Goal: Task Accomplishment & Management: Complete application form

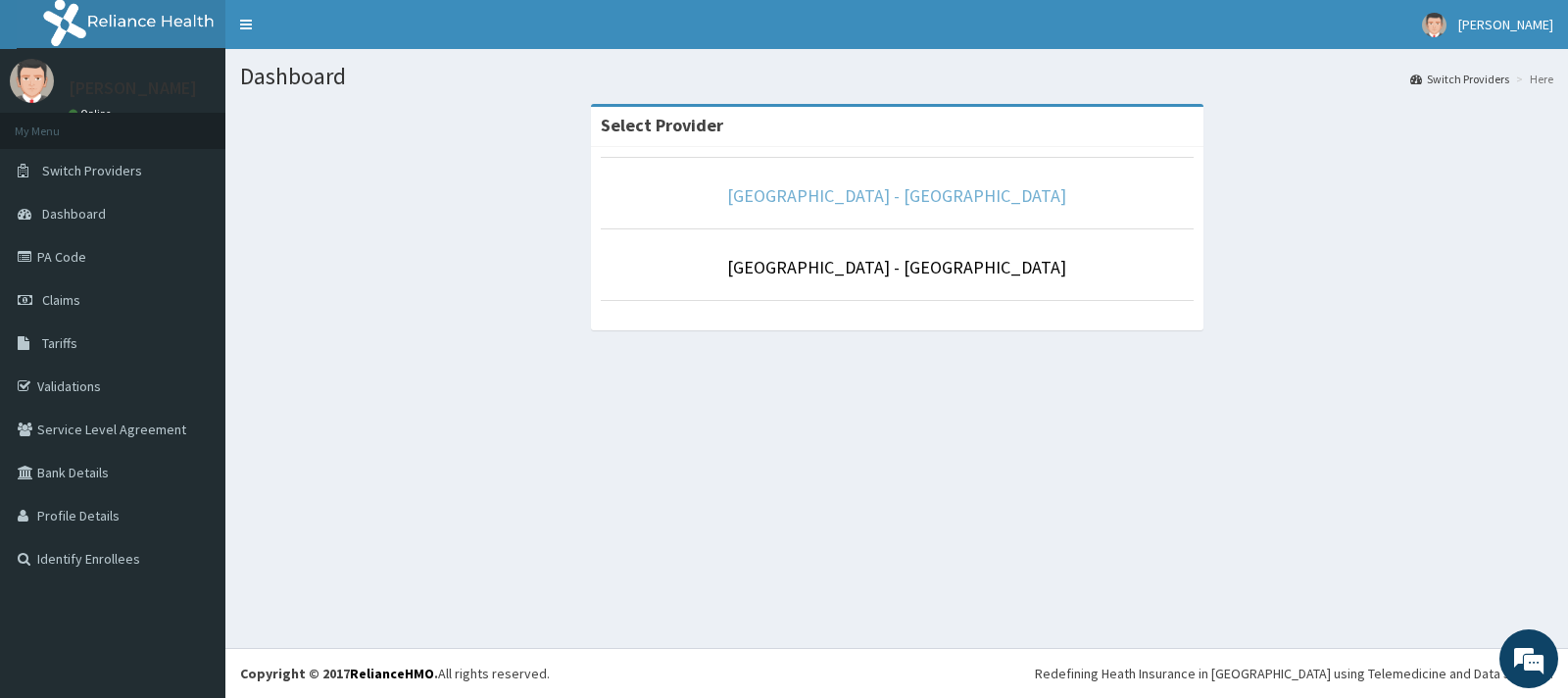
click at [822, 198] on link "[GEOGRAPHIC_DATA] - [GEOGRAPHIC_DATA]" at bounding box center [897, 195] width 339 height 23
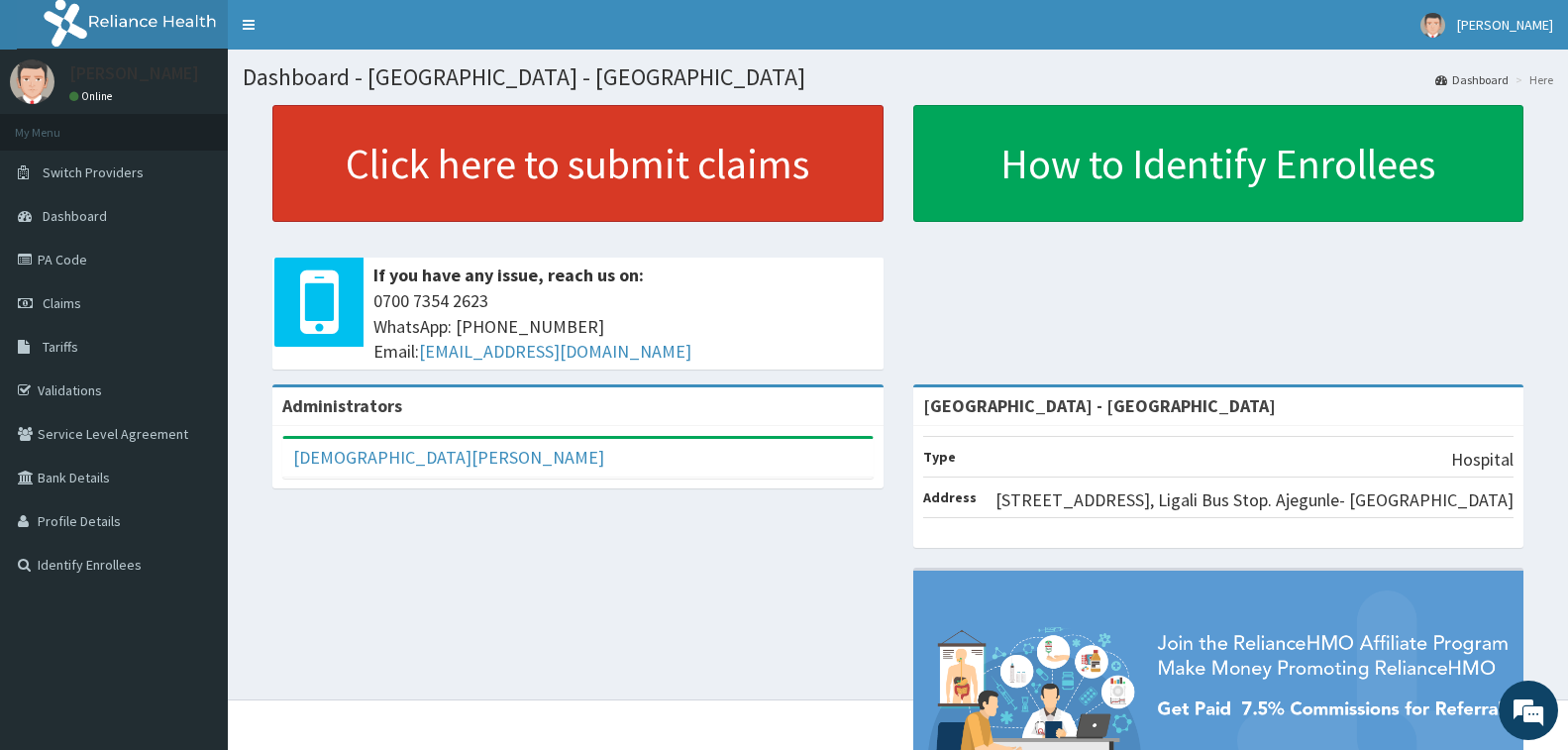
click at [505, 203] on link "Click here to submit claims" at bounding box center [577, 164] width 611 height 117
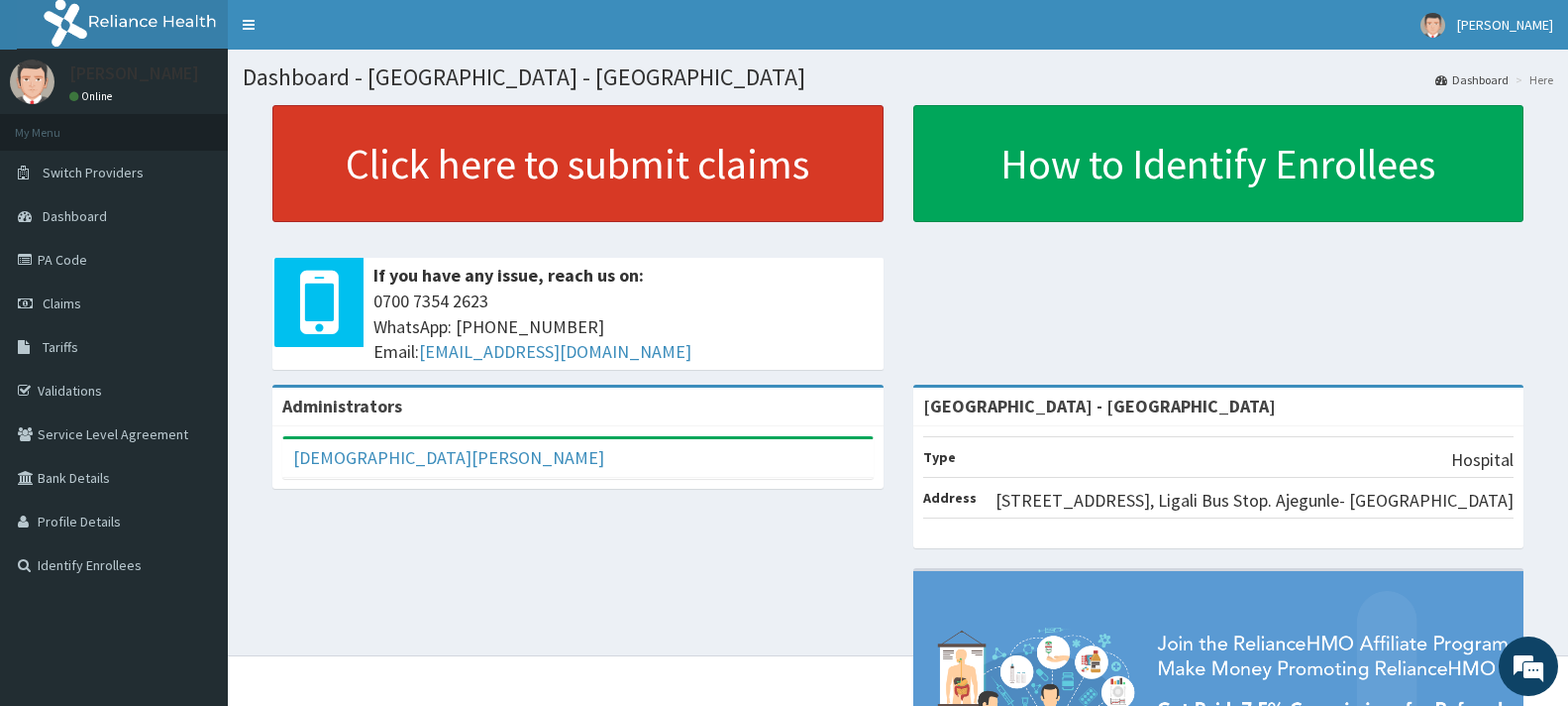
click at [487, 178] on link "Click here to submit claims" at bounding box center [577, 164] width 611 height 117
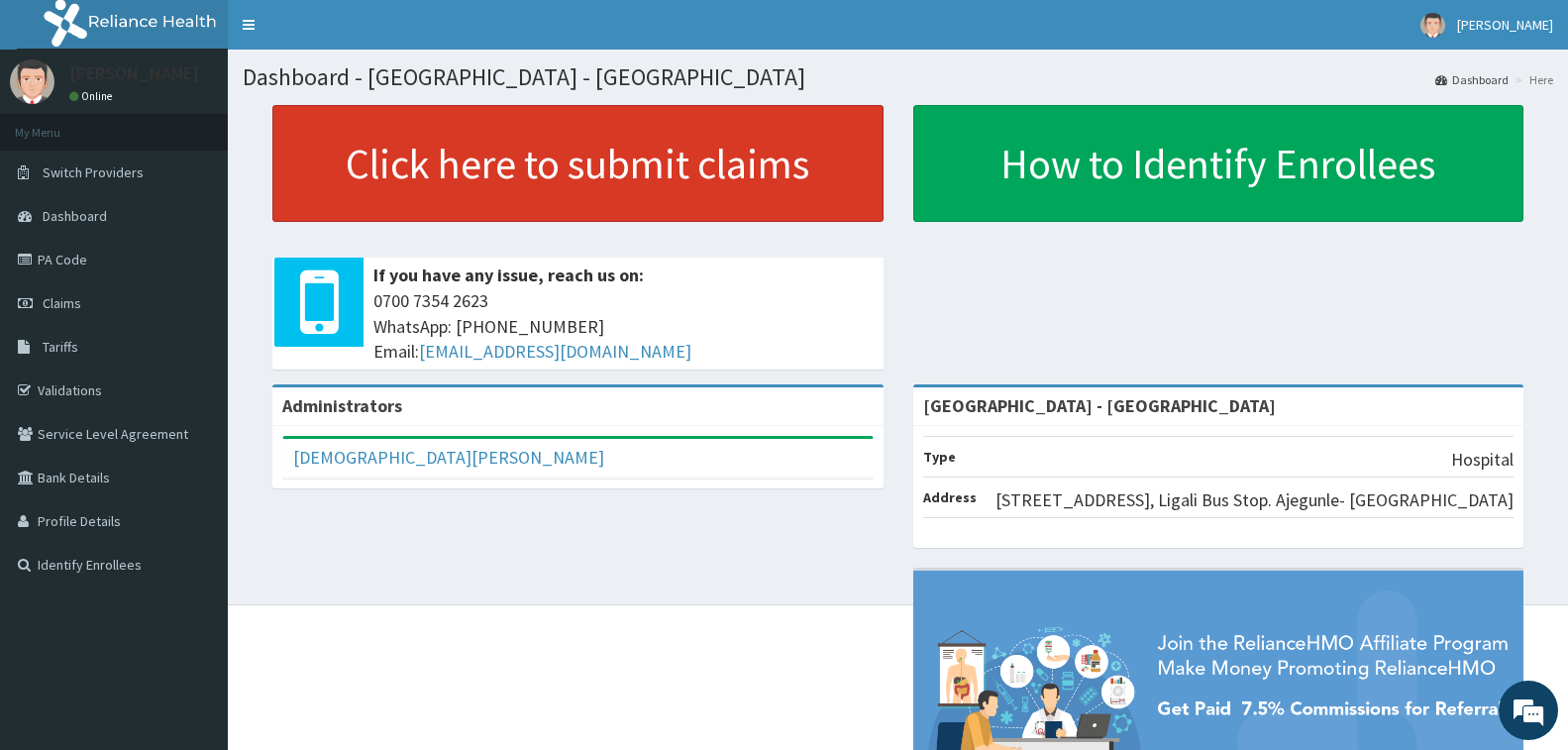
click at [584, 188] on link "Click here to submit claims" at bounding box center [577, 164] width 611 height 117
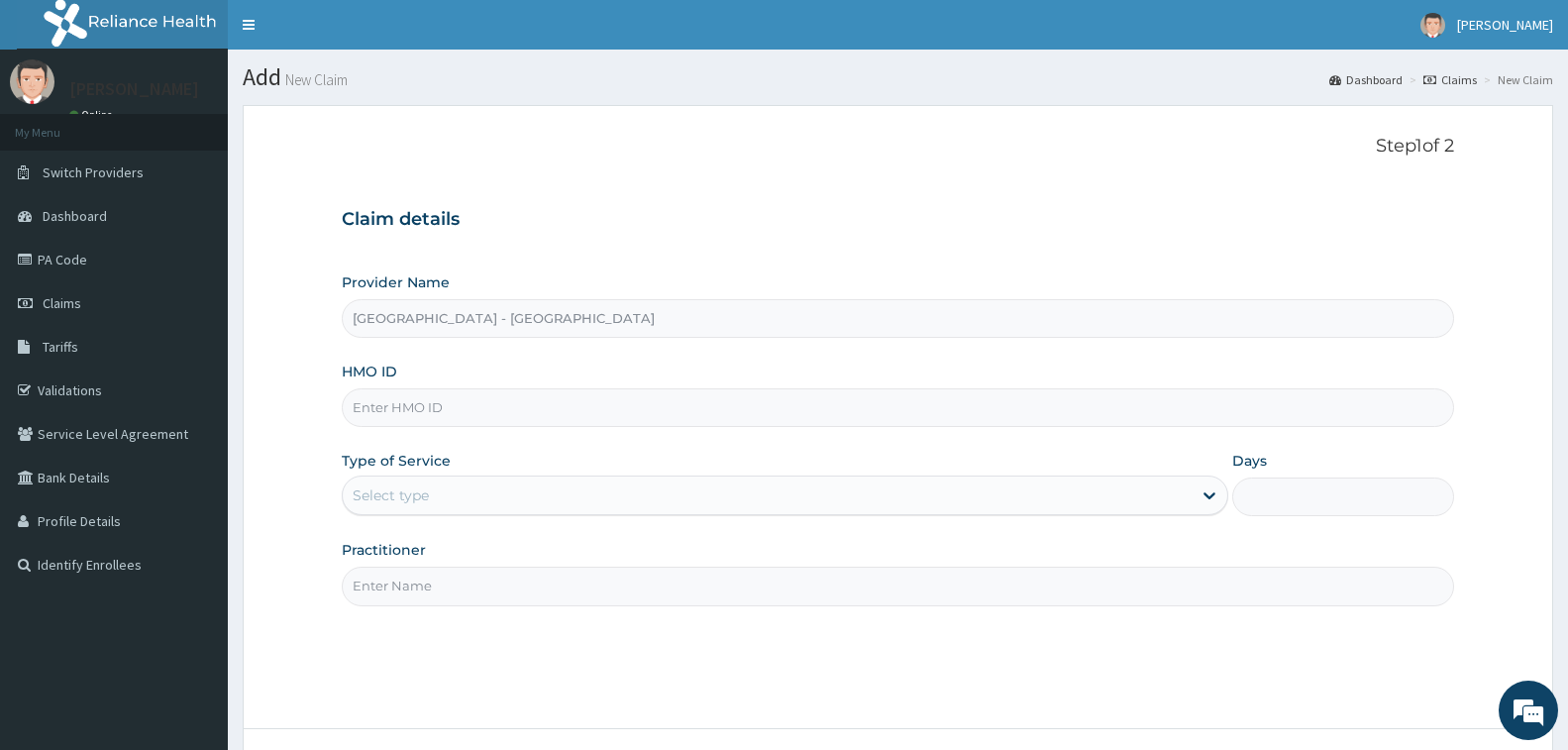
click at [417, 403] on input "HMO ID" at bounding box center [898, 407] width 1113 height 39
drag, startPoint x: 463, startPoint y: 402, endPoint x: 299, endPoint y: 427, distance: 165.9
click at [299, 427] on form "Step 1 of 2 Claim details Provider Name Prince and Princess Hospital - Apapa HM…" at bounding box center [897, 473] width 1311 height 736
type input "GSV/10663/B"
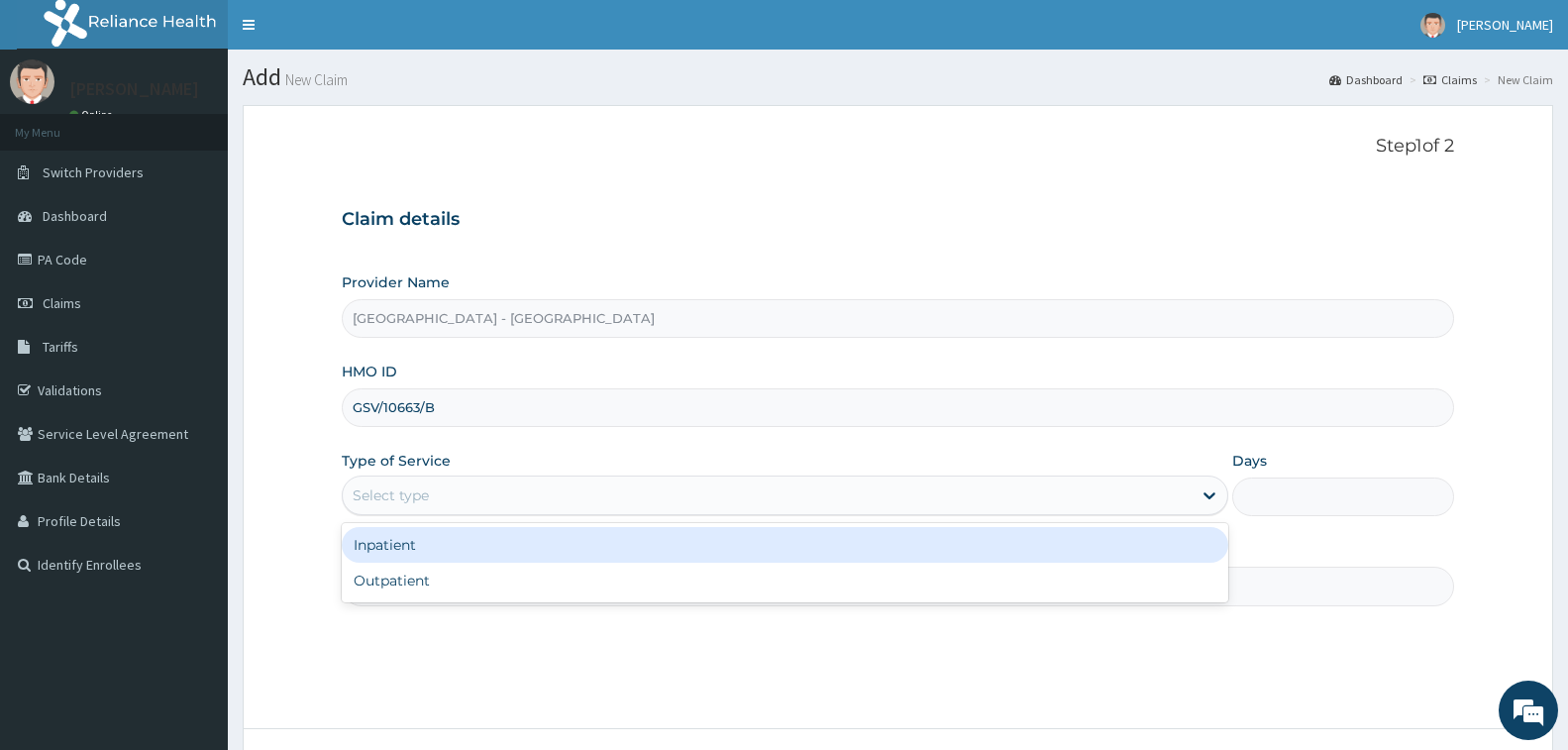
click at [406, 501] on div "Select type" at bounding box center [391, 496] width 77 height 20
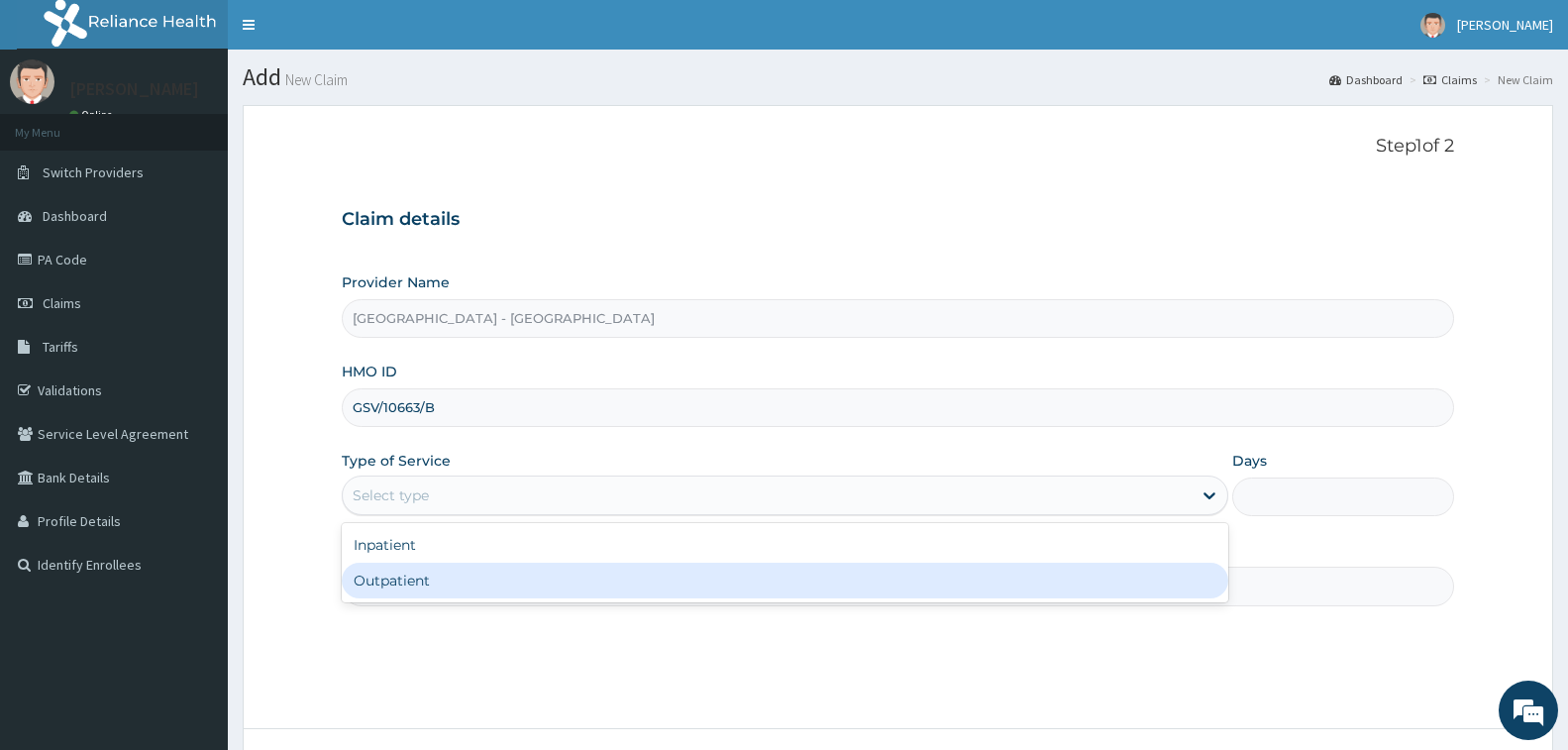
click at [424, 584] on div "Outpatient" at bounding box center [785, 580] width 886 height 36
type input "1"
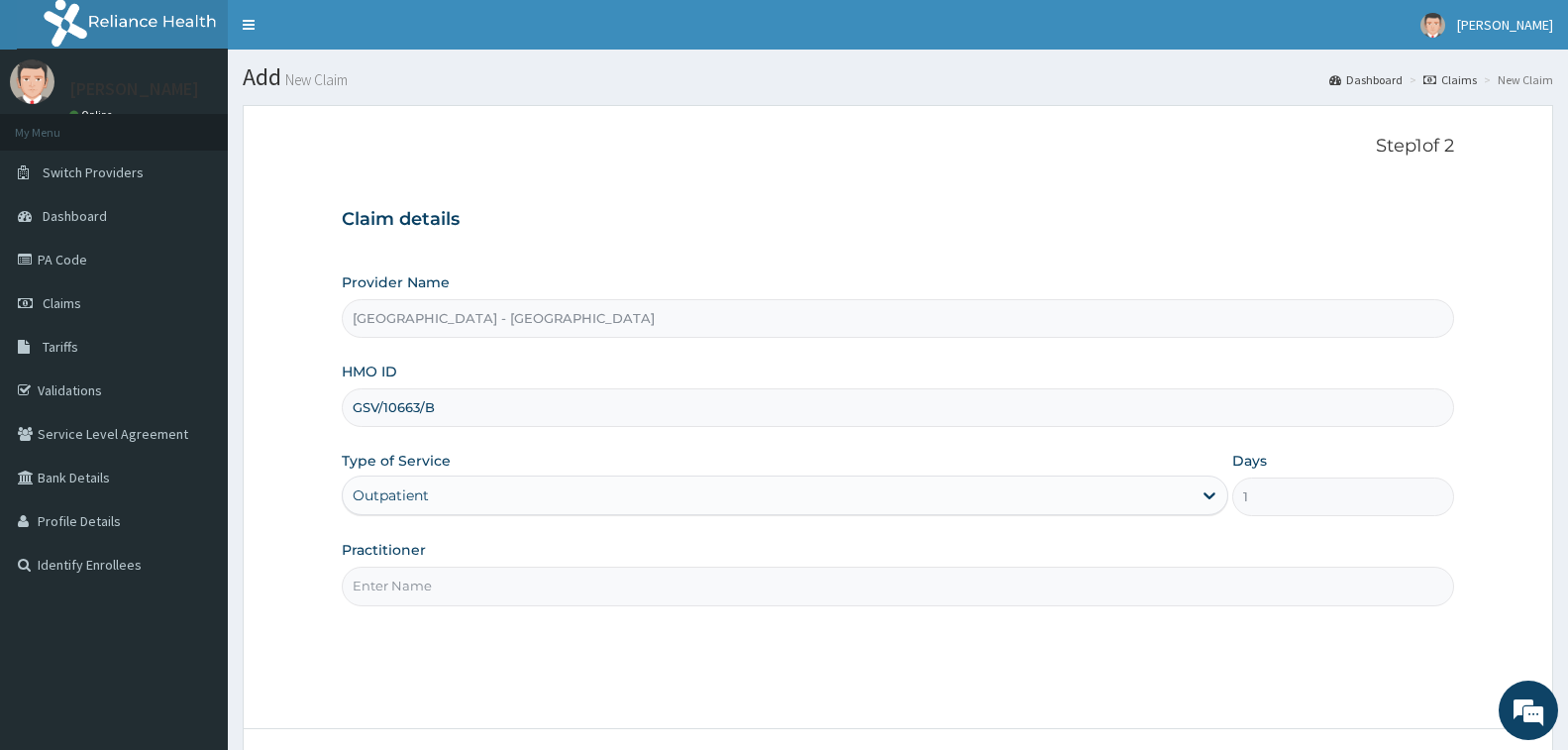
click at [424, 584] on input "Practitioner" at bounding box center [898, 585] width 1113 height 39
type input "[PERSON_NAME]"
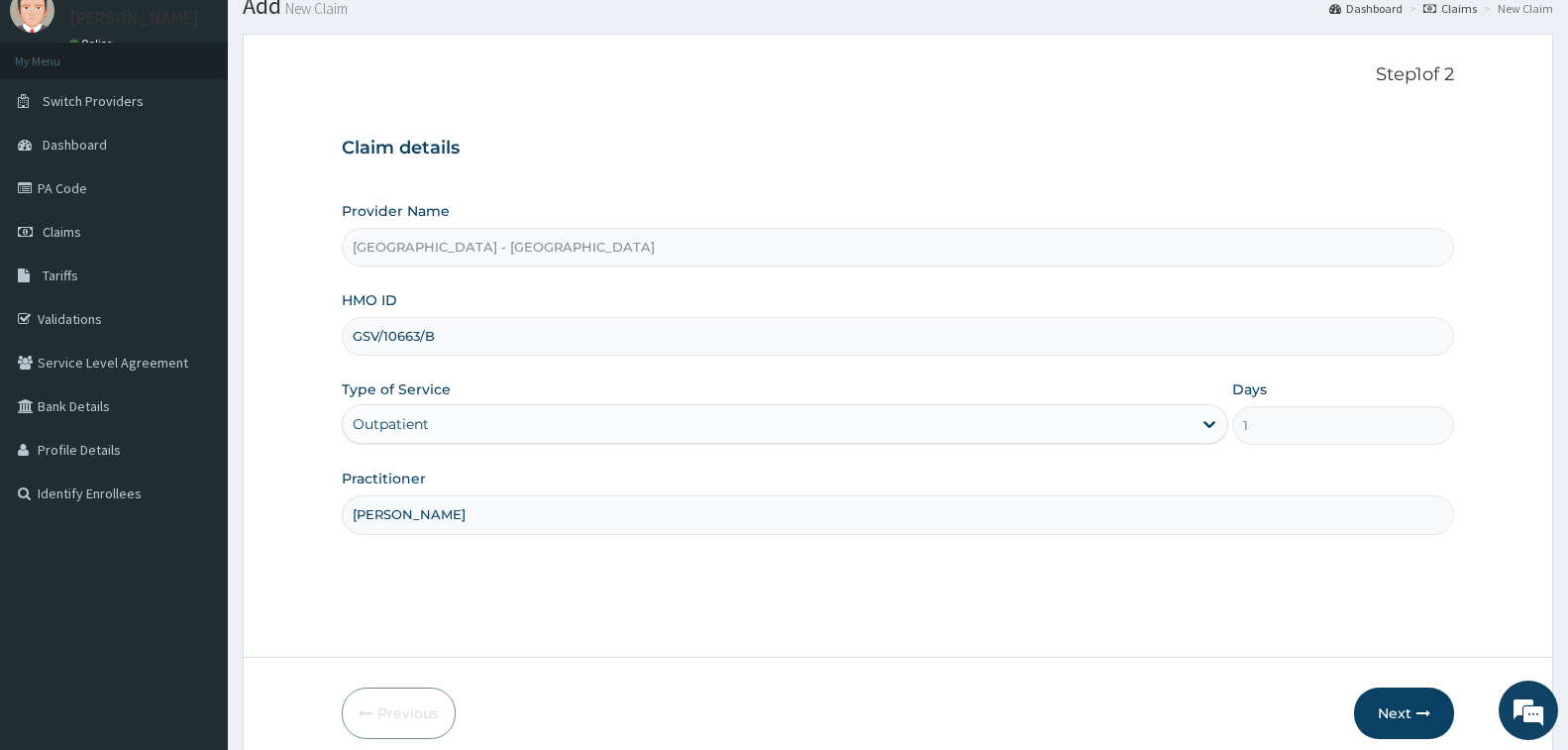
scroll to position [157, 0]
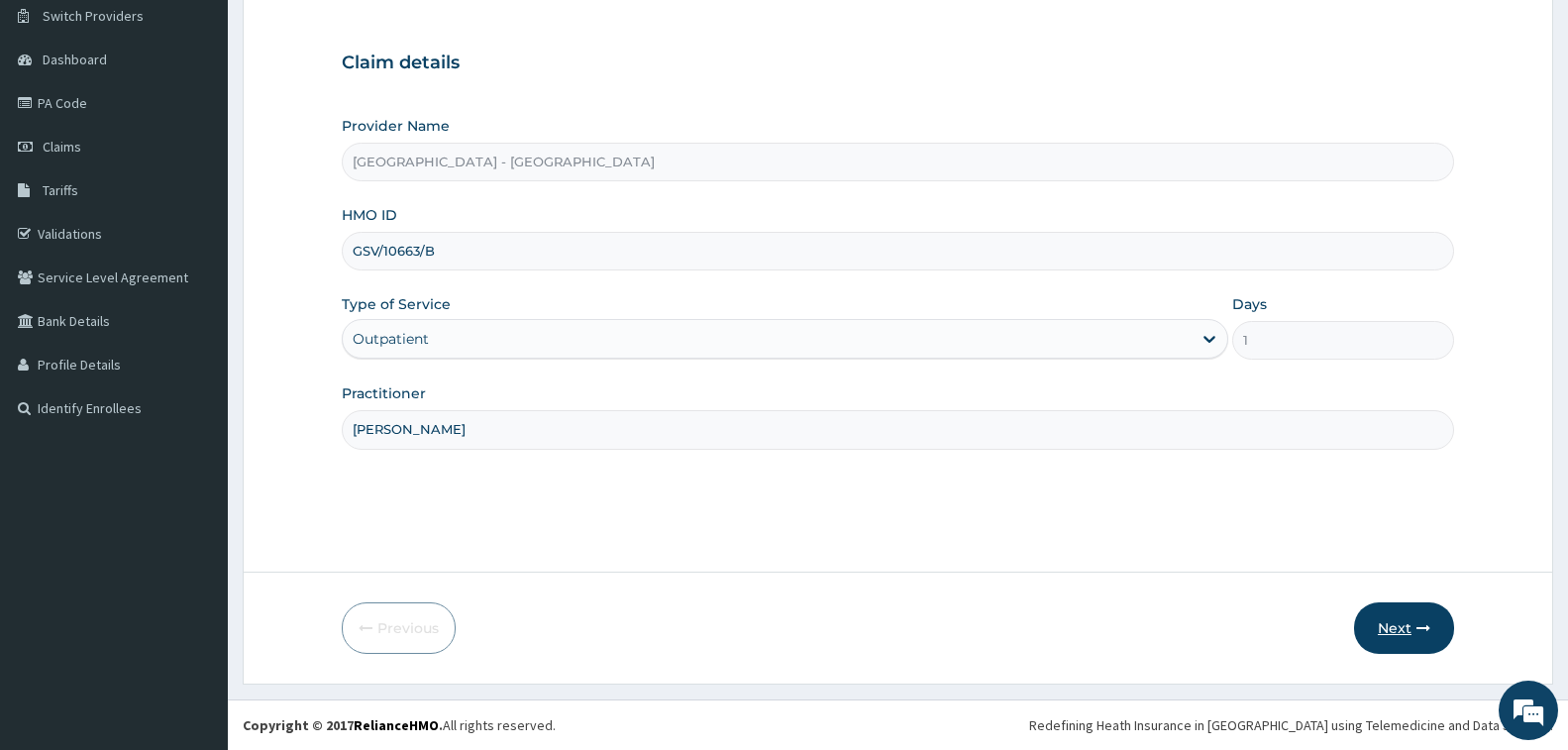
click at [1424, 632] on icon "button" at bounding box center [1424, 628] width 14 height 14
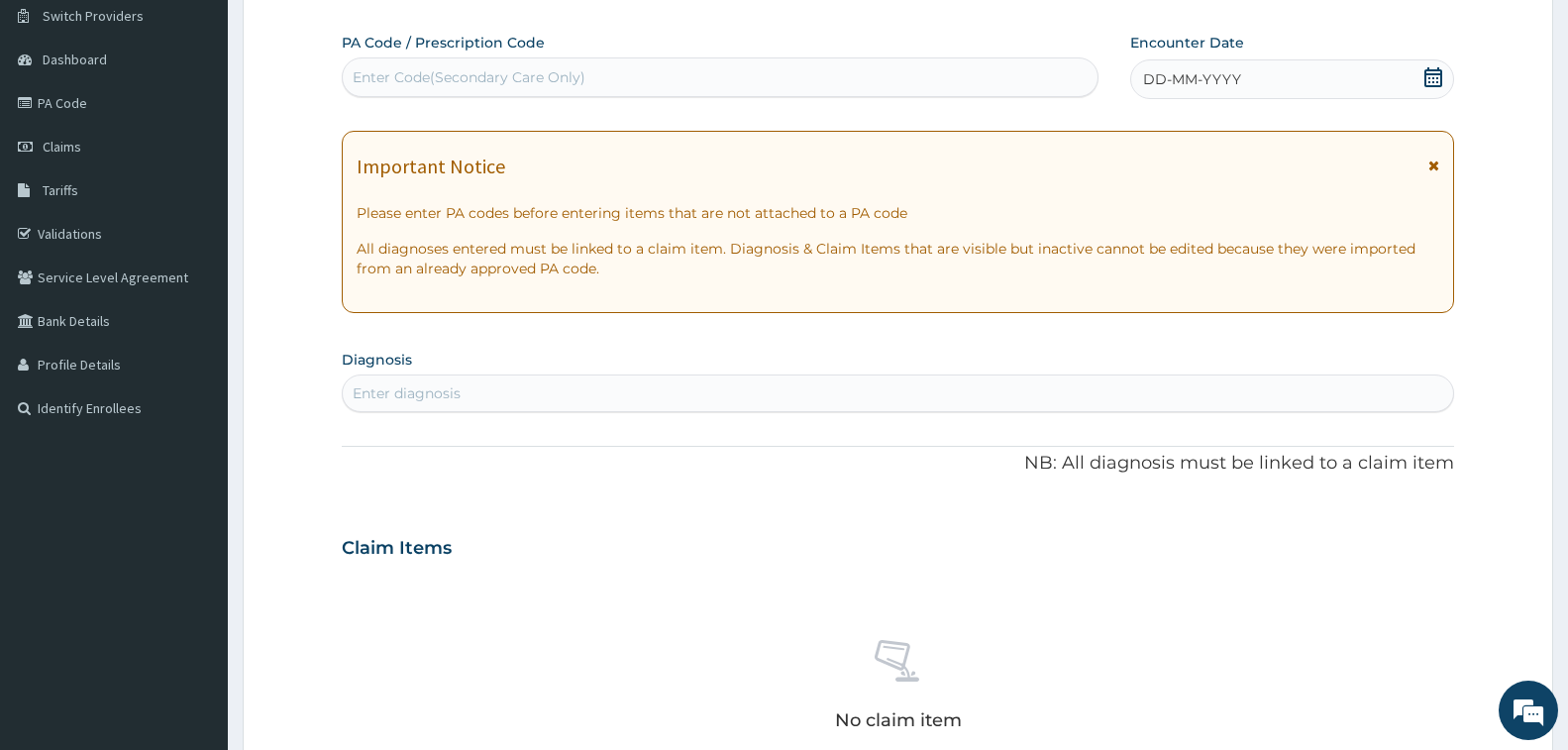
click at [376, 58] on div "Enter Code(Secondary Care Only)" at bounding box center [720, 77] width 757 height 40
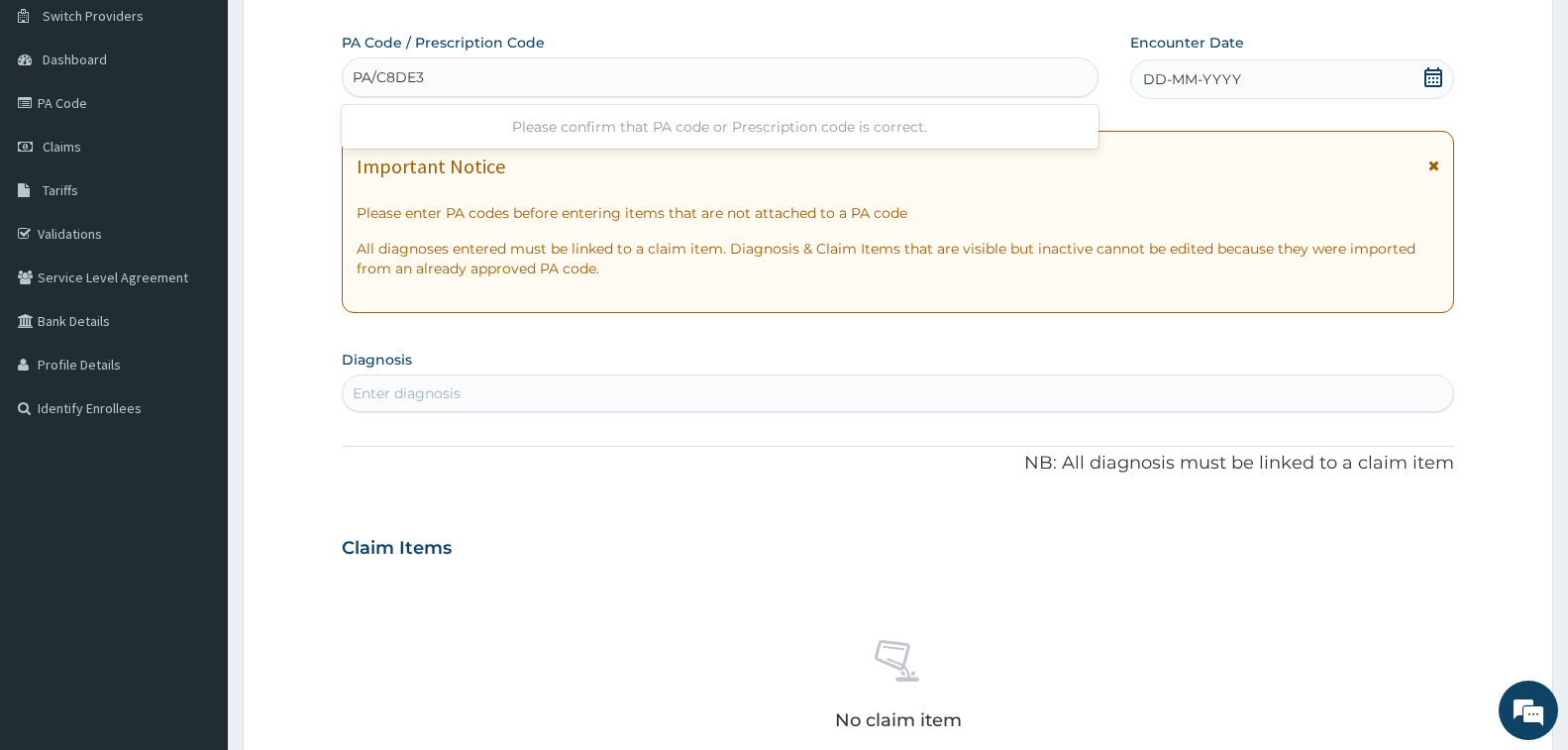
type input "PA/C8DE32"
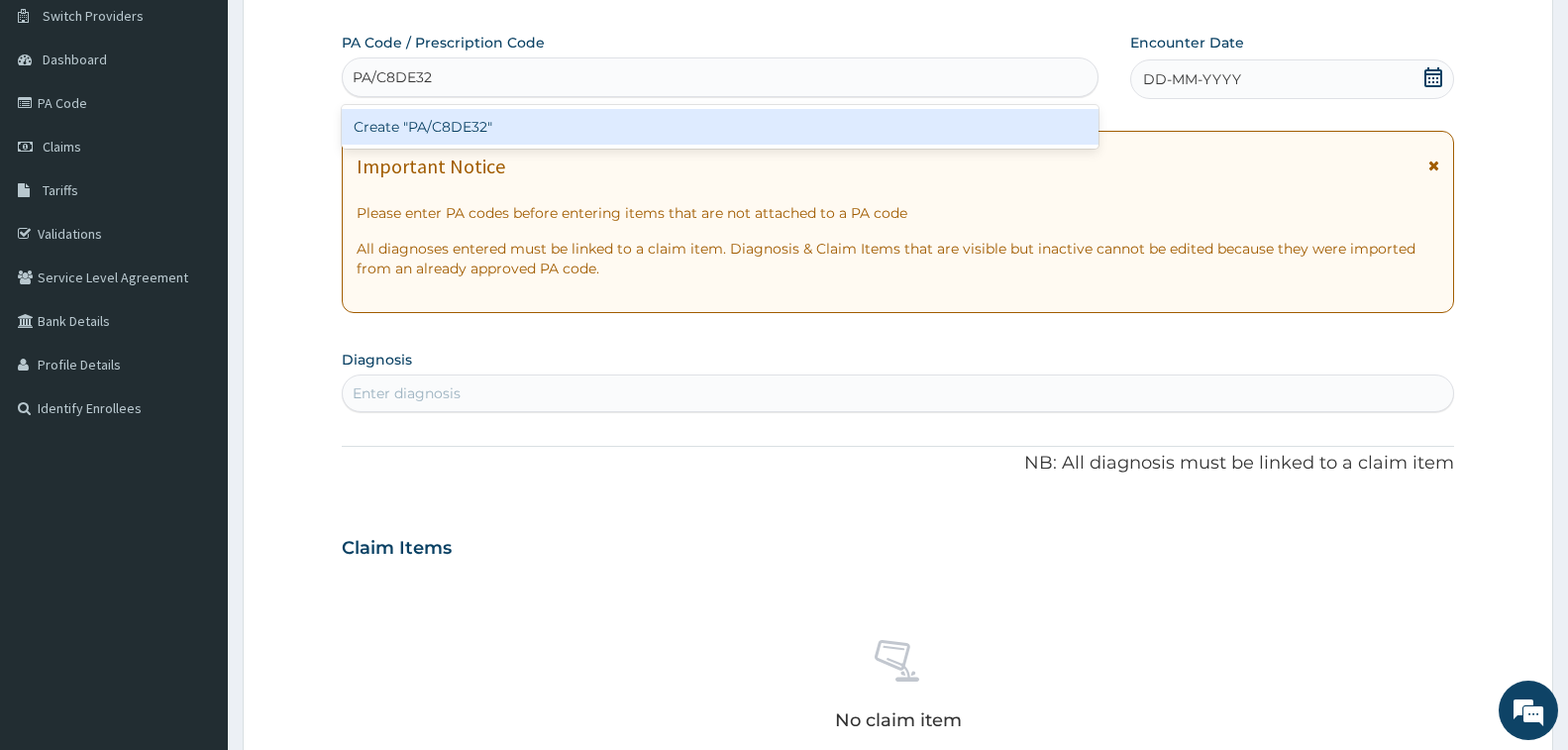
click at [395, 127] on div "Create "PA/C8DE32"" at bounding box center [720, 127] width 757 height 36
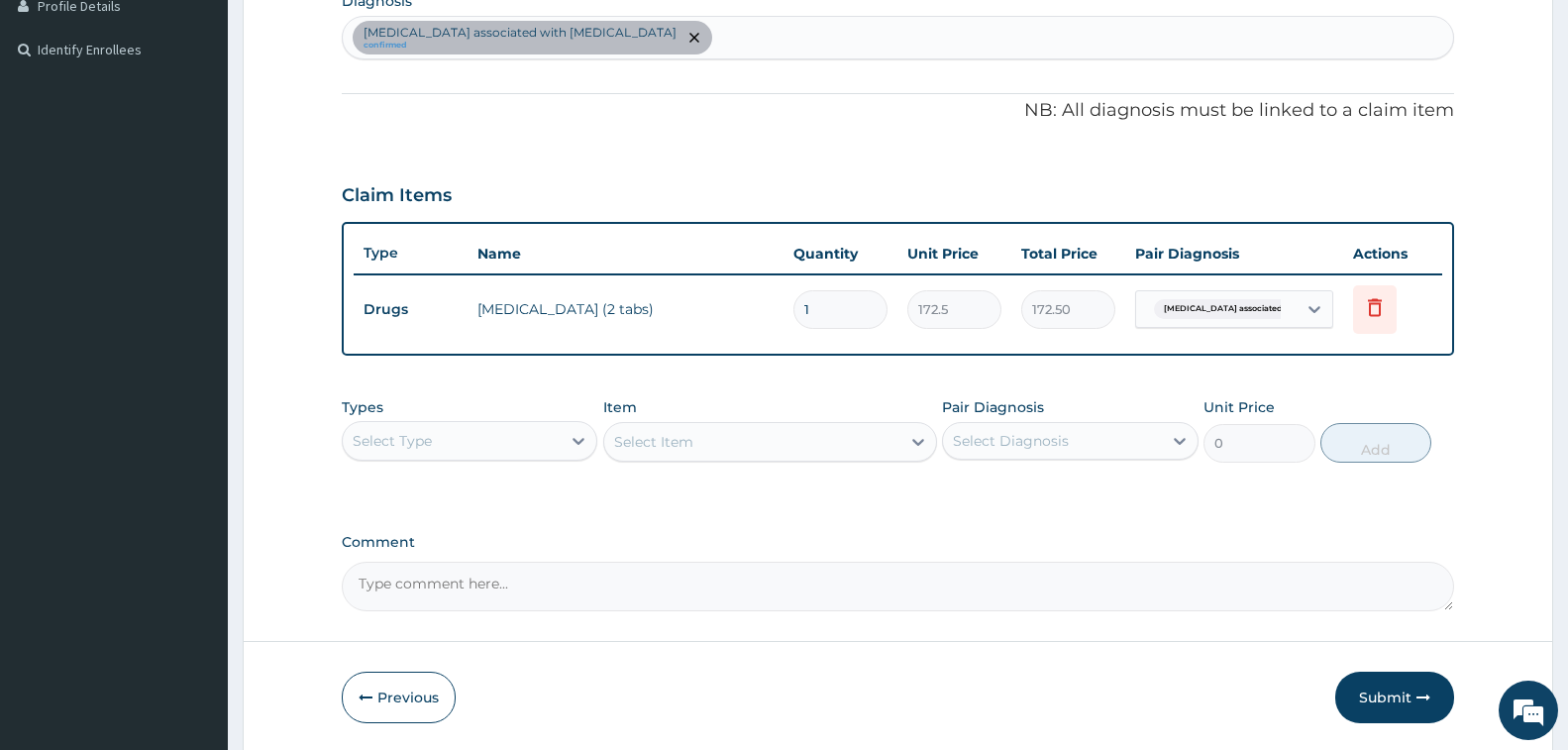
scroll to position [584, 0]
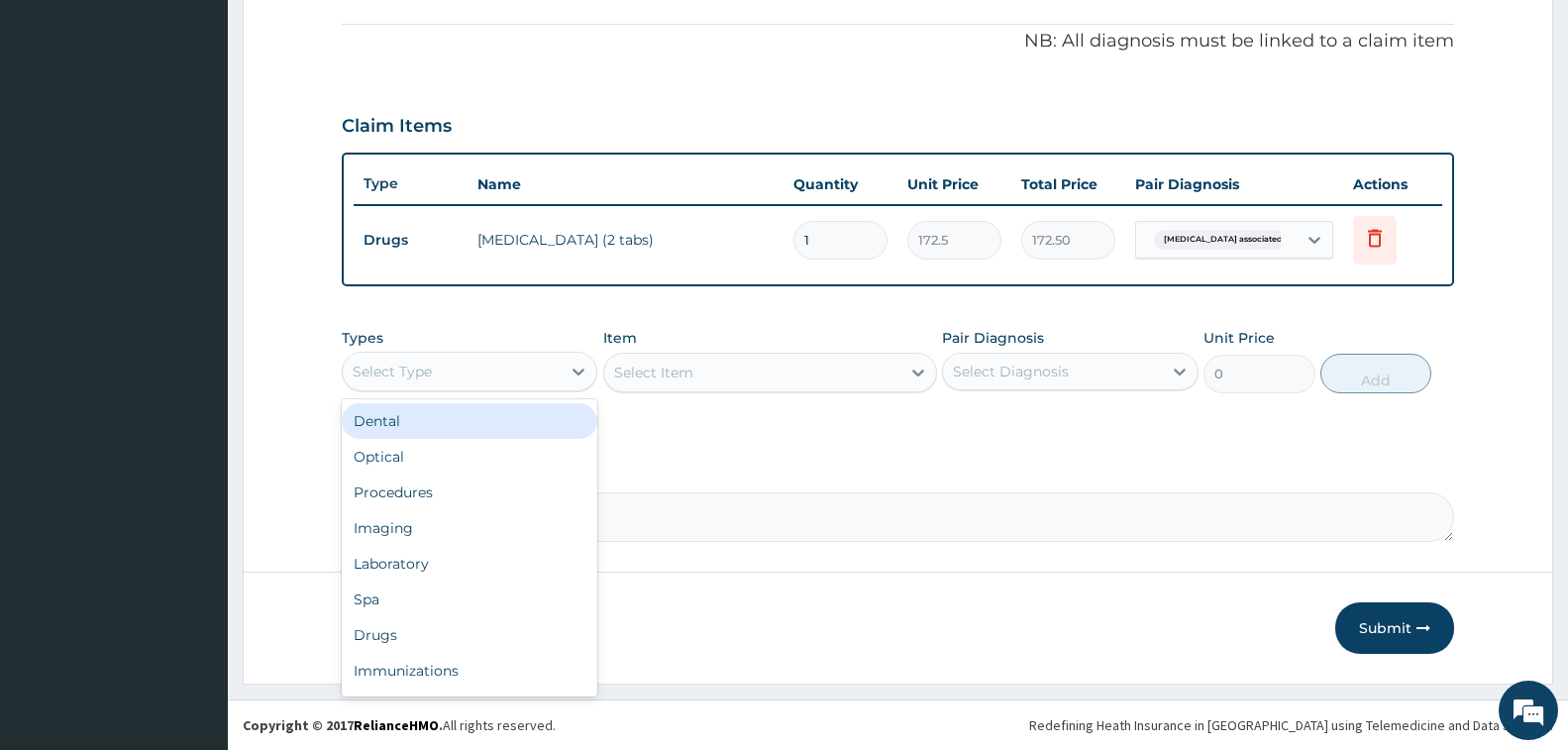
click at [404, 376] on div "Select Type" at bounding box center [392, 372] width 79 height 20
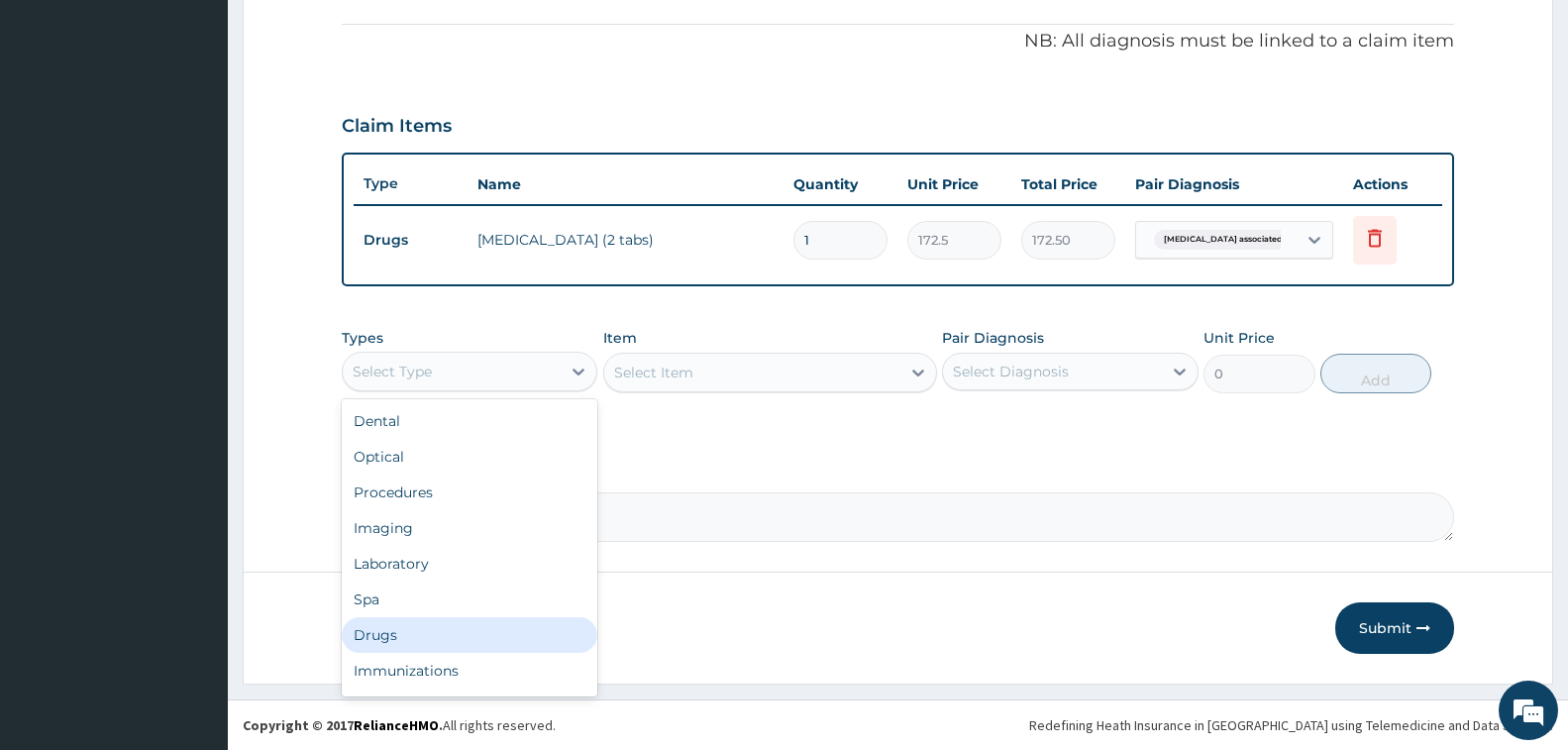
click at [445, 635] on div "Drugs" at bounding box center [469, 635] width 255 height 36
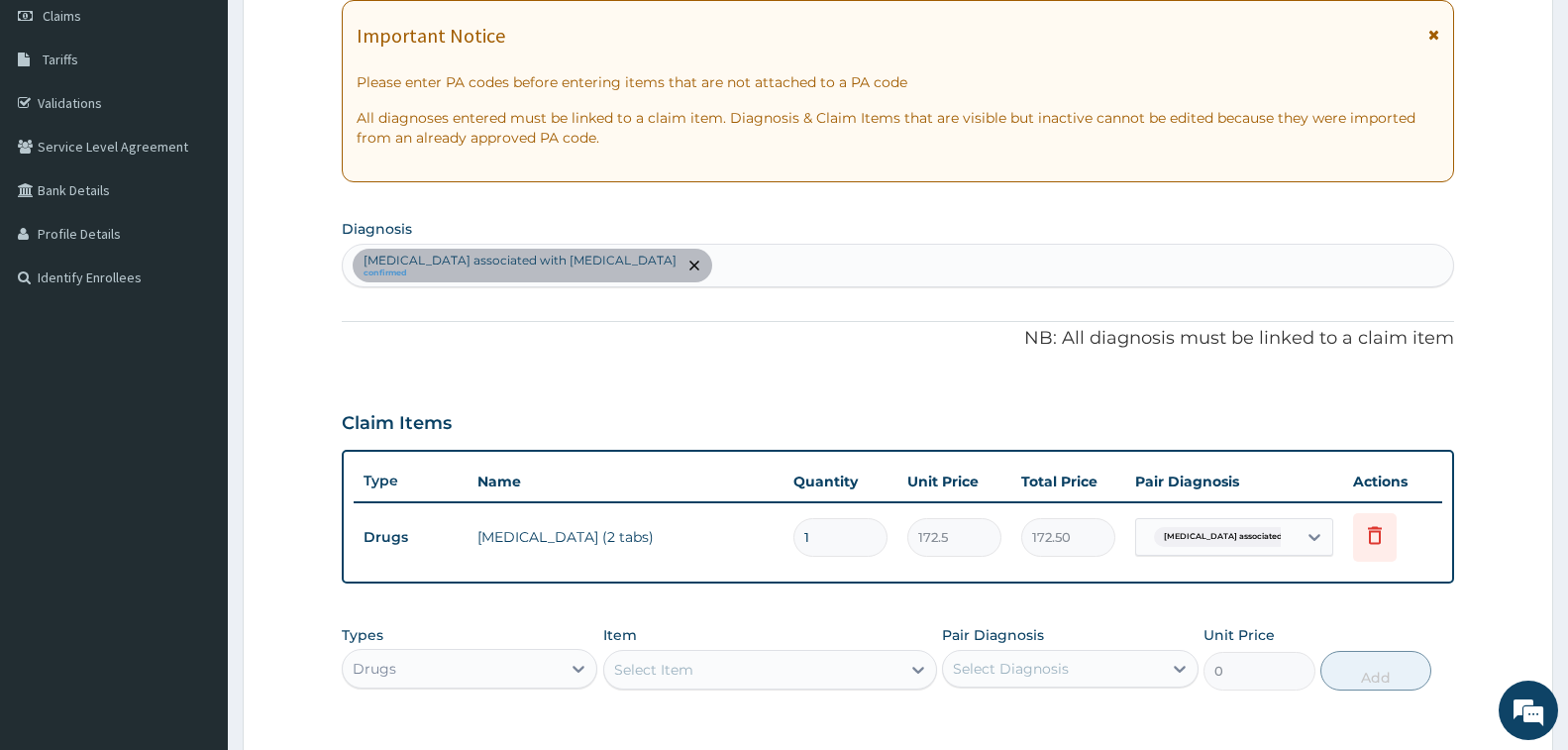
scroll to position [386, 0]
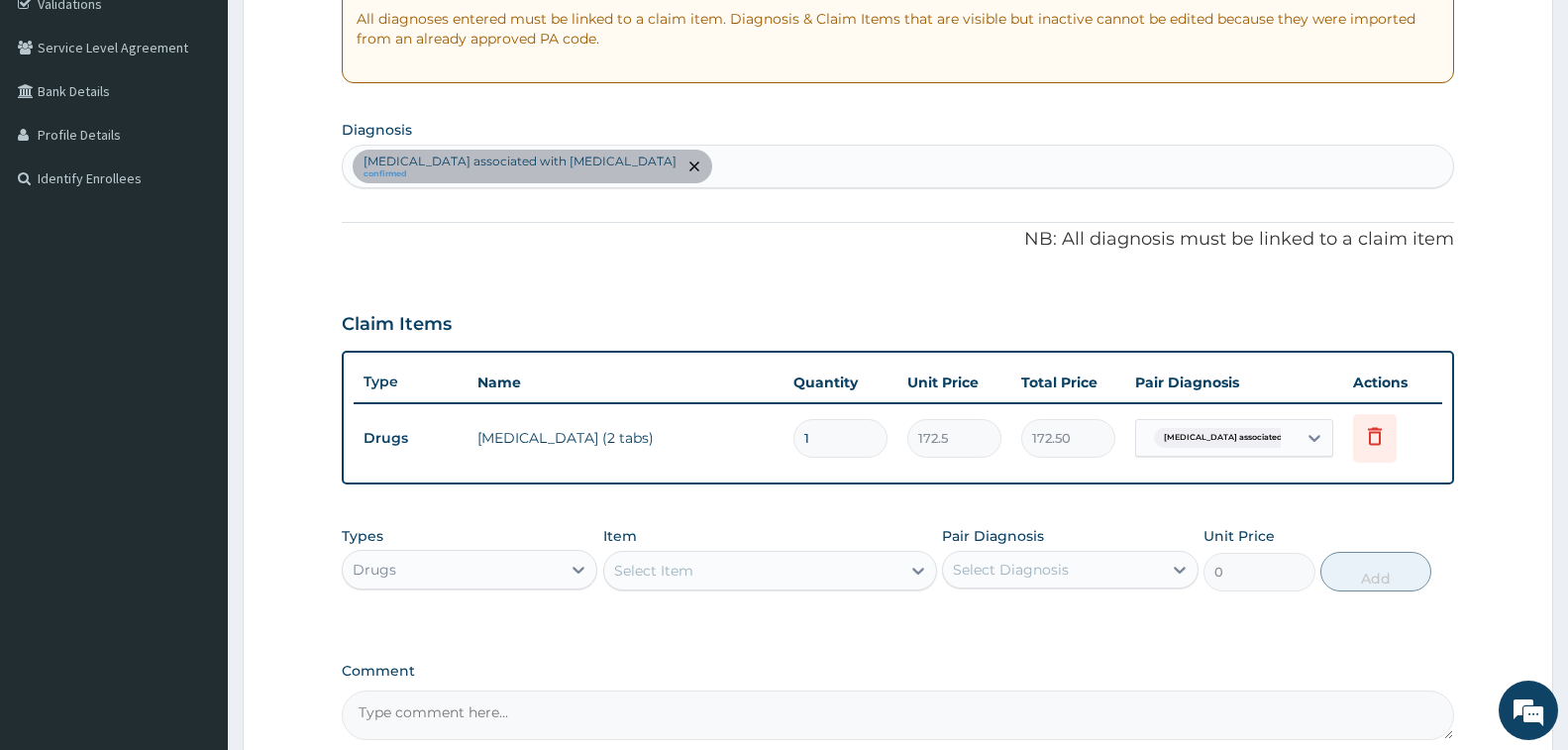
click at [737, 174] on div "Arthropathy associated with helminthiasis confirmed" at bounding box center [898, 167] width 1111 height 42
type input "PLASMOD"
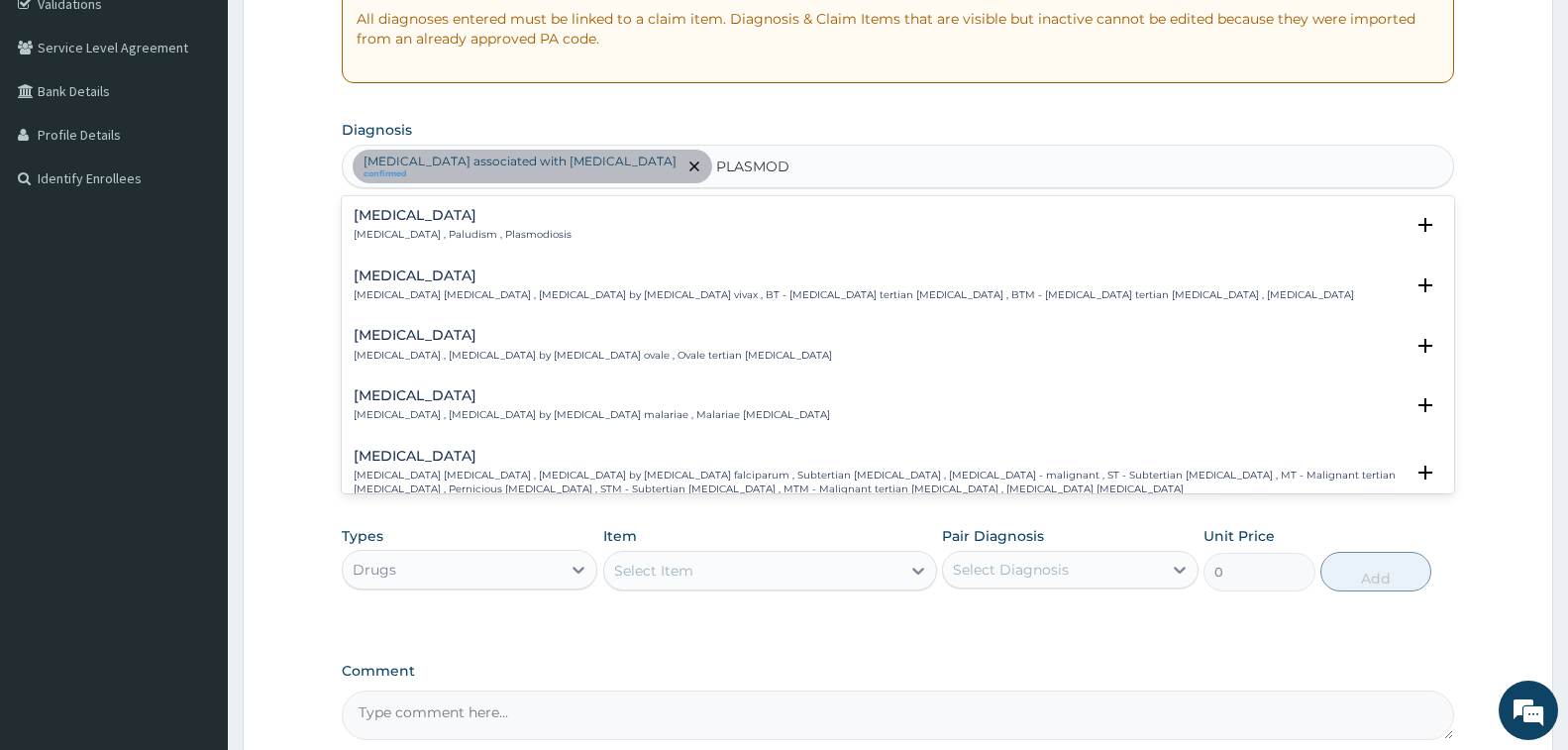
click at [421, 221] on h4 "[MEDICAL_DATA]" at bounding box center [462, 215] width 218 height 15
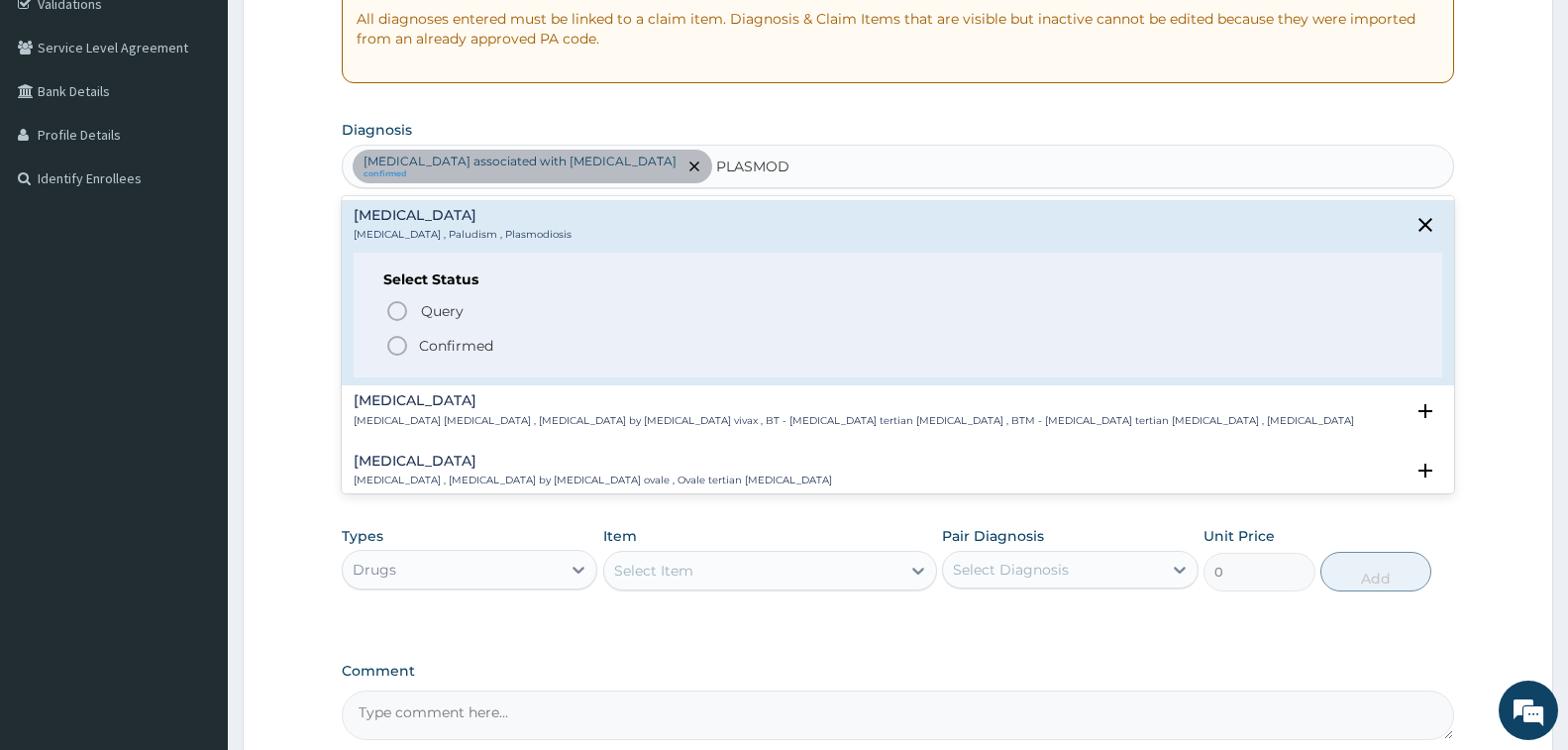
click at [448, 343] on p "Confirmed" at bounding box center [456, 346] width 75 height 20
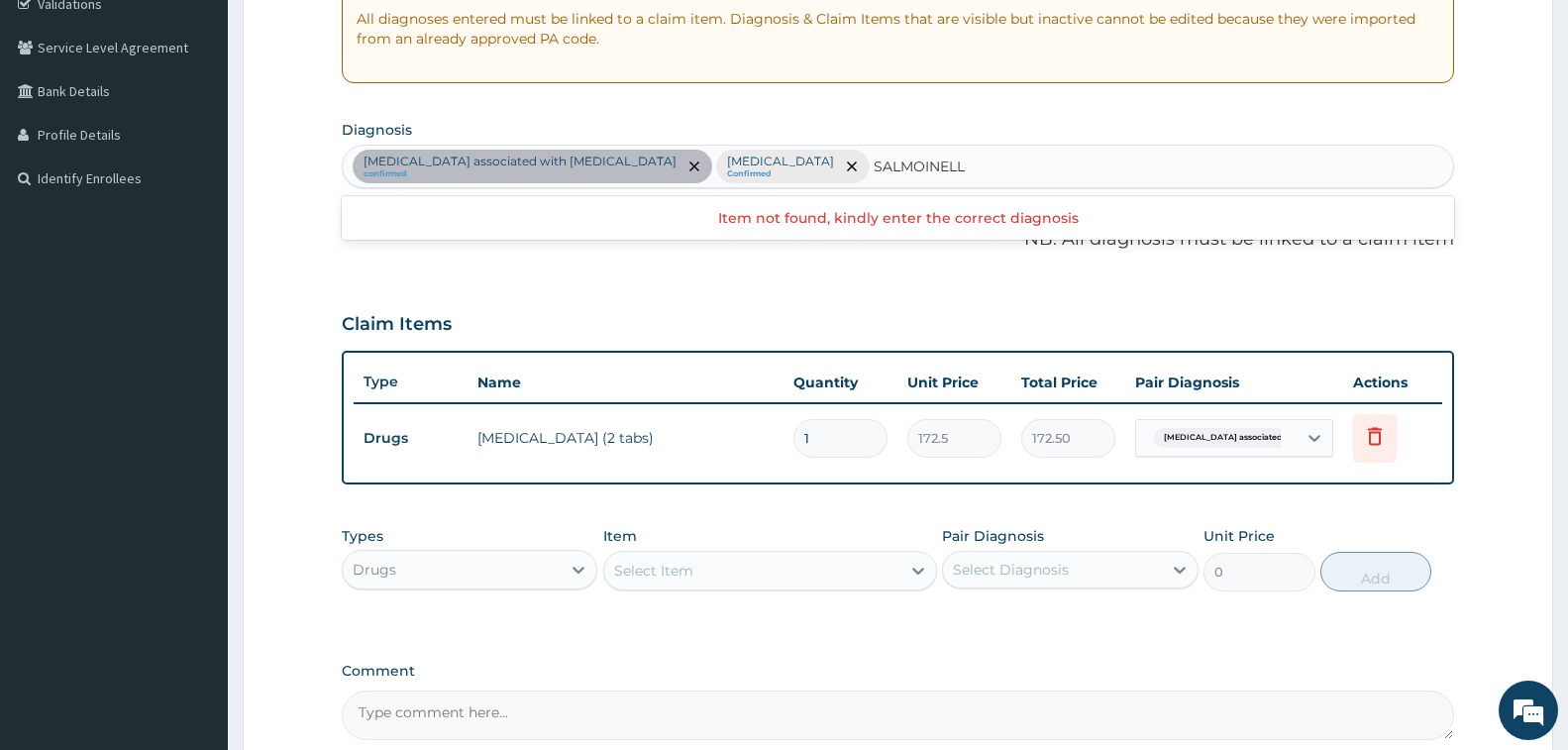
type input "SALMONELL"
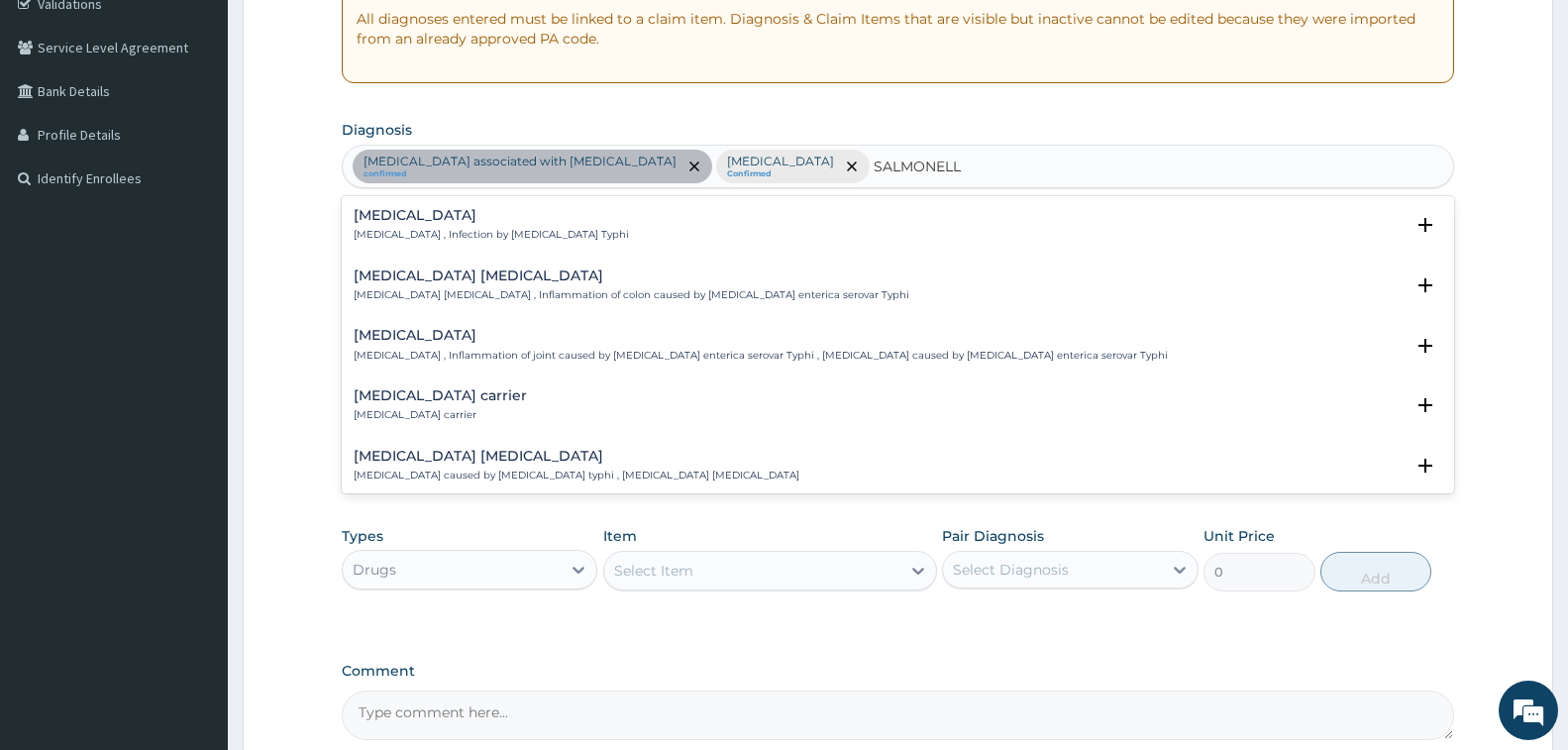
click at [387, 225] on div "Typhoid fever Typhoid fever , Infection by Salmonella Typhi" at bounding box center [491, 225] width 275 height 35
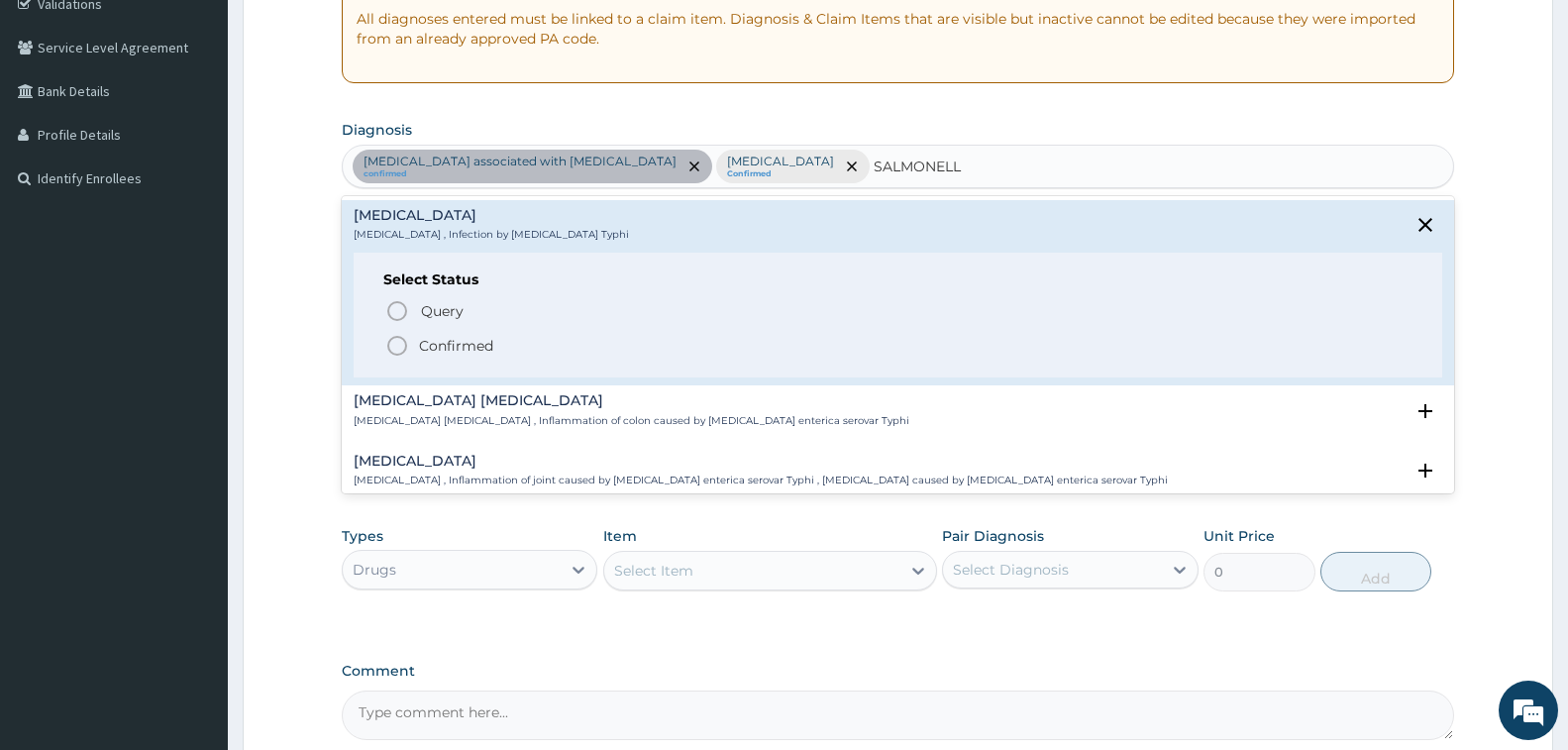
click at [460, 347] on p "Confirmed" at bounding box center [456, 346] width 75 height 20
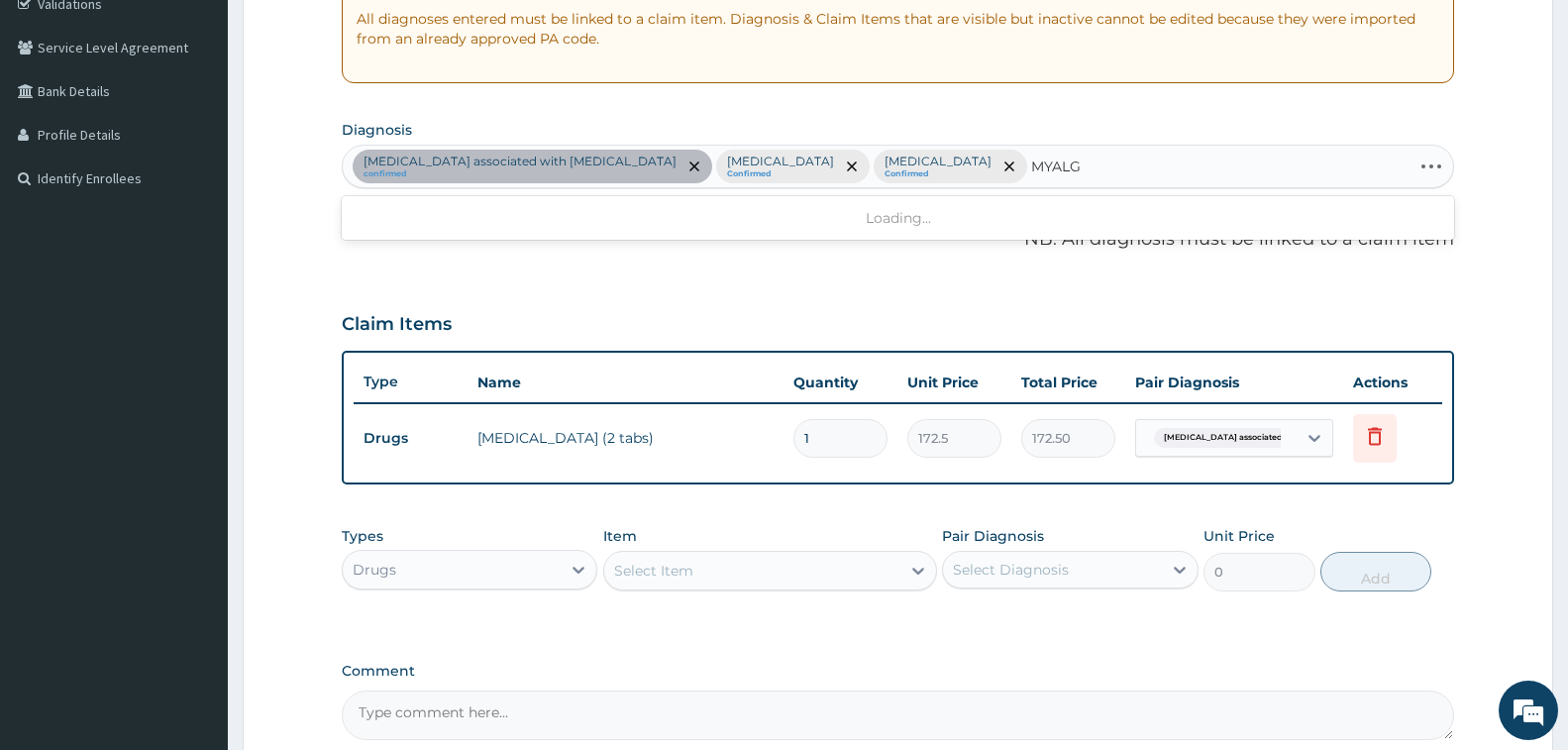
type input "MYALGI"
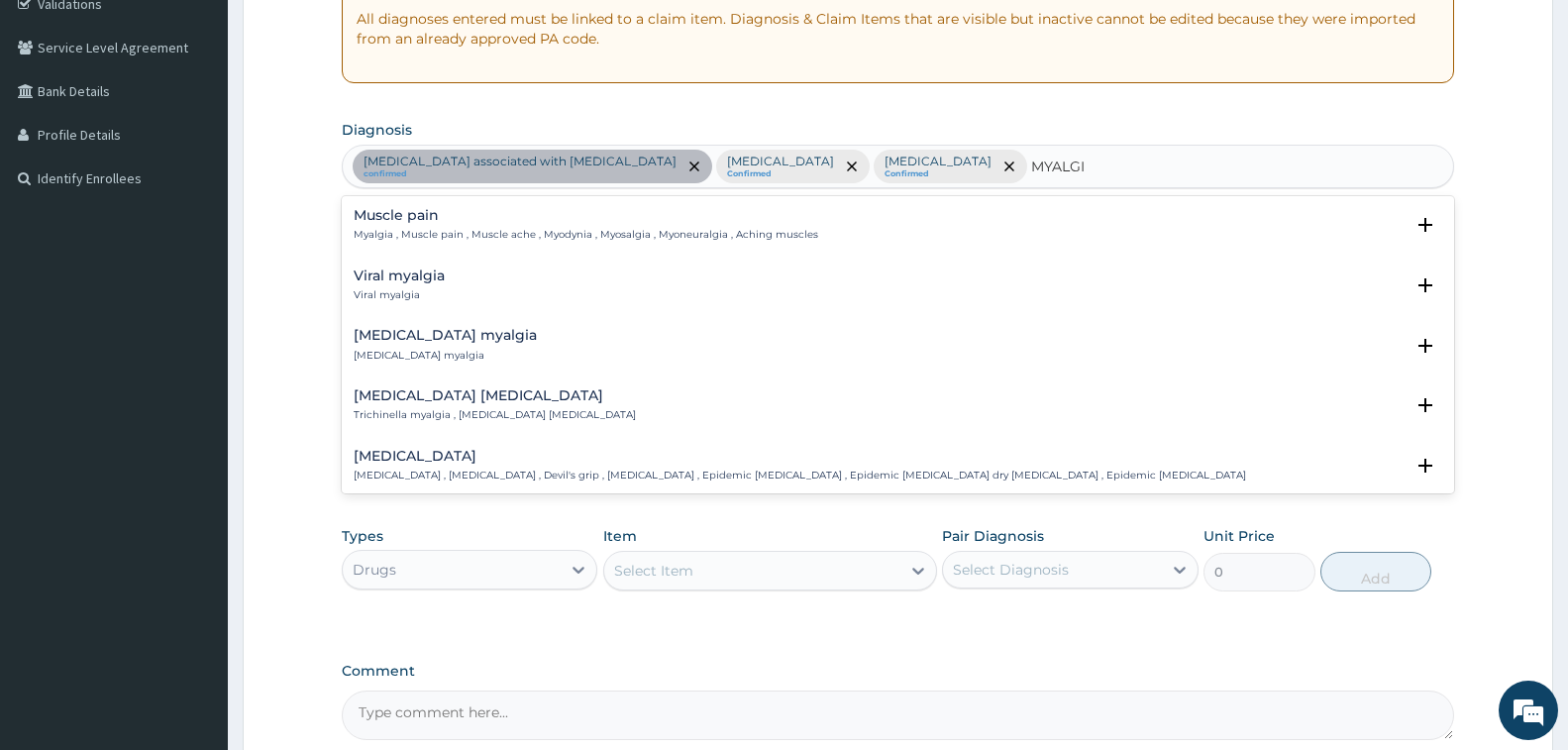
click at [396, 216] on h4 "Muscle pain" at bounding box center [586, 215] width 465 height 15
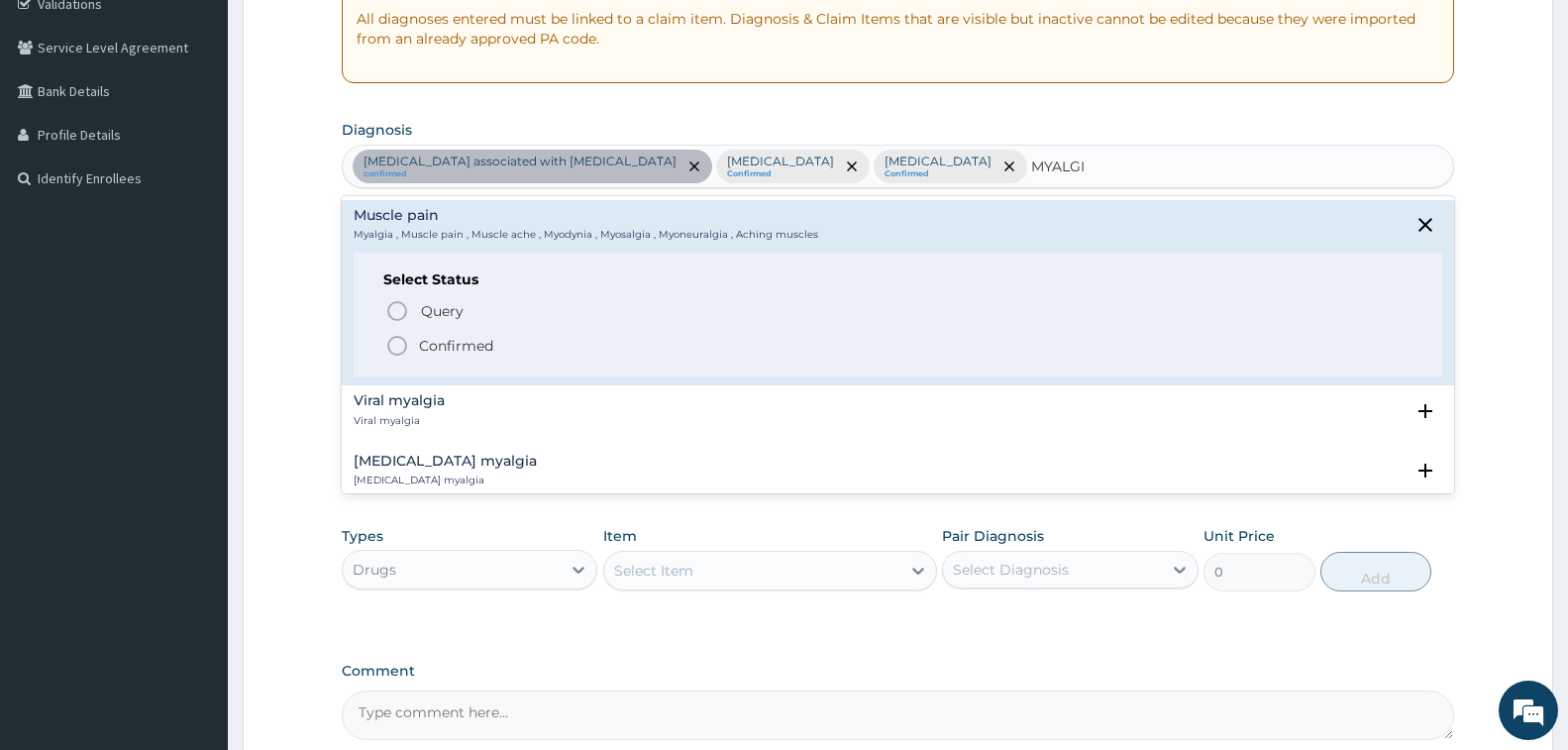
click at [450, 357] on span "Confirmed" at bounding box center [899, 346] width 1027 height 24
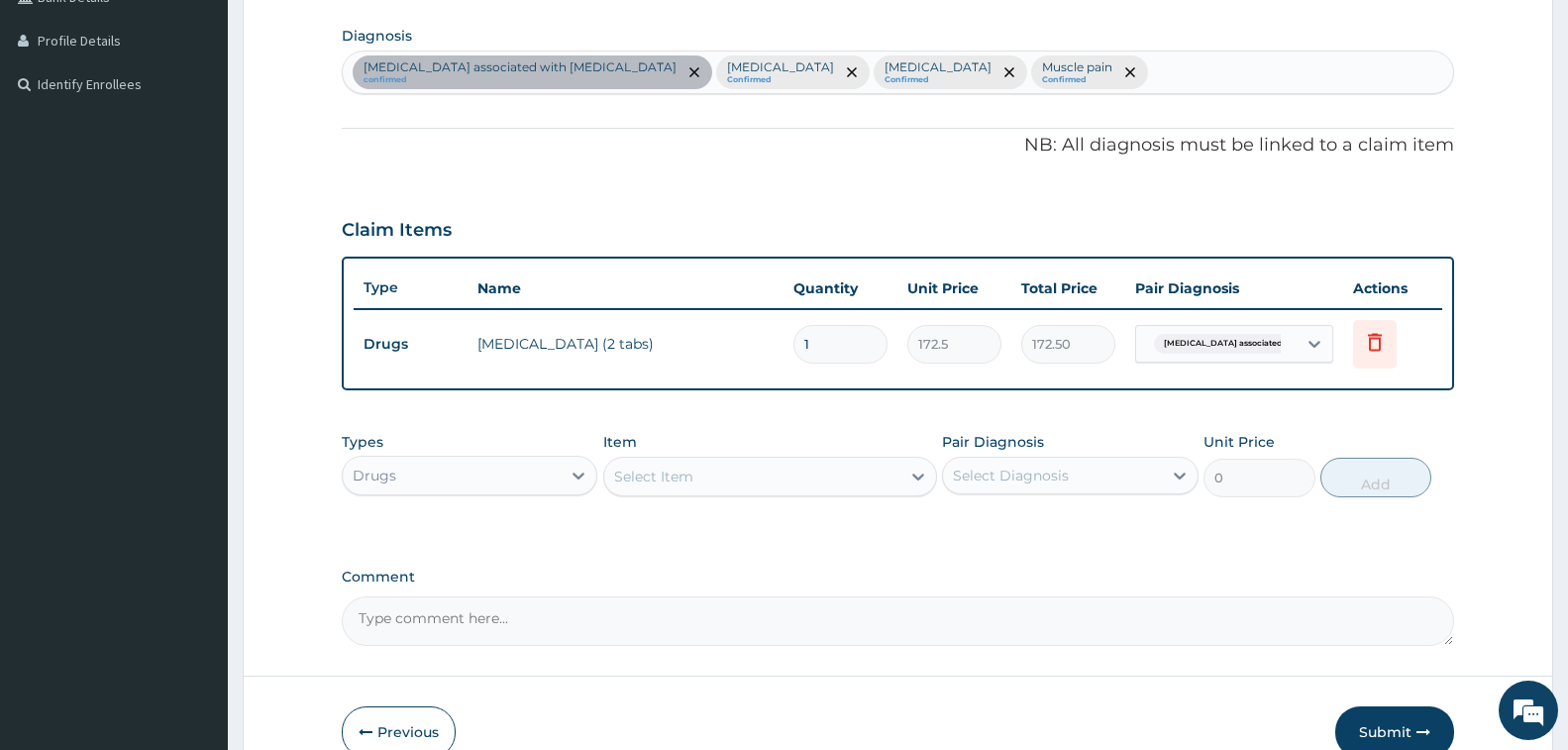
scroll to position [584, 0]
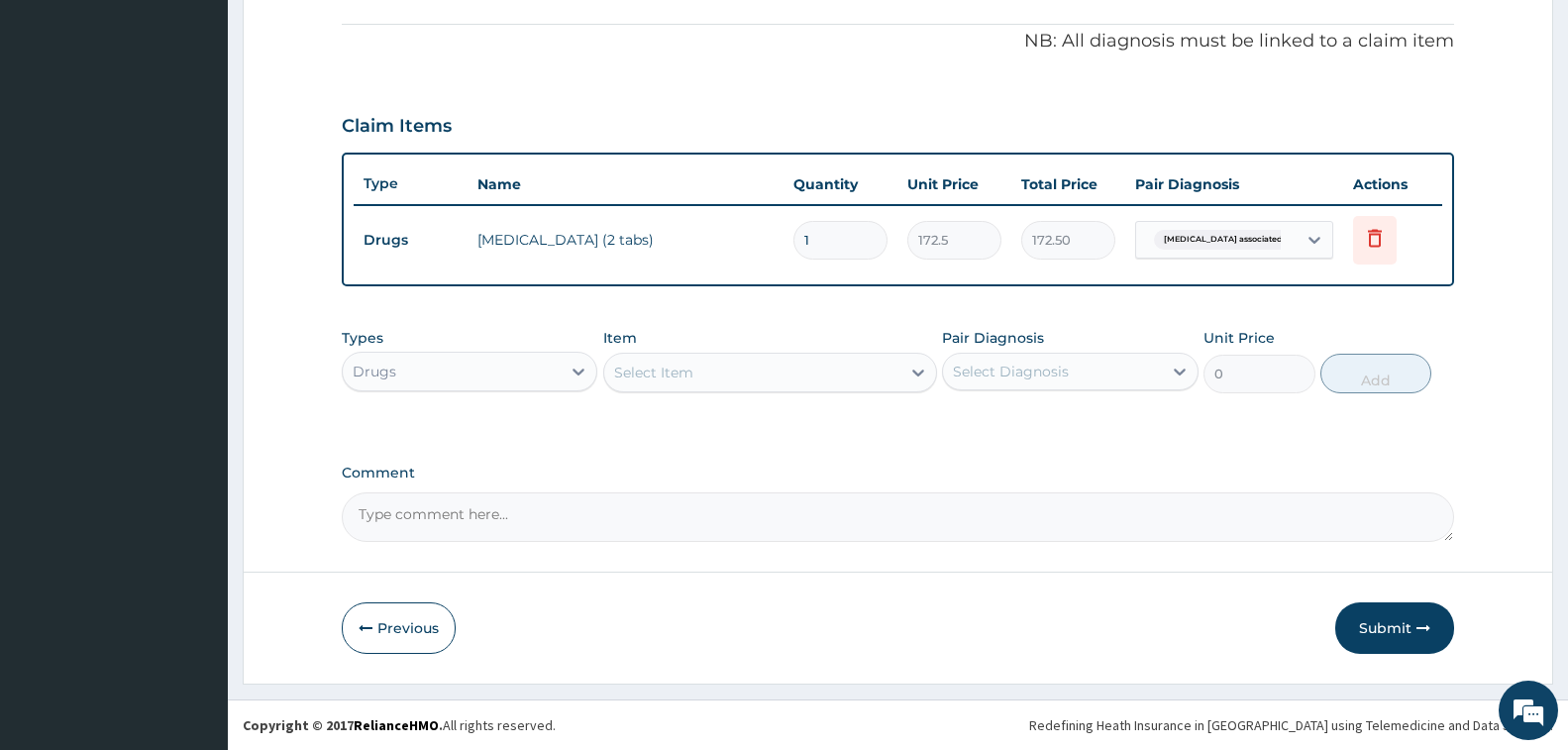
click at [745, 390] on div "Select Item" at bounding box center [770, 373] width 334 height 40
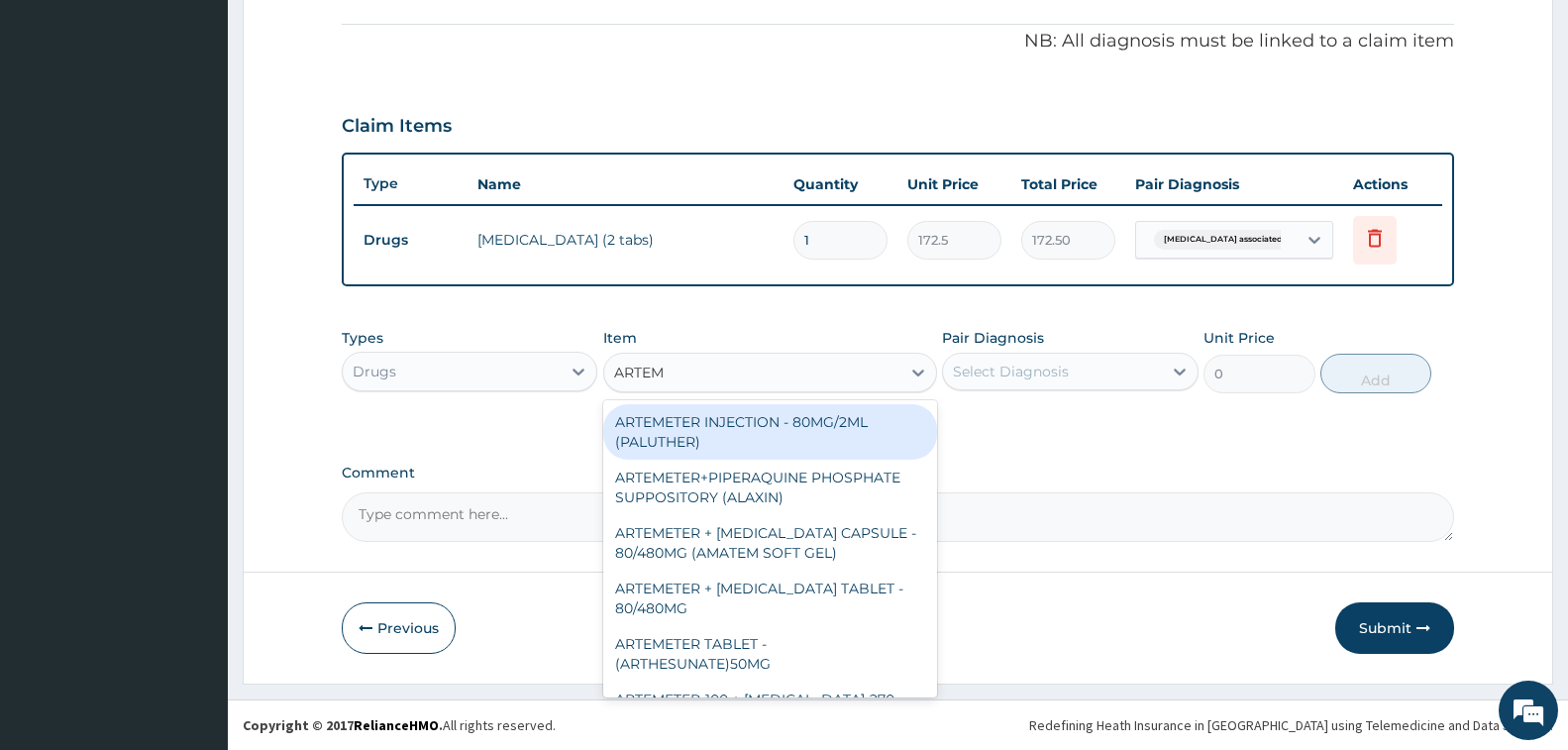
type input "ARTEME"
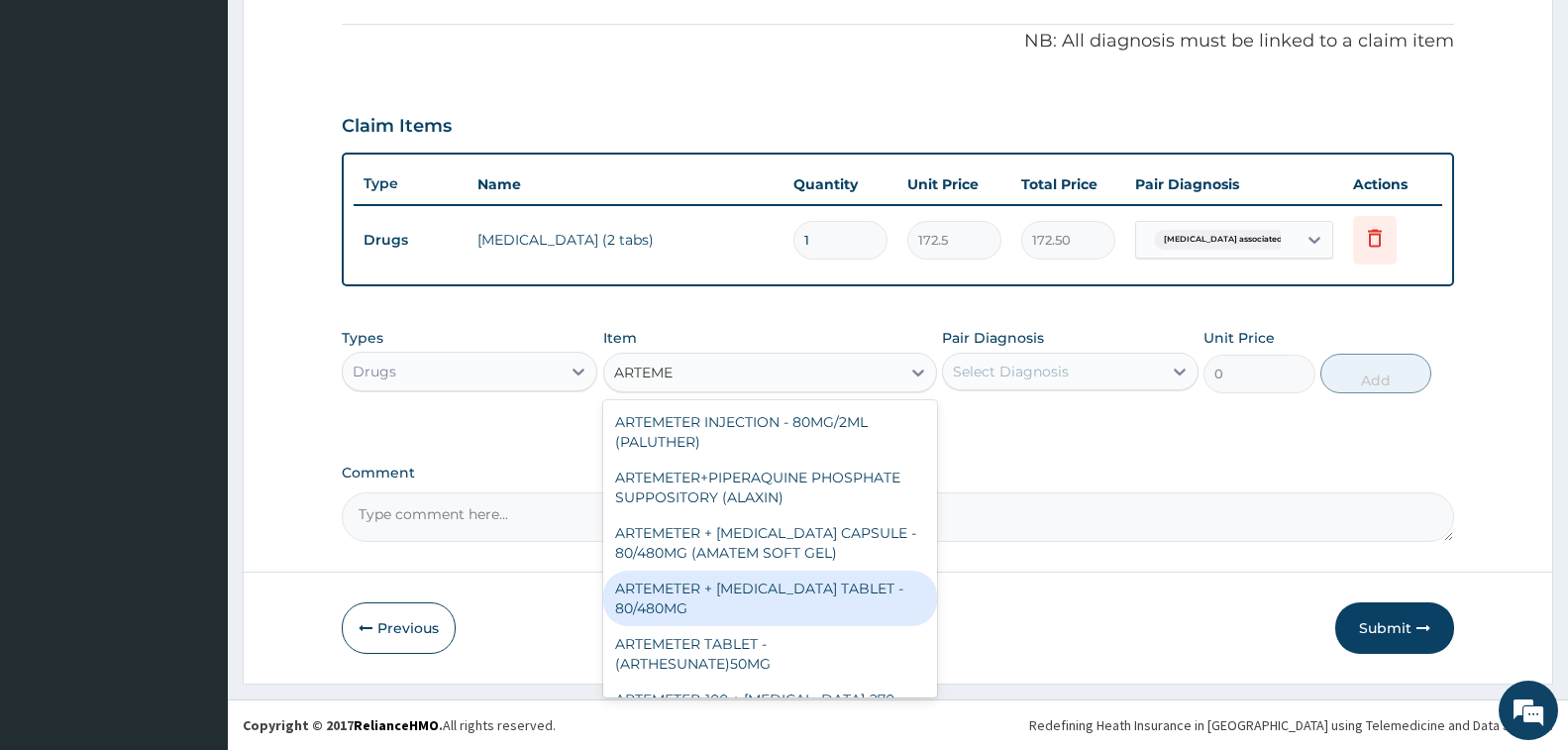
click at [805, 597] on div "ARTEMETER + [MEDICAL_DATA] TABLET - 80/480MG" at bounding box center [770, 598] width 334 height 56
type input "364"
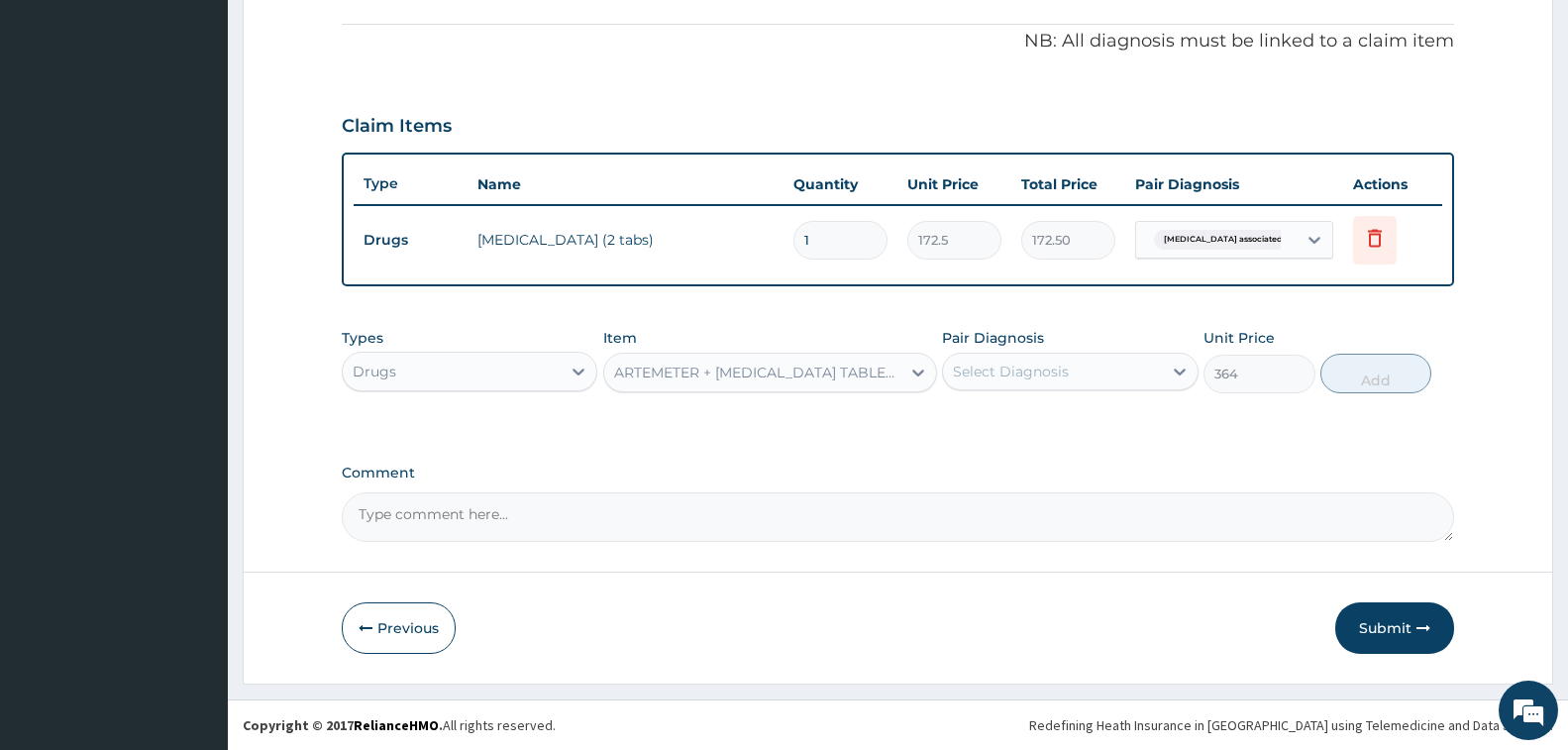
click at [1018, 356] on div "Select Diagnosis" at bounding box center [1051, 372] width 218 height 32
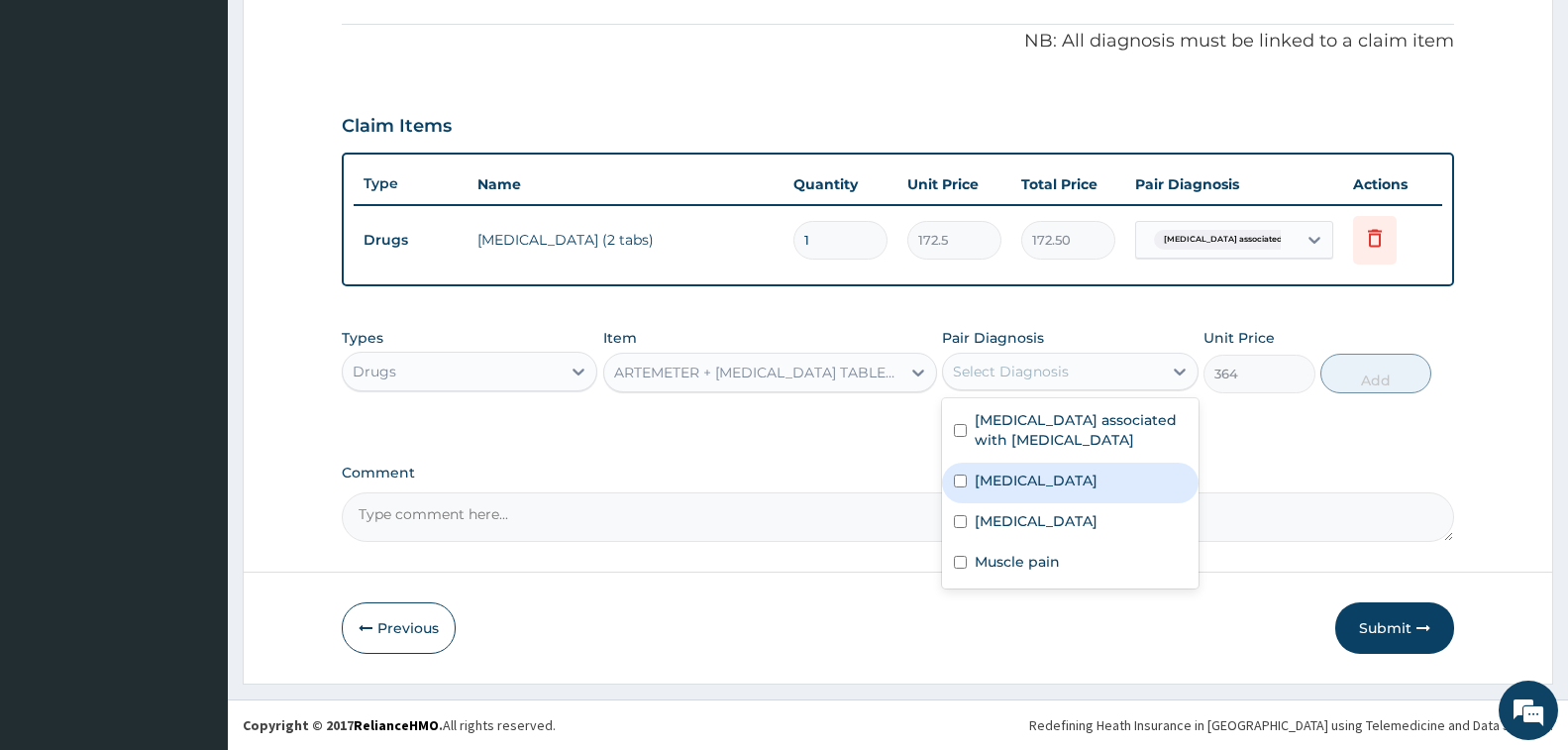
click at [1022, 480] on label "[MEDICAL_DATA]" at bounding box center [1036, 481] width 123 height 20
checkbox input "true"
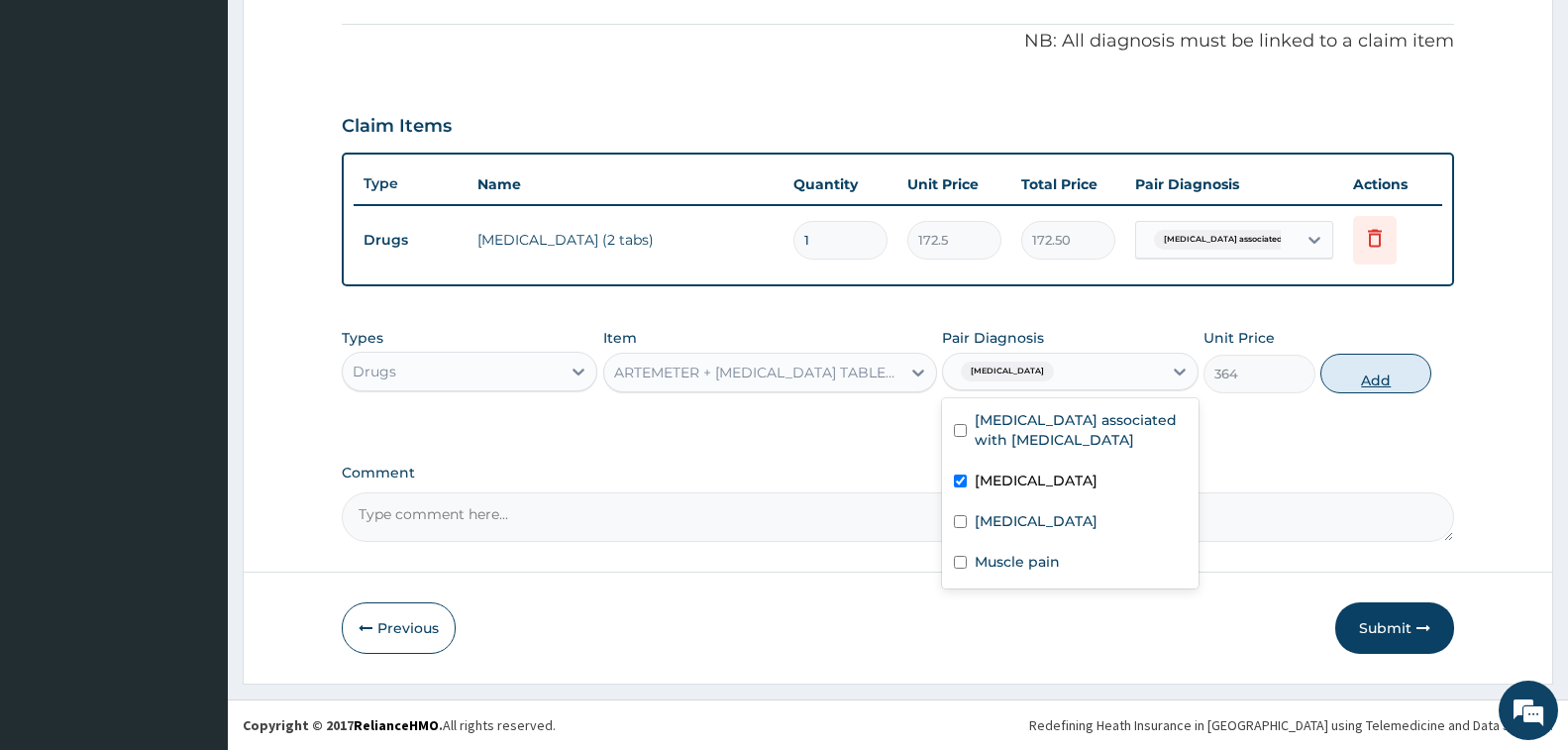
click at [1355, 375] on button "Add" at bounding box center [1376, 374] width 111 height 40
type input "0"
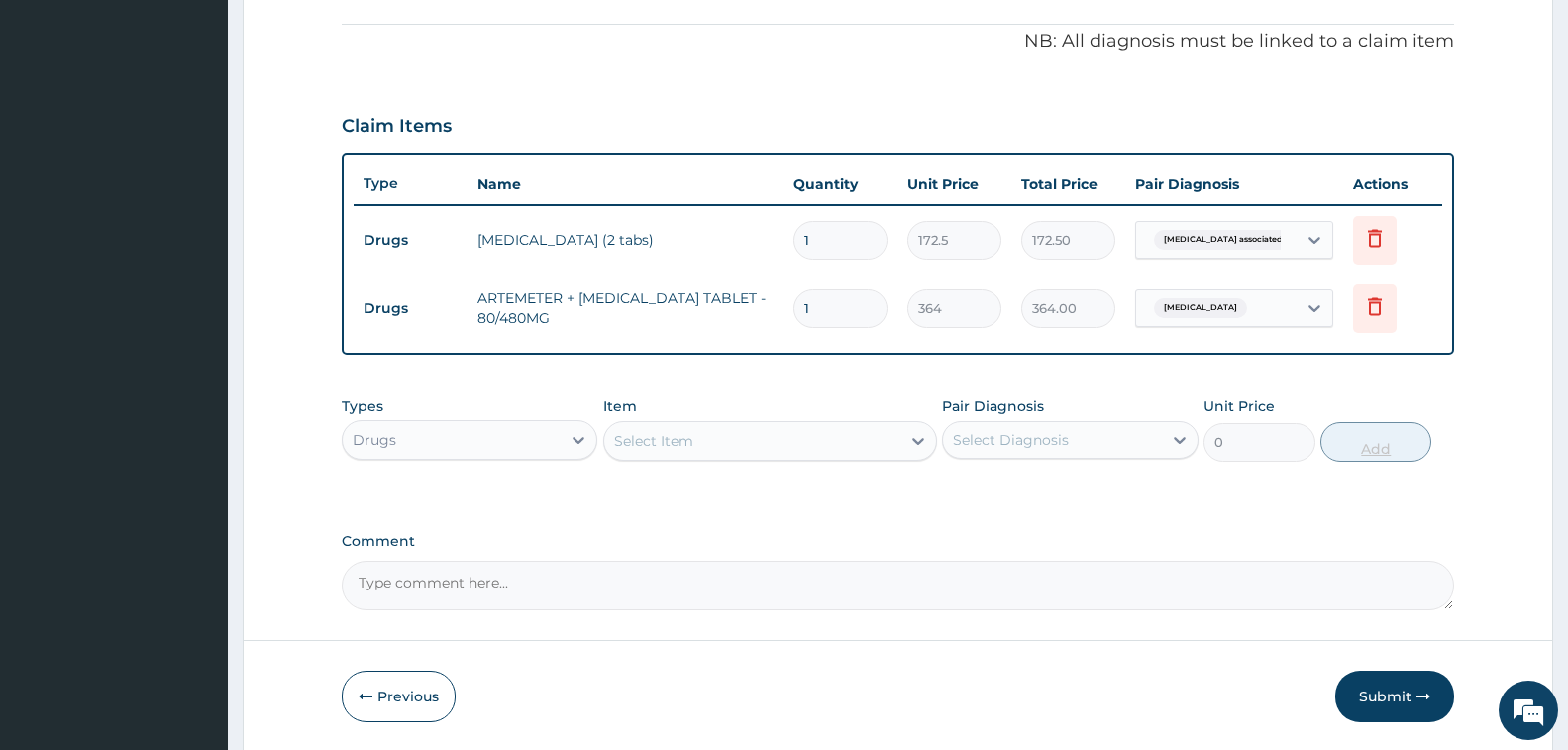
type input "0.00"
type input "6"
type input "2184.00"
type input "6"
click at [790, 443] on div "Select Item" at bounding box center [752, 441] width 296 height 32
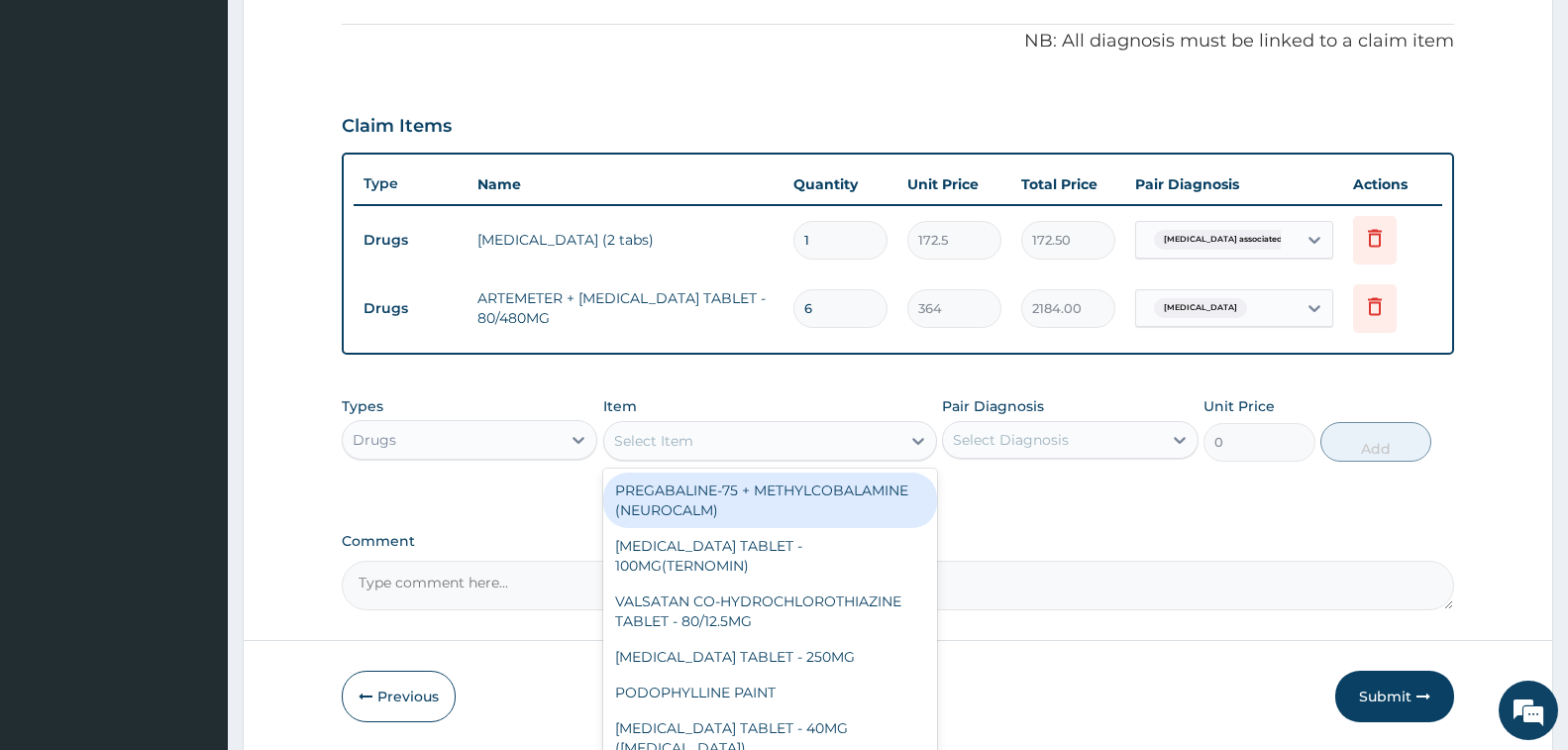
type input "N"
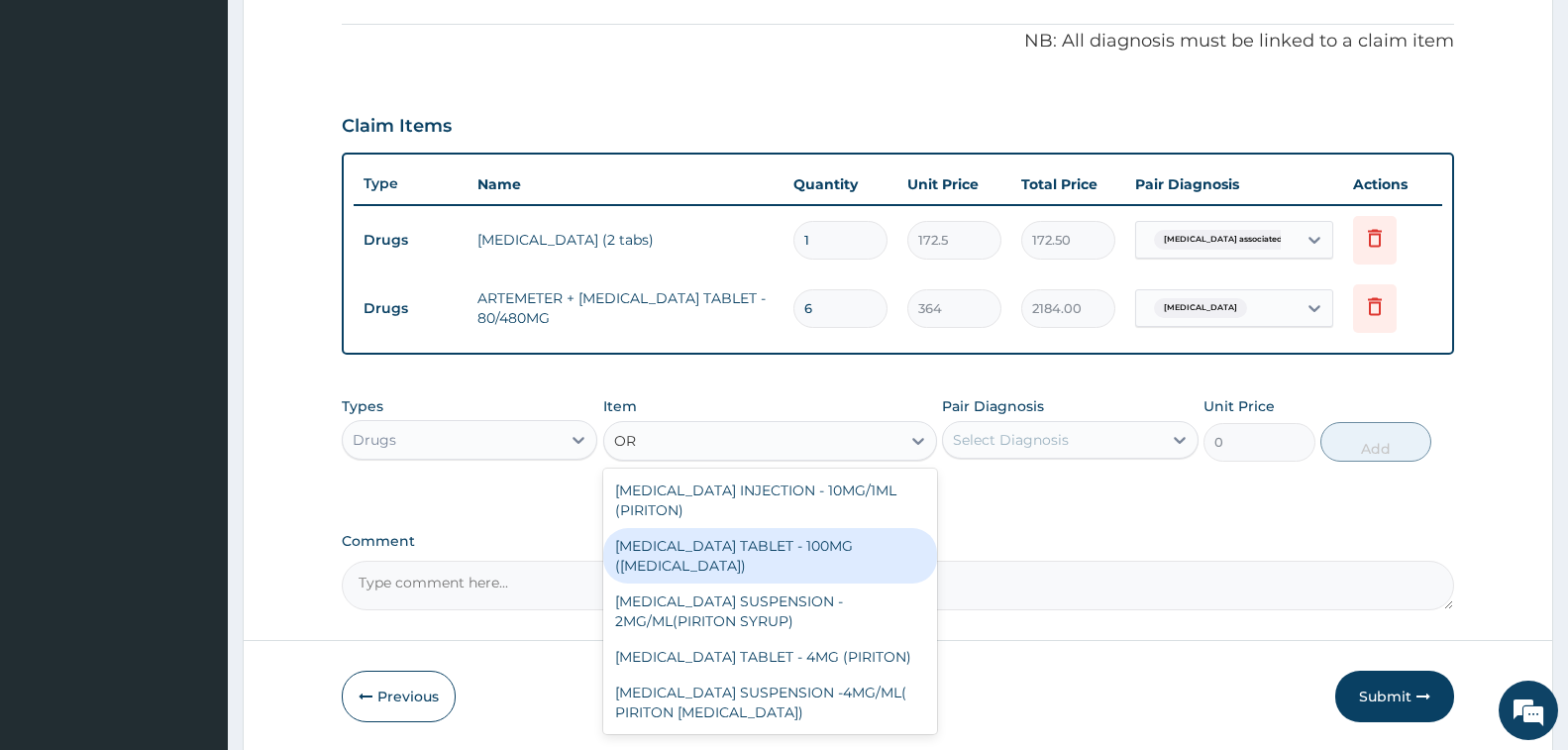
type input "O"
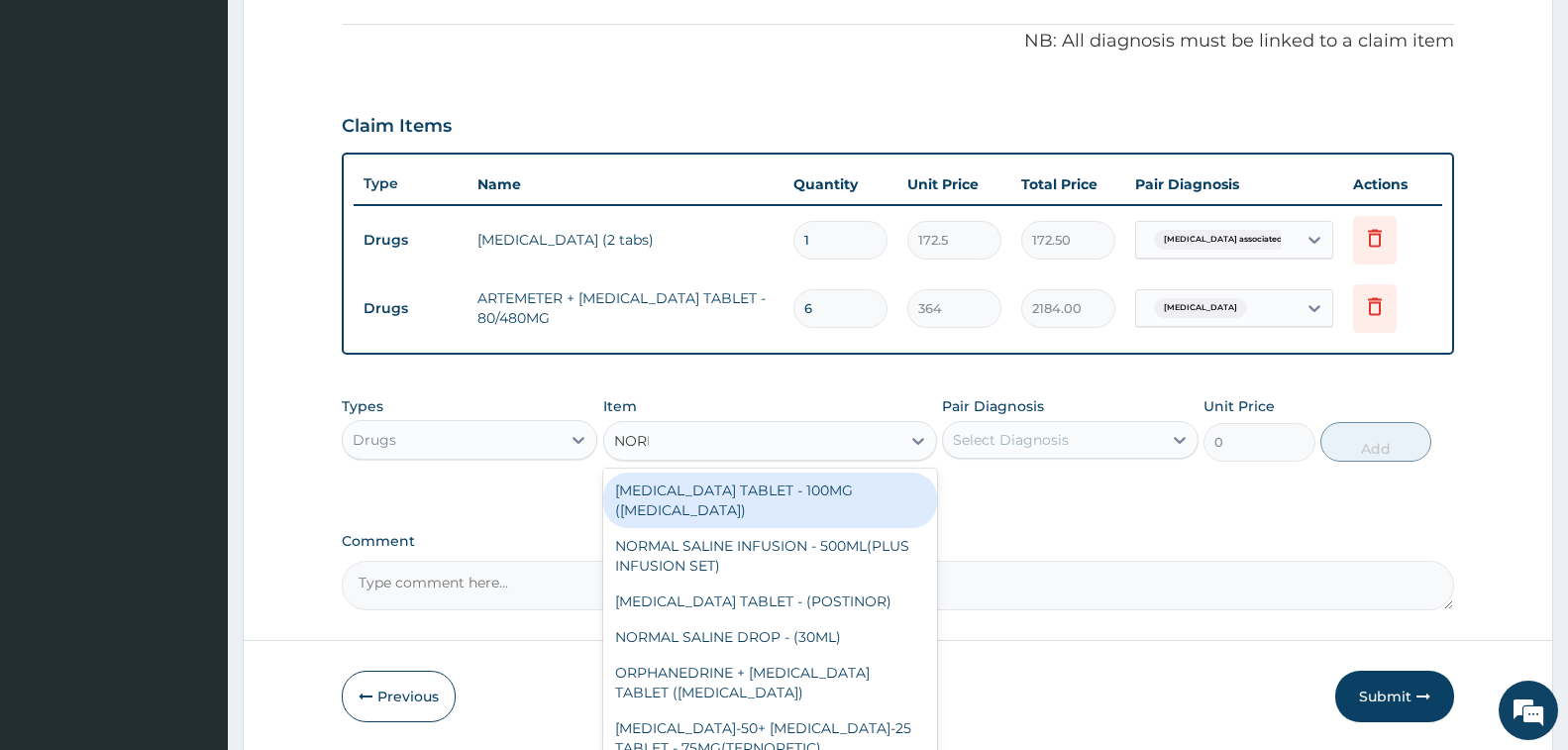
type input "NORFL"
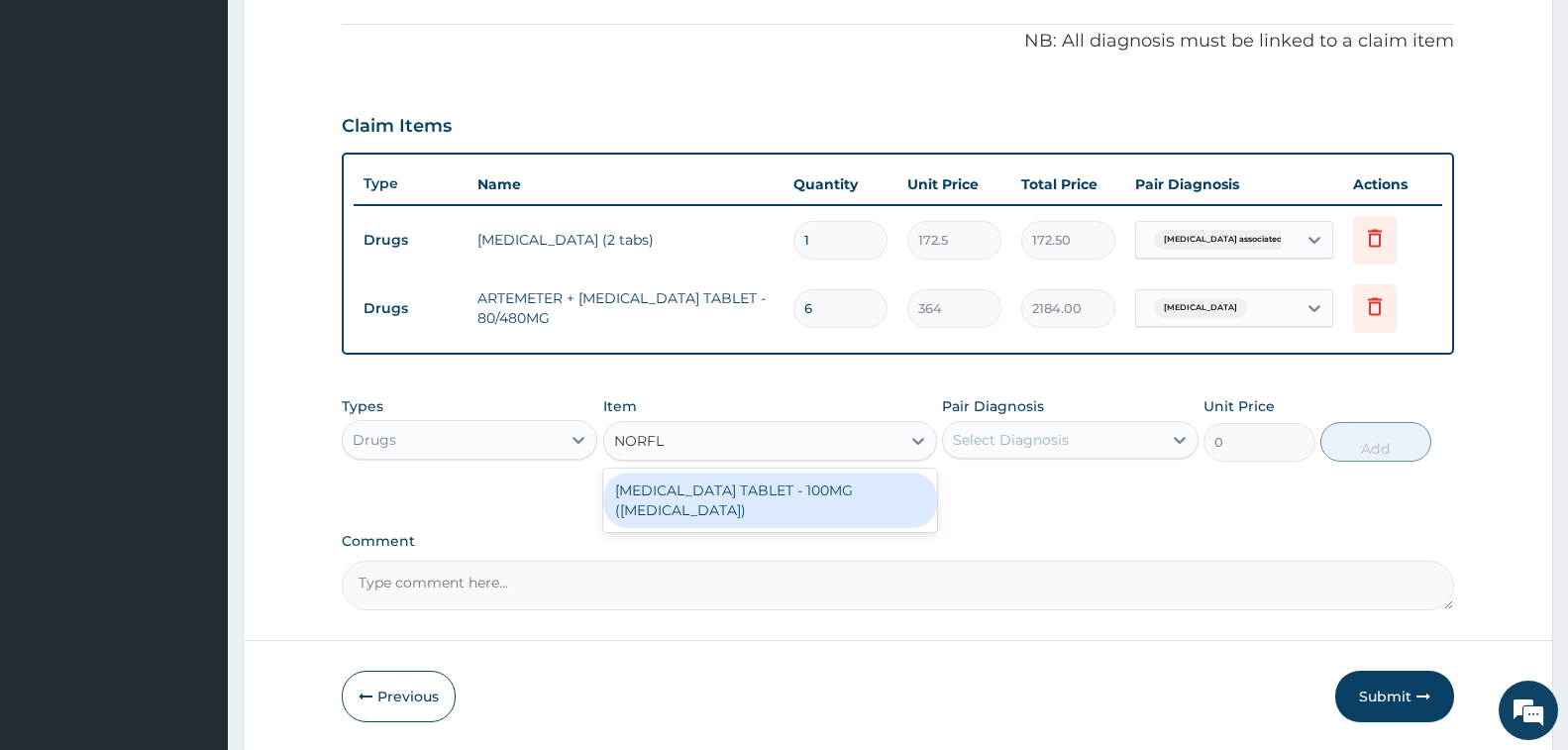
click at [774, 500] on div "[MEDICAL_DATA] TABLET - 100MG ([MEDICAL_DATA])" at bounding box center [770, 501] width 334 height 56
type input "168"
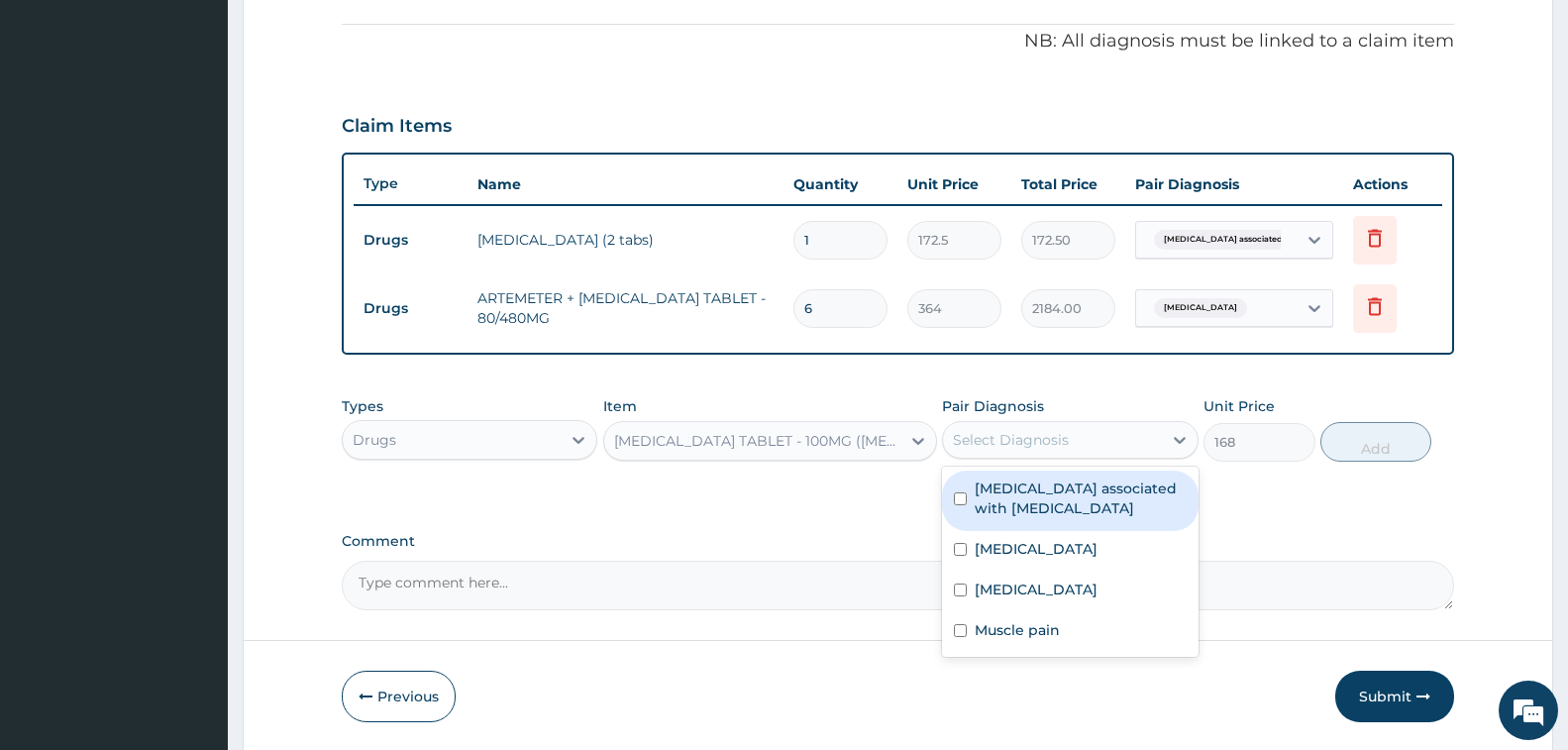
click at [1058, 444] on div "Select Diagnosis" at bounding box center [1011, 440] width 116 height 20
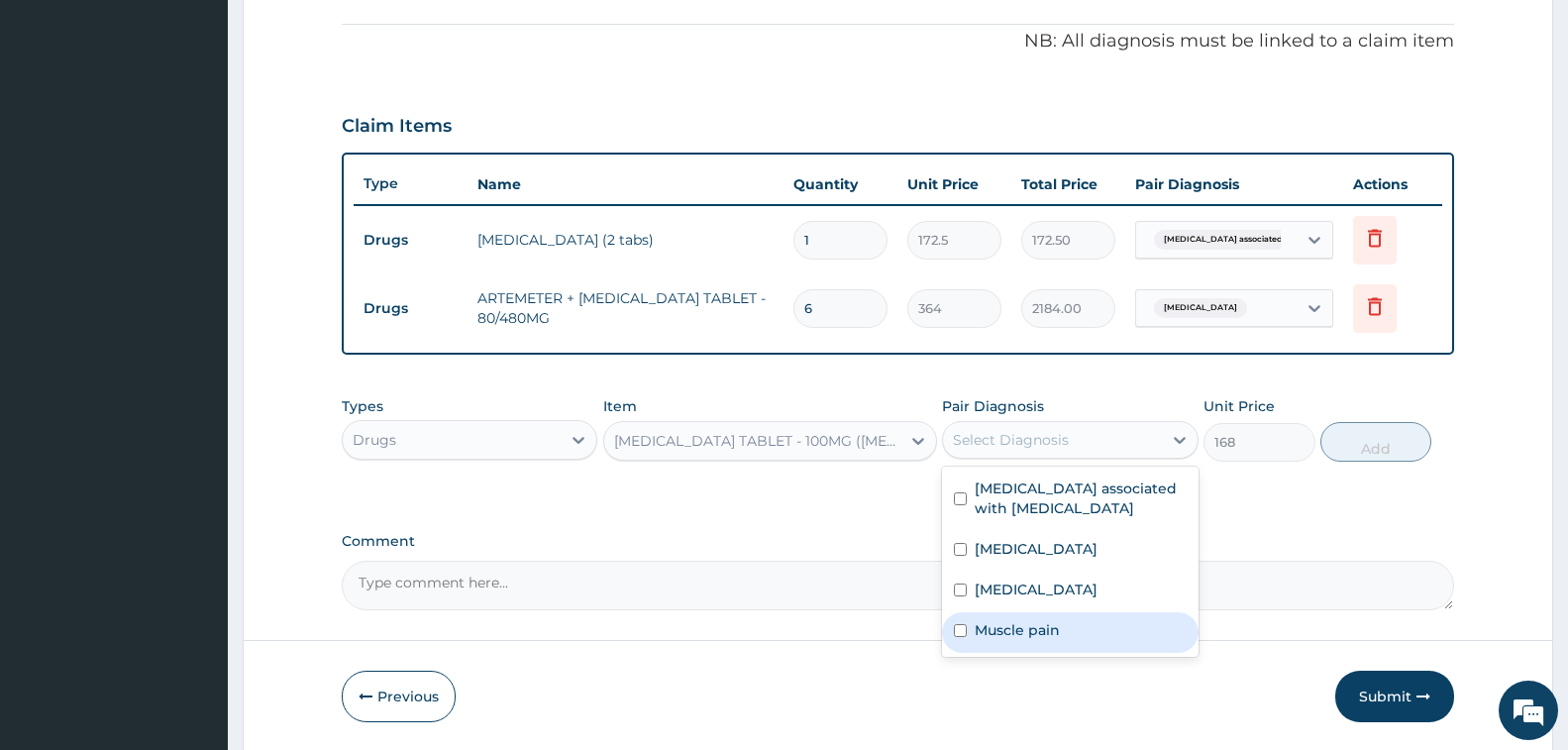
click at [1059, 629] on label "Muscle pain" at bounding box center [1018, 630] width 85 height 20
checkbox input "true"
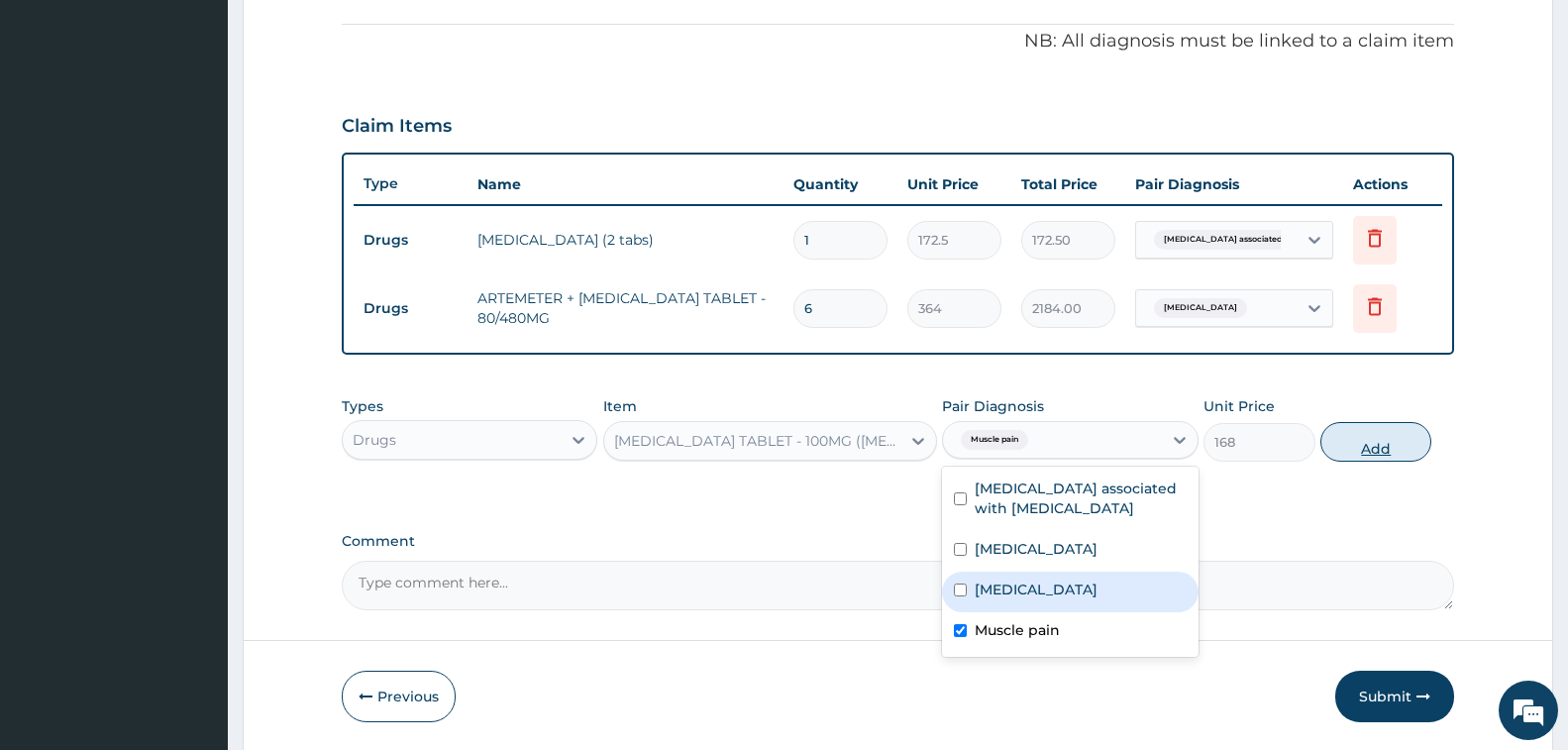
click at [1354, 436] on button "Add" at bounding box center [1376, 442] width 111 height 40
type input "0"
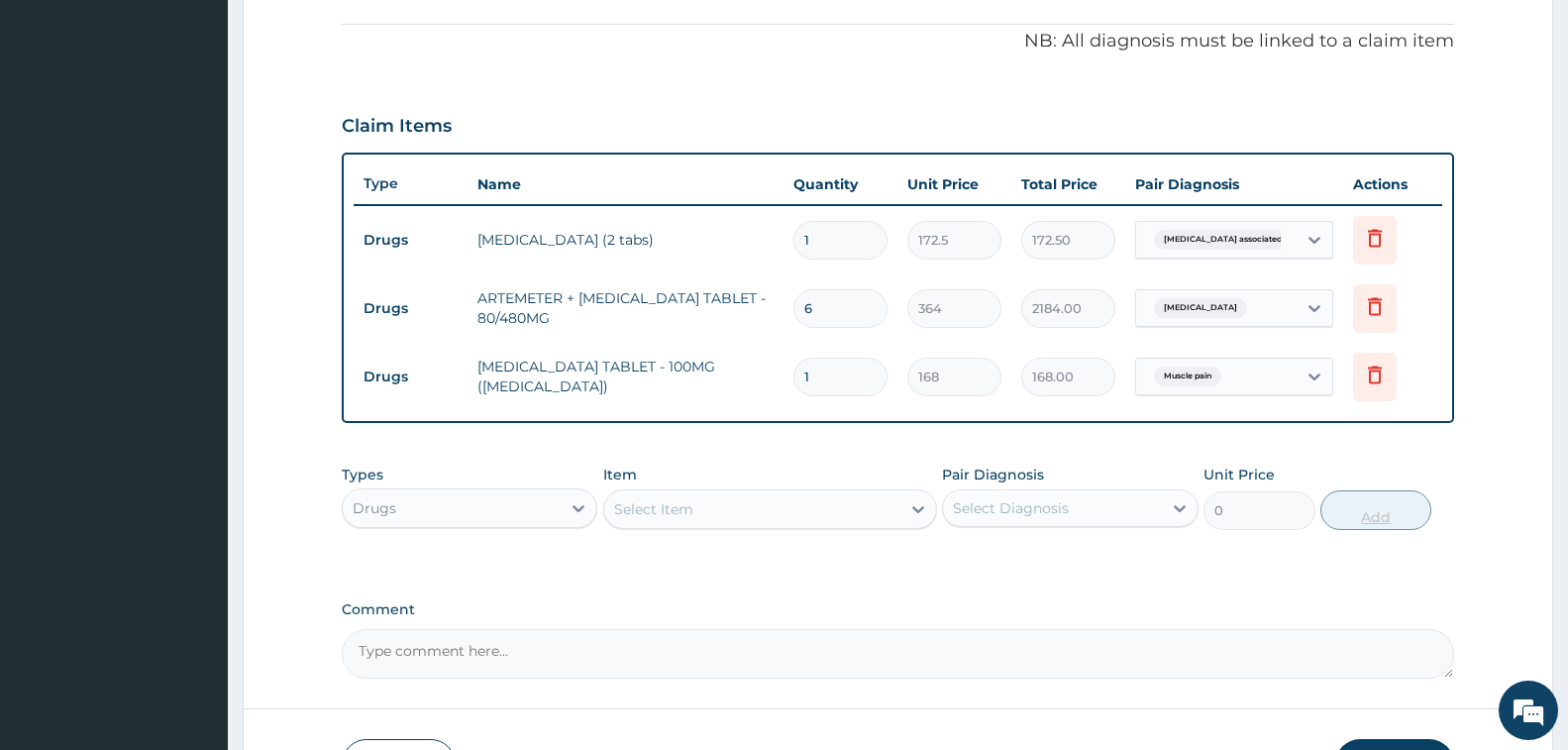
type input "0.00"
type input "6"
type input "1008.00"
type input "6"
click at [637, 510] on div "Select Item" at bounding box center [654, 509] width 79 height 20
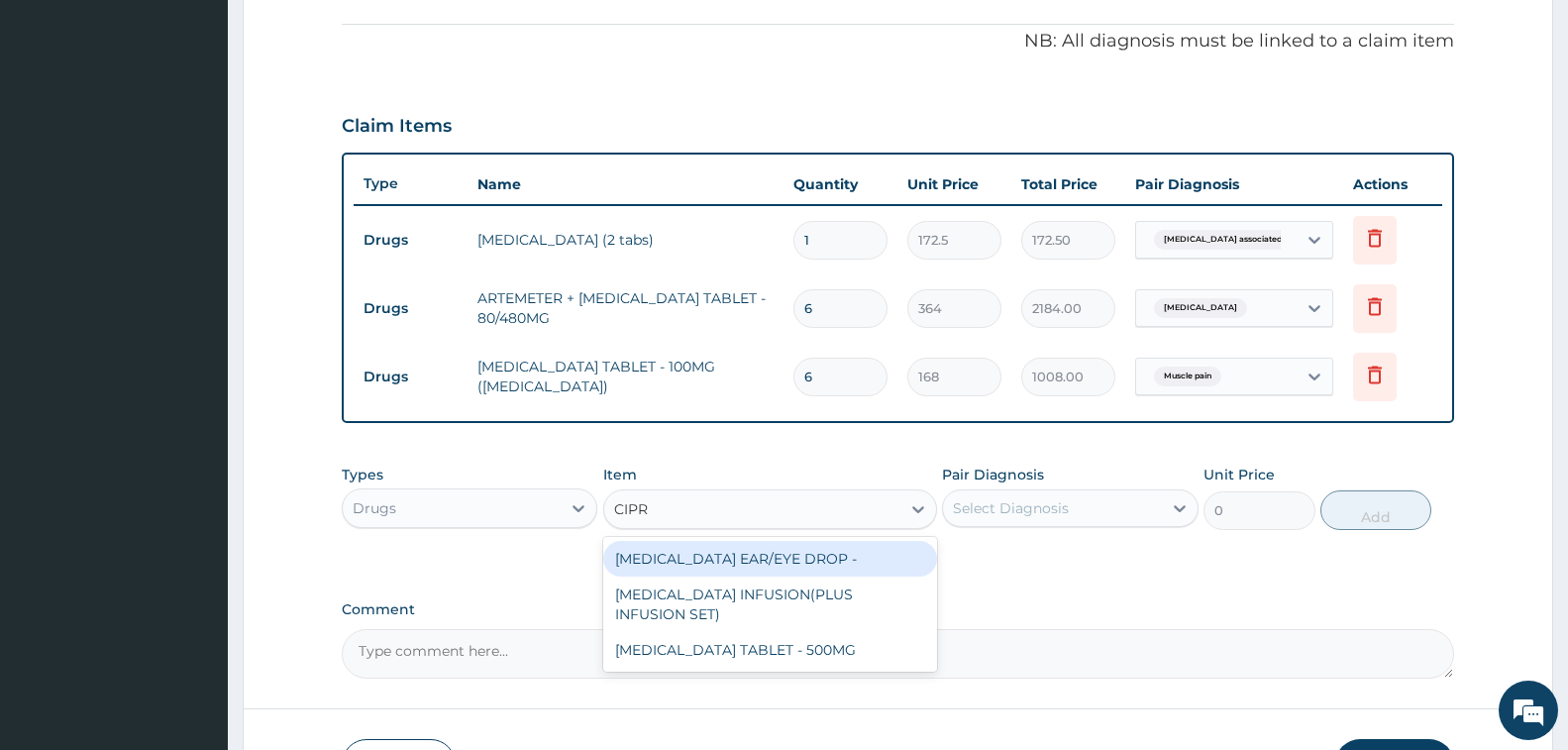
type input "CIPRO"
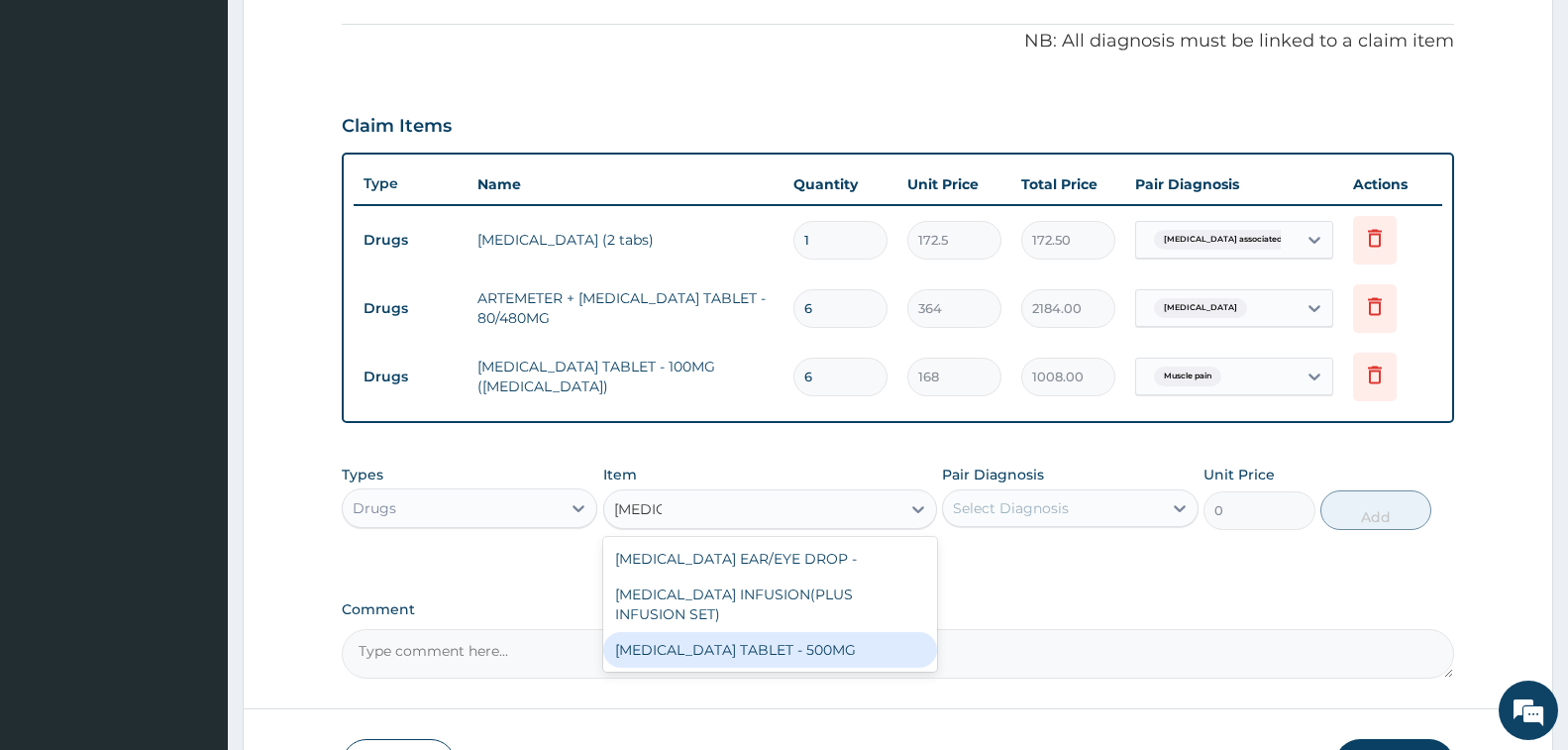
click at [761, 652] on div "[MEDICAL_DATA] TABLET - 500MG" at bounding box center [770, 650] width 334 height 36
type input "196"
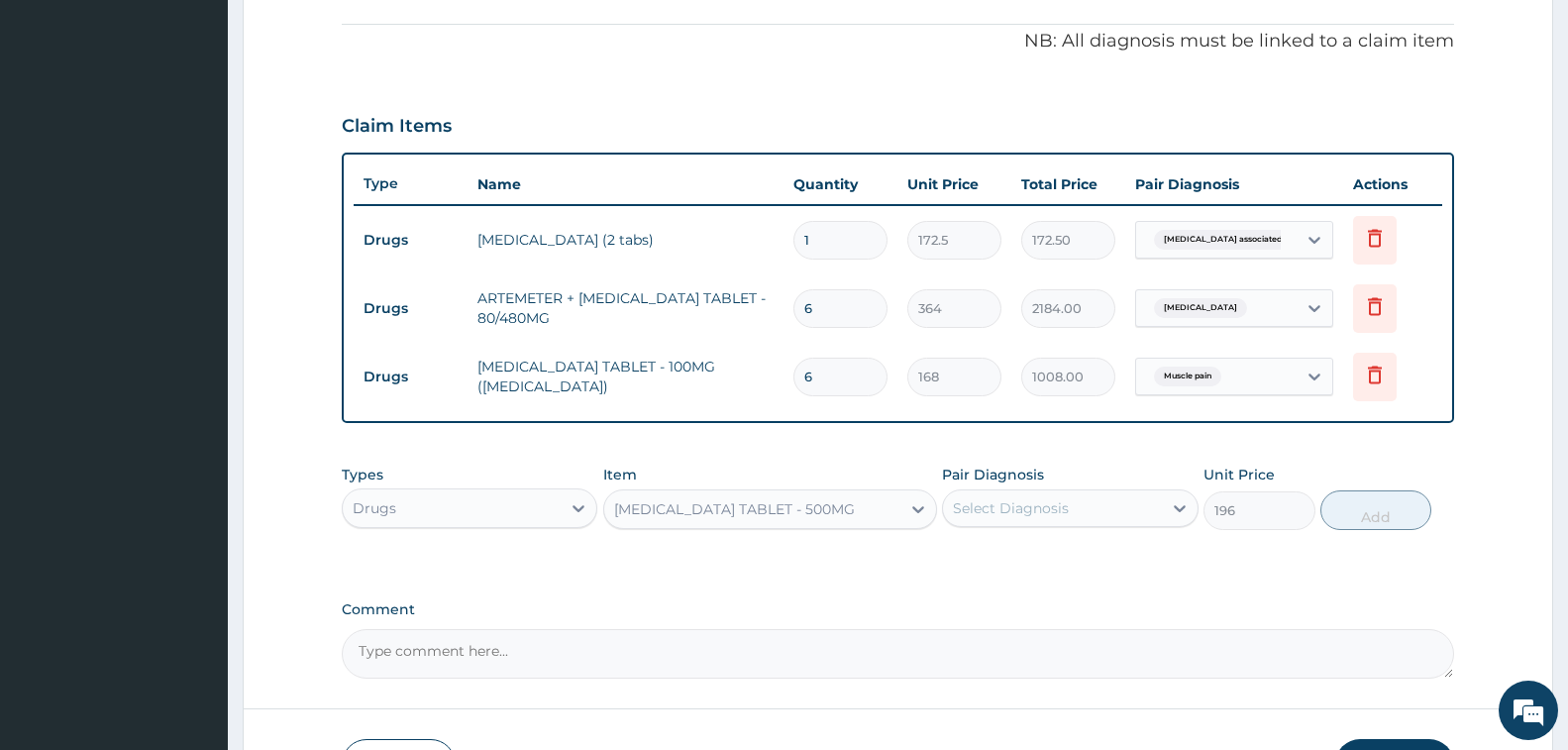
click at [1010, 507] on div "Select Diagnosis" at bounding box center [1011, 508] width 116 height 20
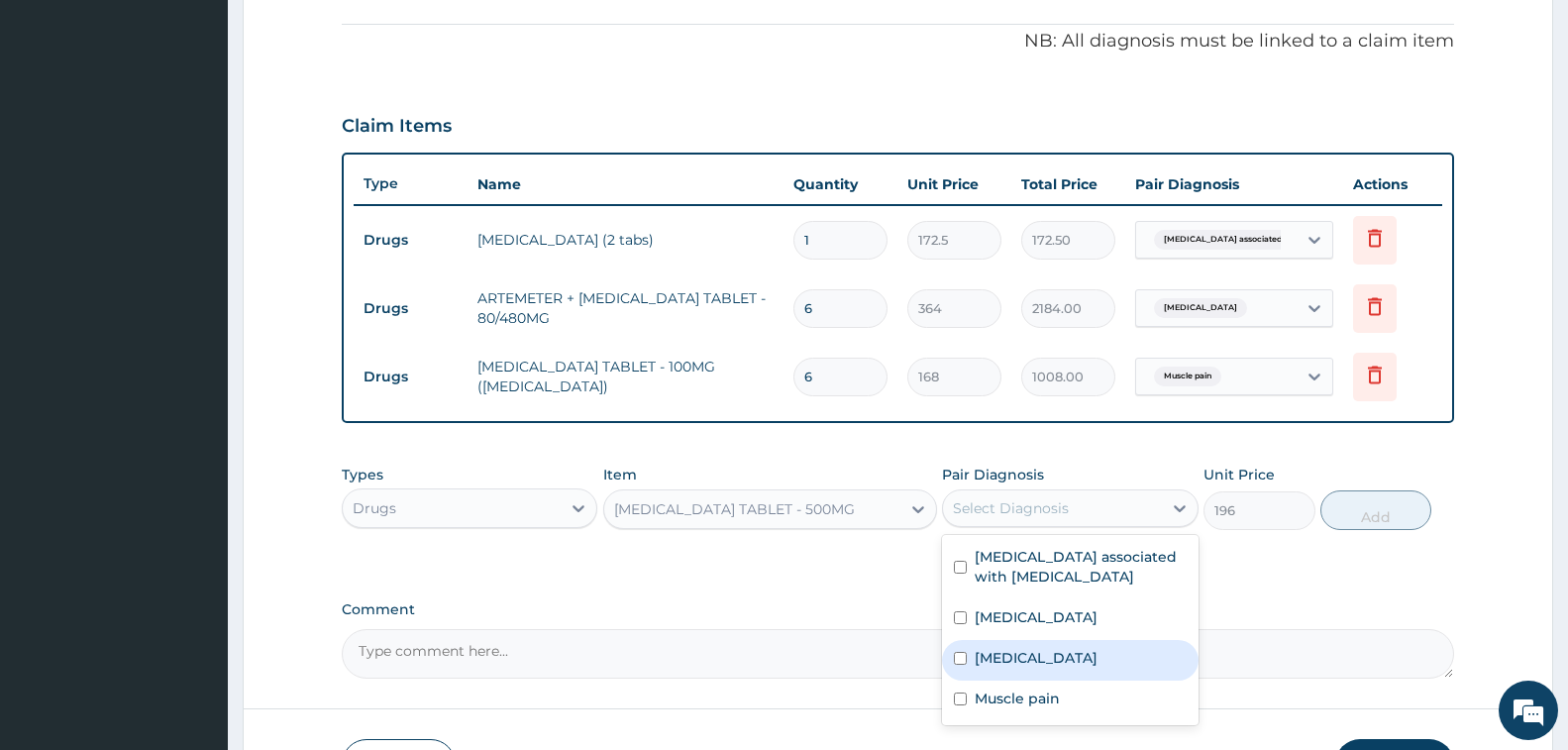
click at [1051, 658] on label "[MEDICAL_DATA]" at bounding box center [1036, 658] width 123 height 20
checkbox input "true"
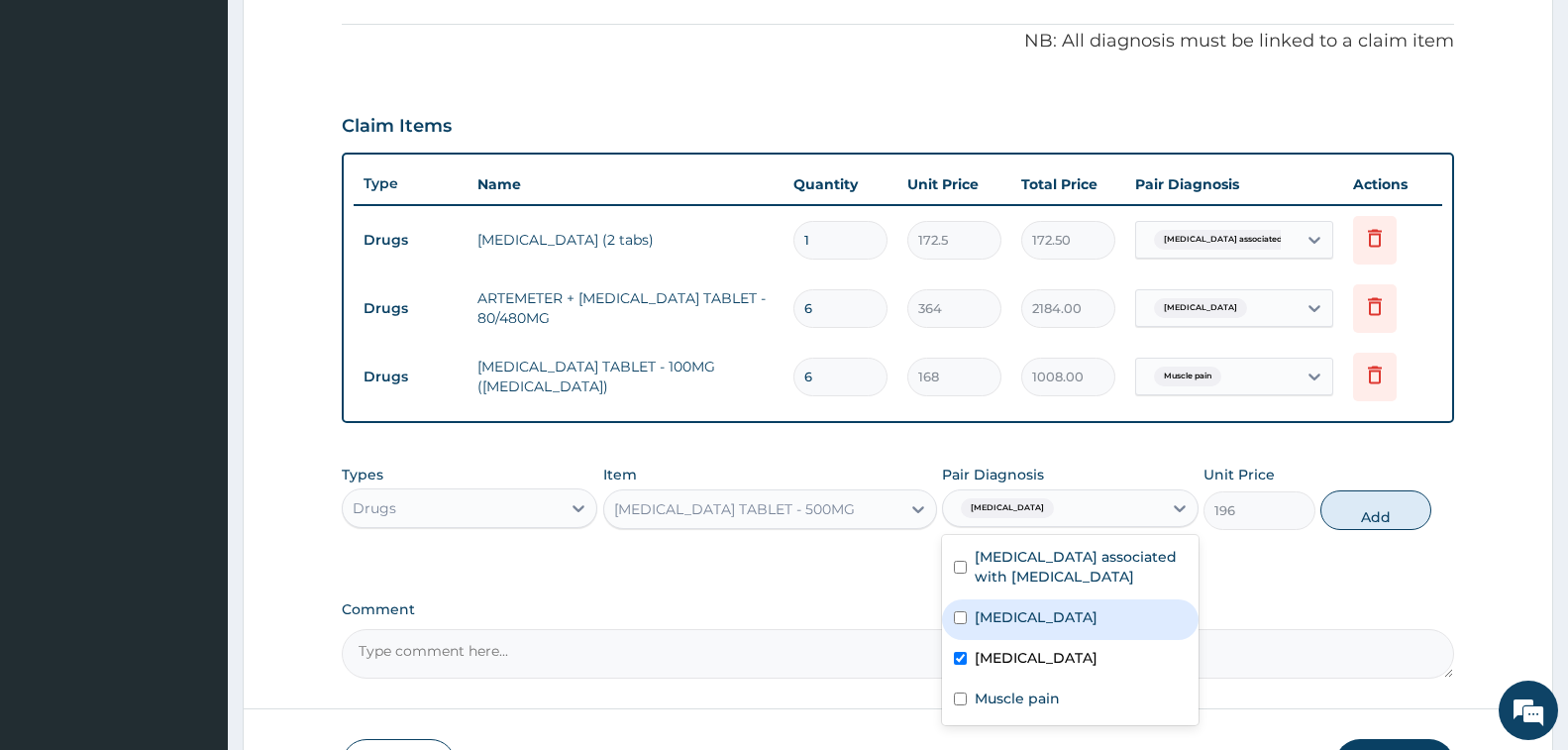
click at [1352, 519] on button "Add" at bounding box center [1376, 510] width 111 height 40
type input "0"
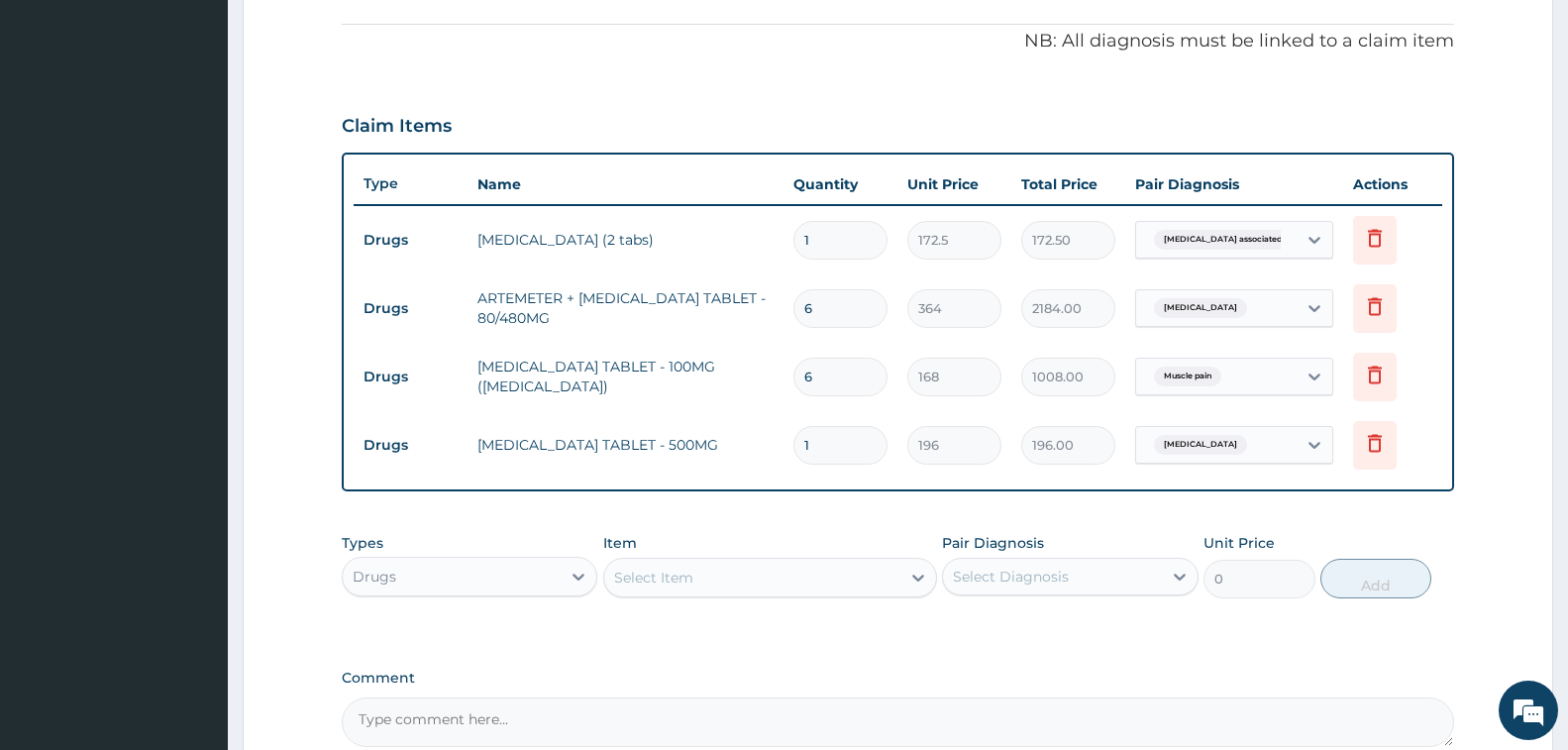
type input "0.00"
type input "6"
type input "1176.00"
type input "6"
click at [704, 568] on div "Select Item" at bounding box center [752, 577] width 296 height 32
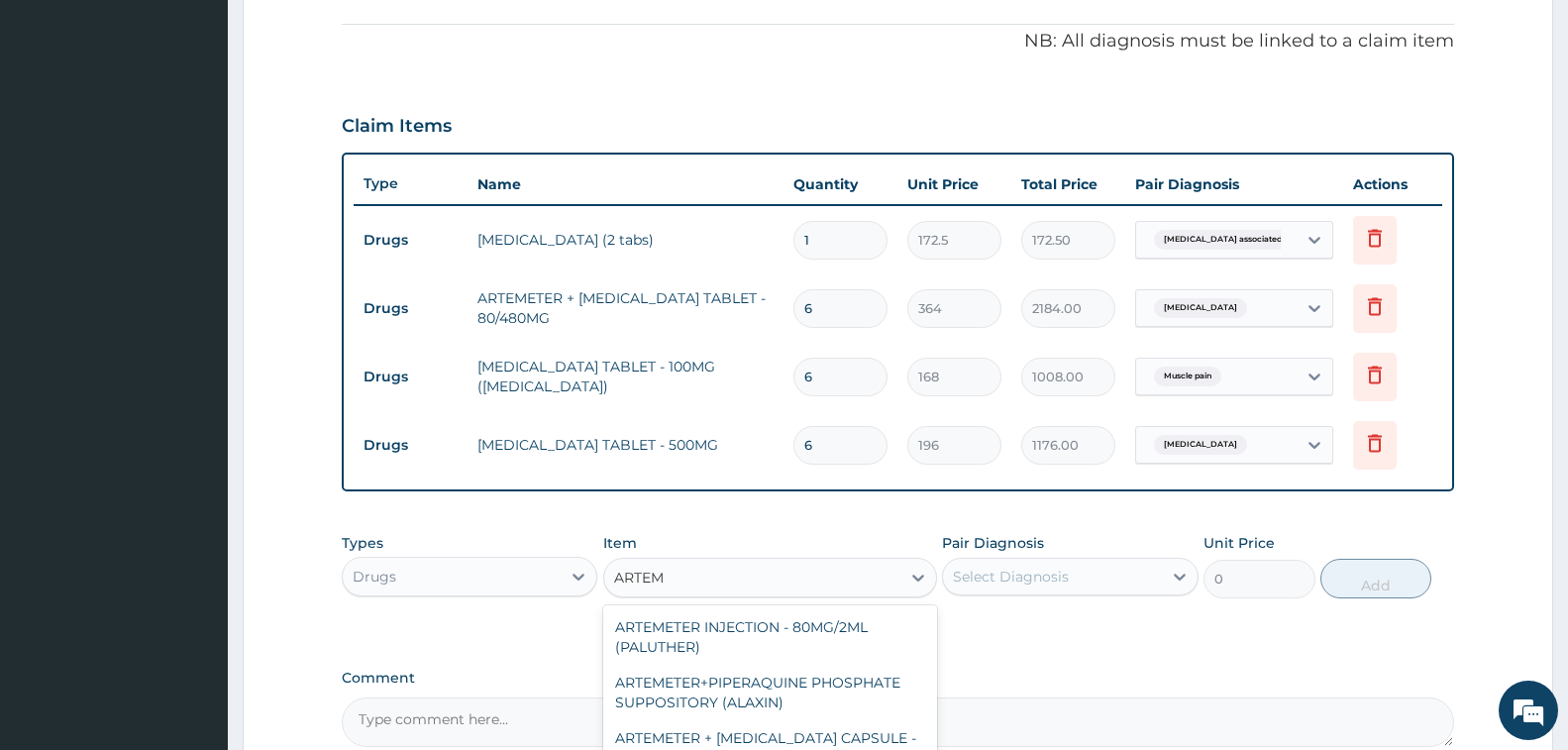
type input "ARTEME"
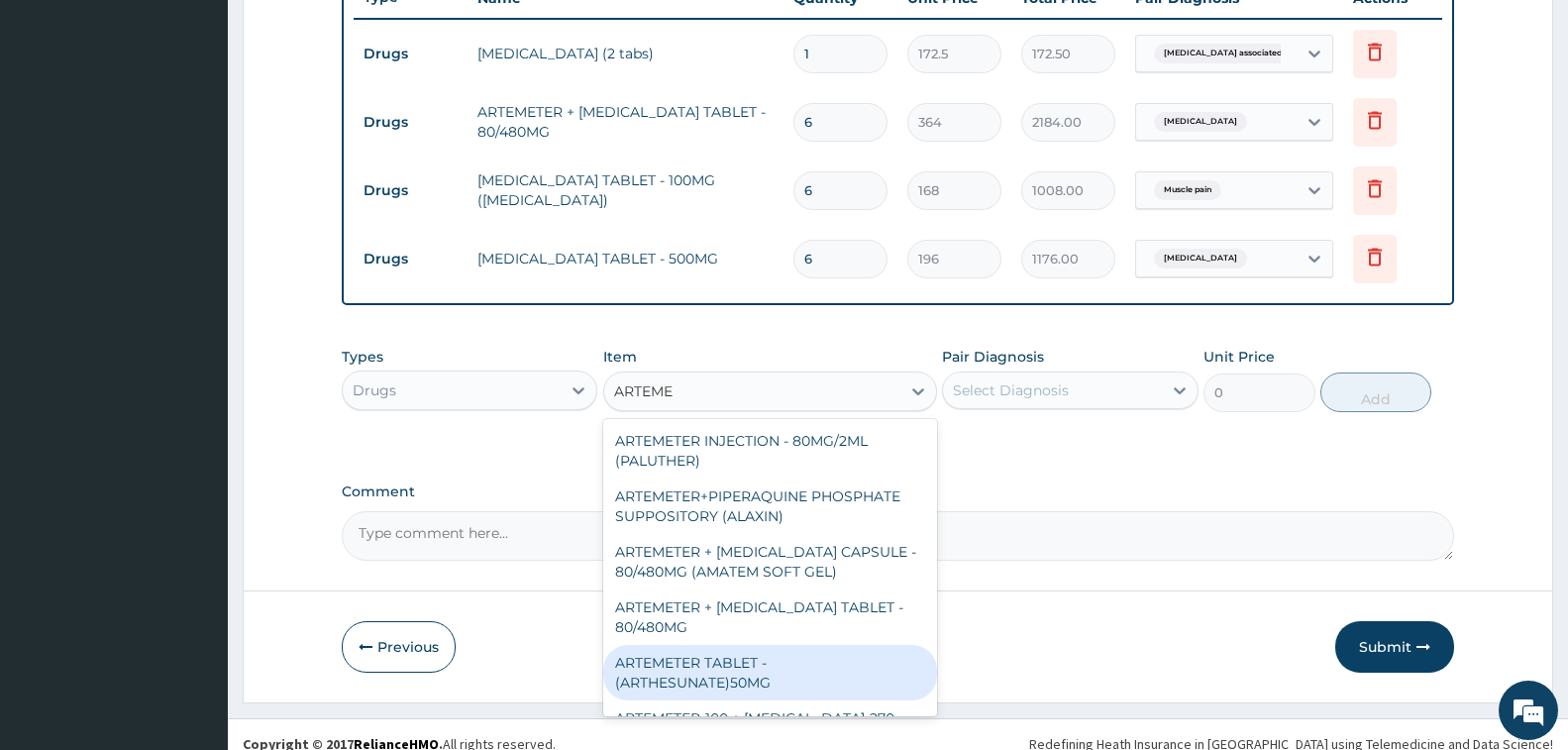
scroll to position [783, 0]
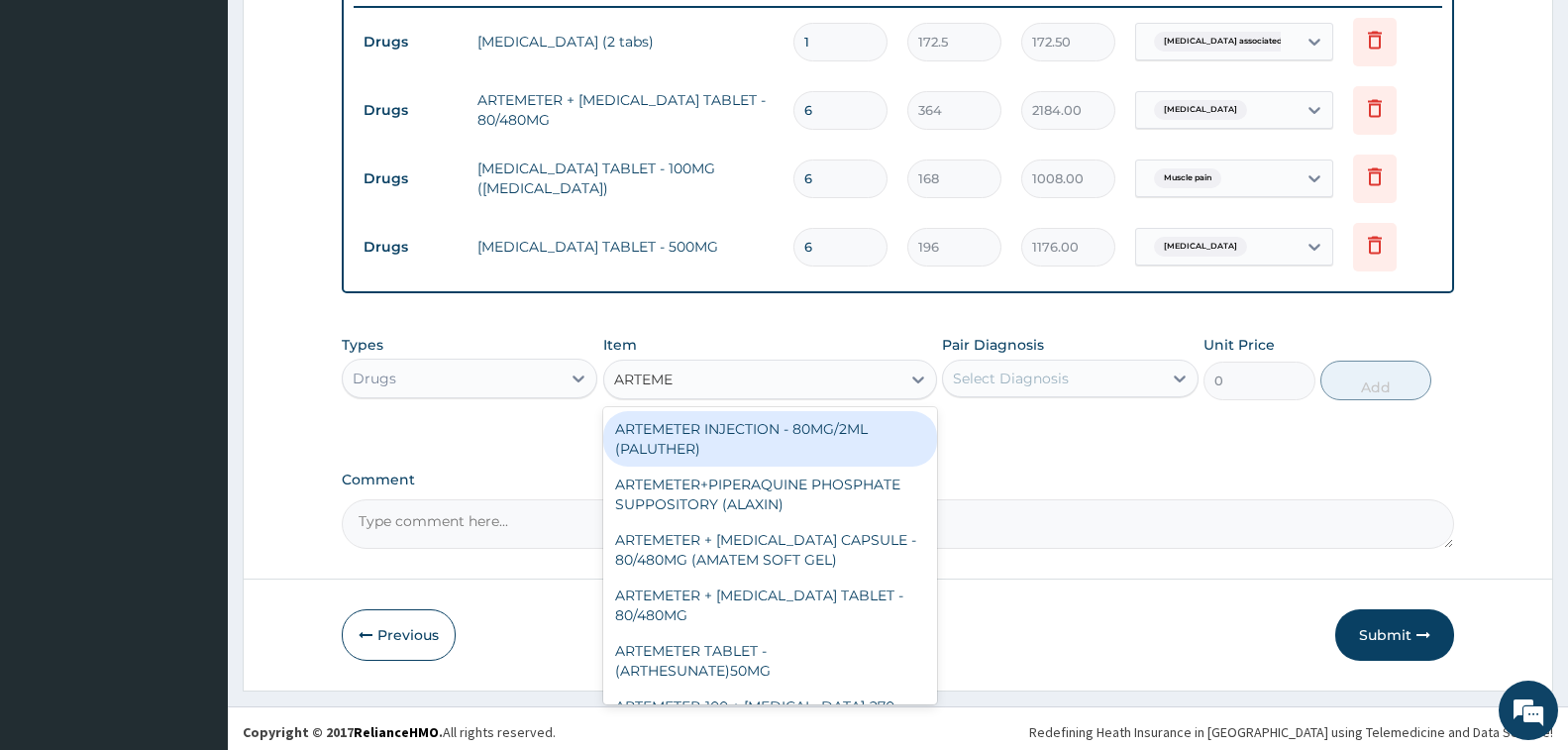
click at [811, 452] on div "ARTEMETER INJECTION - 80MG/2ML (PALUTHER)" at bounding box center [770, 439] width 334 height 56
type input "700"
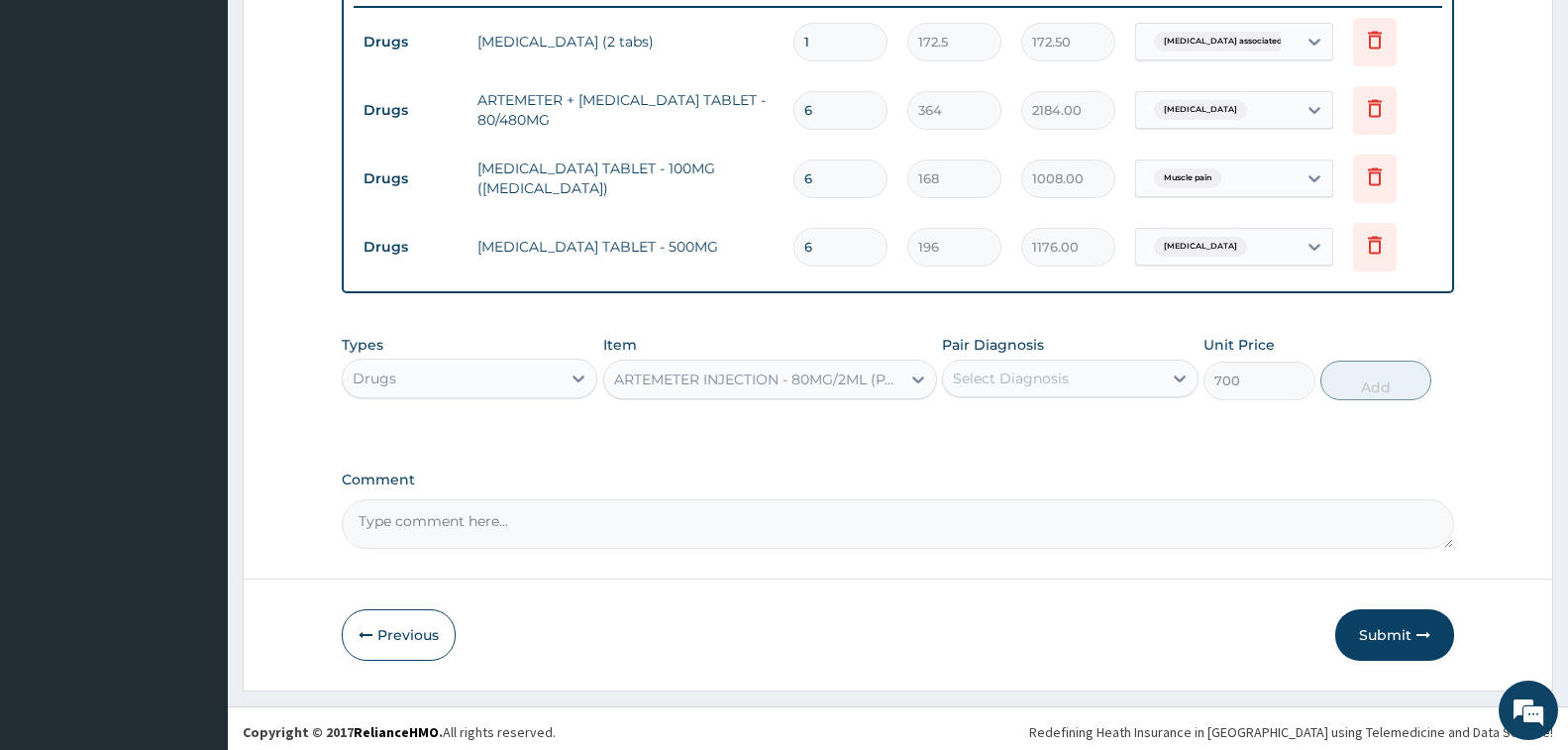
click at [964, 391] on div "Select Diagnosis" at bounding box center [1051, 378] width 218 height 32
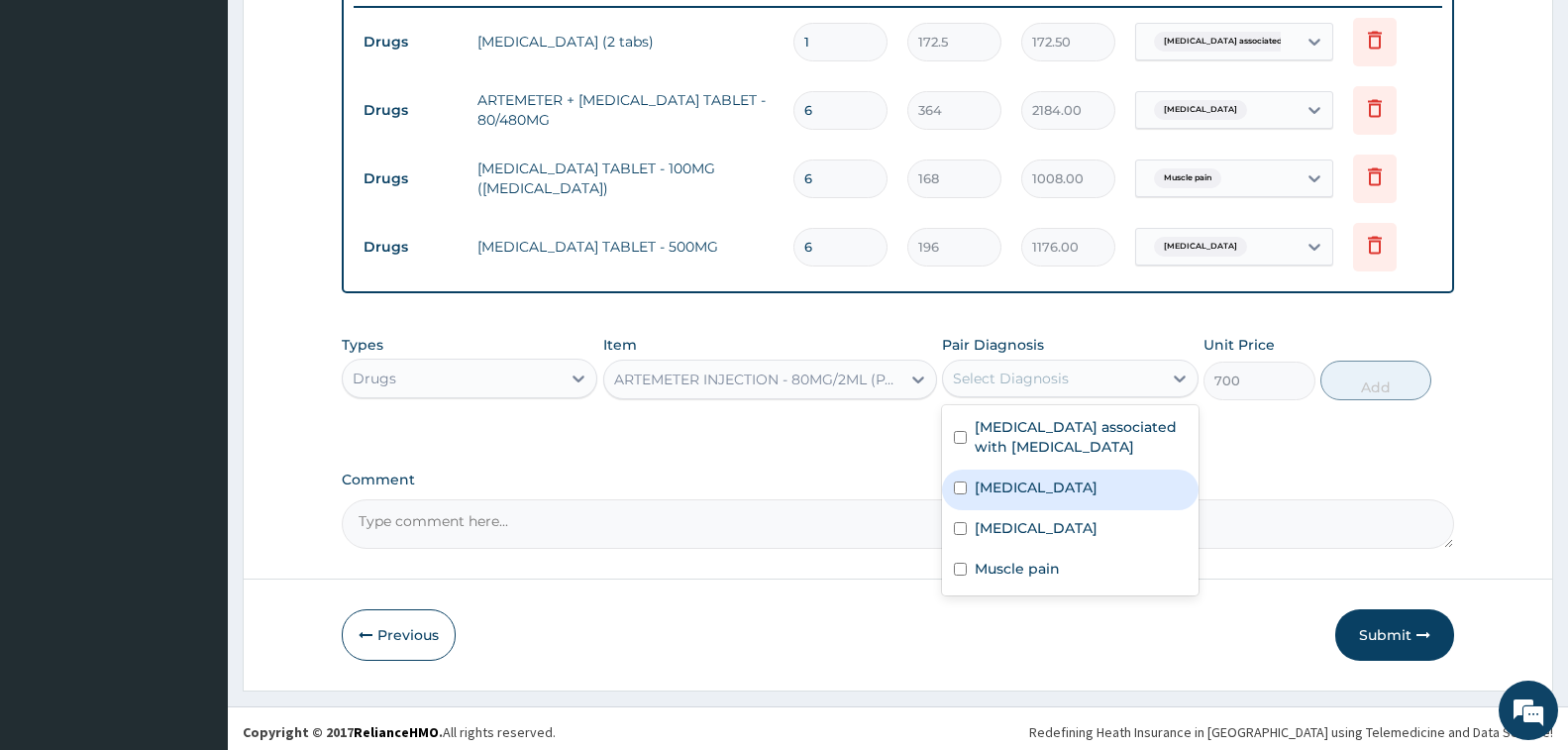
click at [1040, 496] on div "[MEDICAL_DATA]" at bounding box center [1069, 490] width 255 height 41
checkbox input "true"
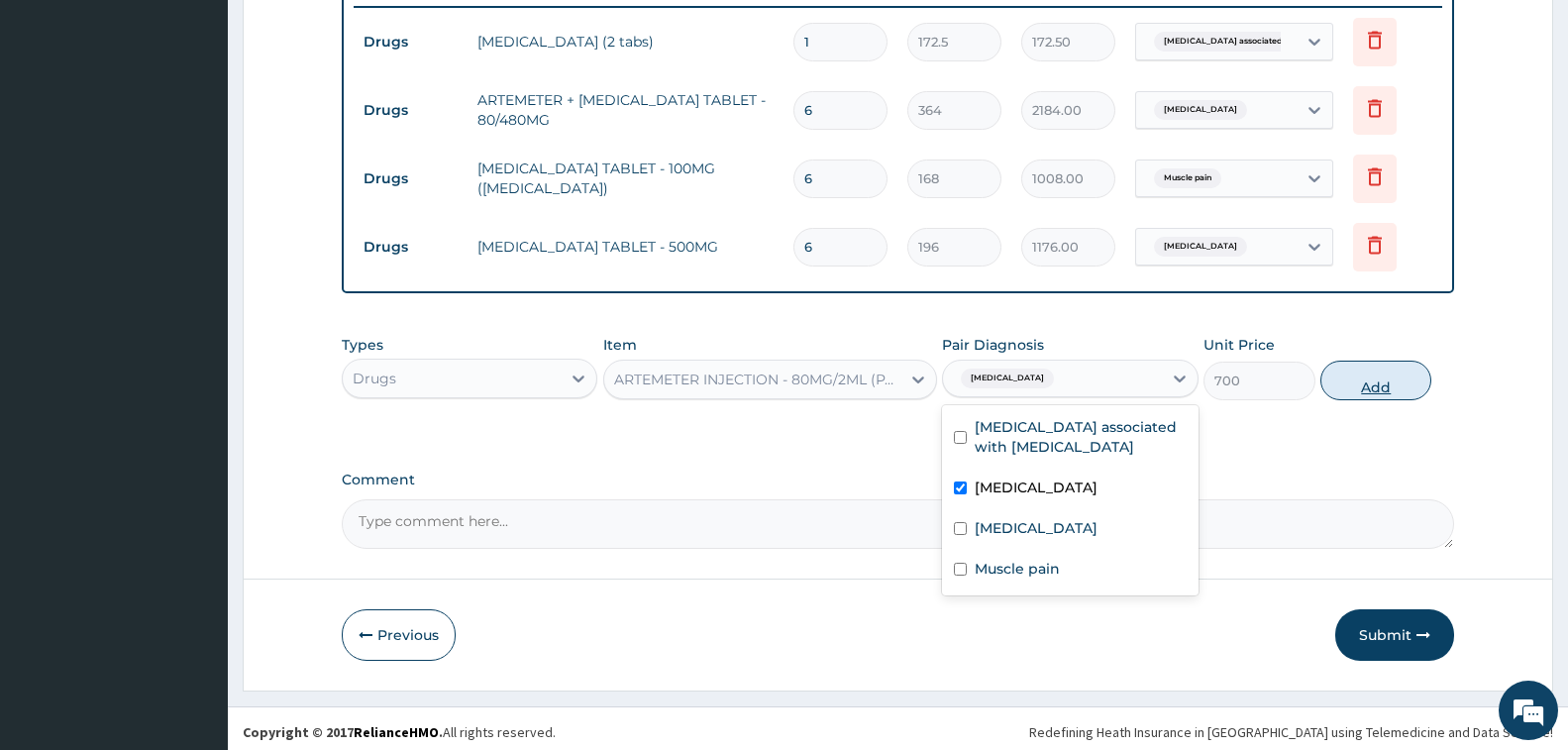
click at [1350, 398] on button "Add" at bounding box center [1376, 380] width 111 height 40
type input "0"
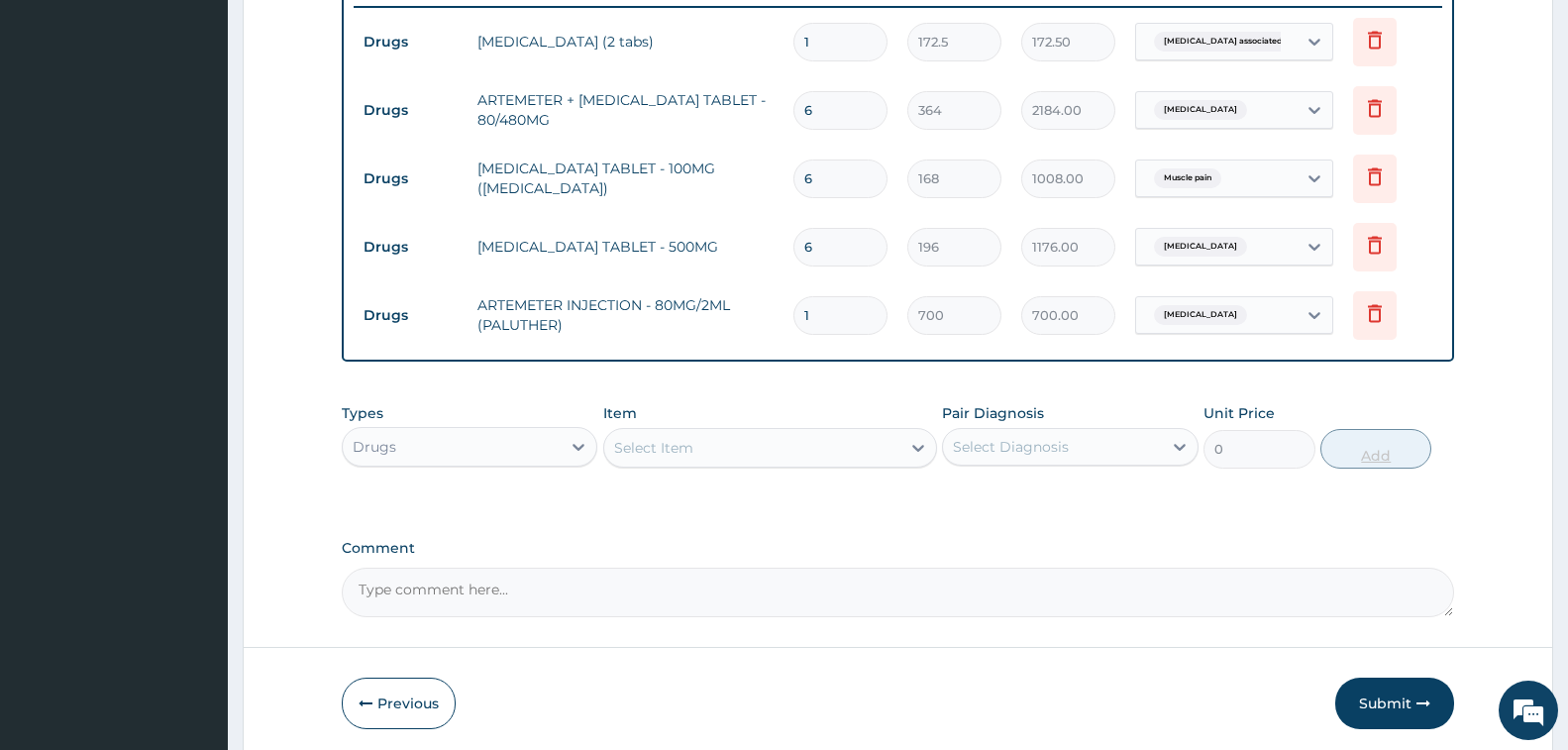
type input "0.00"
type input "2"
type input "1400.00"
type input "2"
click at [802, 456] on div "Select Item" at bounding box center [752, 448] width 296 height 32
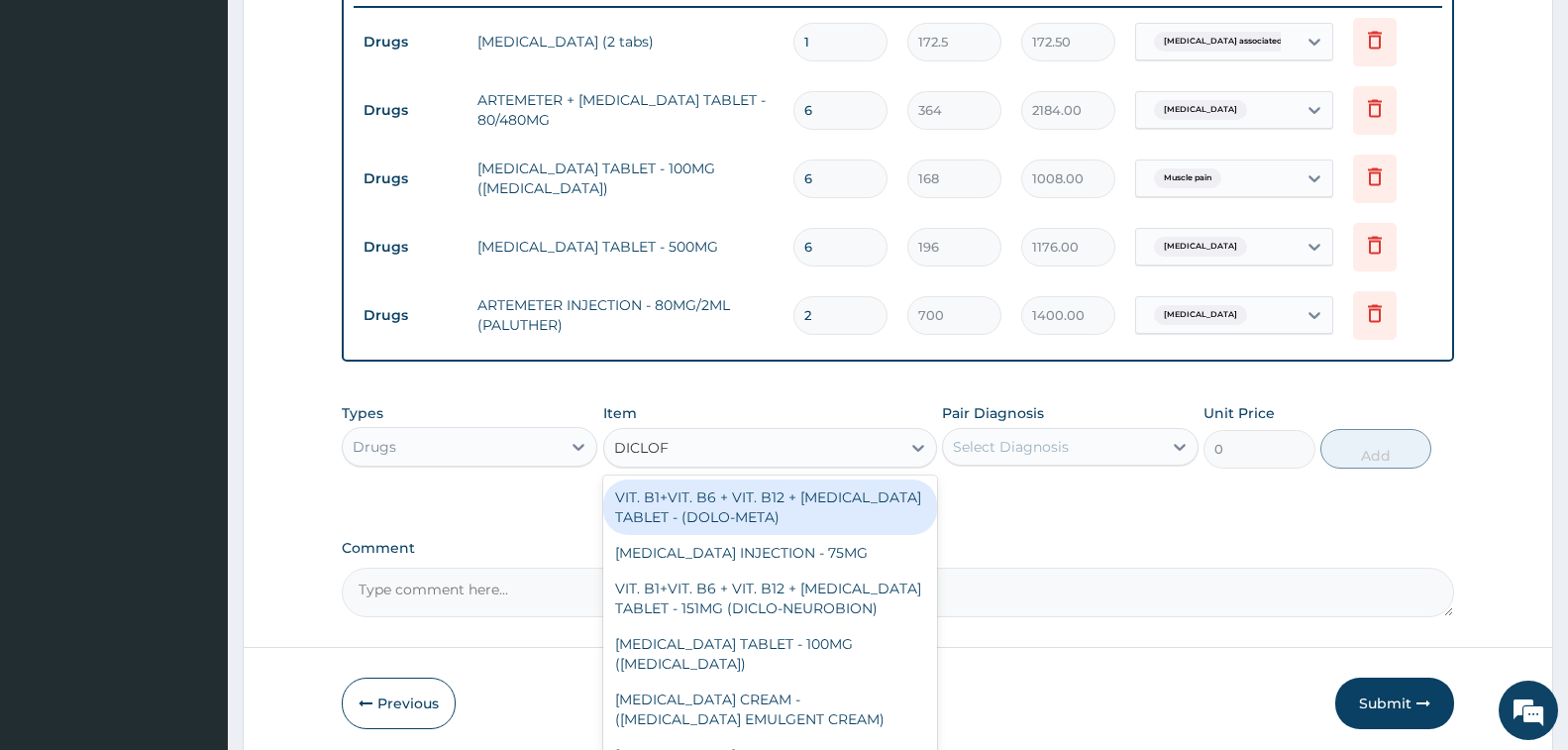
type input "DICLOFE"
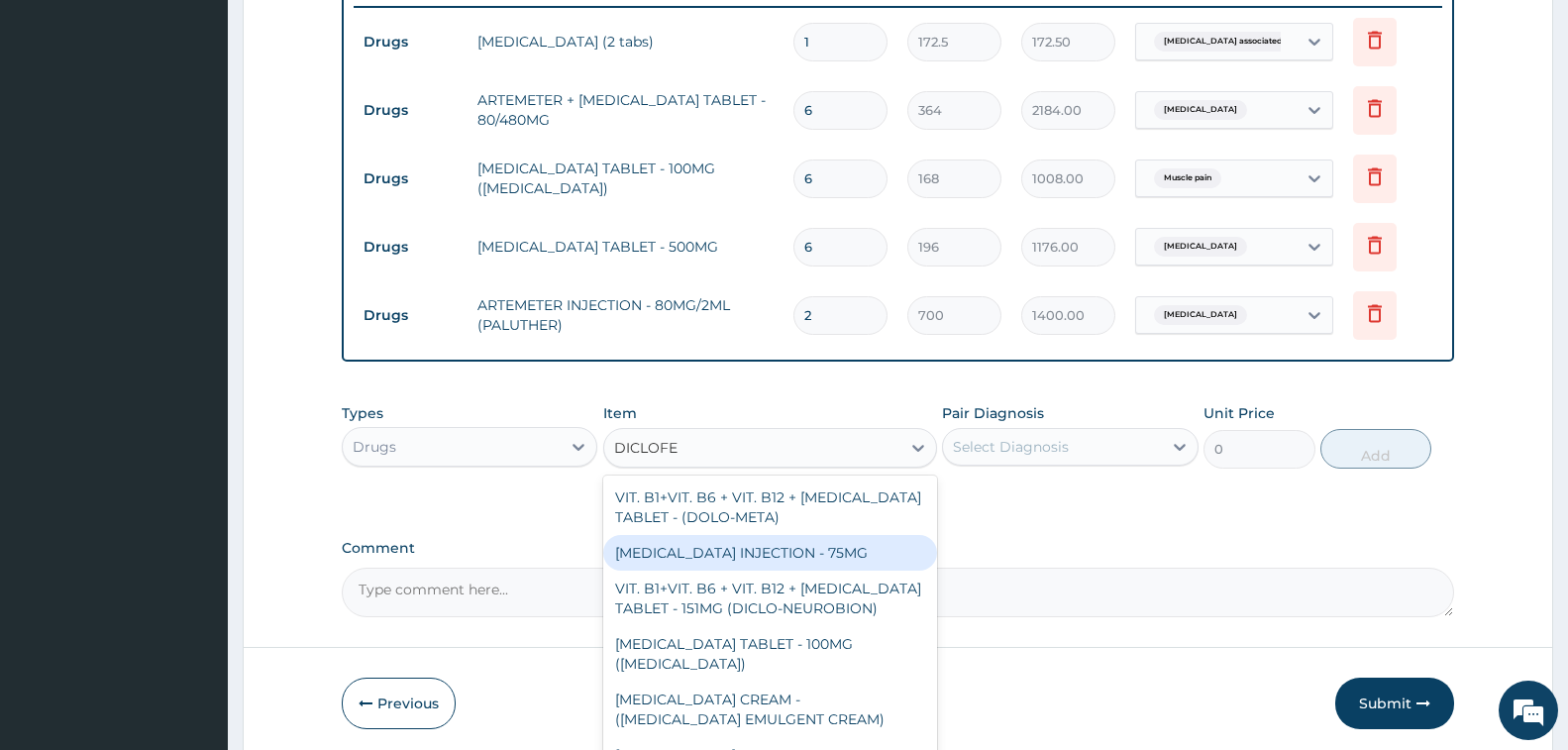
click at [844, 550] on div "[MEDICAL_DATA] INJECTION - 75MG" at bounding box center [770, 552] width 334 height 36
type input "420"
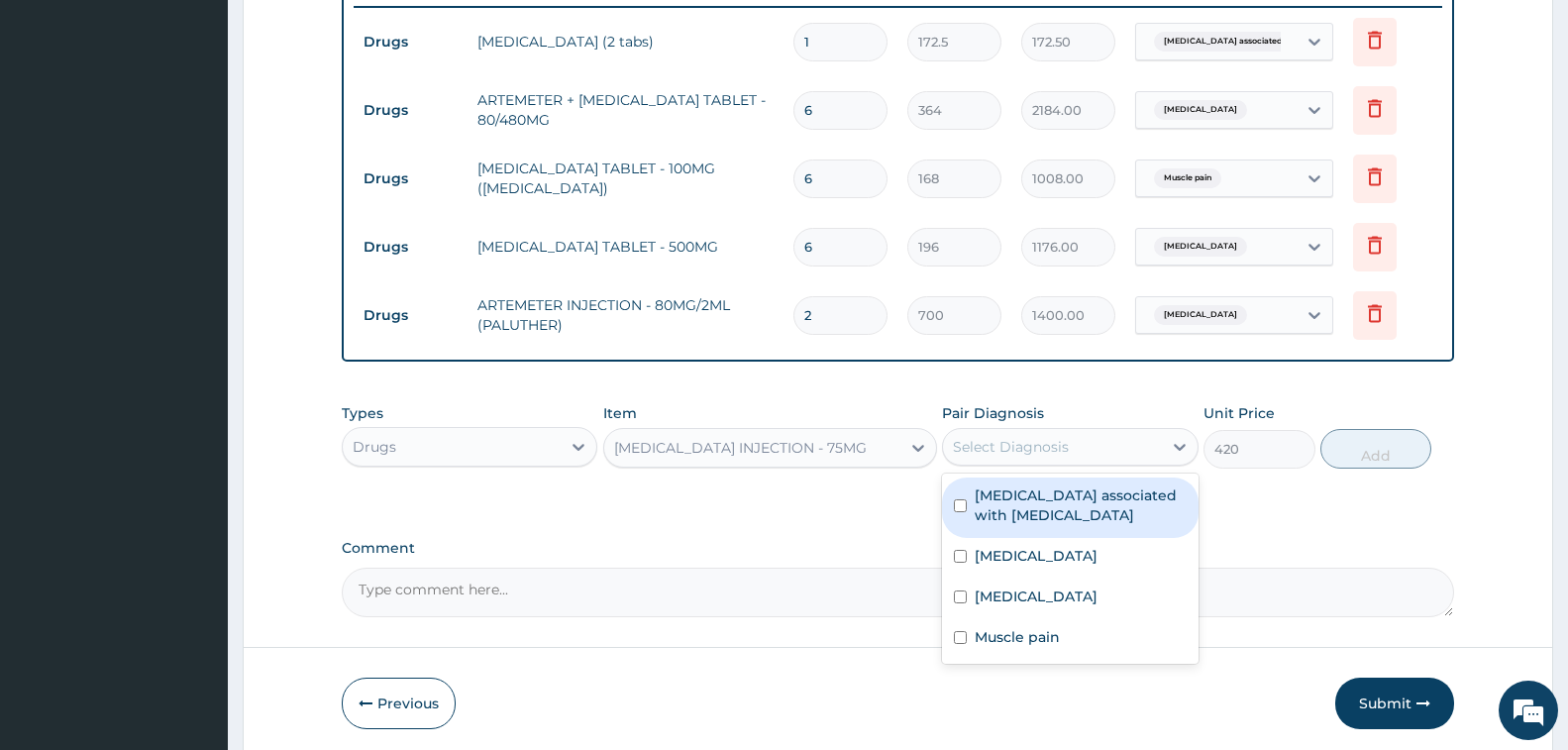
click at [1036, 431] on div "Select Diagnosis" at bounding box center [1051, 447] width 218 height 32
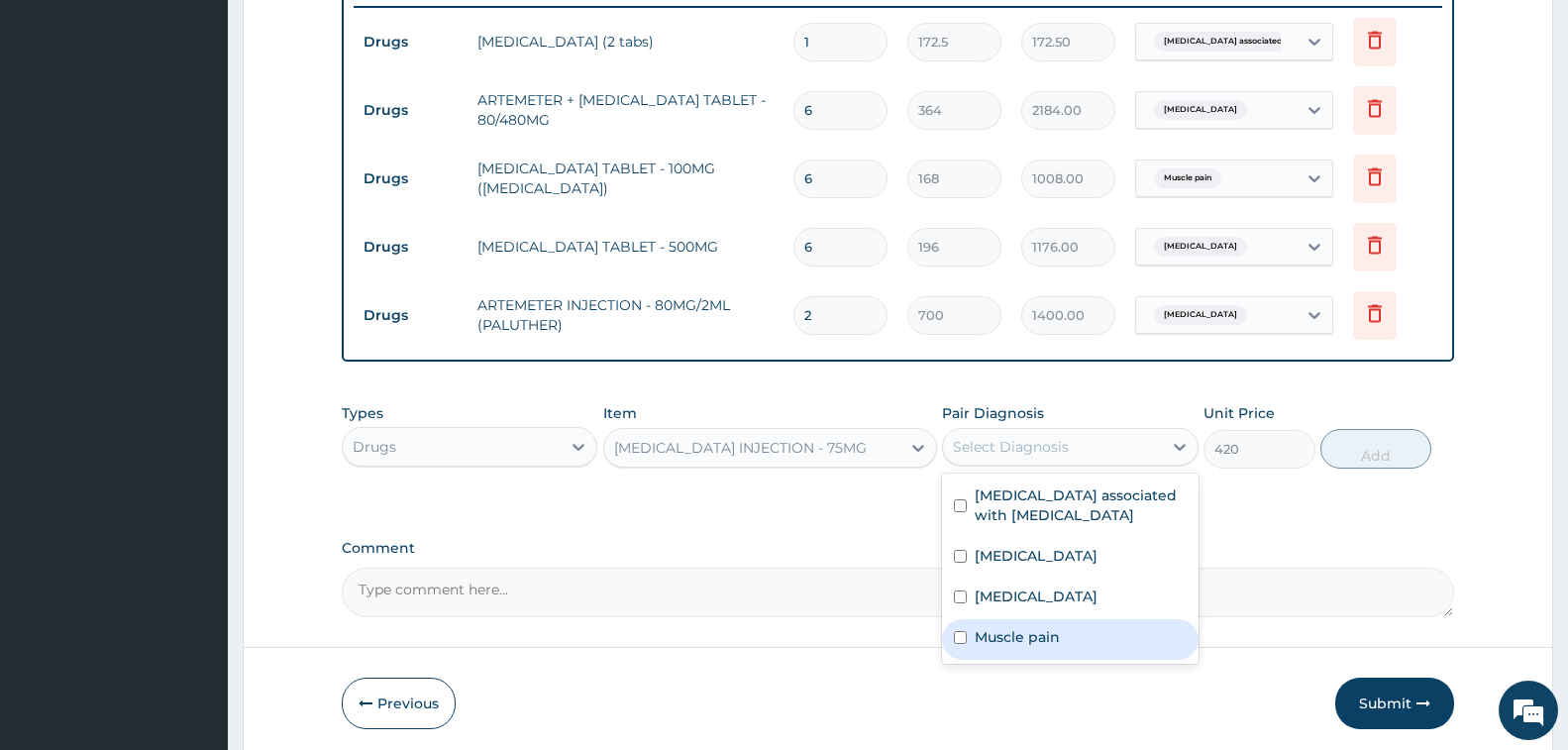
click at [1067, 642] on div "Muscle pain" at bounding box center [1069, 639] width 255 height 41
checkbox input "true"
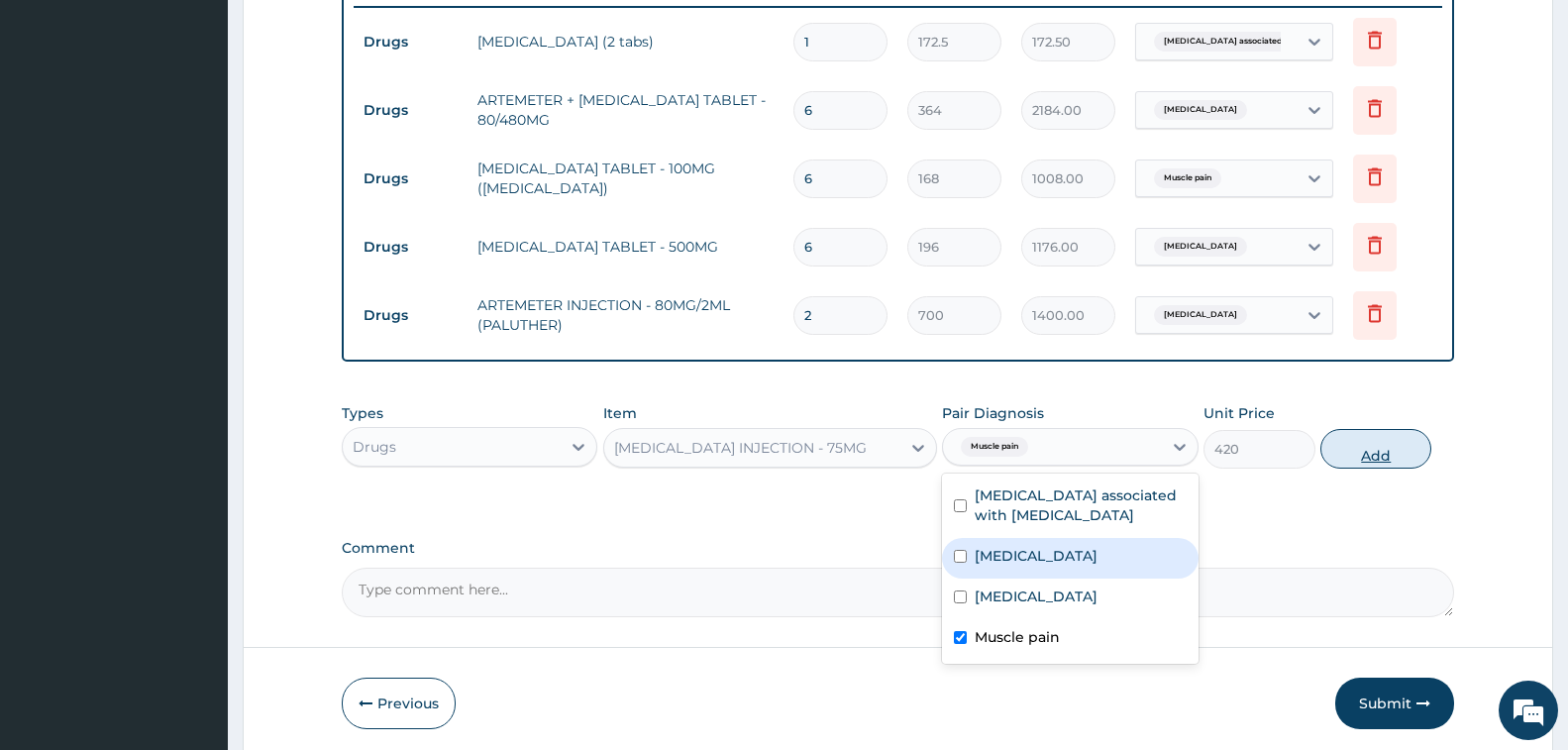
click at [1349, 452] on button "Add" at bounding box center [1376, 449] width 111 height 40
type input "0"
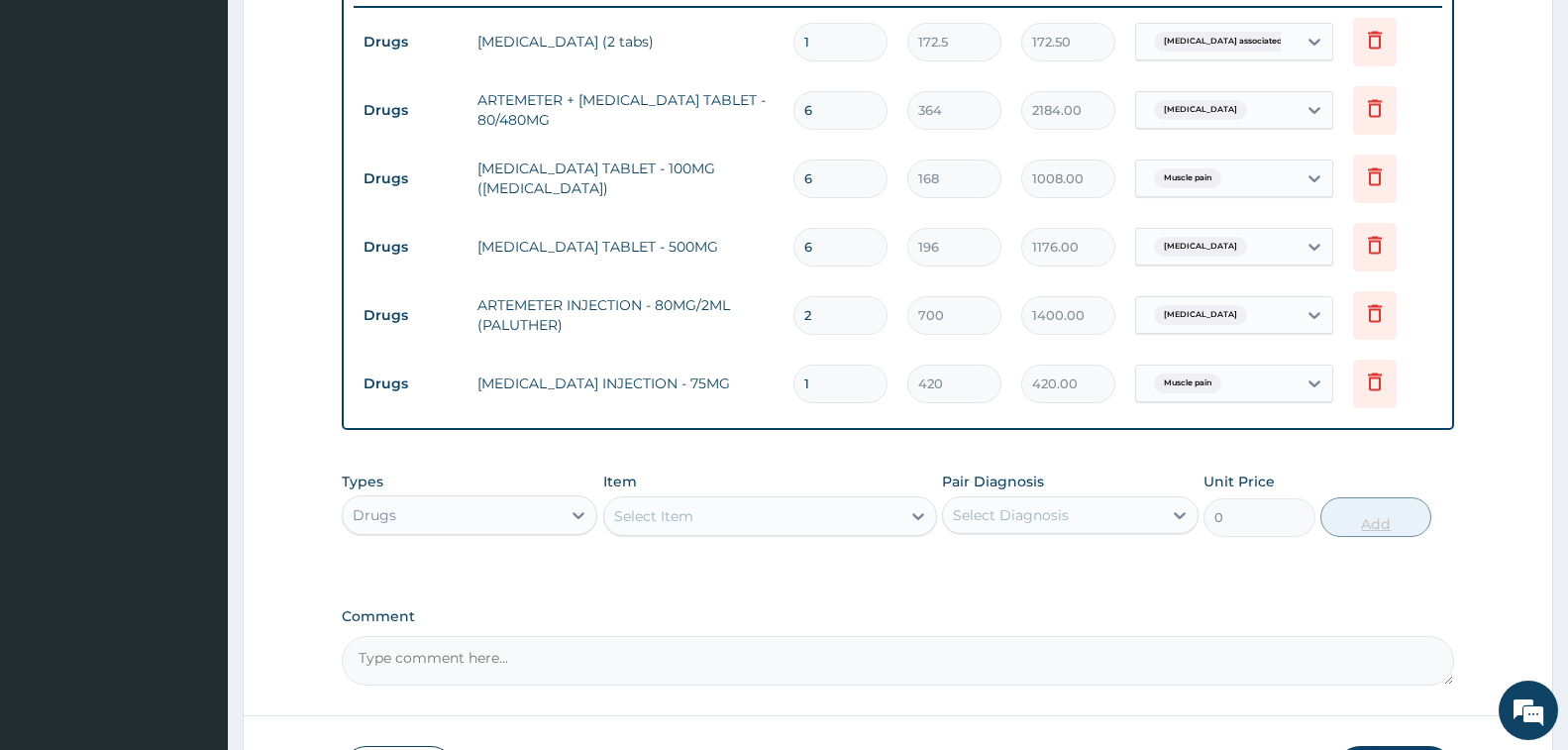
type input "0.00"
type input "2"
type input "840.00"
type input "2"
click at [434, 520] on div "Drugs" at bounding box center [451, 515] width 218 height 32
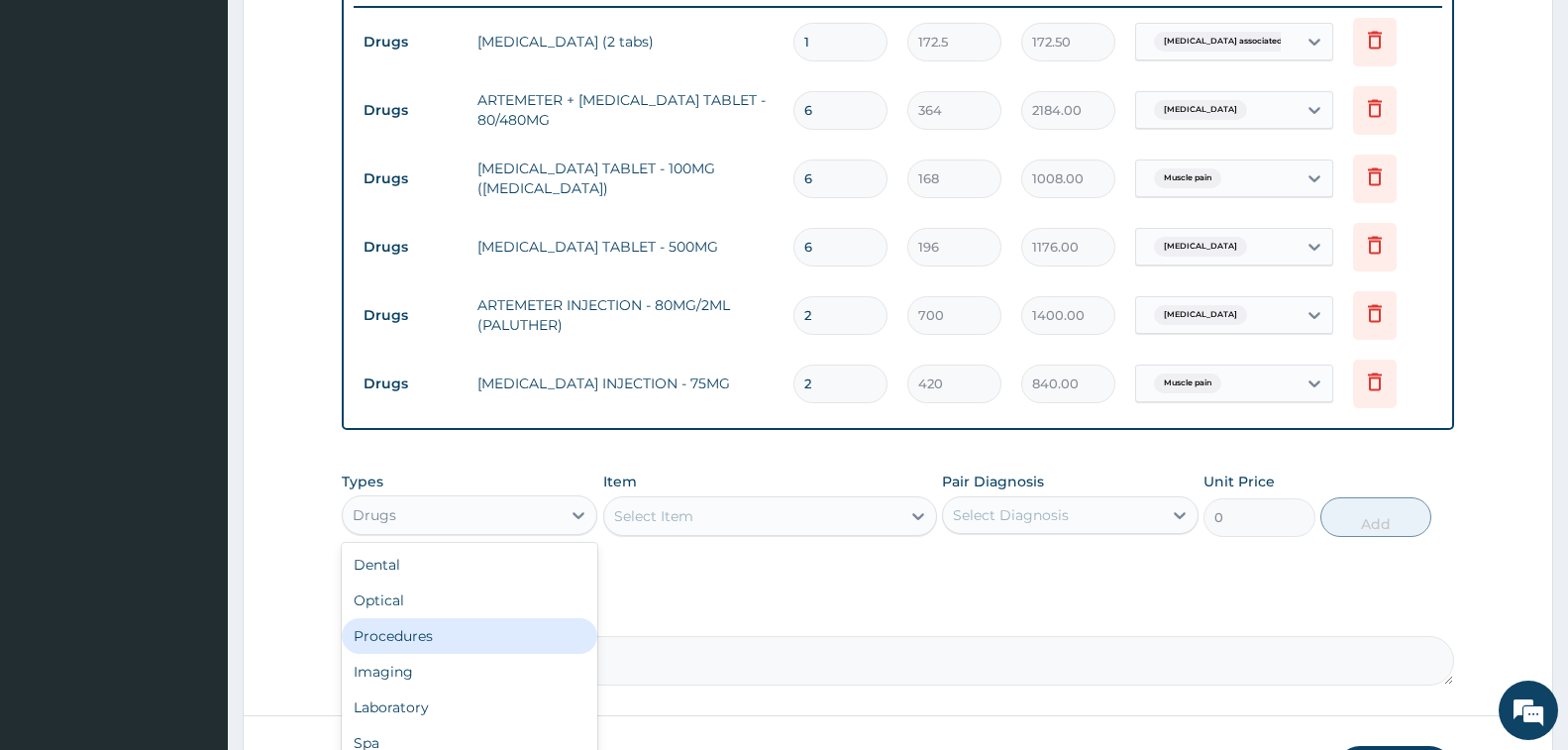
click at [451, 634] on div "Procedures" at bounding box center [469, 636] width 255 height 36
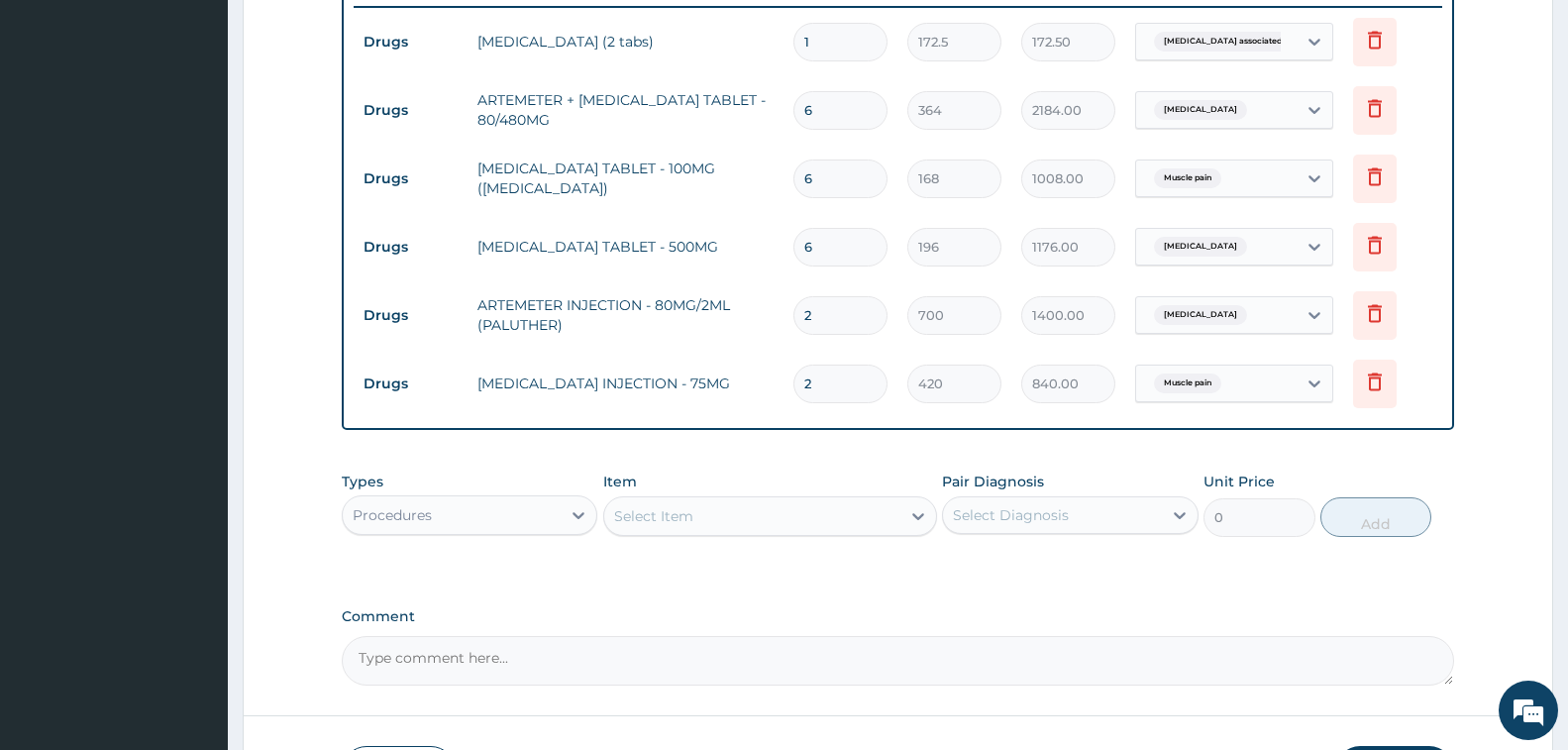
click at [696, 527] on div "Select Item" at bounding box center [752, 516] width 296 height 32
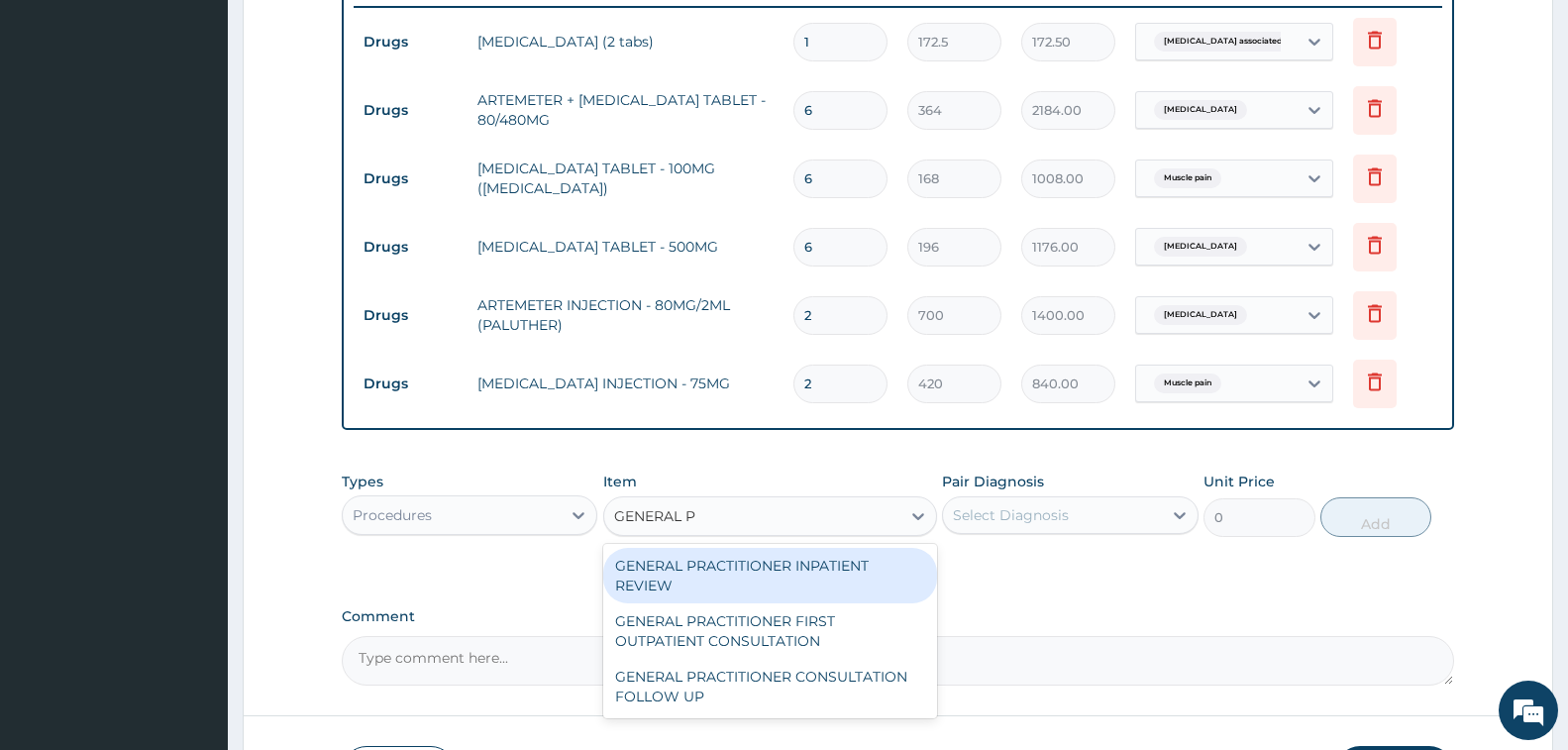
type input "GENERAL PR"
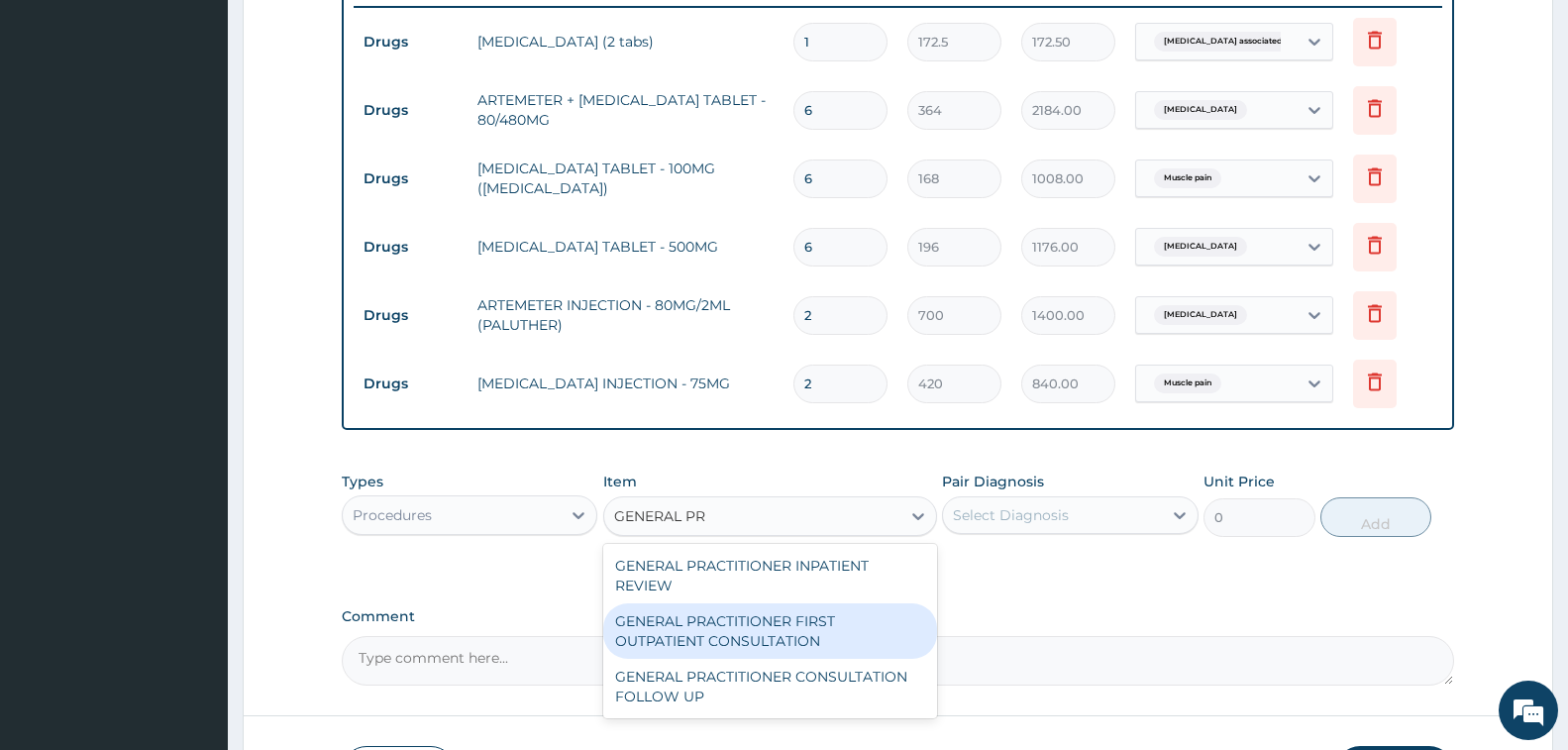
click at [785, 646] on div "GENERAL PRACTITIONER FIRST OUTPATIENT CONSULTATION" at bounding box center [770, 631] width 334 height 56
type input "3750"
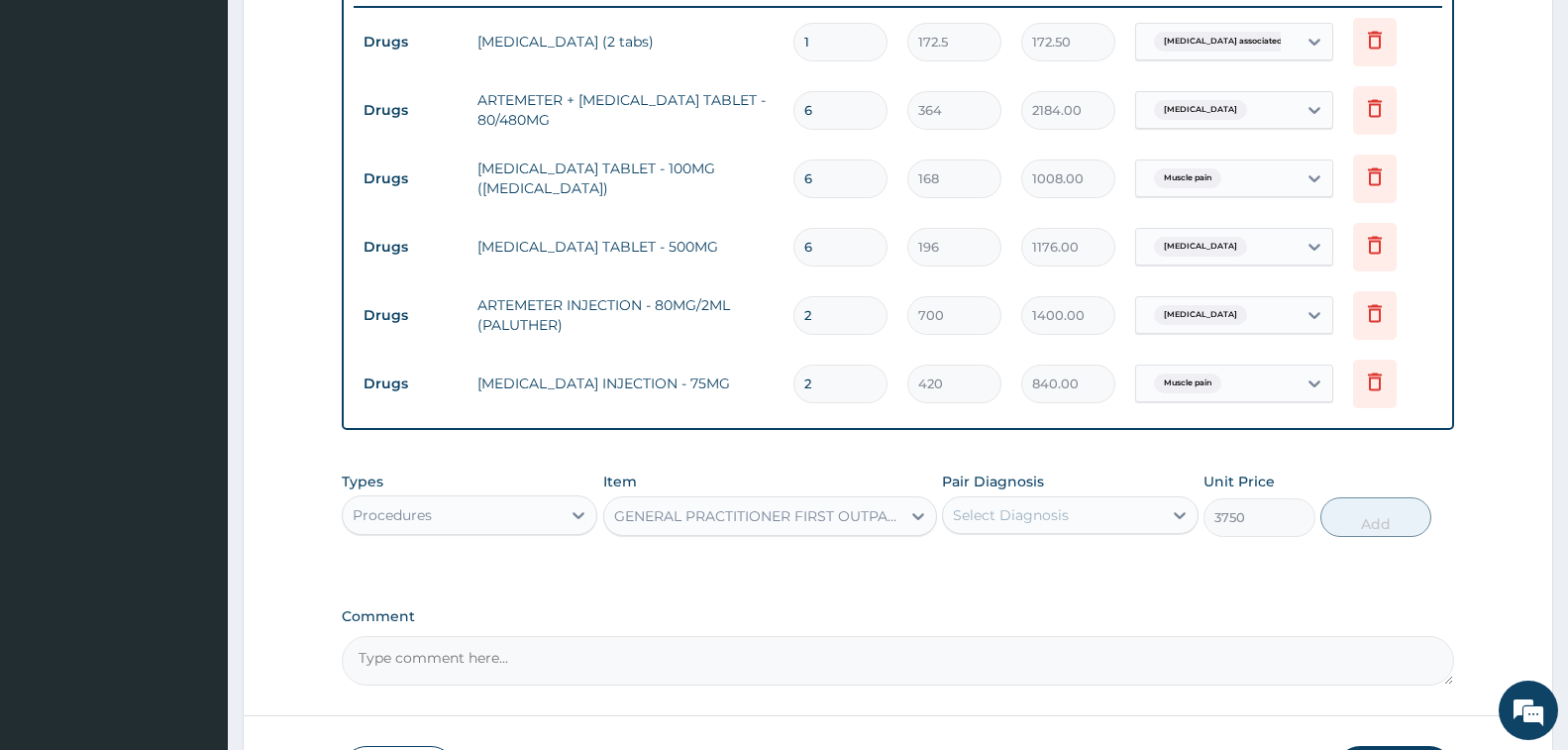
click at [1044, 505] on div "Select Diagnosis" at bounding box center [1011, 515] width 116 height 20
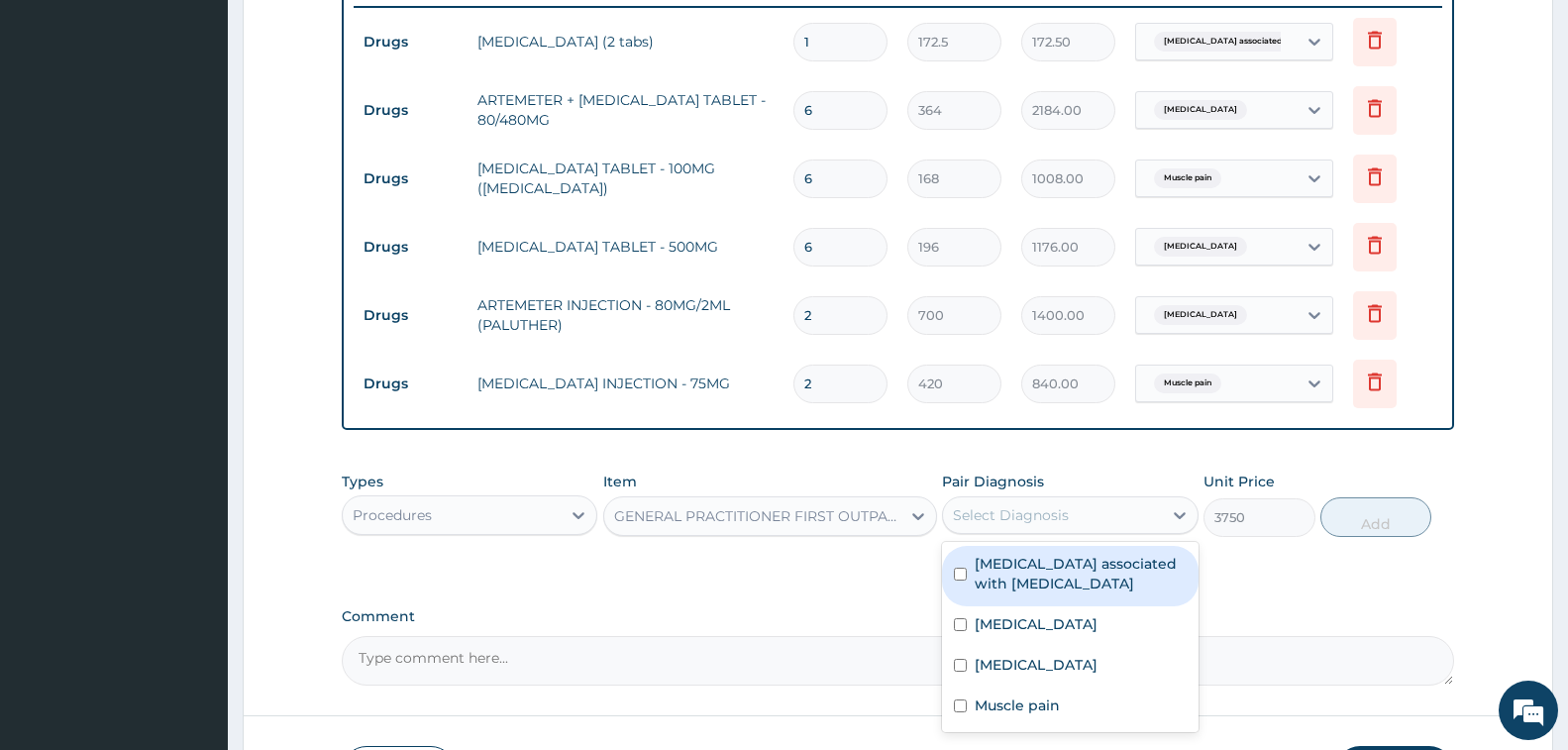
click at [1053, 584] on label "[MEDICAL_DATA] associated with [MEDICAL_DATA]" at bounding box center [1080, 573] width 211 height 40
checkbox input "true"
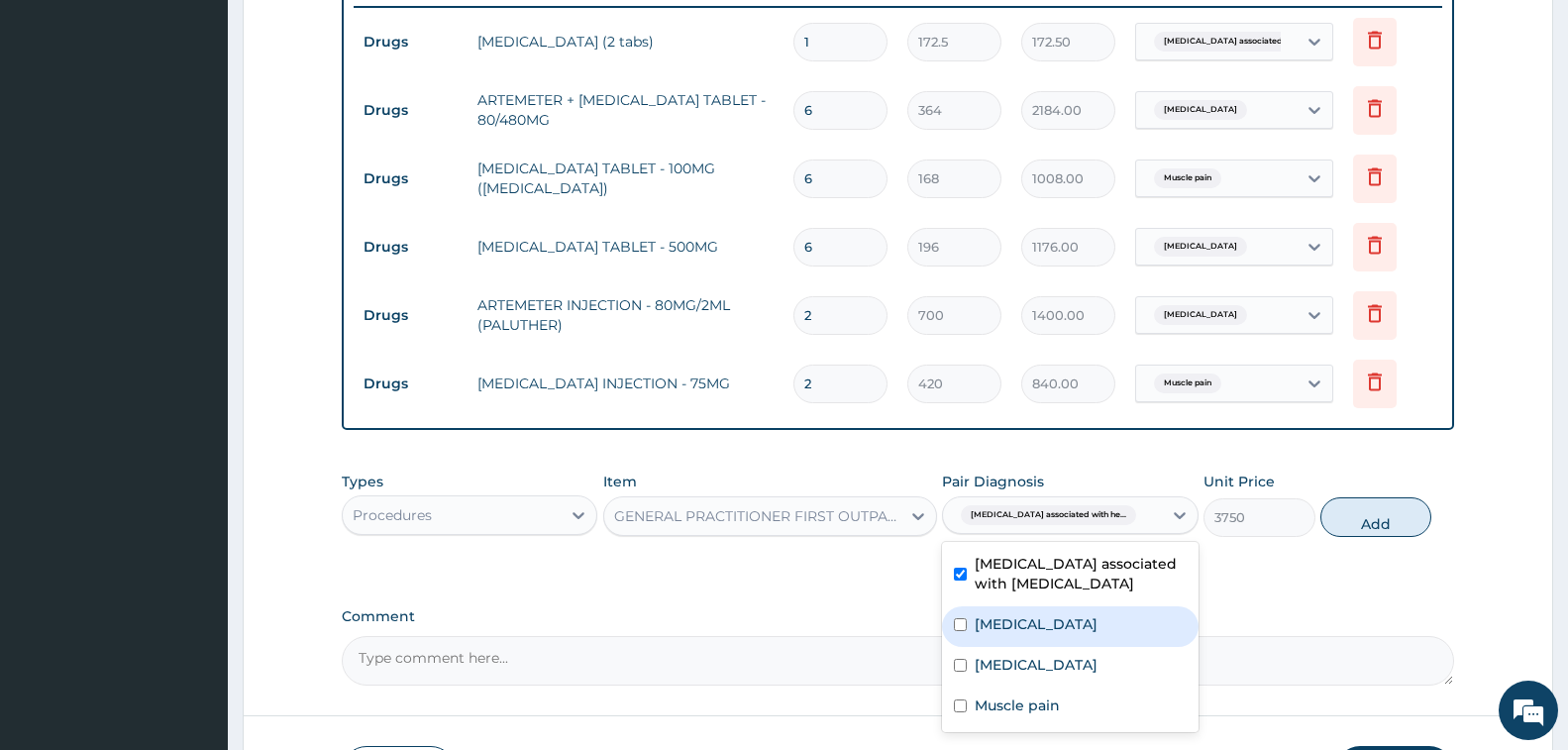
drag, startPoint x: 1044, startPoint y: 631, endPoint x: 1052, endPoint y: 665, distance: 34.9
click at [1044, 632] on div "[MEDICAL_DATA]" at bounding box center [1069, 626] width 255 height 41
checkbox input "true"
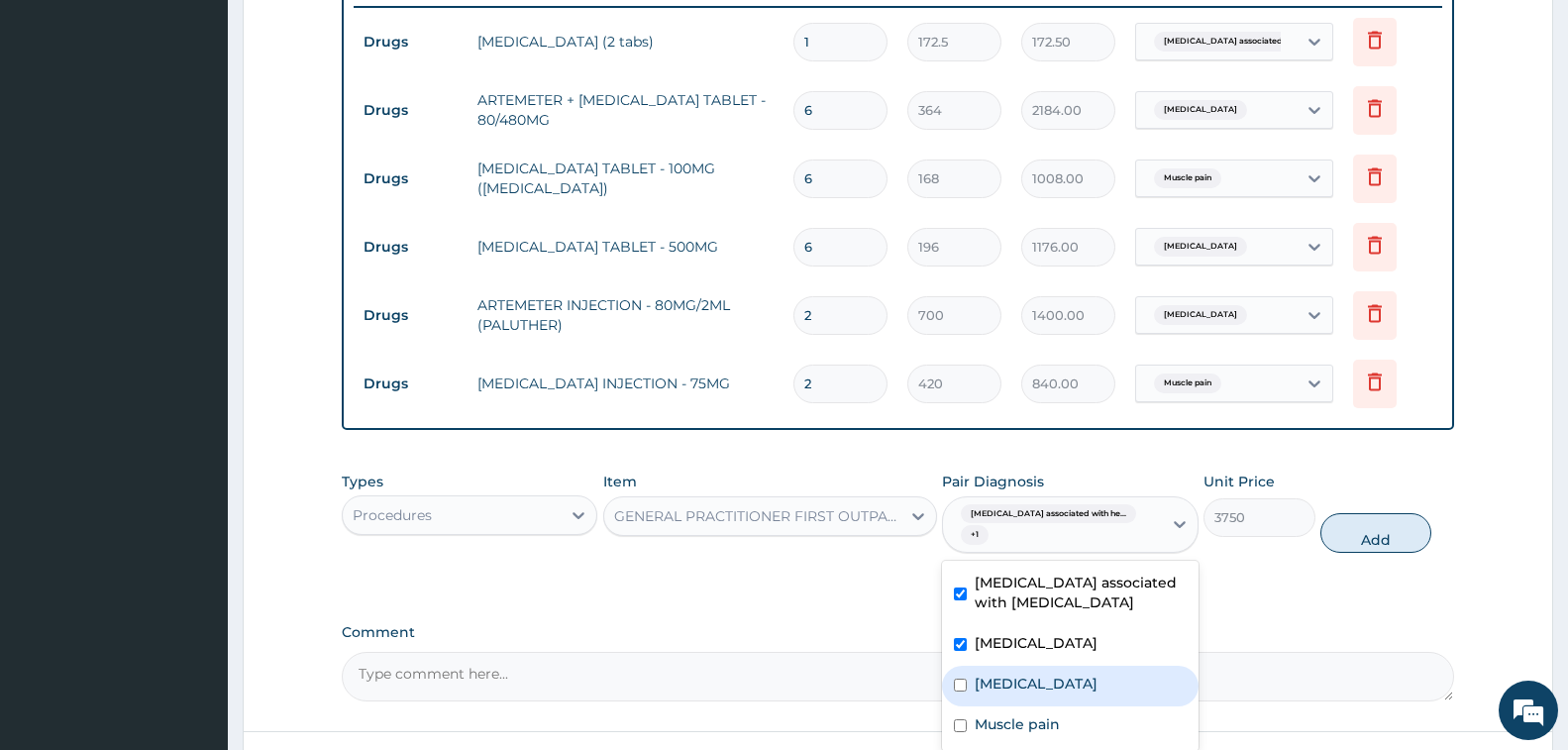
click at [1054, 674] on label "[MEDICAL_DATA]" at bounding box center [1036, 683] width 123 height 20
click at [1060, 699] on div "[MEDICAL_DATA]" at bounding box center [1069, 685] width 255 height 41
checkbox input "false"
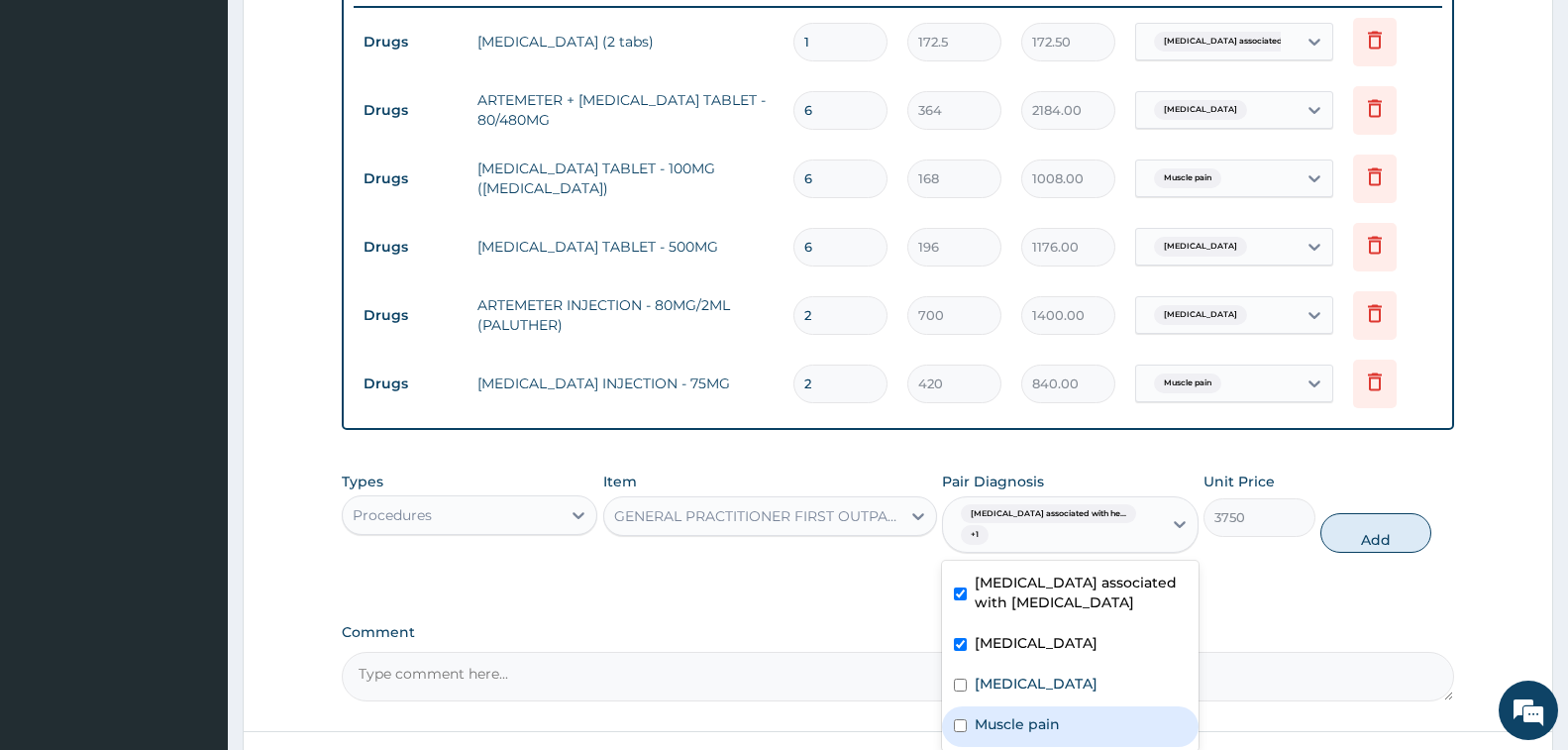
click at [1067, 723] on div "Muscle pain" at bounding box center [1069, 726] width 255 height 41
checkbox input "true"
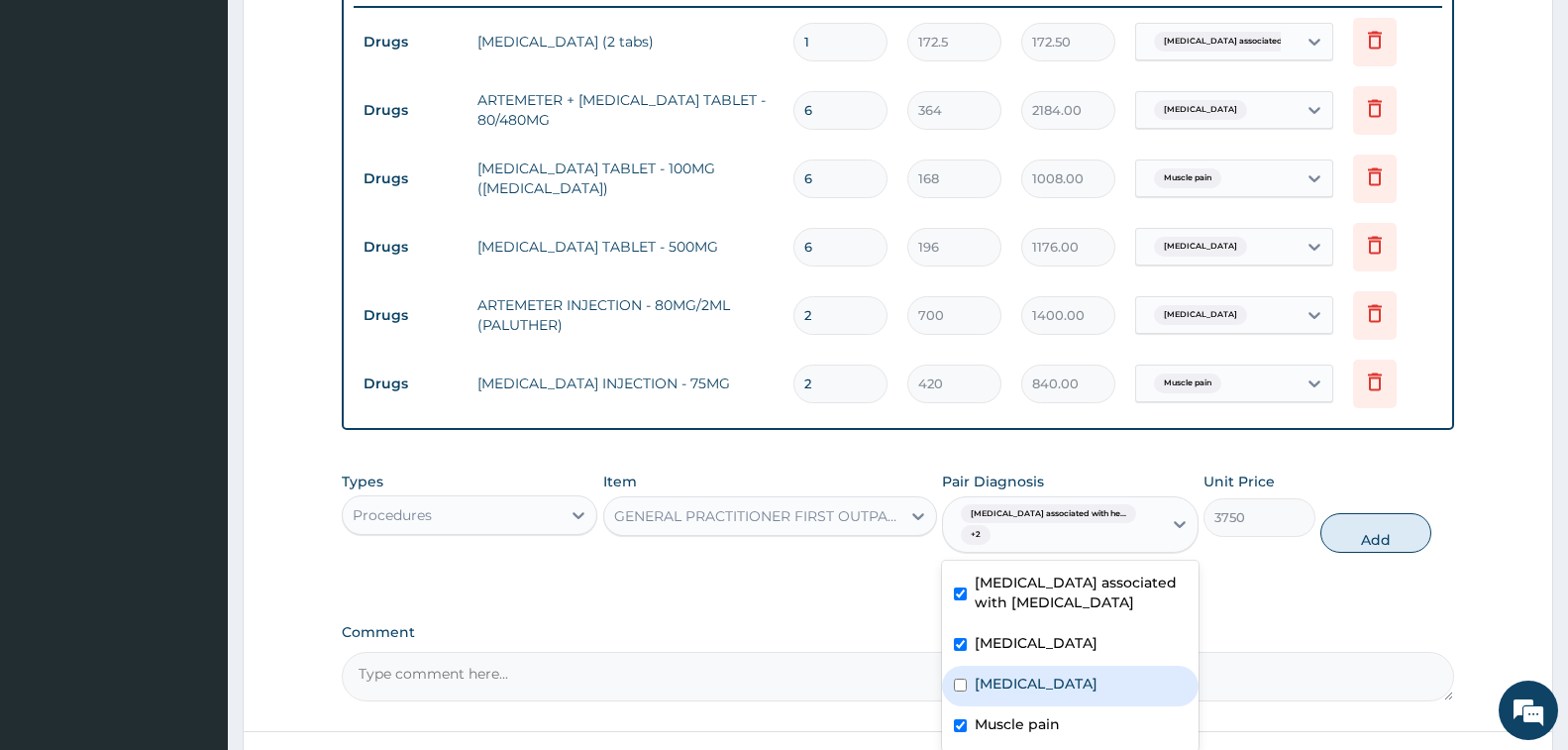
click at [1055, 667] on div "[MEDICAL_DATA]" at bounding box center [1069, 685] width 255 height 41
checkbox input "true"
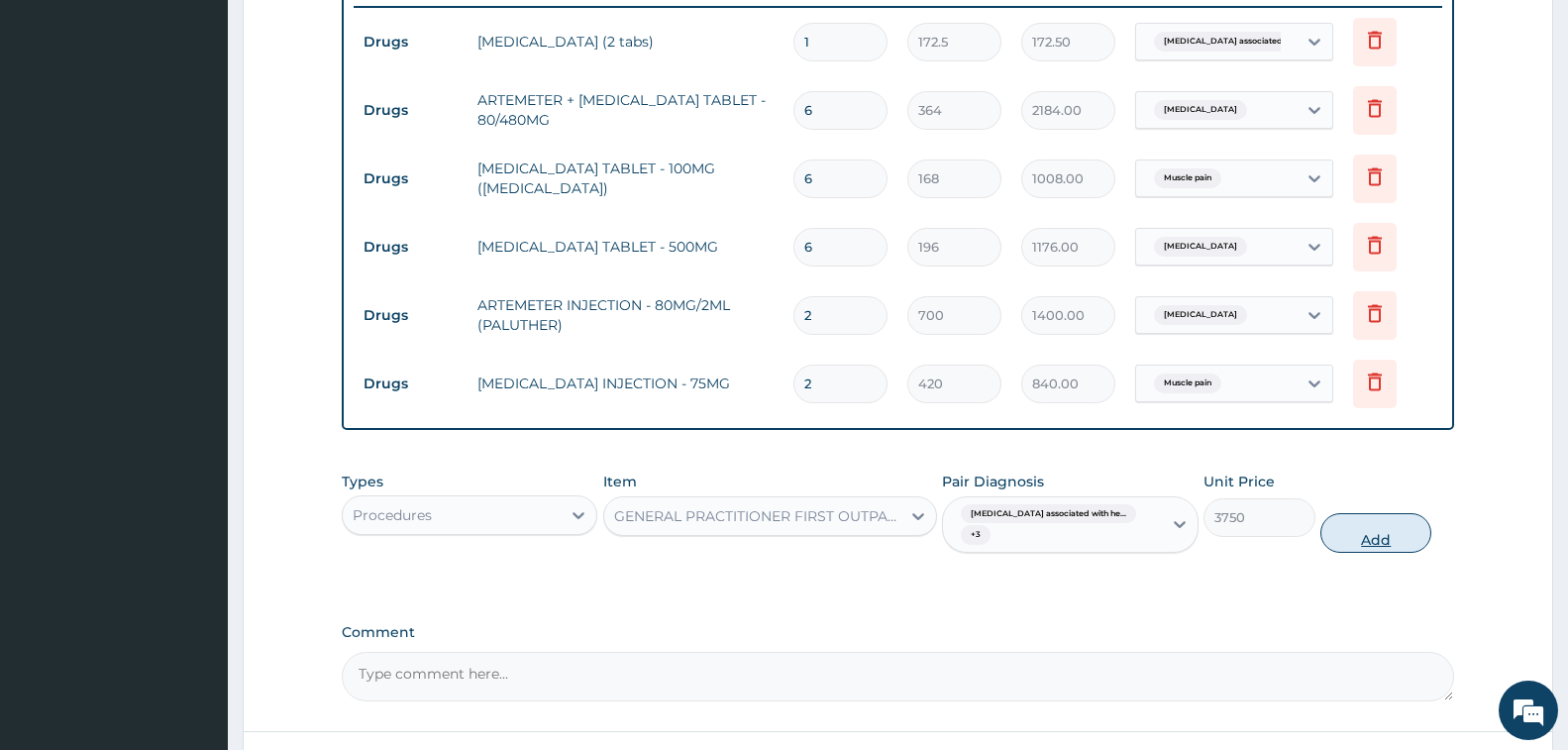
click at [1359, 541] on button "Add" at bounding box center [1376, 532] width 111 height 40
type input "0"
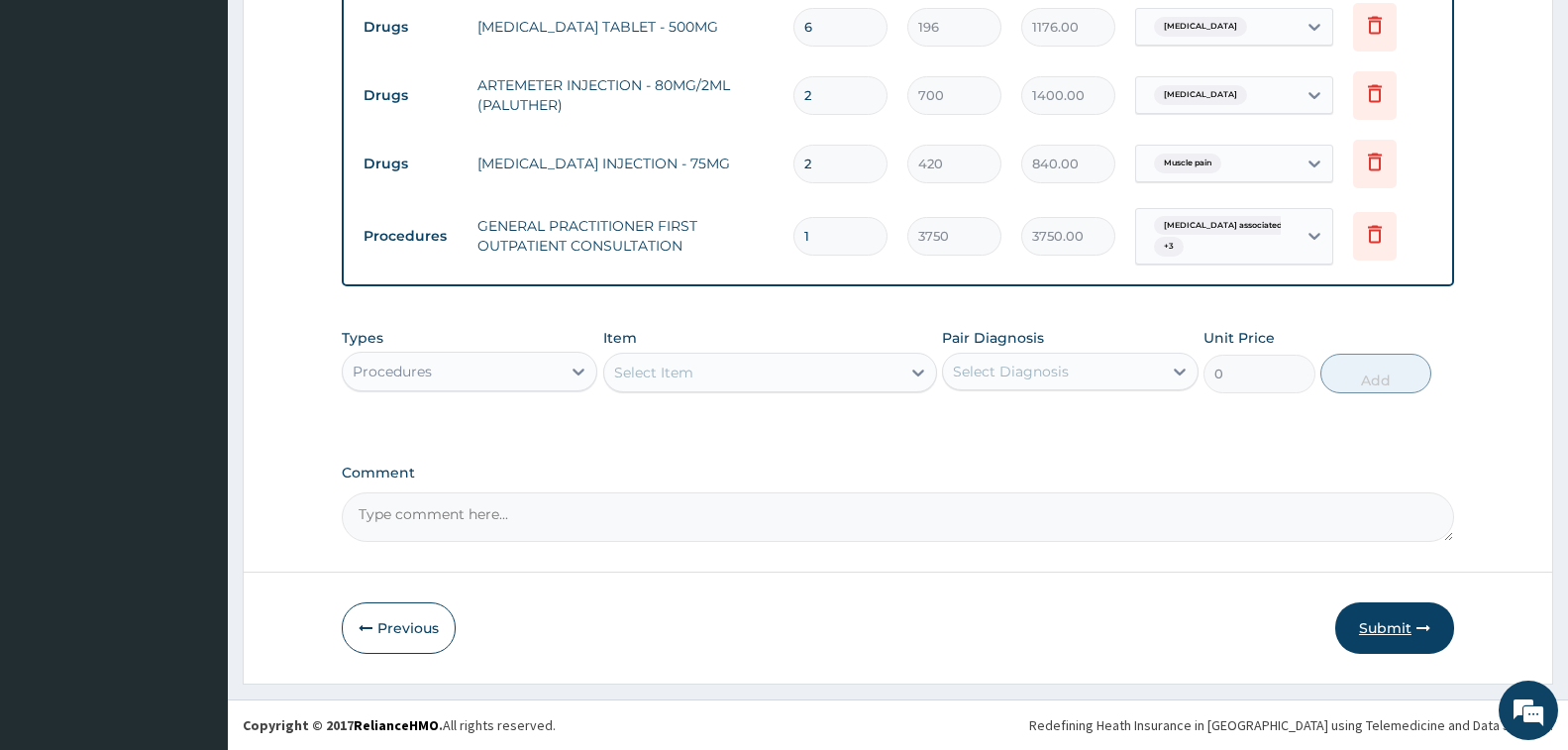
click at [1373, 626] on button "Submit" at bounding box center [1395, 628] width 119 height 52
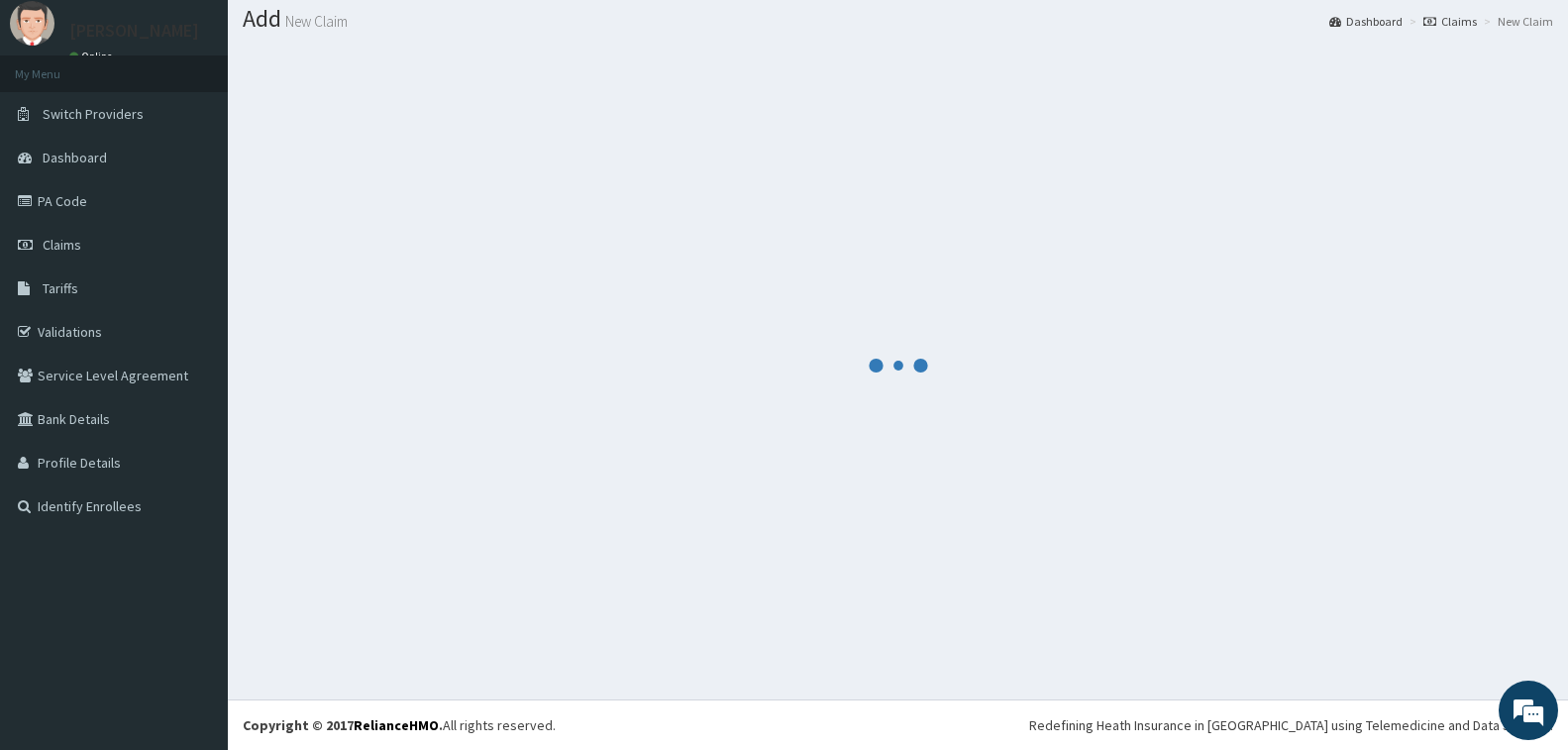
scroll to position [59, 0]
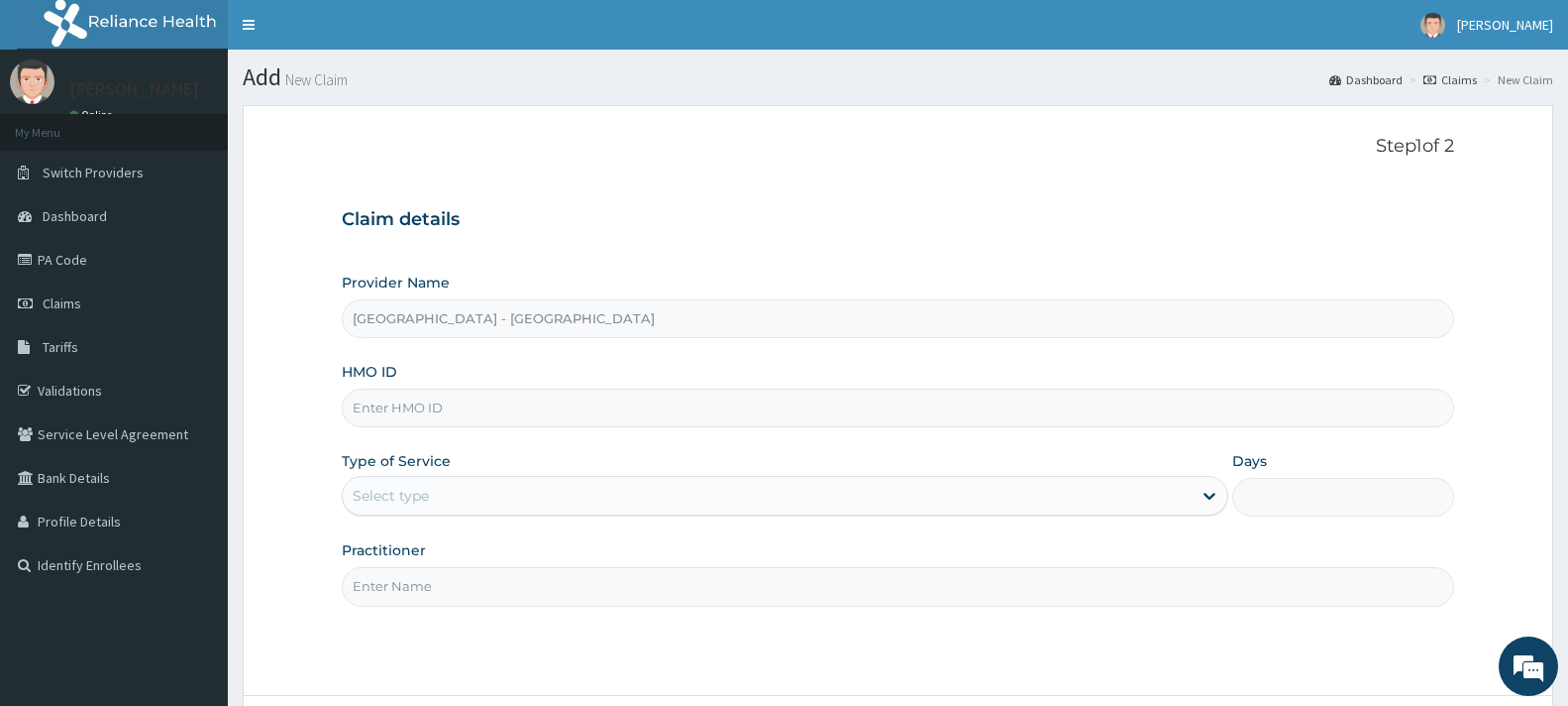
click at [438, 415] on input "HMO ID" at bounding box center [898, 408] width 1113 height 39
type input "AML/10133/A"
click at [417, 503] on div "Select type" at bounding box center [391, 496] width 77 height 20
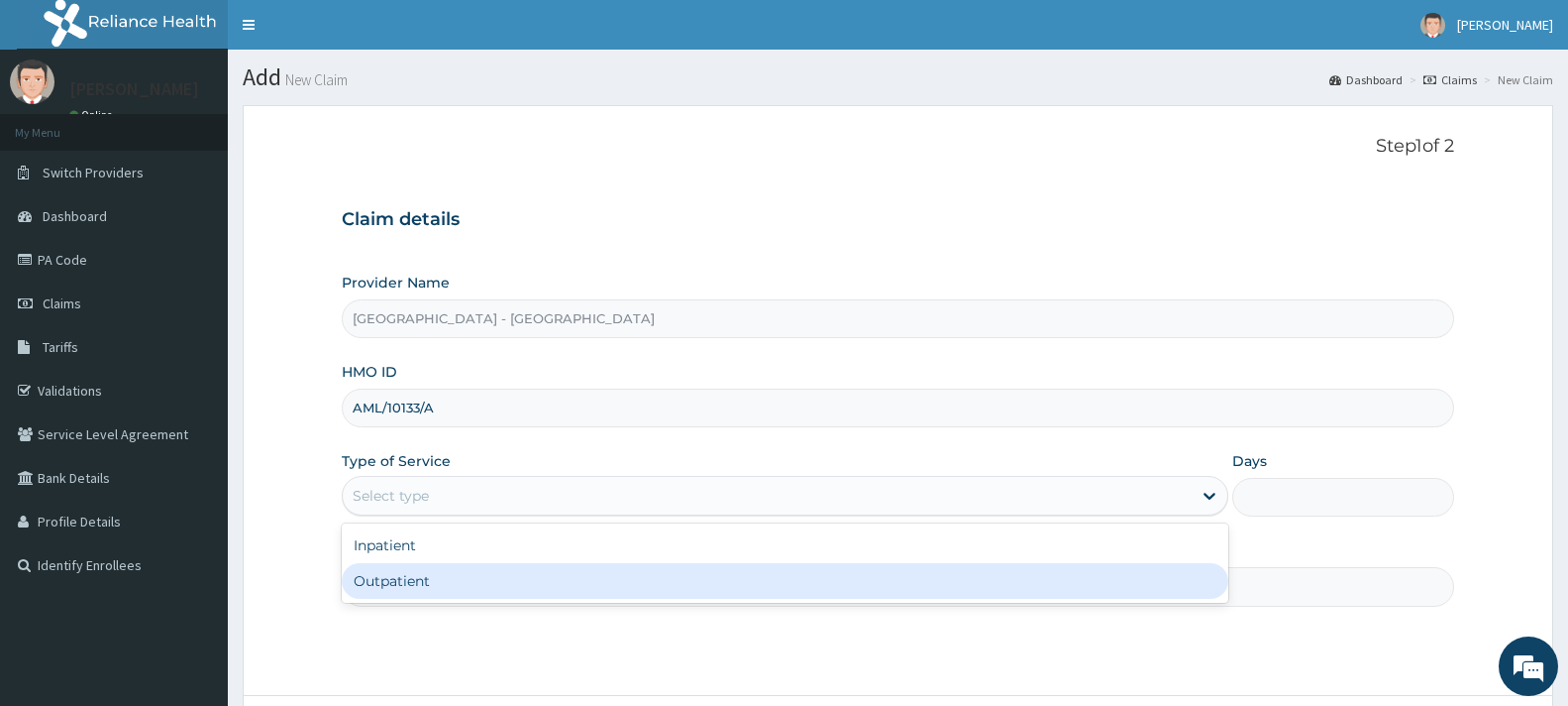
click at [426, 585] on div "Outpatient" at bounding box center [785, 581] width 886 height 36
type input "1"
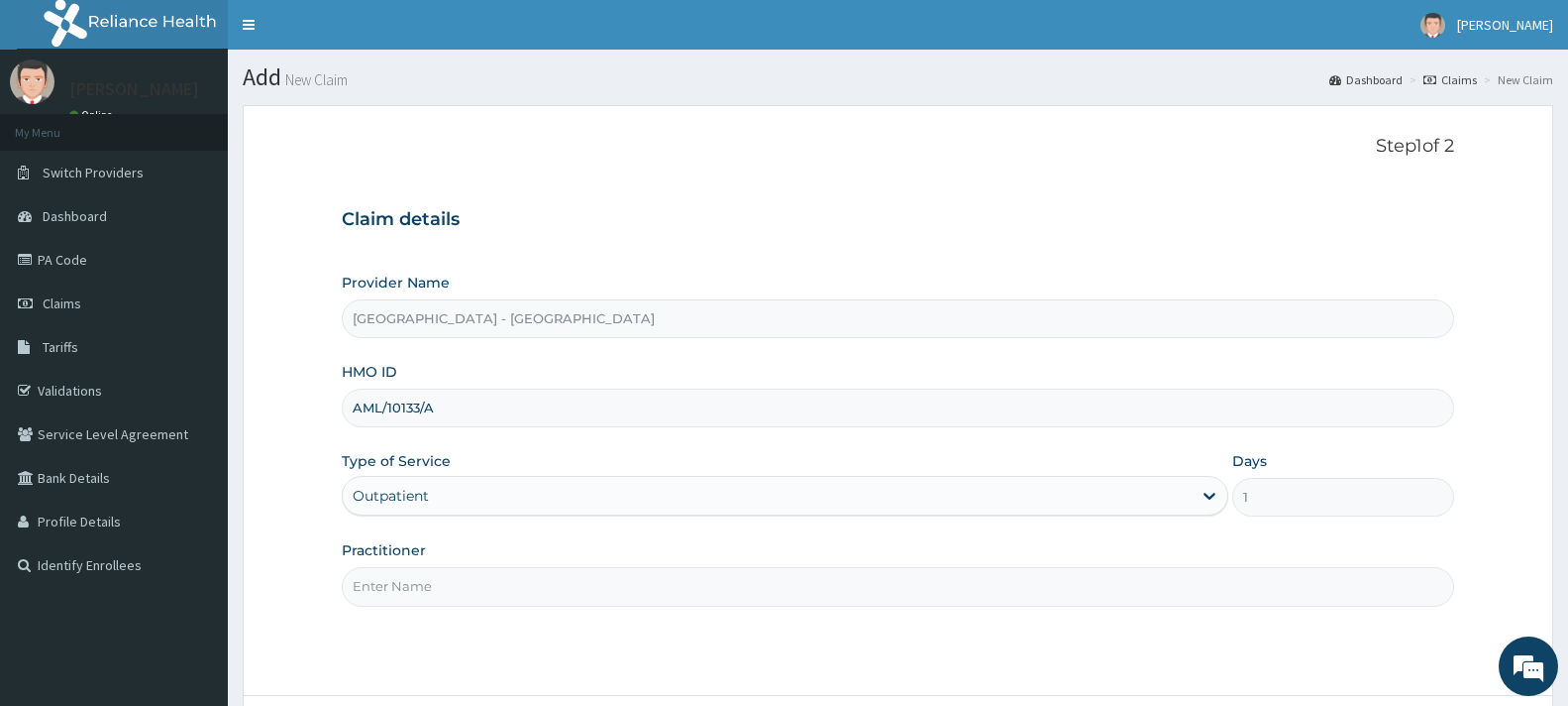
click at [426, 585] on input "Practitioner" at bounding box center [898, 586] width 1113 height 39
type input "[PERSON_NAME]"
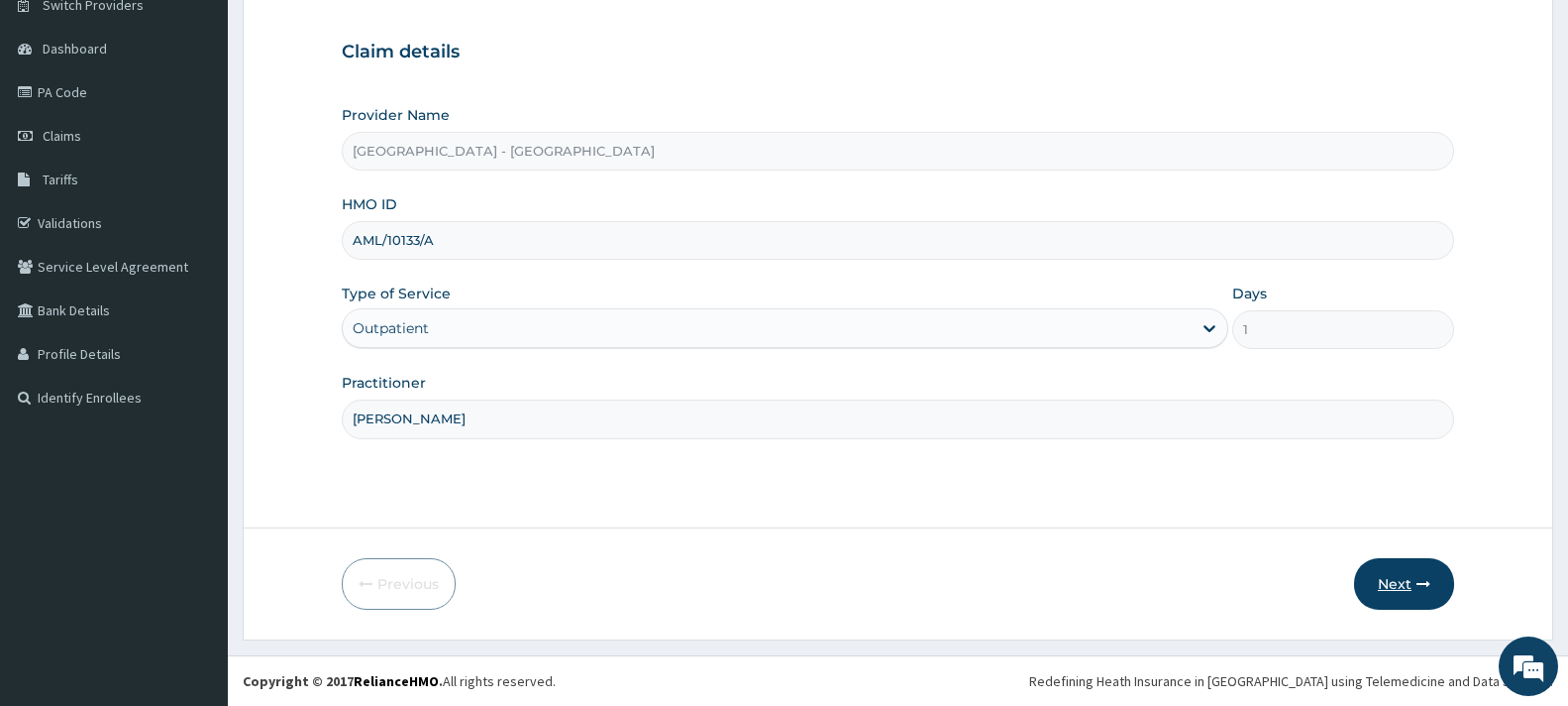
click at [1413, 583] on button "Next" at bounding box center [1404, 584] width 100 height 52
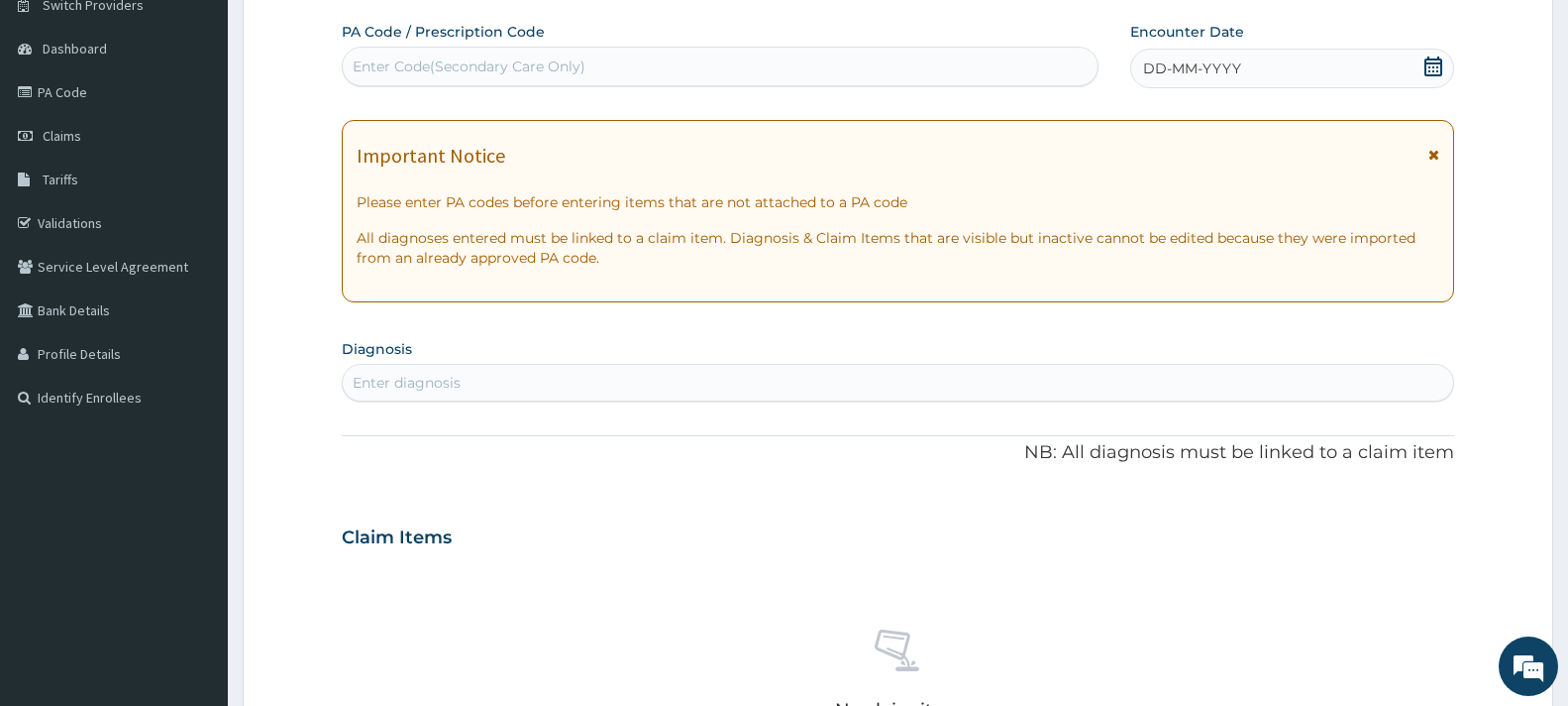
click at [497, 55] on div "Enter Code(Secondary Care Only)" at bounding box center [720, 67] width 755 height 32
type input "PA/CC7414"
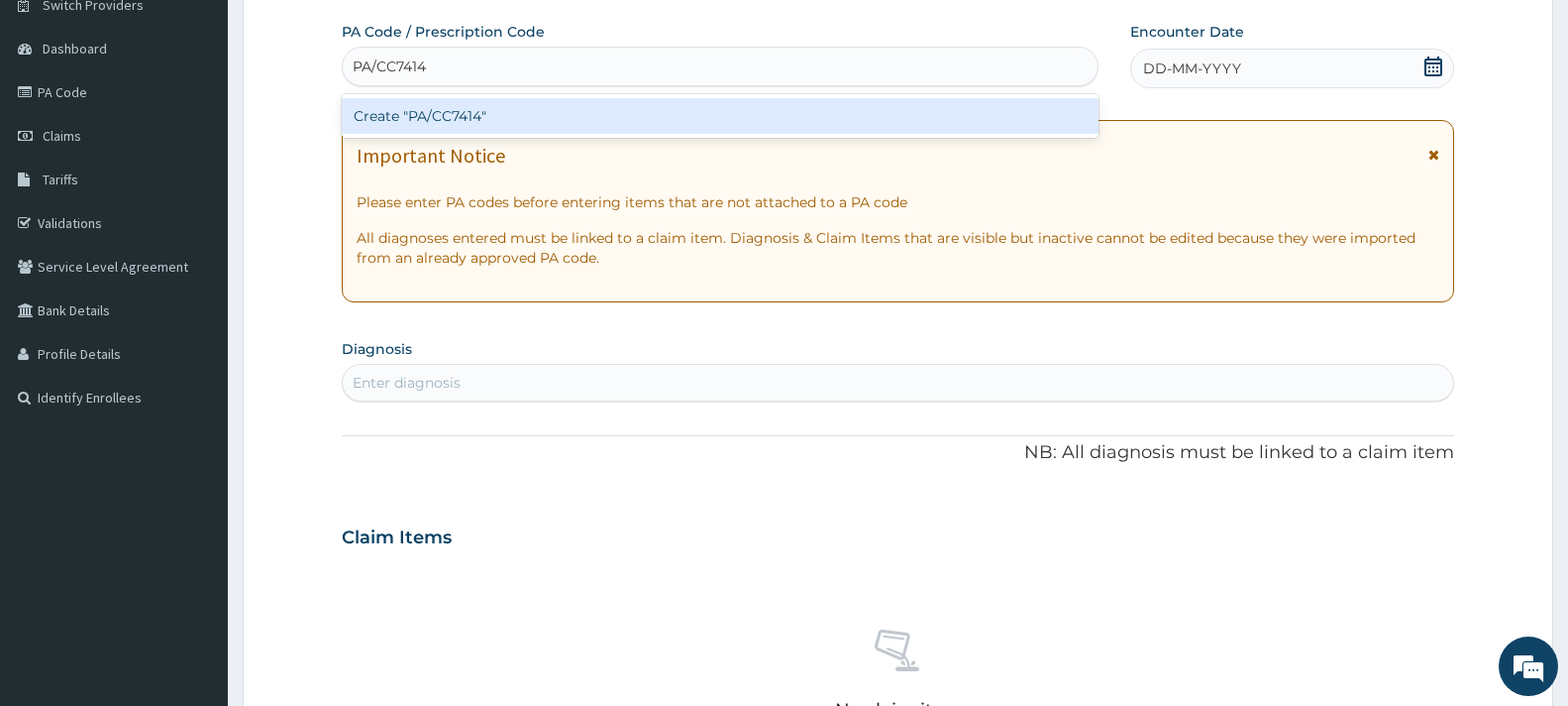
click at [463, 125] on div "Create "PA/CC7414"" at bounding box center [720, 116] width 757 height 36
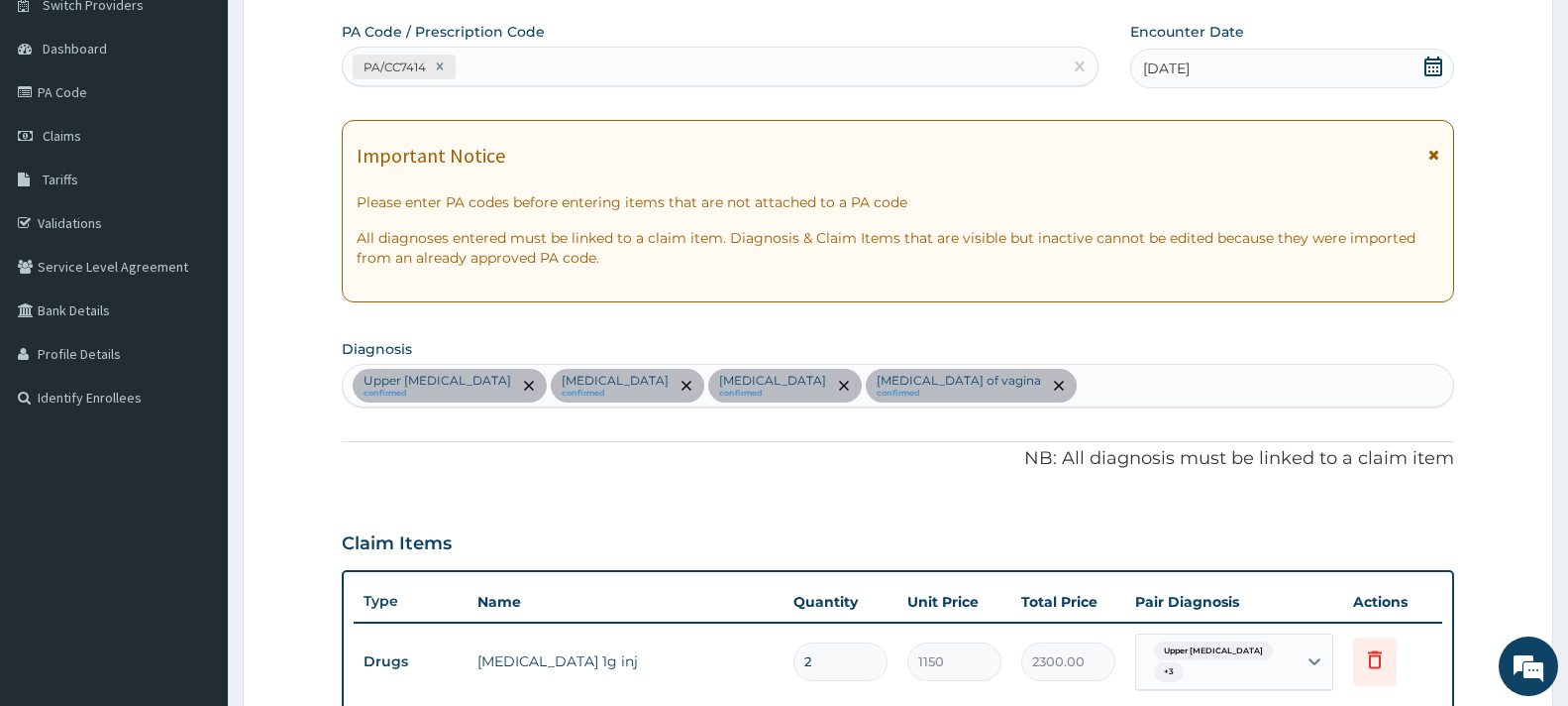
scroll to position [617, 0]
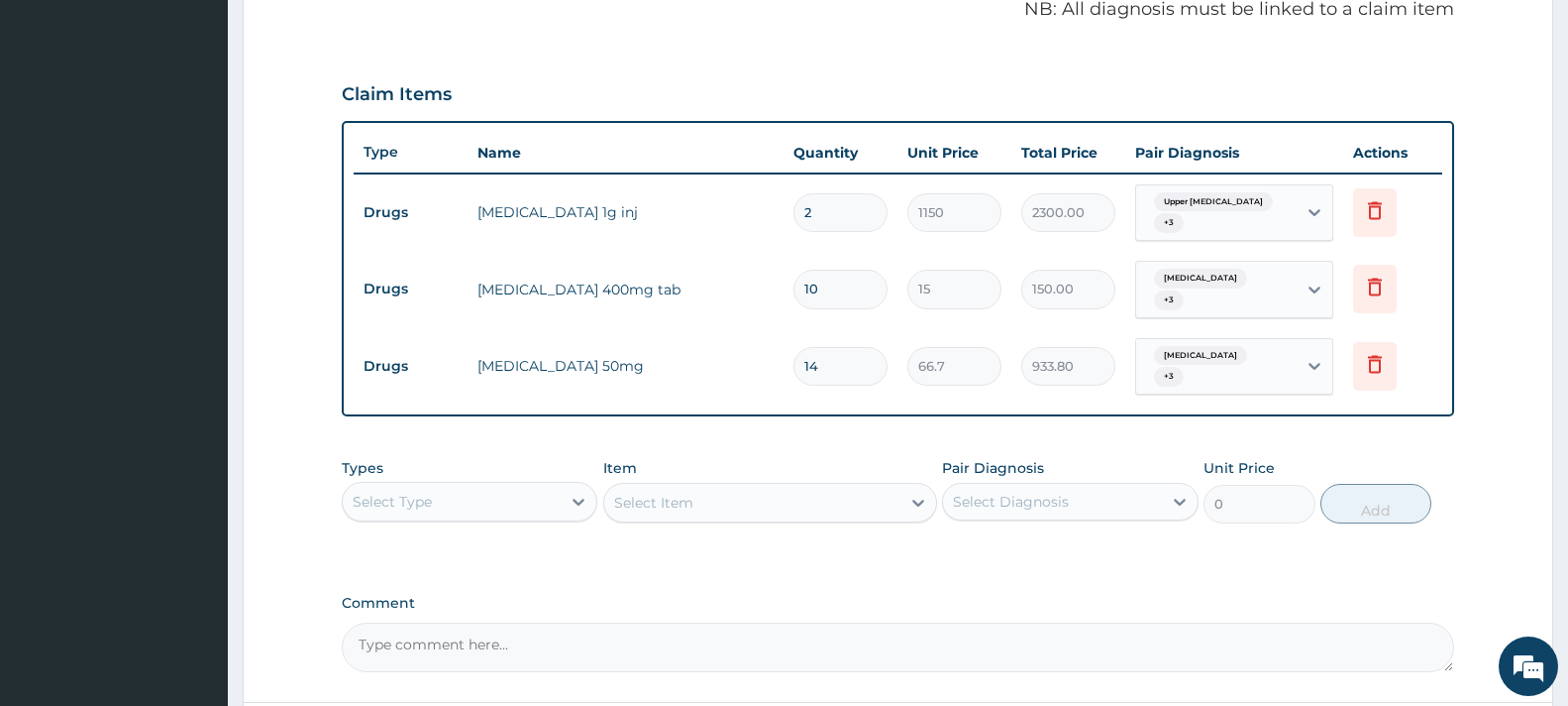
click at [489, 488] on div "Select Type" at bounding box center [451, 502] width 218 height 32
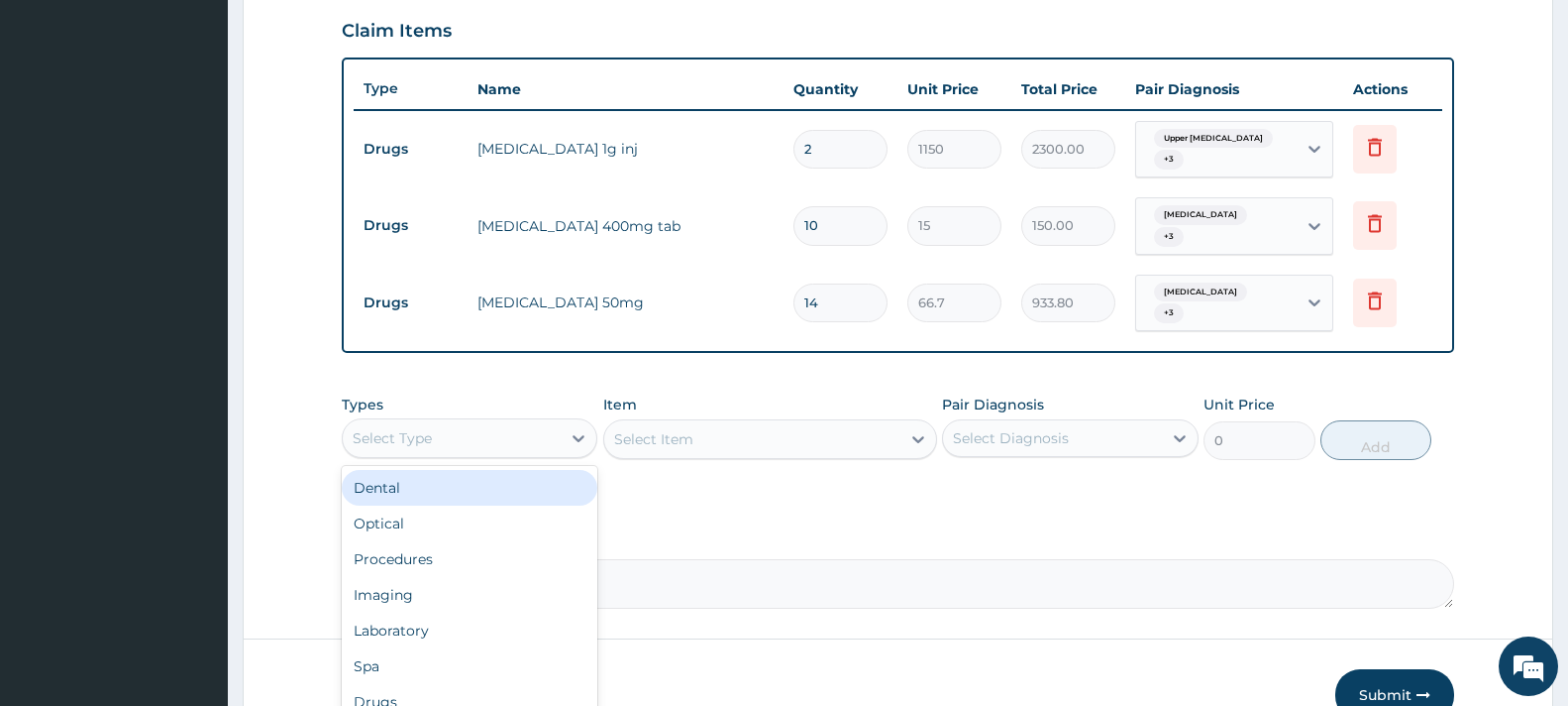
scroll to position [716, 0]
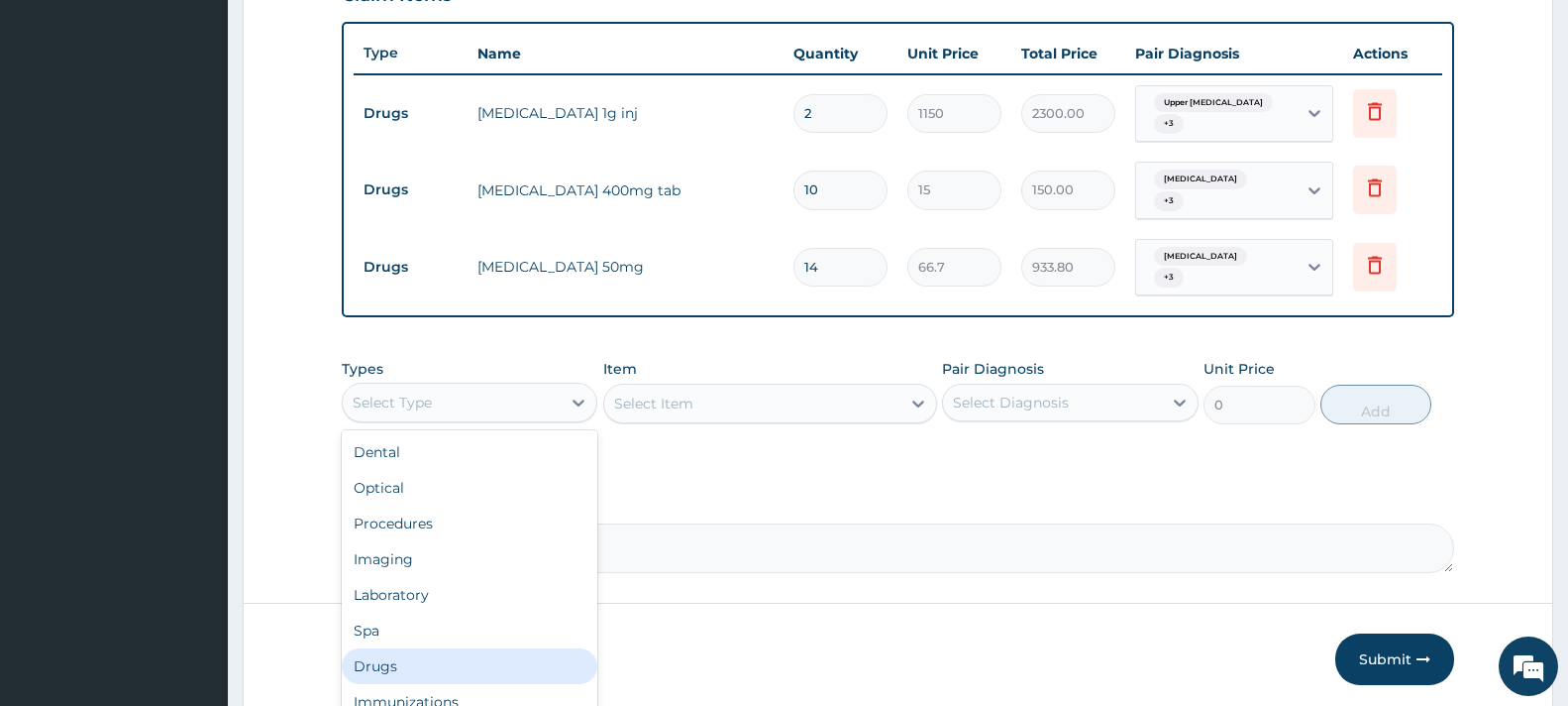
click at [456, 648] on div "Drugs" at bounding box center [469, 666] width 255 height 36
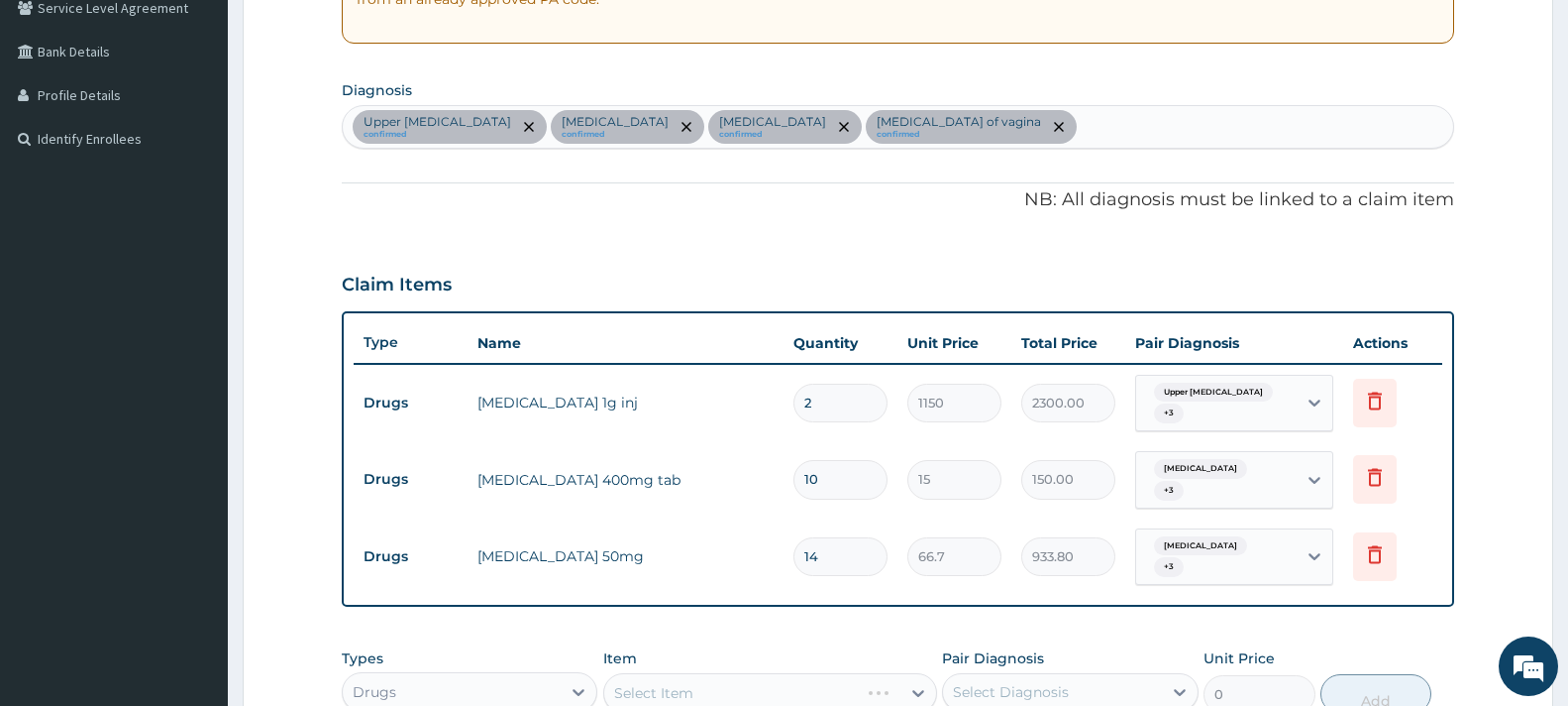
scroll to position [617, 0]
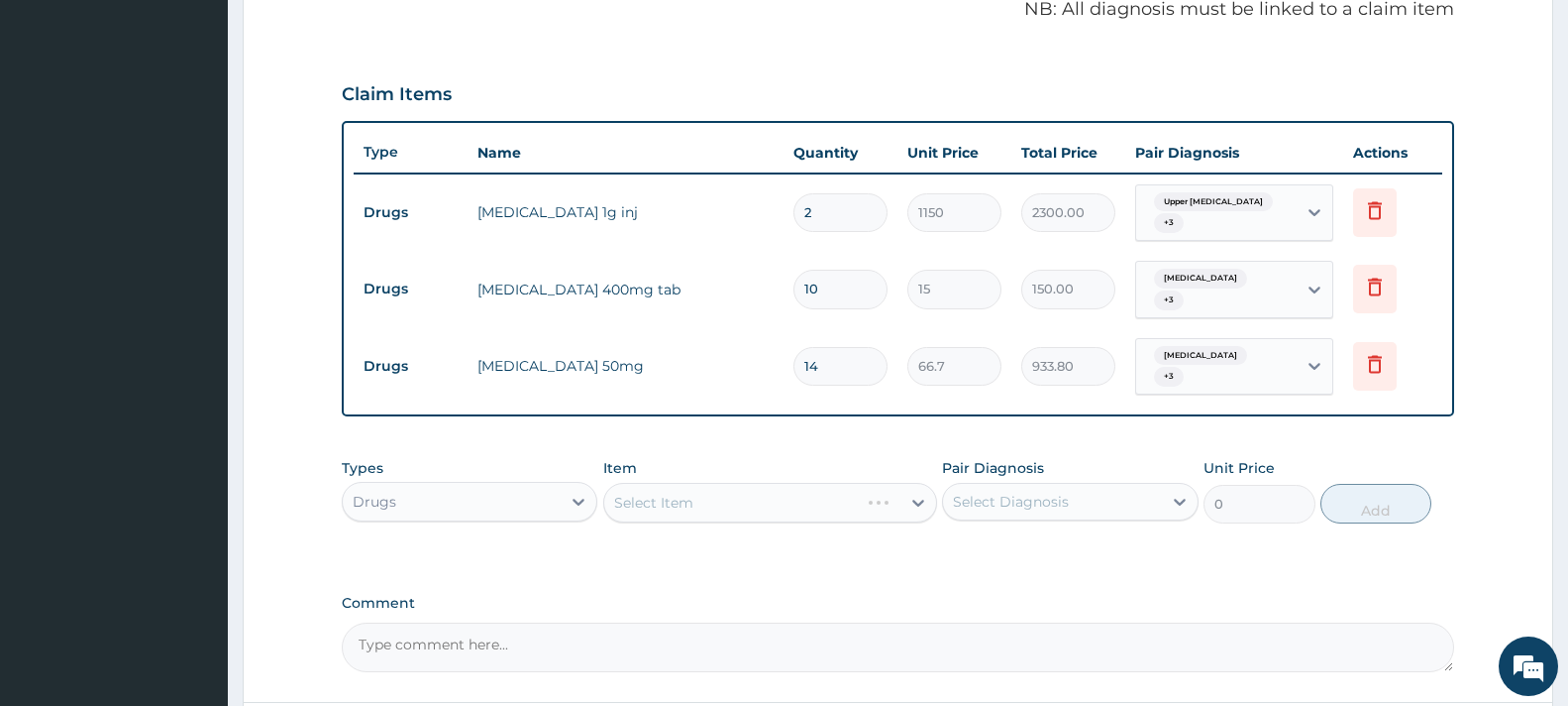
click at [735, 483] on div "Select Item" at bounding box center [770, 503] width 334 height 40
click at [744, 483] on div "Select Item" at bounding box center [770, 503] width 334 height 40
click at [738, 498] on div "Select Item" at bounding box center [770, 503] width 334 height 40
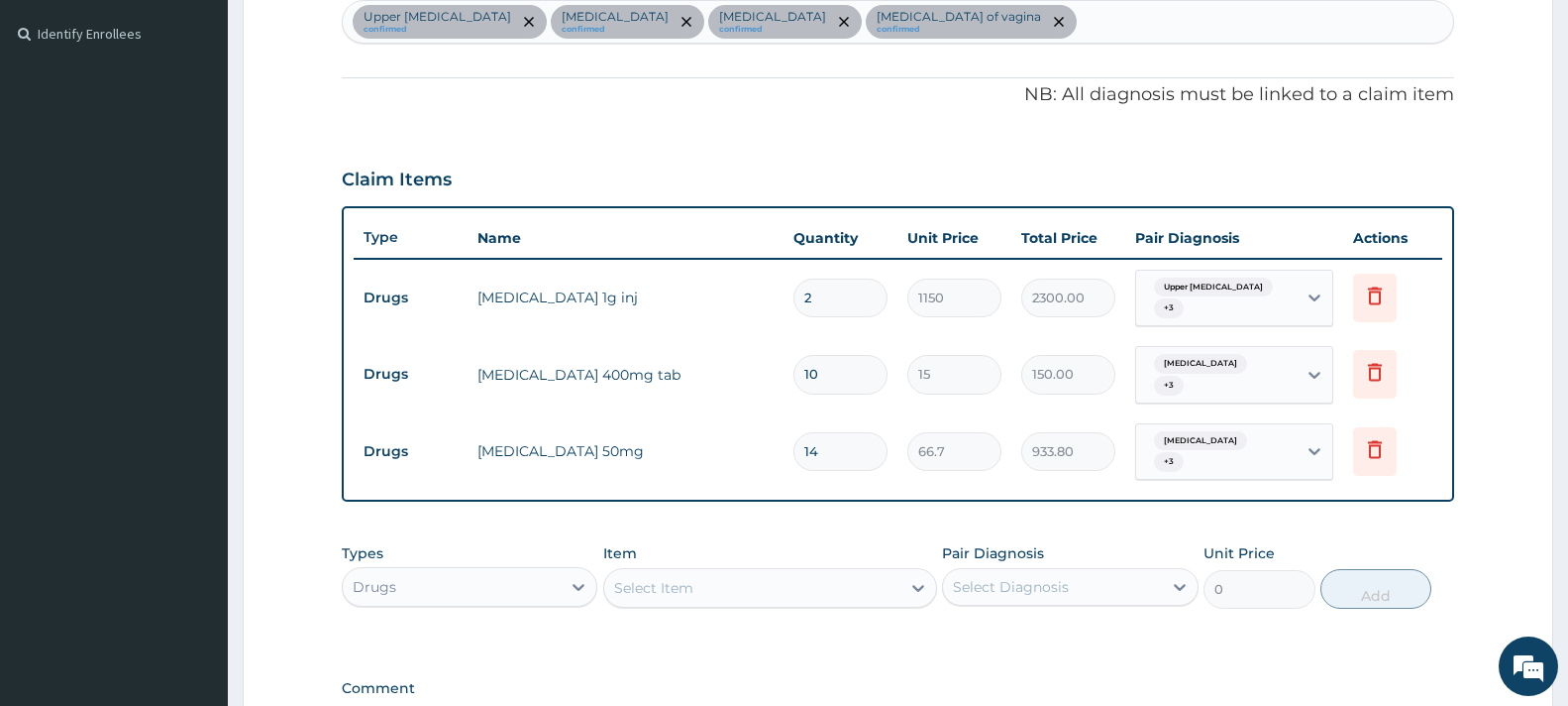
scroll to position [775, 0]
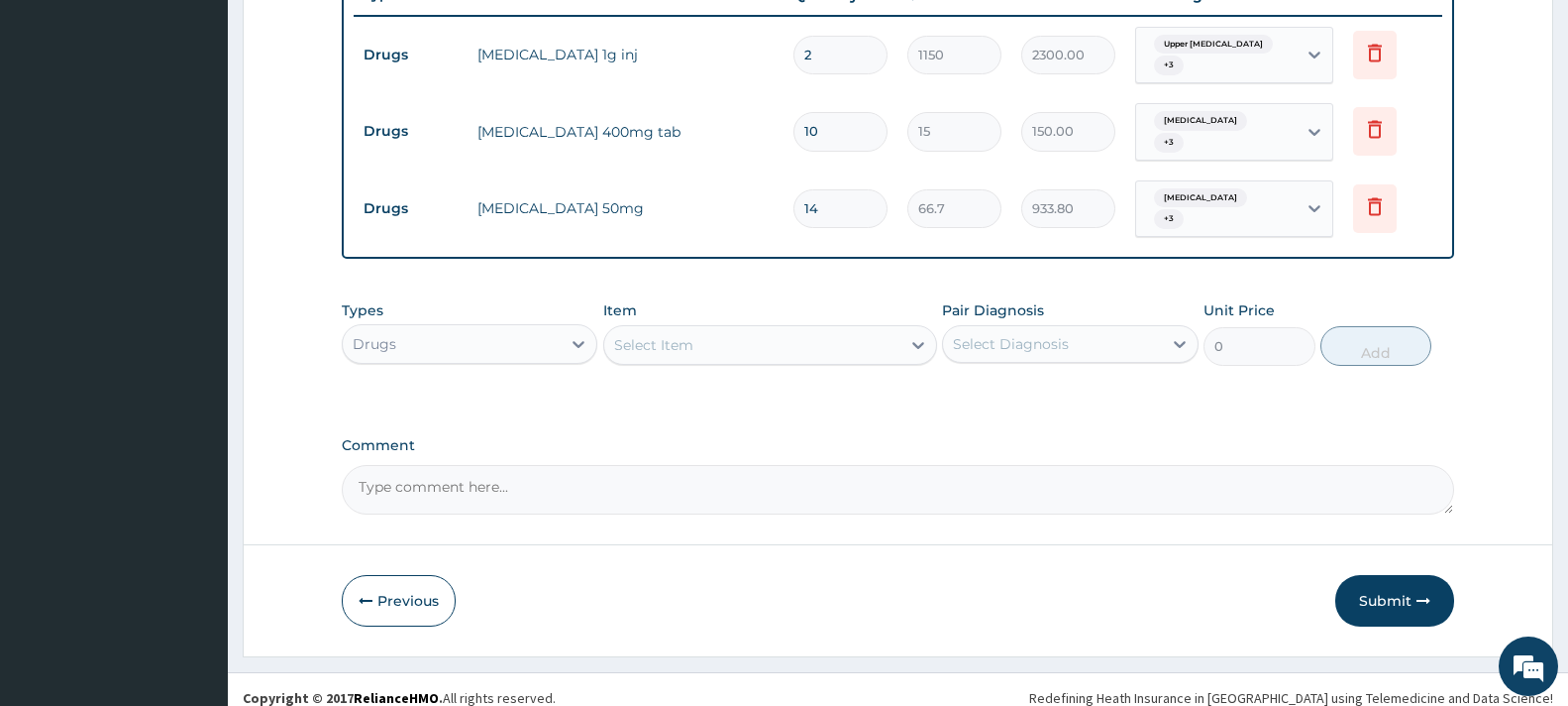
click at [726, 329] on div "Select Item" at bounding box center [752, 345] width 296 height 32
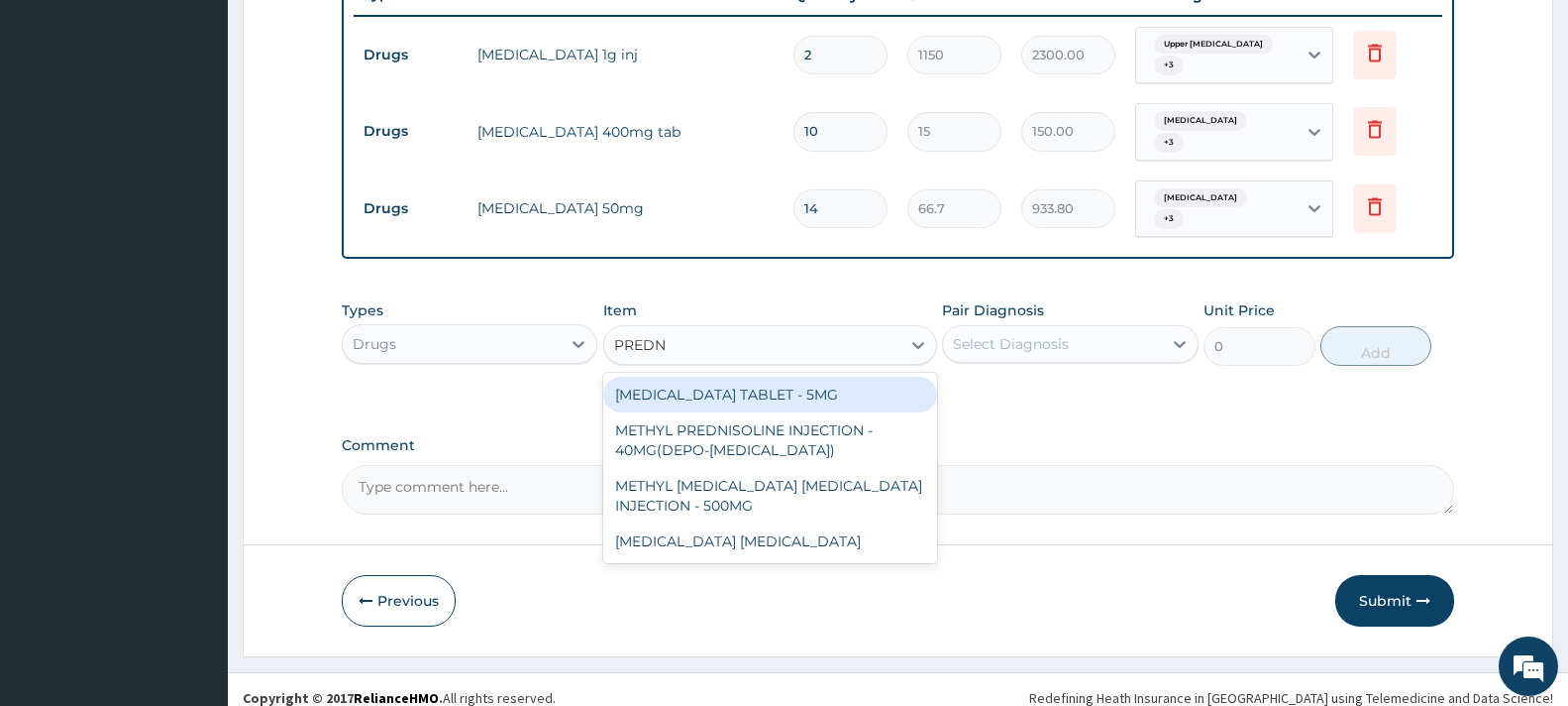
type input "PREDNI"
click at [778, 377] on div "[MEDICAL_DATA] TABLET - 5MG" at bounding box center [770, 395] width 334 height 36
type input "42"
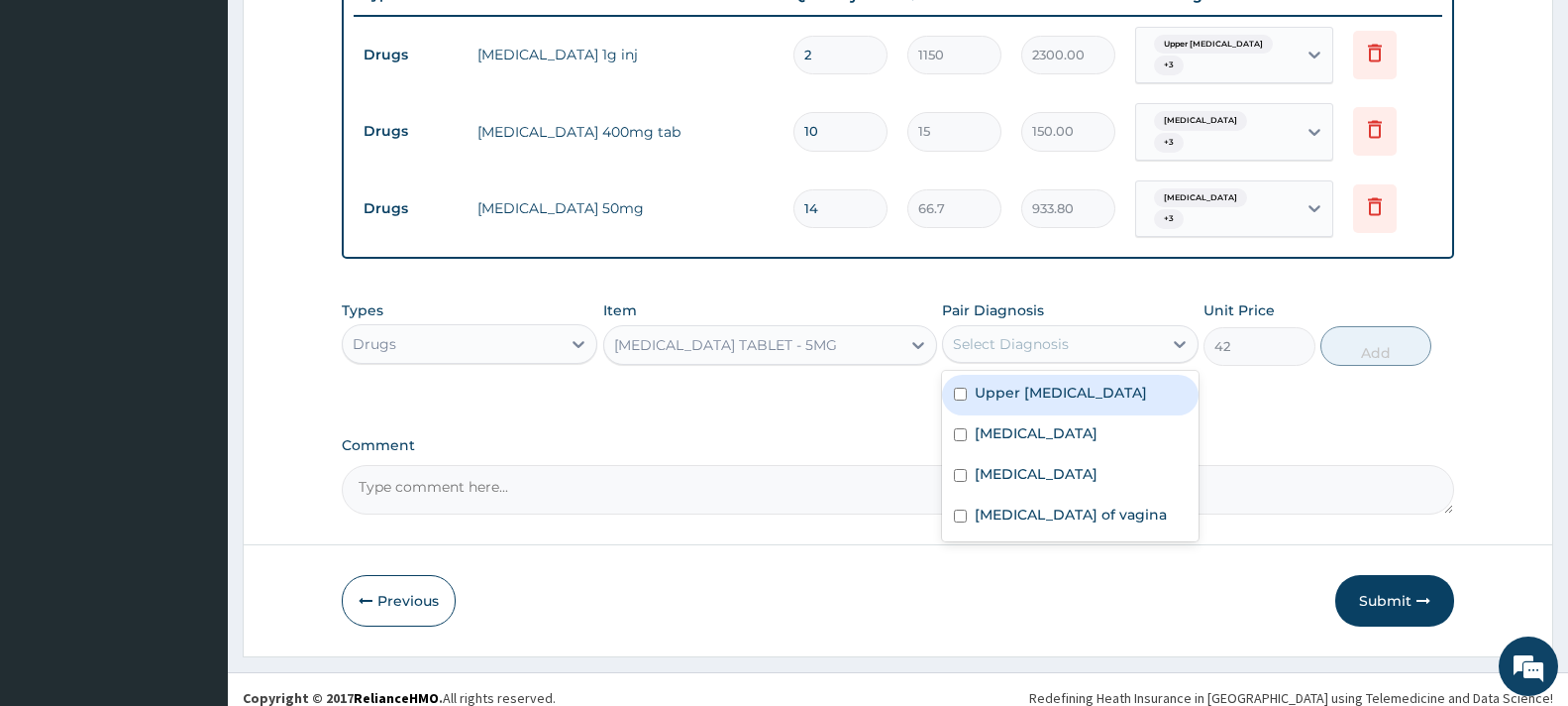
click at [1017, 334] on div "Select Diagnosis" at bounding box center [1011, 344] width 116 height 20
click at [1078, 383] on label "Upper urinary tract infection" at bounding box center [1060, 393] width 172 height 20
checkbox input "true"
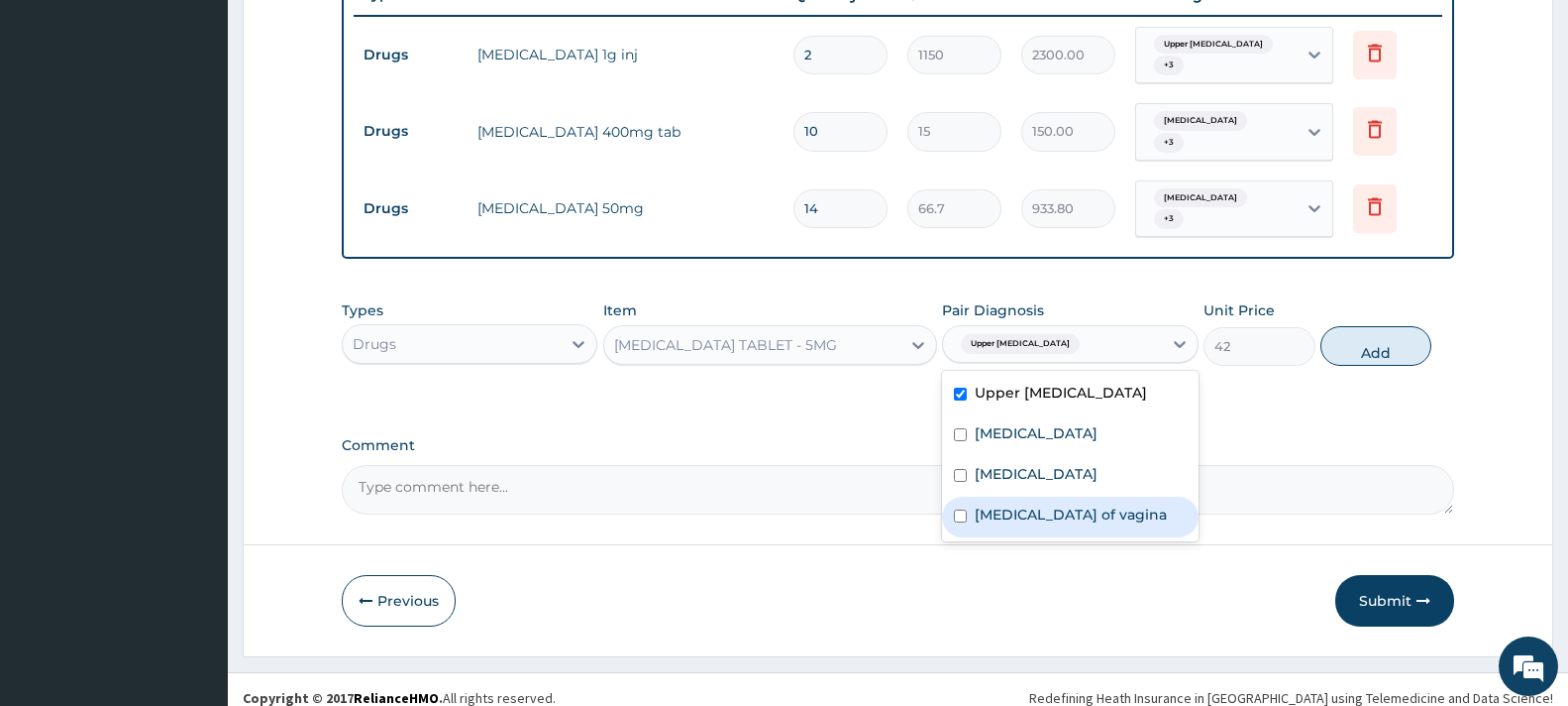
click at [1076, 504] on label "Candidiasis of vagina" at bounding box center [1070, 514] width 192 height 20
checkbox input "true"
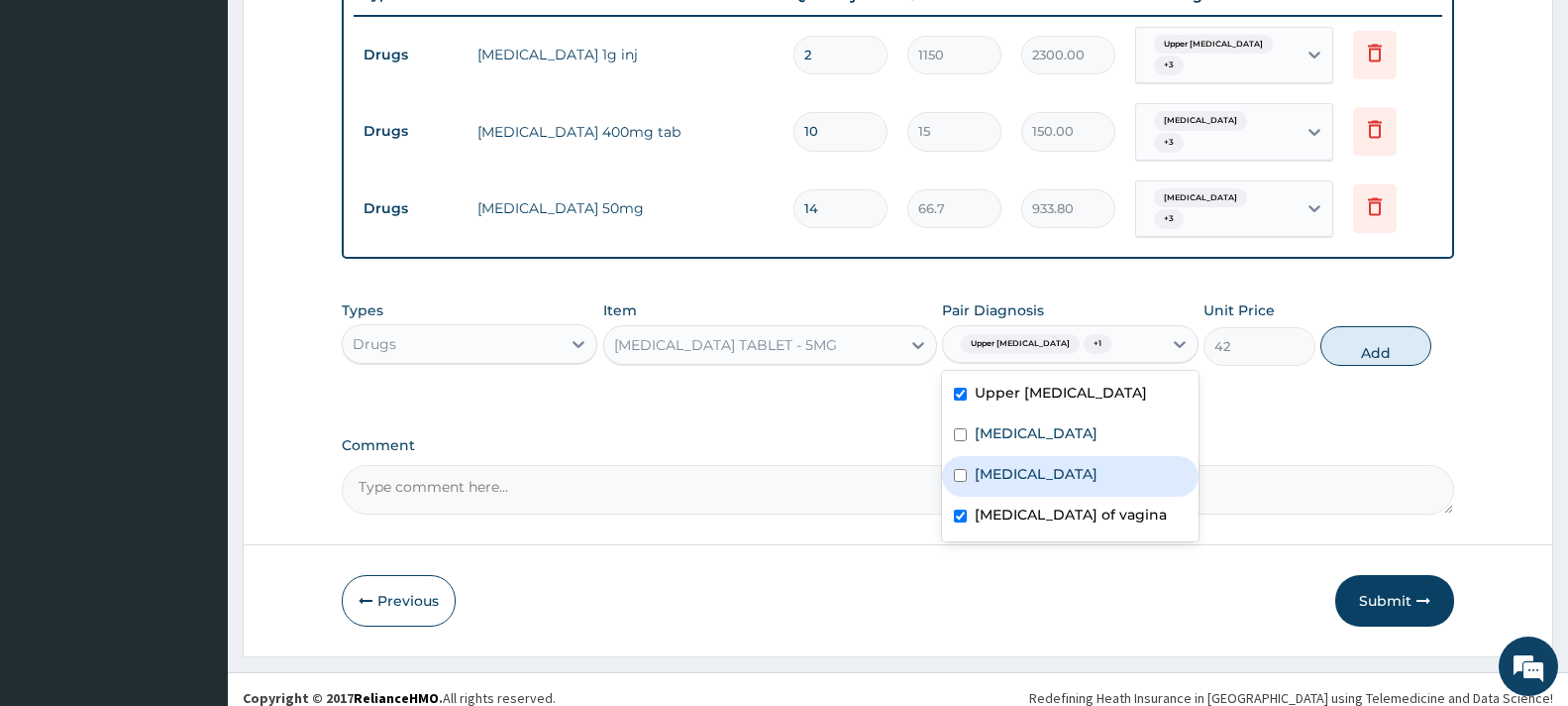
drag, startPoint x: 1076, startPoint y: 466, endPoint x: 1114, endPoint y: 429, distance: 53.0
click at [1075, 465] on label "Bacterial vaginosis" at bounding box center [1036, 474] width 123 height 20
checkbox input "true"
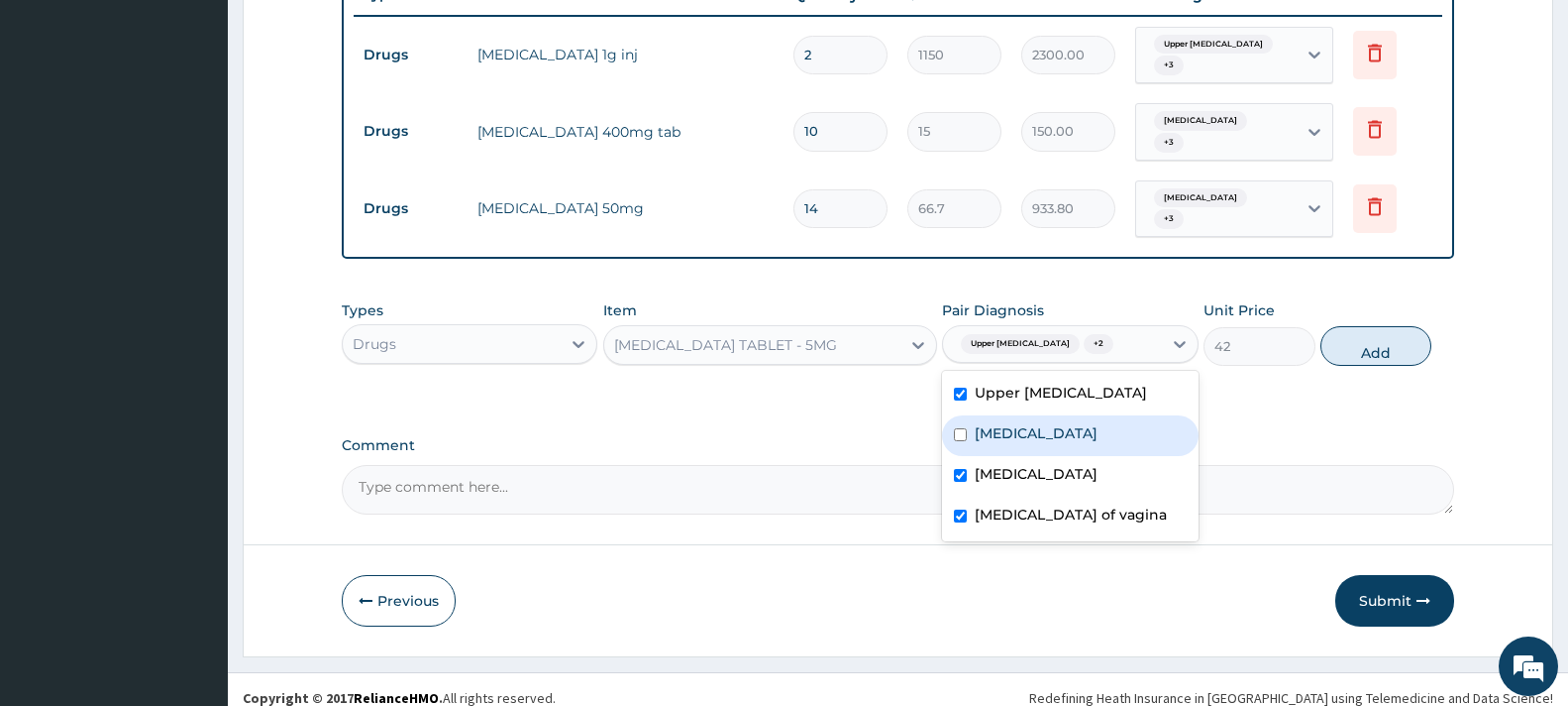
click at [1091, 416] on div "Vaginitis" at bounding box center [1069, 436] width 255 height 41
checkbox input "true"
click at [1386, 332] on button "Add" at bounding box center [1376, 346] width 111 height 40
type input "0"
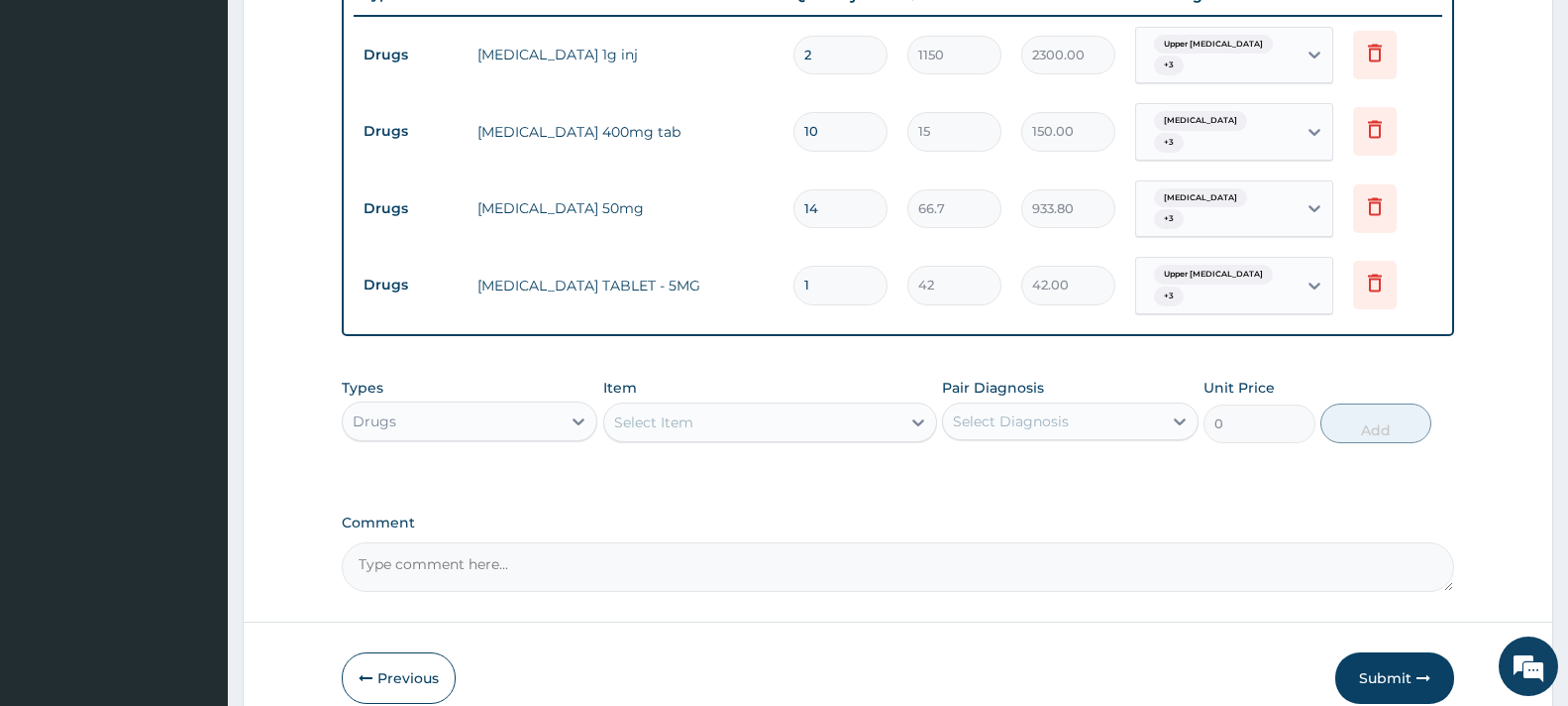
type input "10"
type input "420.00"
type input "10"
click at [670, 413] on div "Select Item" at bounding box center [654, 423] width 79 height 20
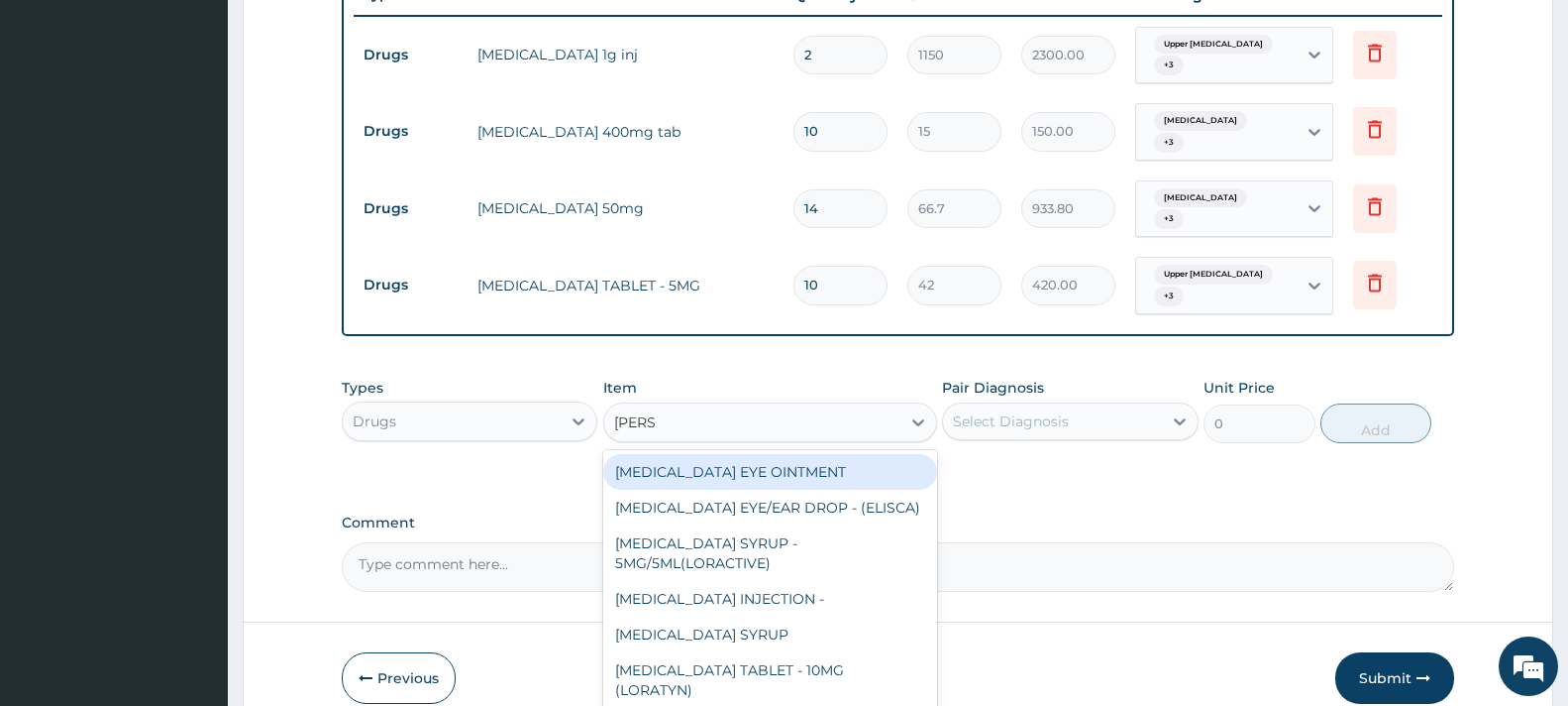
type input "LORAT"
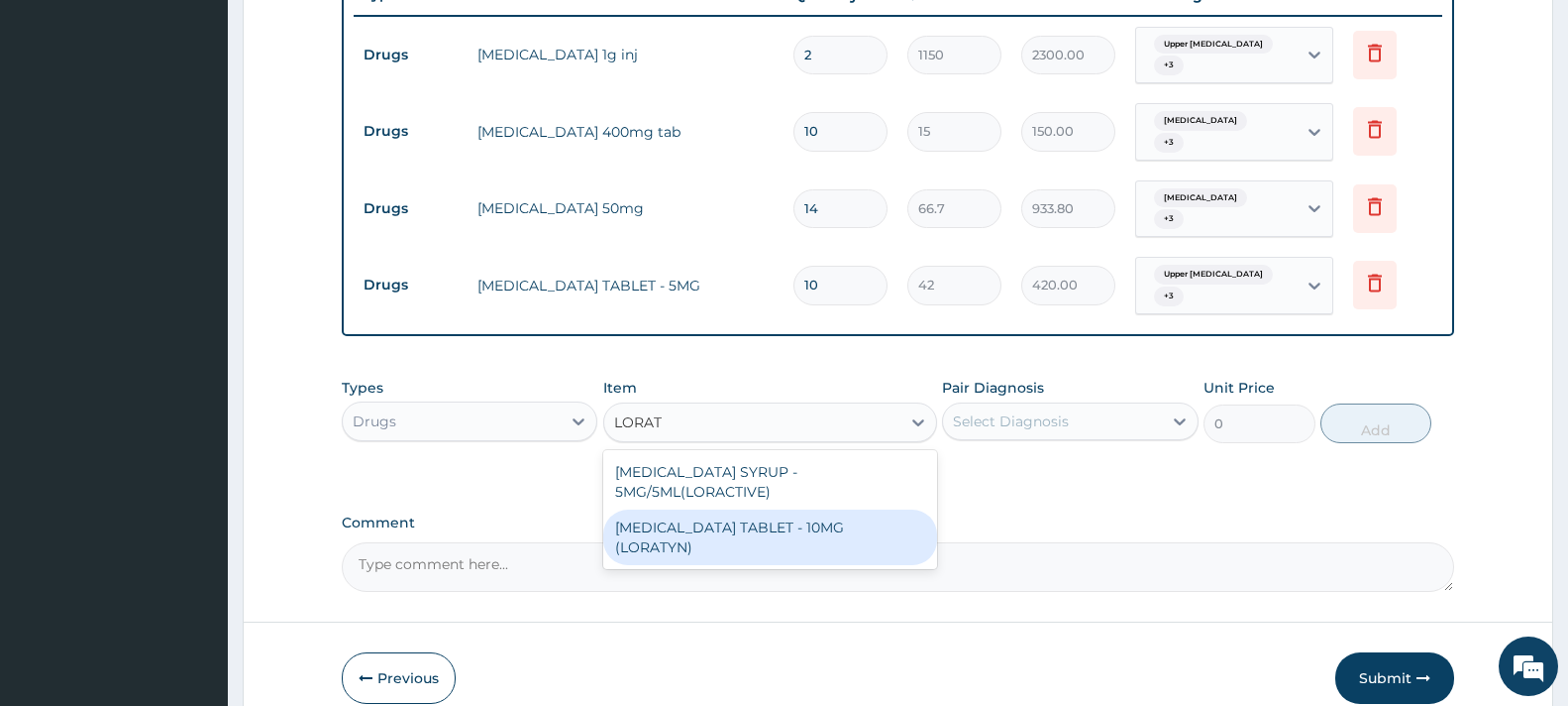
click at [828, 512] on div "[MEDICAL_DATA] TABLET - 10MG (LORATYN)" at bounding box center [770, 537] width 334 height 56
type input "98"
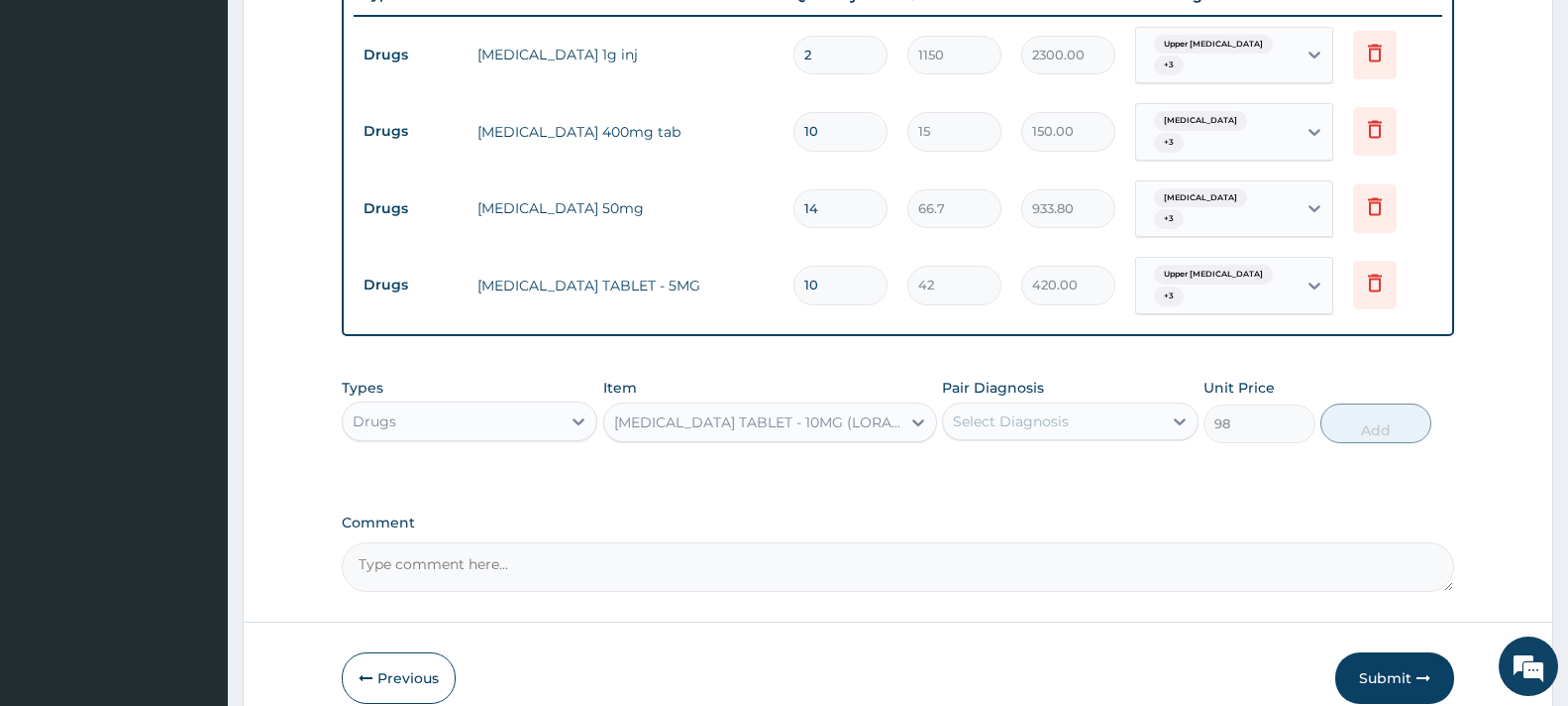
click at [1024, 412] on div "Select Diagnosis" at bounding box center [1011, 422] width 116 height 20
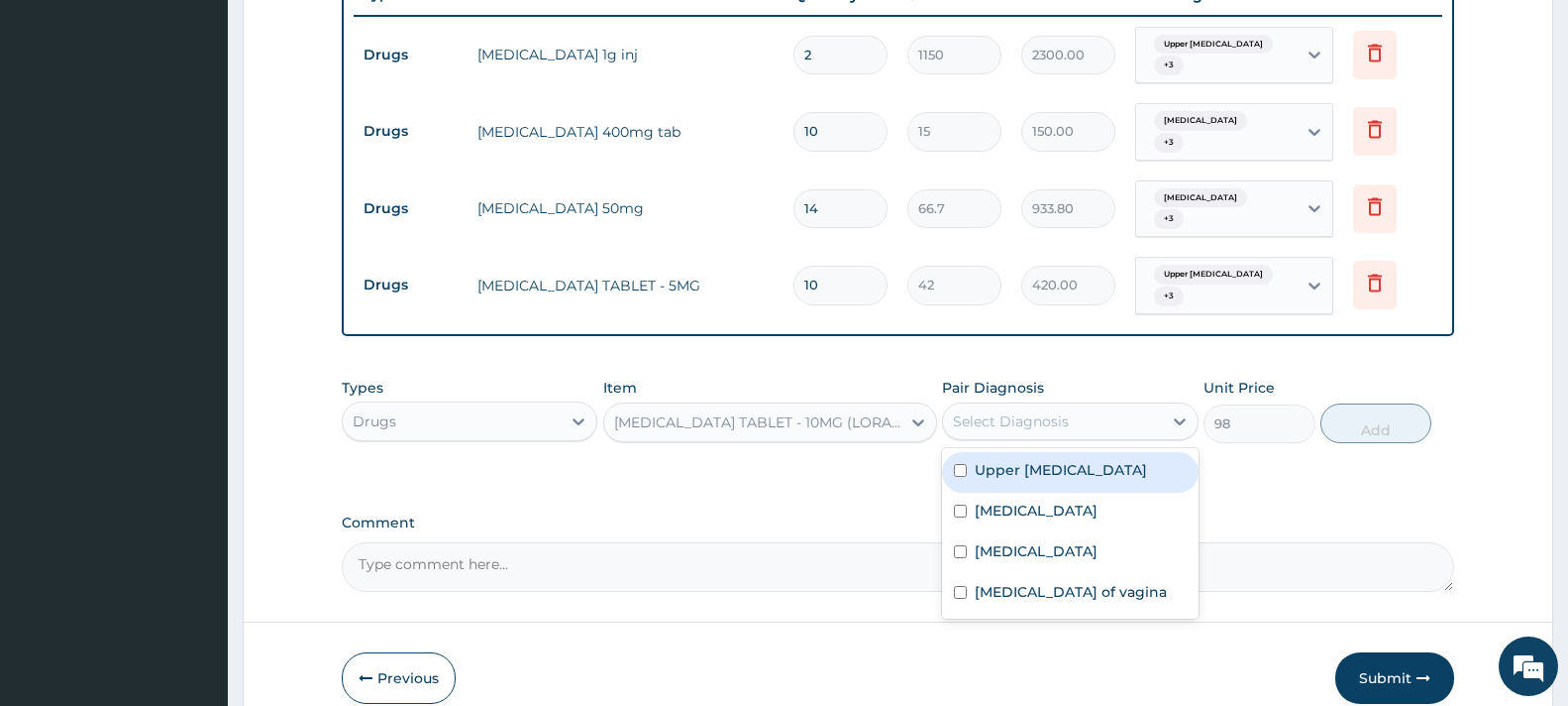
drag, startPoint x: 1066, startPoint y: 455, endPoint x: 1067, endPoint y: 478, distance: 23.0
click at [1067, 460] on label "Upper urinary tract infection" at bounding box center [1060, 470] width 172 height 20
checkbox input "true"
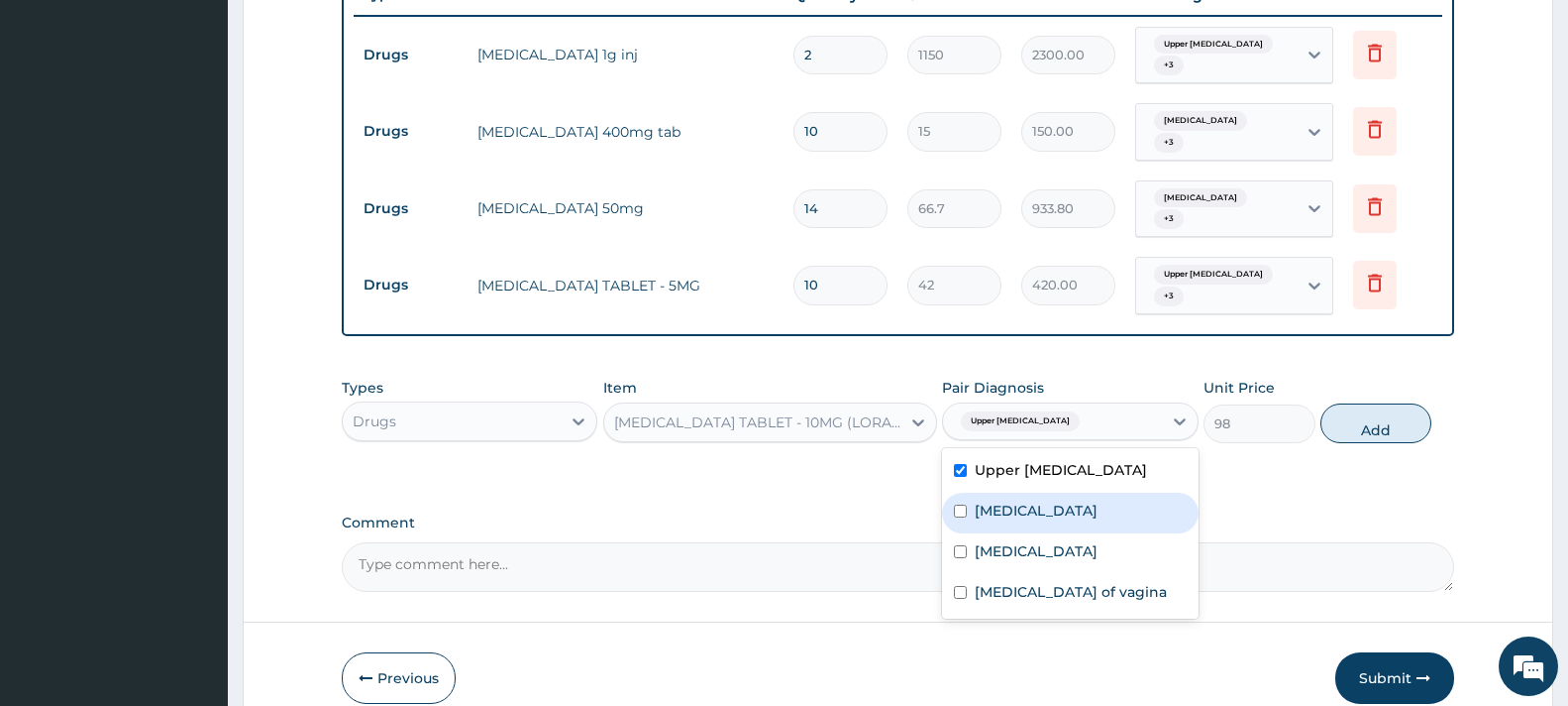
drag, startPoint x: 1069, startPoint y: 496, endPoint x: 1078, endPoint y: 541, distance: 45.9
click at [1069, 498] on div "Vaginitis" at bounding box center [1069, 512] width 255 height 41
checkbox input "true"
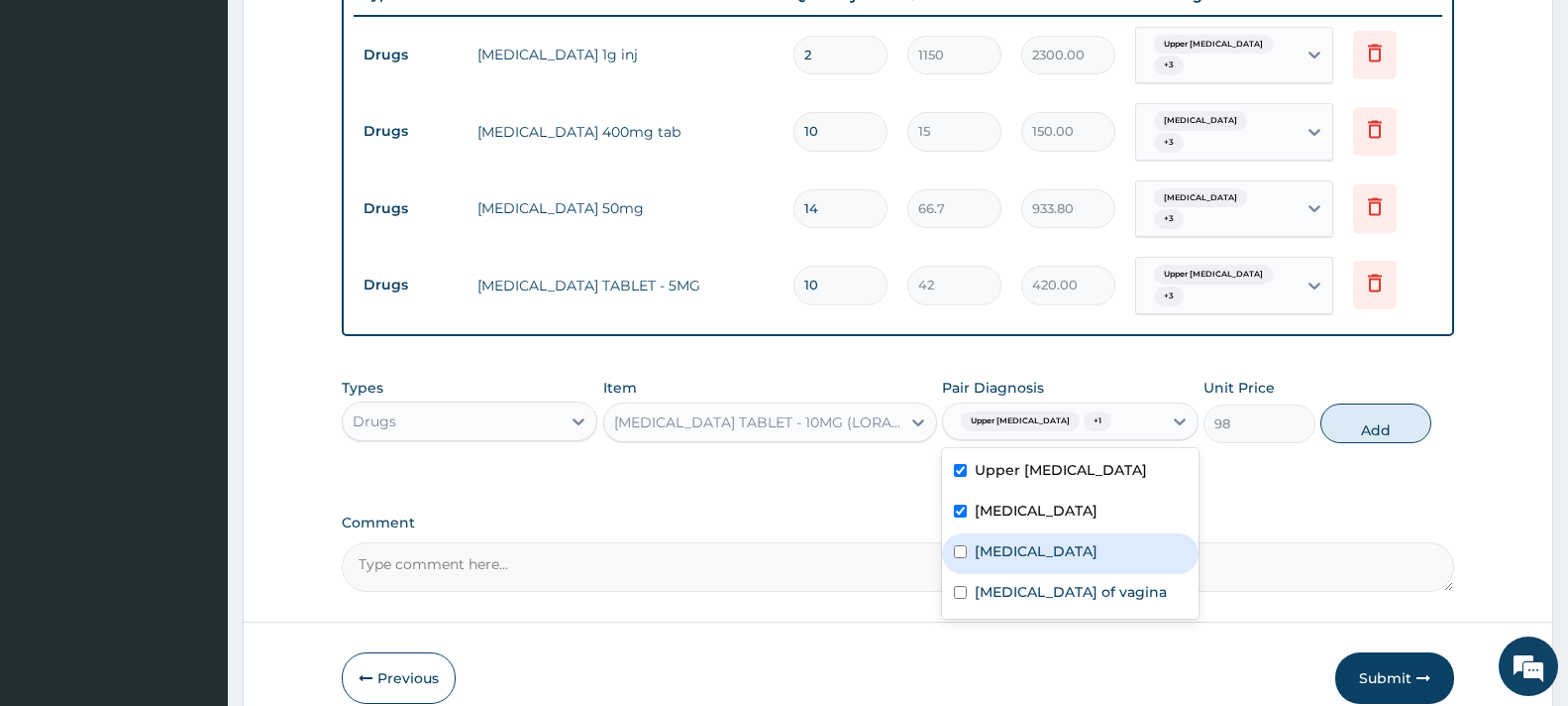
drag, startPoint x: 1078, startPoint y: 541, endPoint x: 1085, endPoint y: 563, distance: 23.1
click at [1078, 548] on div "Bacterial vaginosis" at bounding box center [1069, 553] width 255 height 41
checkbox input "true"
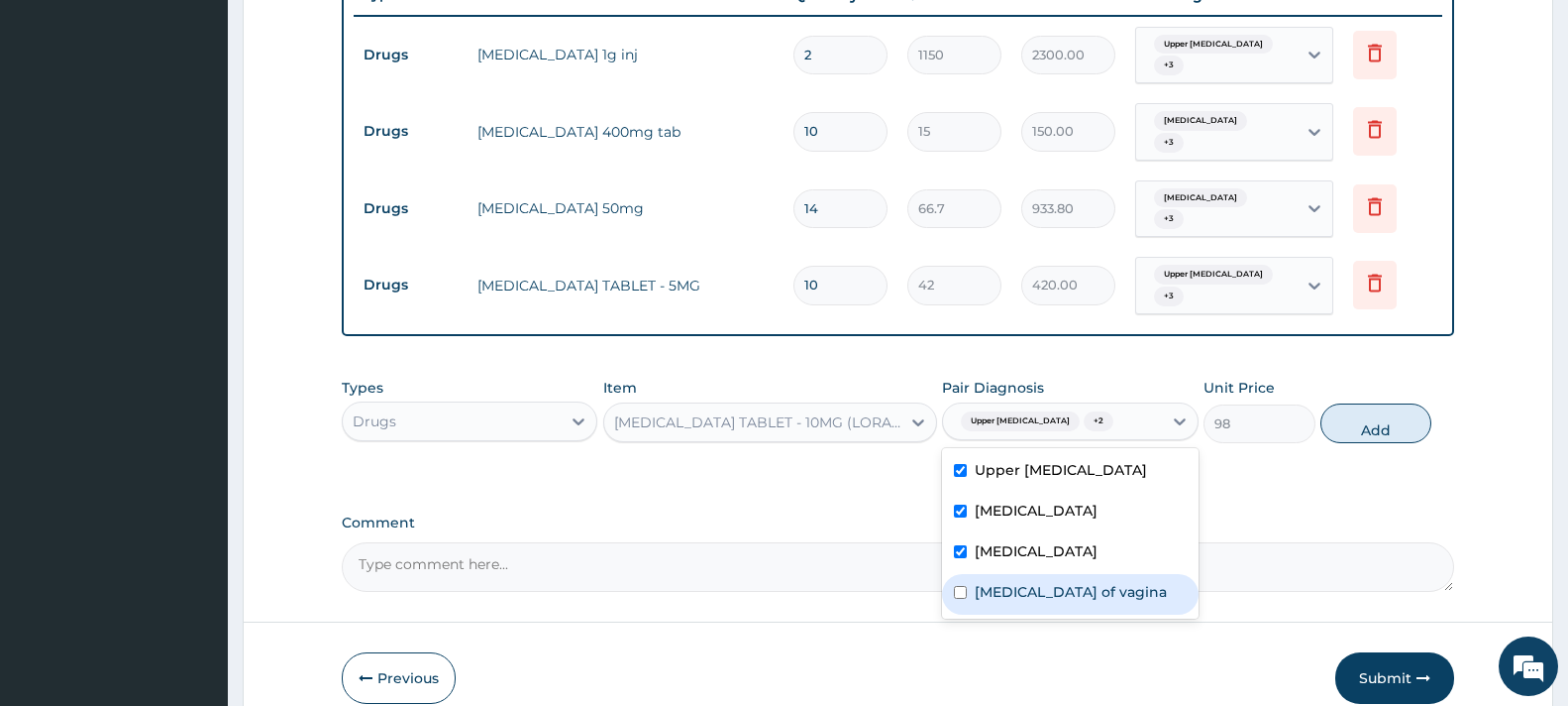
click at [1086, 582] on label "Candidiasis of vagina" at bounding box center [1070, 592] width 192 height 20
checkbox input "true"
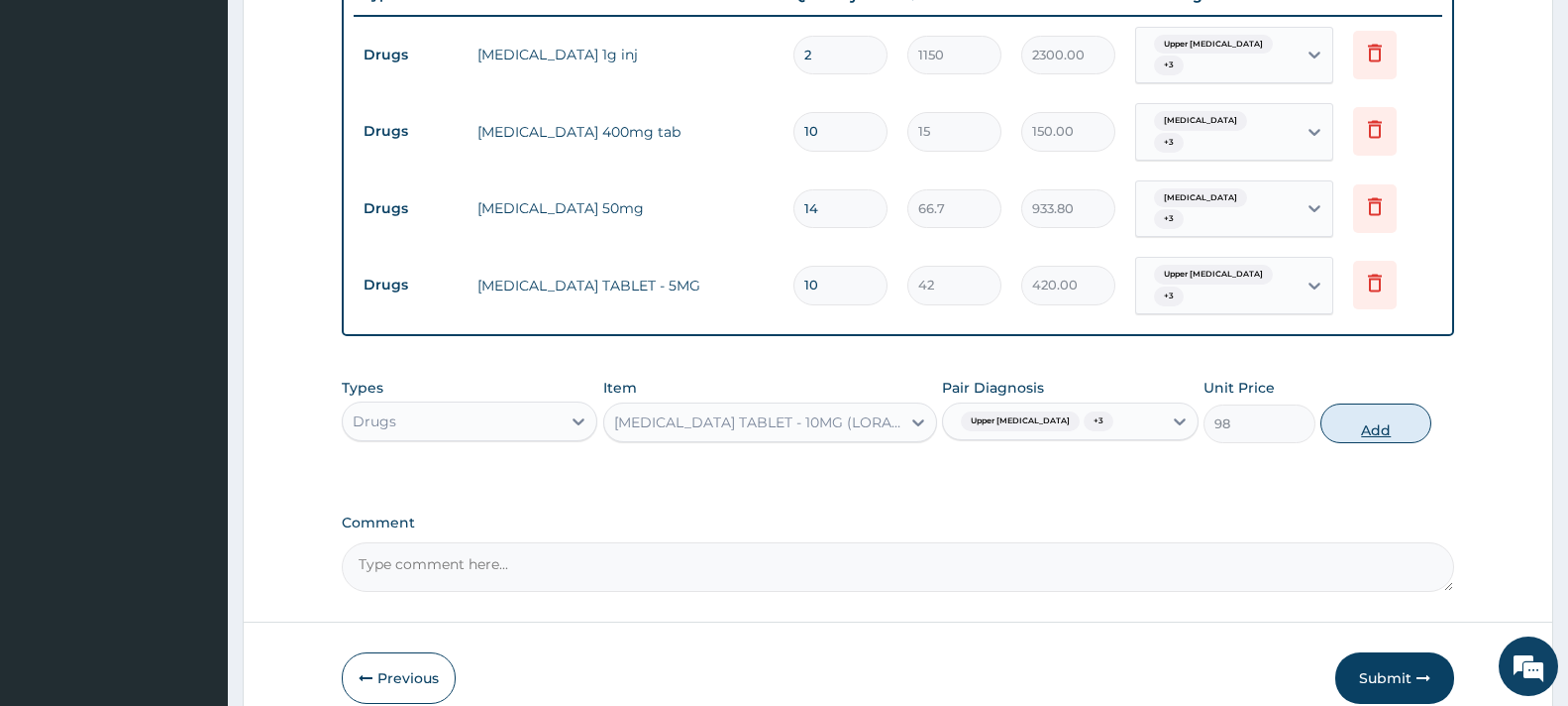
click at [1357, 404] on button "Add" at bounding box center [1376, 424] width 111 height 40
type input "0"
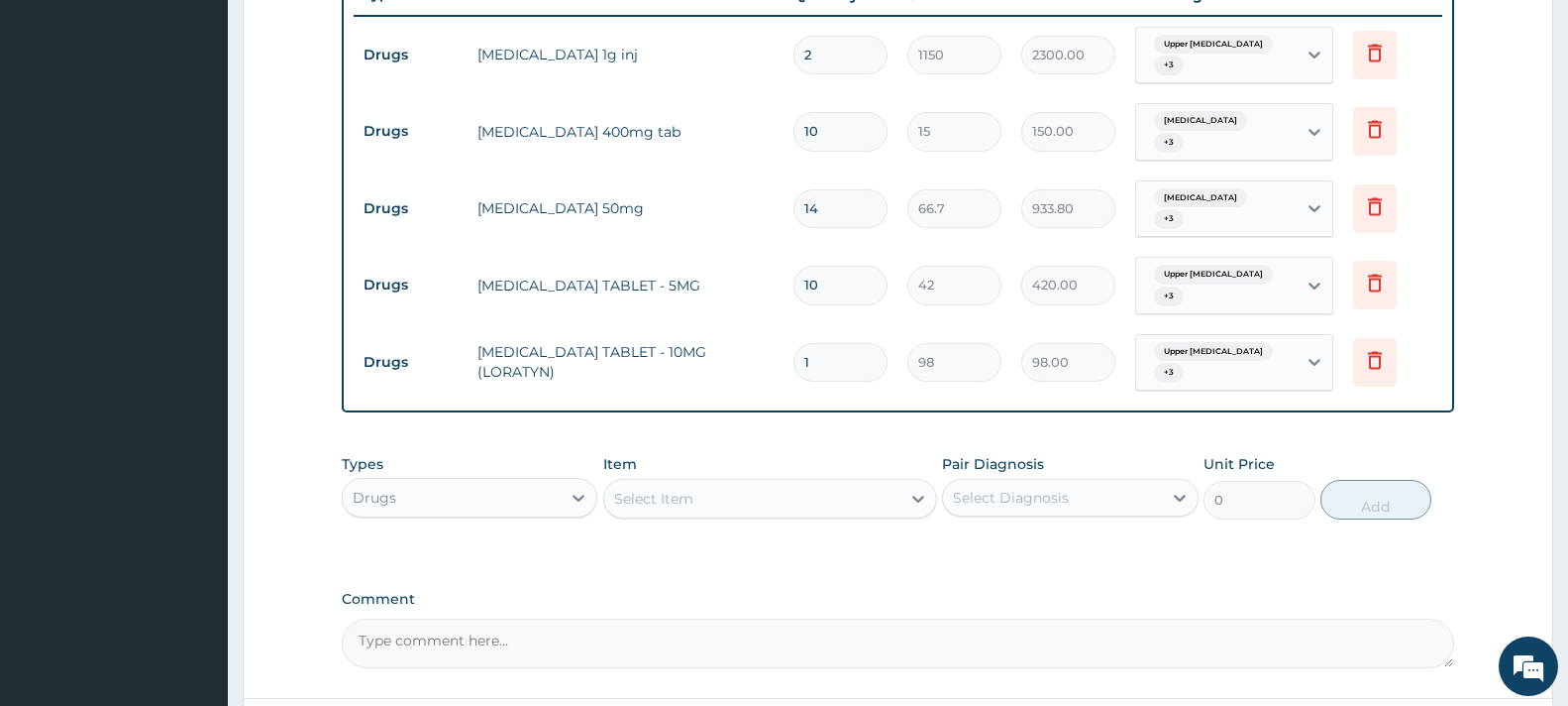
type input "0.00"
type input "5"
type input "490.00"
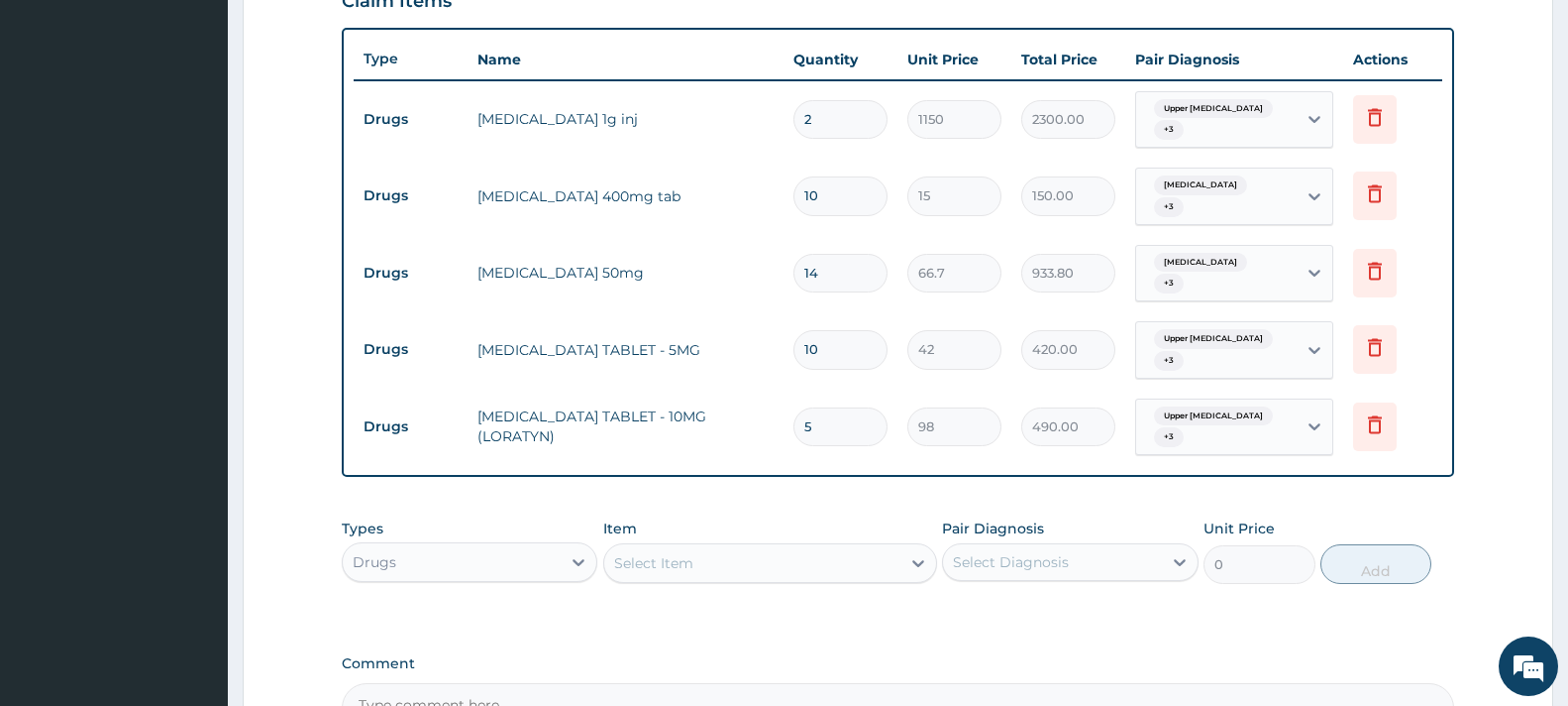
scroll to position [675, 0]
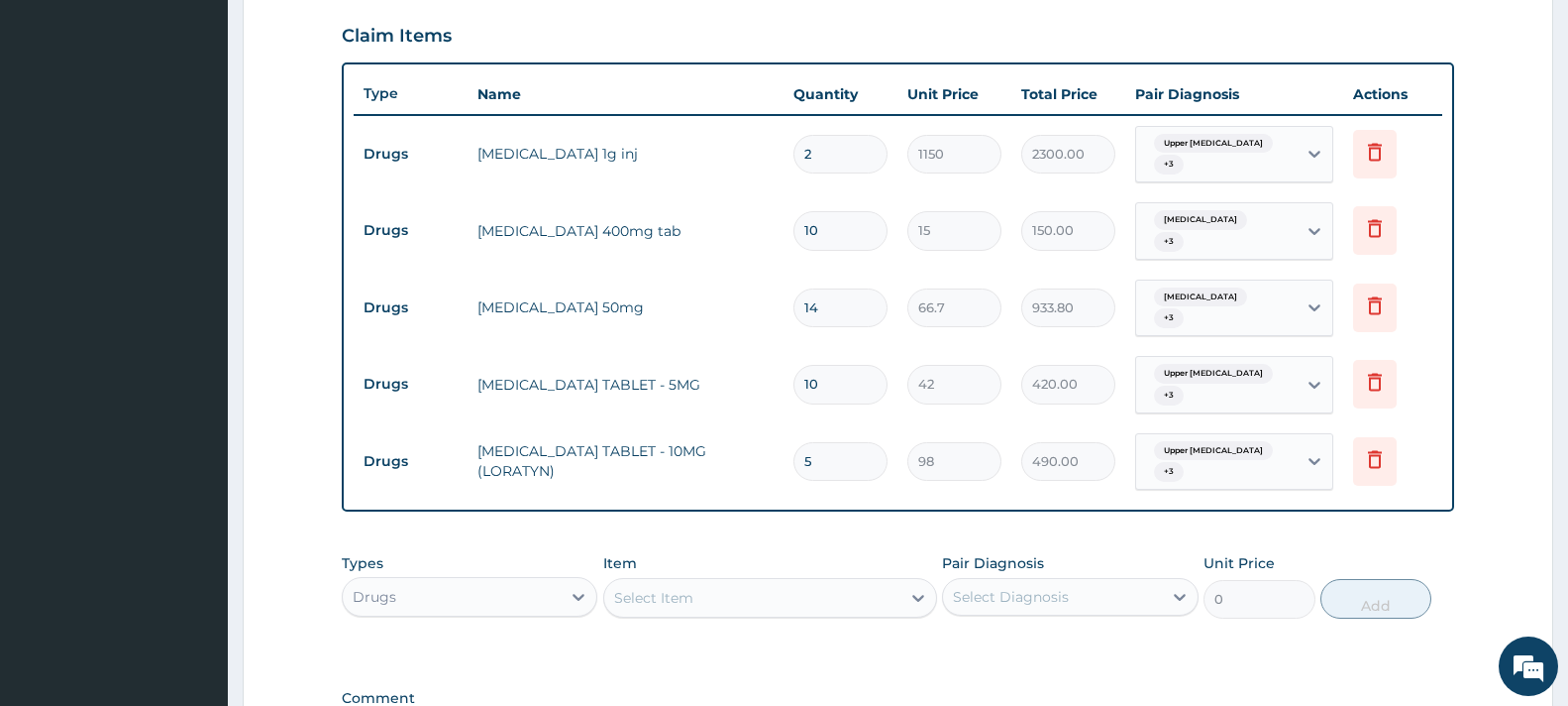
type input "5"
click at [711, 589] on div "Select Item" at bounding box center [752, 598] width 296 height 32
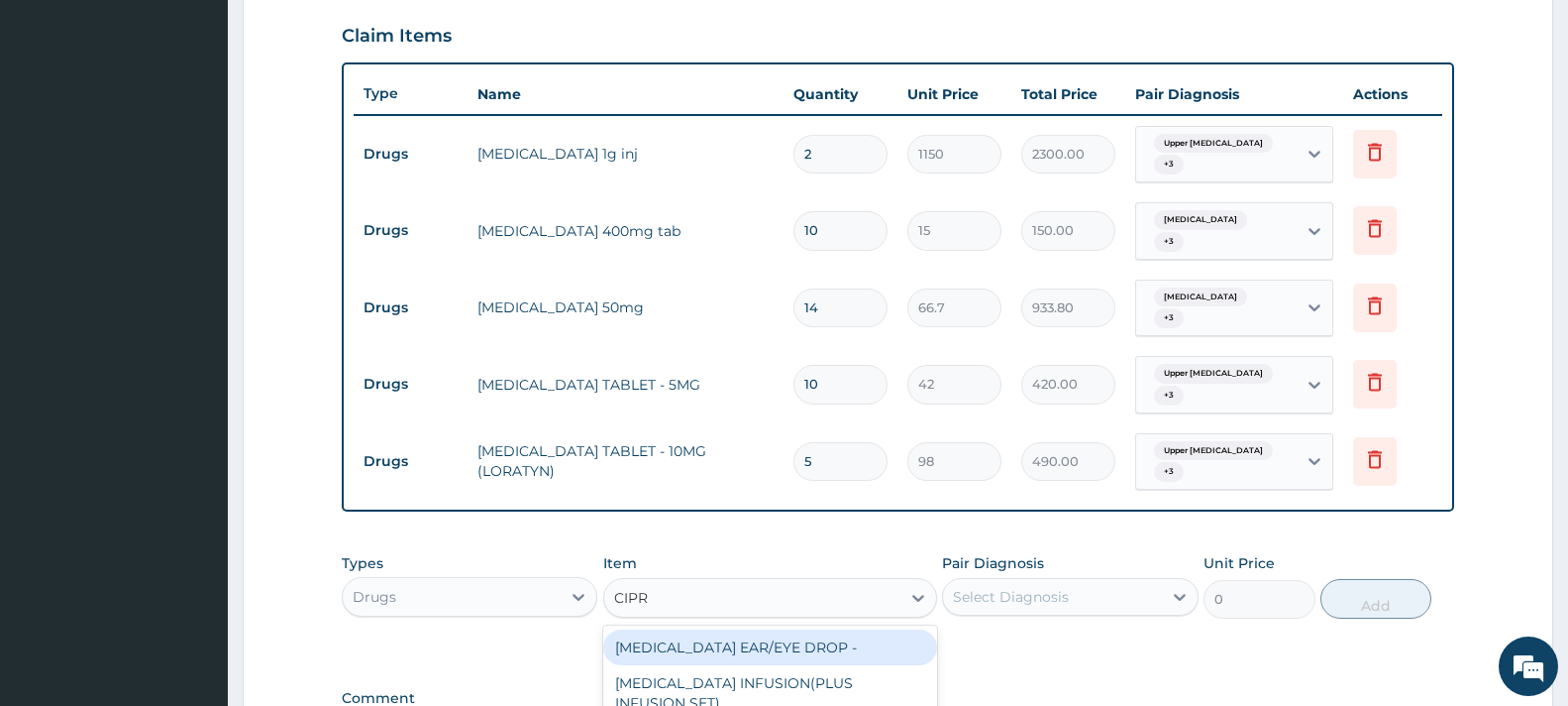
type input "CIPRO"
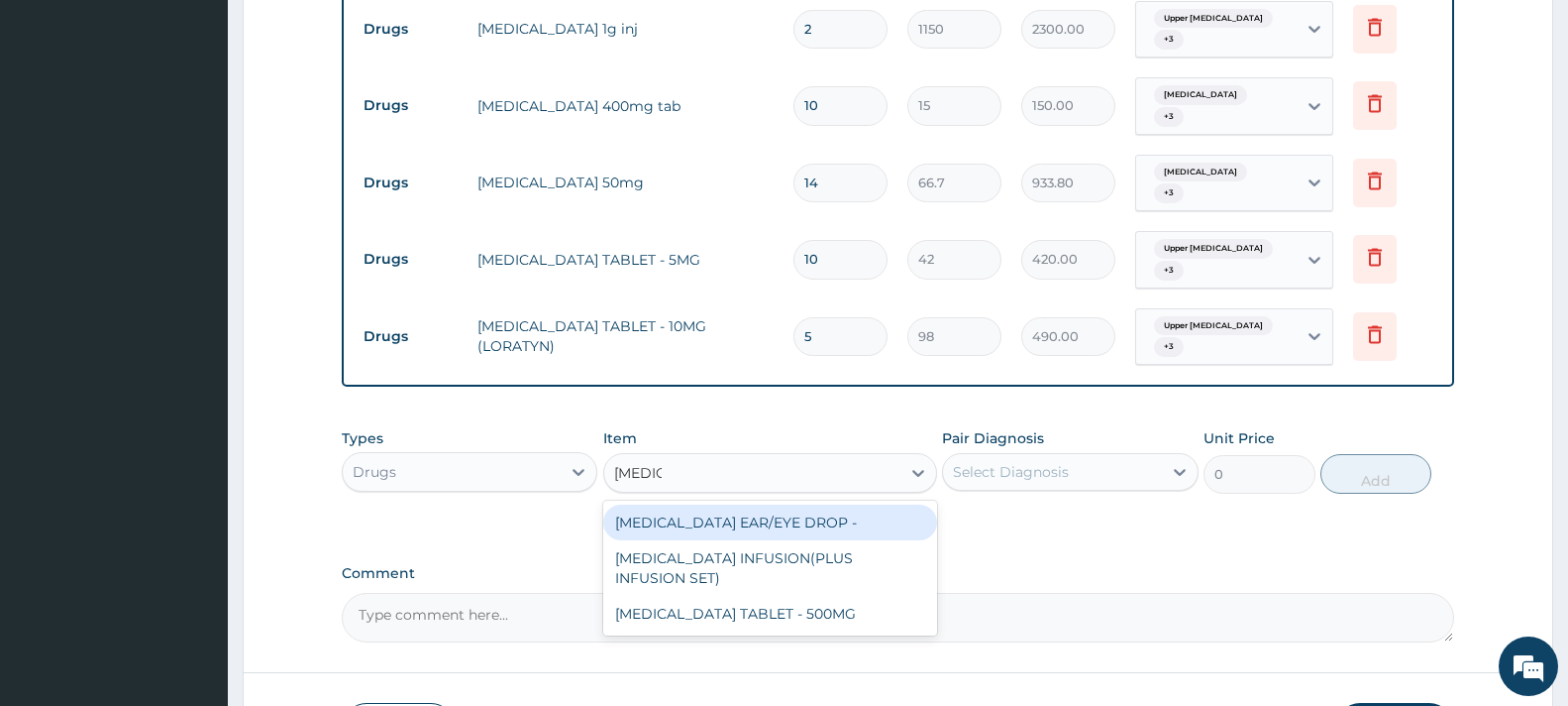
scroll to position [873, 0]
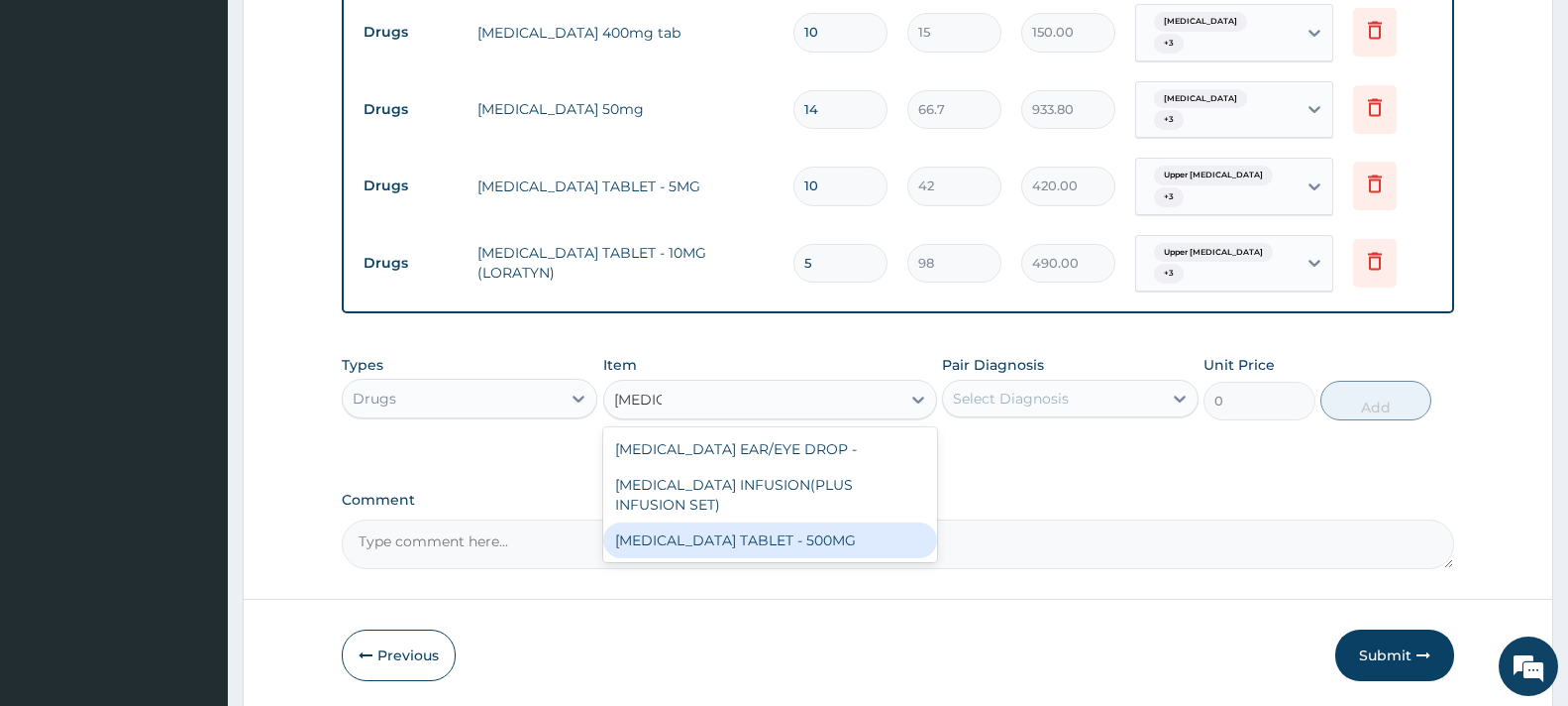
click at [778, 526] on div "[MEDICAL_DATA] TABLET - 500MG" at bounding box center [770, 540] width 334 height 36
type input "196"
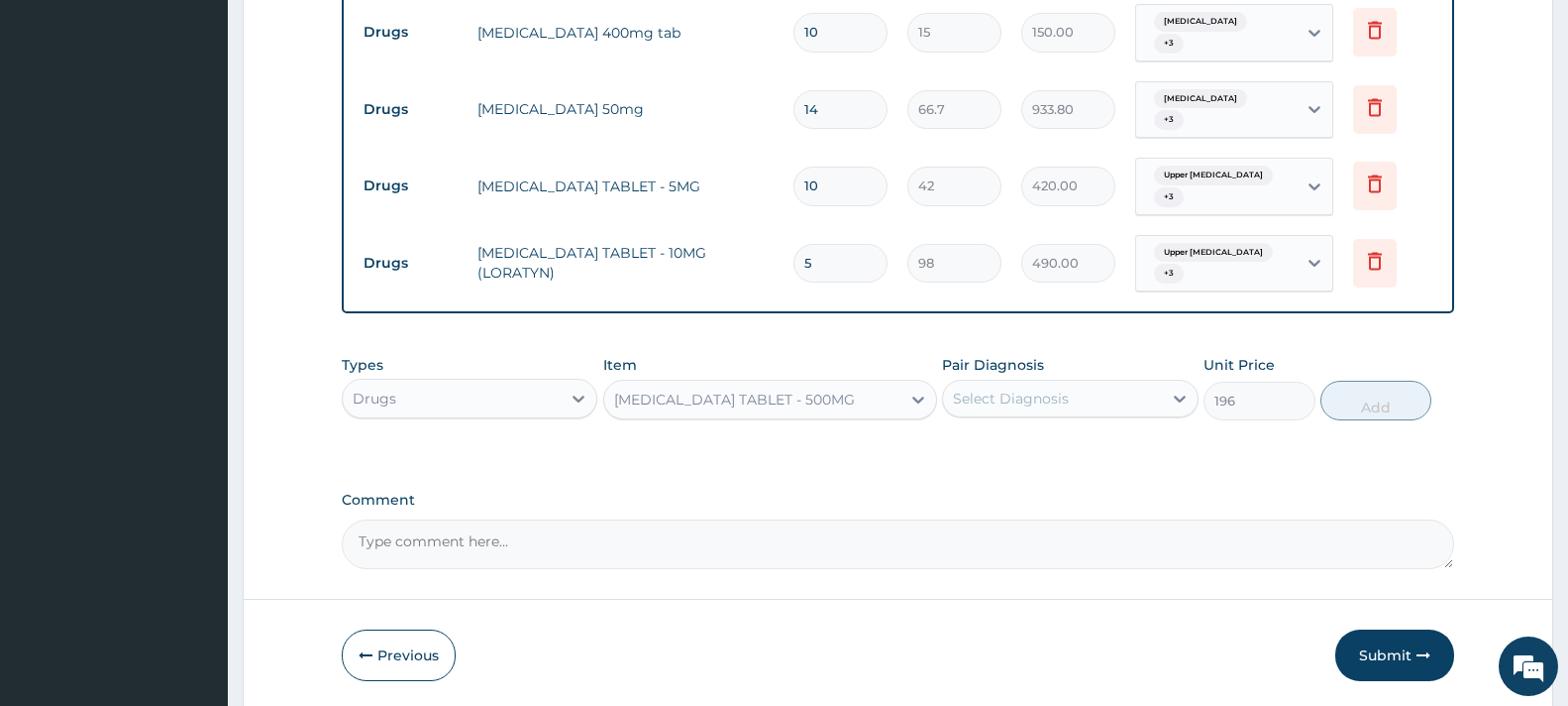
click at [1063, 389] on div "Select Diagnosis" at bounding box center [1011, 399] width 116 height 20
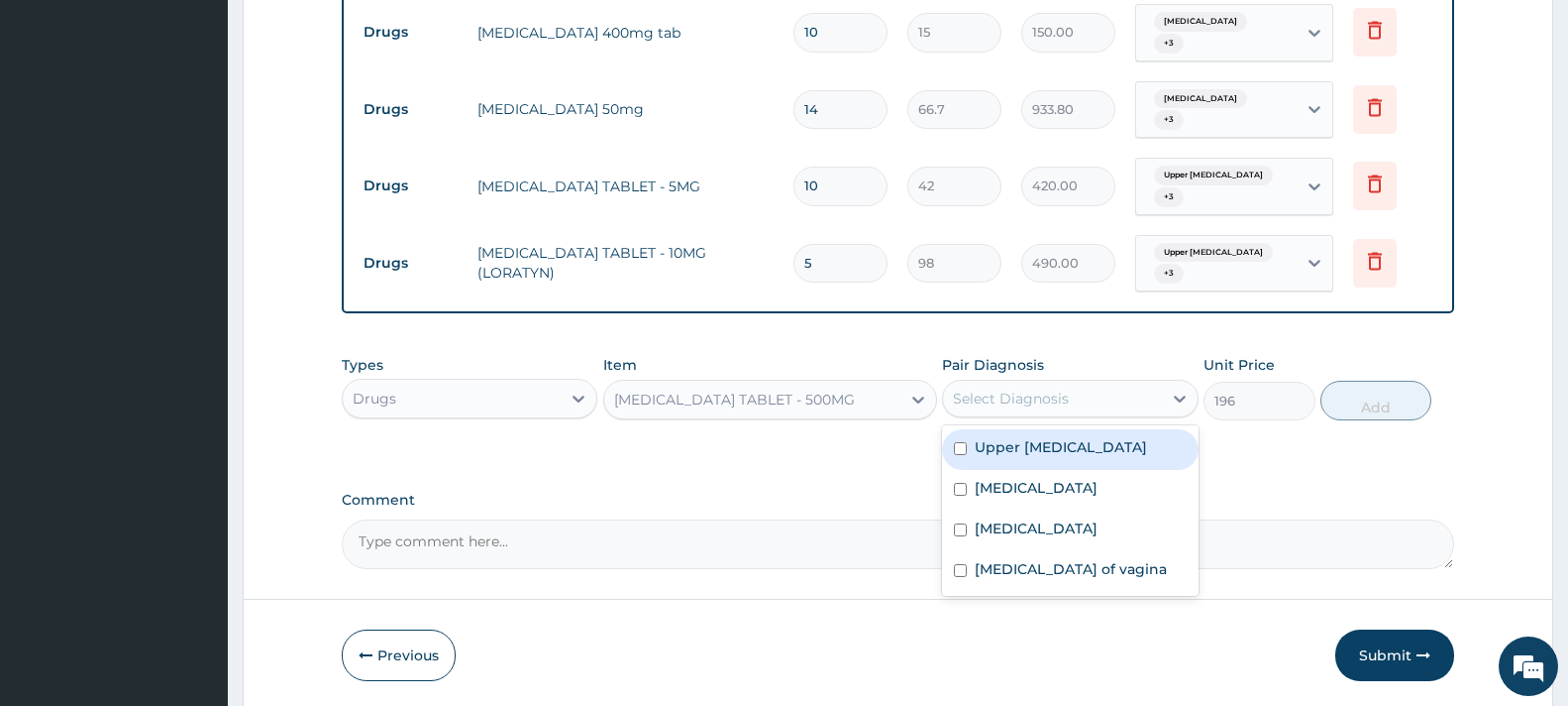
click at [1075, 438] on label "Upper urinary tract infection" at bounding box center [1060, 447] width 172 height 20
checkbox input "true"
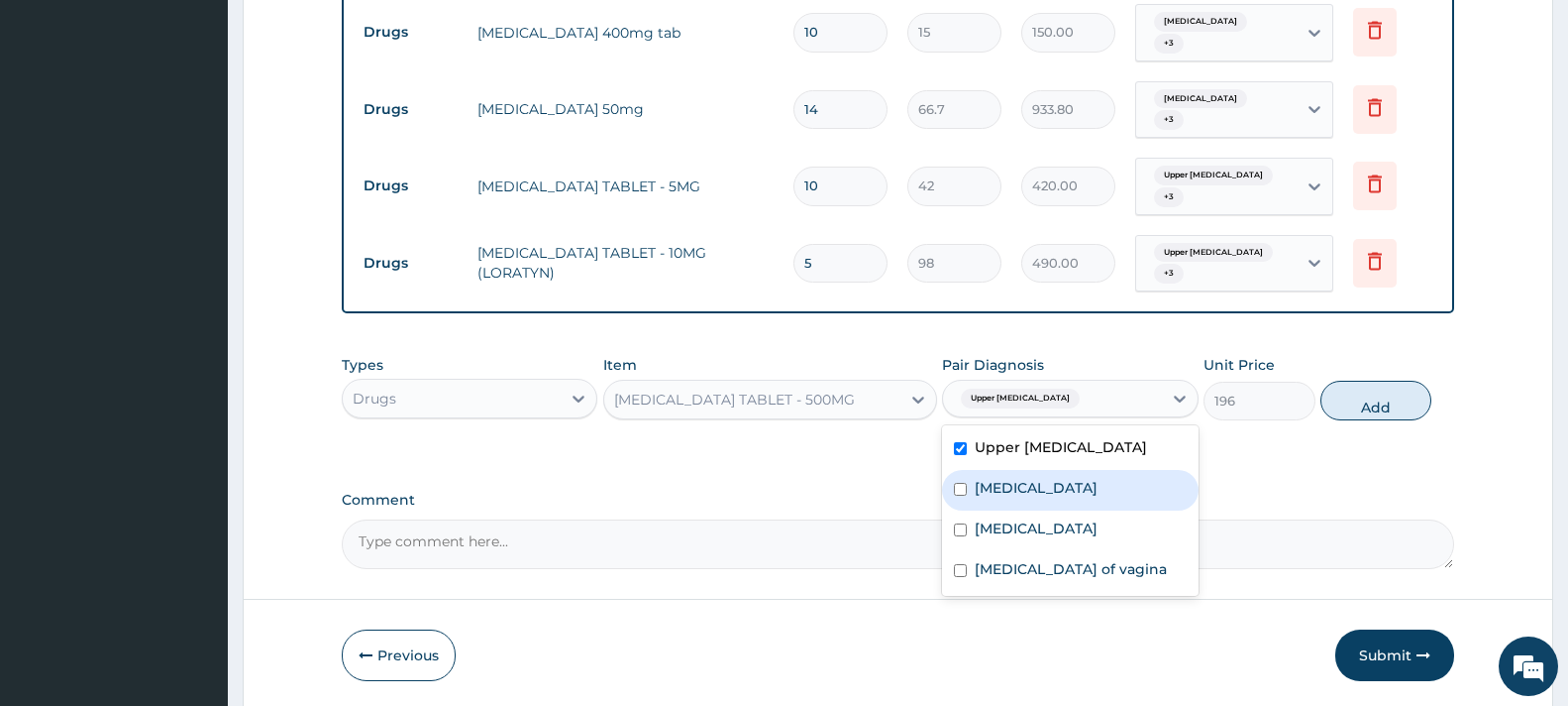
click at [1076, 472] on div "Vaginitis" at bounding box center [1069, 490] width 255 height 41
checkbox input "true"
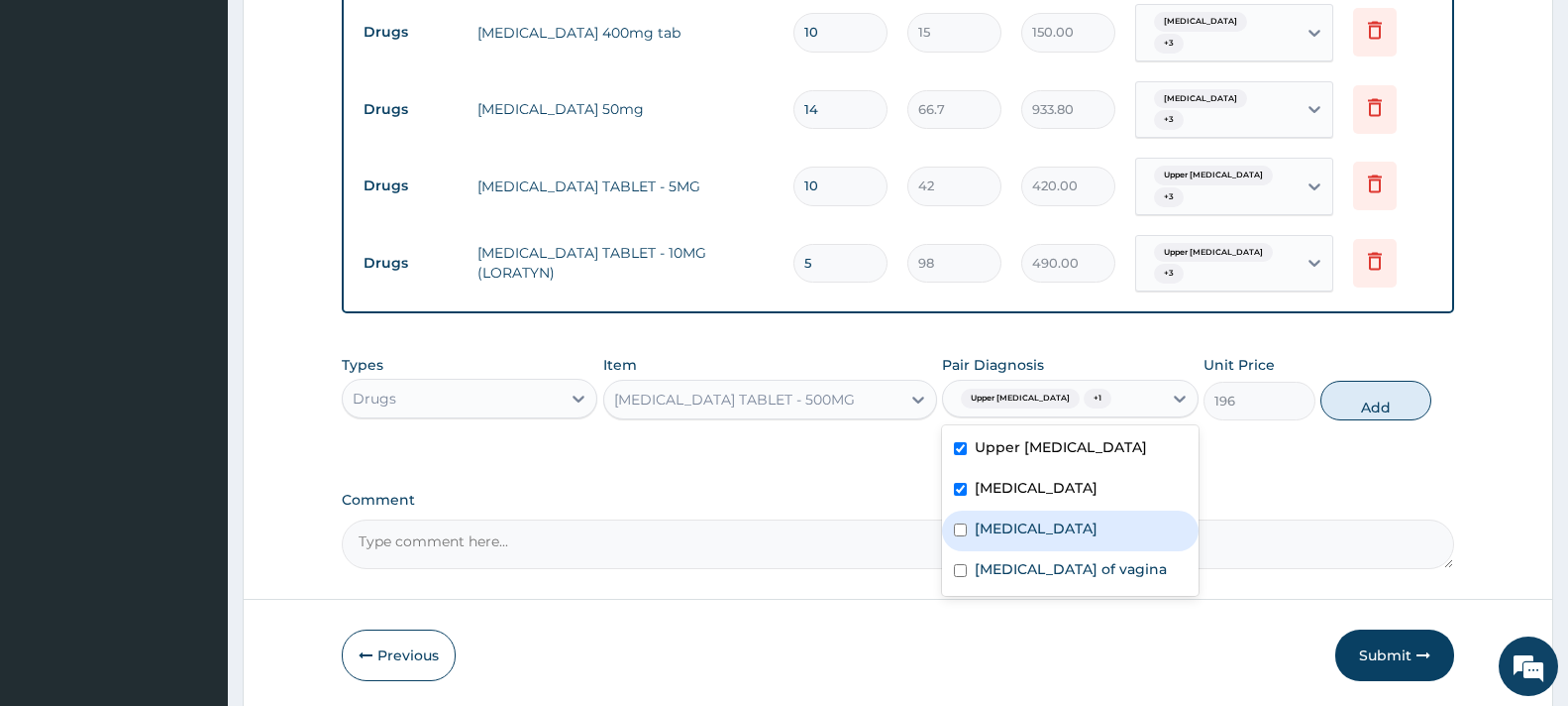
click at [1091, 529] on div "Bacterial vaginosis" at bounding box center [1069, 530] width 255 height 41
checkbox input "true"
click at [1097, 559] on label "Candidiasis of vagina" at bounding box center [1070, 569] width 192 height 20
checkbox input "true"
click at [1383, 381] on button "Add" at bounding box center [1376, 401] width 111 height 40
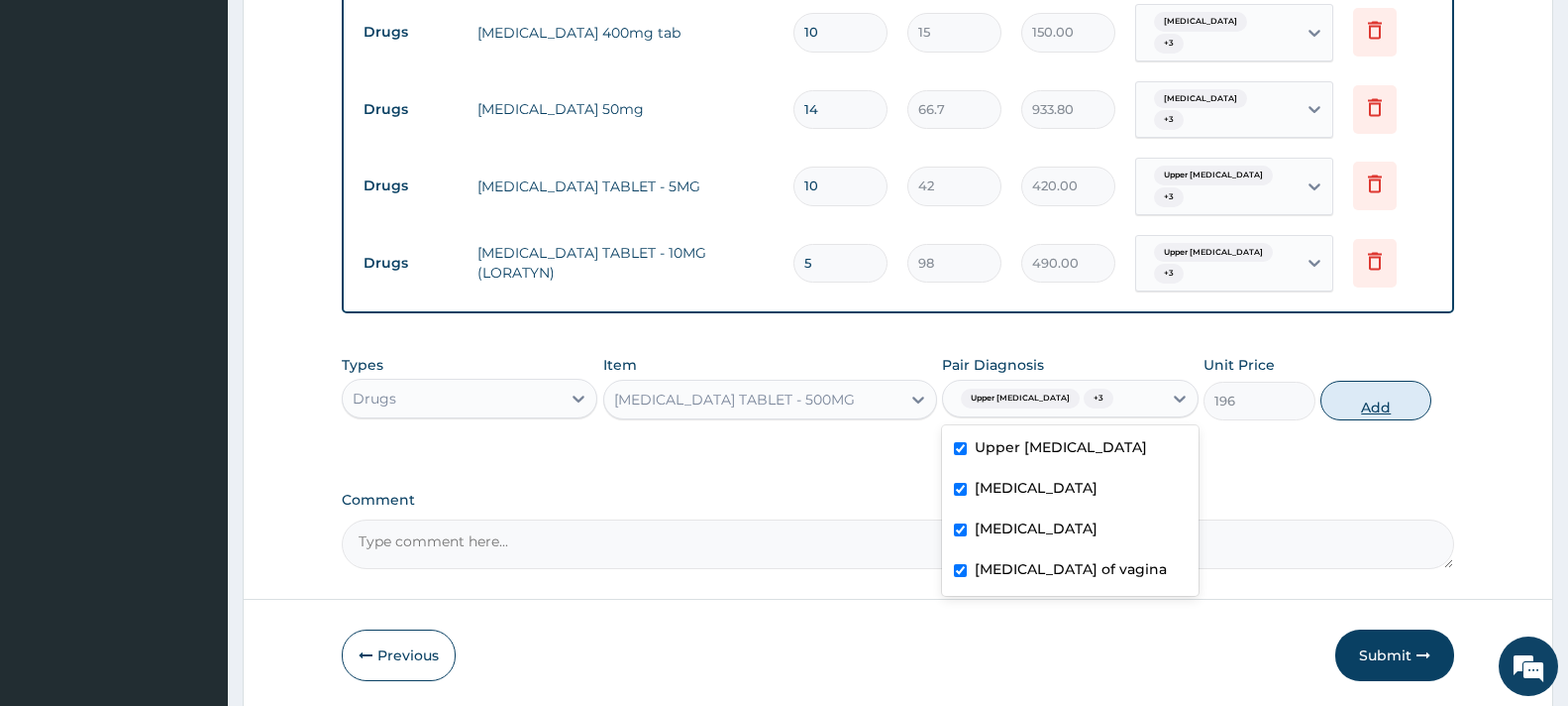
type input "0"
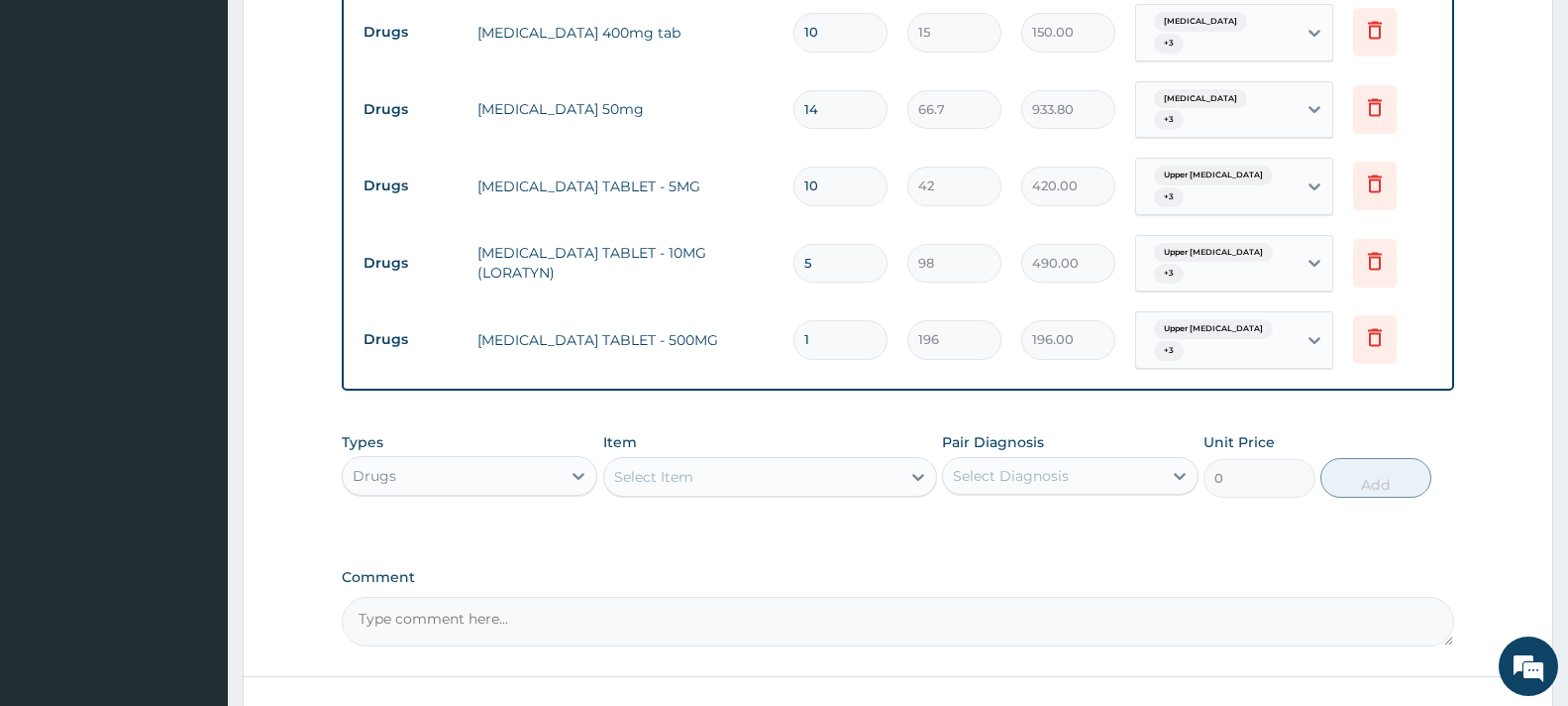
type input "10"
type input "1960.00"
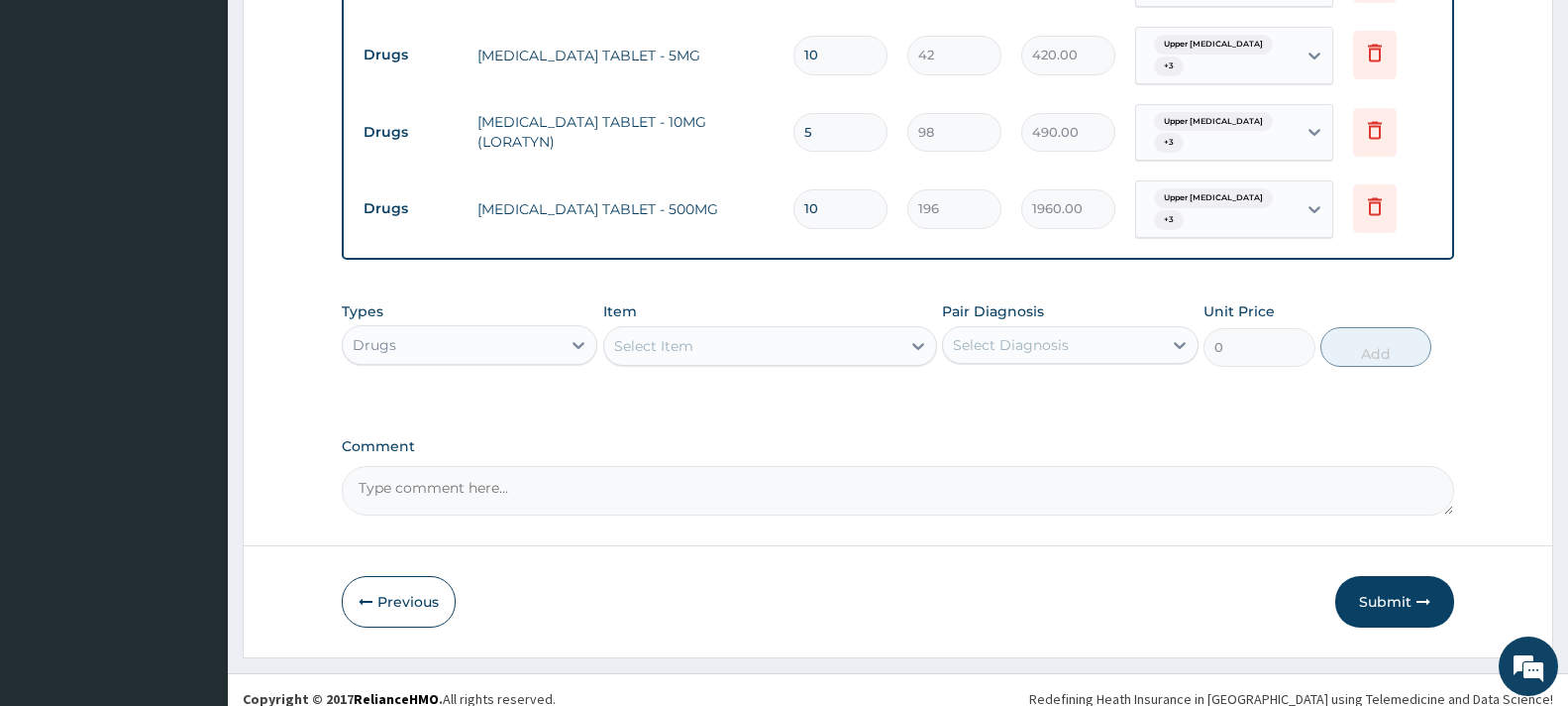
scroll to position [1005, 0]
type input "10"
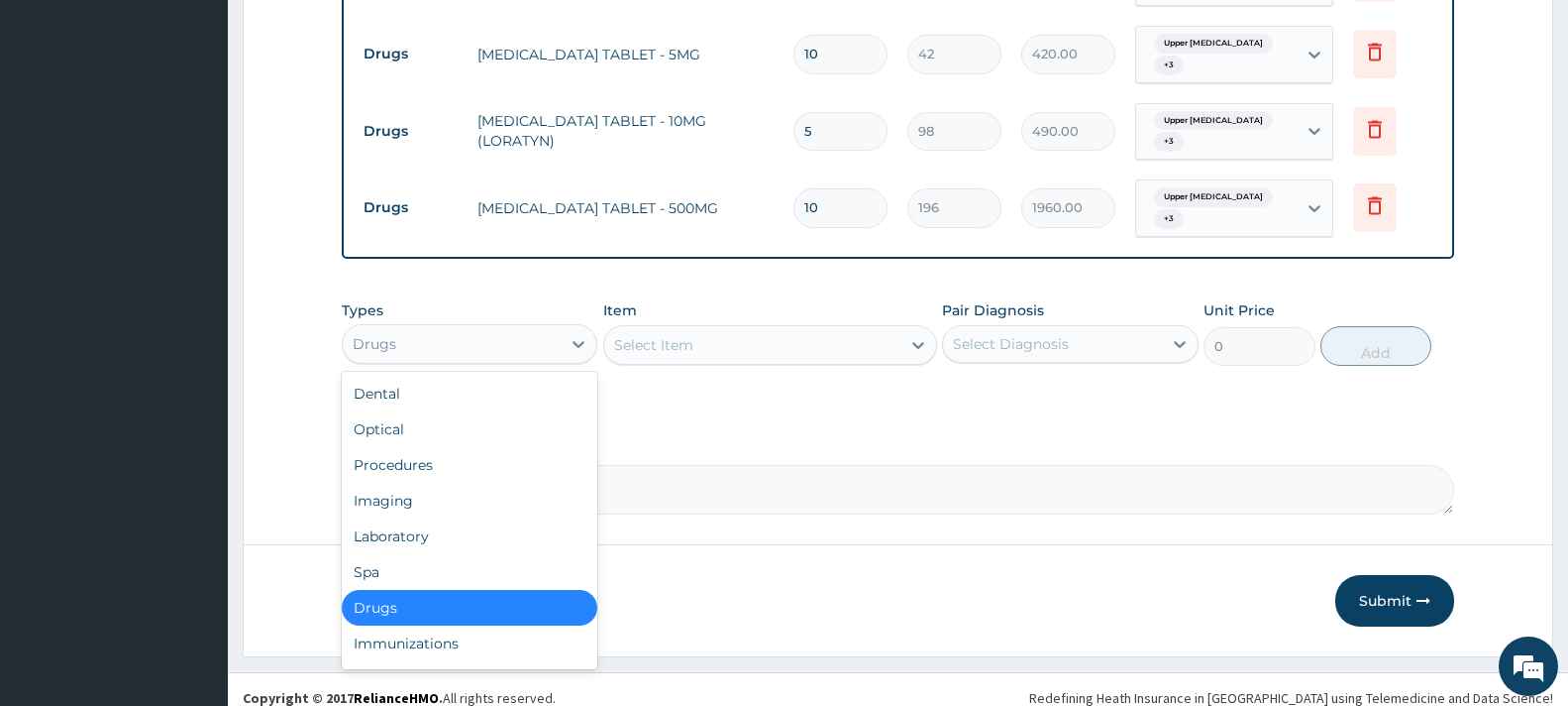
click at [472, 328] on div "Drugs" at bounding box center [451, 344] width 218 height 32
click at [460, 447] on div "Procedures" at bounding box center [469, 465] width 255 height 36
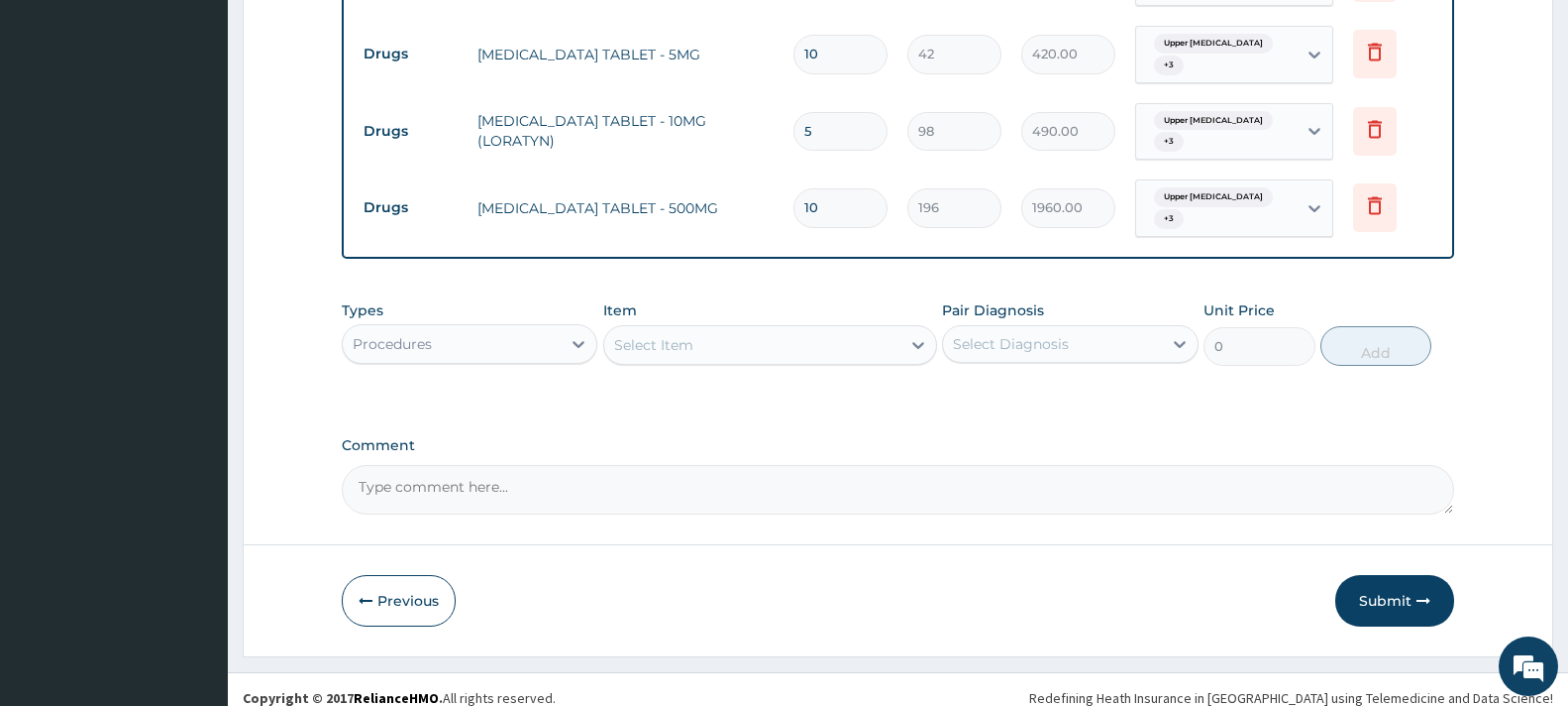
click at [652, 302] on div "Item Select Item" at bounding box center [770, 333] width 334 height 66
click at [749, 344] on div "Select Item" at bounding box center [770, 345] width 334 height 40
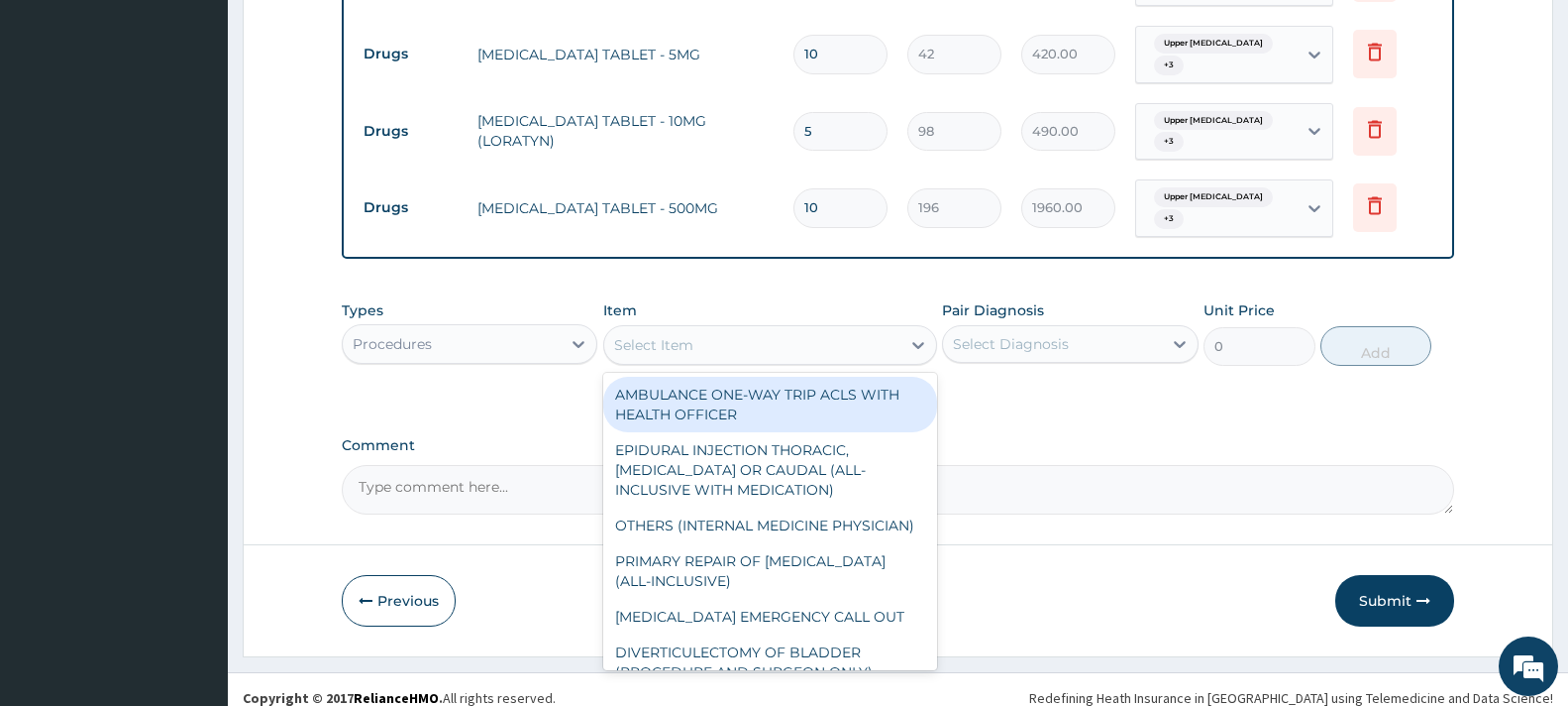
click at [761, 379] on div "AMBULANCE ONE-WAY TRIP ACLS WITH HEALTH OFFICER" at bounding box center [770, 405] width 334 height 56
type input "50000"
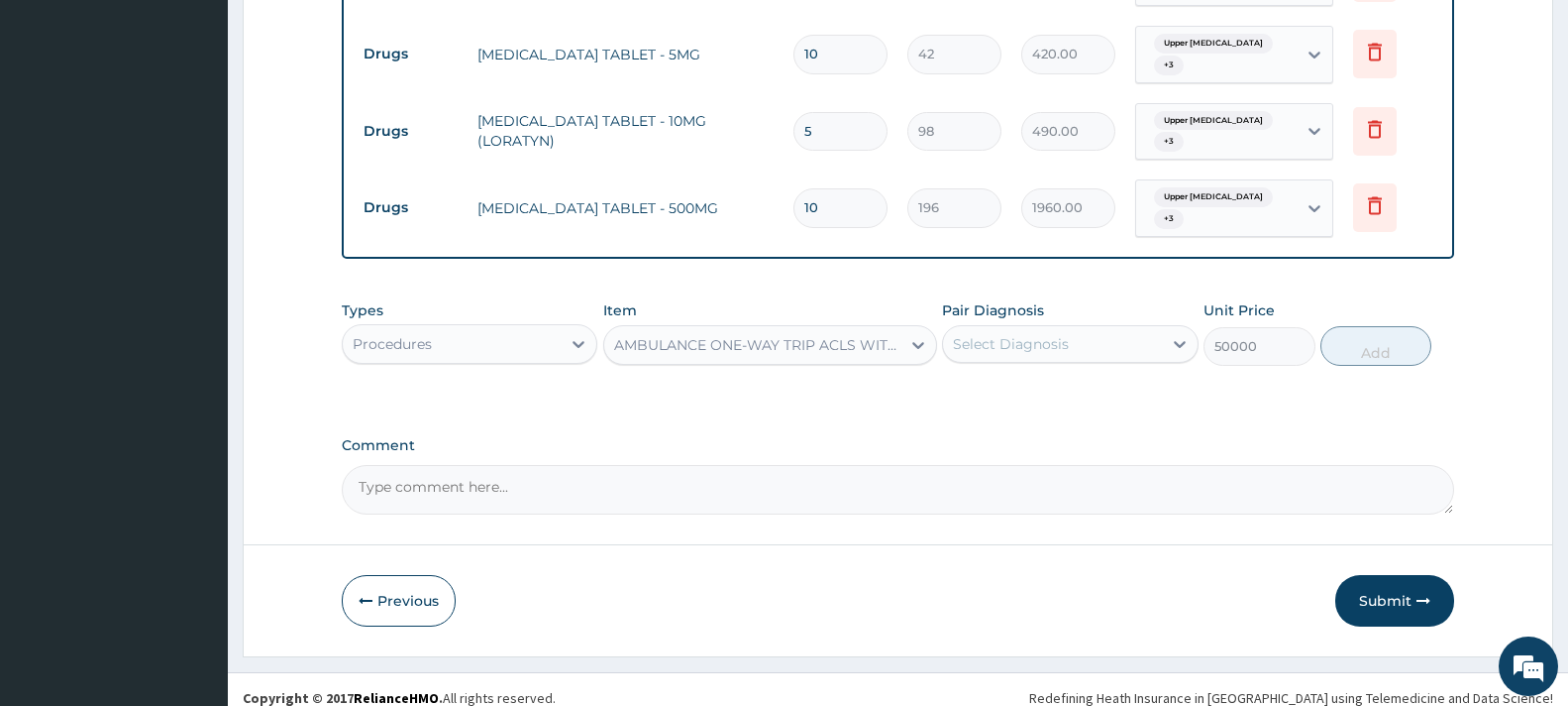
click at [738, 329] on div "AMBULANCE ONE-WAY TRIP ACLS WITH HEALTH OFFICER" at bounding box center [752, 345] width 296 height 32
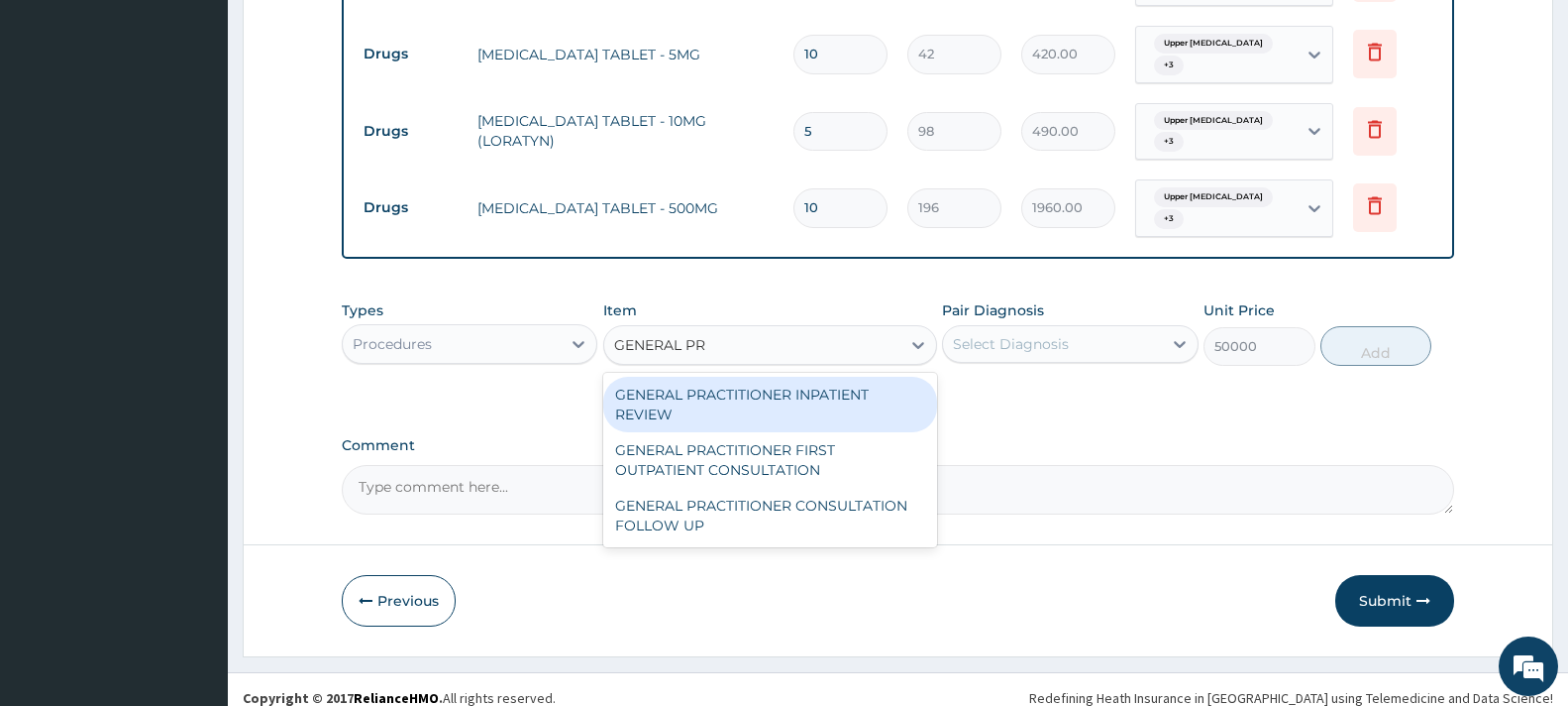
type input "GENERAL PRA"
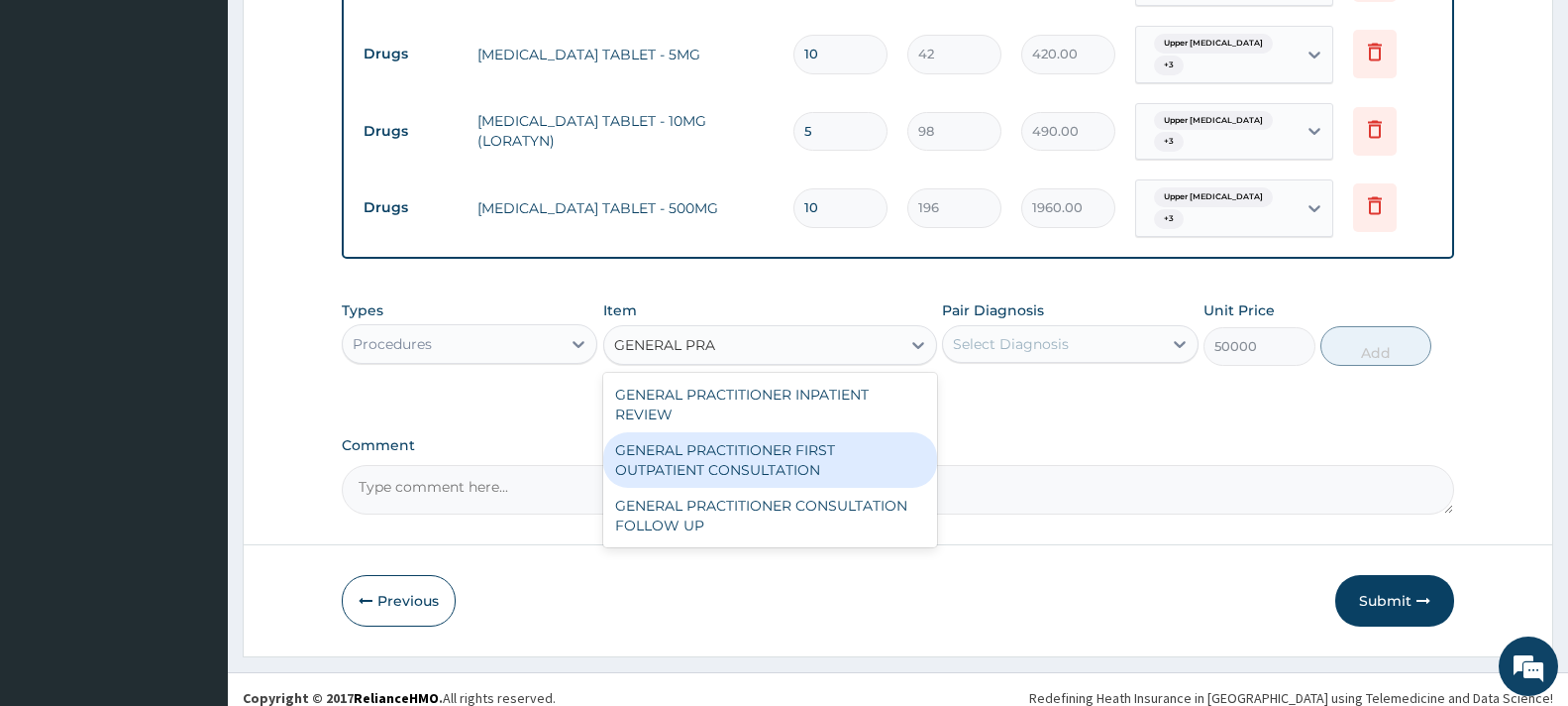
click at [771, 460] on div "GENERAL PRACTITIONER FIRST OUTPATIENT CONSULTATION" at bounding box center [770, 460] width 334 height 56
type input "3750"
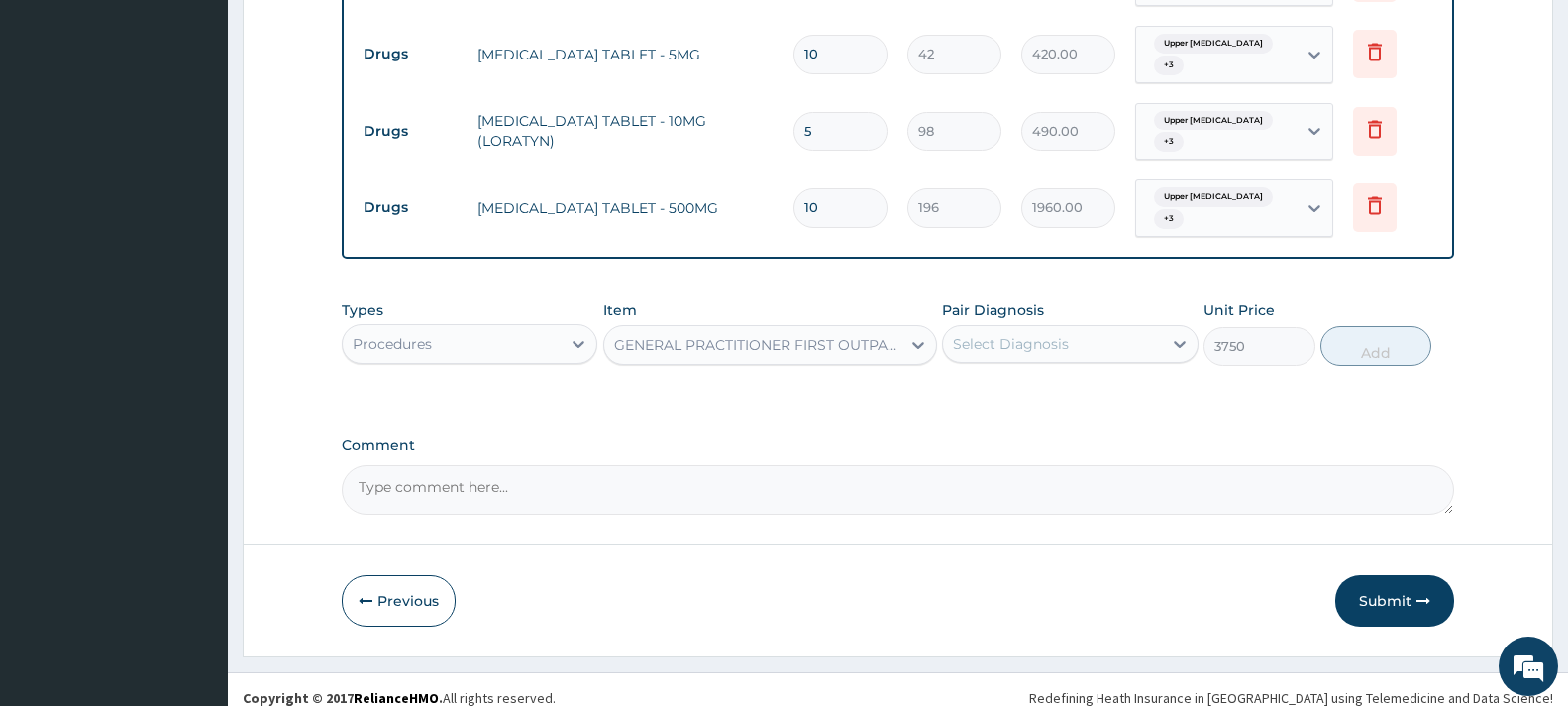
click at [1066, 334] on div "Select Diagnosis" at bounding box center [1011, 344] width 116 height 20
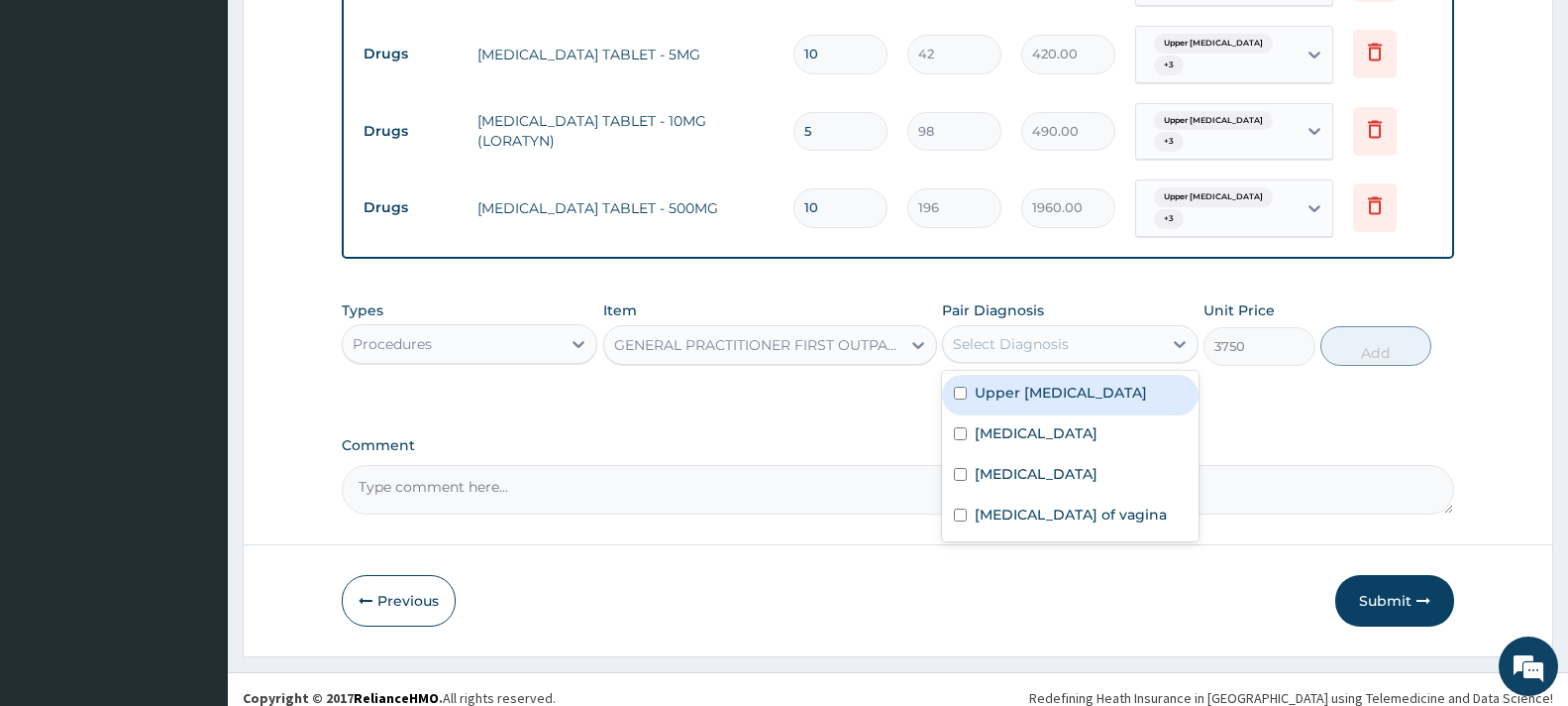
click at [1057, 383] on label "Upper urinary tract infection" at bounding box center [1060, 393] width 172 height 20
checkbox input "true"
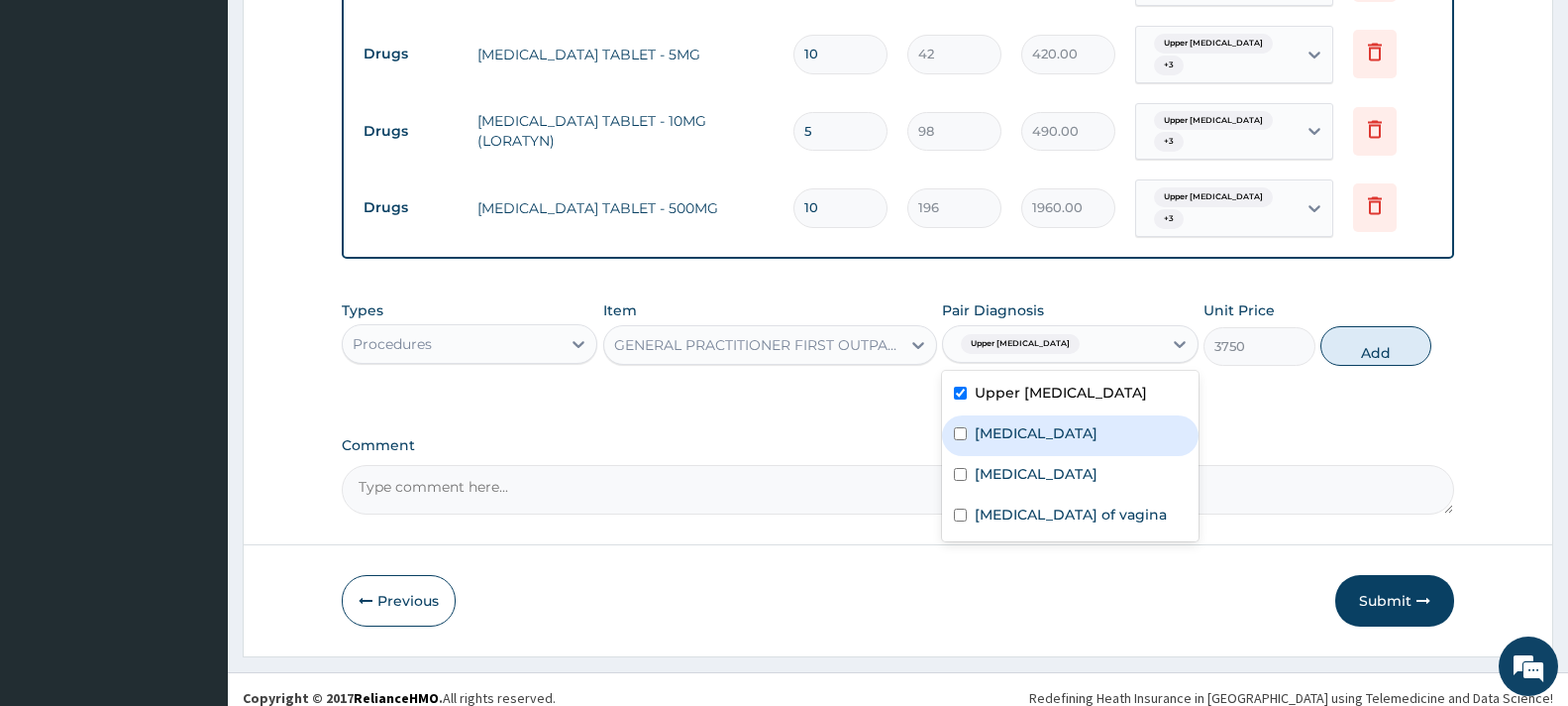
click at [1053, 422] on div "Vaginitis" at bounding box center [1069, 436] width 255 height 41
checkbox input "true"
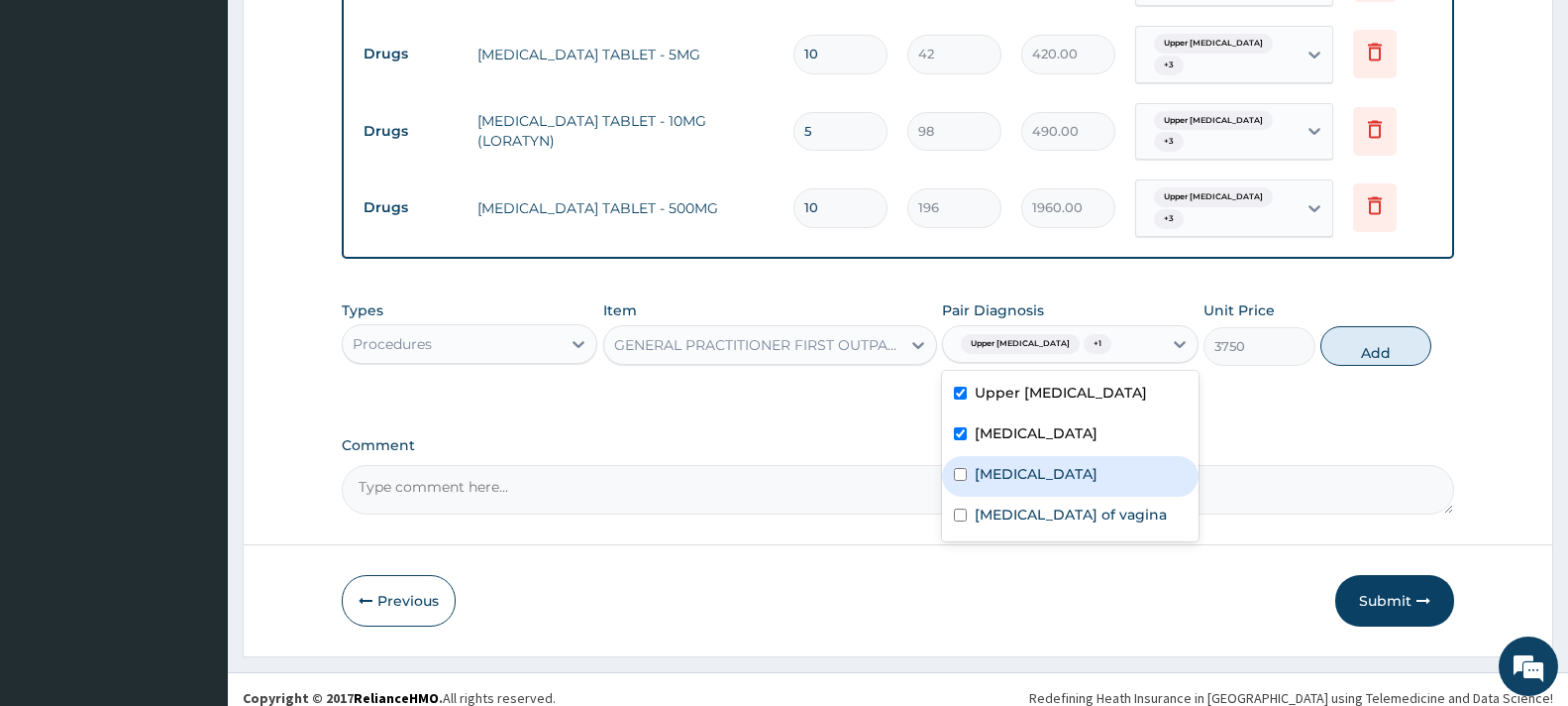
drag, startPoint x: 1067, startPoint y: 459, endPoint x: 1077, endPoint y: 485, distance: 27.9
click at [1068, 464] on label "Bacterial vaginosis" at bounding box center [1036, 474] width 123 height 20
checkbox input "true"
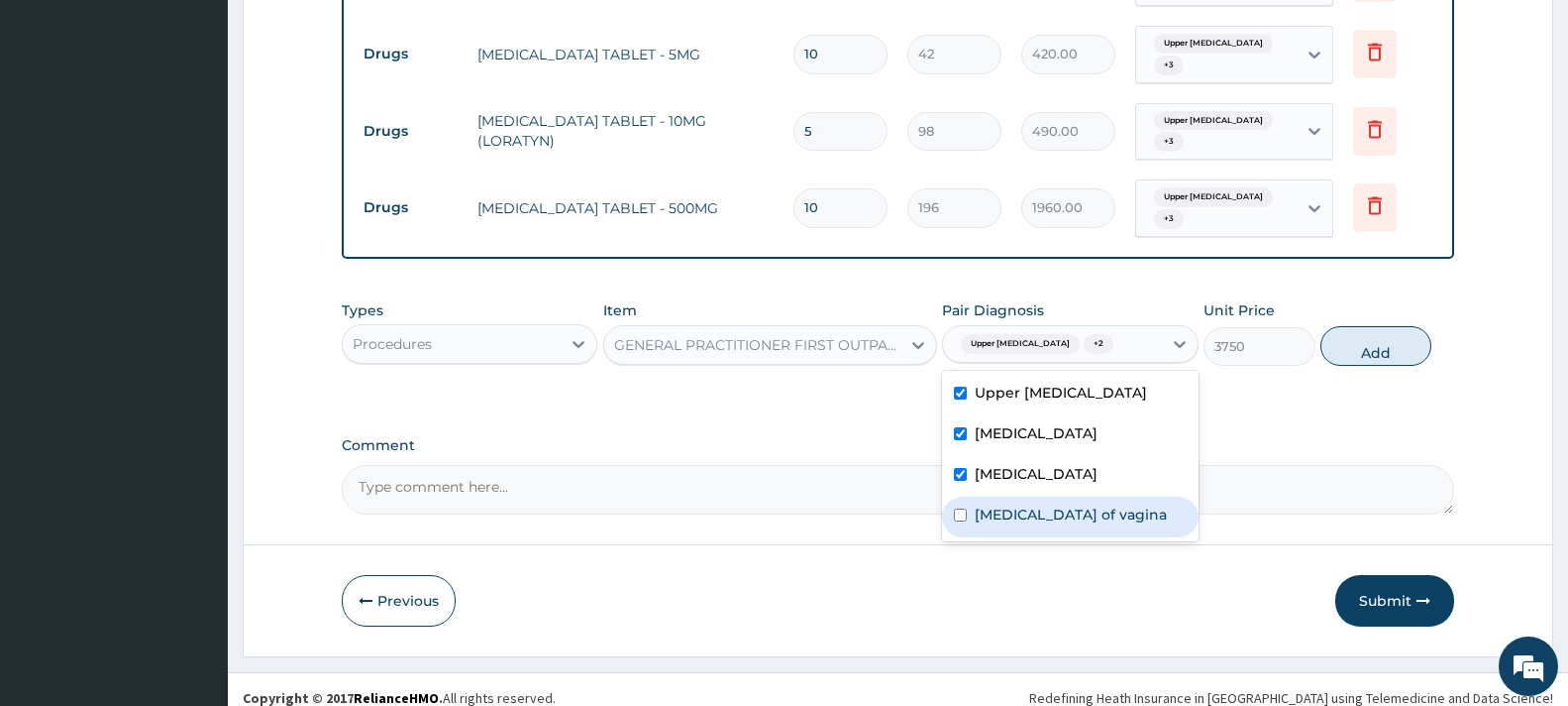
click at [1087, 506] on label "Candidiasis of vagina" at bounding box center [1070, 514] width 192 height 20
checkbox input "true"
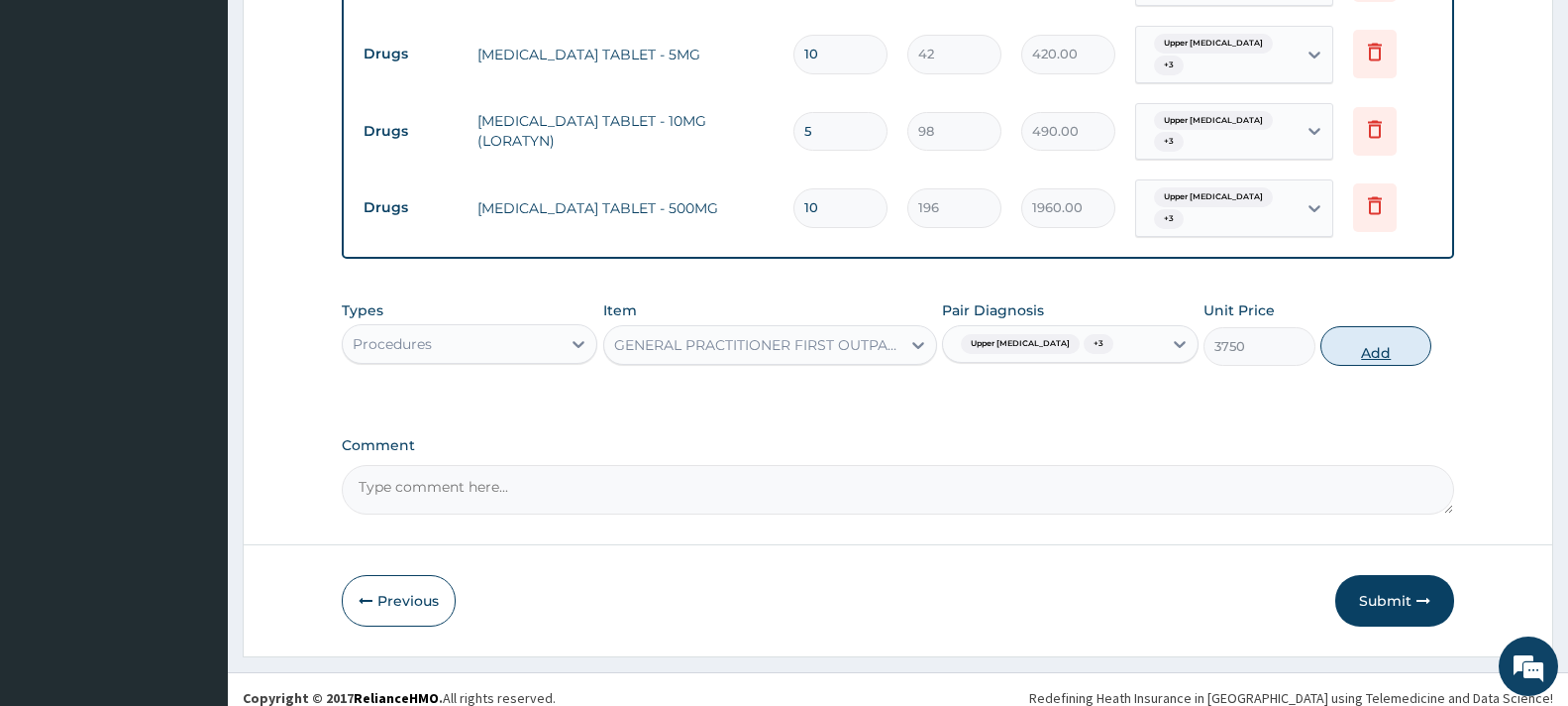
click at [1345, 333] on button "Add" at bounding box center [1376, 346] width 111 height 40
type input "0"
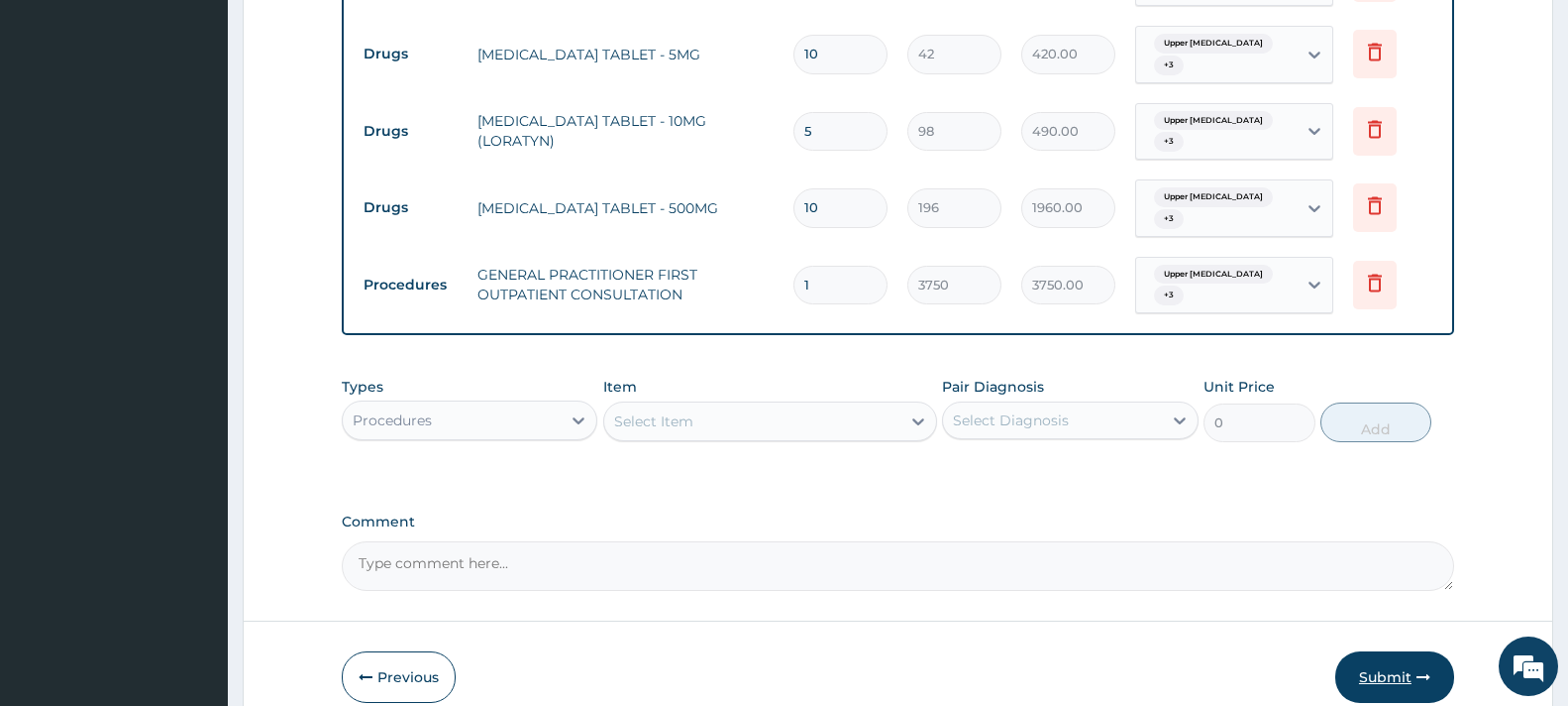
click at [1399, 651] on button "Submit" at bounding box center [1395, 677] width 119 height 52
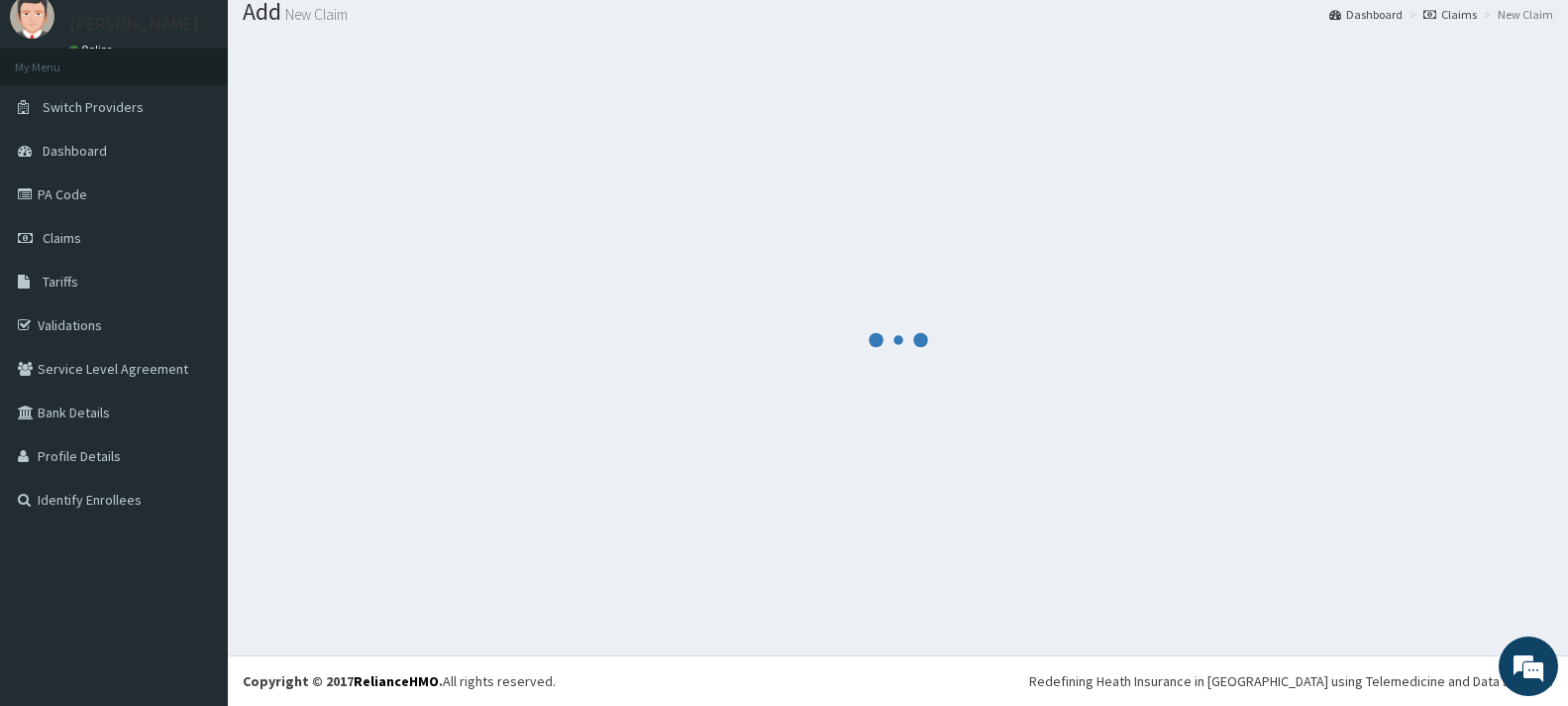
scroll to position [66, 0]
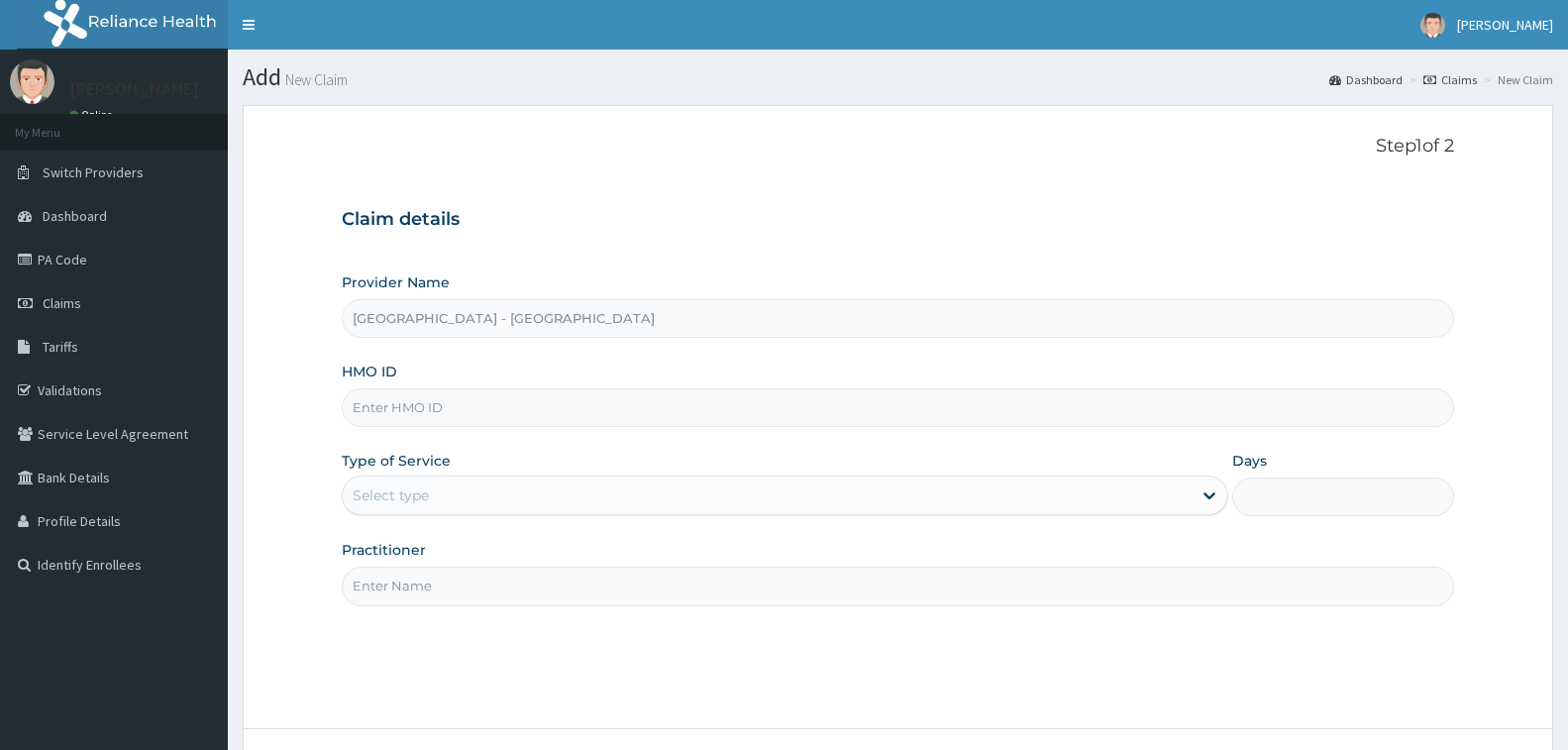
type input "[GEOGRAPHIC_DATA] - [GEOGRAPHIC_DATA]"
click at [418, 420] on input "HMO ID" at bounding box center [898, 407] width 1113 height 39
paste input "GSV/10663/B"
type input "GSV/10663/E"
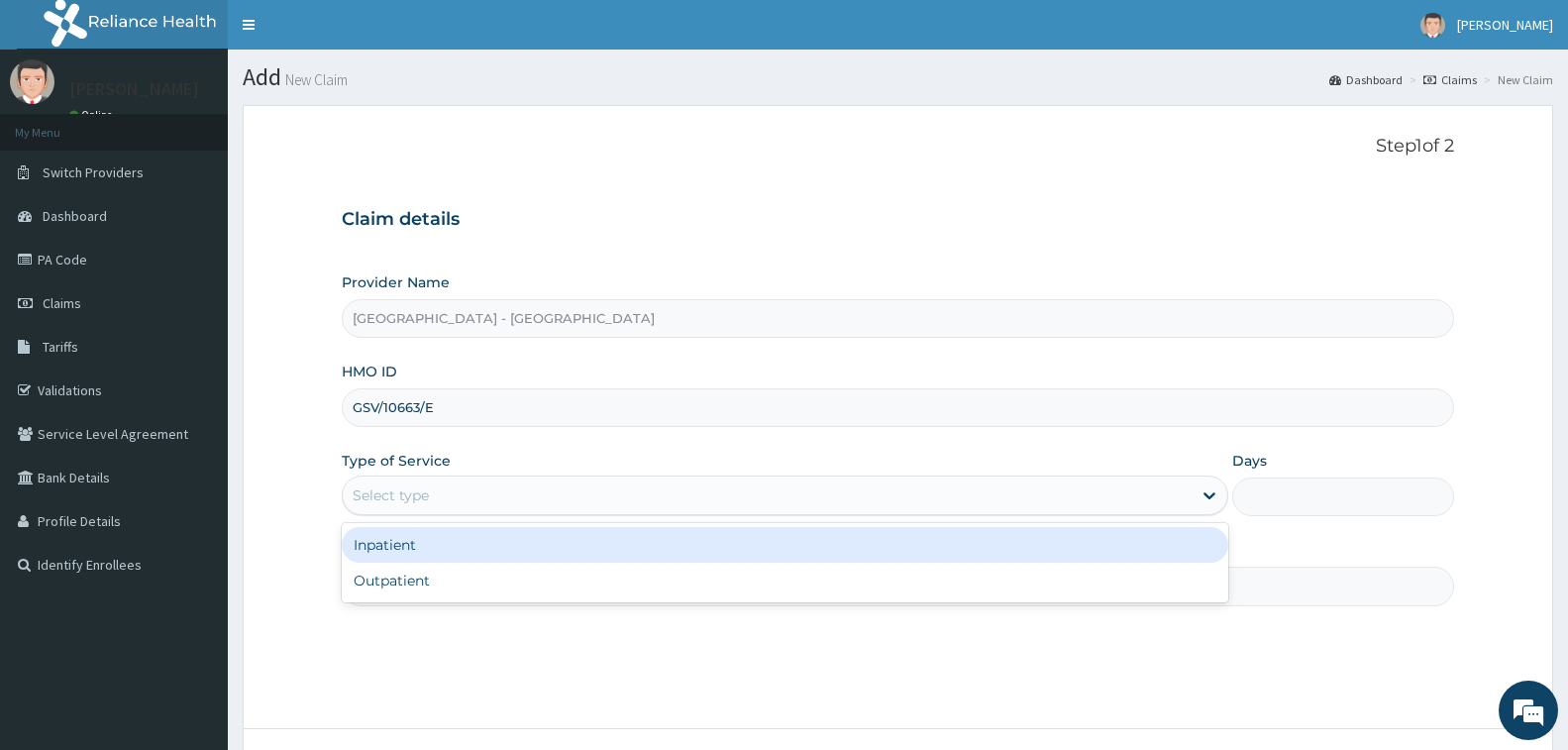
drag, startPoint x: 394, startPoint y: 490, endPoint x: 427, endPoint y: 563, distance: 80.1
click at [404, 514] on div "Select type" at bounding box center [785, 496] width 886 height 40
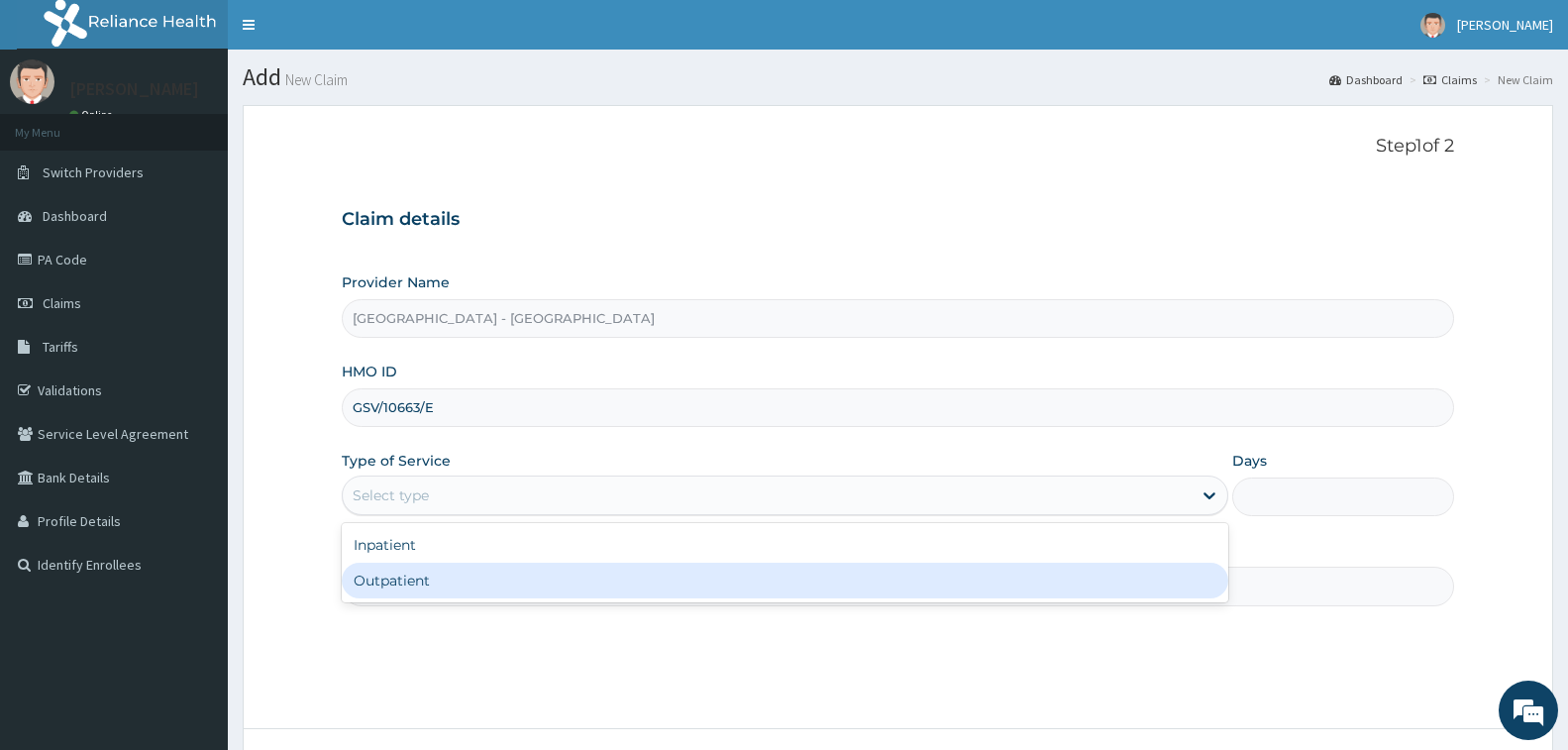
click at [427, 563] on div "Outpatient" at bounding box center [785, 580] width 886 height 36
type input "1"
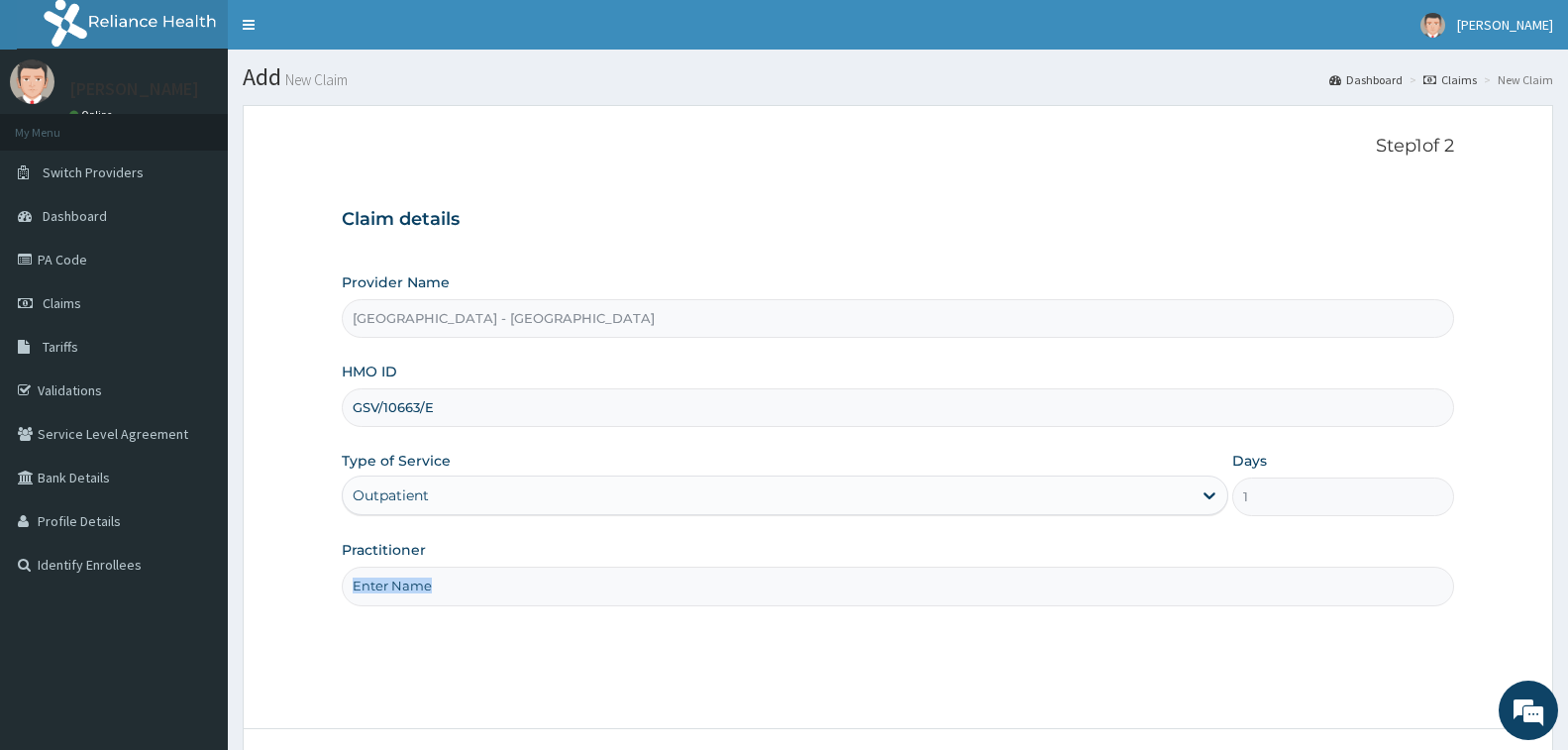
click at [427, 564] on div "Practitioner" at bounding box center [898, 572] width 1113 height 66
click at [474, 604] on input "Practitioner" at bounding box center [898, 585] width 1113 height 39
type input "[PERSON_NAME]"
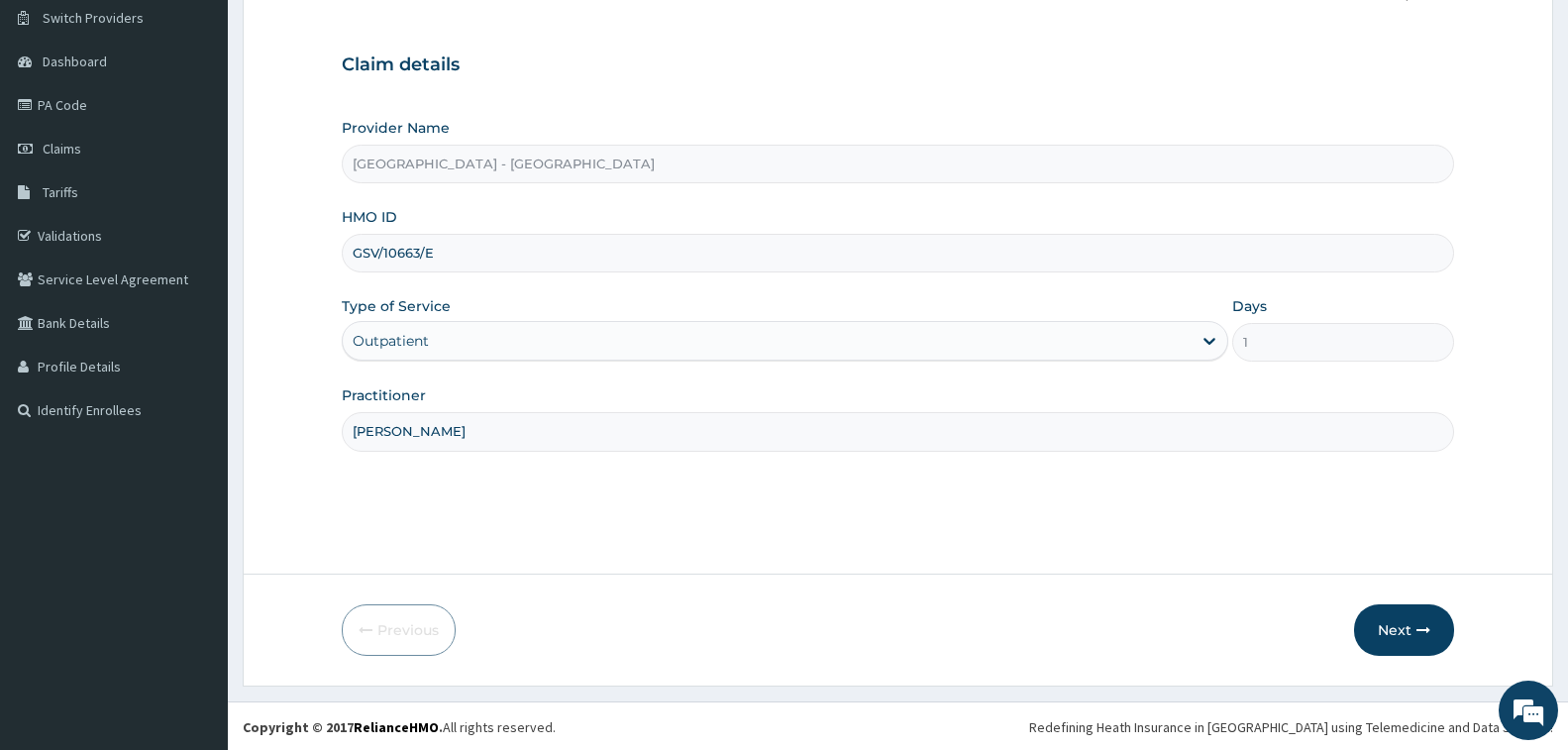
scroll to position [157, 0]
click at [1388, 623] on button "Next" at bounding box center [1404, 628] width 100 height 52
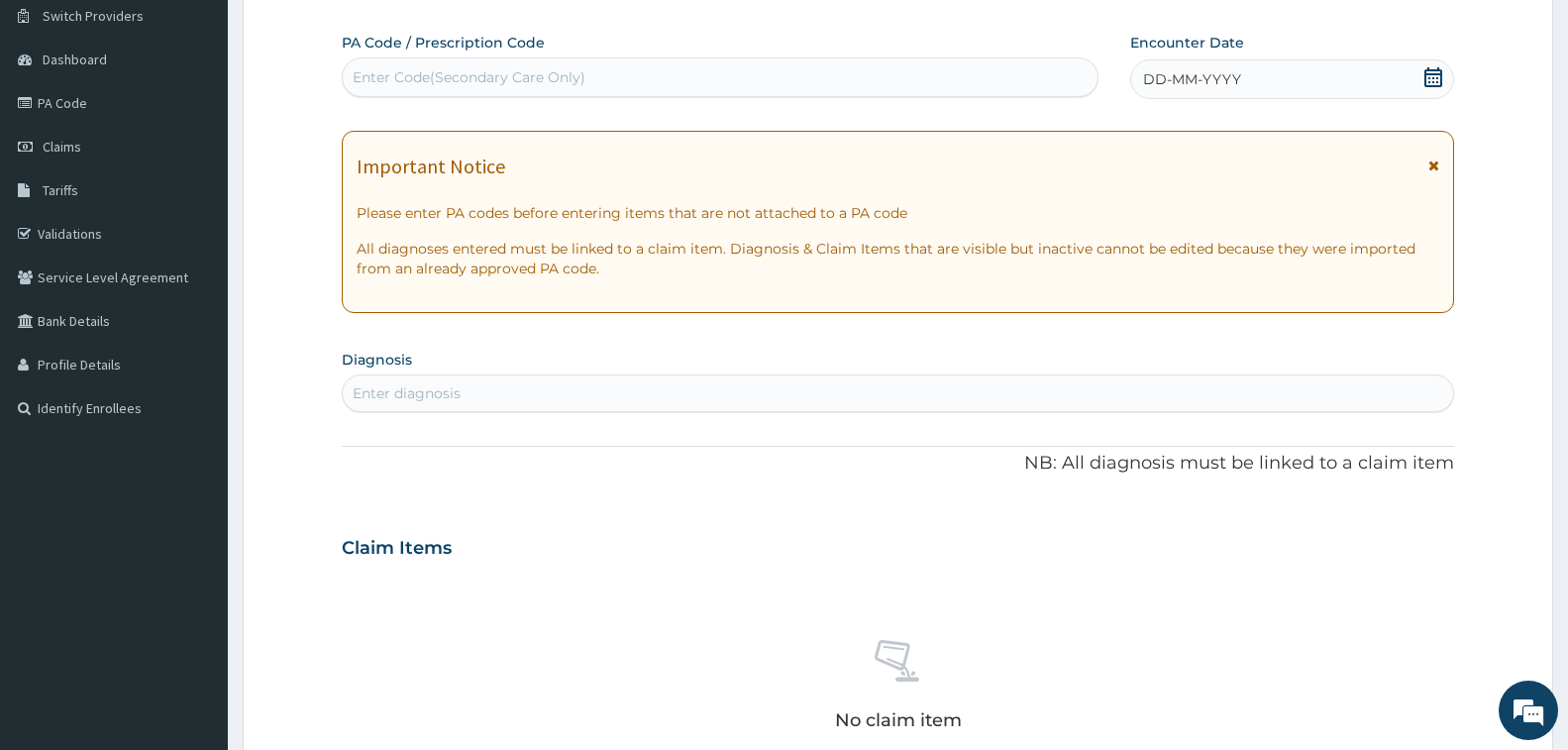
click at [506, 70] on div "Enter Code(Secondary Care Only)" at bounding box center [469, 77] width 233 height 20
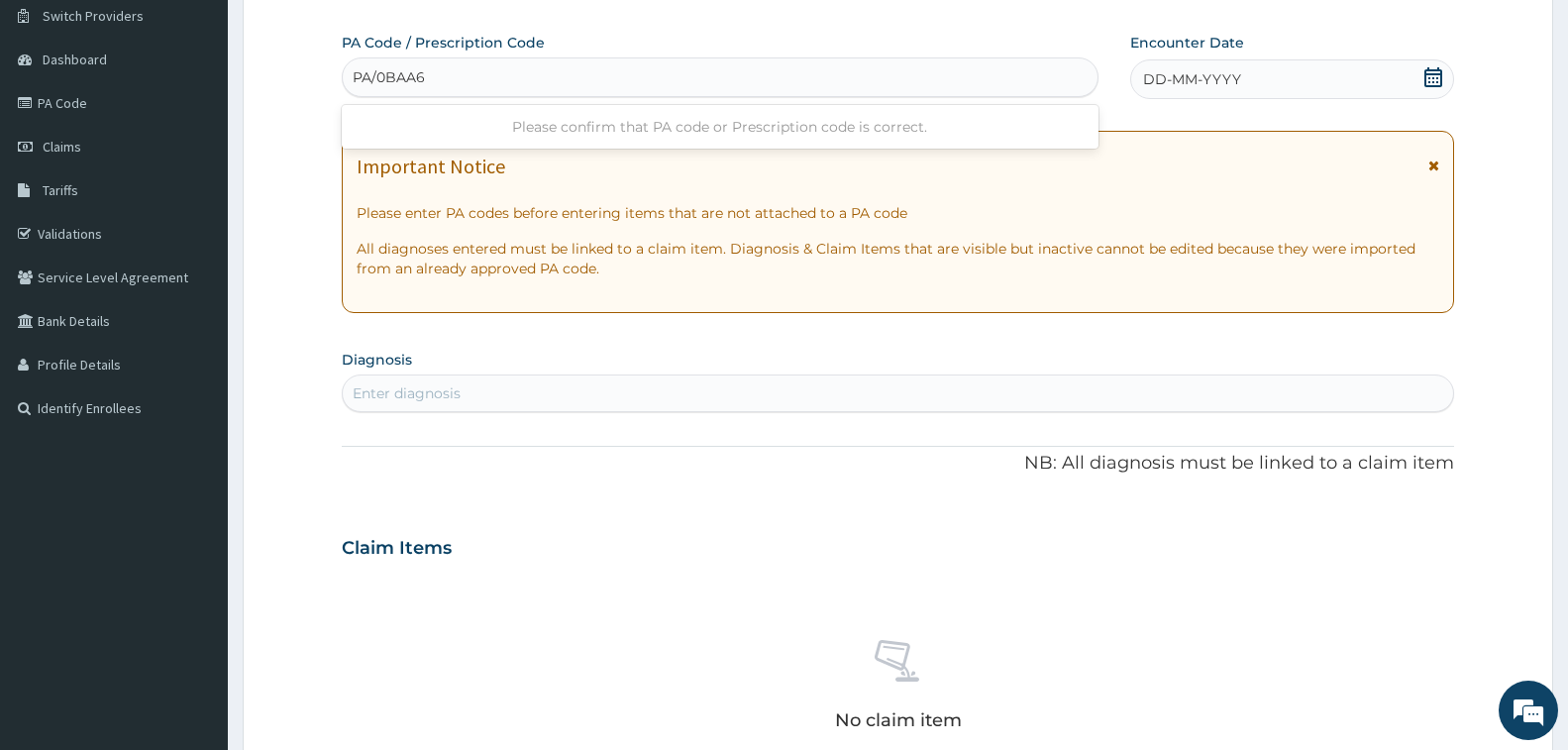
type input "PA/0BAA6A"
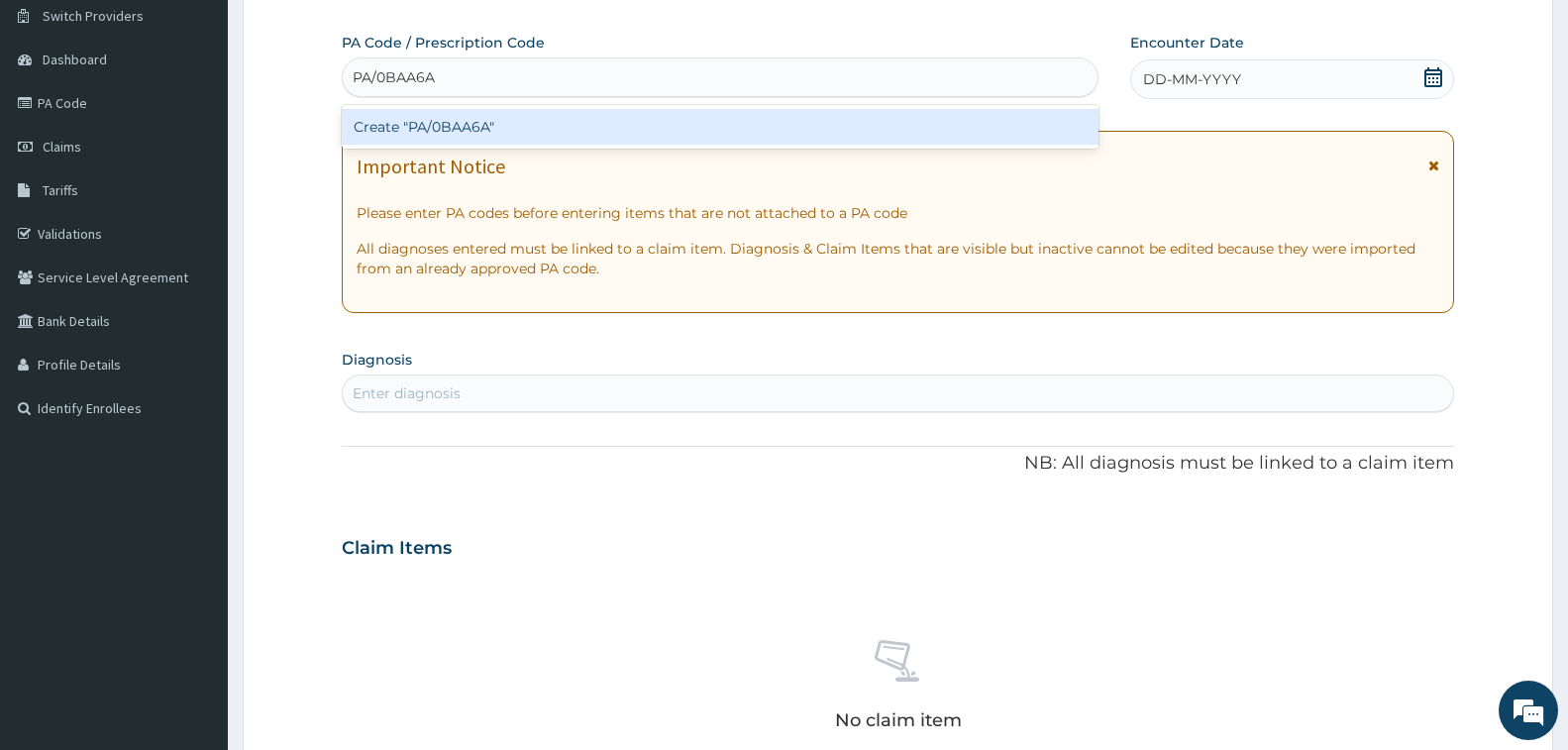
click at [450, 127] on div "Create "PA/0BAA6A"" at bounding box center [720, 127] width 757 height 36
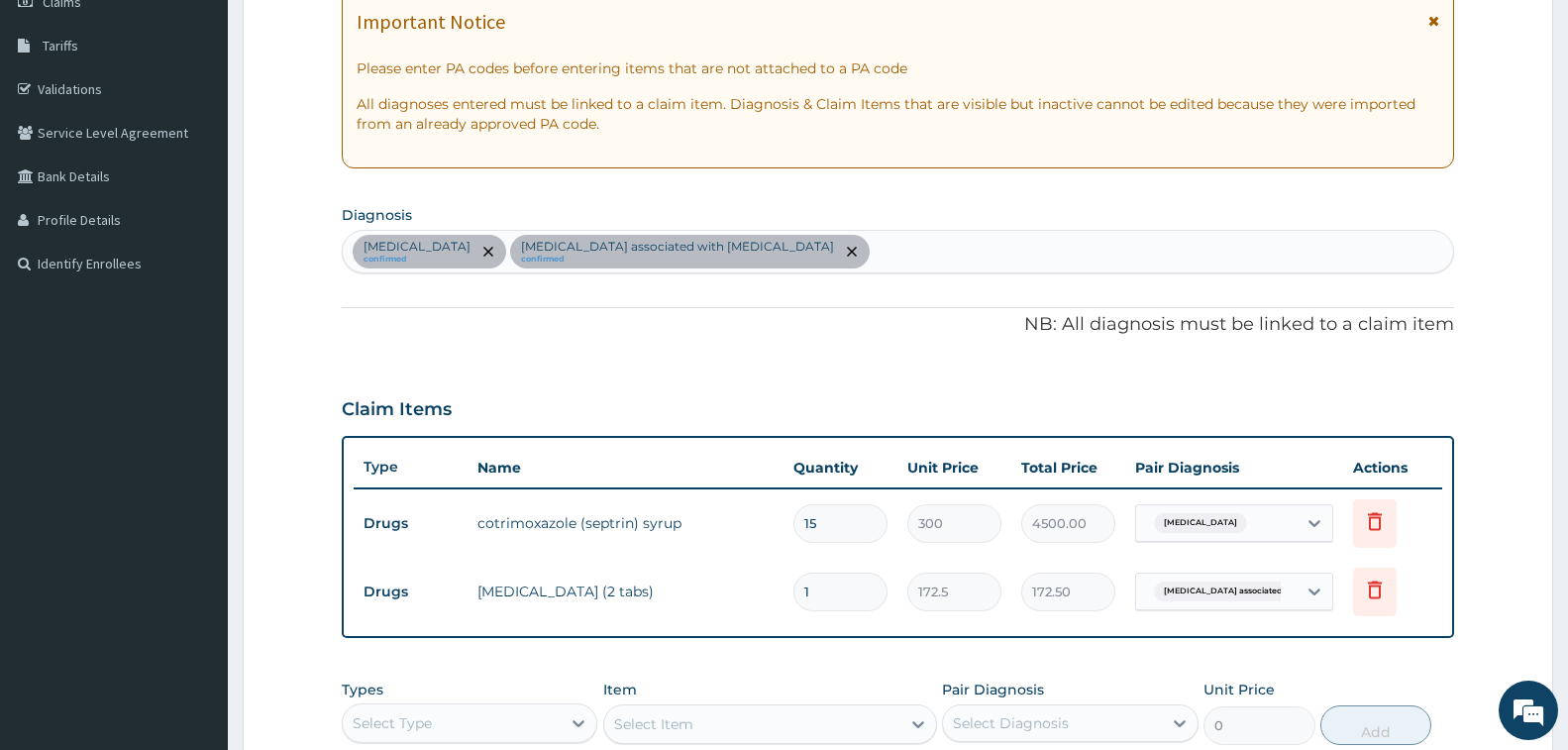
scroll to position [459, 0]
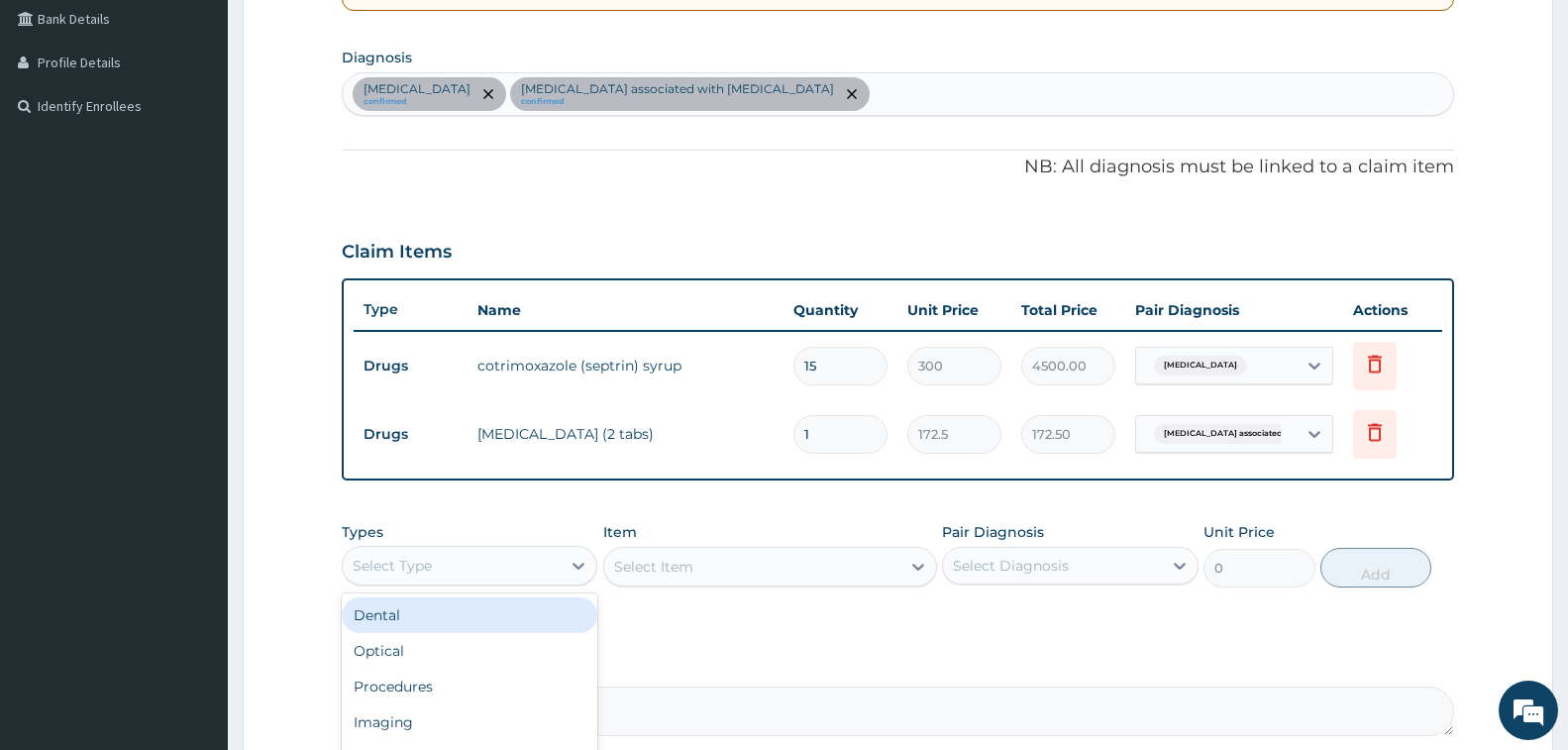
click at [513, 575] on div "Select Type" at bounding box center [451, 565] width 218 height 32
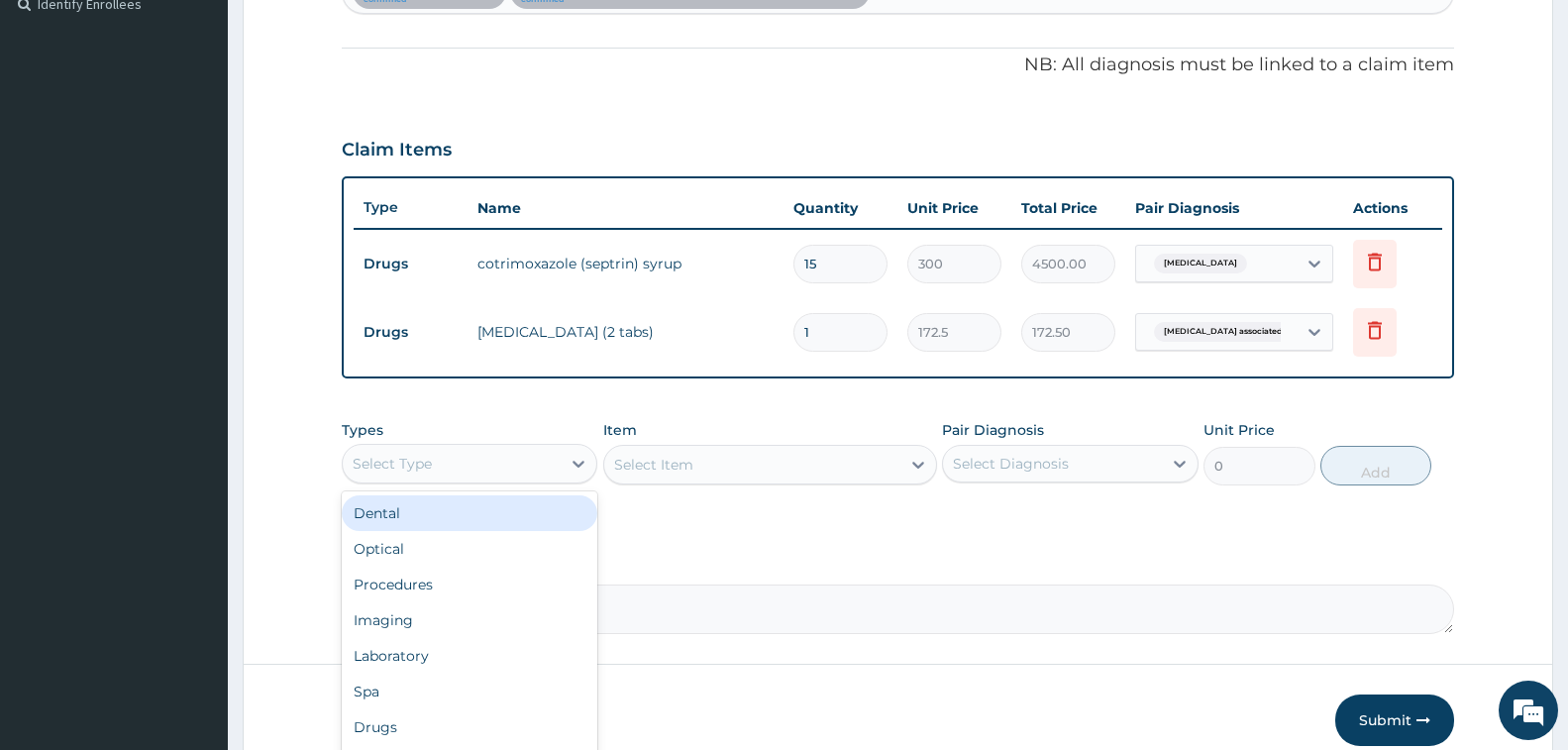
scroll to position [653, 0]
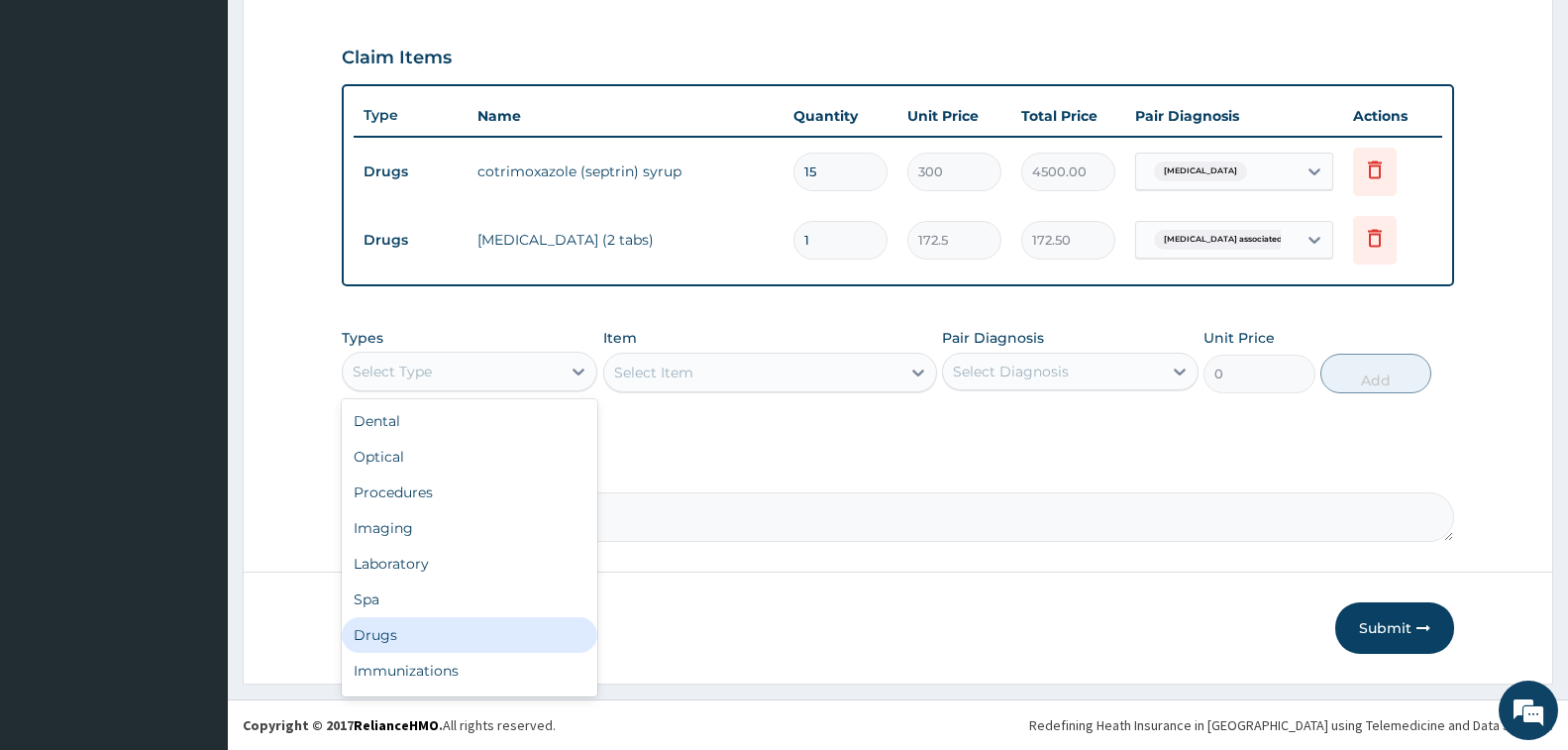
click at [453, 618] on div "Drugs" at bounding box center [469, 635] width 255 height 36
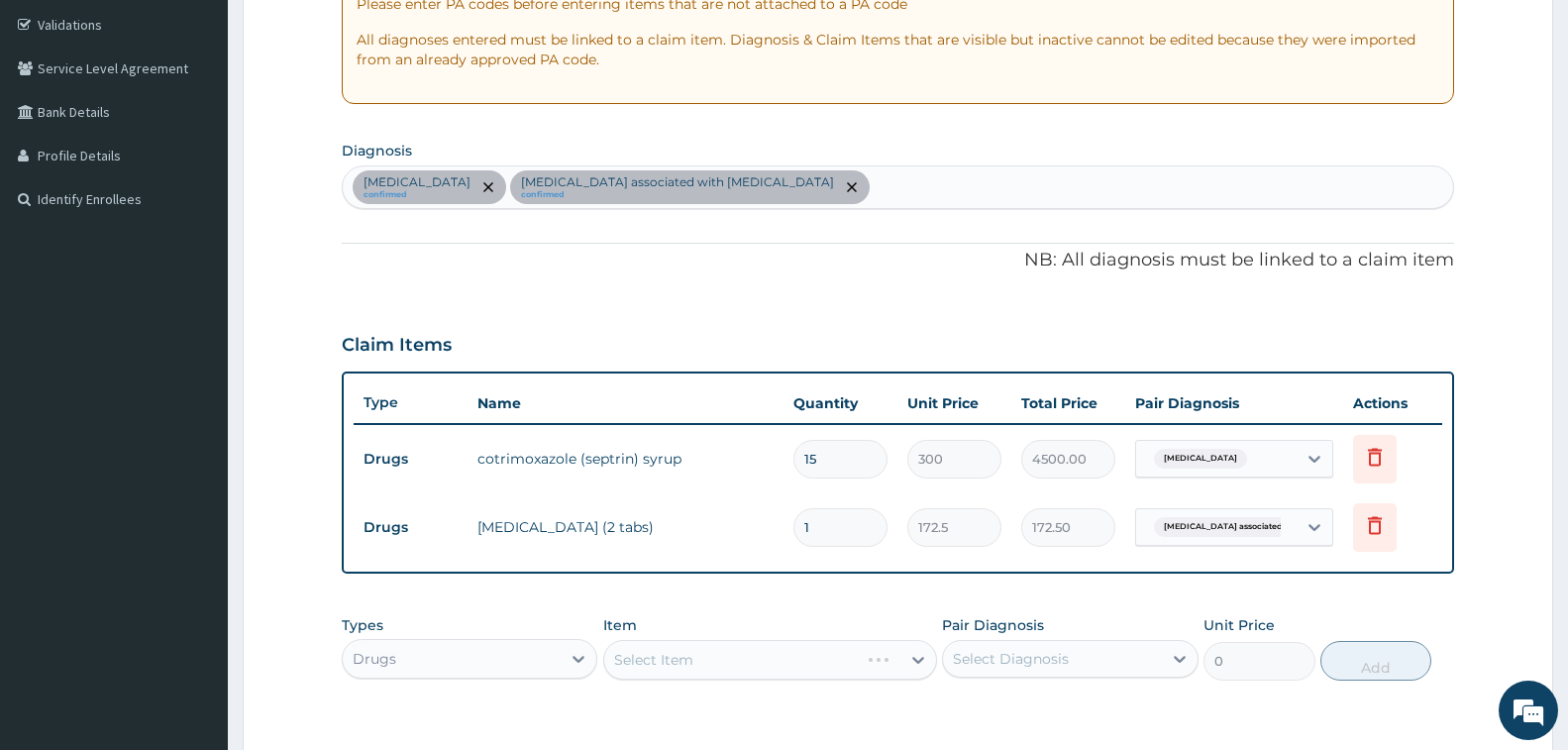
scroll to position [356, 0]
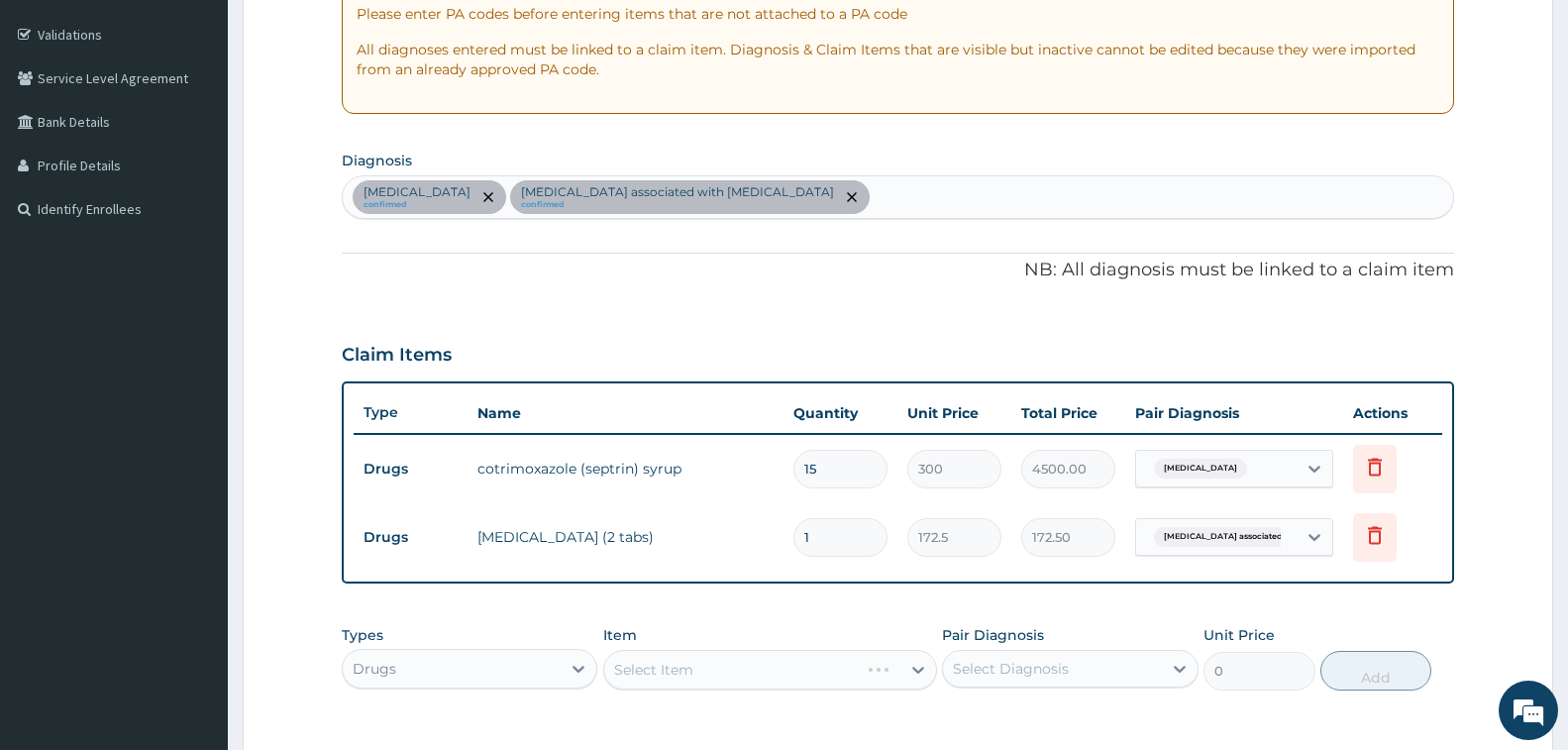
click at [816, 194] on div "Rhinitis confirmed Arthropathy associated with helminthiasis confirmed" at bounding box center [898, 197] width 1111 height 42
type input "UPPER RESPIRAT"
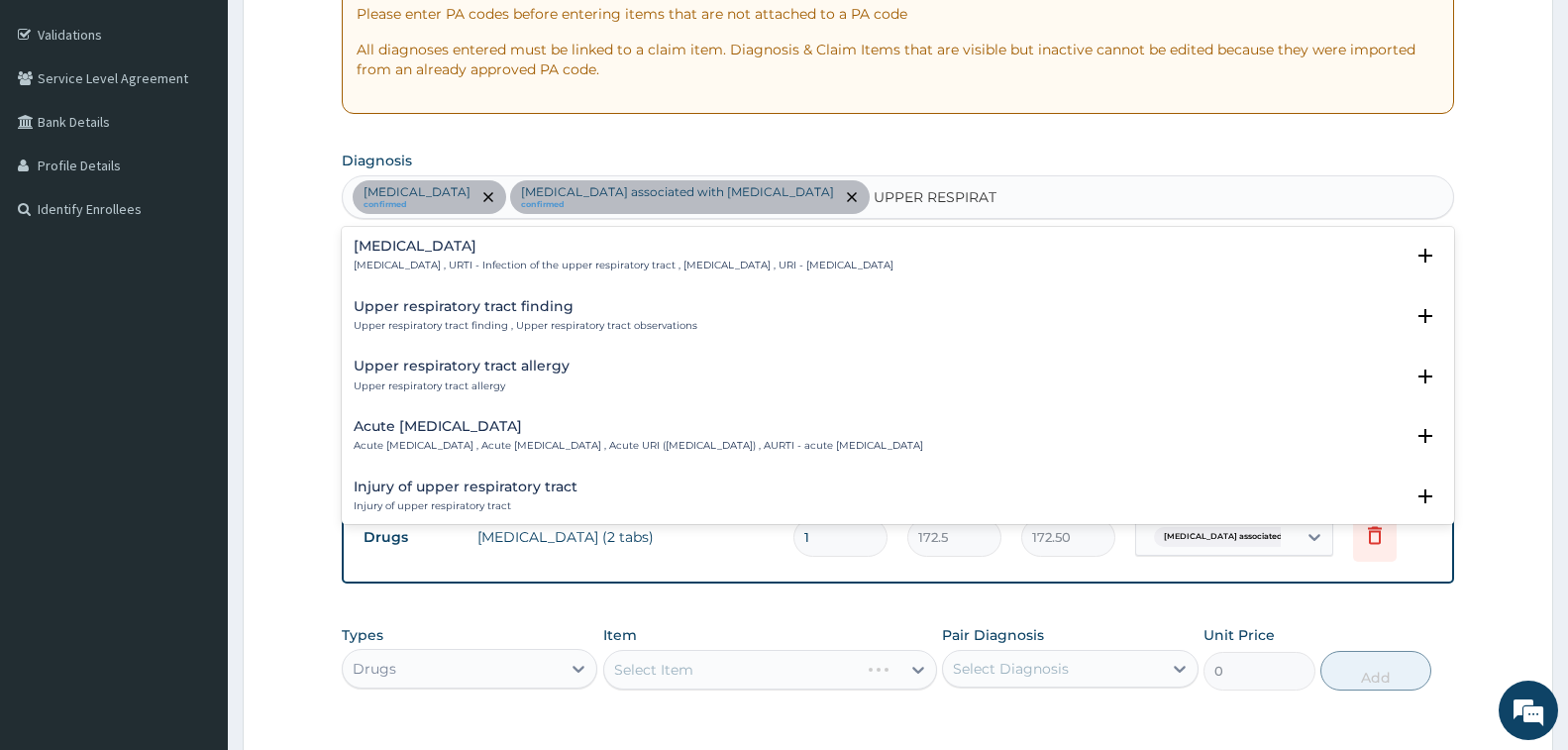
click at [433, 253] on h4 "[MEDICAL_DATA]" at bounding box center [623, 245] width 540 height 15
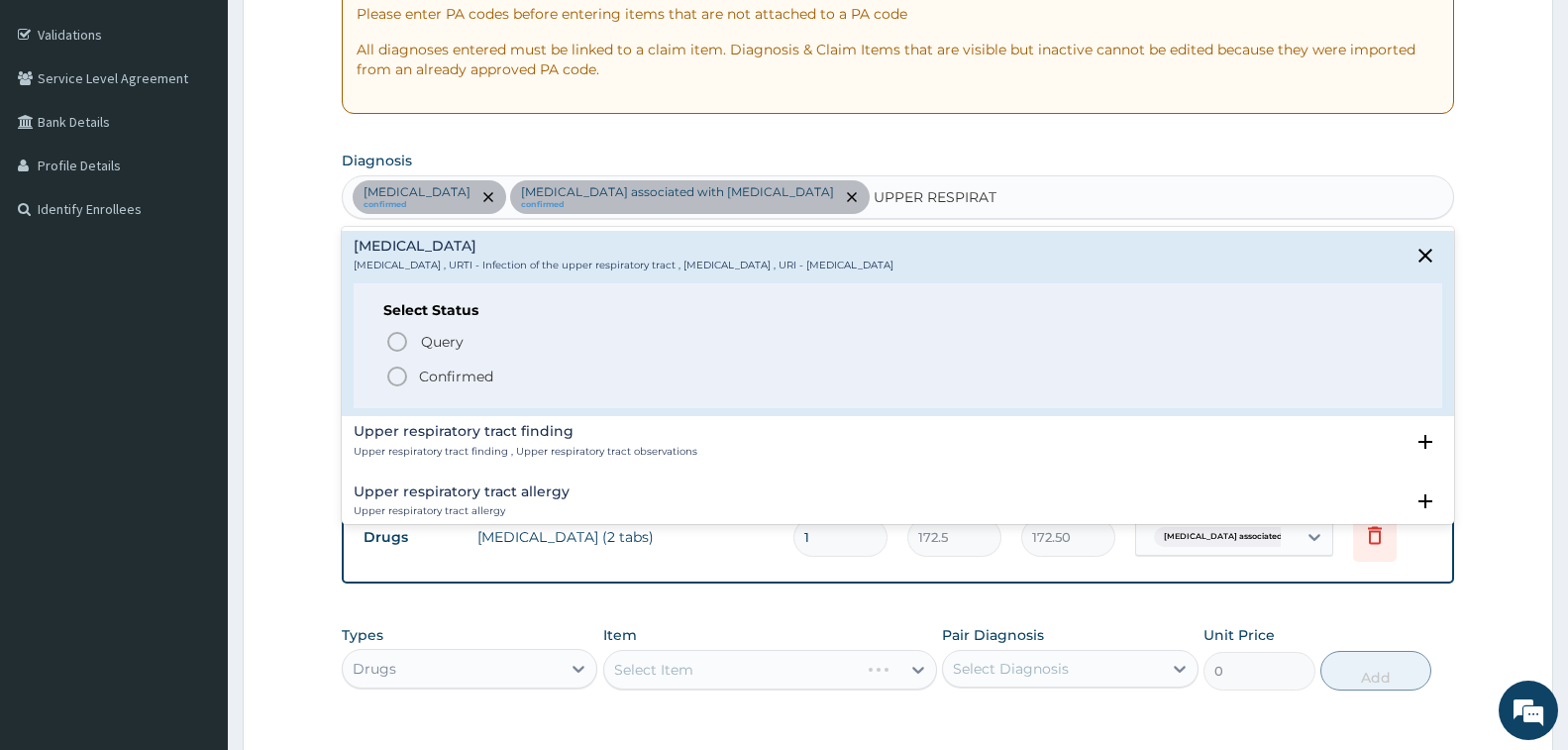
click at [470, 371] on p "Confirmed" at bounding box center [456, 376] width 75 height 20
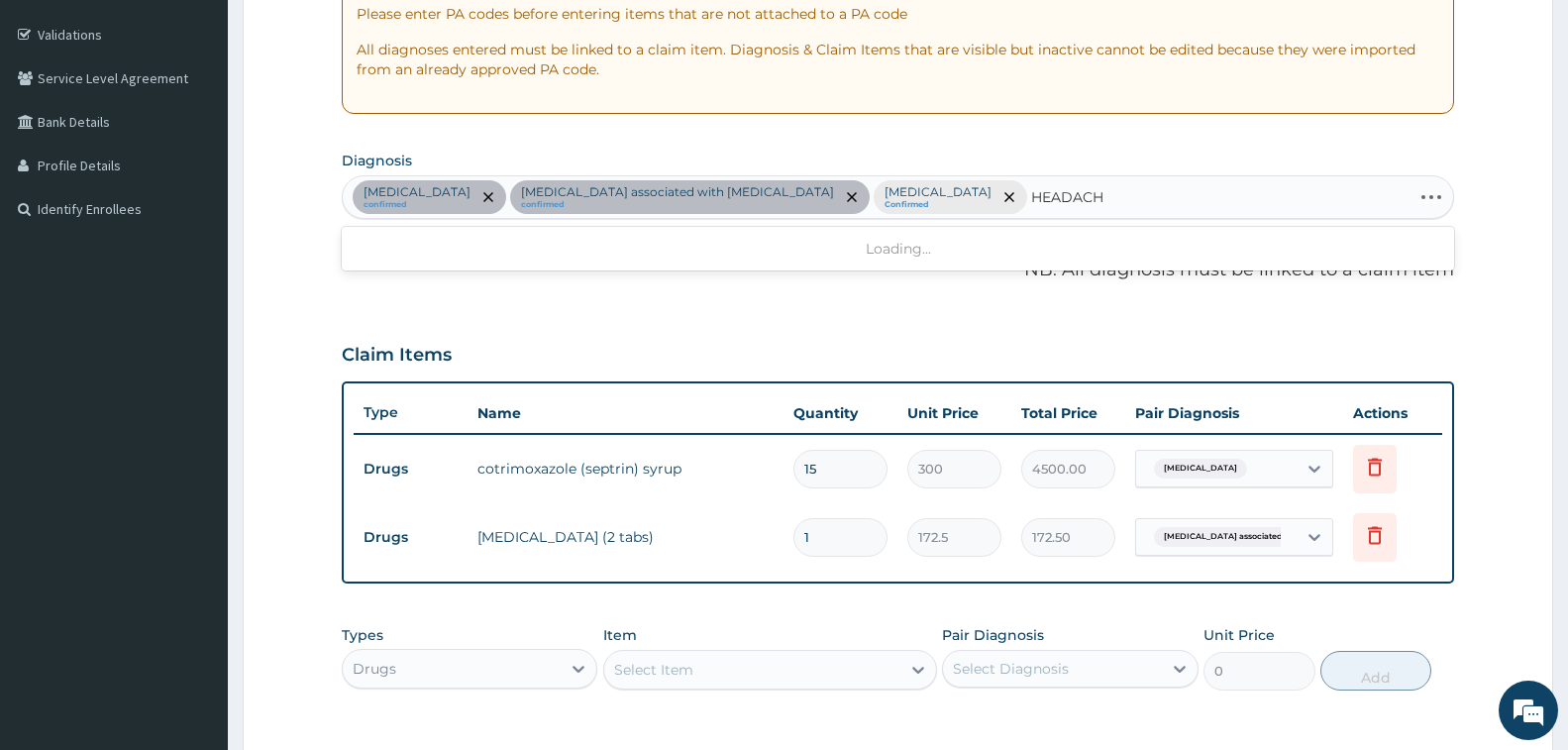
type input "HEADACHE"
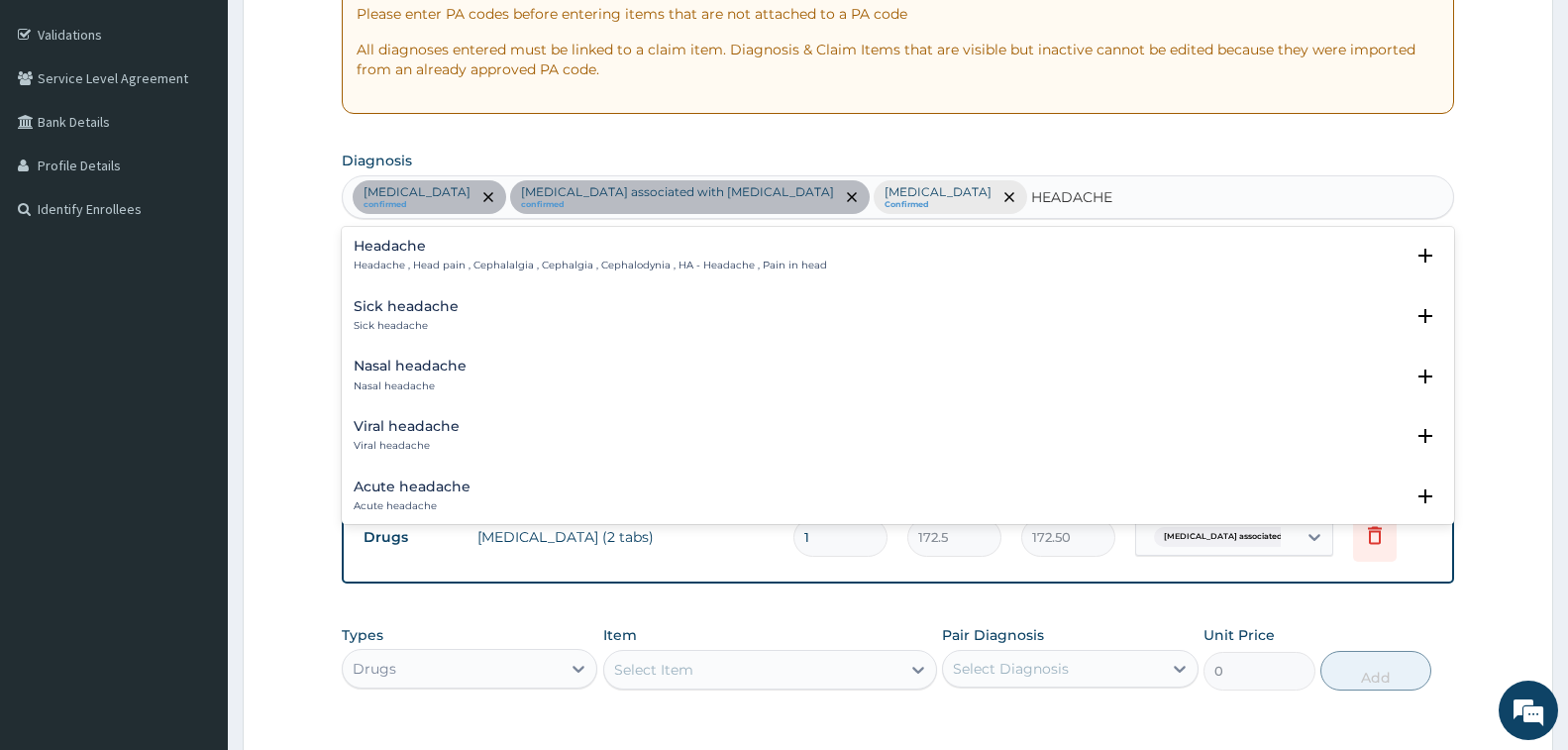
click at [415, 266] on p "Headache , Head pain , Cephalalgia , Cephalgia , Cephalodynia , HA - Headache ,…" at bounding box center [590, 265] width 474 height 14
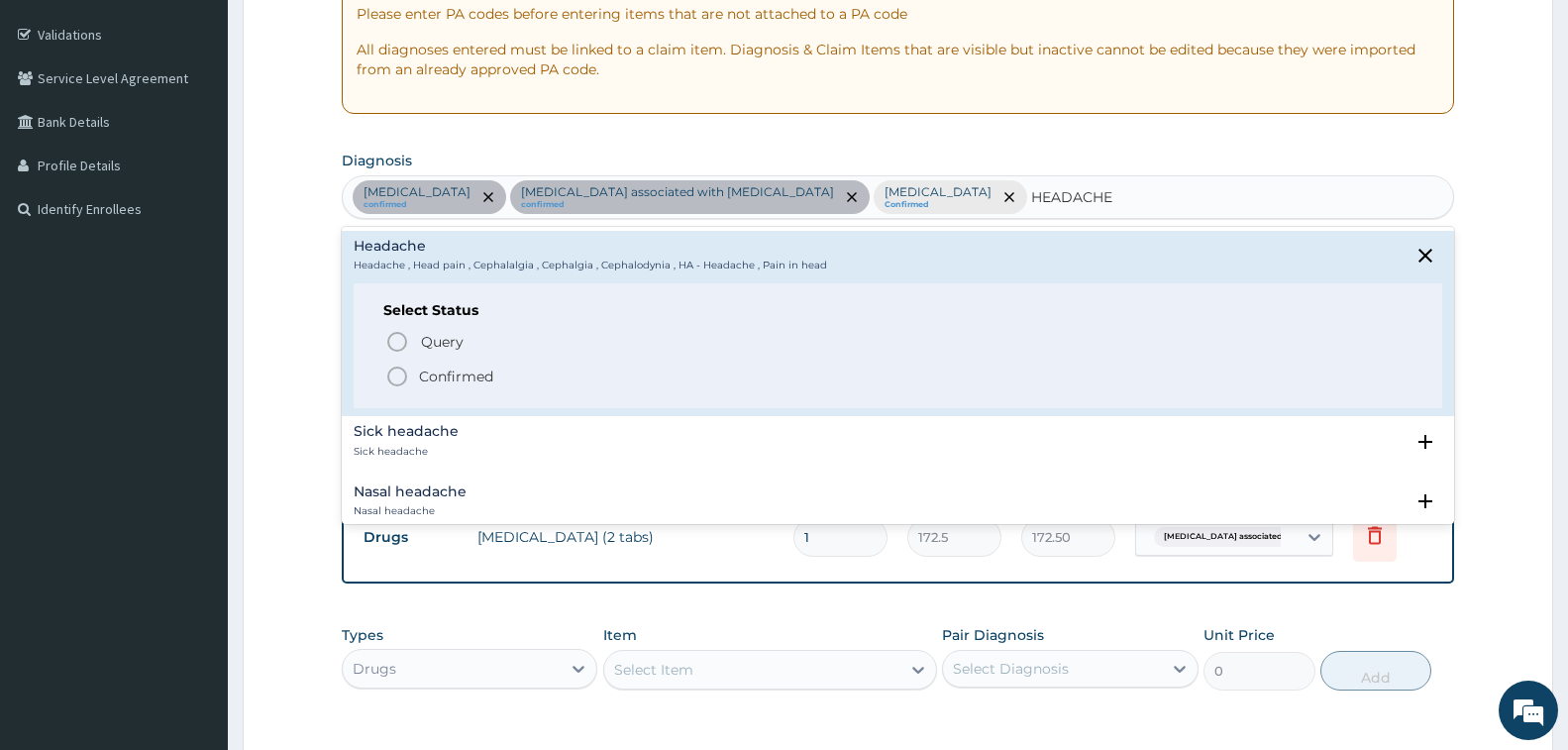
click at [461, 374] on p "Confirmed" at bounding box center [456, 376] width 75 height 20
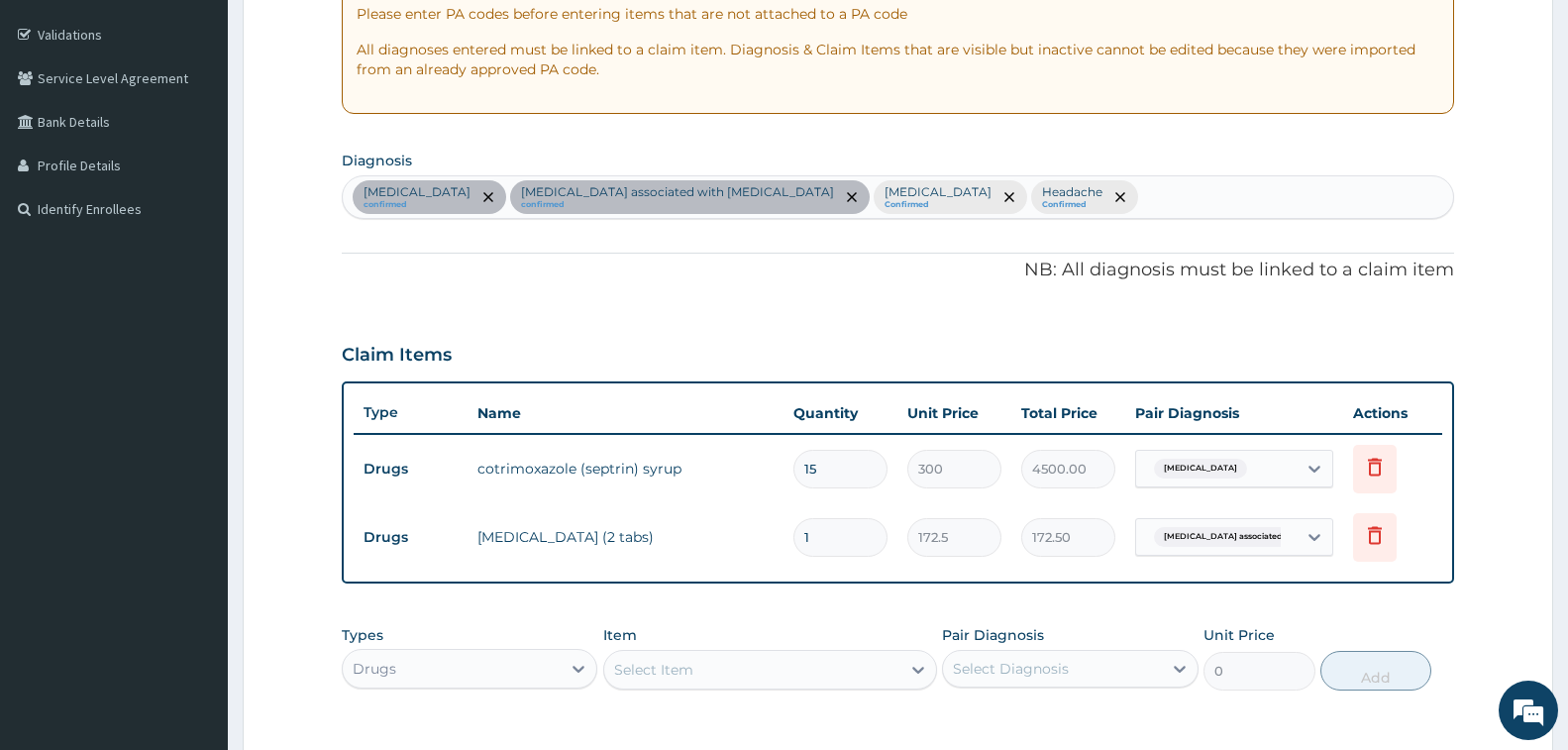
scroll to position [653, 0]
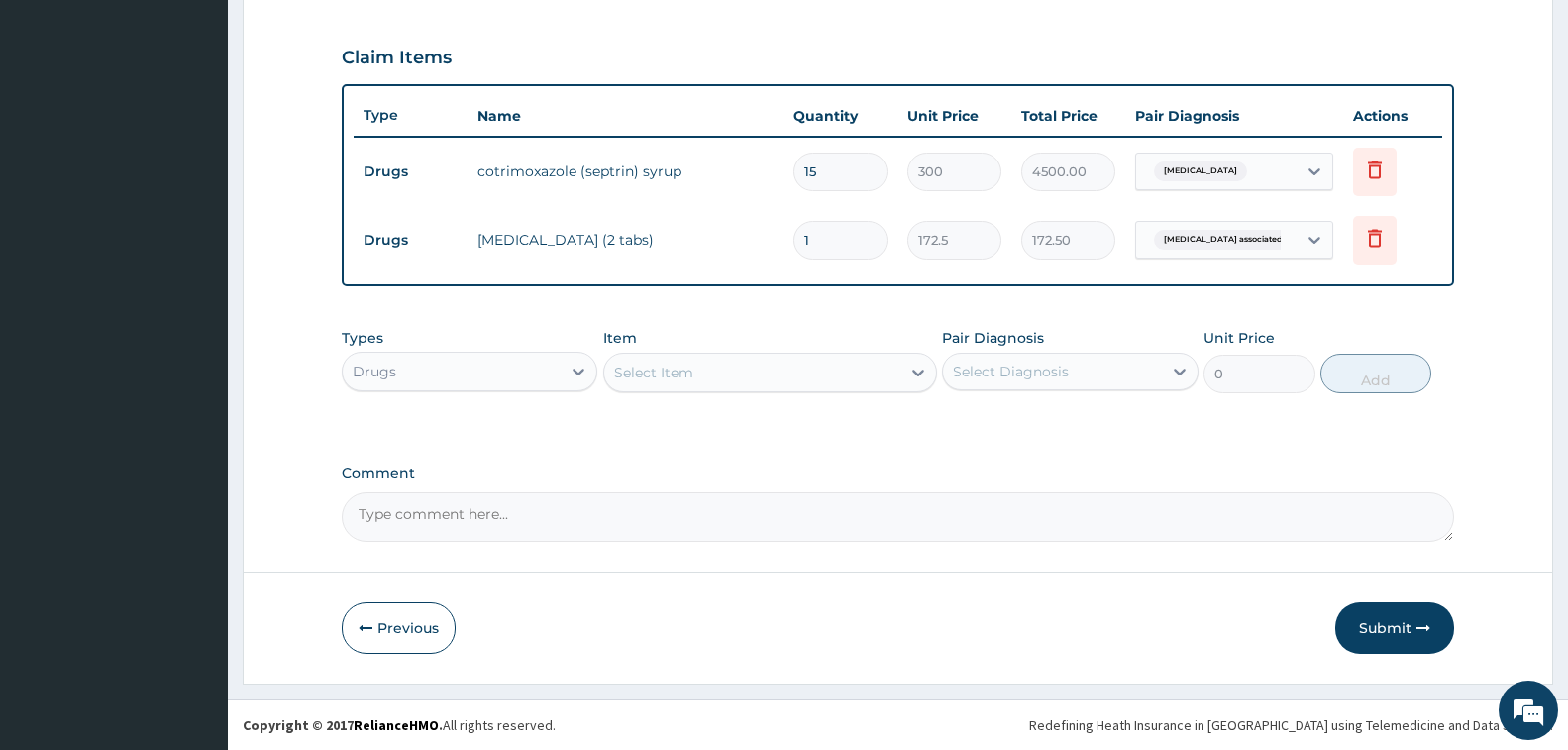
click at [663, 365] on div "Select Item" at bounding box center [654, 373] width 79 height 20
type input "COUG"
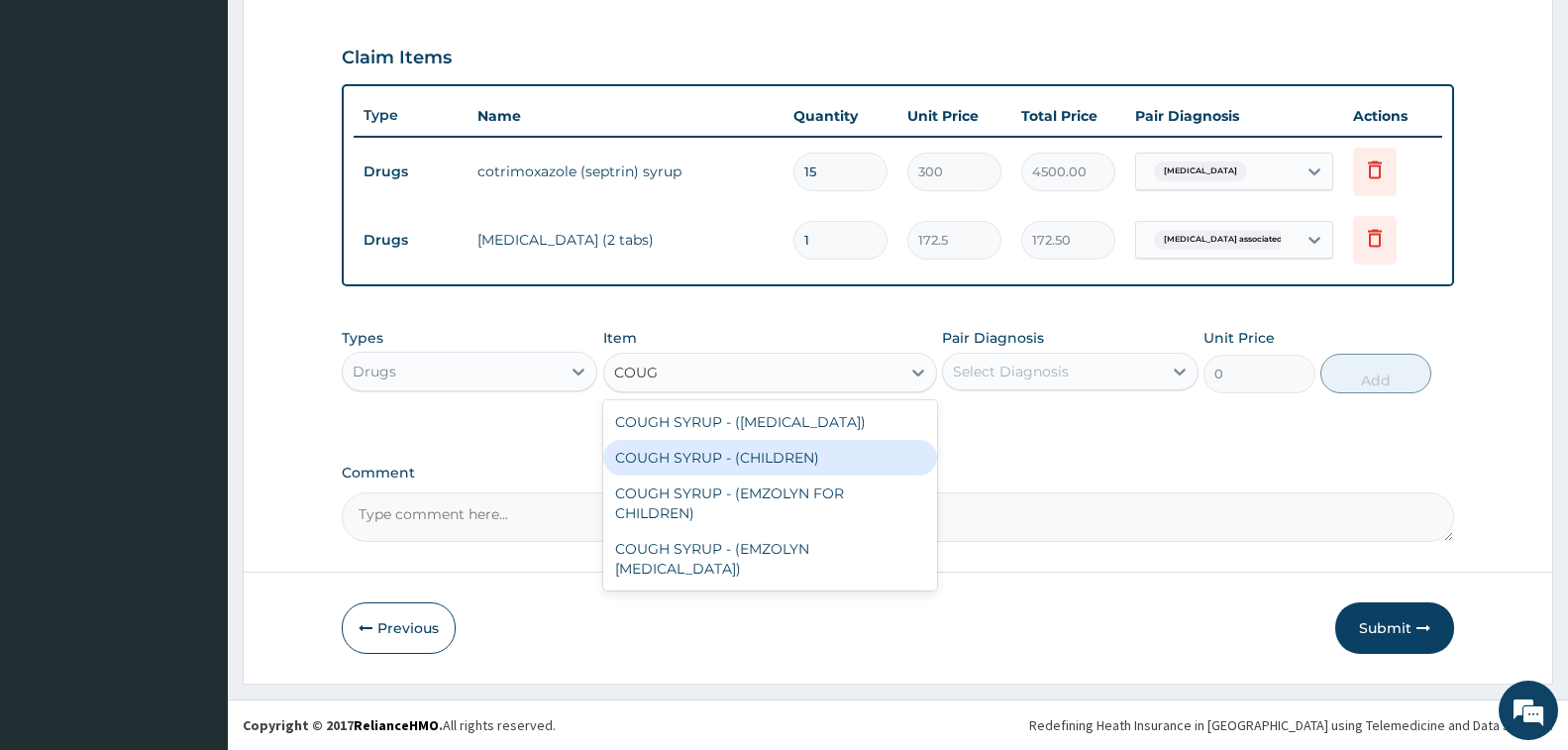
click at [807, 464] on div "COUGH SYRUP - (CHILDREN)" at bounding box center [770, 458] width 334 height 36
type input "1120"
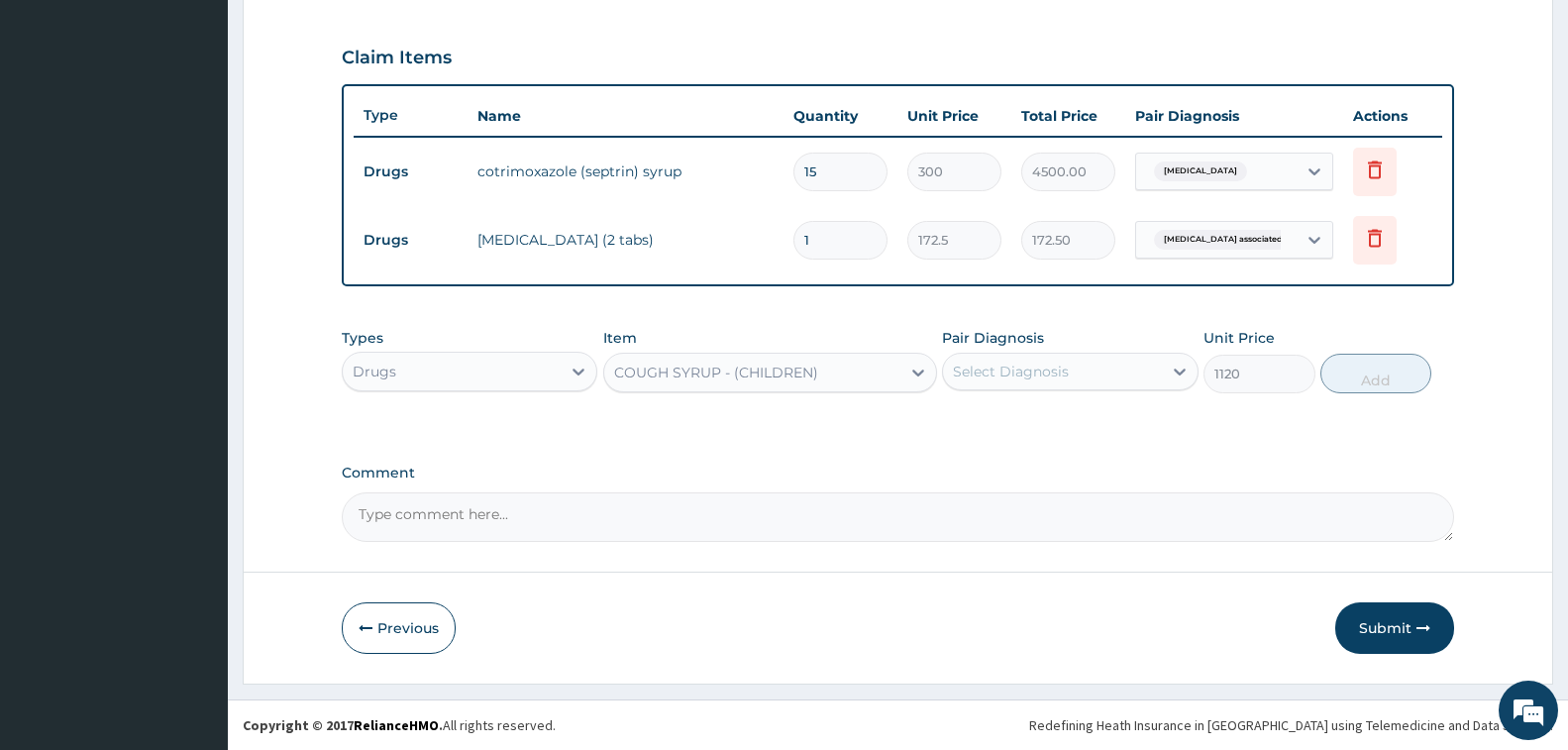
click at [1038, 375] on div "Select Diagnosis" at bounding box center [1011, 372] width 116 height 20
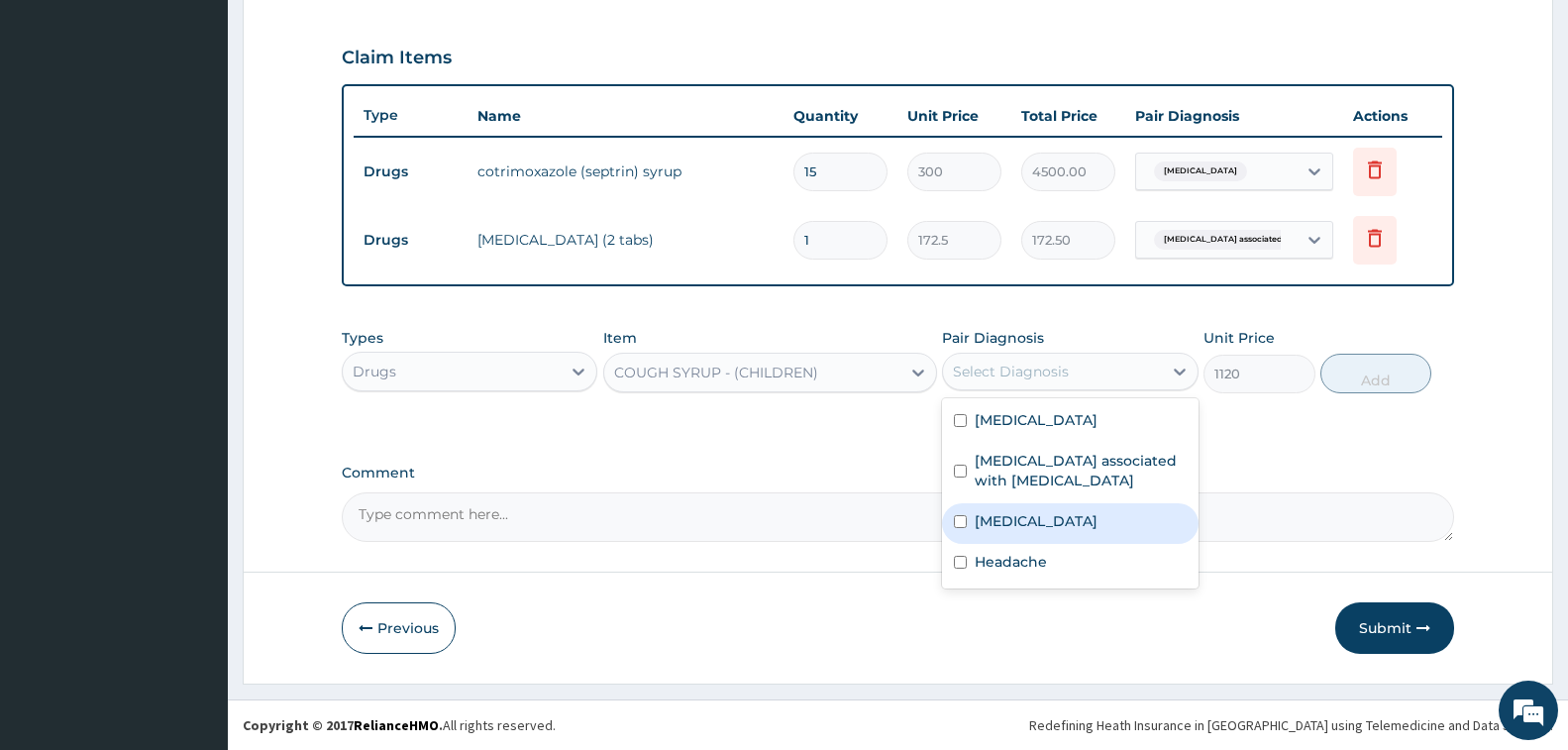
click at [1047, 536] on div "[MEDICAL_DATA]" at bounding box center [1069, 523] width 255 height 41
checkbox input "true"
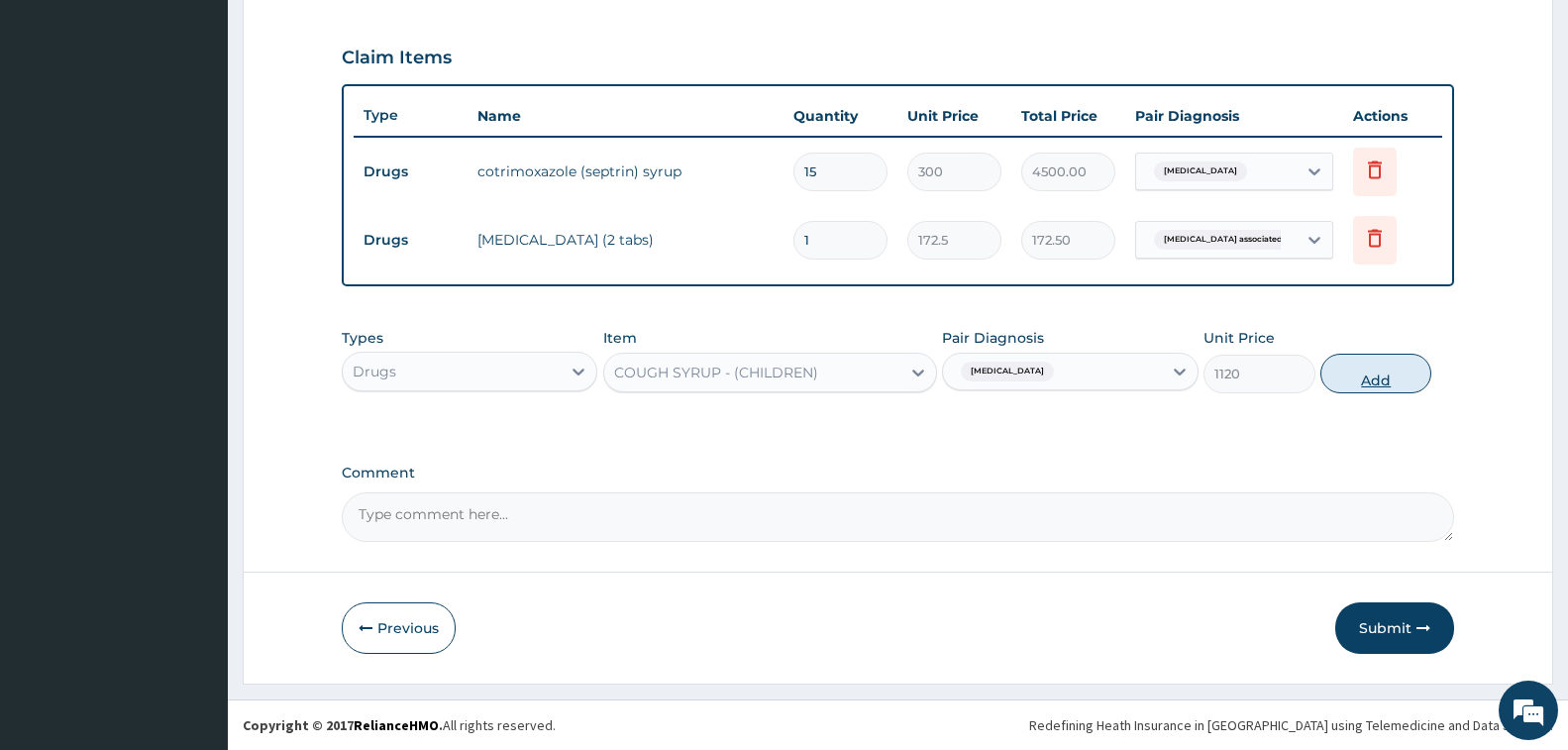
click at [1370, 368] on button "Add" at bounding box center [1376, 374] width 111 height 40
type input "0"
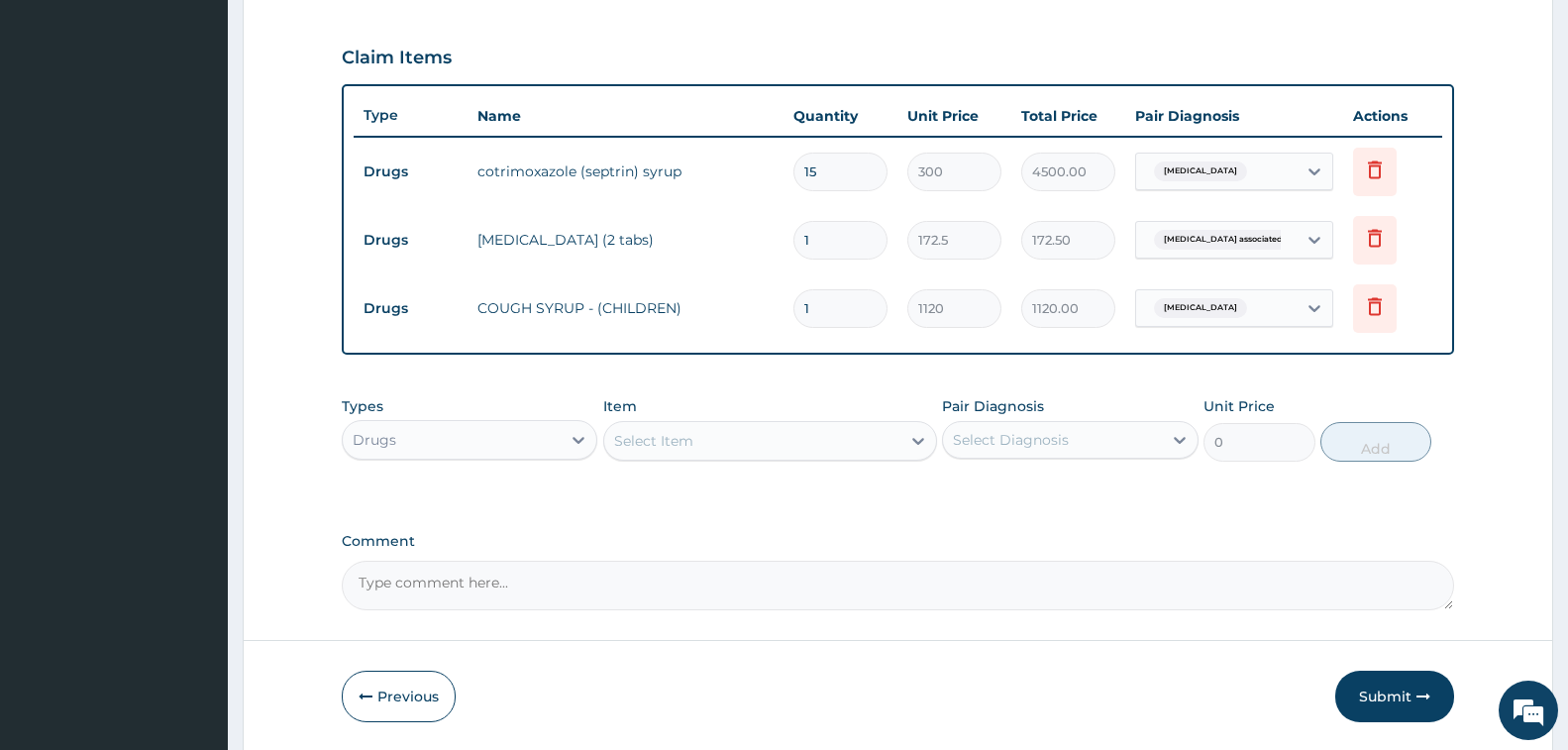
click at [662, 447] on div "Select Item" at bounding box center [654, 441] width 79 height 20
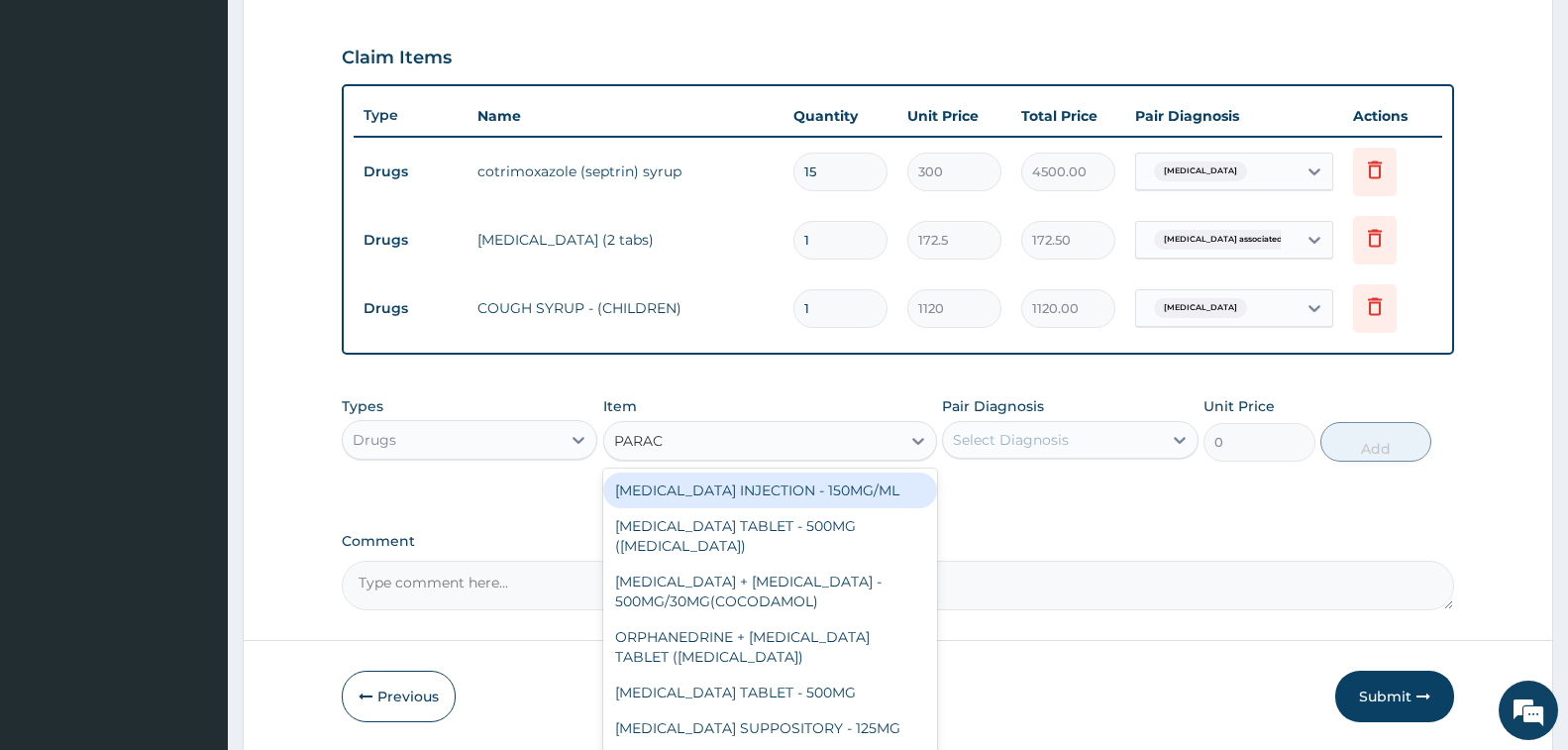
type input "PARACE"
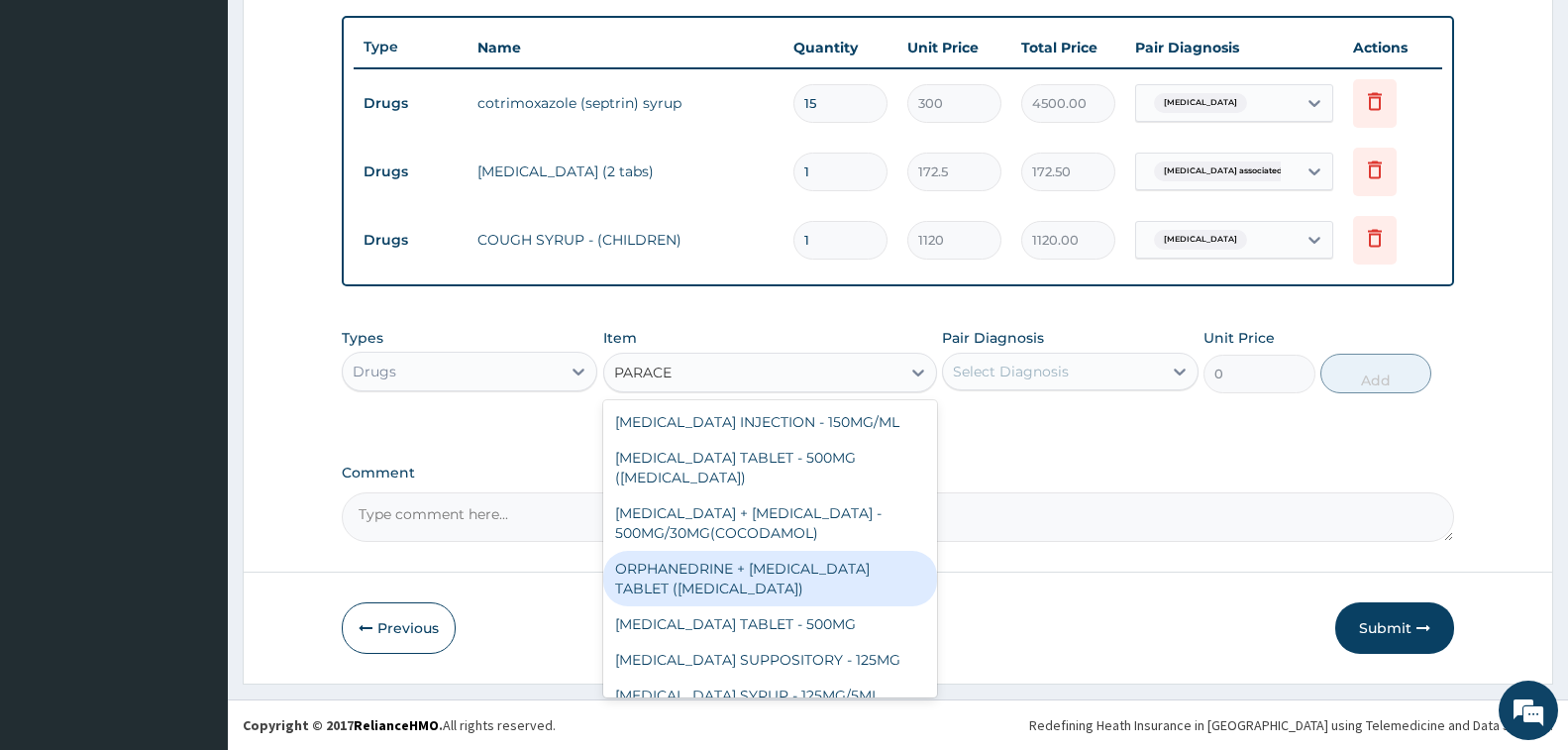
scroll to position [111, 0]
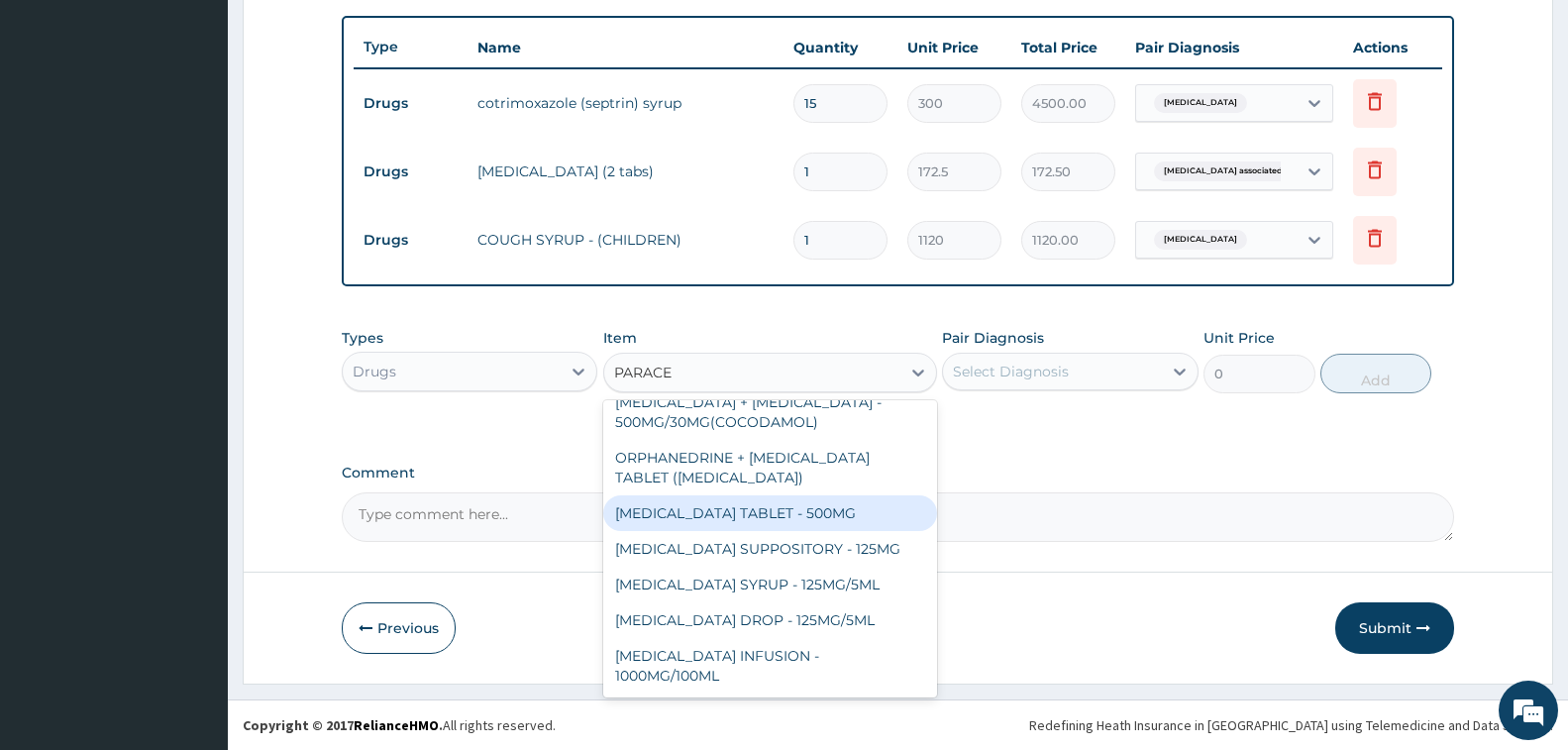
click at [799, 509] on div "[MEDICAL_DATA] TABLET - 500MG" at bounding box center [770, 513] width 334 height 36
type input "33.599999999999994"
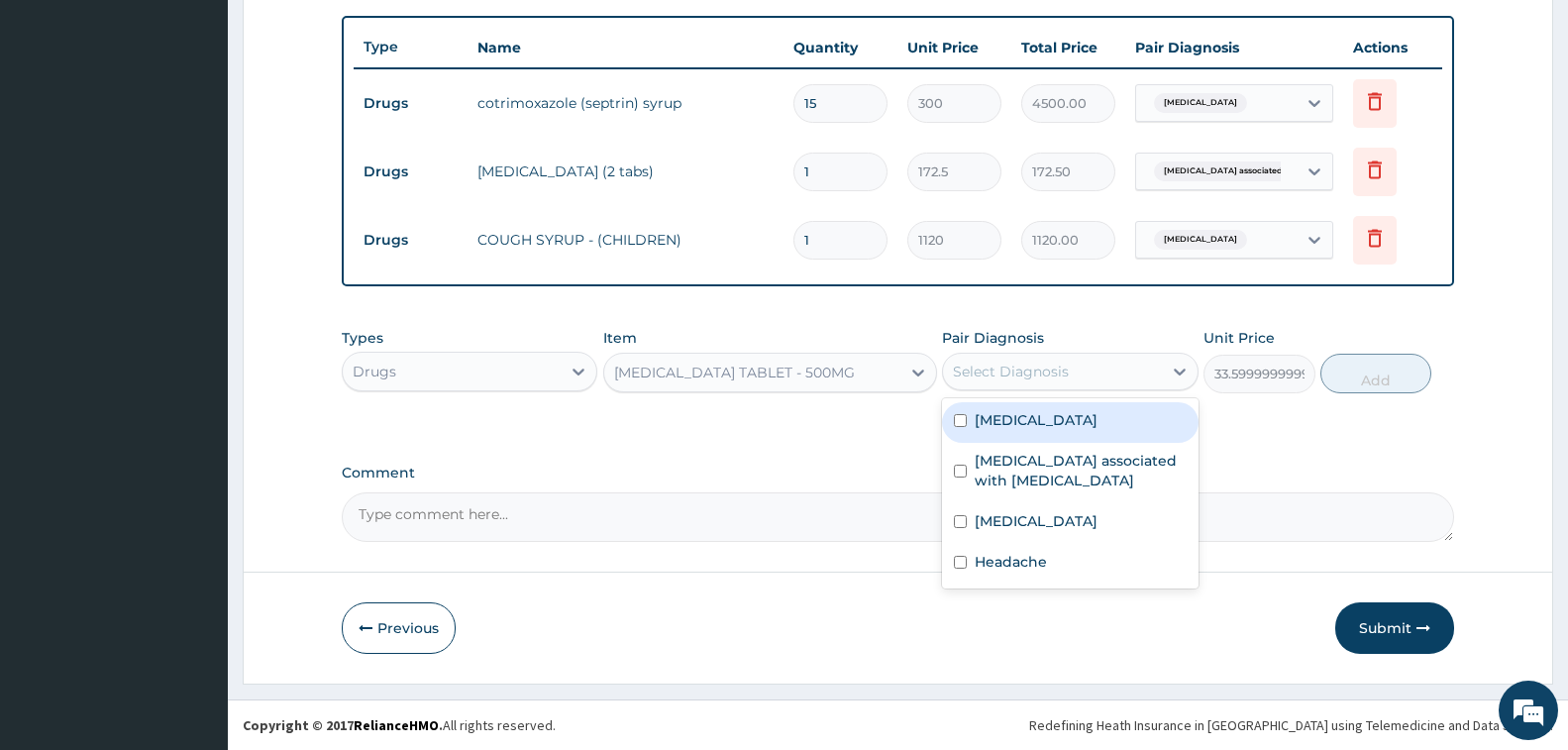
click at [1022, 356] on div "Select Diagnosis" at bounding box center [1051, 372] width 218 height 32
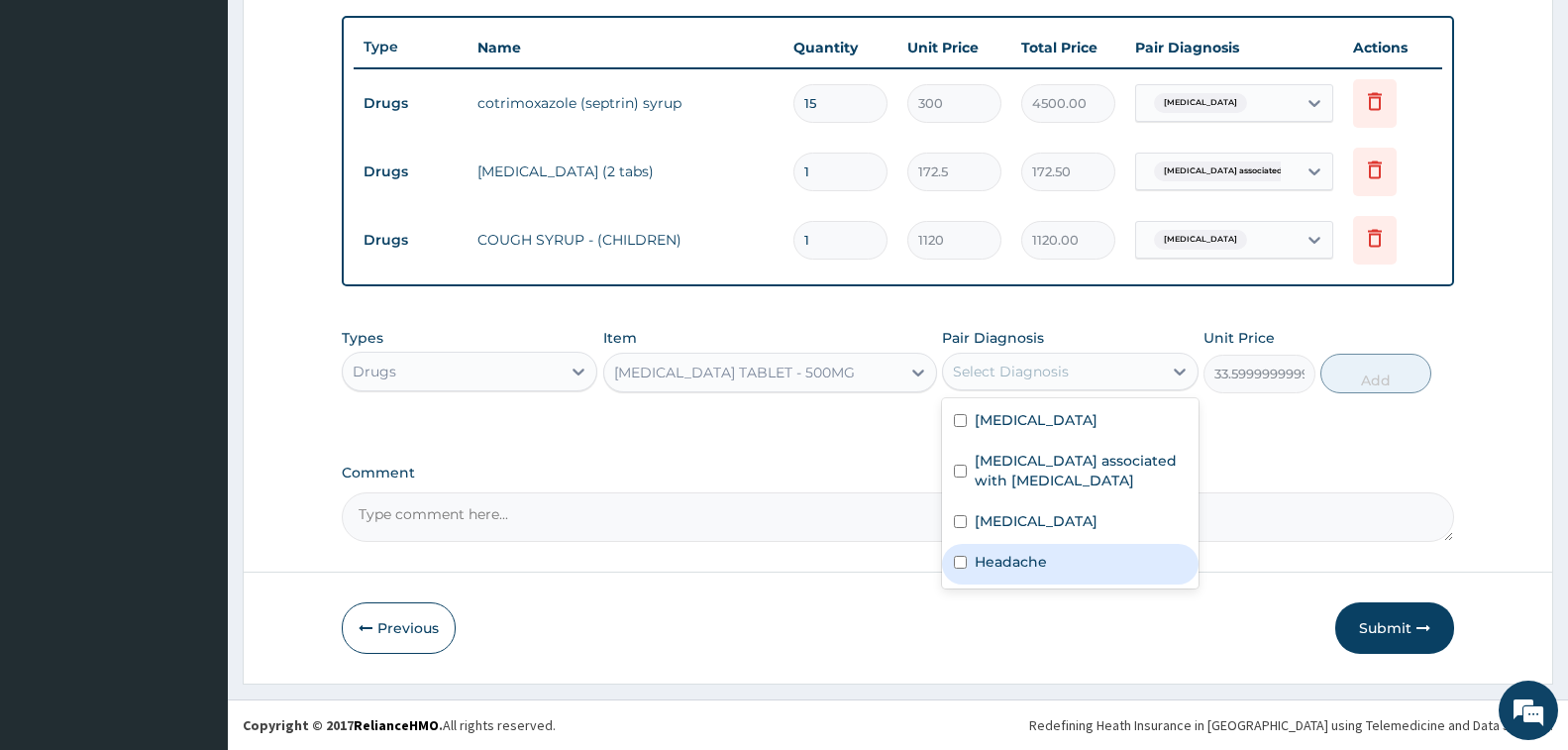
click at [1040, 547] on div "Headache" at bounding box center [1069, 563] width 255 height 41
checkbox input "true"
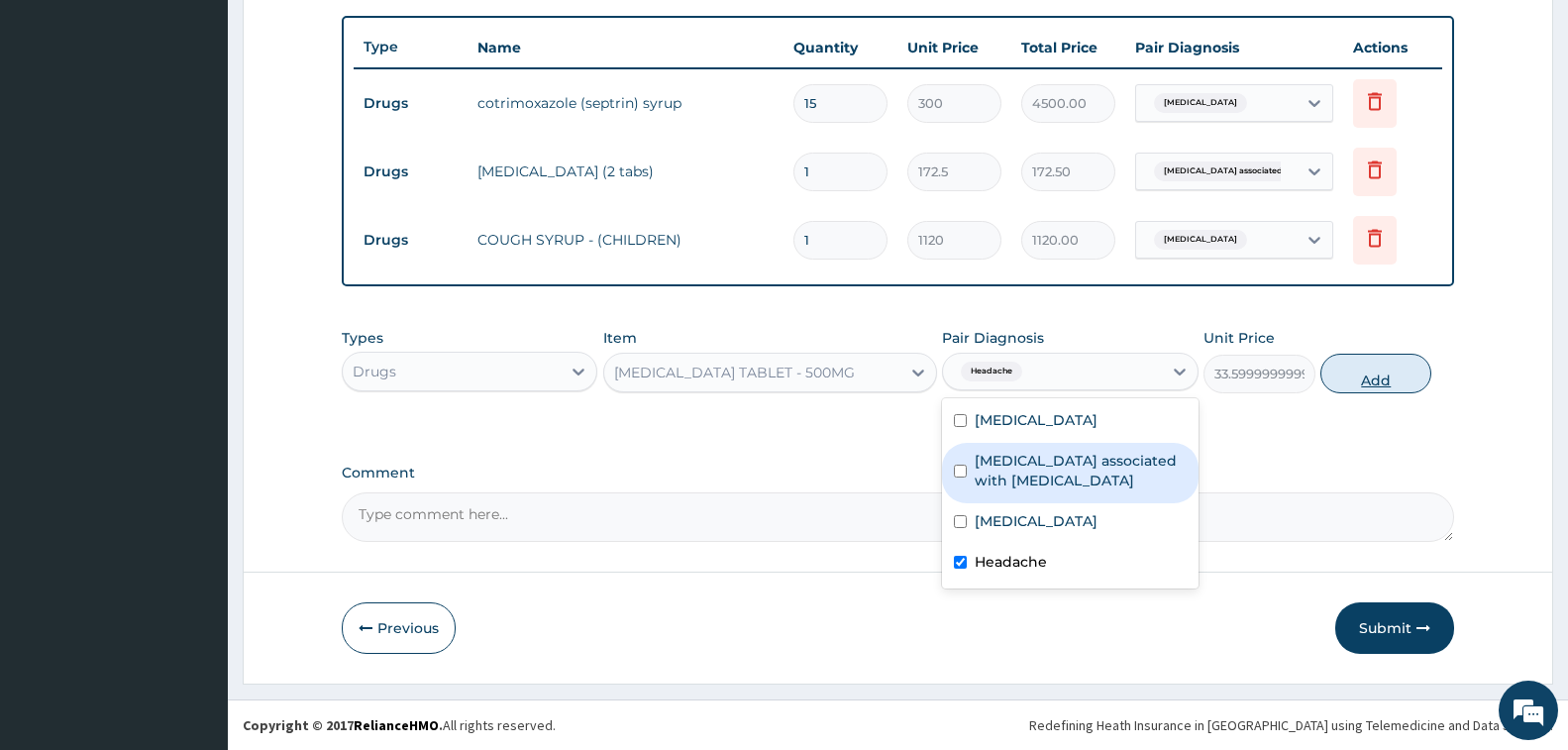
click at [1365, 371] on button "Add" at bounding box center [1376, 374] width 111 height 40
type input "0"
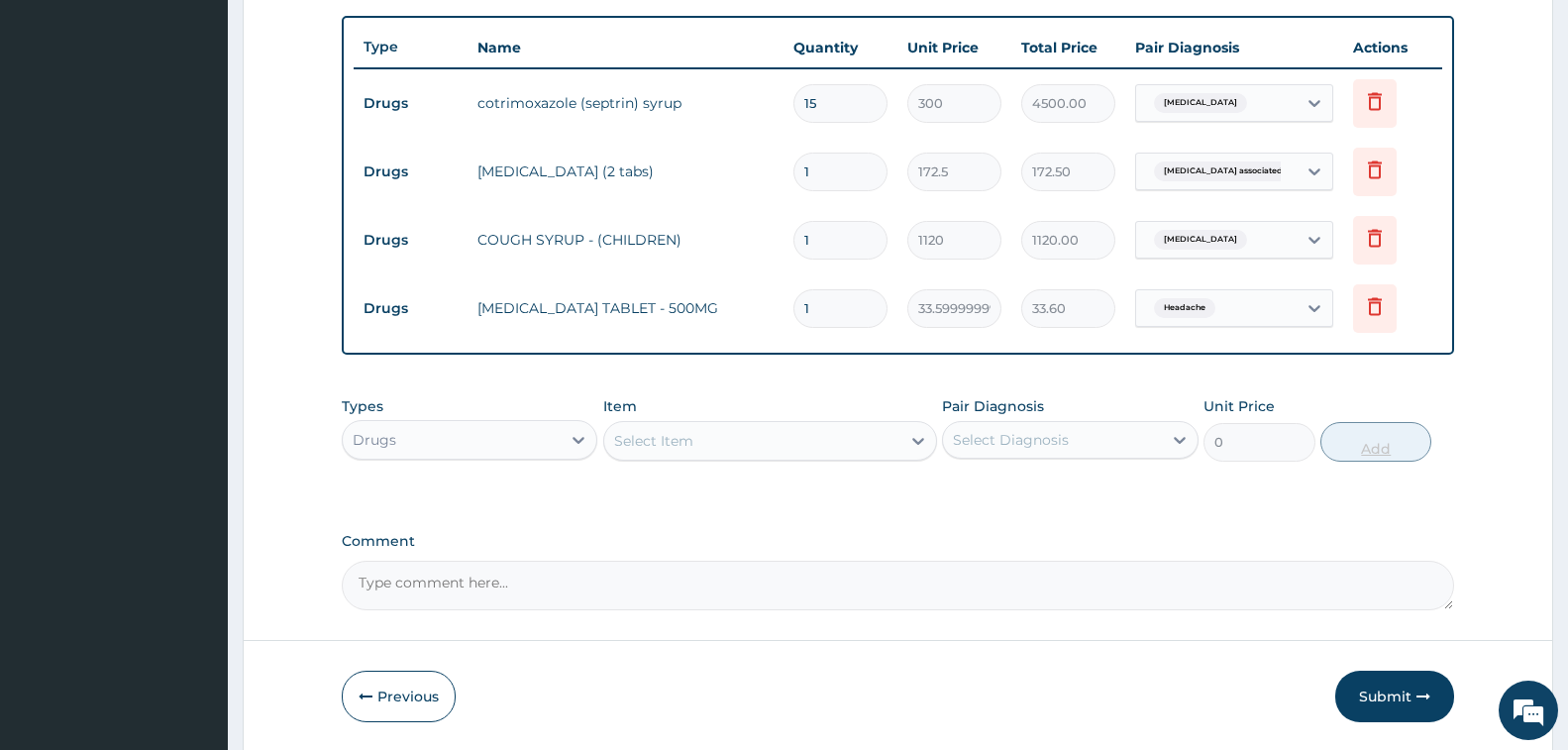
type input "0.00"
type input "9"
type input "302.40"
type input "9"
click at [740, 450] on div "Select Item" at bounding box center [752, 441] width 296 height 32
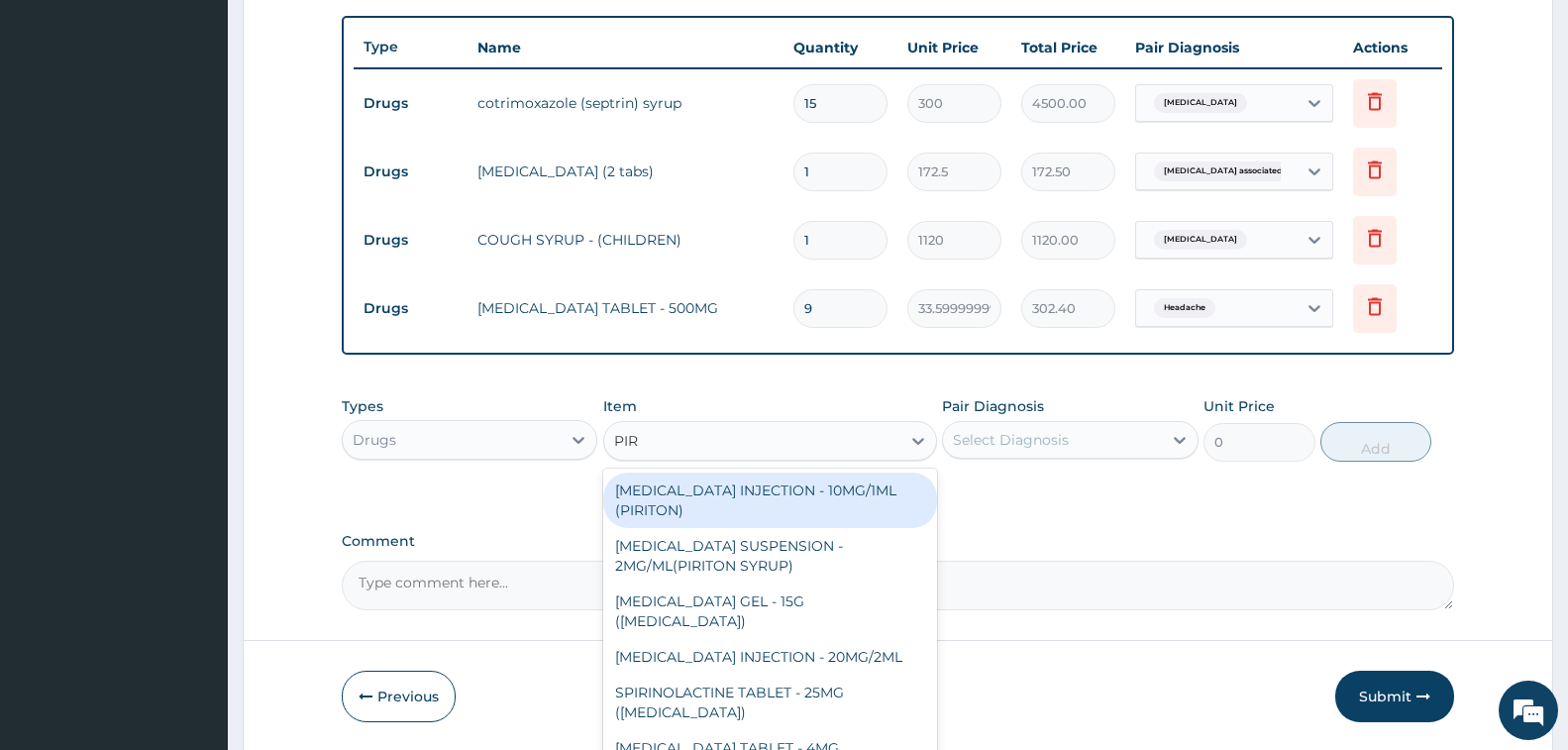
type input "PIRI"
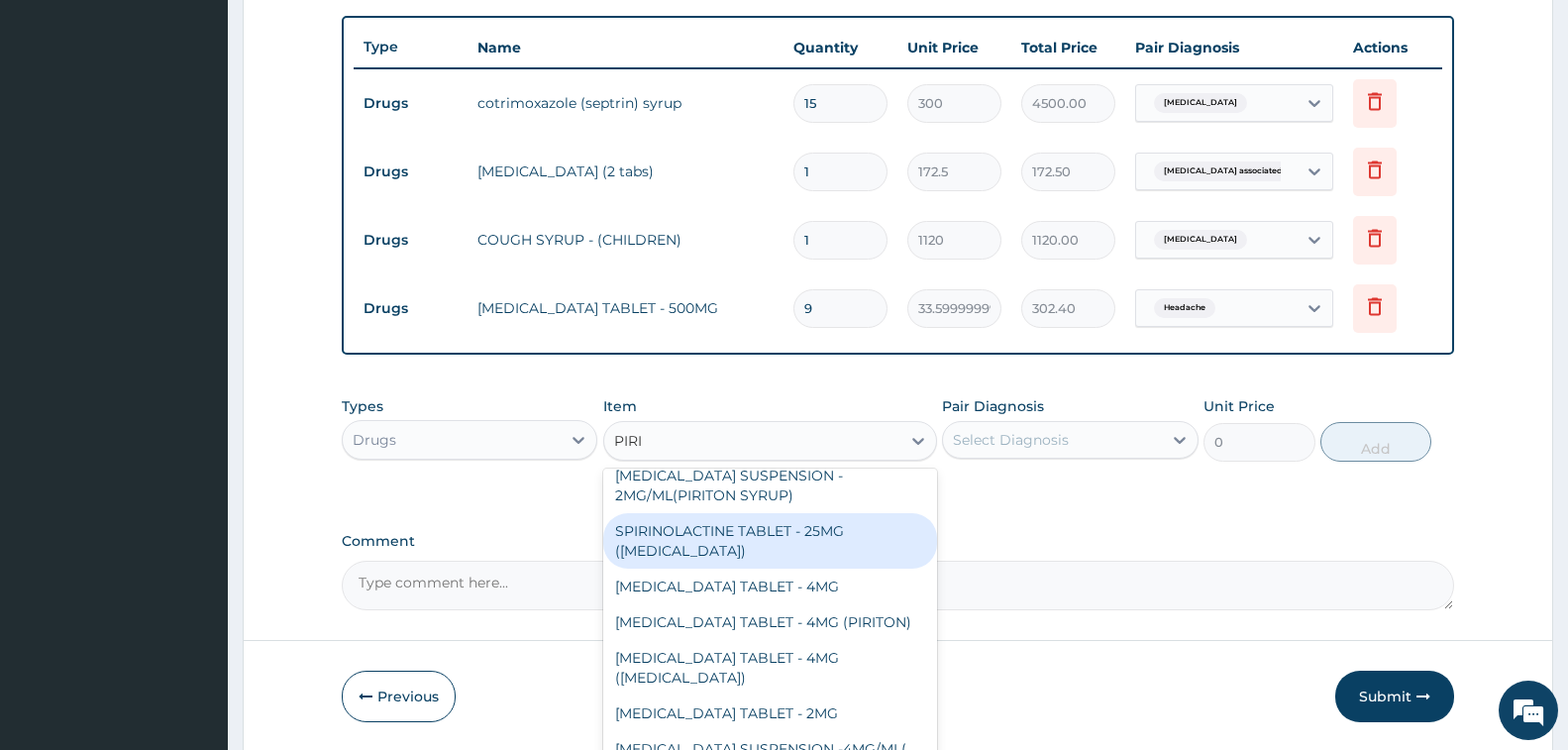
scroll to position [99, 0]
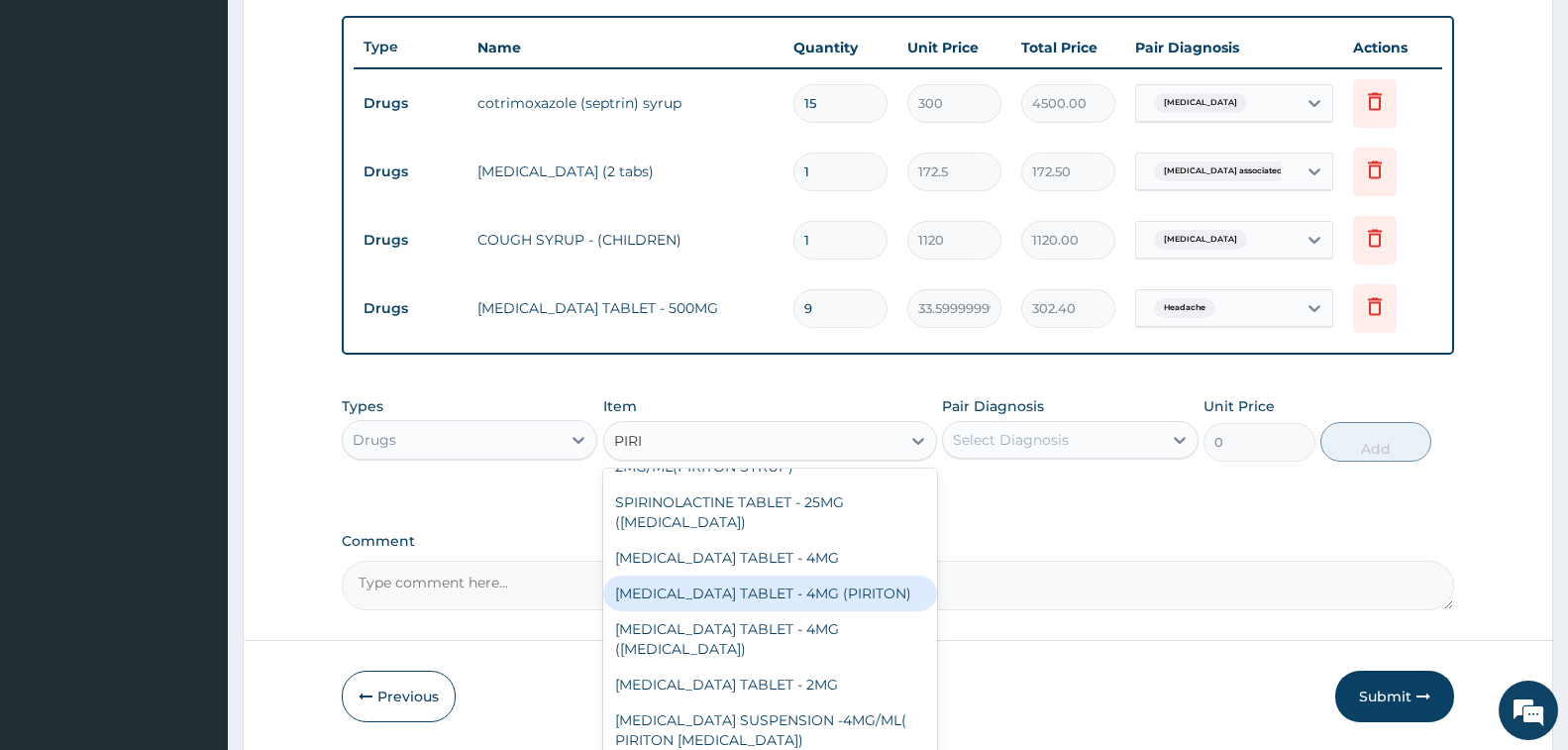
click at [796, 605] on div "[MEDICAL_DATA] TABLET - 4MG (PIRITON)" at bounding box center [770, 593] width 334 height 36
type input "22.4"
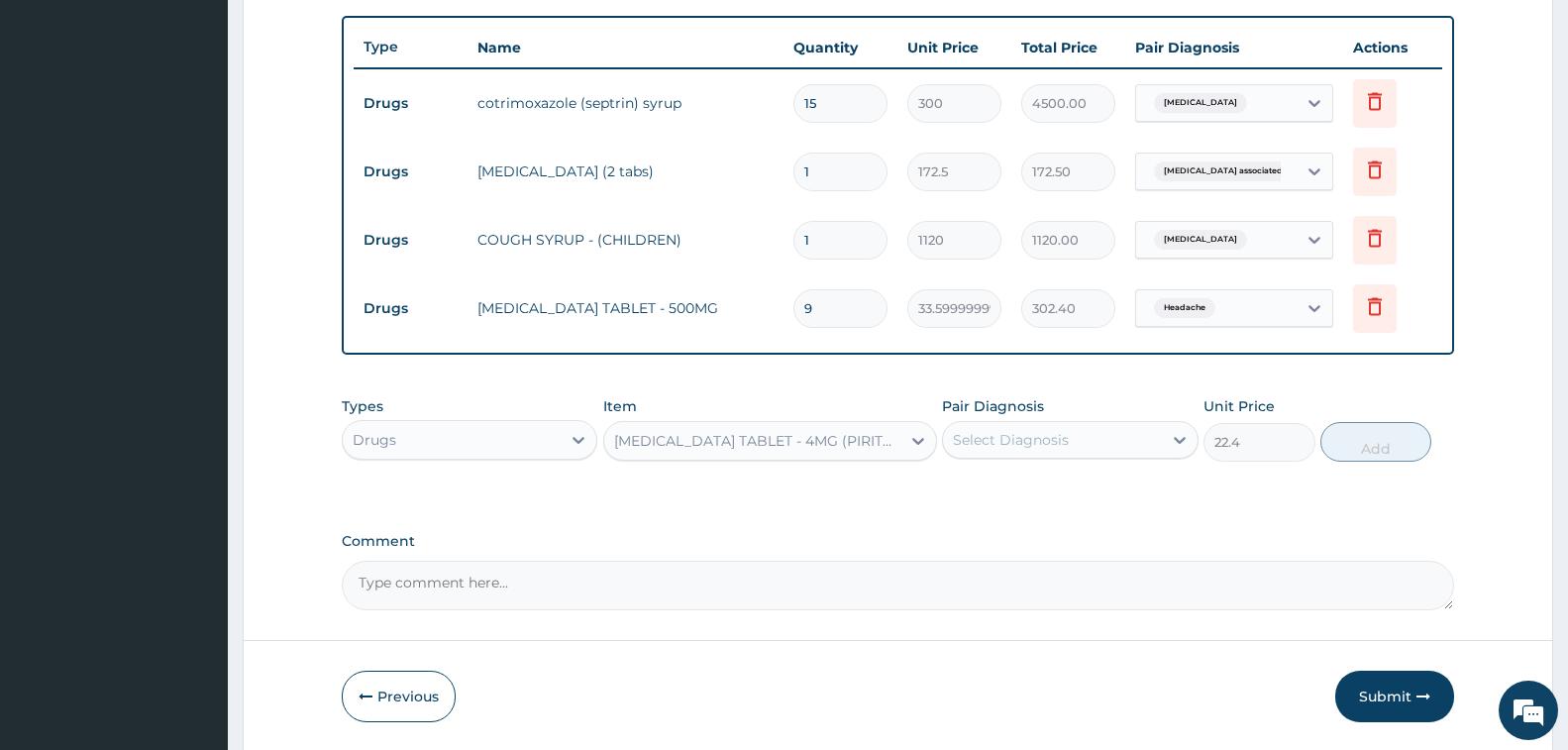
click at [1052, 430] on div "Select Diagnosis" at bounding box center [1011, 440] width 116 height 20
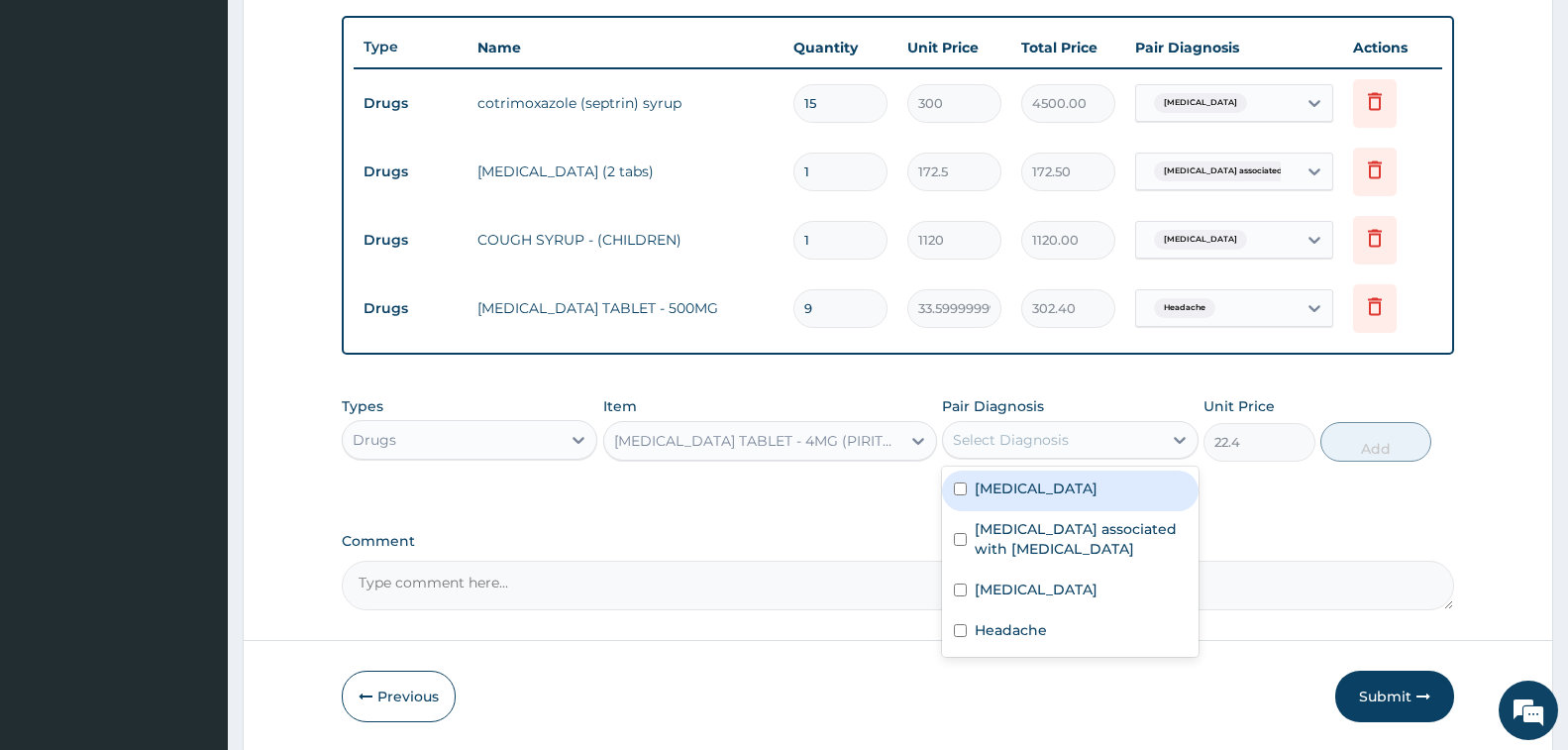
click at [1040, 487] on div "Rhinitis" at bounding box center [1069, 491] width 255 height 41
checkbox input "true"
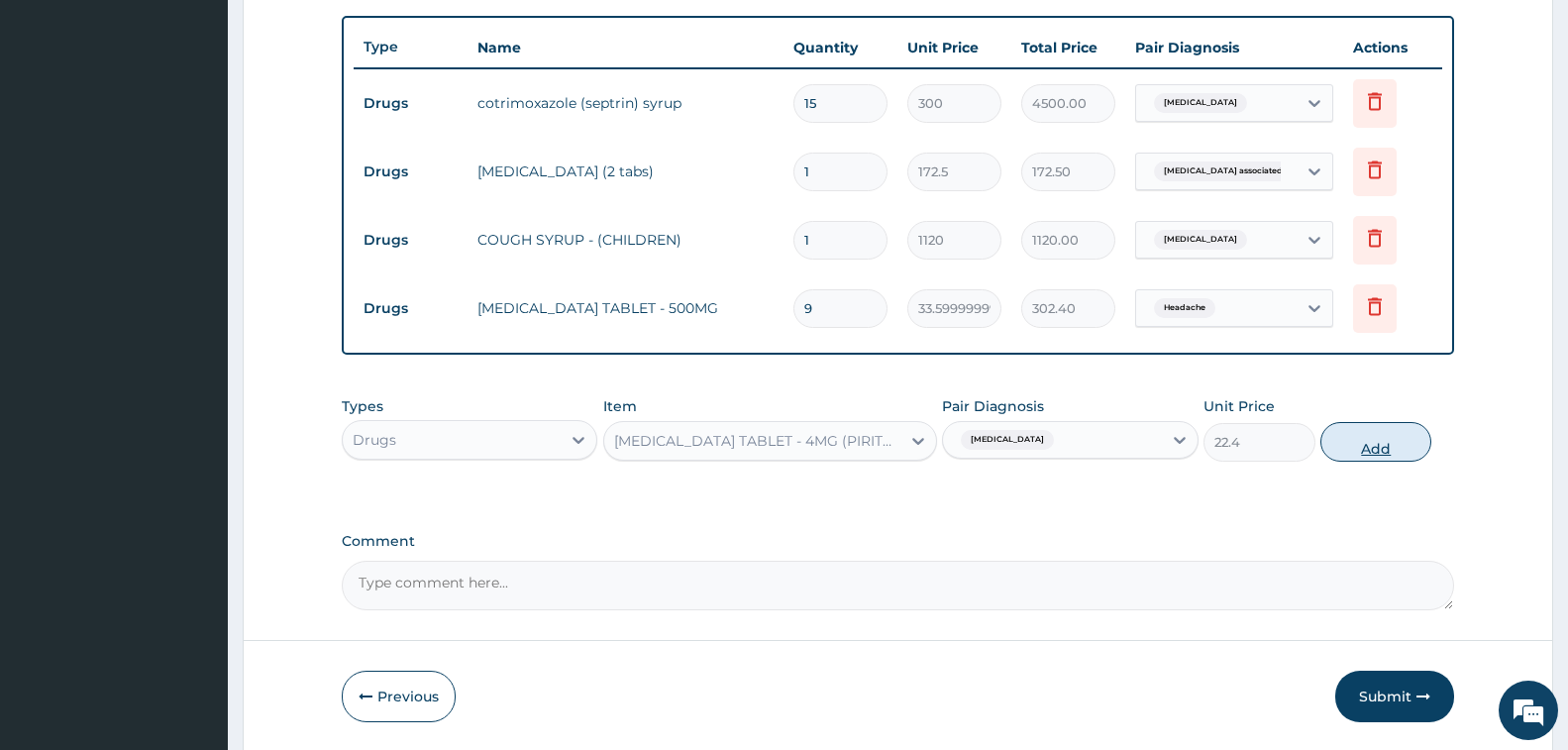
click at [1355, 437] on button "Add" at bounding box center [1376, 442] width 111 height 40
type input "0"
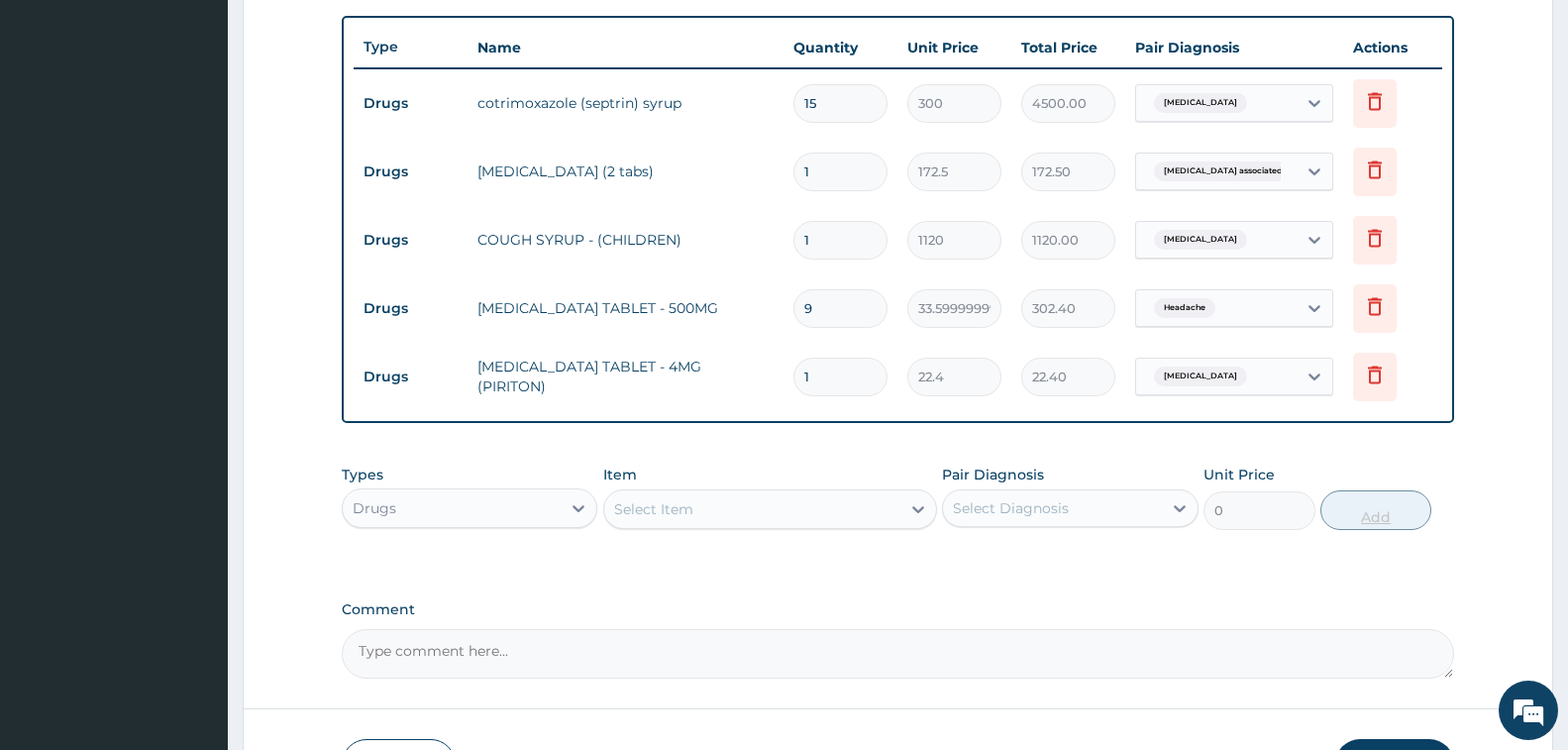
type input "0.00"
type input "6"
type input "134.40"
type input "6"
click at [751, 512] on div "Select Item" at bounding box center [752, 509] width 296 height 32
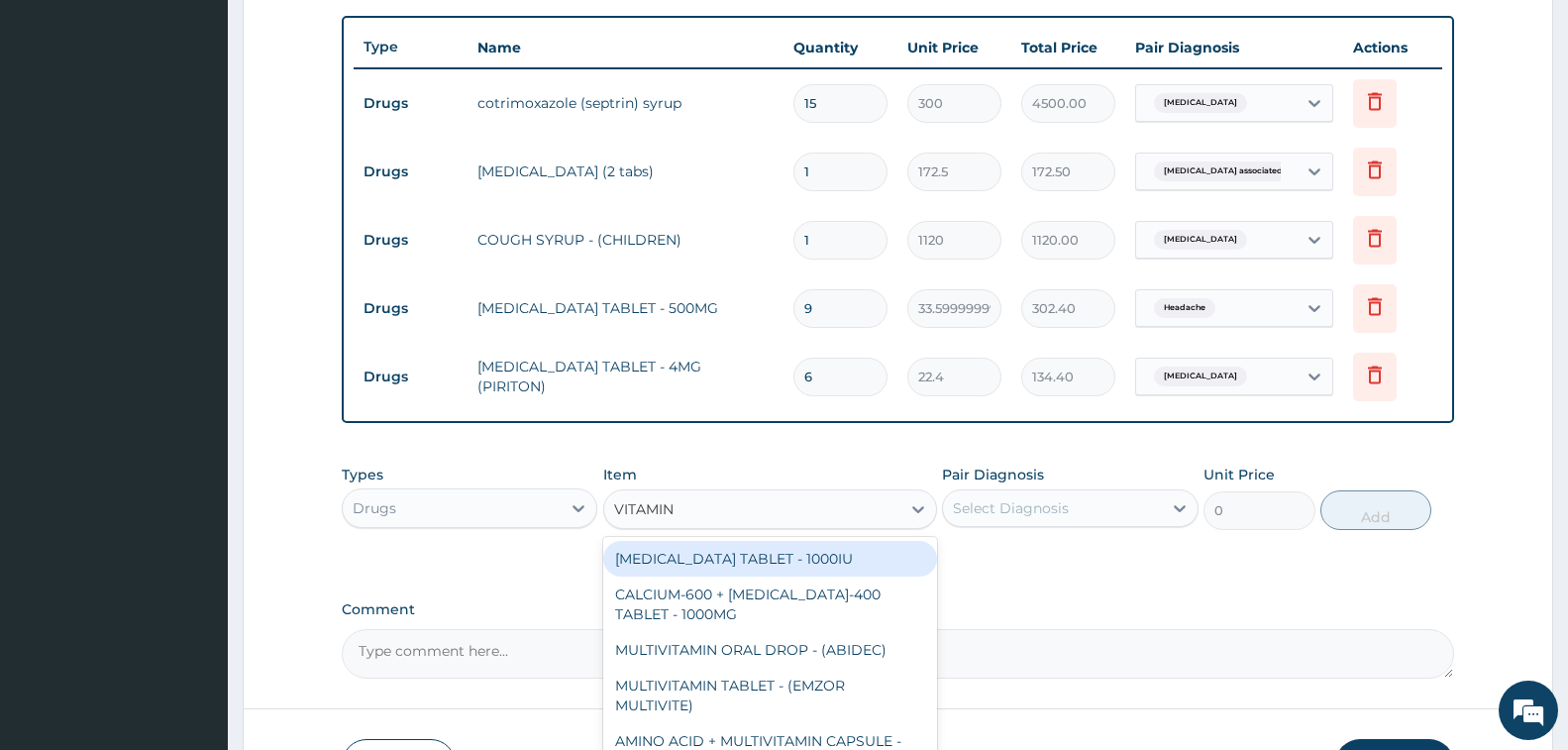
type input "VITAMIN C"
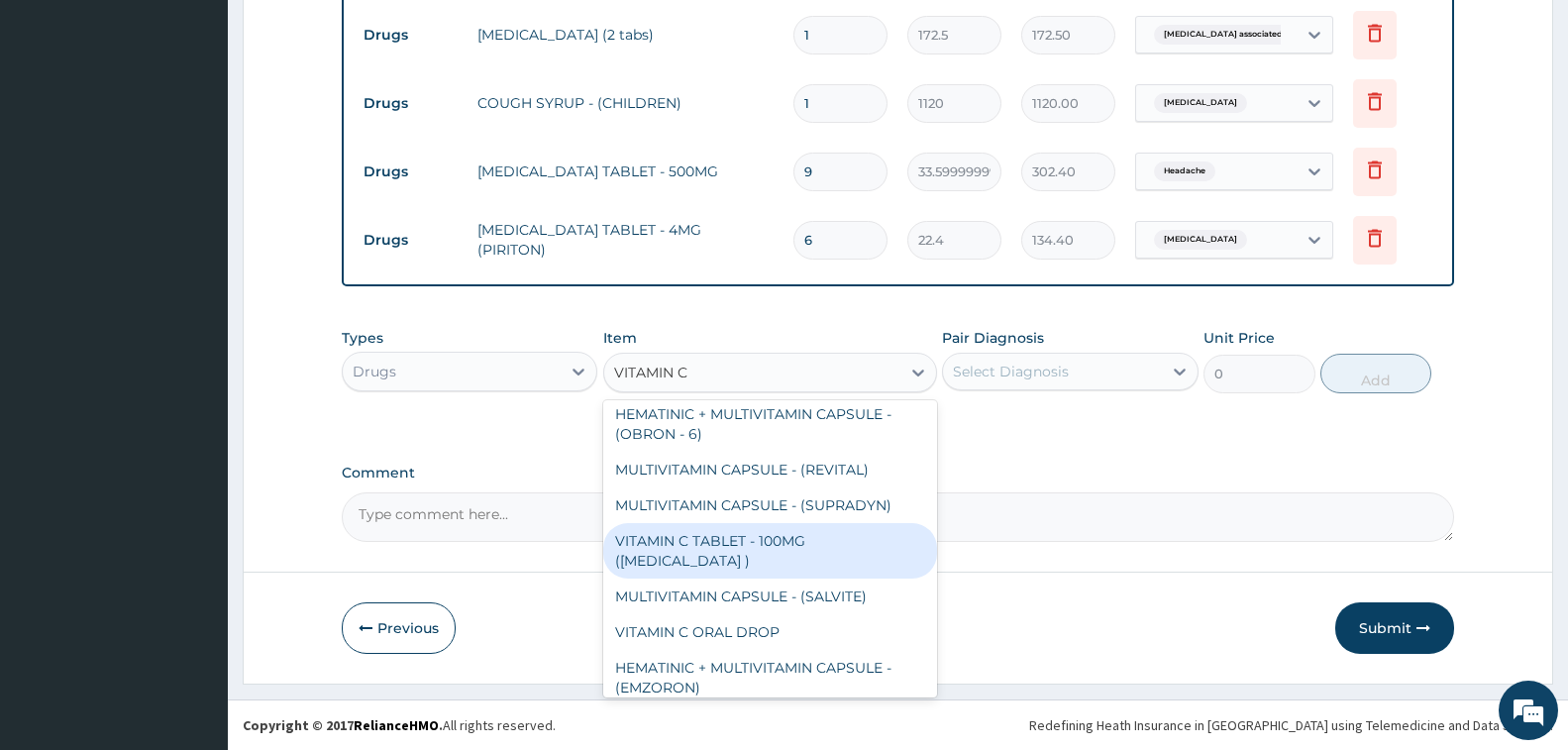
click at [837, 555] on div "VITAMIN C TABLET - 100MG ([MEDICAL_DATA] )" at bounding box center [770, 550] width 334 height 56
type input "16.799999999999997"
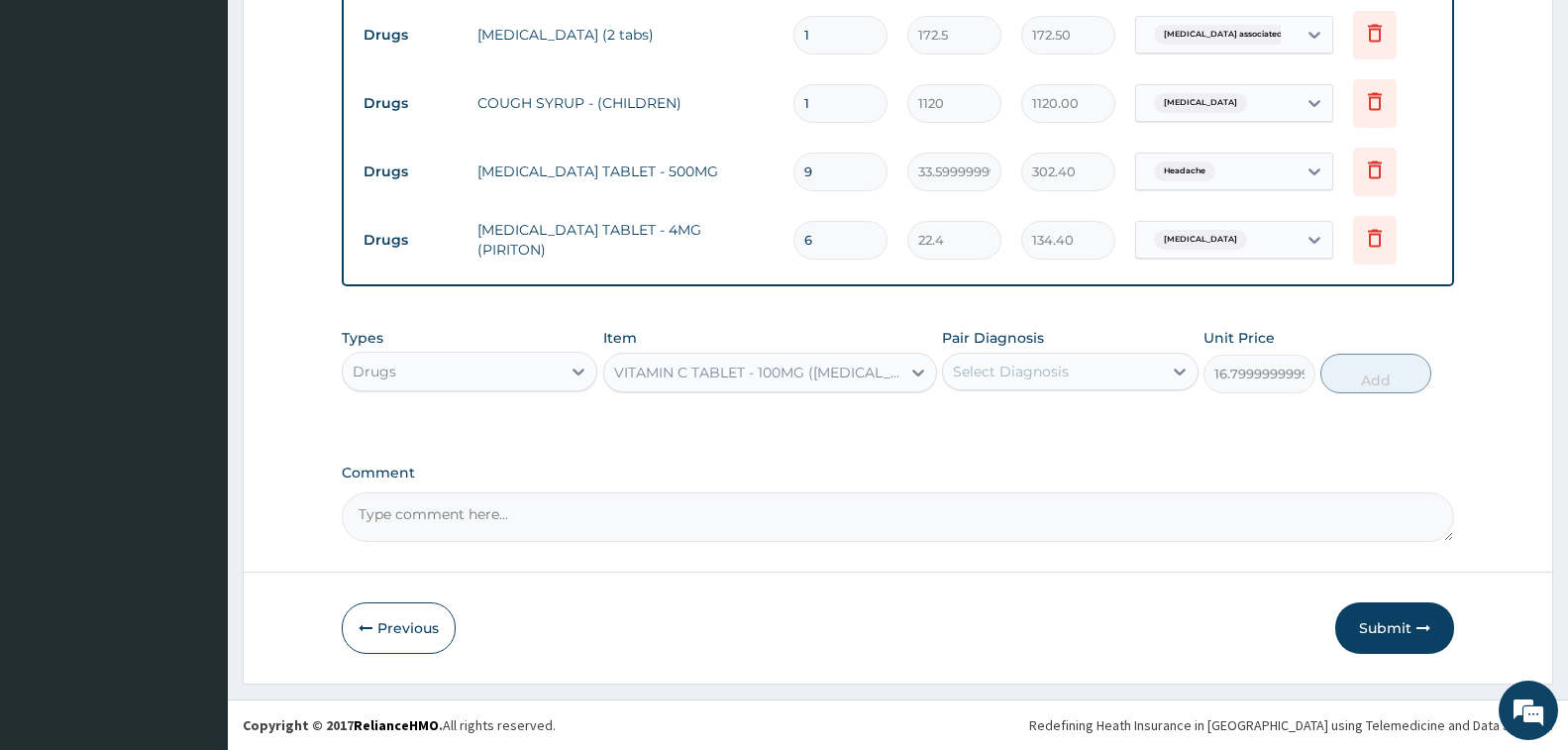
click at [1050, 372] on div "Select Diagnosis" at bounding box center [1011, 372] width 116 height 20
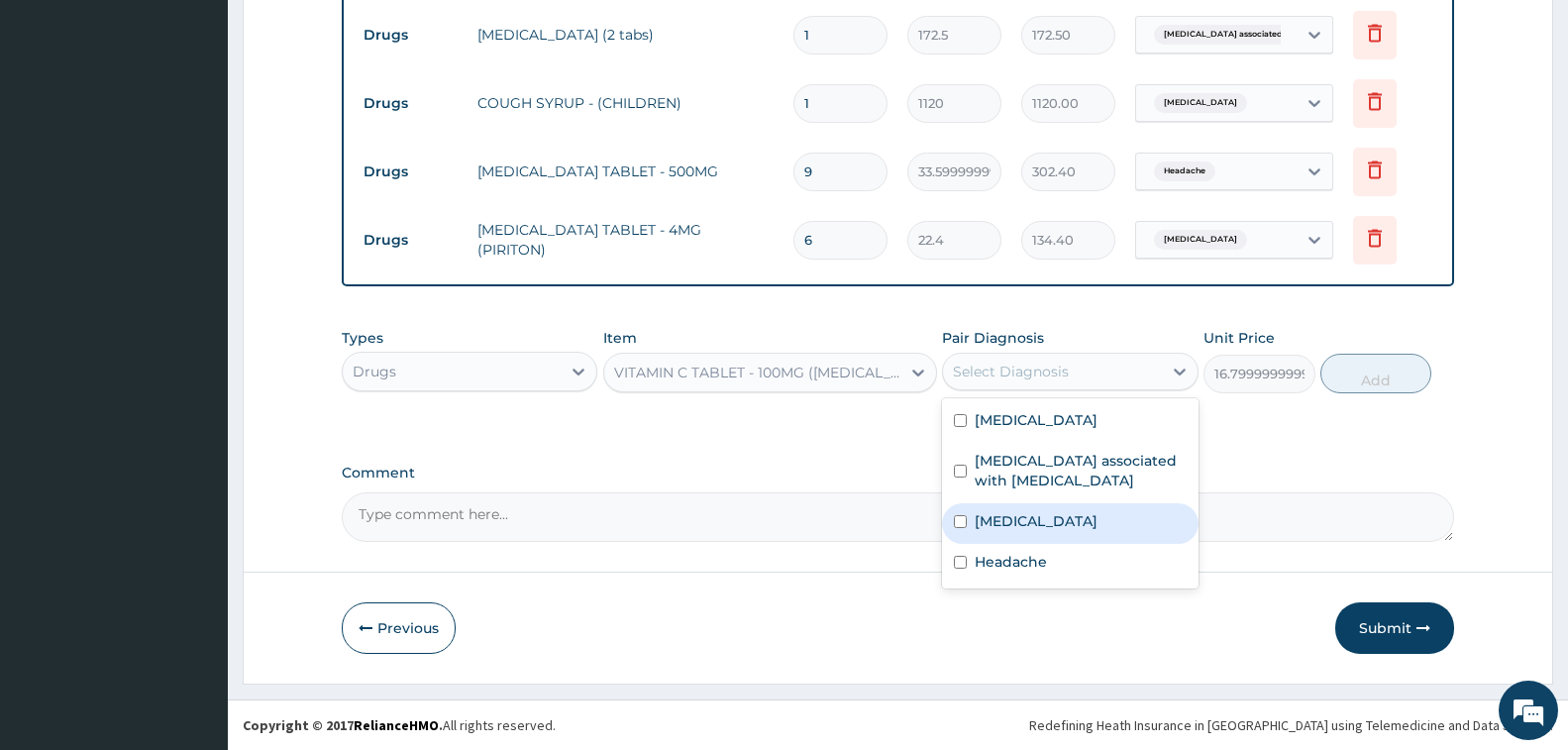
click at [1081, 525] on label "[MEDICAL_DATA]" at bounding box center [1036, 521] width 123 height 20
checkbox input "true"
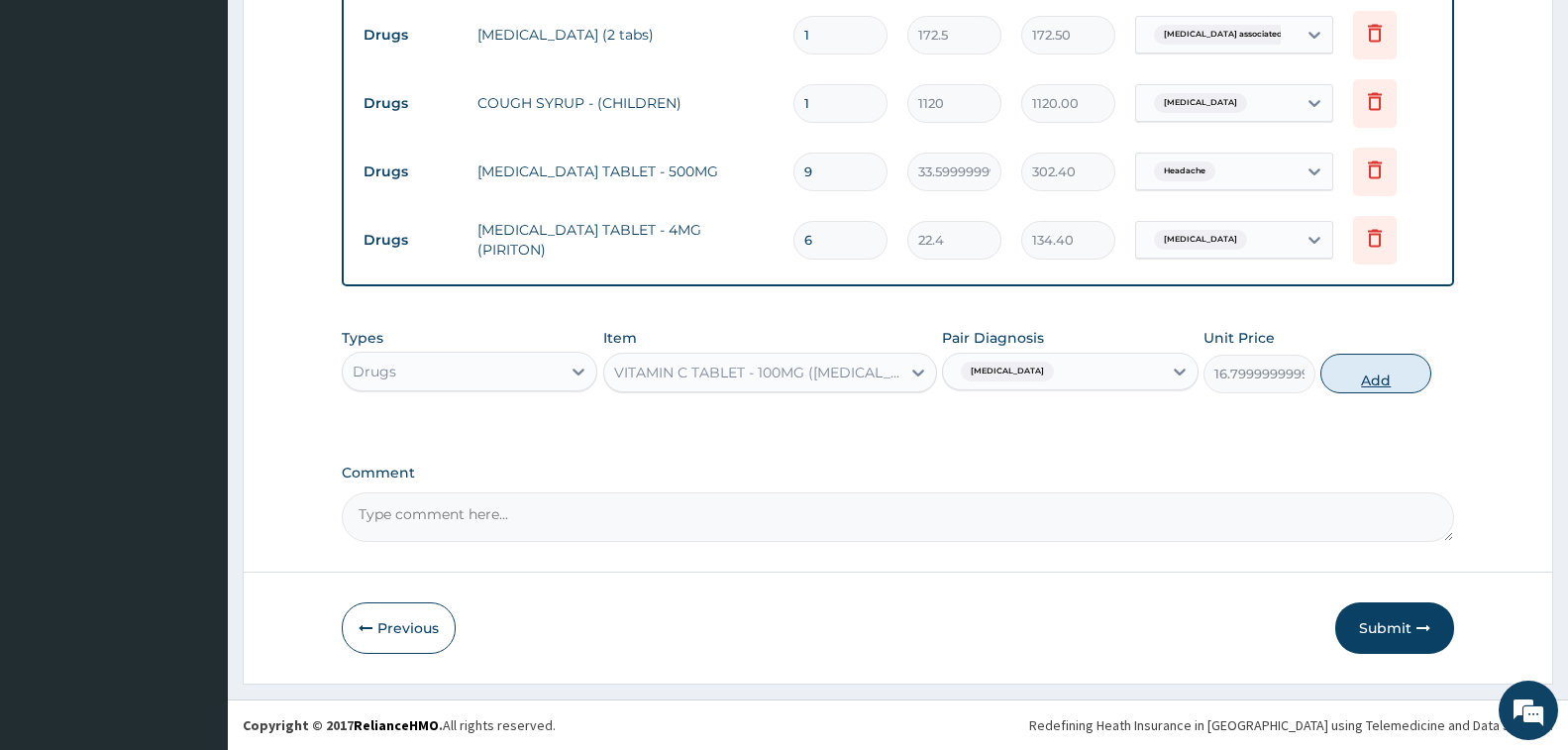
click at [1372, 365] on button "Add" at bounding box center [1376, 374] width 111 height 40
type input "0"
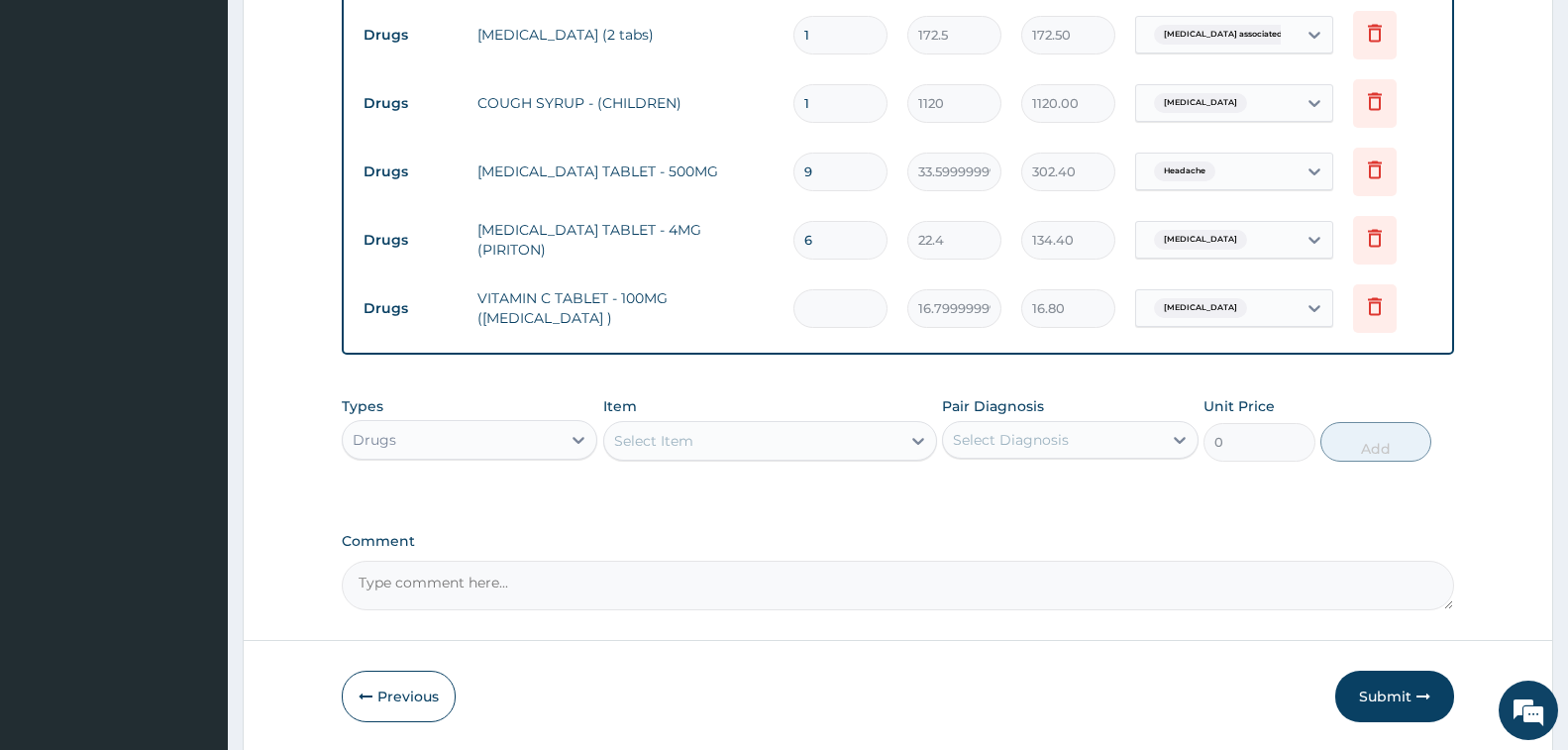
type input "0.00"
type input "9"
type input "151.20"
type input "9"
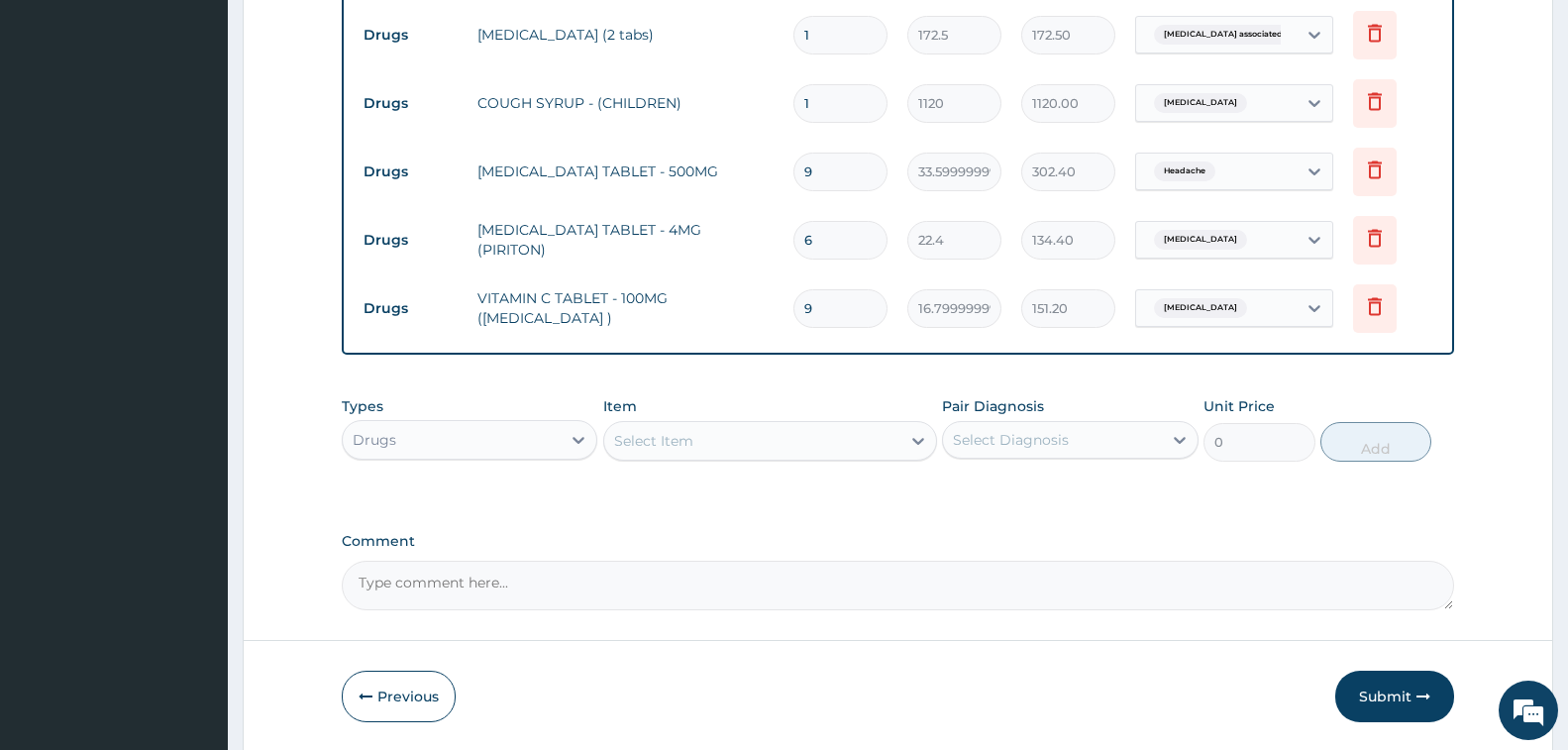
click at [539, 439] on div "Drugs" at bounding box center [451, 440] width 218 height 32
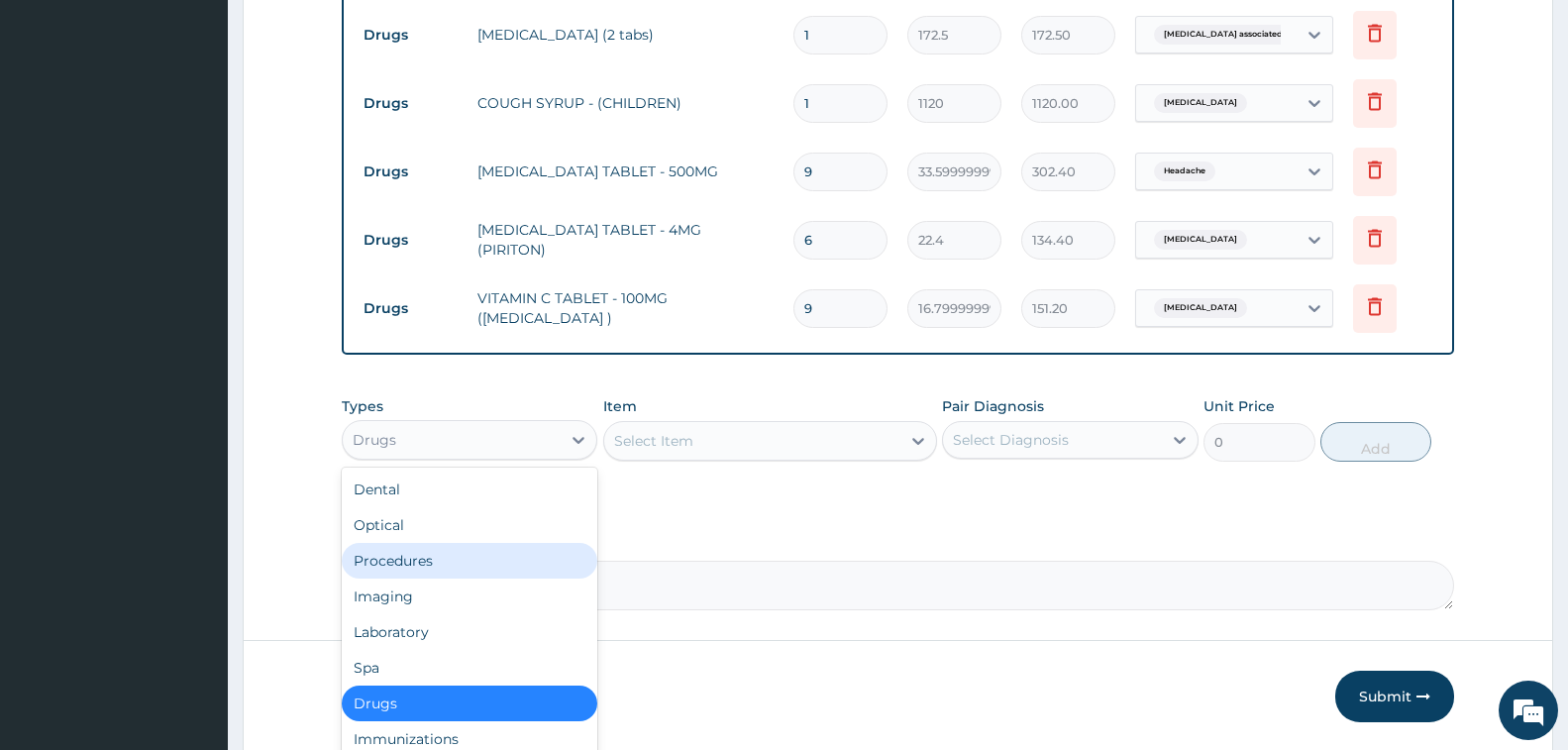
click at [499, 569] on div "Procedures" at bounding box center [469, 560] width 255 height 36
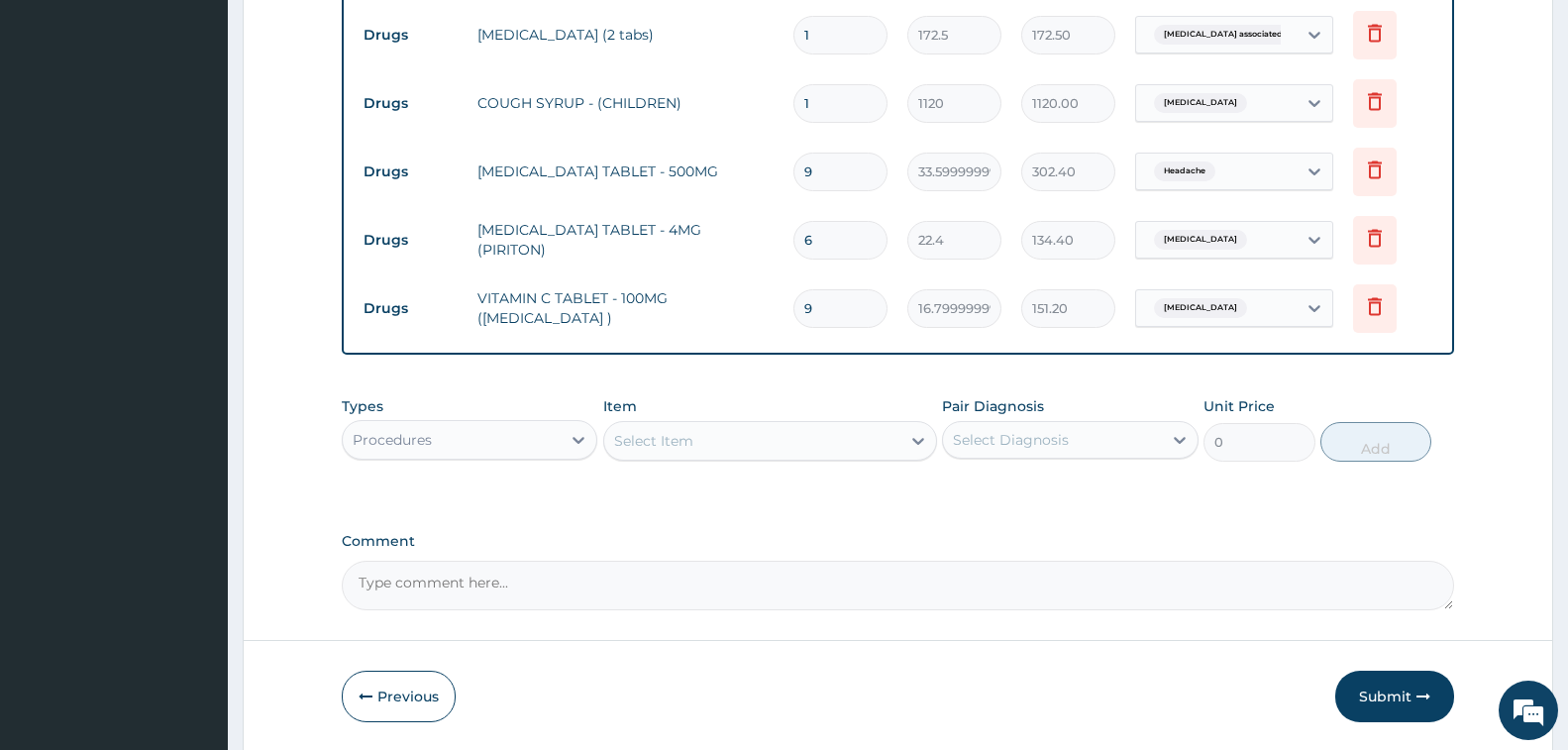
click at [684, 440] on div "Select Item" at bounding box center [654, 441] width 79 height 20
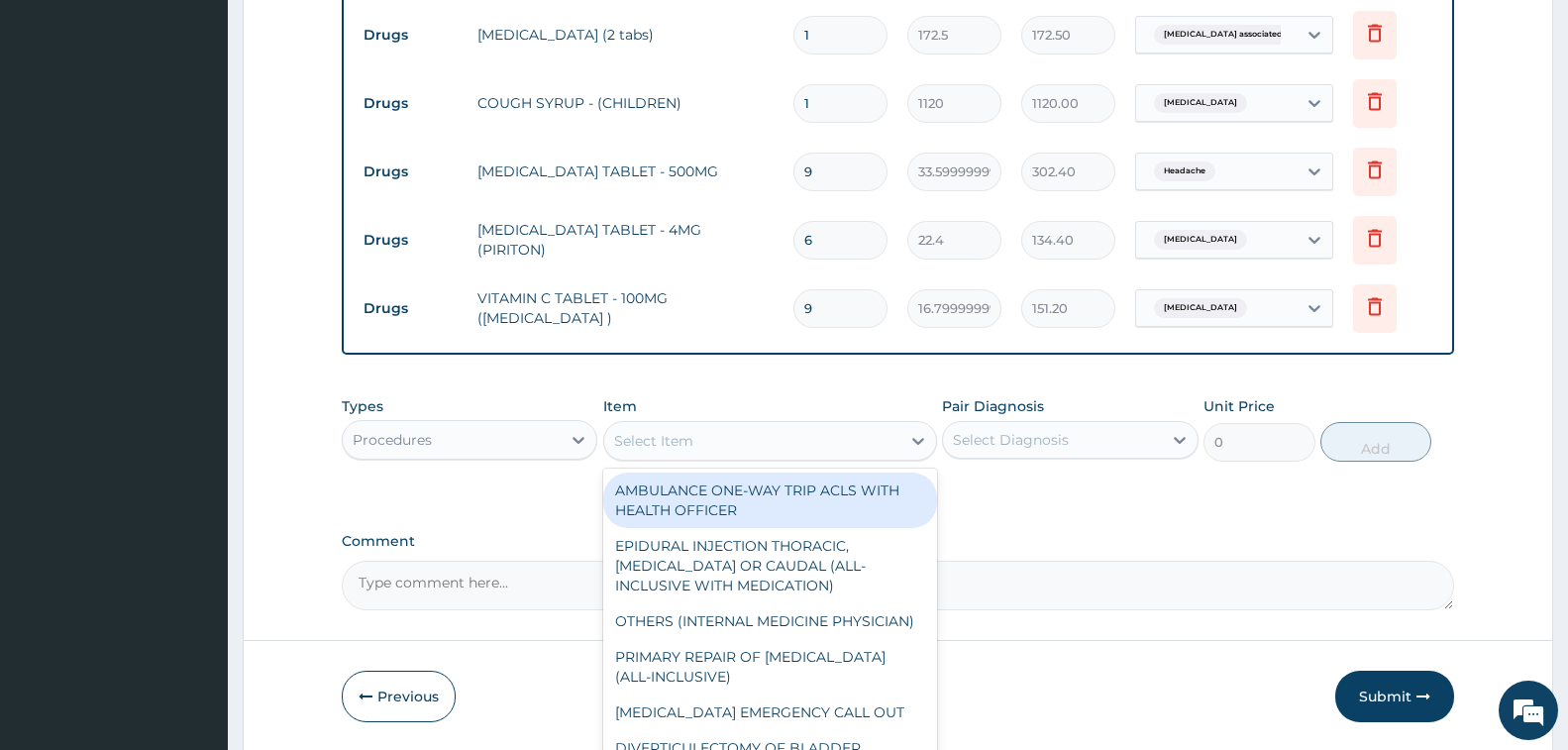
click at [724, 494] on div "AMBULANCE ONE-WAY TRIP ACLS WITH HEALTH OFFICER" at bounding box center [770, 501] width 334 height 56
type input "50000"
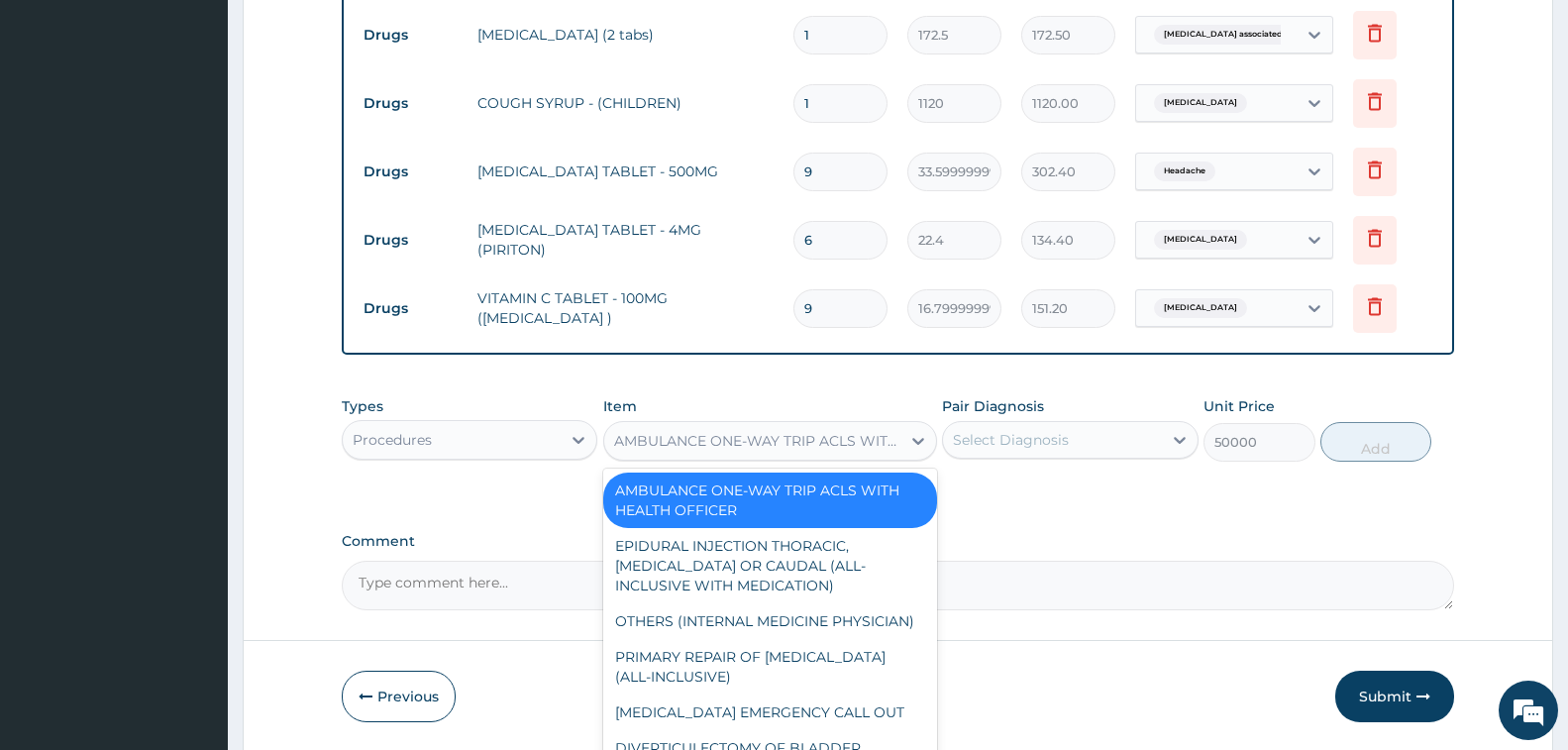
click at [714, 438] on div "AMBULANCE ONE-WAY TRIP ACLS WITH HEALTH OFFICER" at bounding box center [758, 441] width 288 height 20
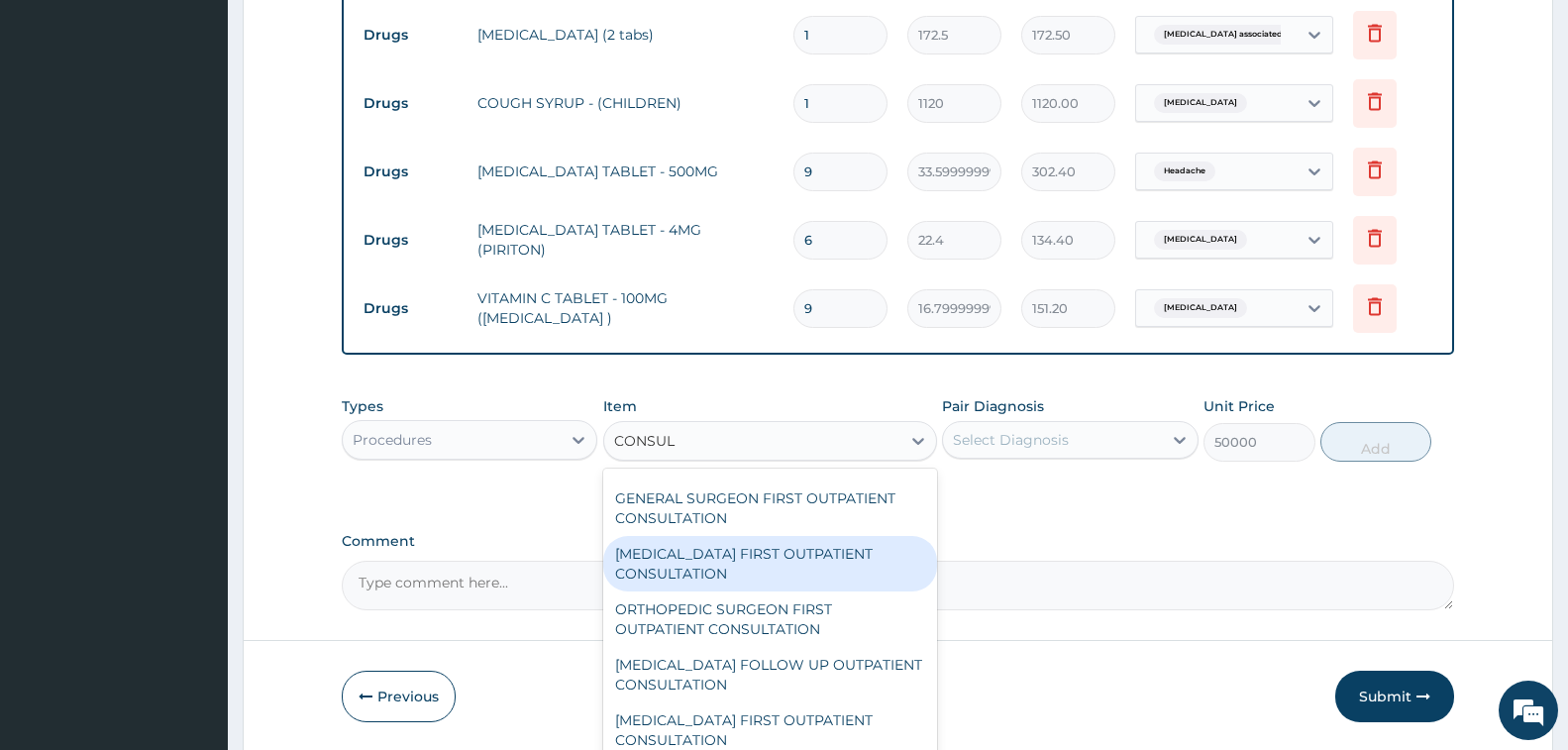
scroll to position [1090, 0]
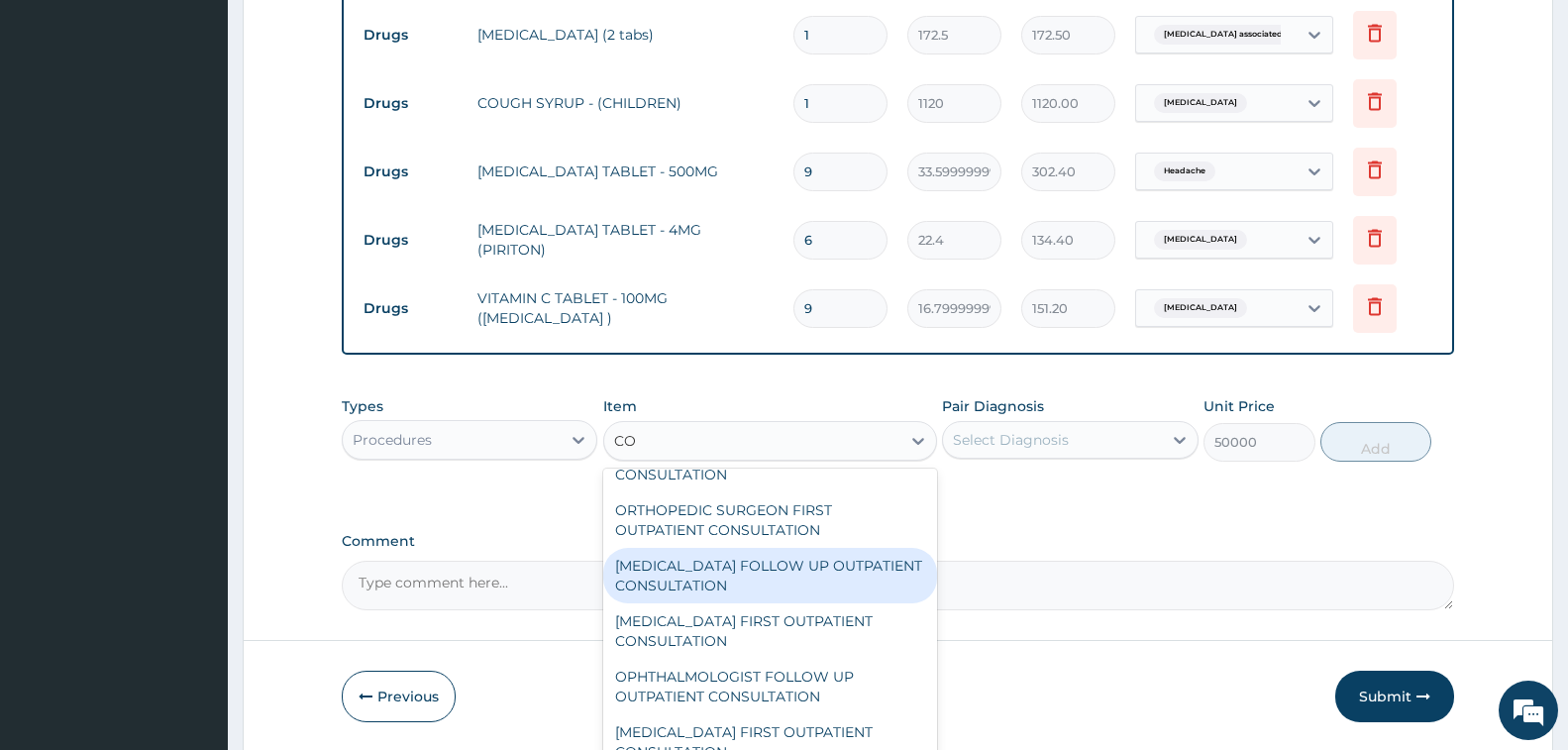
type input "C"
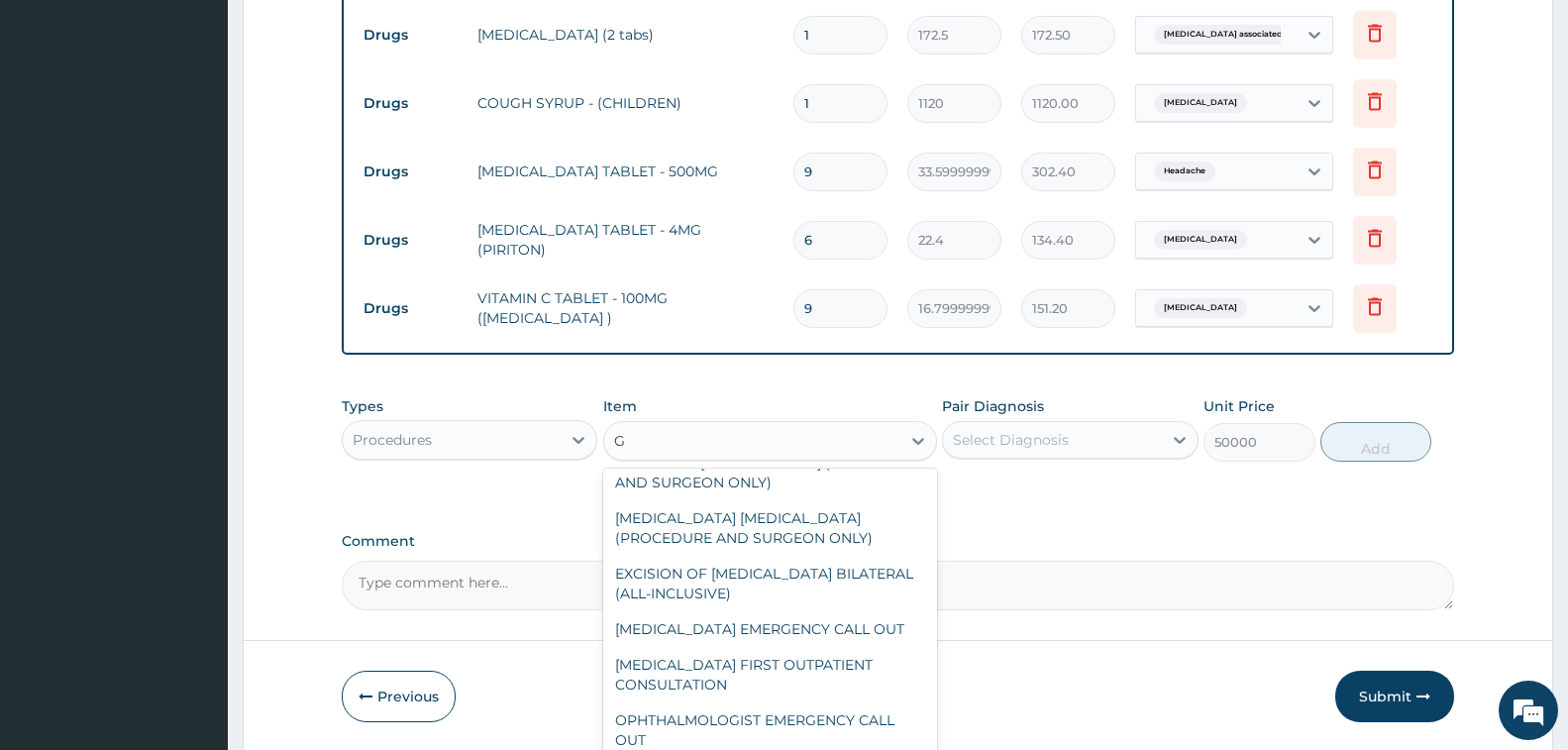
scroll to position [0, 0]
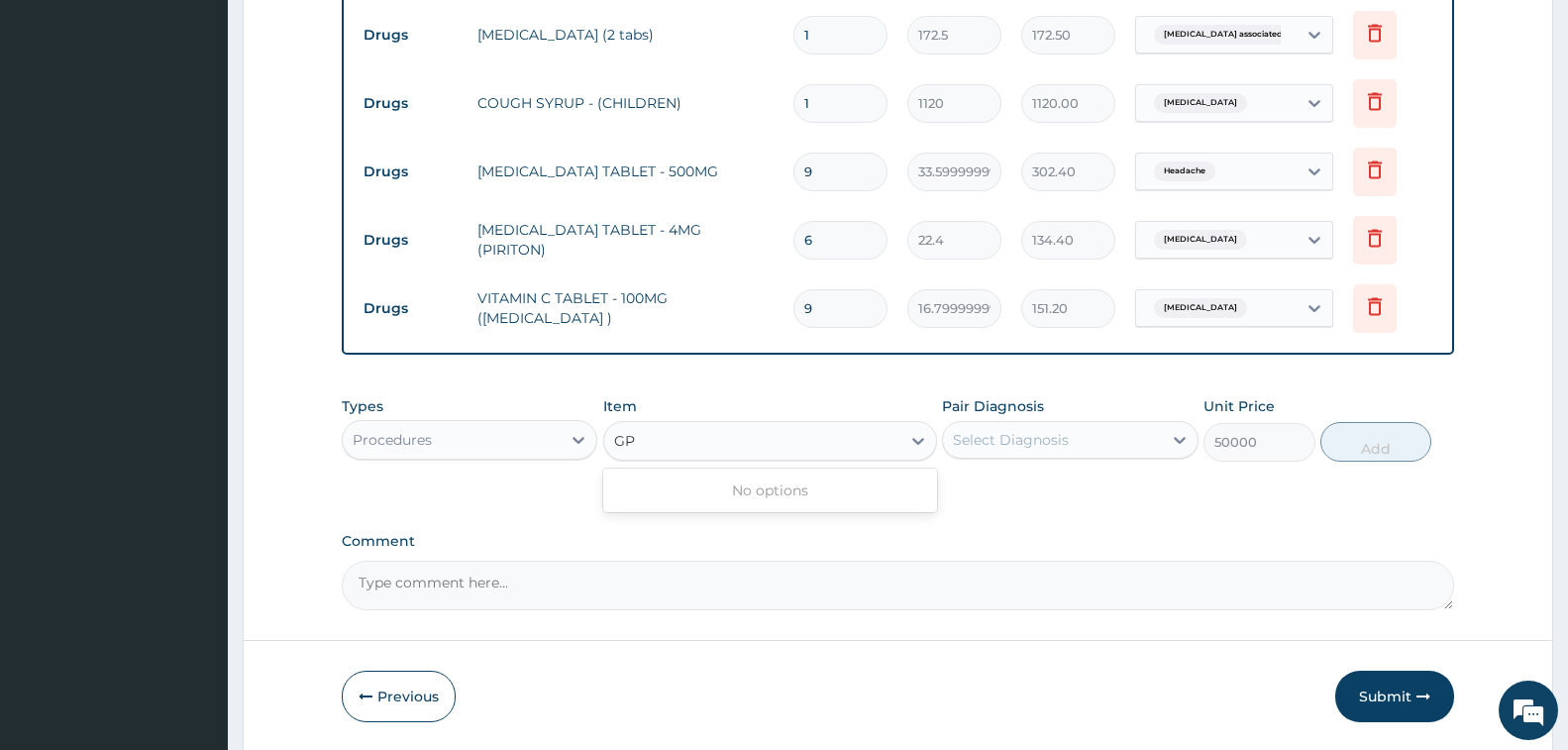
type input "G"
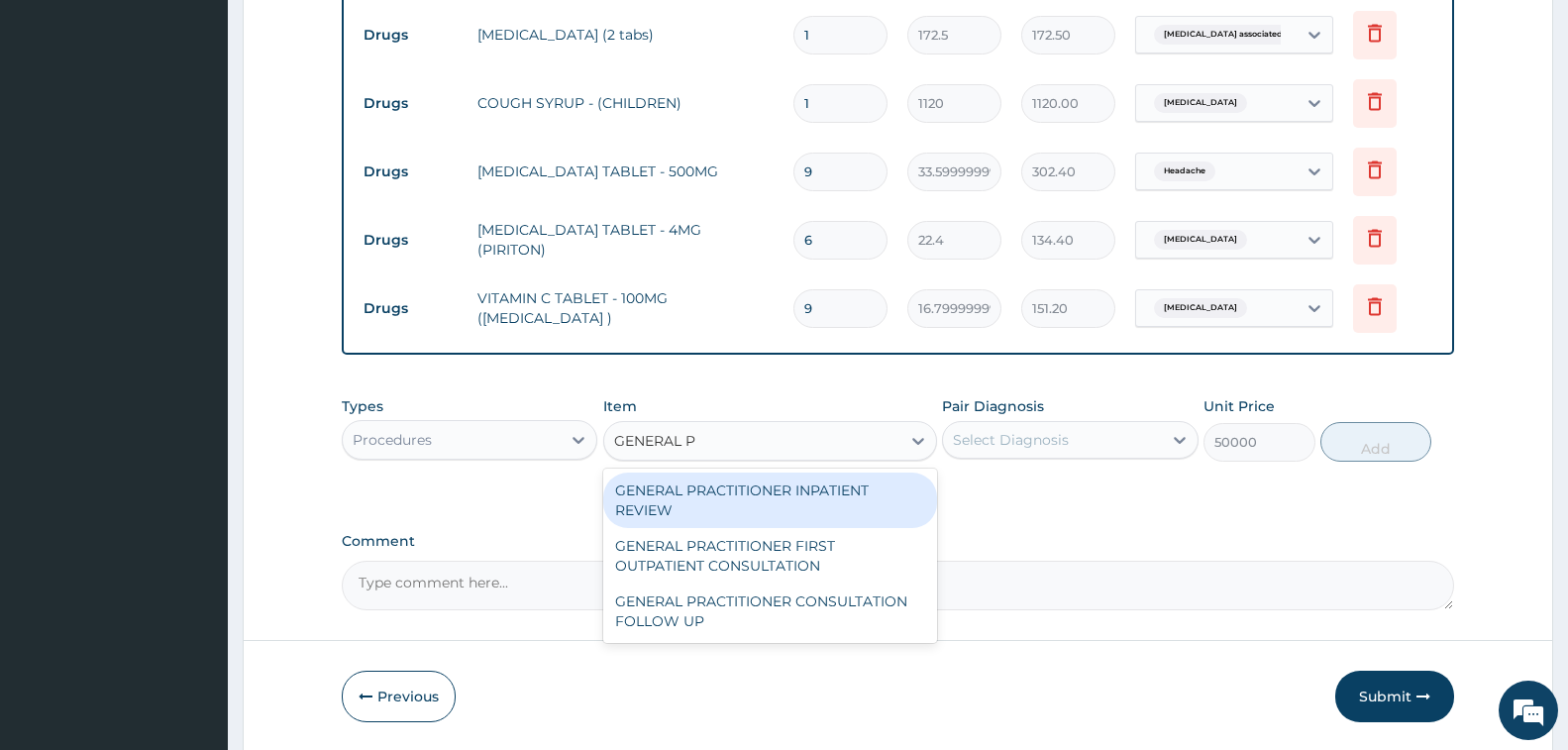
type input "GENERAL PR"
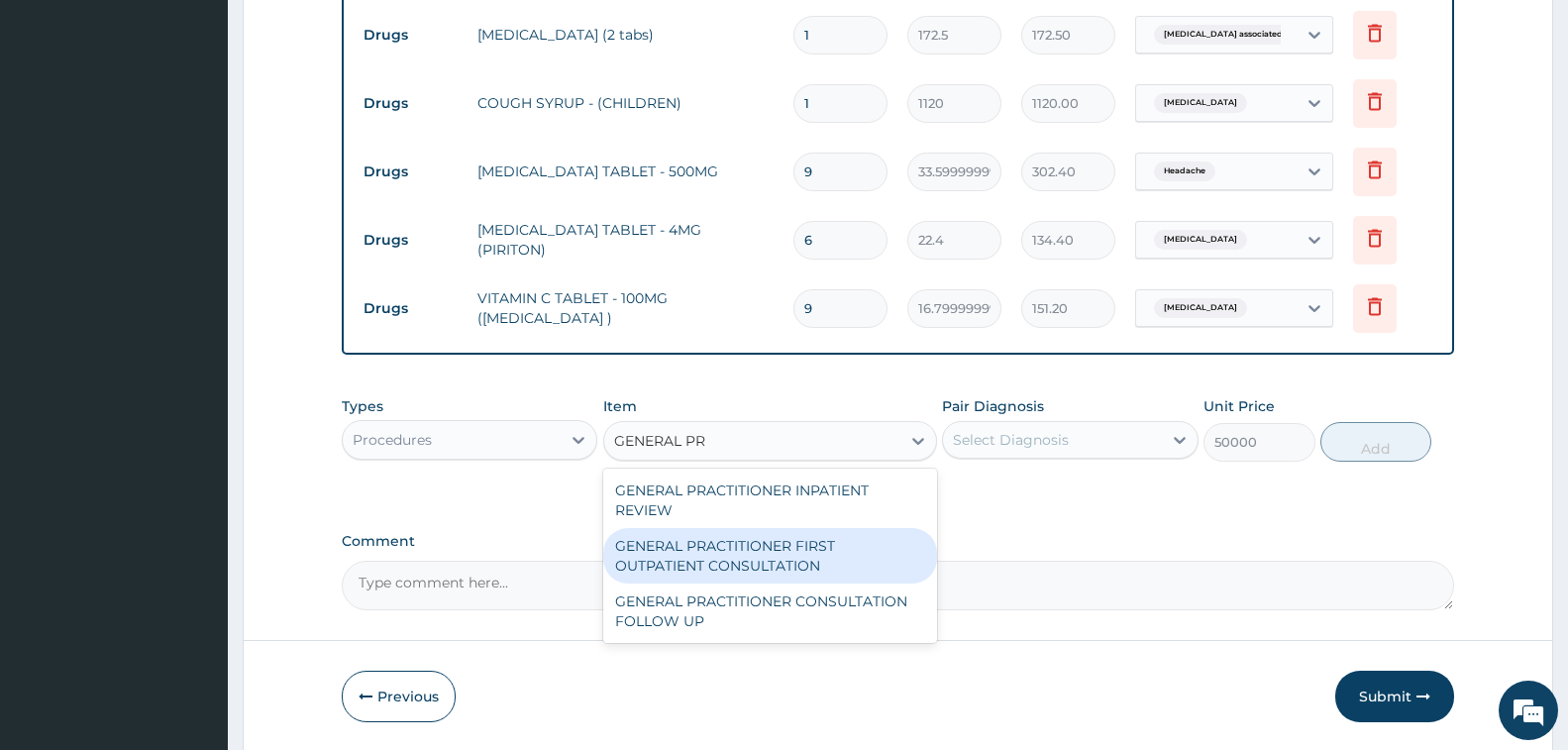
click at [779, 557] on div "GENERAL PRACTITIONER FIRST OUTPATIENT CONSULTATION" at bounding box center [770, 555] width 334 height 56
type input "3750"
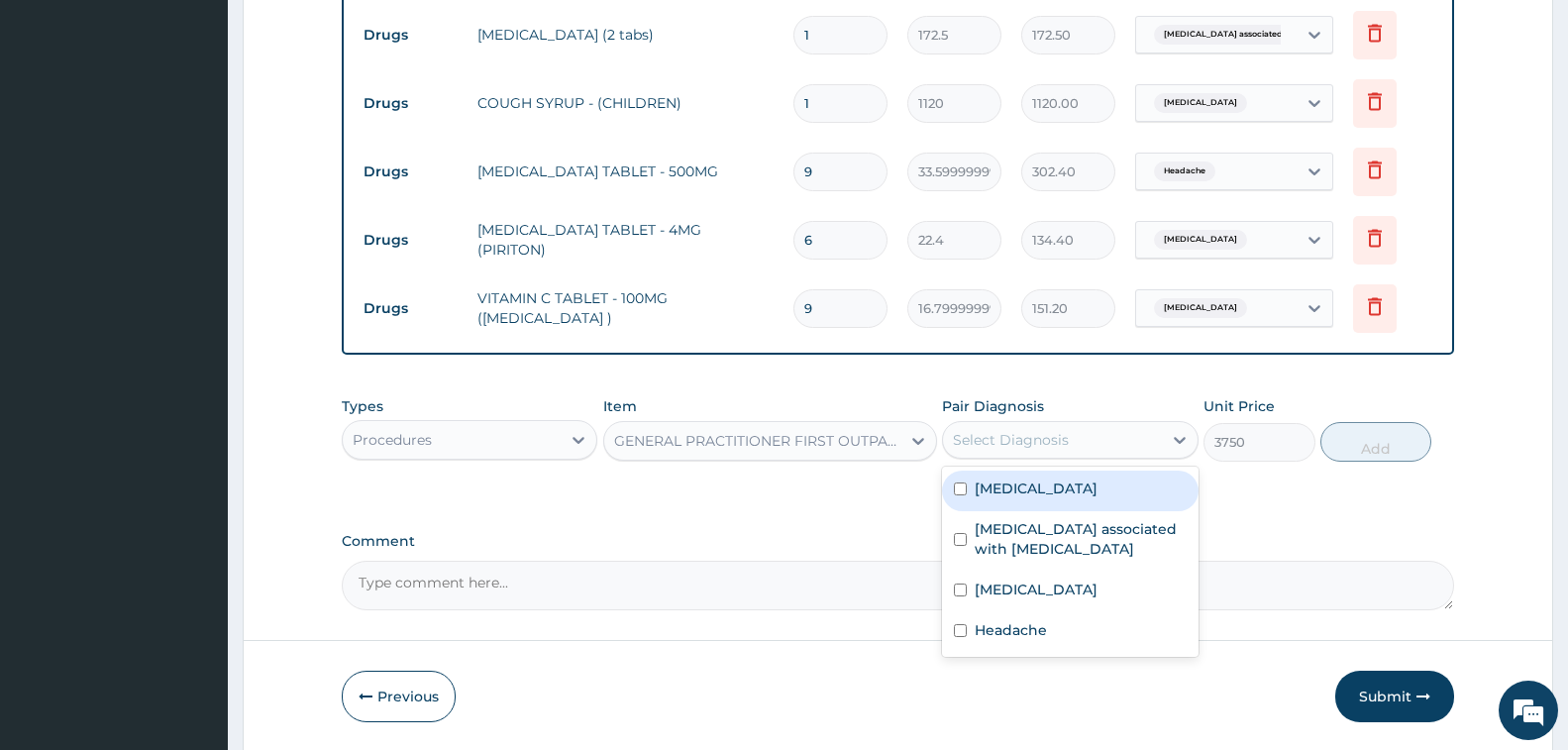
click at [1037, 438] on div "Select Diagnosis" at bounding box center [1011, 440] width 116 height 20
drag, startPoint x: 1047, startPoint y: 501, endPoint x: 1051, endPoint y: 541, distance: 40.2
click at [1047, 502] on div "Rhinitis" at bounding box center [1069, 491] width 255 height 41
checkbox input "true"
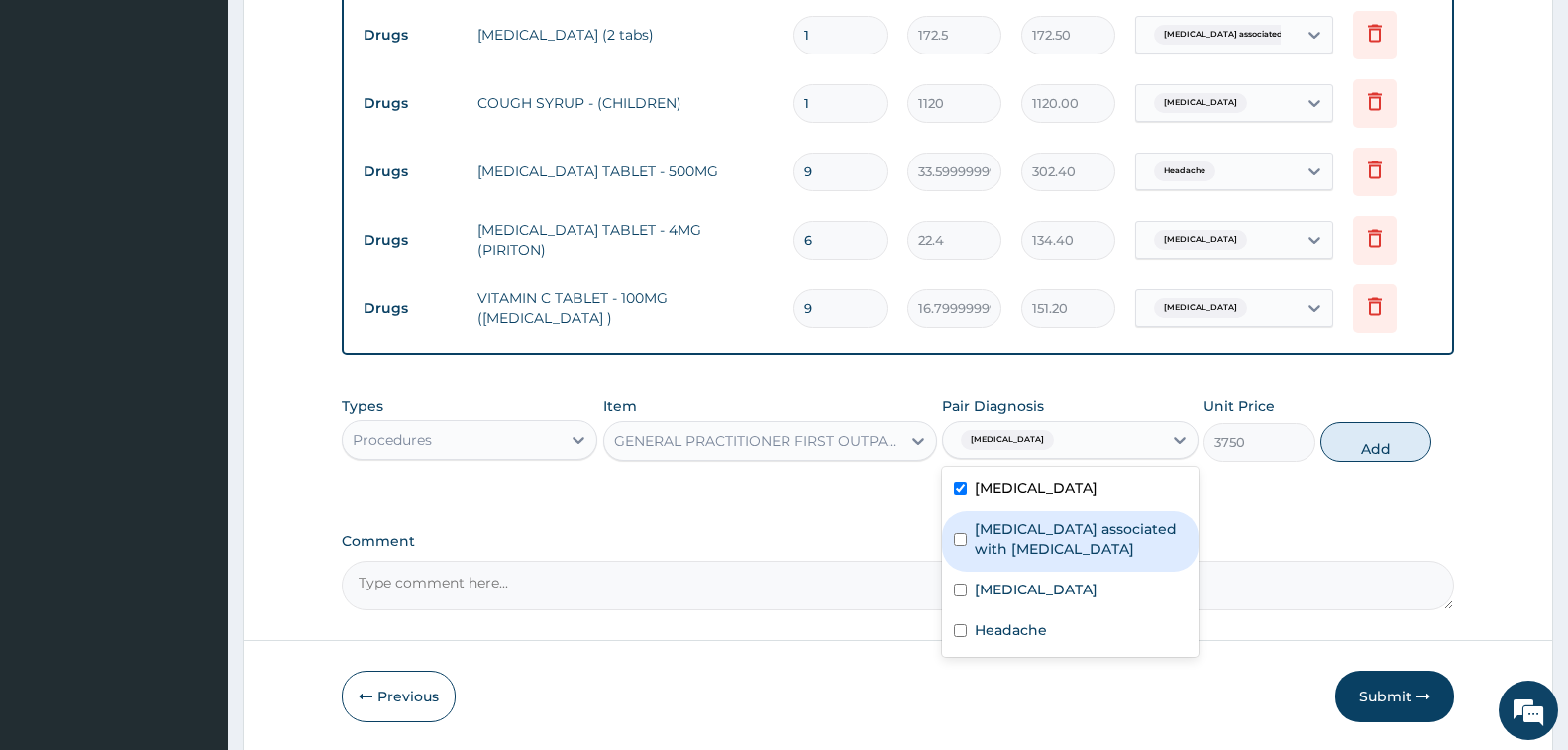
click at [1051, 542] on label "Arthropathy associated with helminthiasis" at bounding box center [1080, 538] width 211 height 40
checkbox input "true"
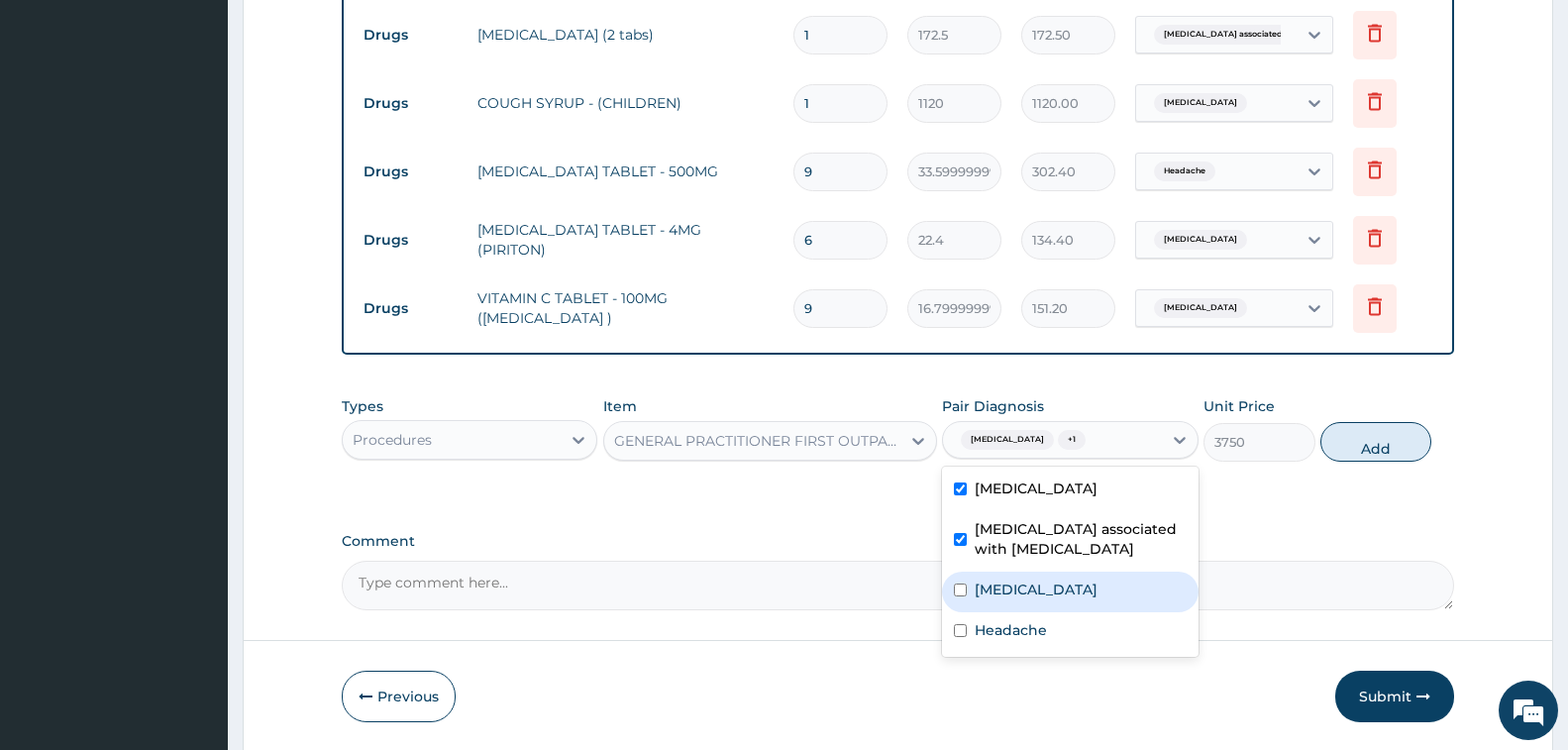
click at [1067, 595] on label "[MEDICAL_DATA]" at bounding box center [1036, 589] width 123 height 20
checkbox input "true"
click at [1067, 626] on div "Headache" at bounding box center [1069, 632] width 255 height 41
checkbox input "true"
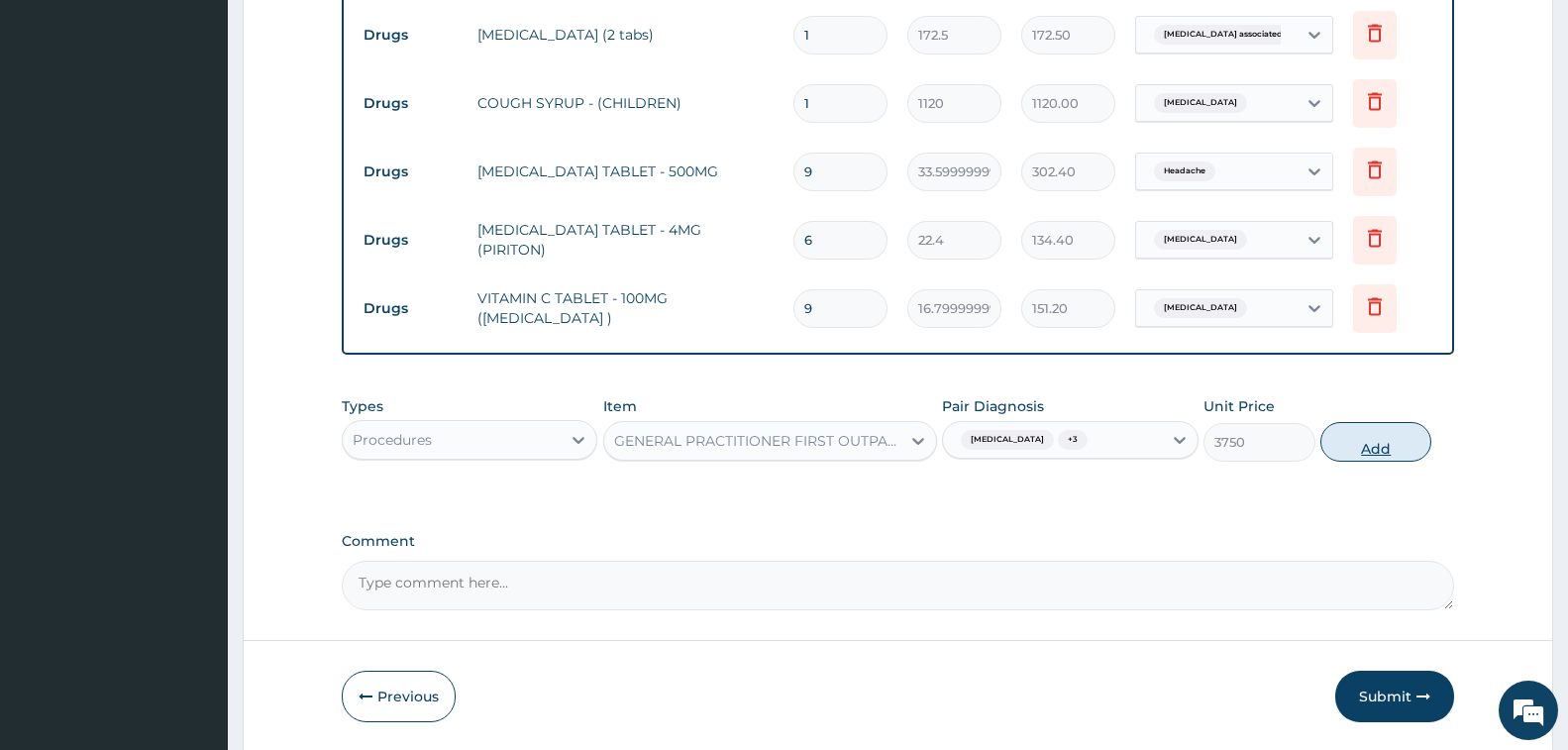
click at [1396, 440] on button "Add" at bounding box center [1376, 442] width 111 height 40
type input "0"
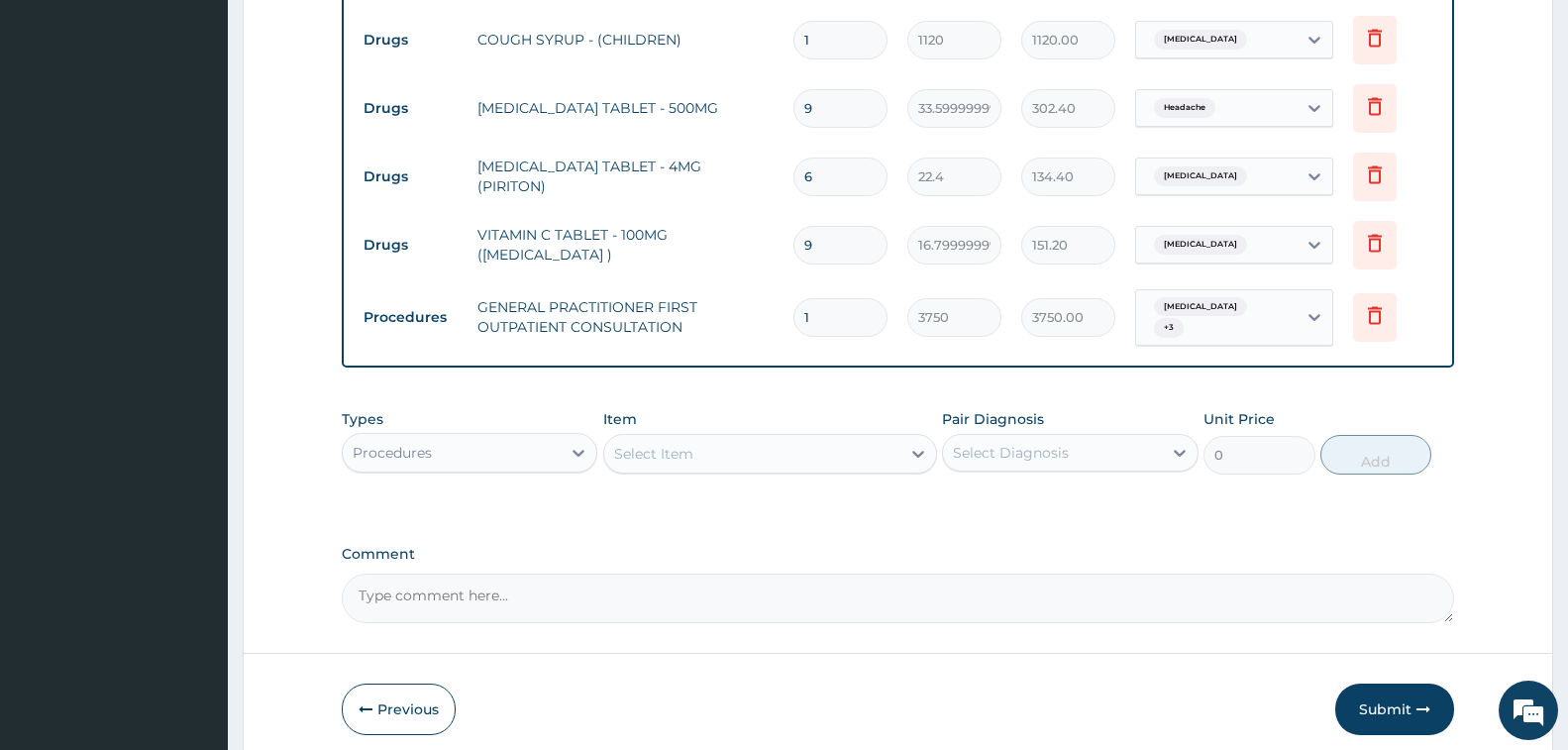
scroll to position [994, 0]
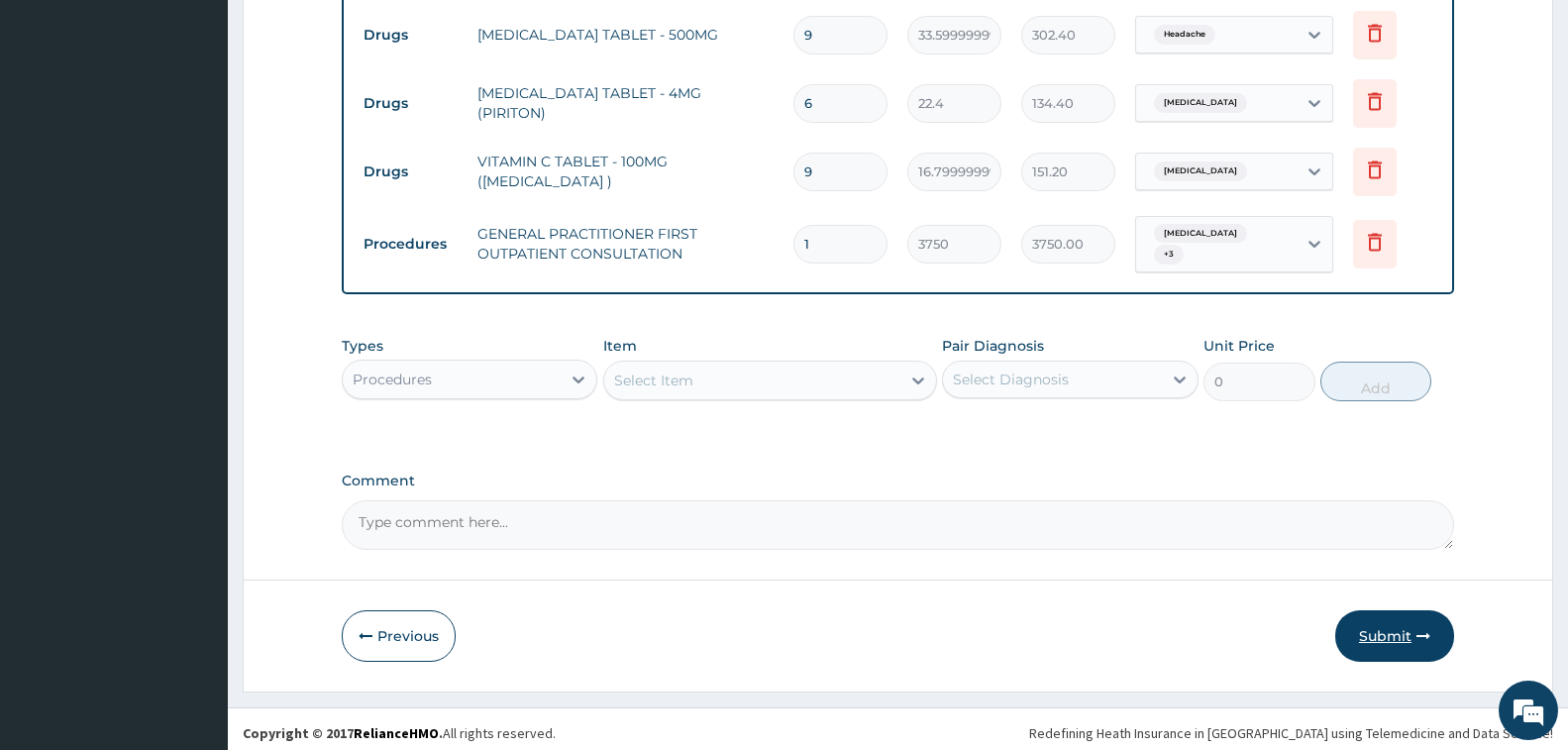
click at [1362, 634] on button "Submit" at bounding box center [1395, 636] width 119 height 52
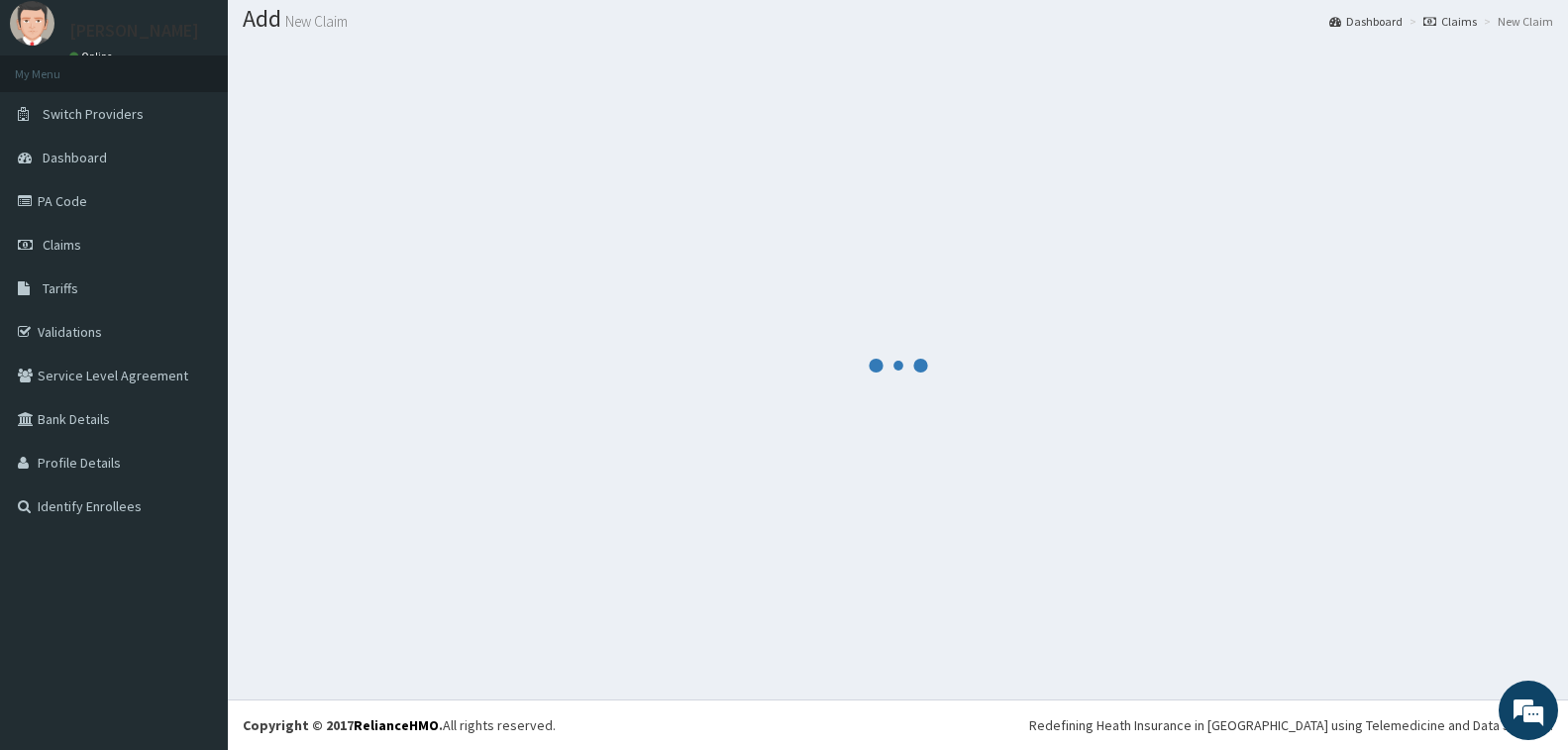
scroll to position [59, 0]
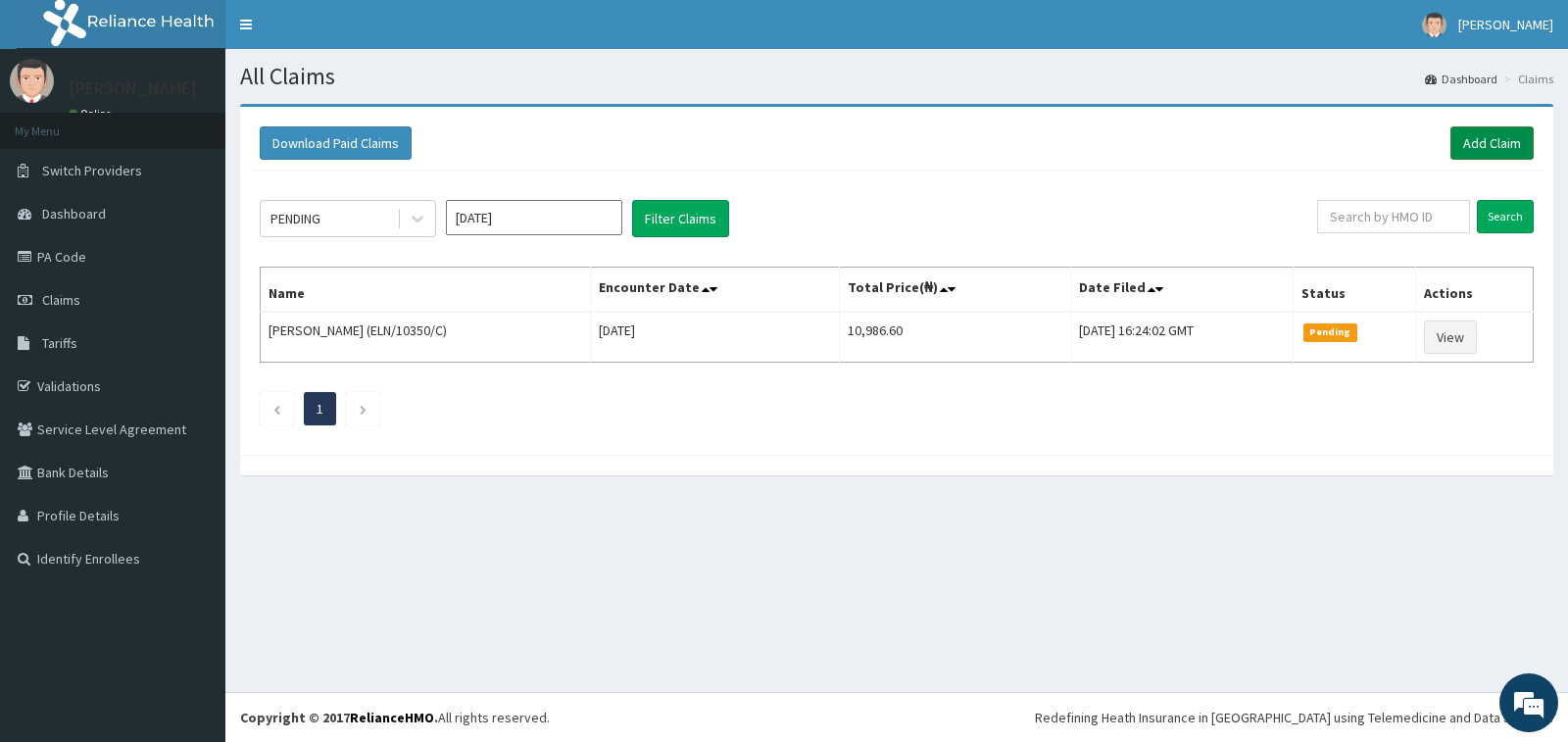
click at [1461, 134] on link "Add Claim" at bounding box center [1491, 143] width 84 height 33
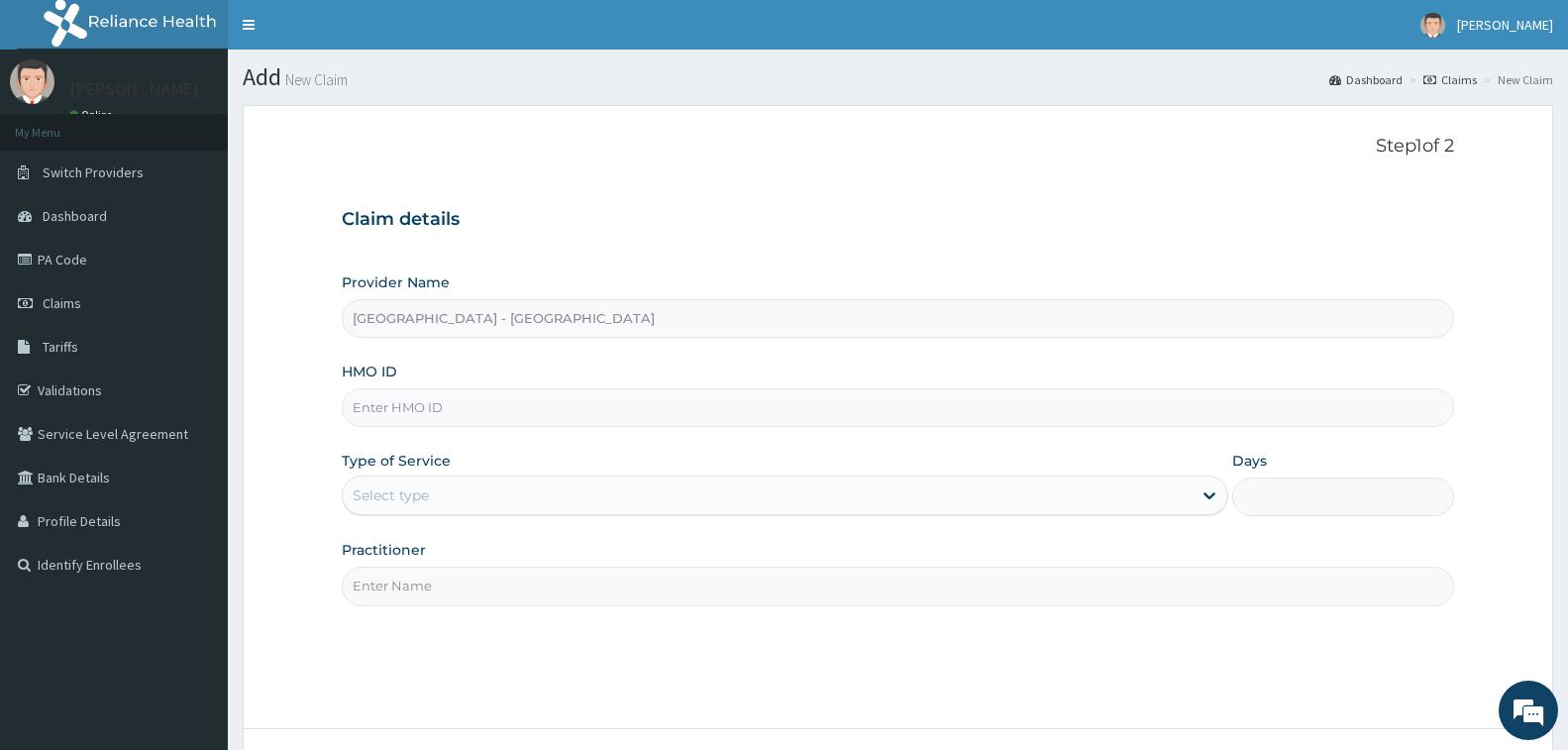
click at [463, 398] on input "HMO ID" at bounding box center [898, 407] width 1113 height 39
paste input "GSV/10663/B"
type input "GSV/10663/C"
click at [465, 517] on div "Provider Name [PERSON_NAME][GEOGRAPHIC_DATA] - Apapa HMO ID GSV/10663/C Type of…" at bounding box center [898, 438] width 1113 height 333
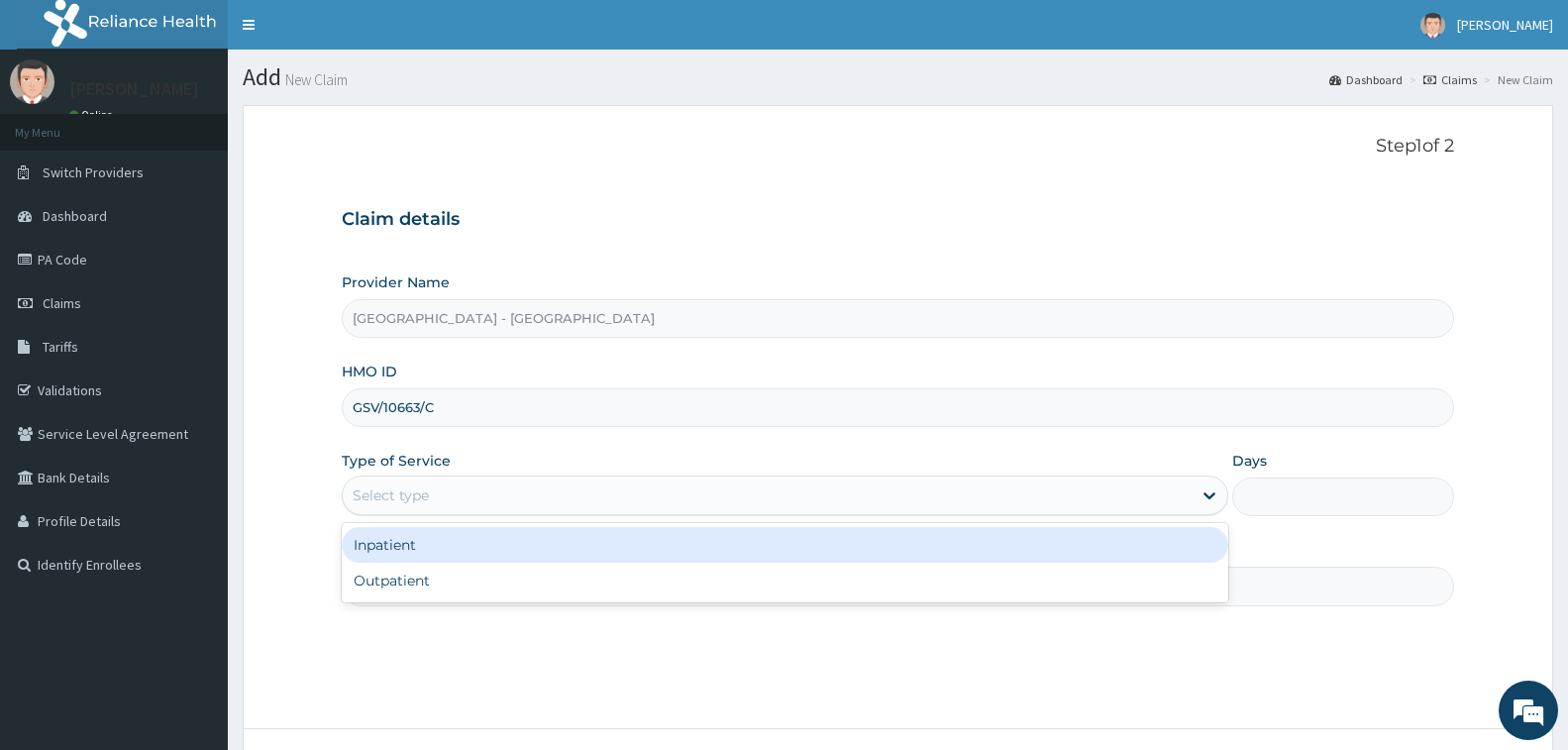
click at [450, 511] on div "Select type" at bounding box center [767, 496] width 849 height 32
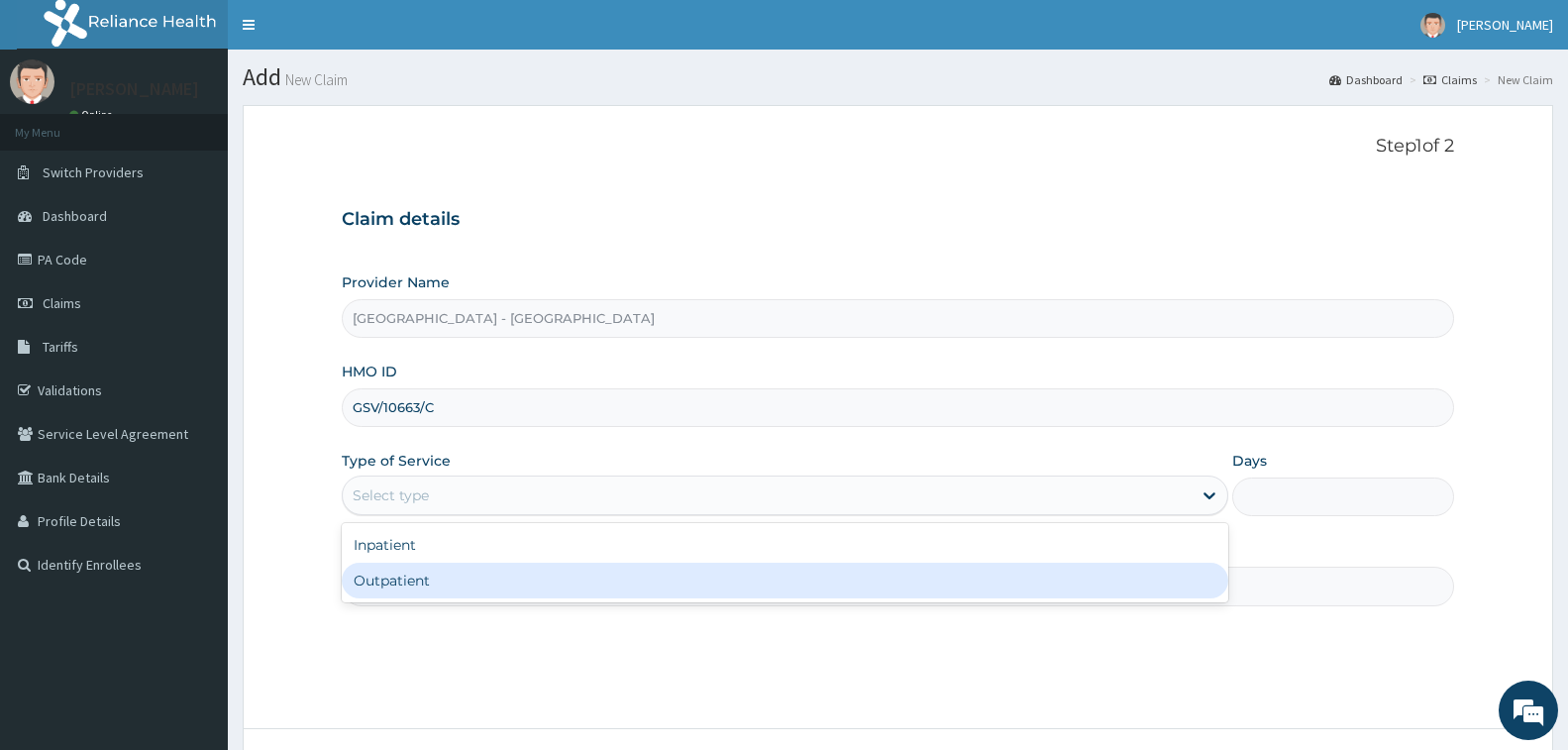
click at [432, 587] on div "Outpatient" at bounding box center [785, 580] width 886 height 36
type input "1"
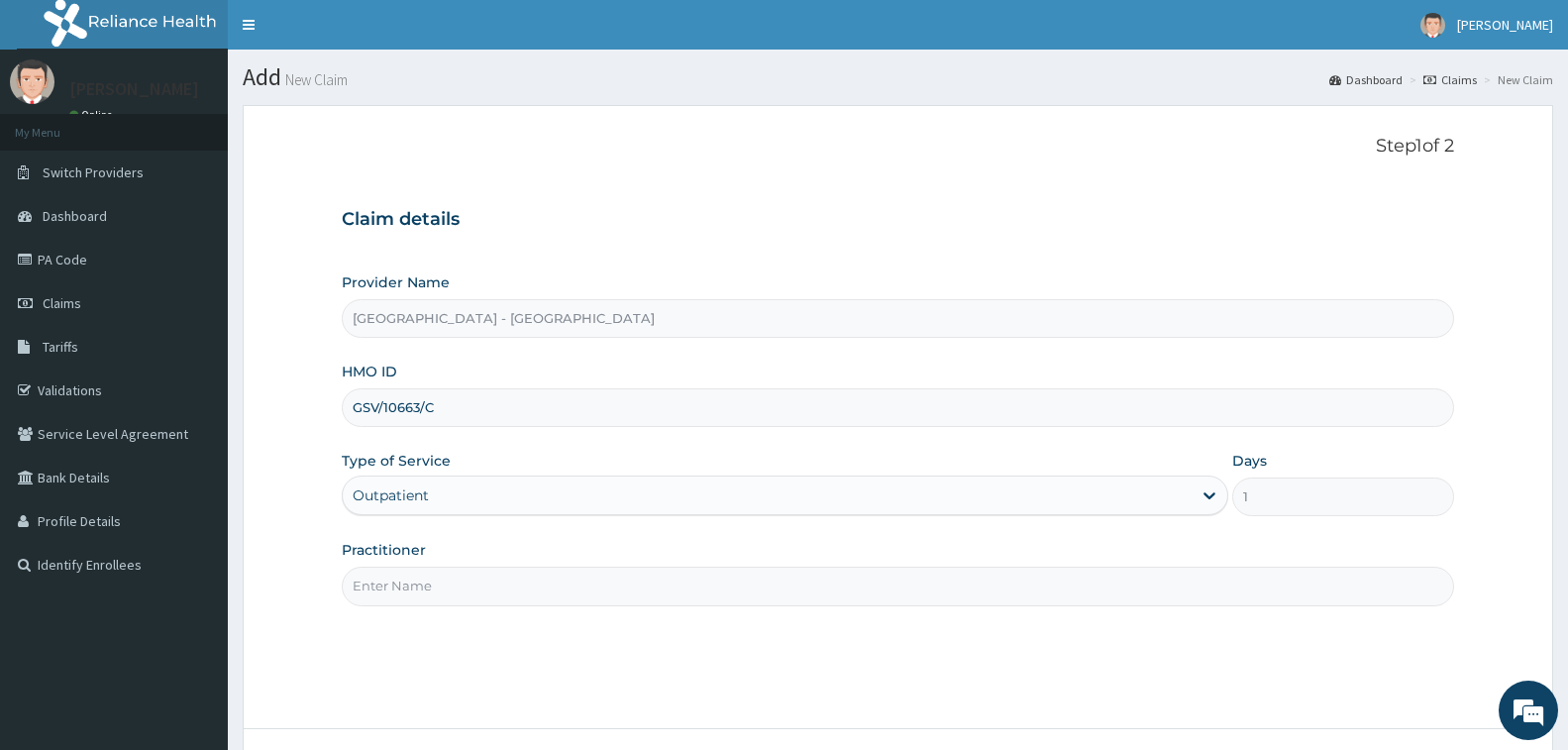
click at [432, 587] on input "Practitioner" at bounding box center [898, 585] width 1113 height 39
type input "[PERSON_NAME]"
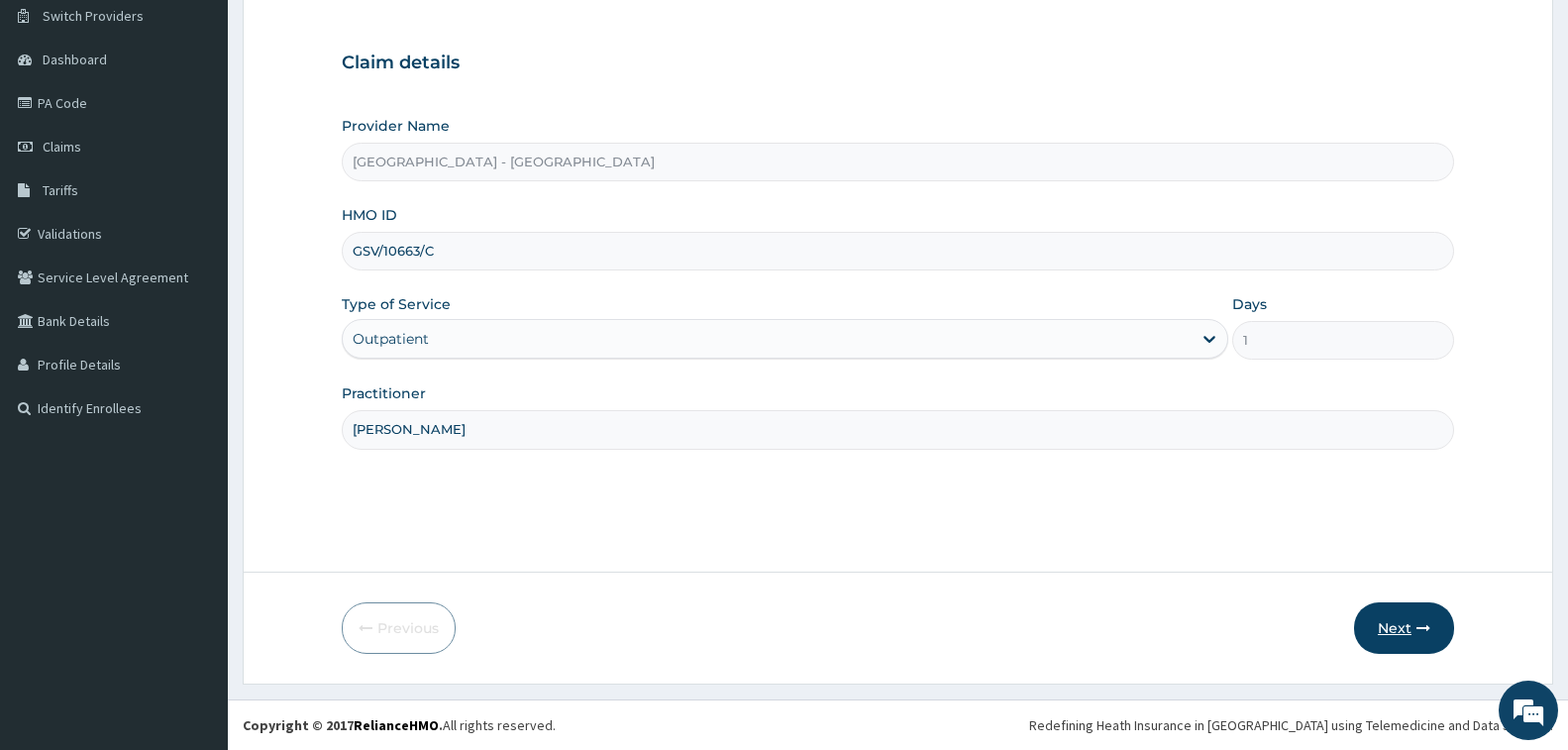
click at [1412, 628] on button "Next" at bounding box center [1404, 628] width 100 height 52
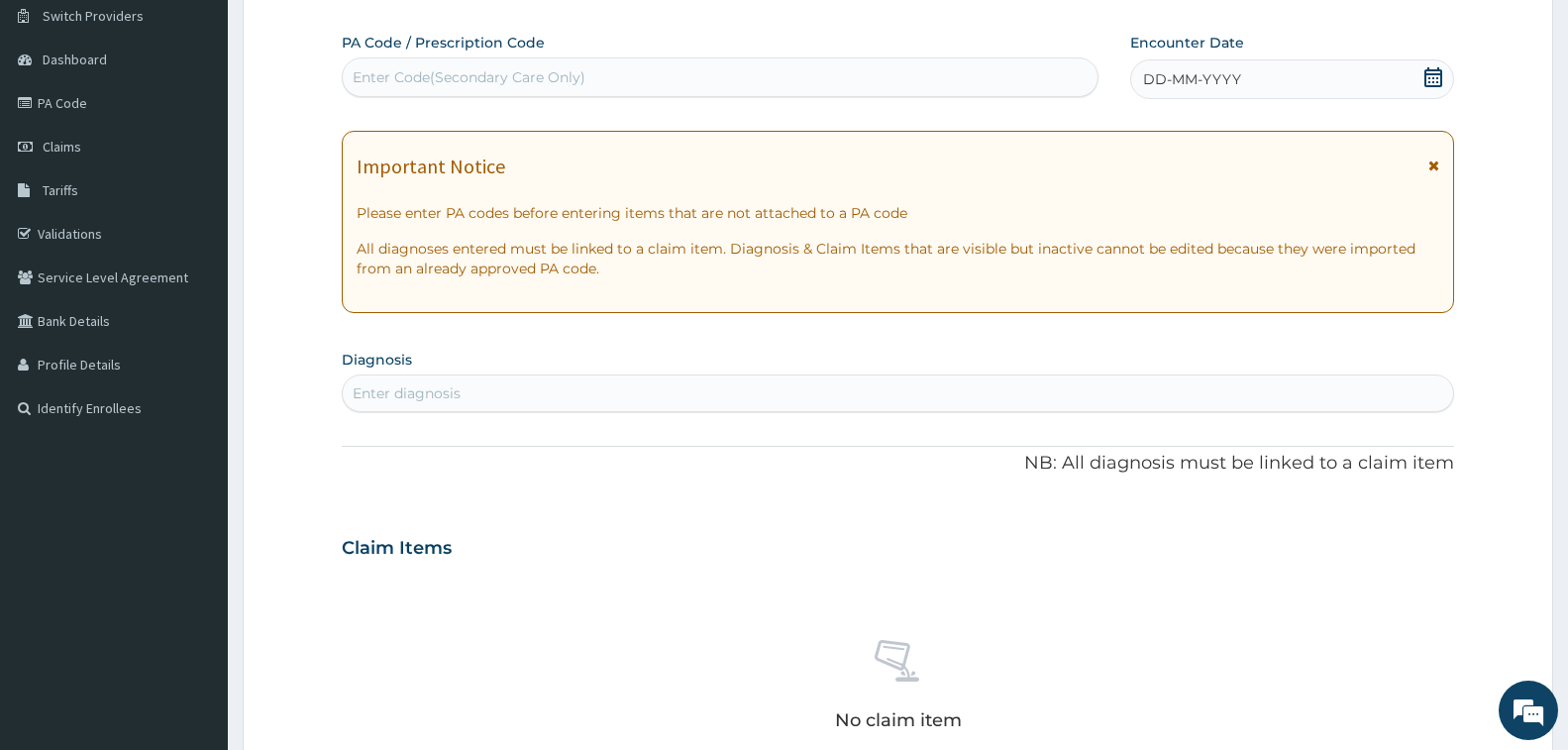
click at [469, 74] on div "Enter Code(Secondary Care Only)" at bounding box center [469, 77] width 233 height 20
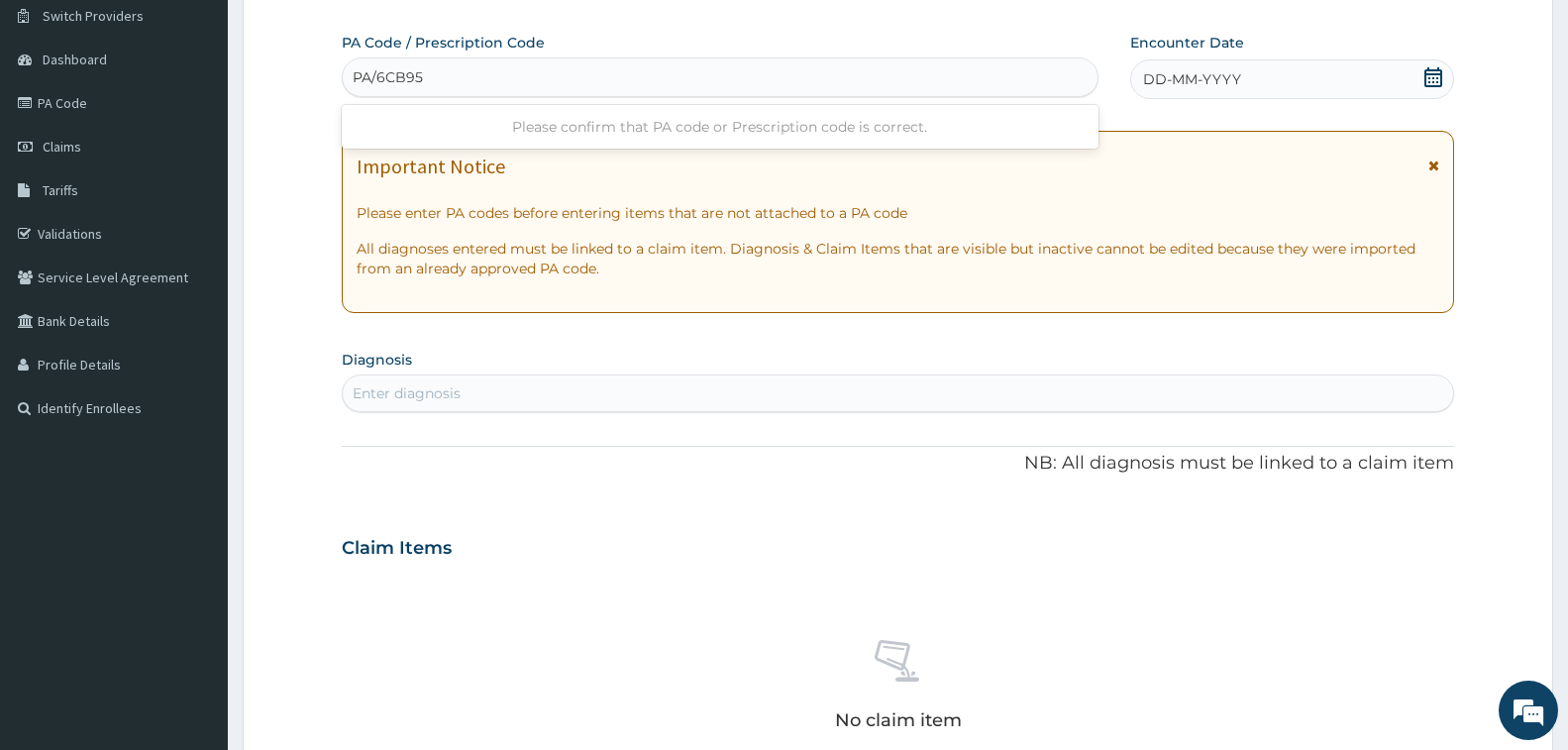
type input "PA/6CB95A"
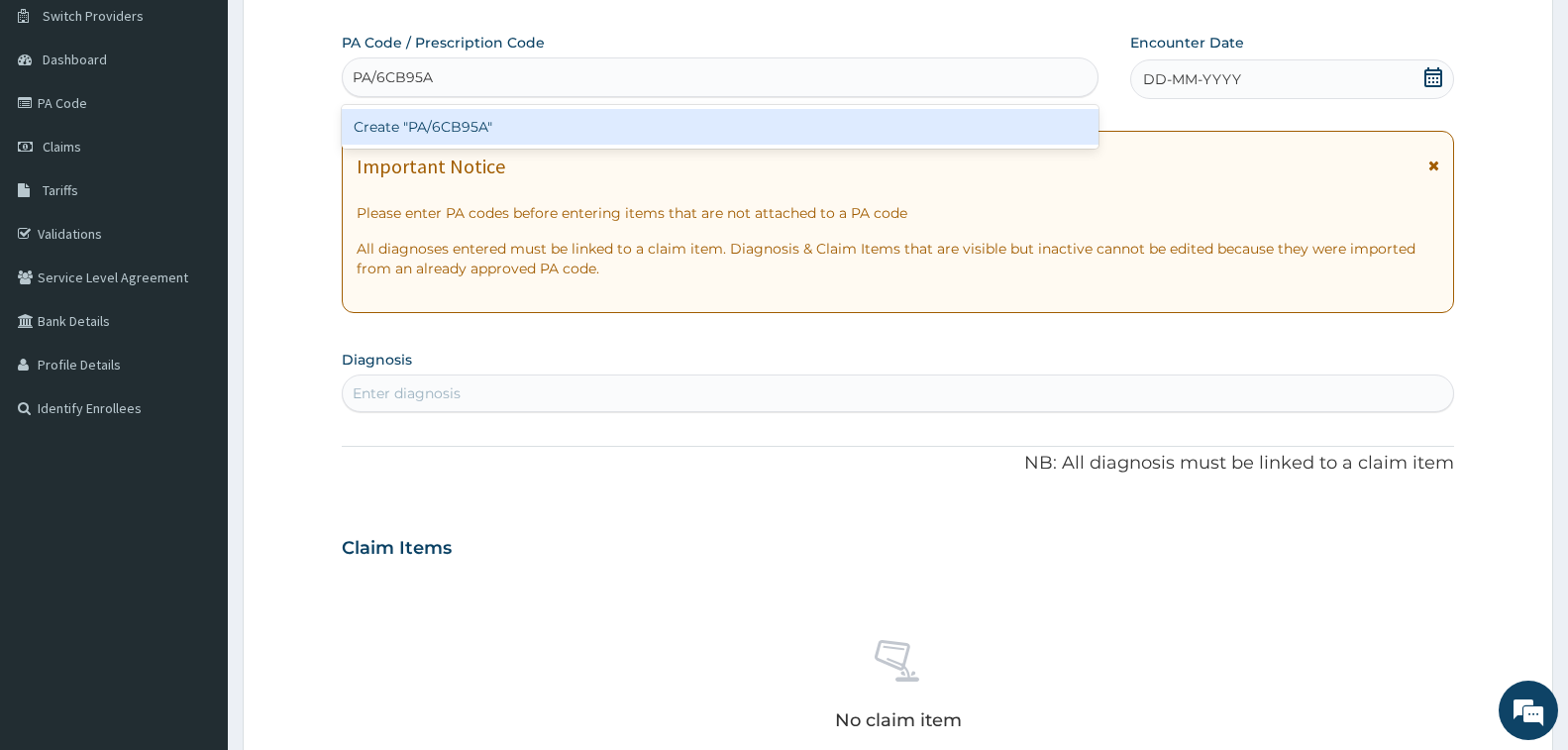
click at [446, 118] on div "Create "PA/6CB95A"" at bounding box center [720, 127] width 757 height 36
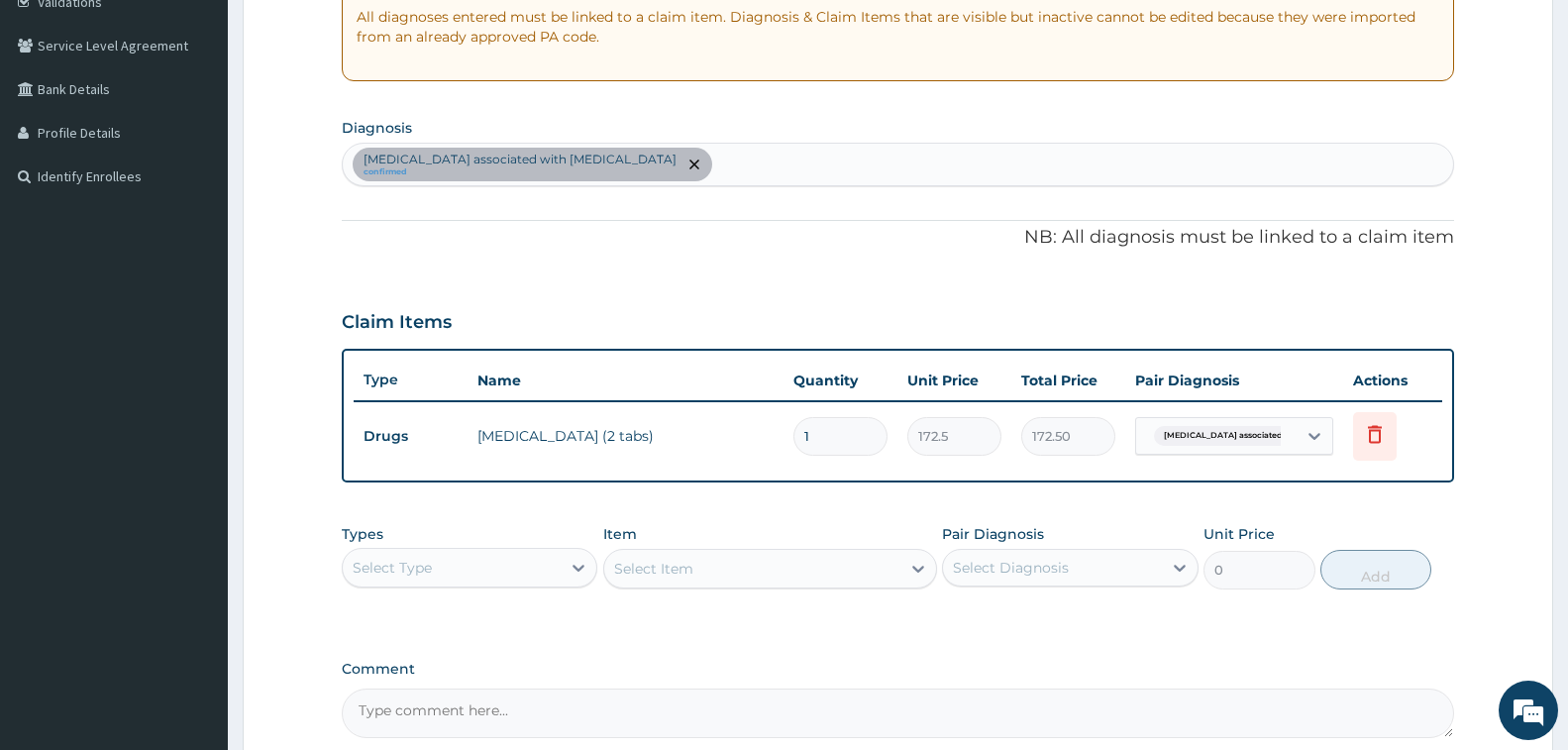
scroll to position [386, 0]
click at [690, 168] on div "Arthropathy associated with helminthiasis confirmed" at bounding box center [898, 167] width 1111 height 42
type input "ALLERGIC RHI"
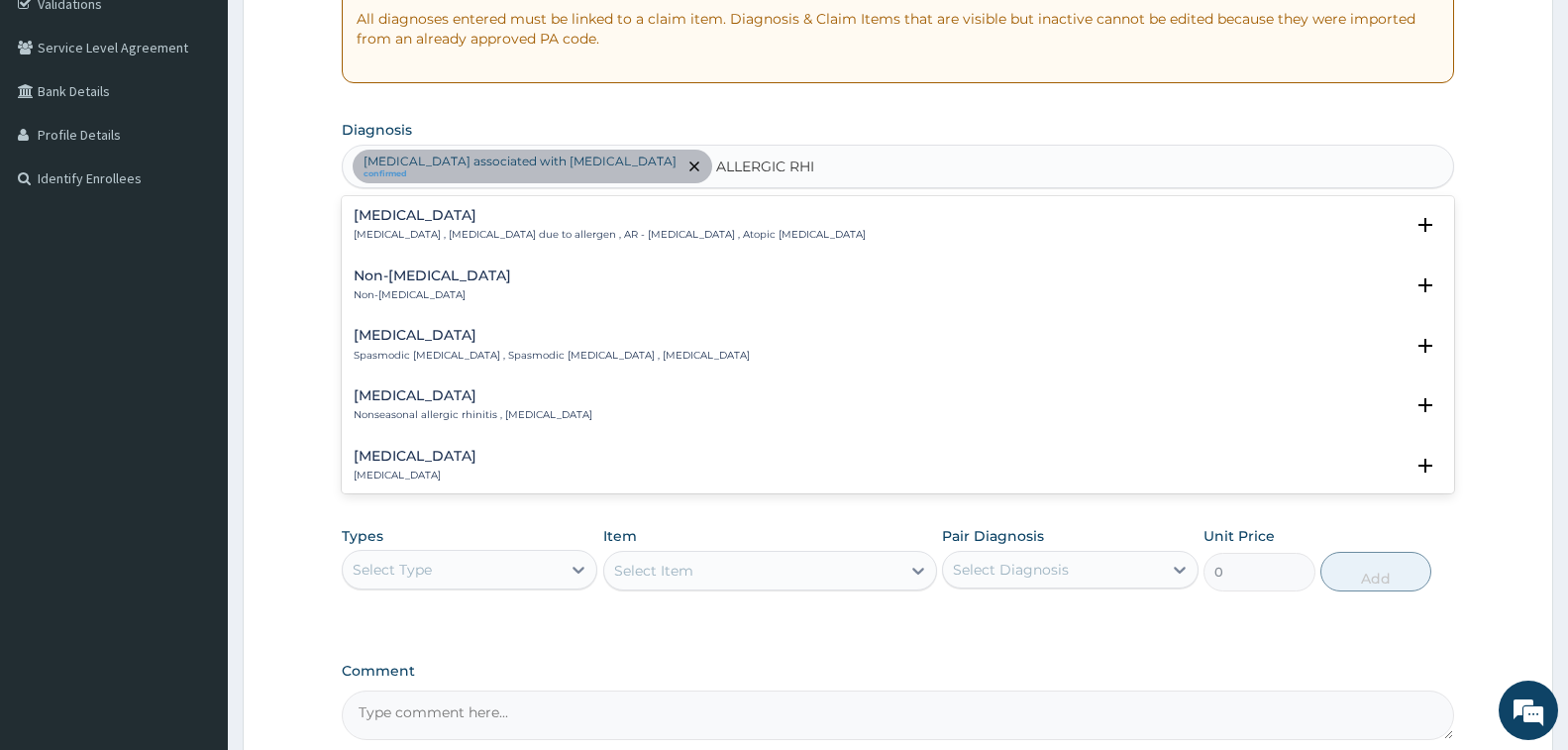
click at [437, 222] on h4 "Allergic rhinitis" at bounding box center [609, 215] width 512 height 15
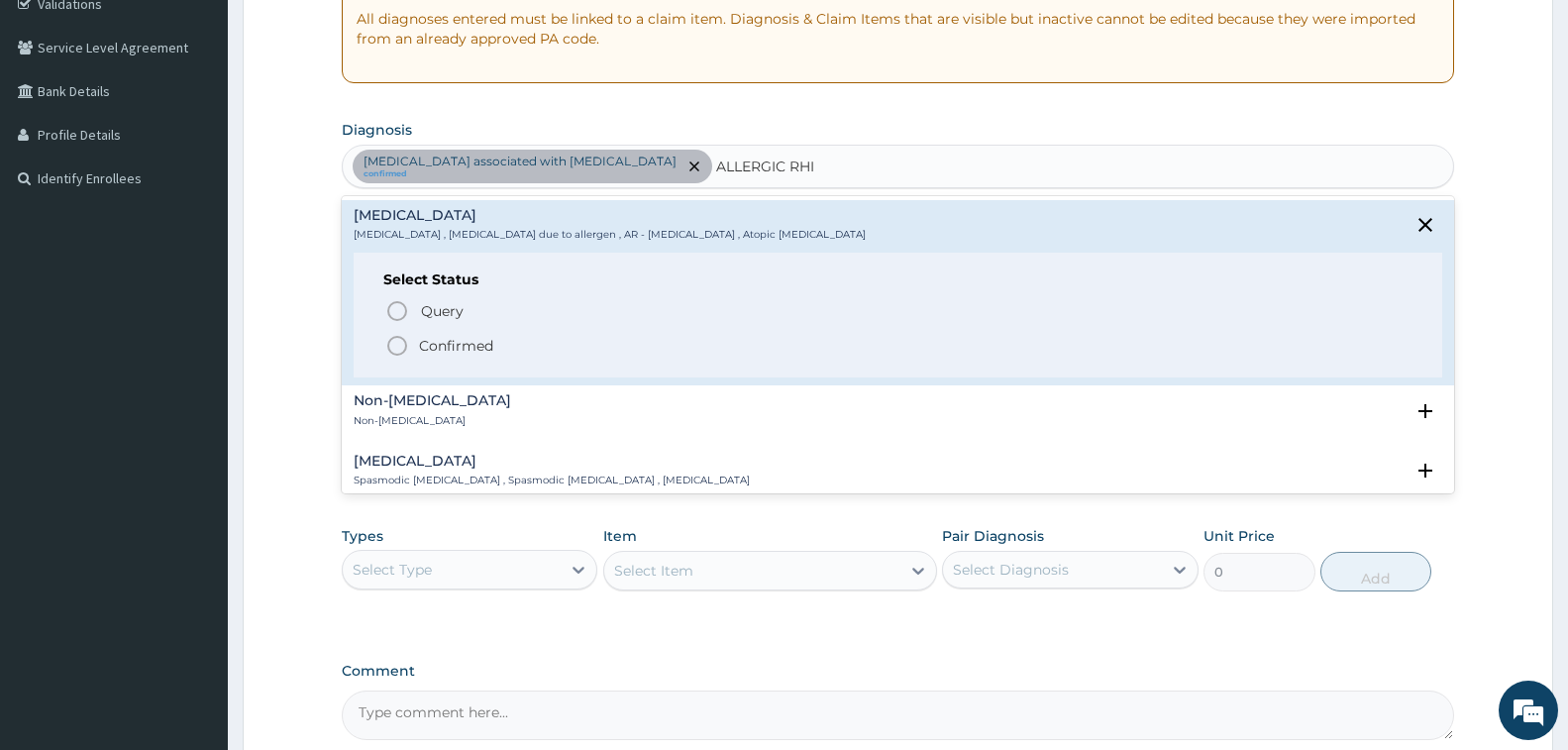
click at [468, 348] on p "Confirmed" at bounding box center [456, 346] width 75 height 20
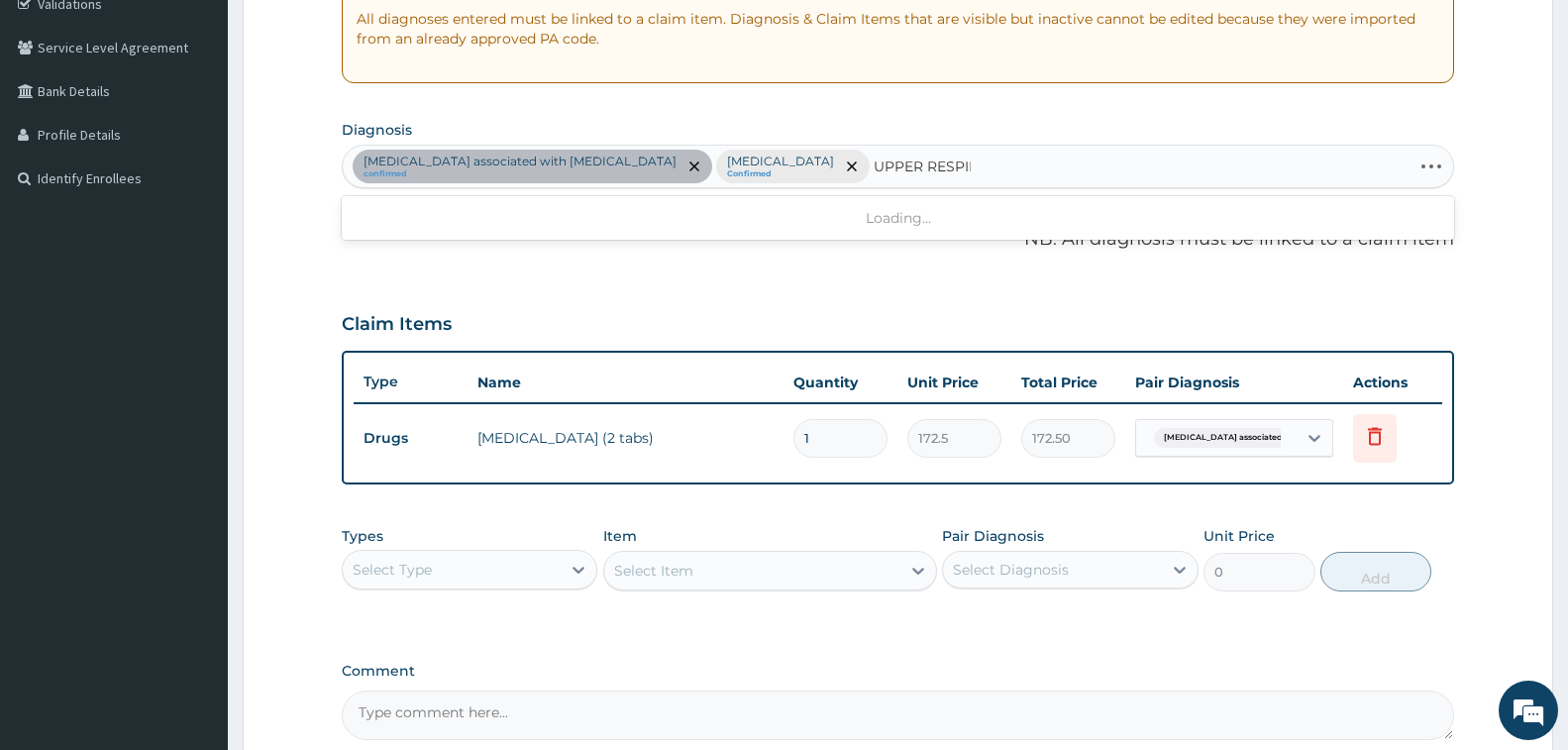
type input "UPPER RESPIRAT"
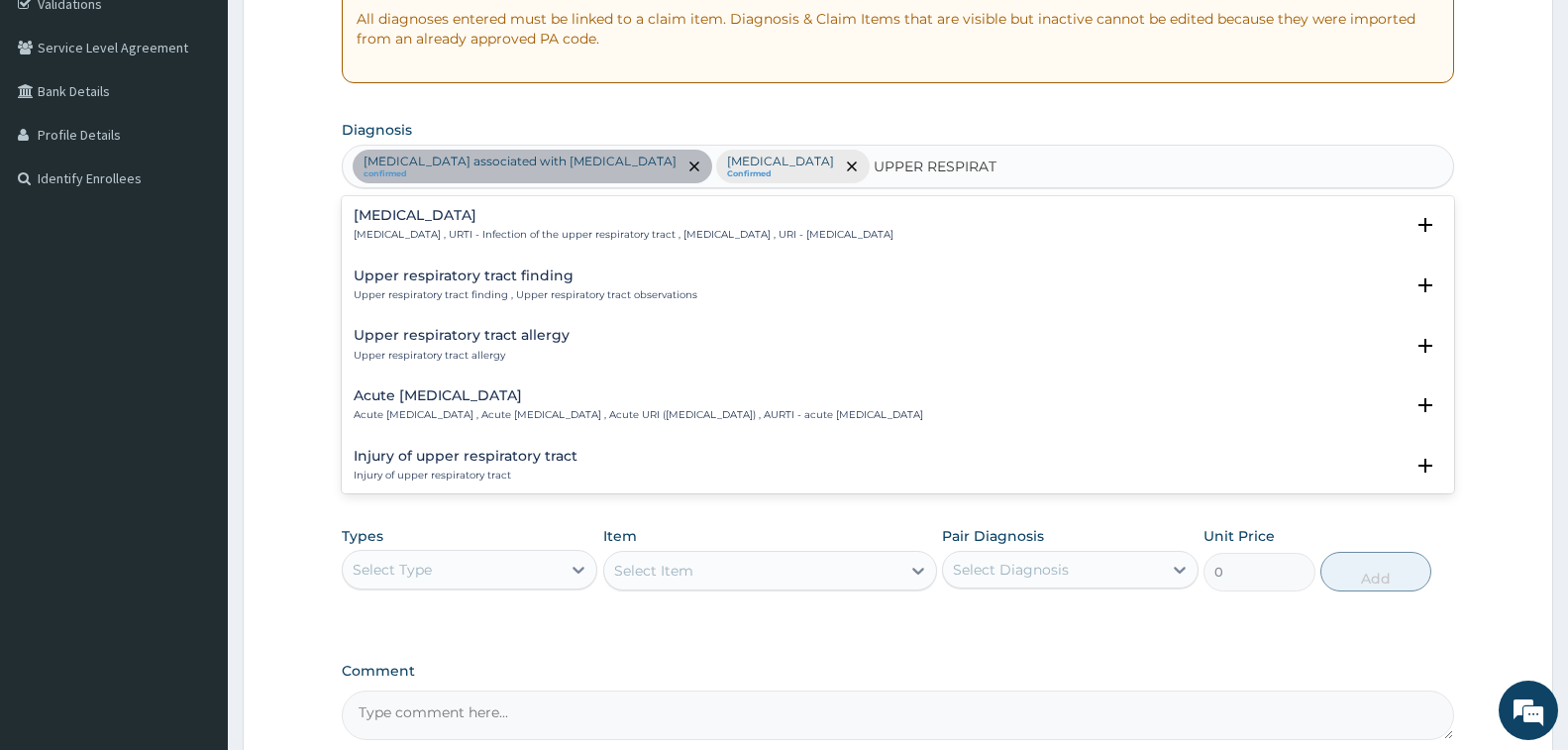
click at [466, 225] on div "Upper respiratory infection Upper respiratory infection , URTI - Infection of t…" at bounding box center [623, 225] width 540 height 35
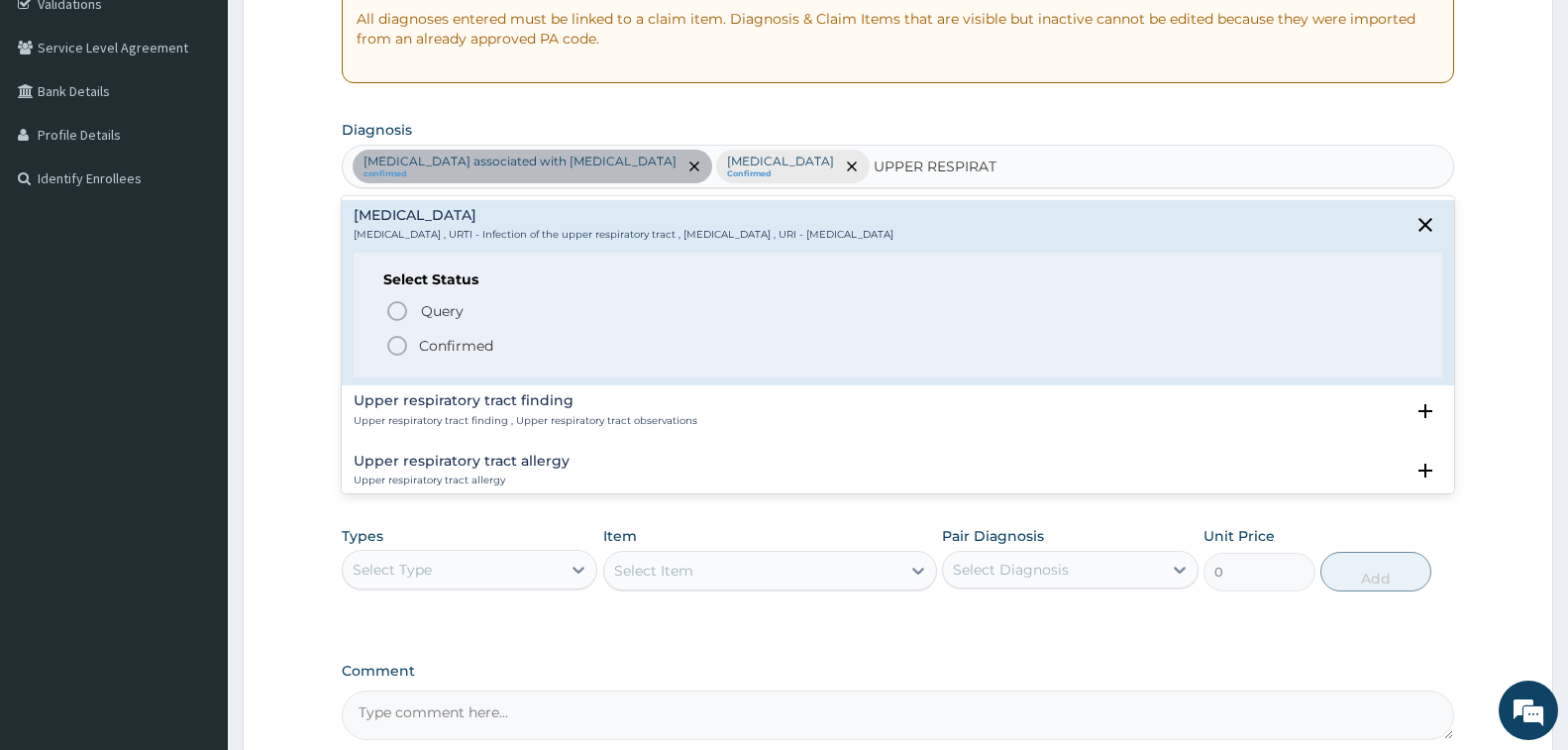
click at [466, 343] on p "Confirmed" at bounding box center [456, 346] width 75 height 20
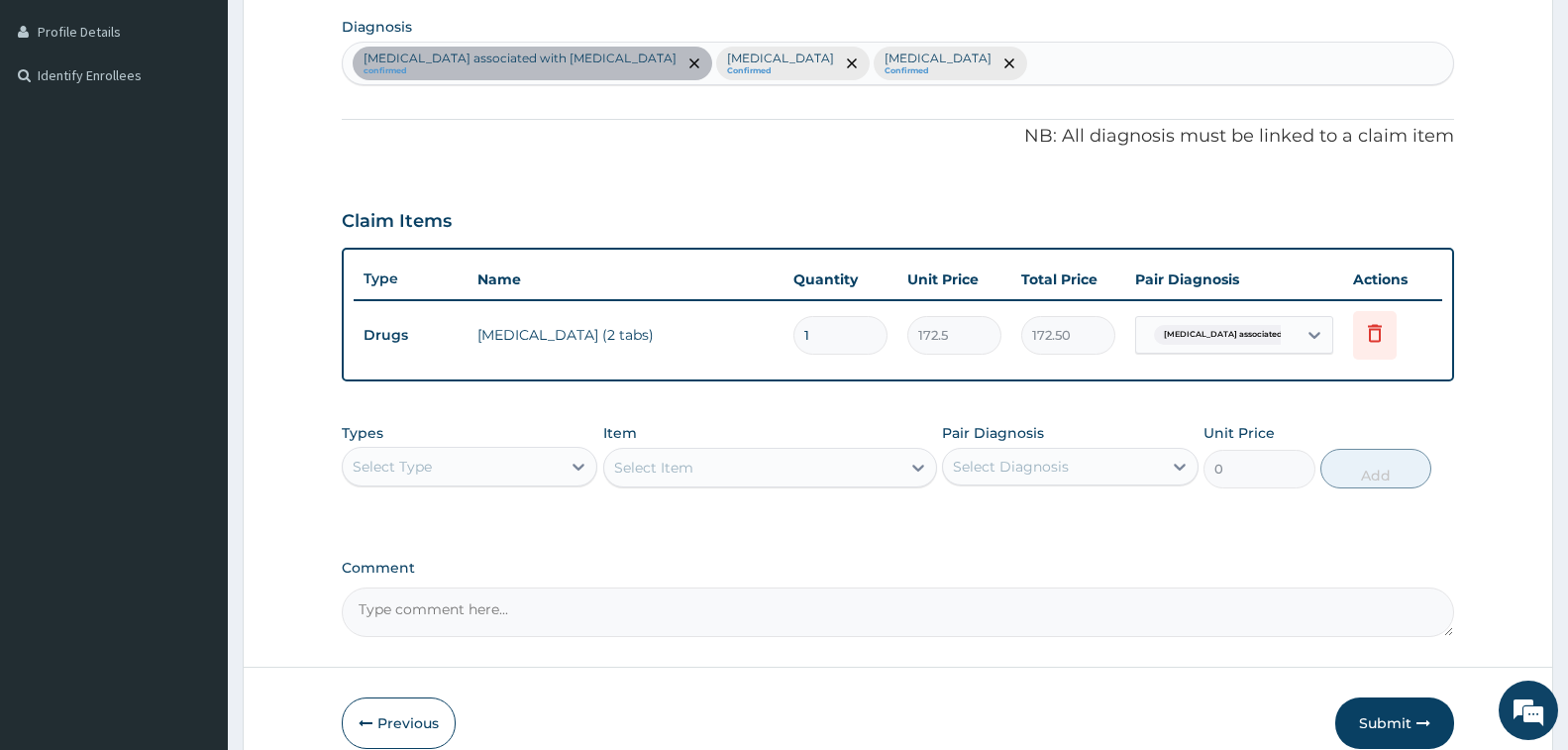
scroll to position [584, 0]
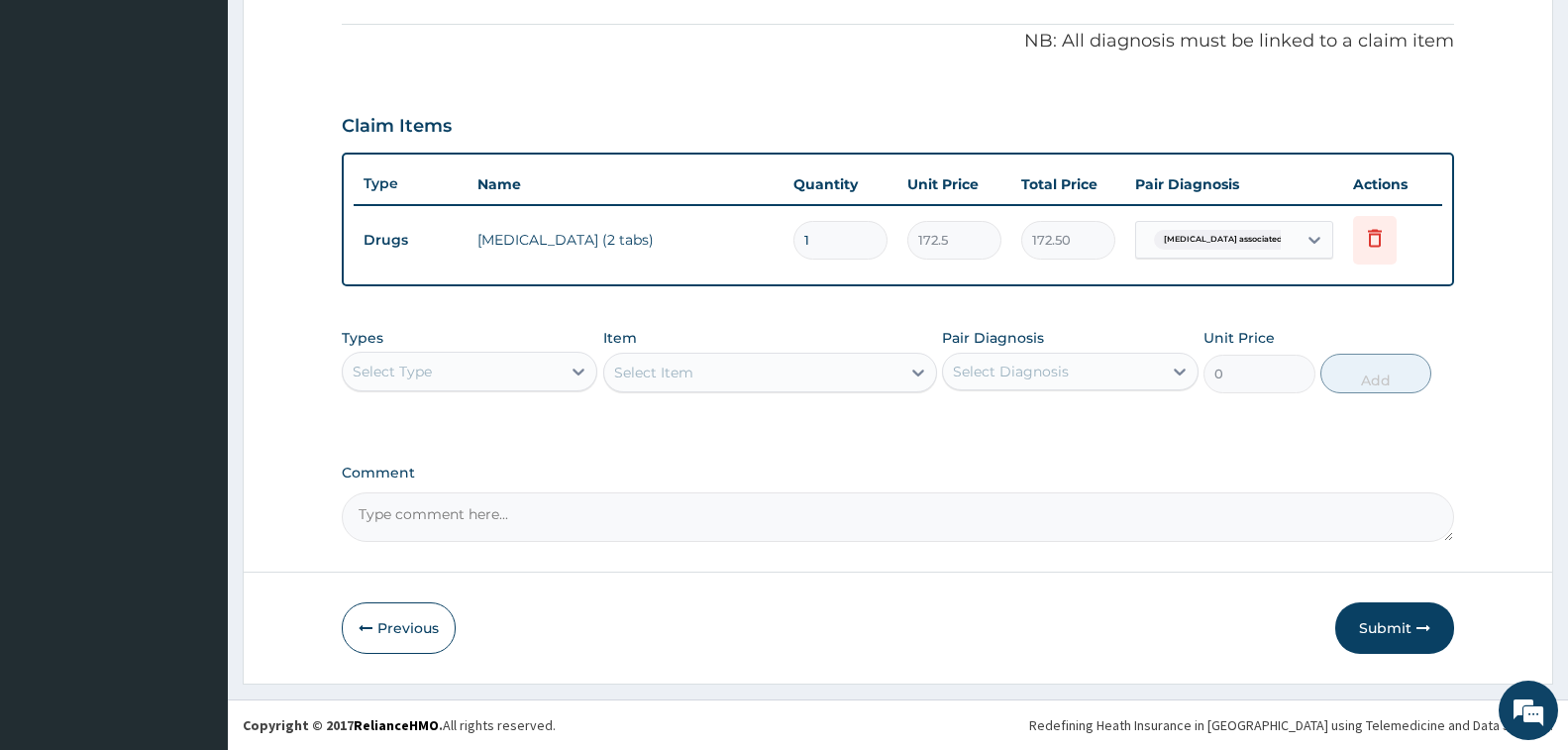
click at [491, 362] on div "Select Type" at bounding box center [451, 372] width 218 height 32
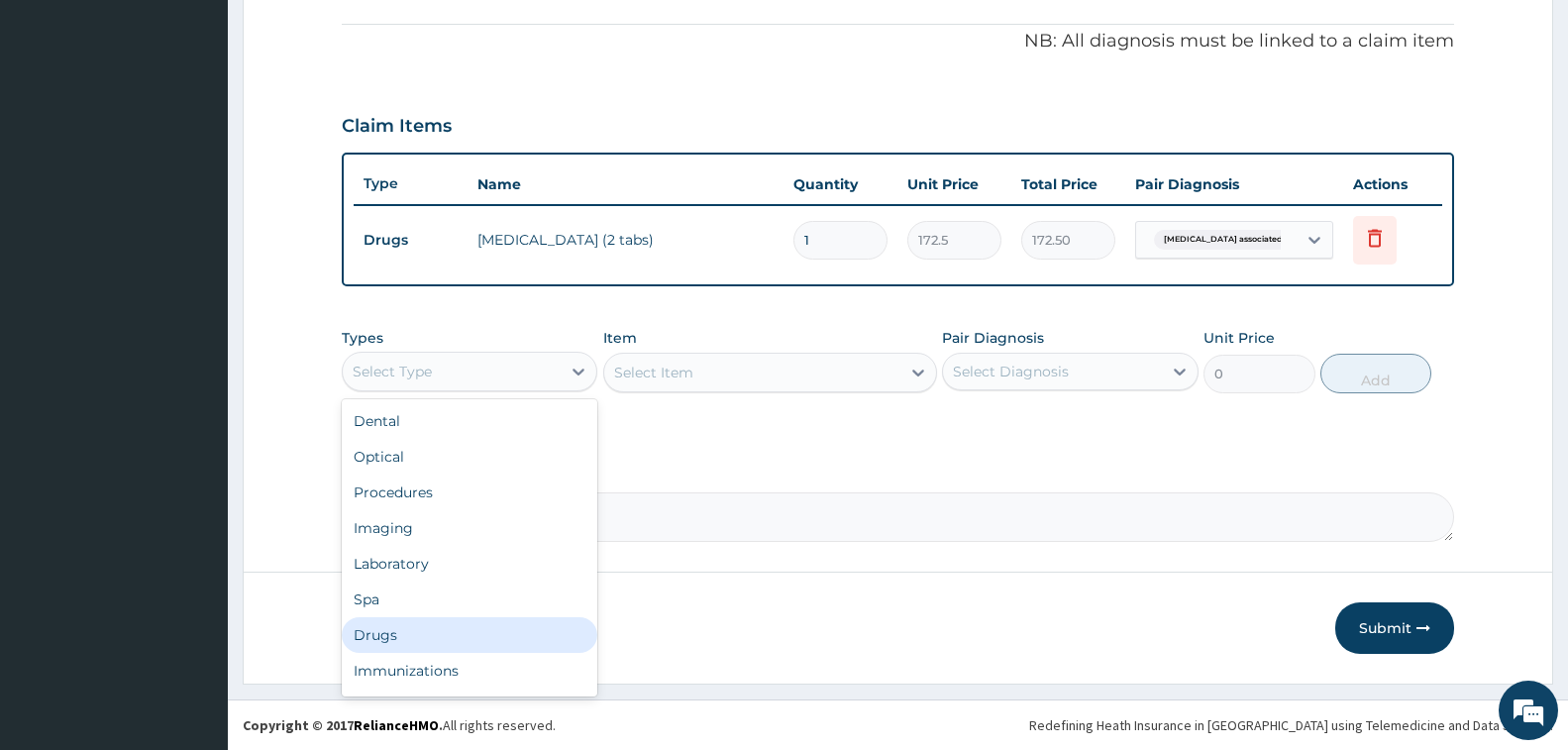
click at [469, 623] on div "Drugs" at bounding box center [469, 635] width 255 height 36
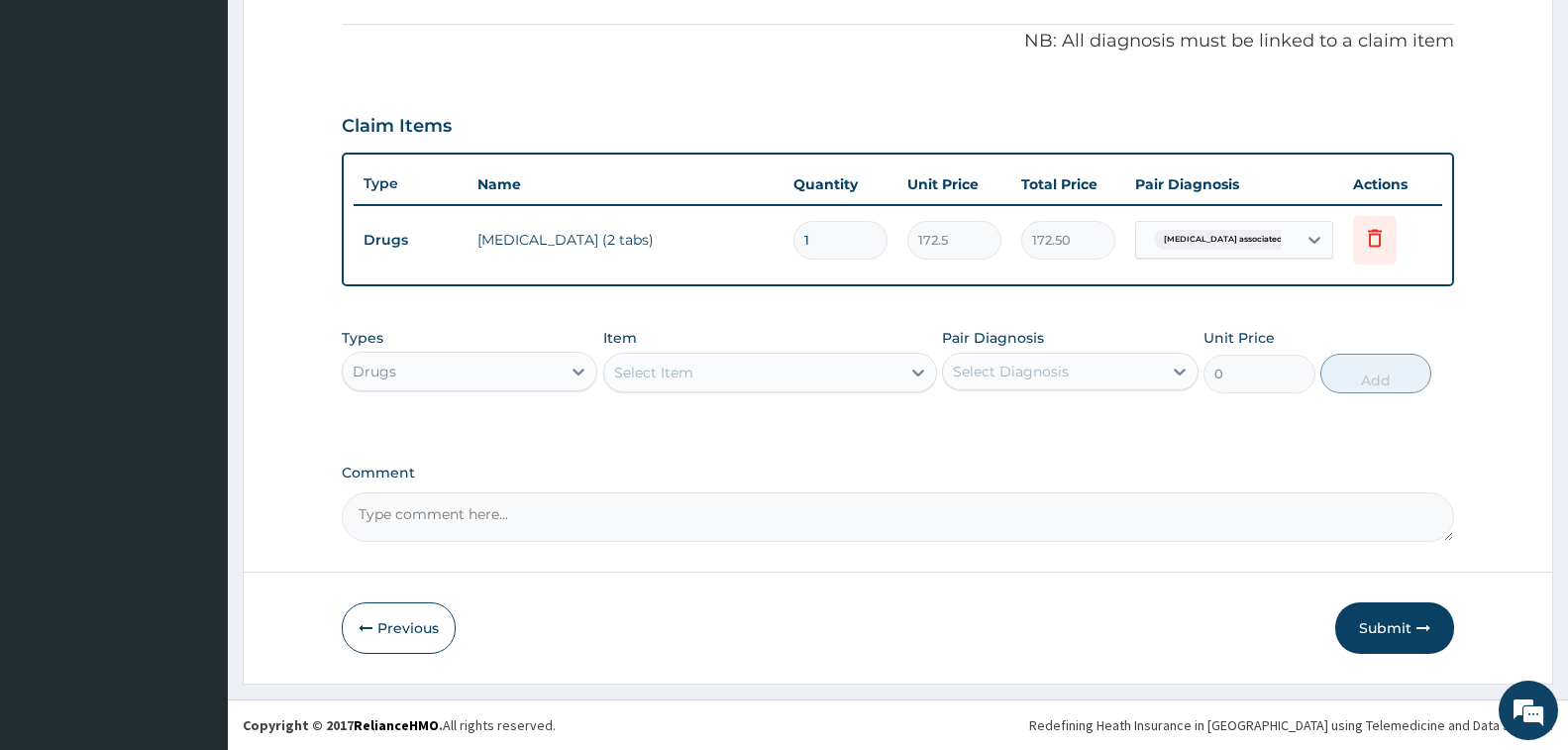
click at [717, 376] on div "Select Item" at bounding box center [752, 373] width 296 height 32
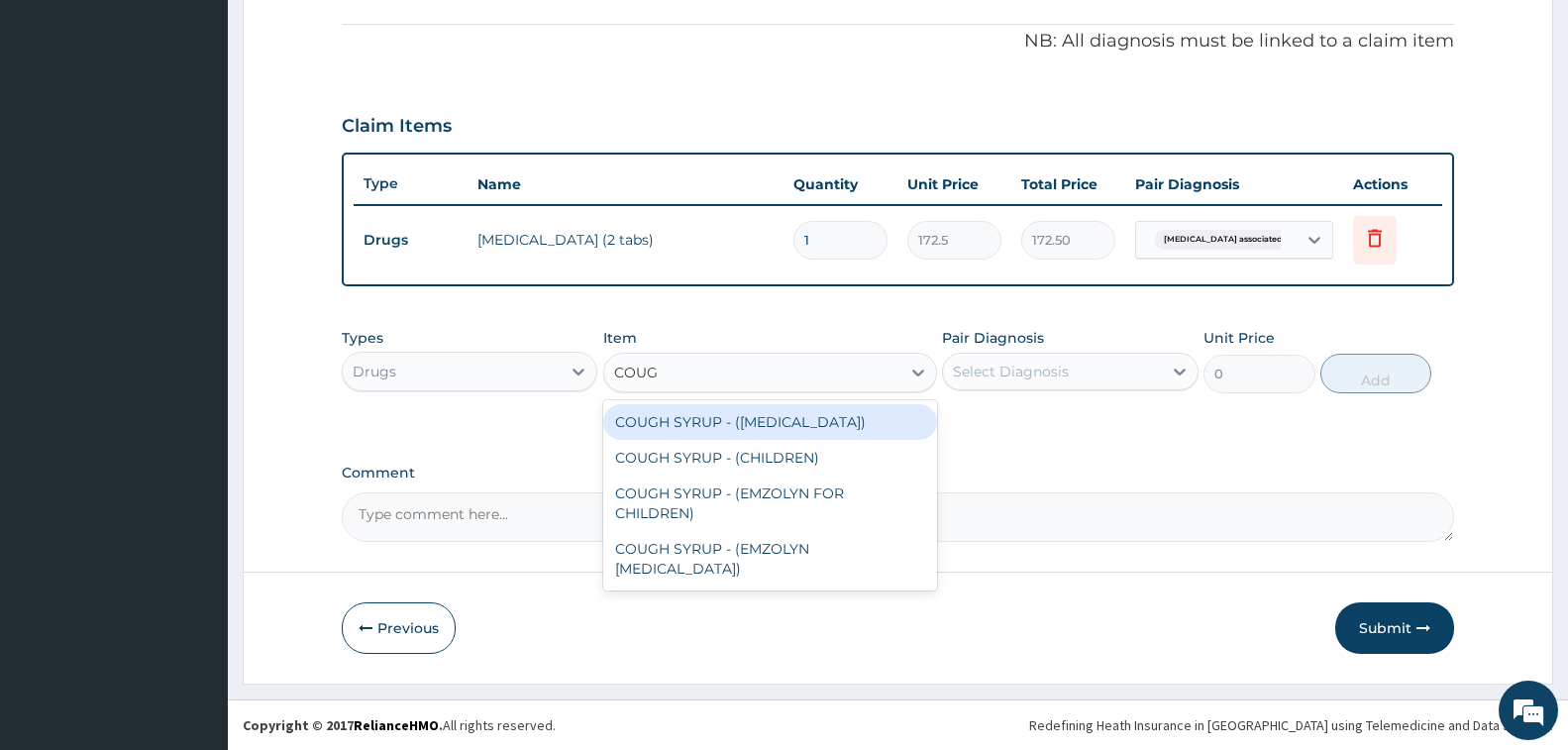
type input "COUGH"
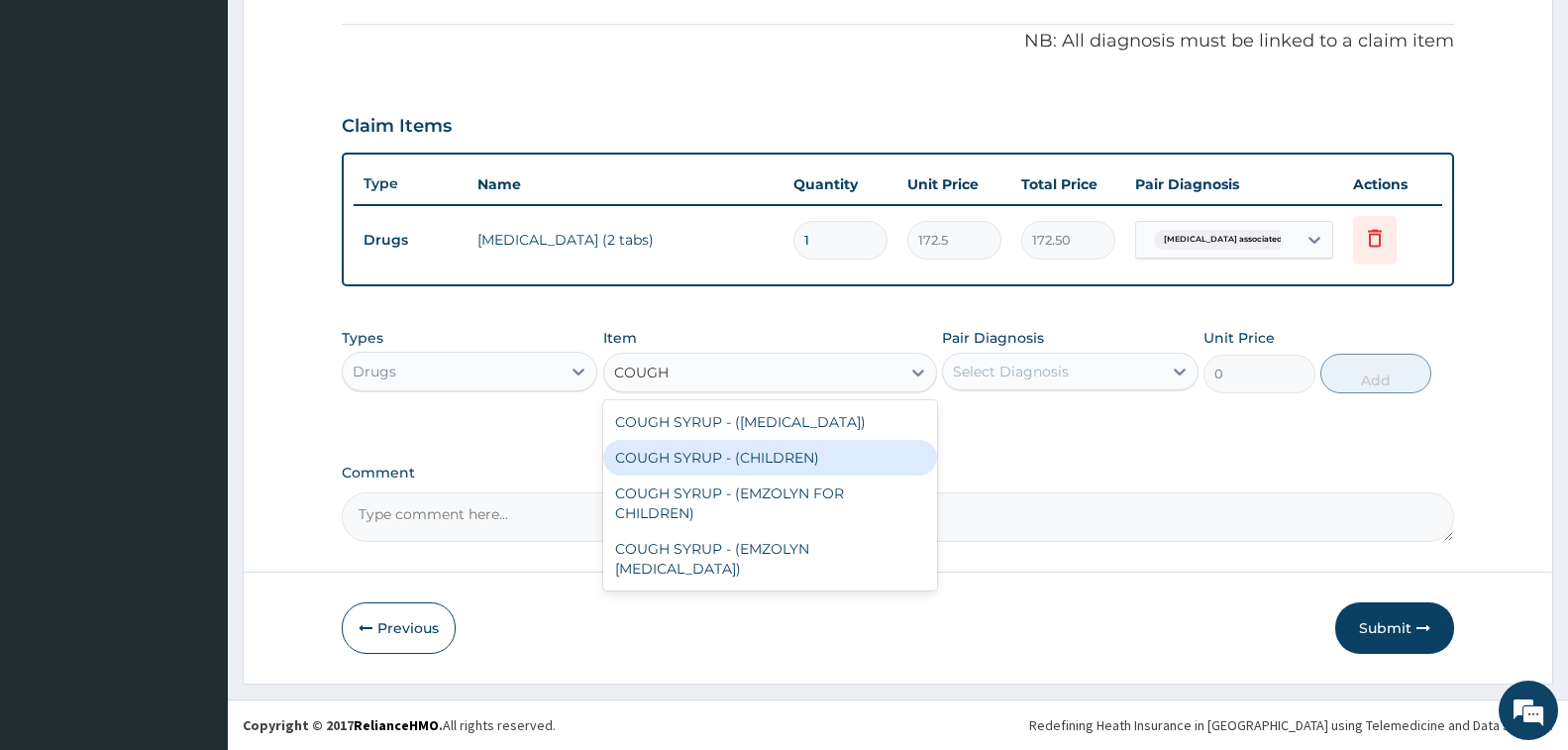
click at [767, 453] on div "COUGH SYRUP - (CHILDREN)" at bounding box center [770, 458] width 334 height 36
type input "1120"
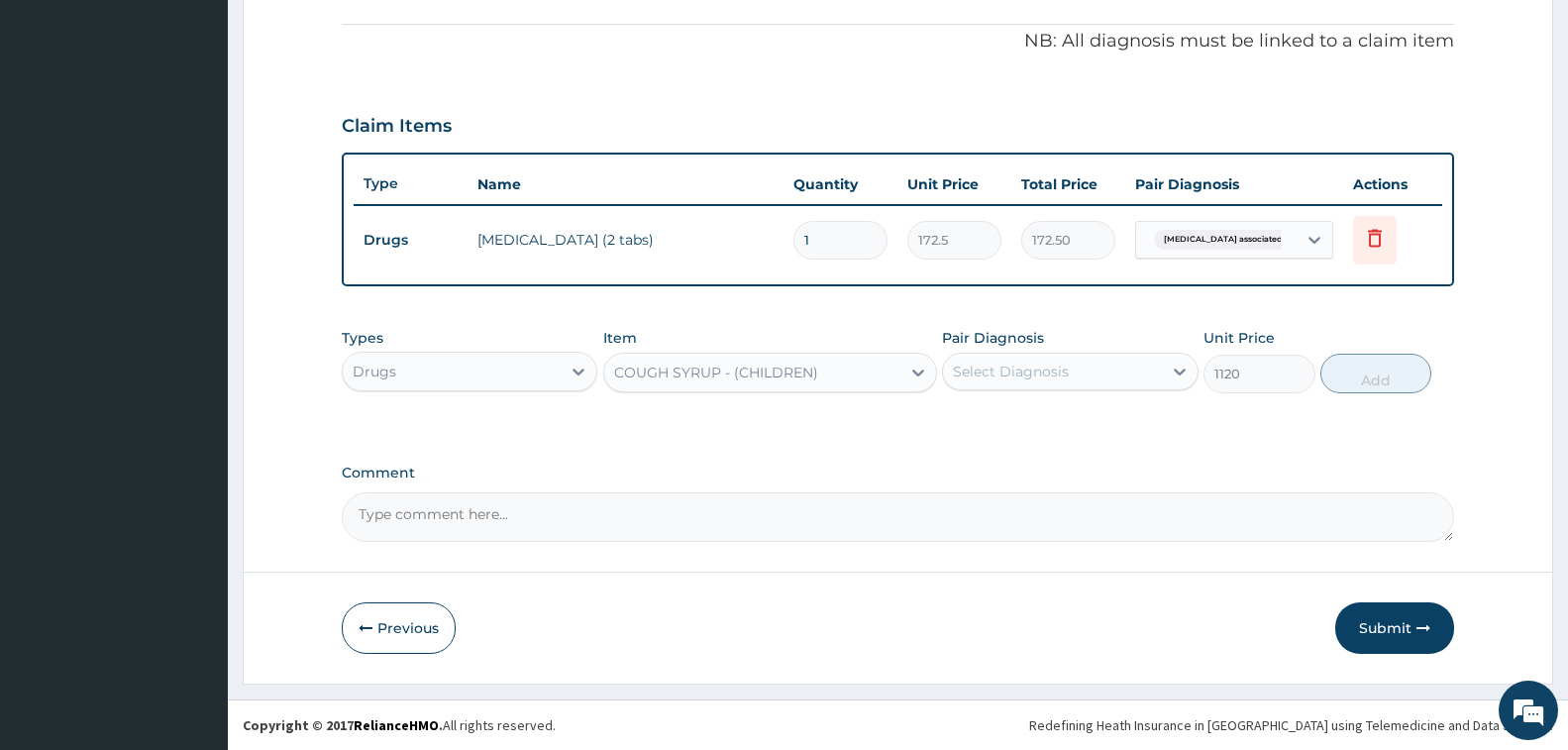
click at [1026, 351] on div "Pair Diagnosis Select Diagnosis" at bounding box center [1069, 361] width 255 height 66
click at [1025, 383] on div "Select Diagnosis" at bounding box center [1051, 372] width 218 height 32
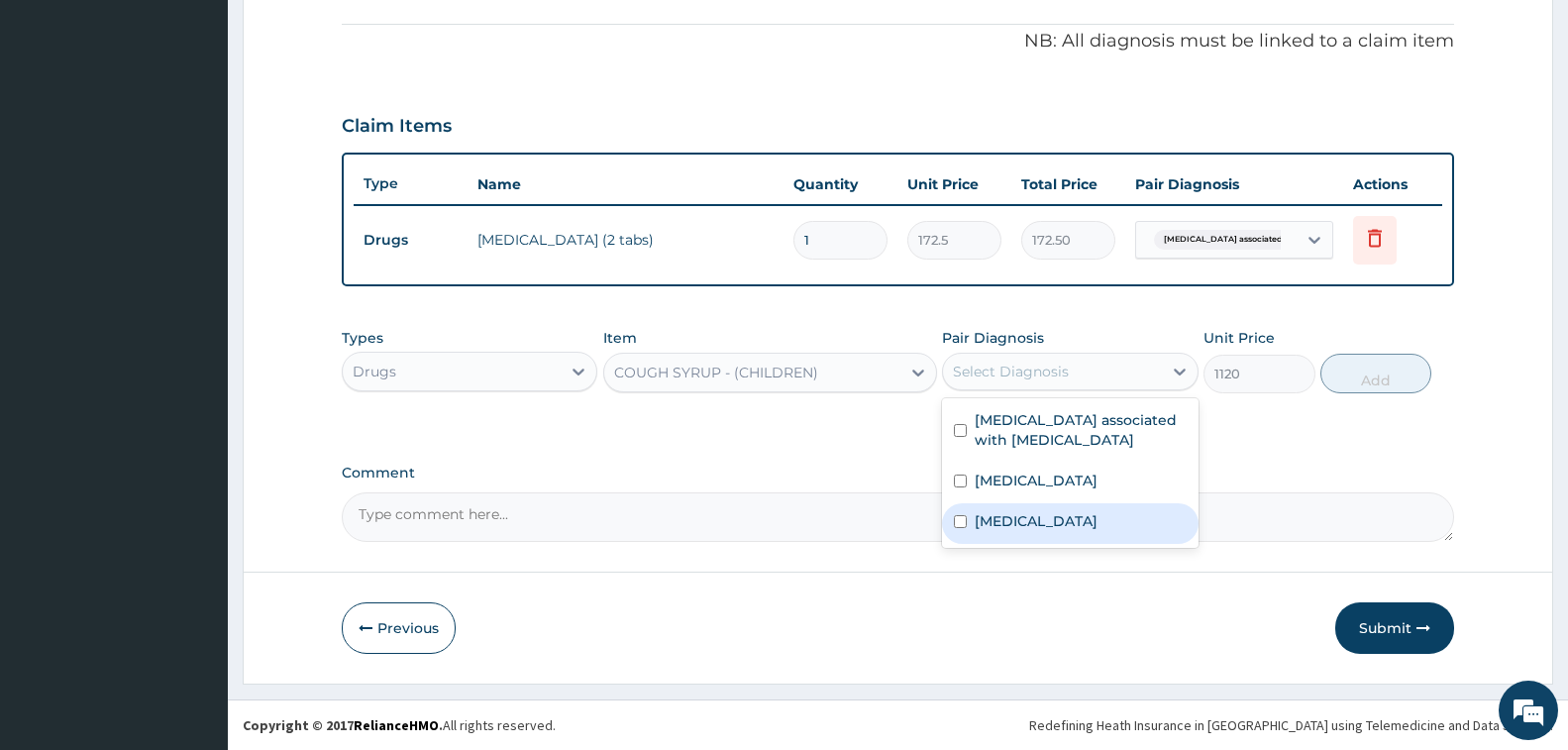
click at [1069, 522] on label "Upper respiratory infection" at bounding box center [1036, 521] width 123 height 20
checkbox input "true"
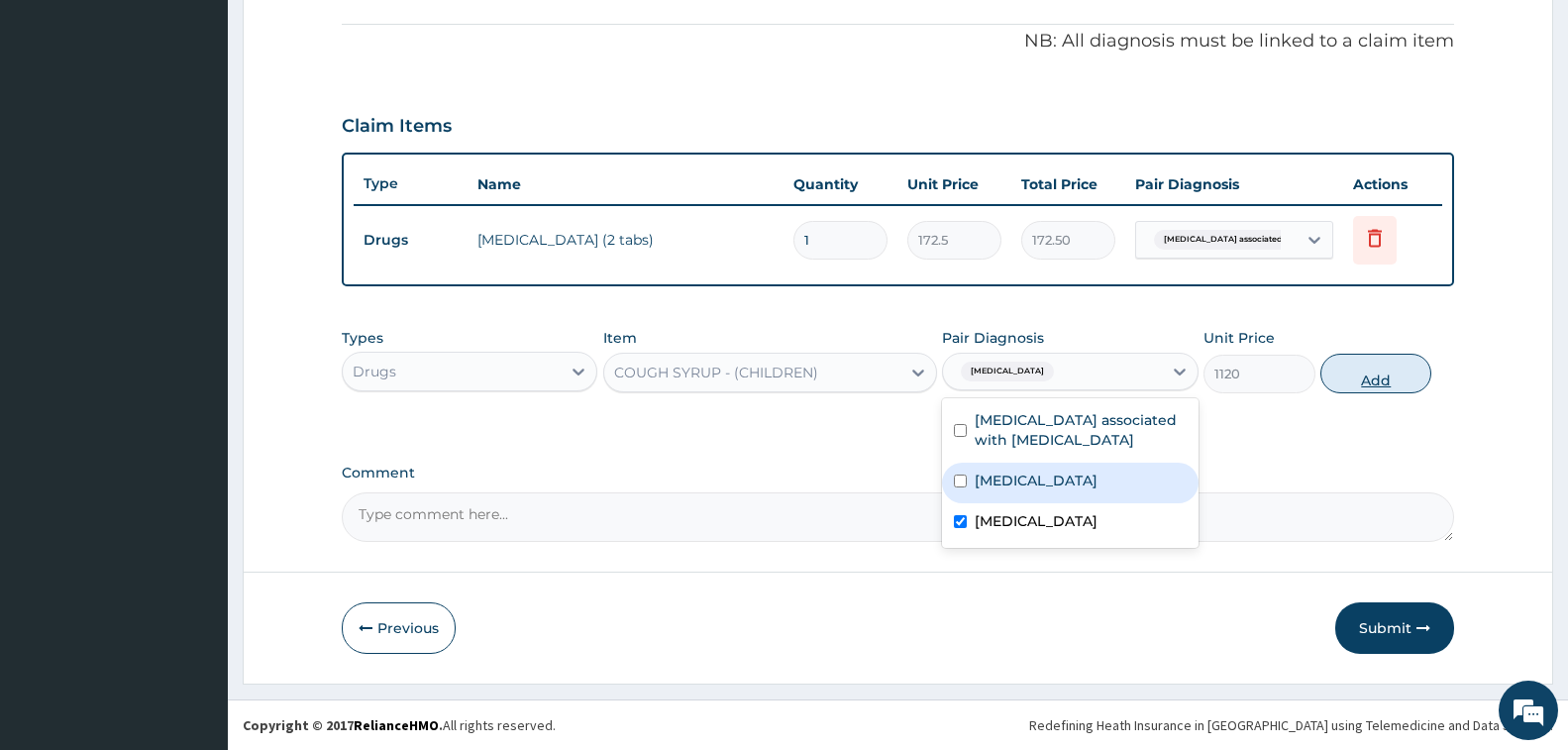
click at [1398, 375] on button "Add" at bounding box center [1376, 374] width 111 height 40
type input "0"
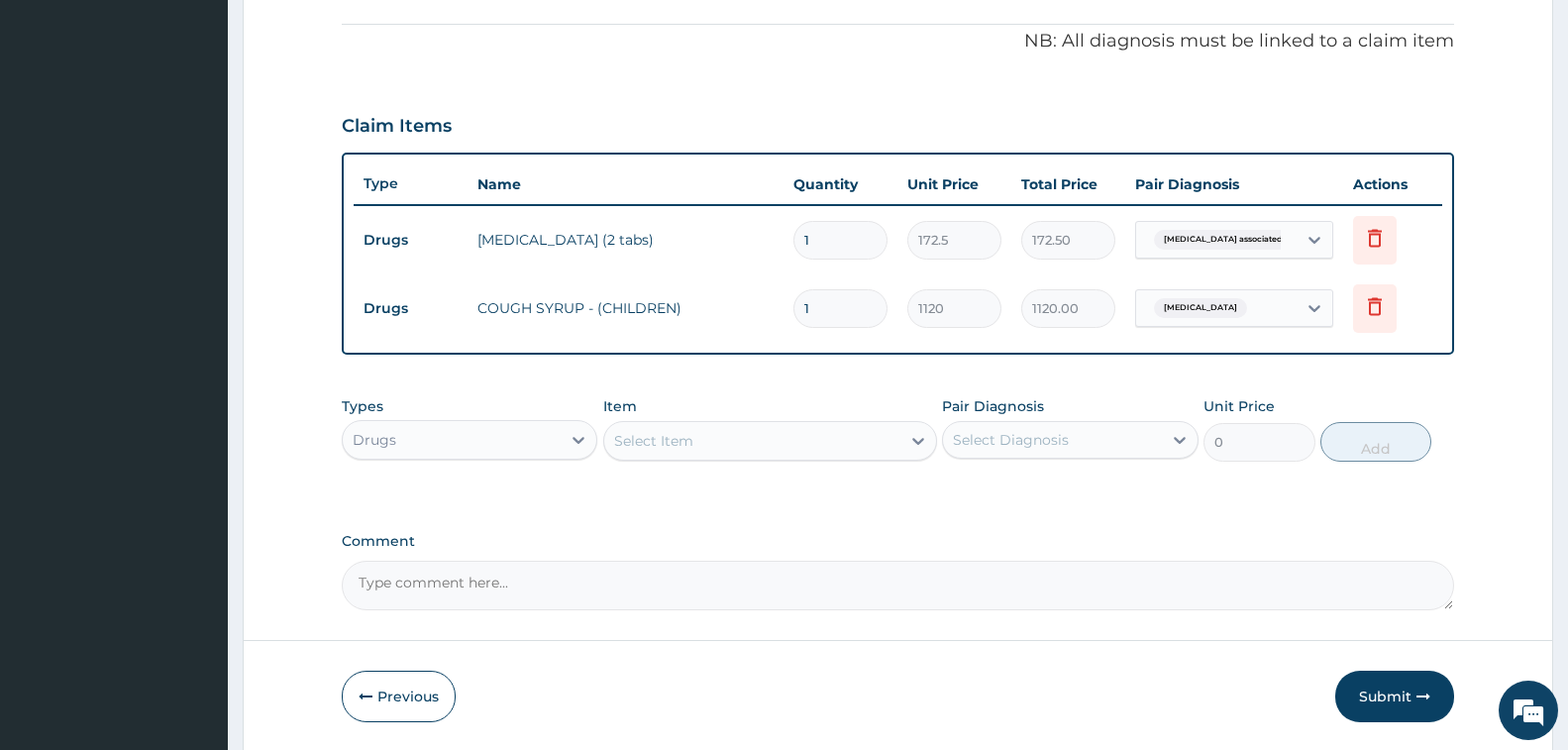
click at [713, 450] on div "Select Item" at bounding box center [752, 441] width 296 height 32
type input "LORAT"
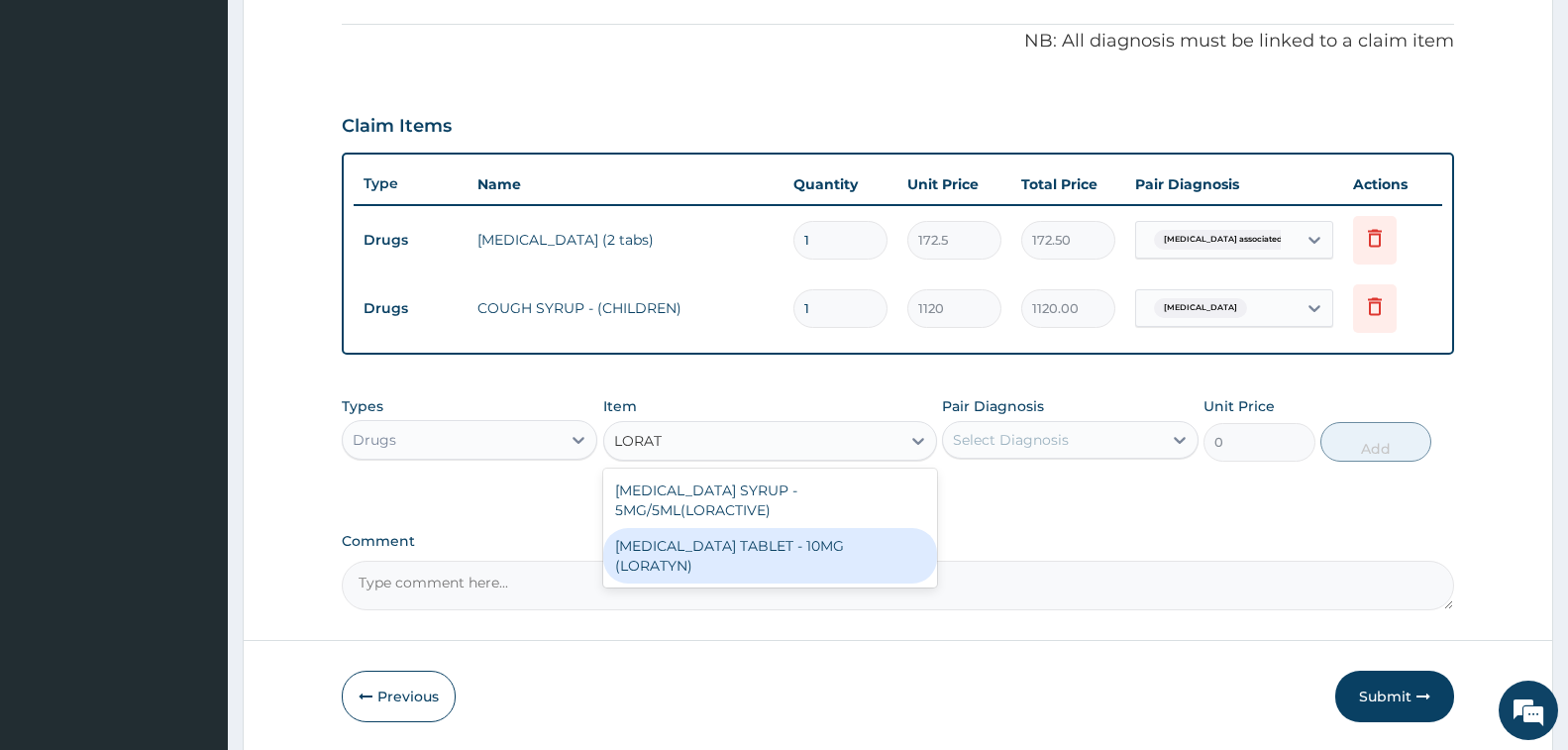
click at [750, 541] on div "LORATADINE TABLET - 10MG (LORATYN)" at bounding box center [770, 555] width 334 height 56
type input "98"
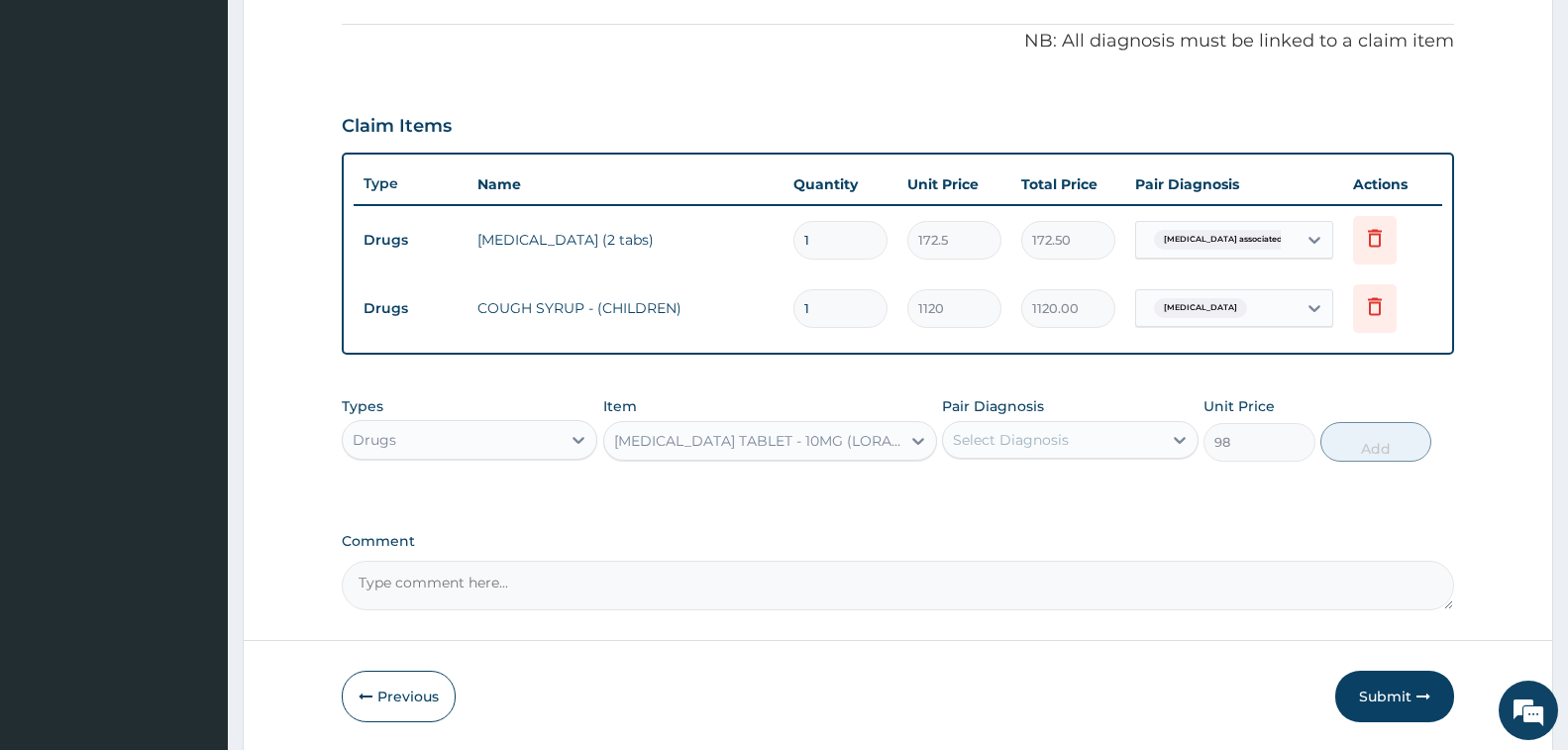
click at [1035, 447] on div "Select Diagnosis" at bounding box center [1011, 440] width 116 height 20
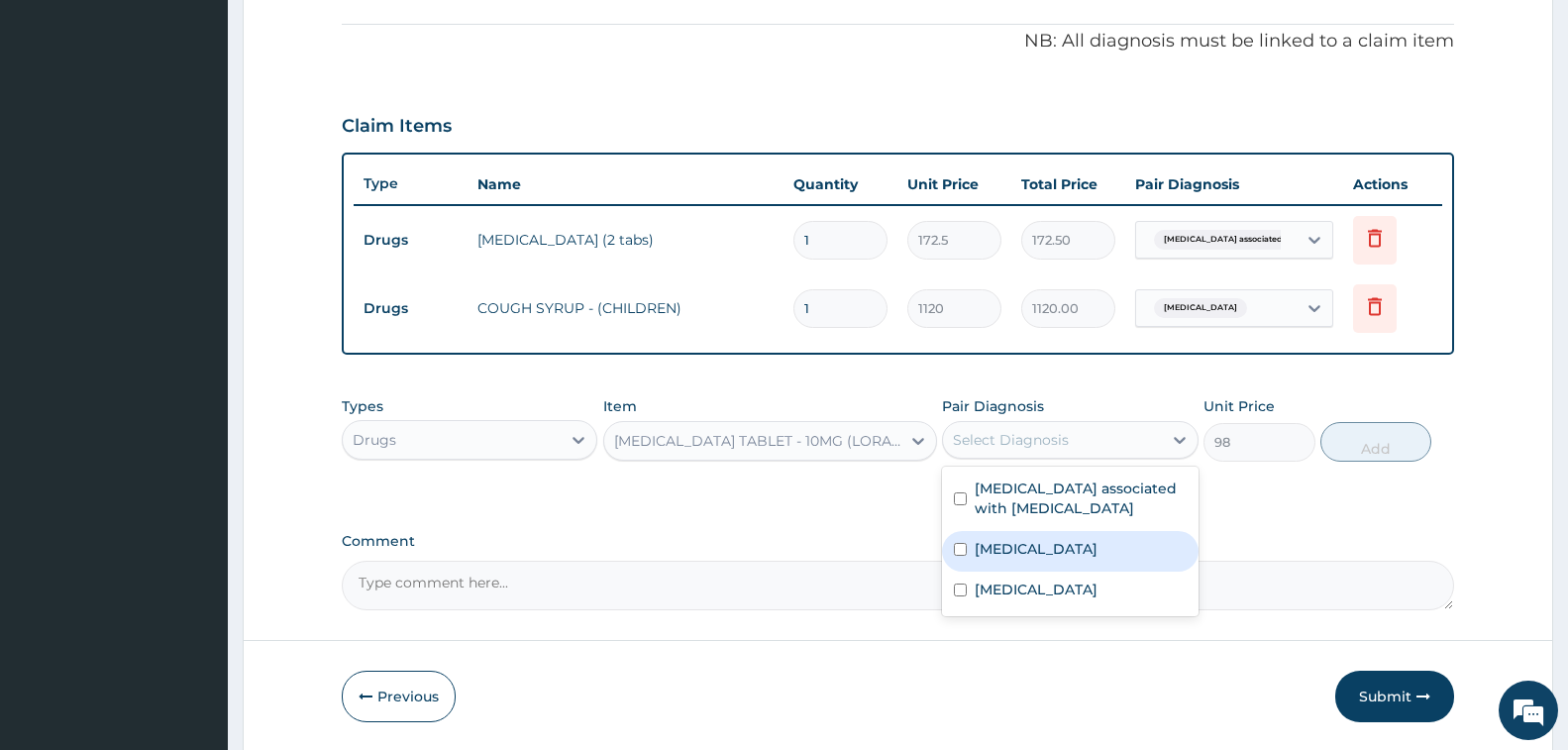
click at [1061, 557] on label "Allergic rhinitis" at bounding box center [1036, 548] width 123 height 20
checkbox input "true"
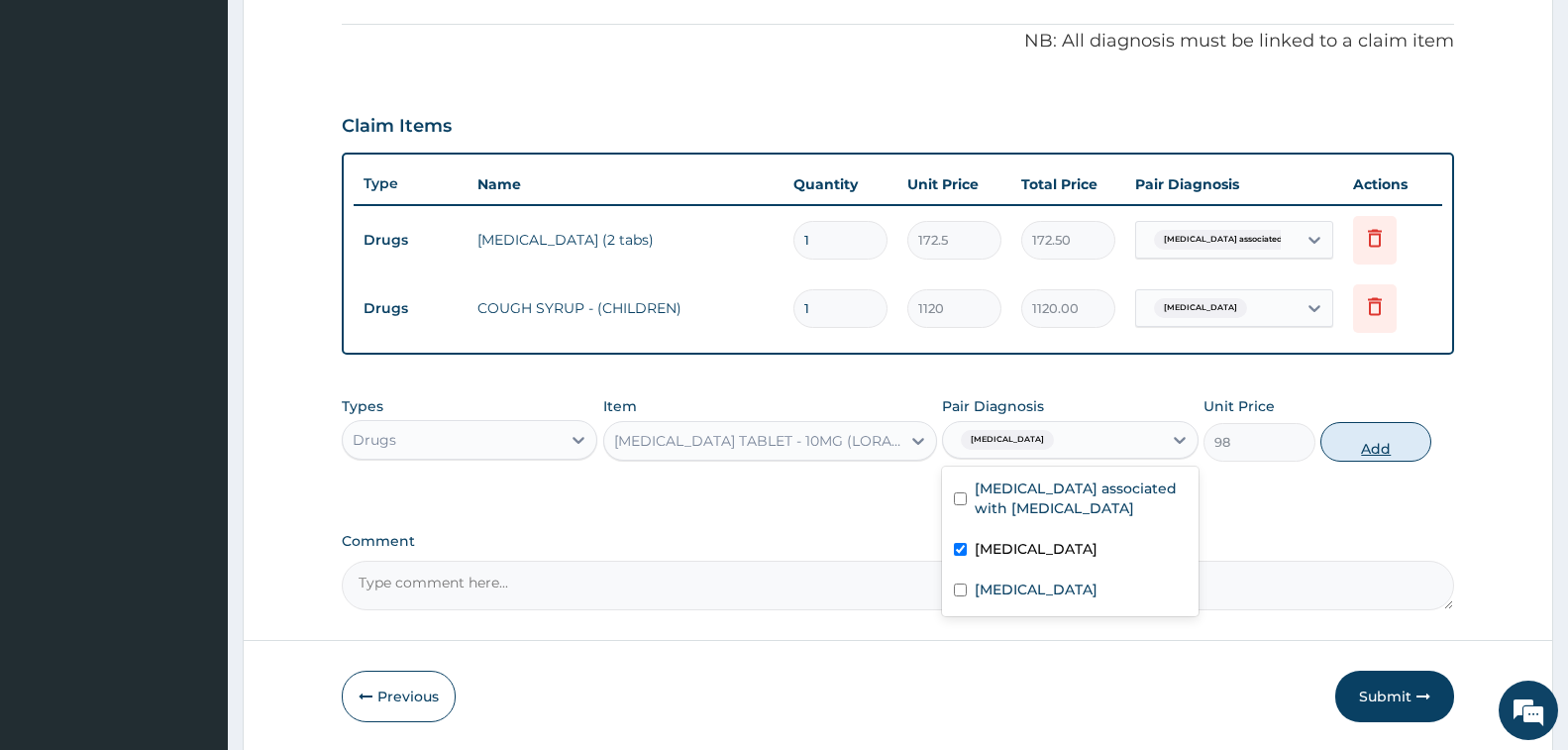
click at [1345, 449] on button "Add" at bounding box center [1376, 442] width 111 height 40
type input "0"
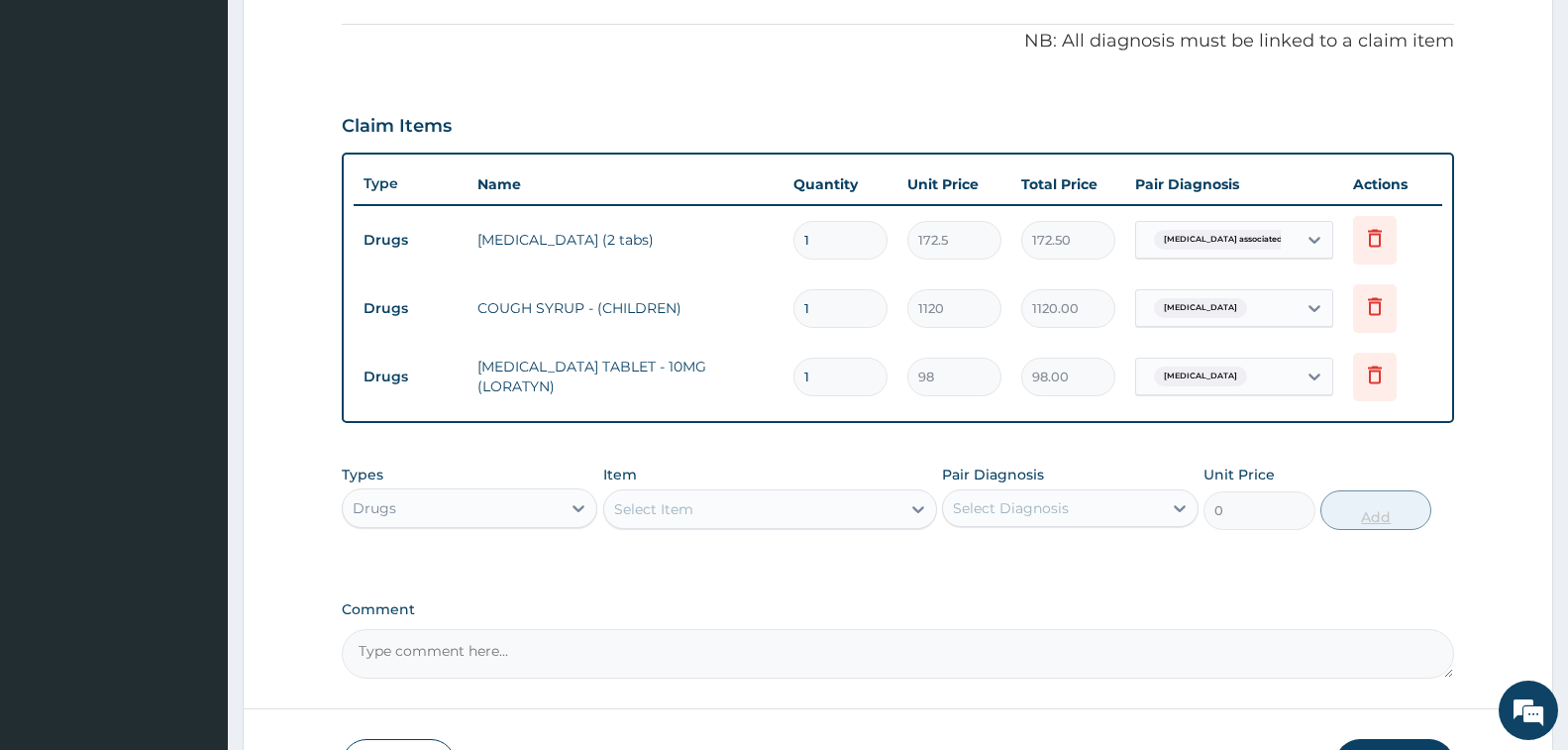
type input "0.00"
type input "5"
type input "490.00"
type input "5"
click at [784, 502] on div "Select Item" at bounding box center [752, 509] width 296 height 32
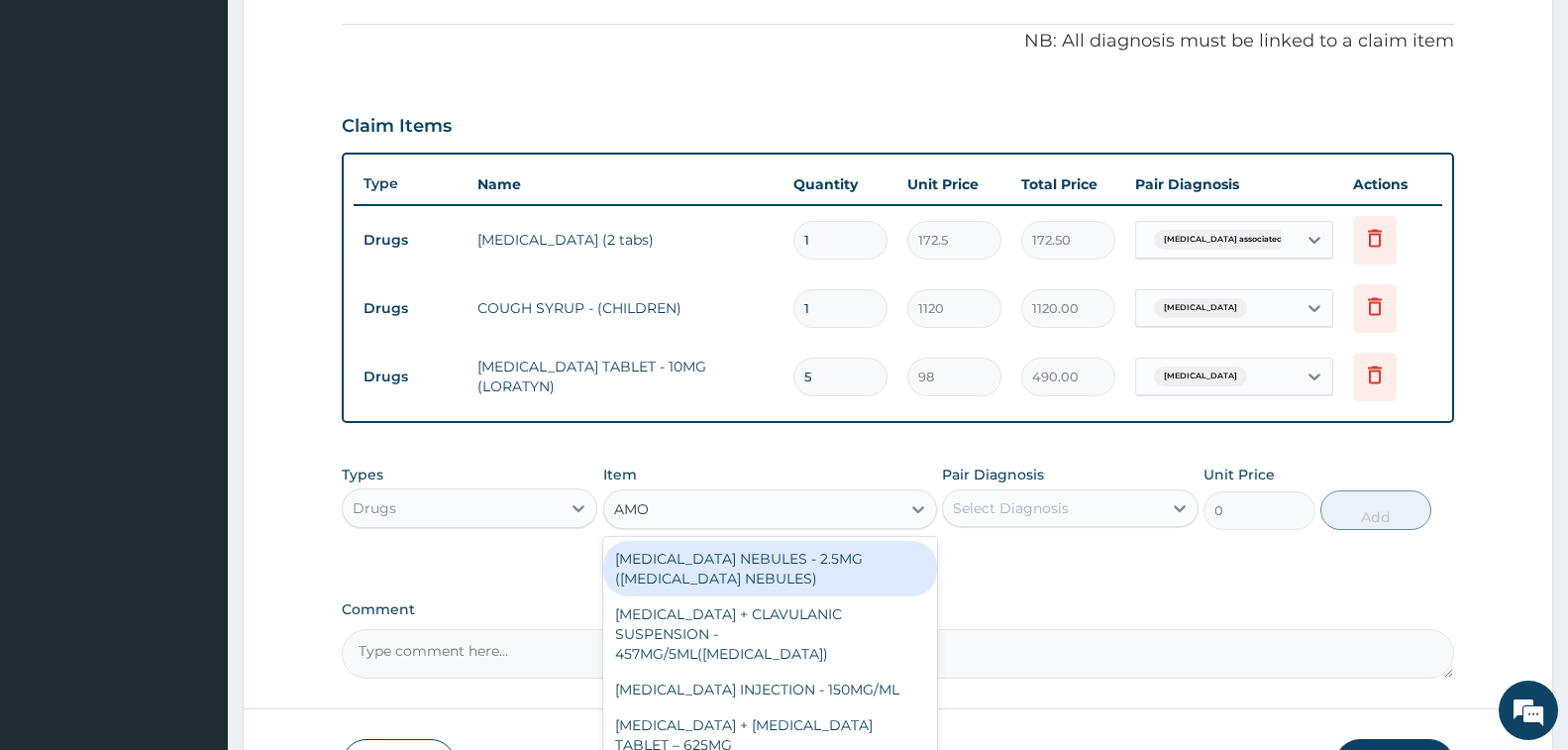
type input "AMOX"
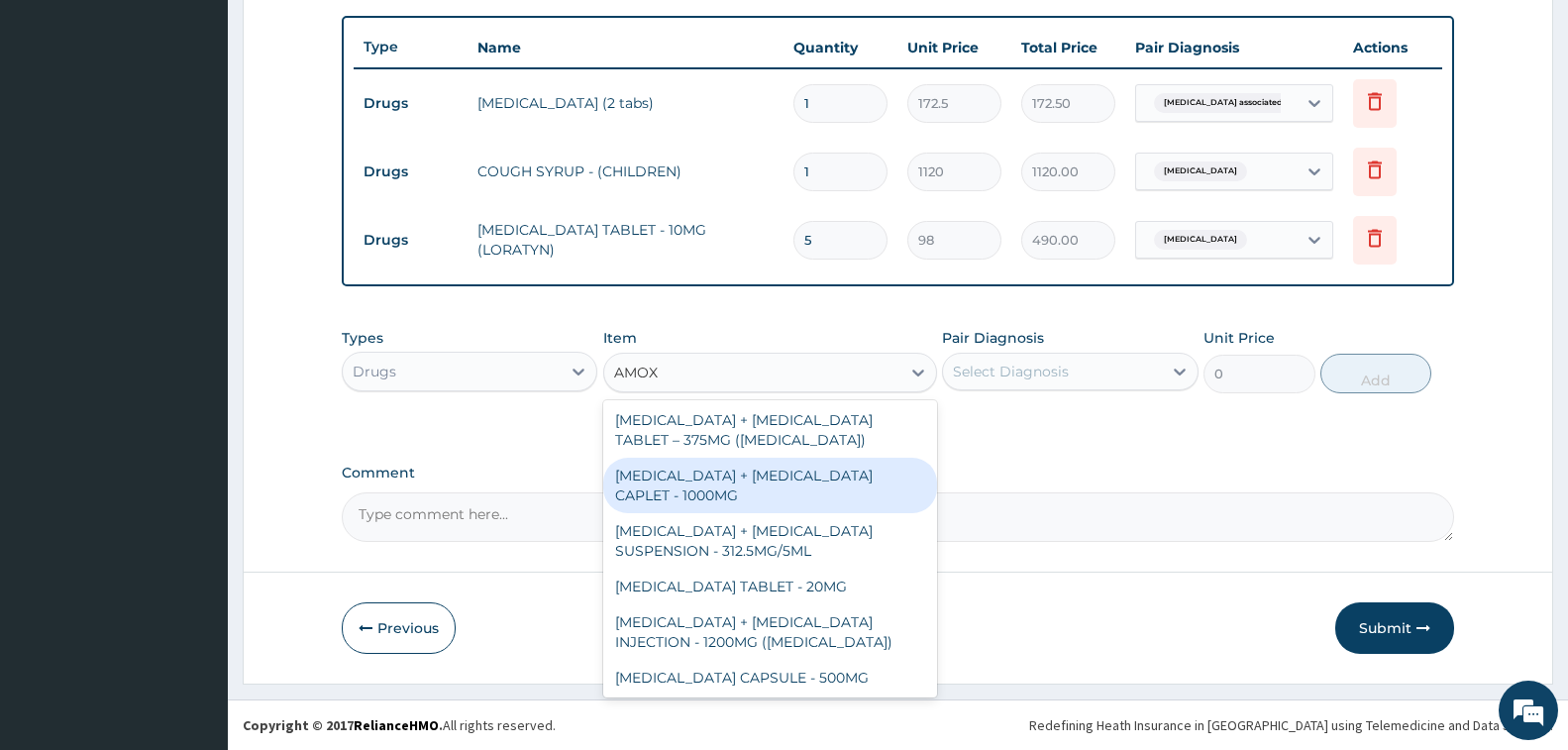
scroll to position [198, 0]
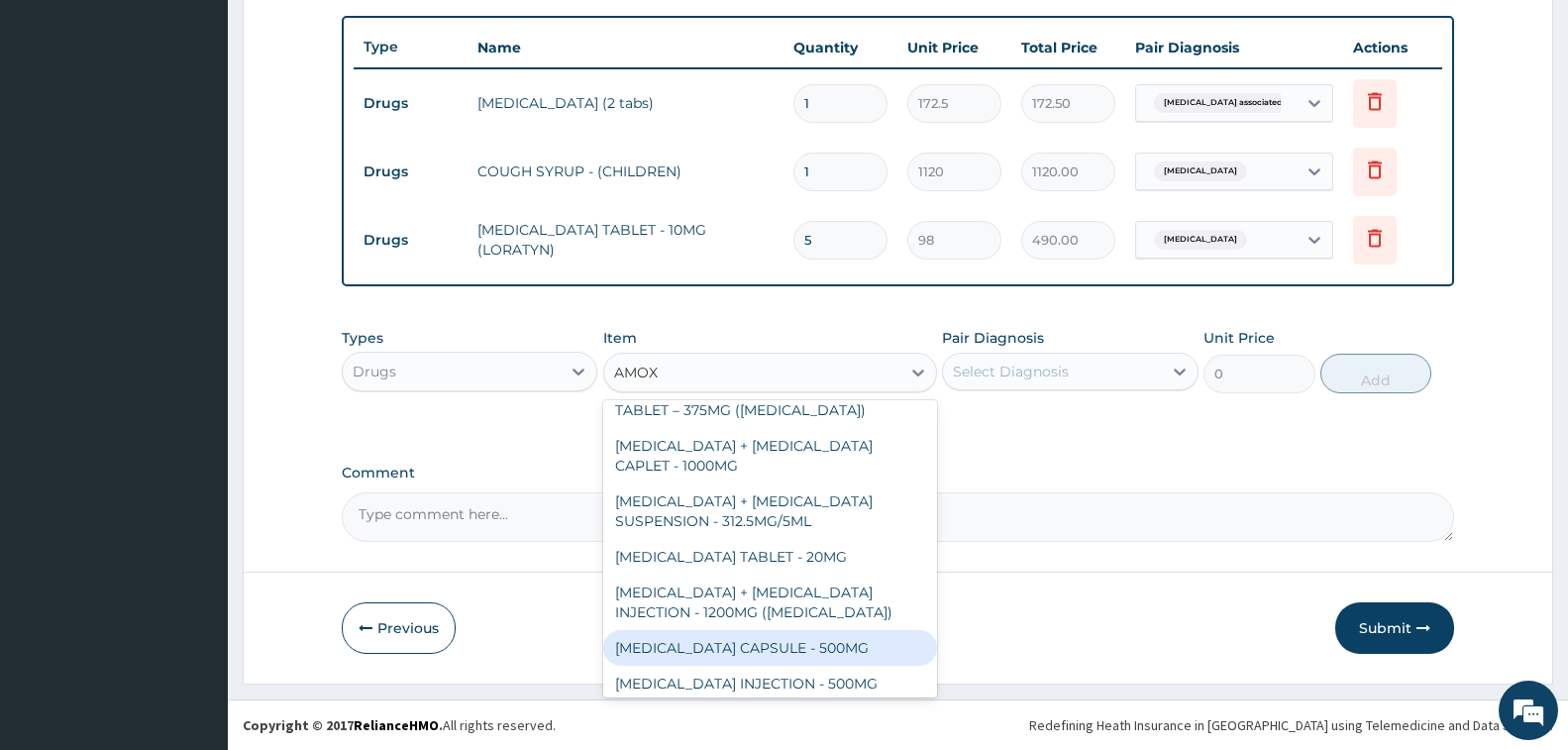
click at [822, 634] on div "AMOXICILLIN CAPSULE - 500MG" at bounding box center [770, 648] width 334 height 36
type input "112"
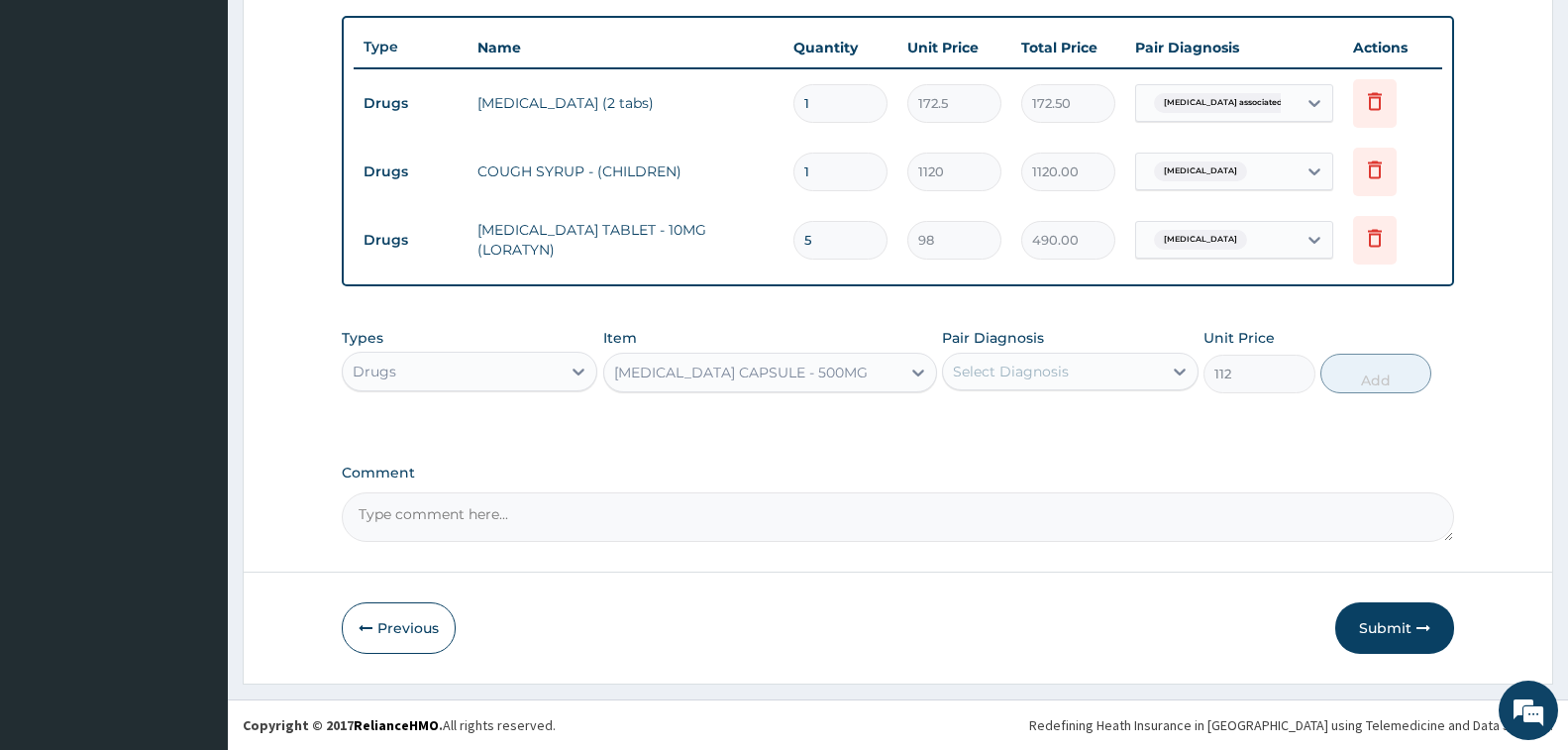
click at [1059, 375] on div "Select Diagnosis" at bounding box center [1011, 372] width 116 height 20
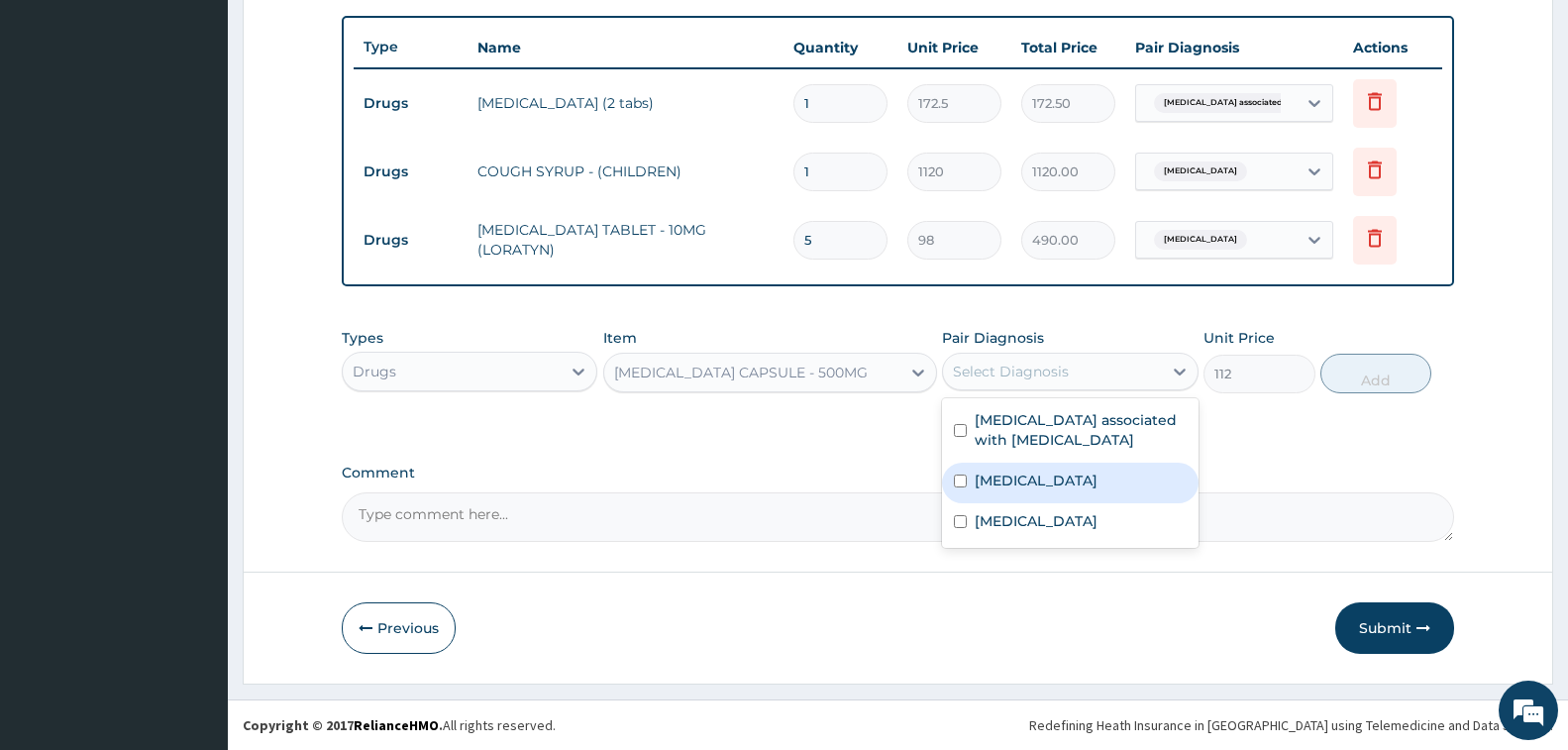
click at [1083, 491] on div "Allergic rhinitis" at bounding box center [1069, 483] width 255 height 41
checkbox input "true"
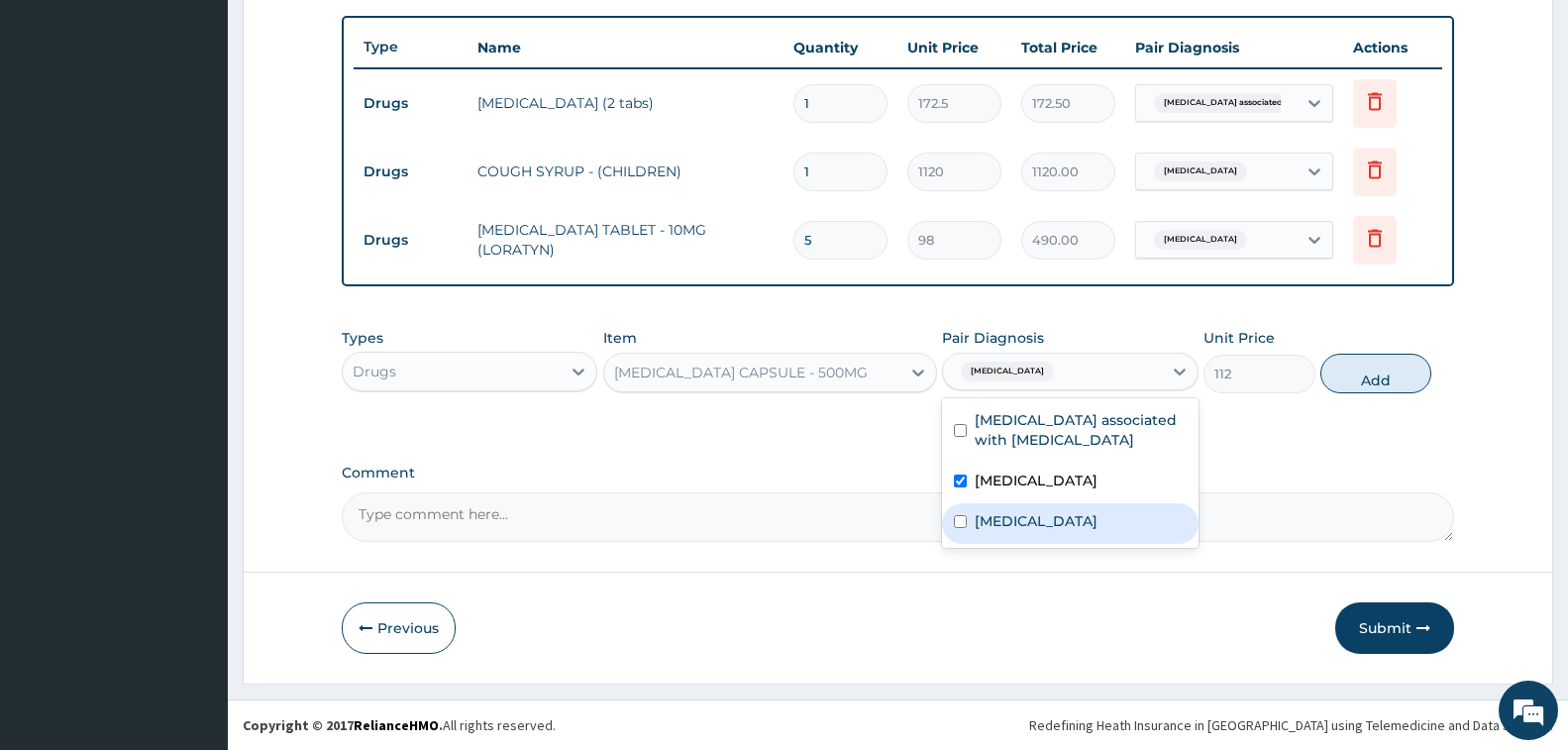
click at [1086, 531] on div "Upper respiratory infection" at bounding box center [1069, 523] width 255 height 41
checkbox input "true"
click at [1363, 382] on button "Add" at bounding box center [1376, 374] width 111 height 40
type input "0"
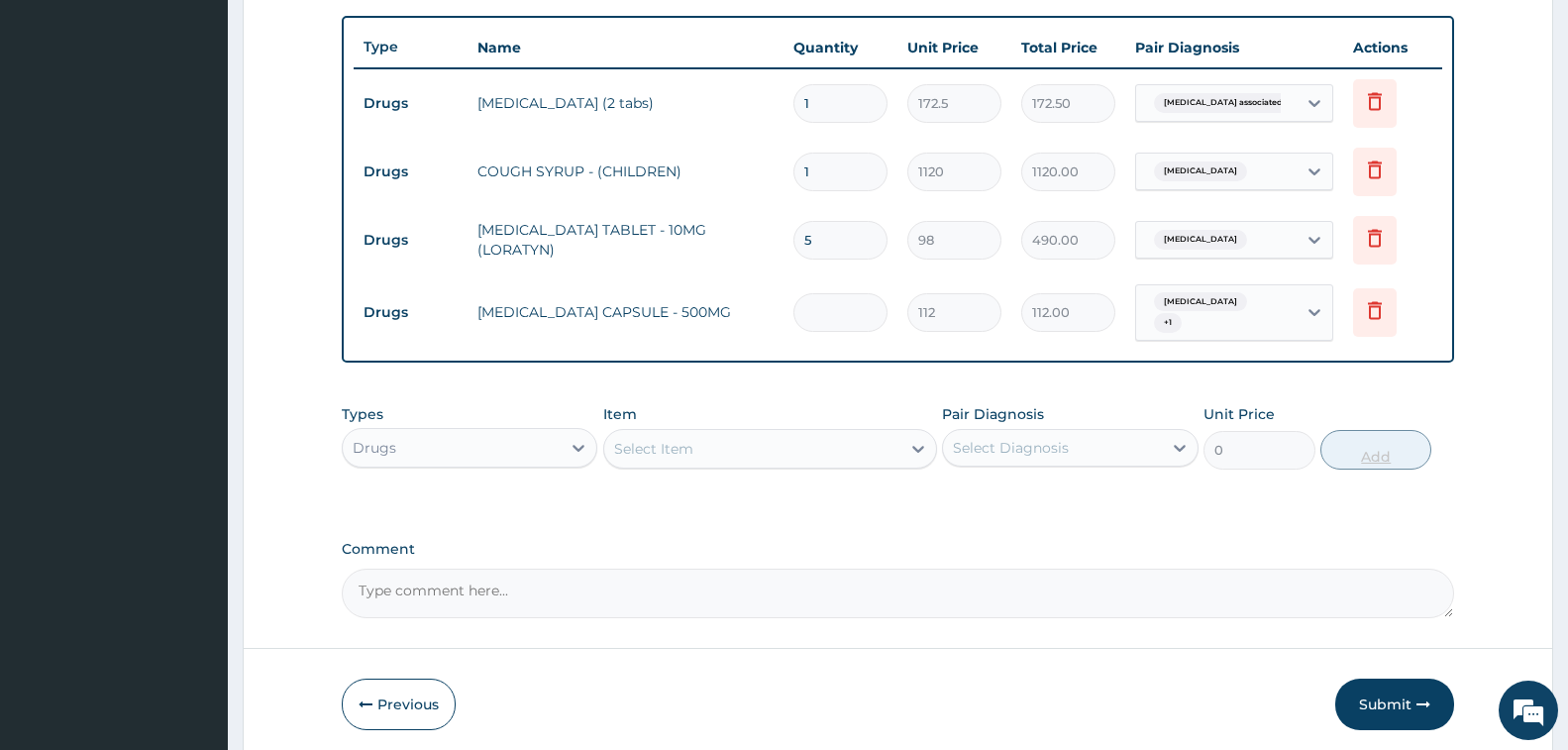
type input "0.00"
click at [1380, 307] on icon at bounding box center [1375, 310] width 14 height 18
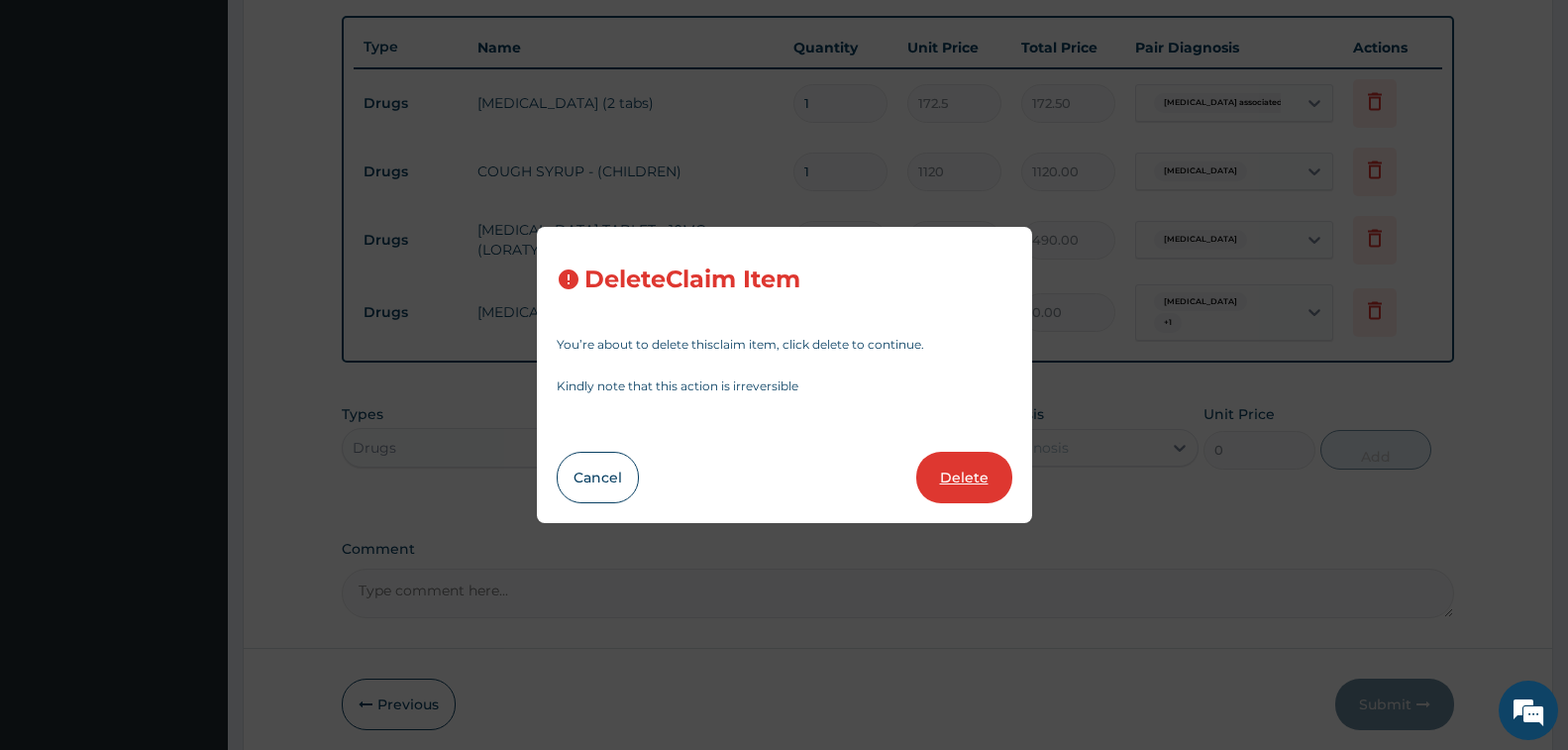
click at [976, 481] on button "Delete" at bounding box center [964, 478] width 96 height 52
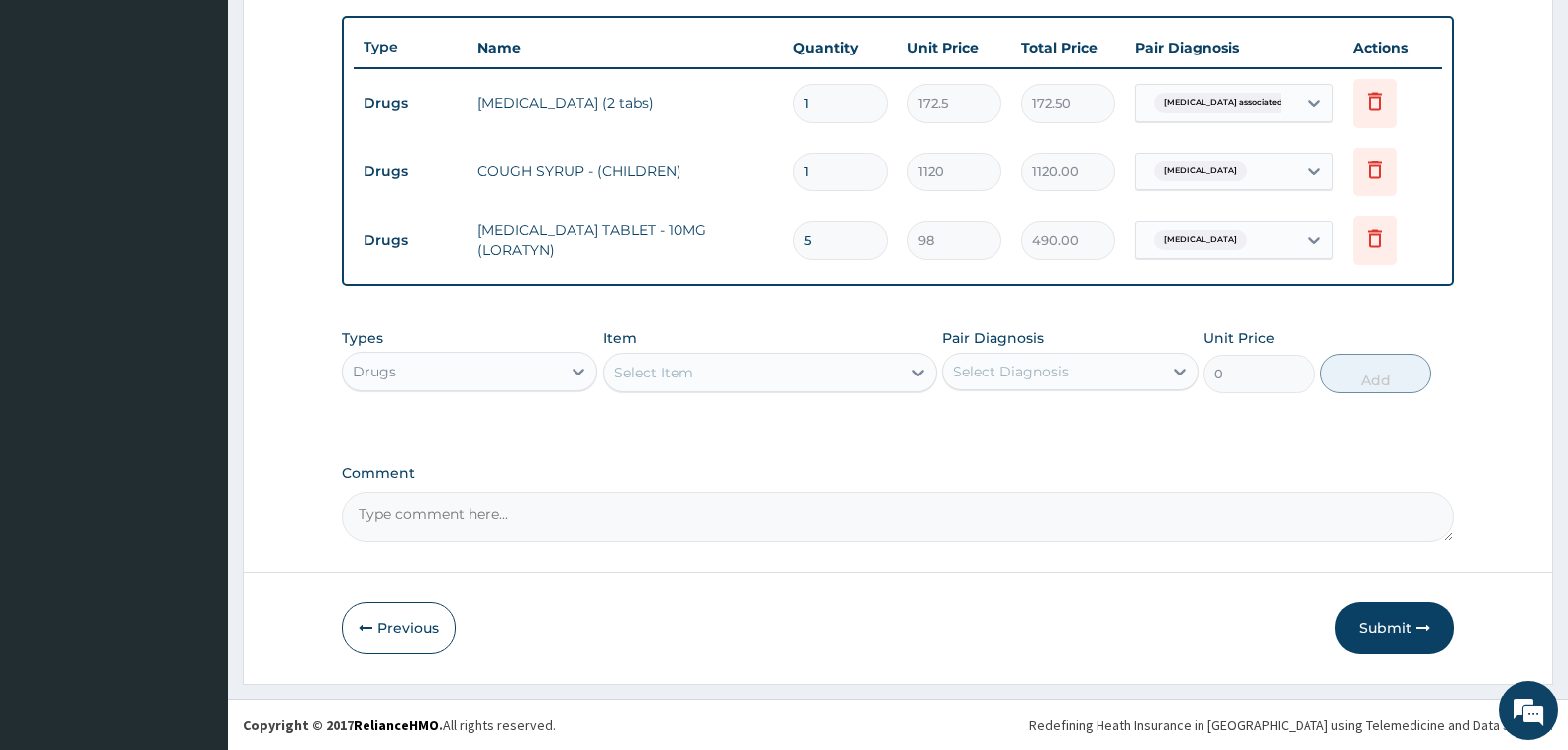
click at [759, 372] on div "Select Item" at bounding box center [752, 373] width 296 height 32
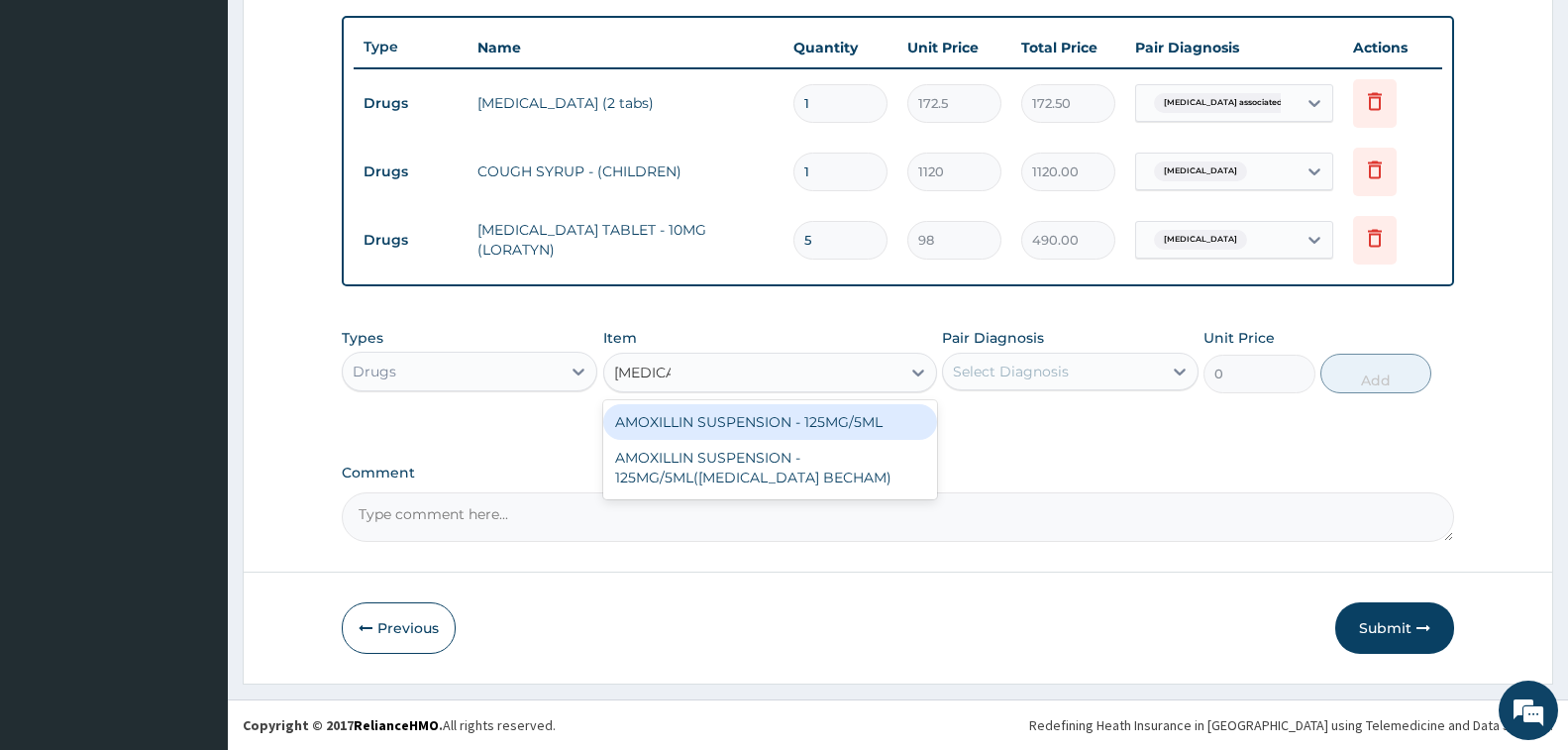
type input "AMOXI"
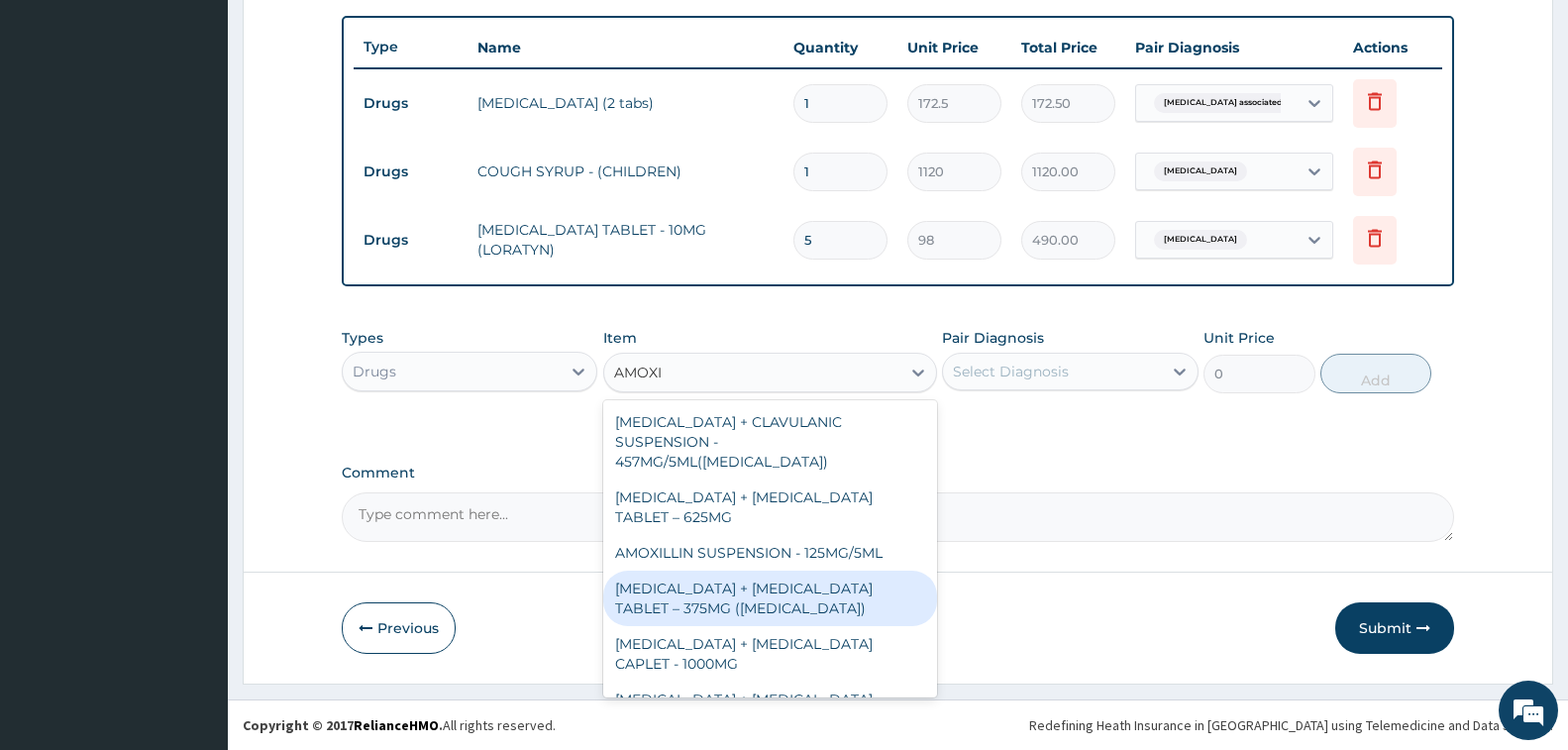
scroll to position [297, 0]
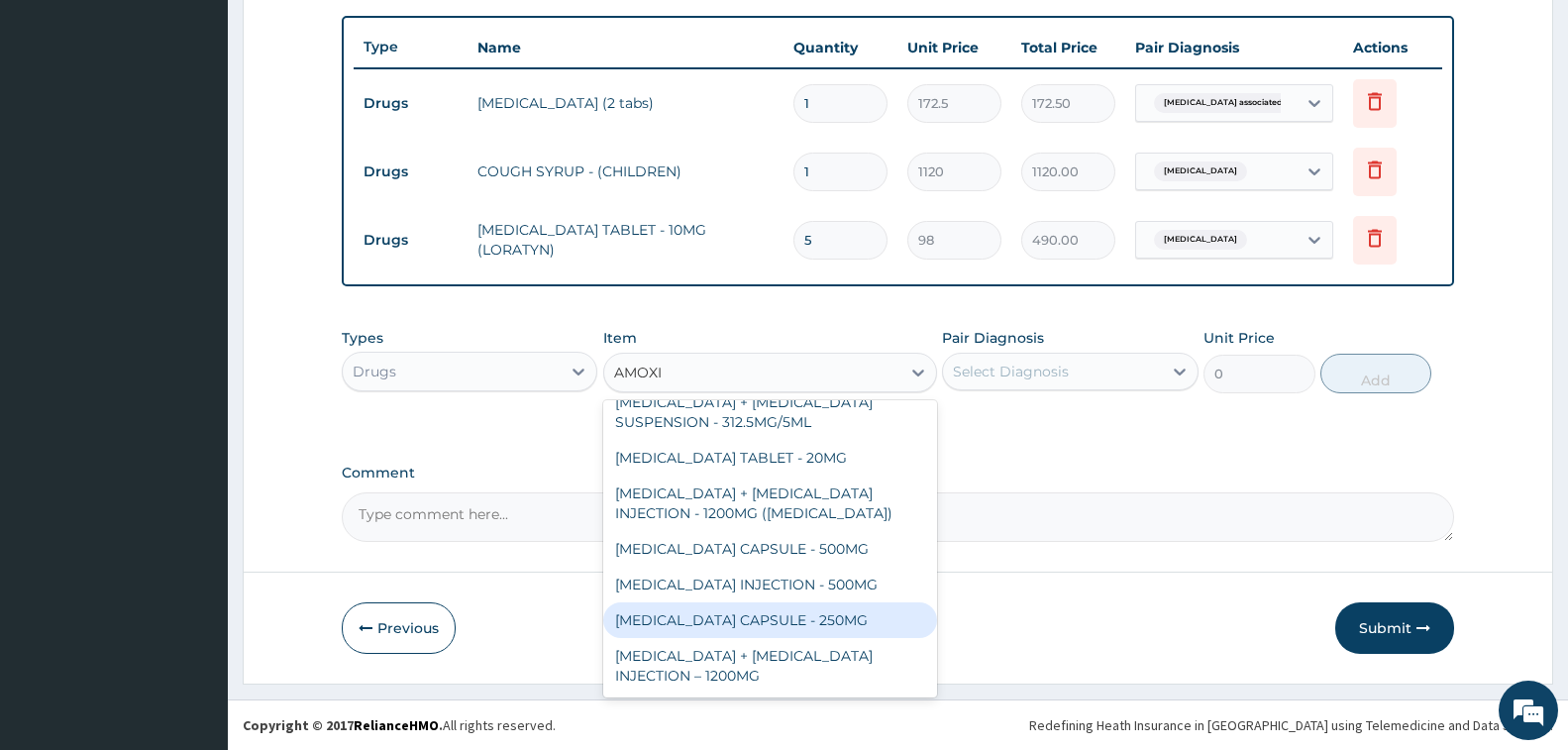
click at [827, 602] on div "AMOXICILLIN CAPSULE - 250MG" at bounding box center [770, 620] width 334 height 36
type input "56"
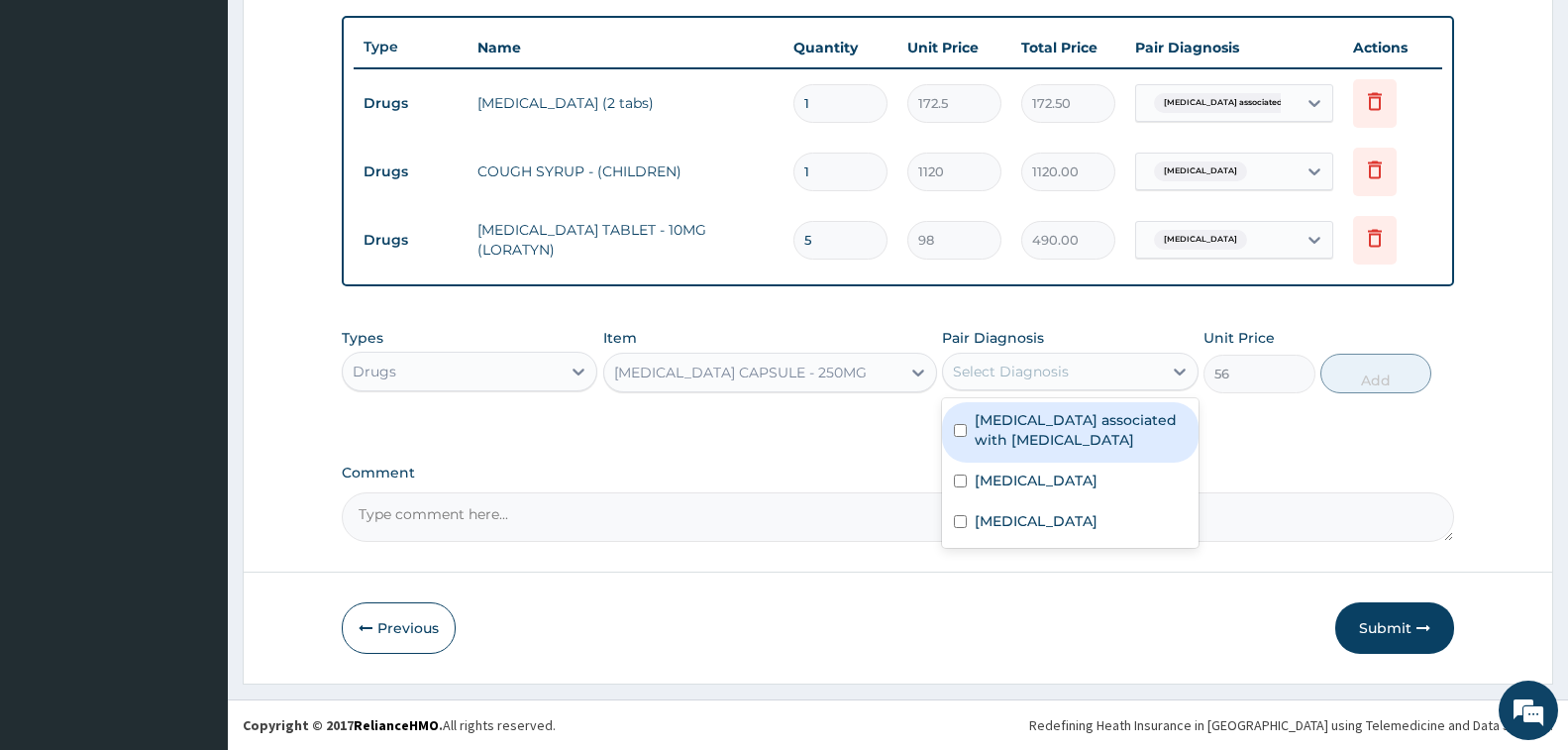
click at [1004, 362] on div "Select Diagnosis" at bounding box center [1011, 372] width 116 height 20
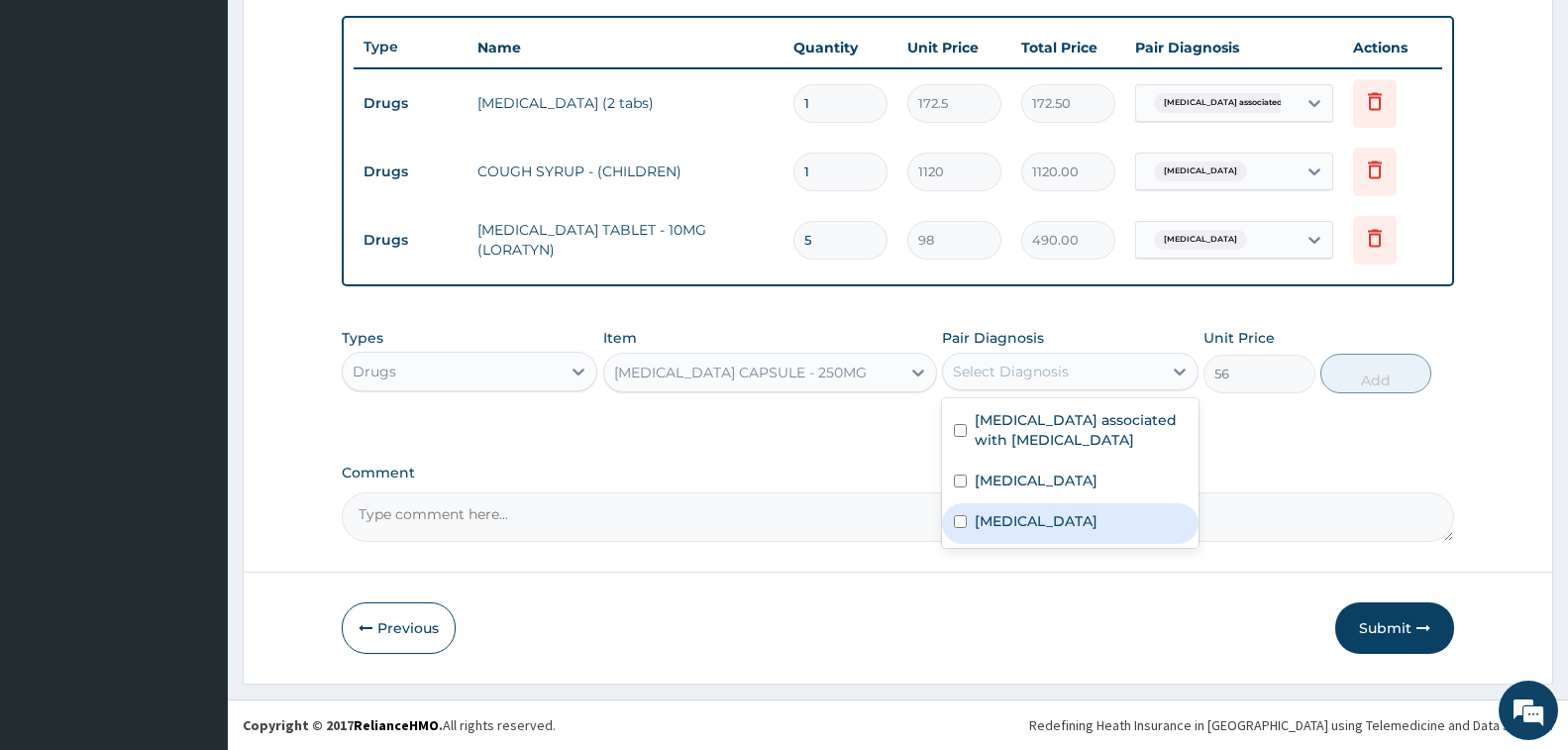
click at [1070, 522] on label "Upper respiratory infection" at bounding box center [1036, 521] width 123 height 20
checkbox input "true"
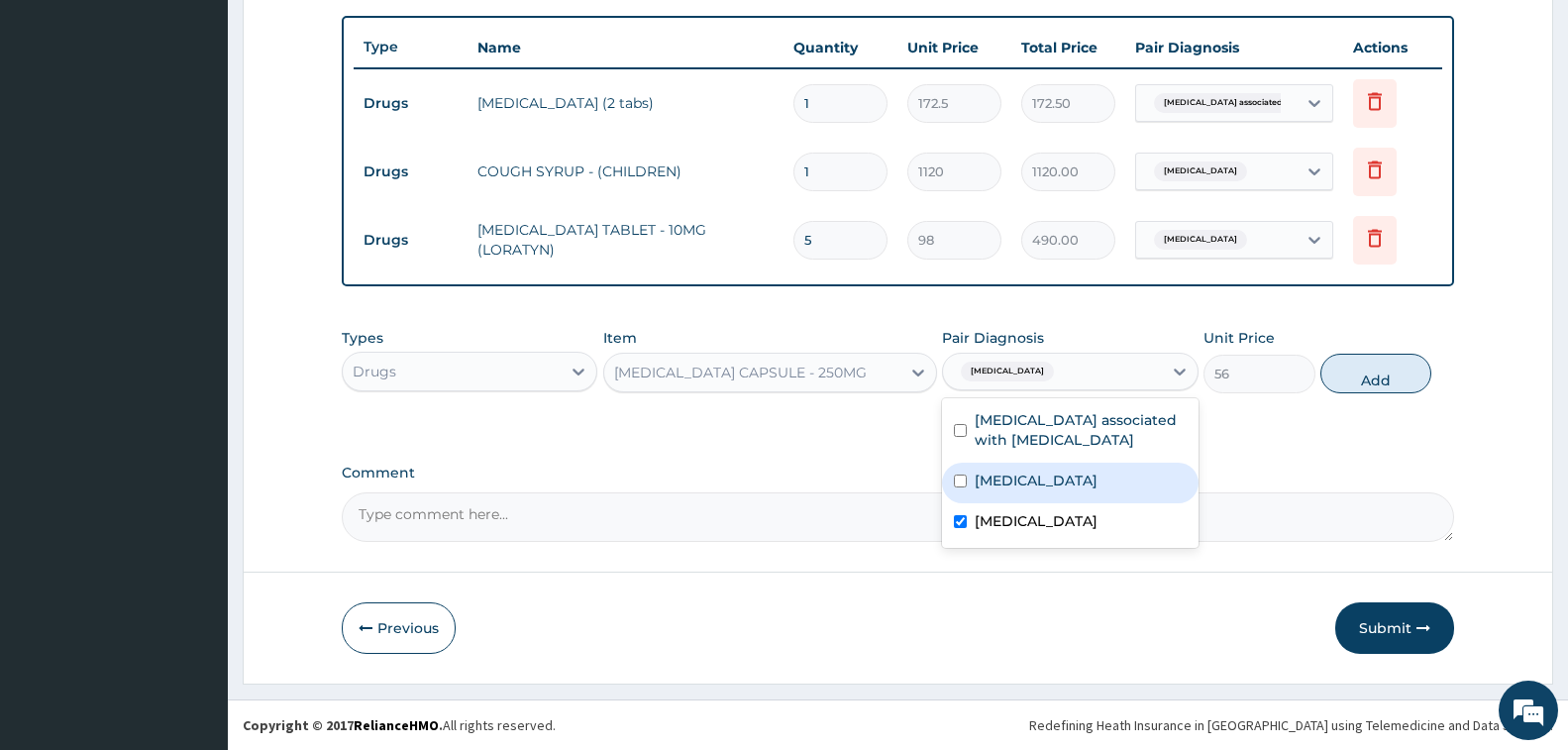
click at [1061, 477] on label "Allergic rhinitis" at bounding box center [1036, 481] width 123 height 20
checkbox input "true"
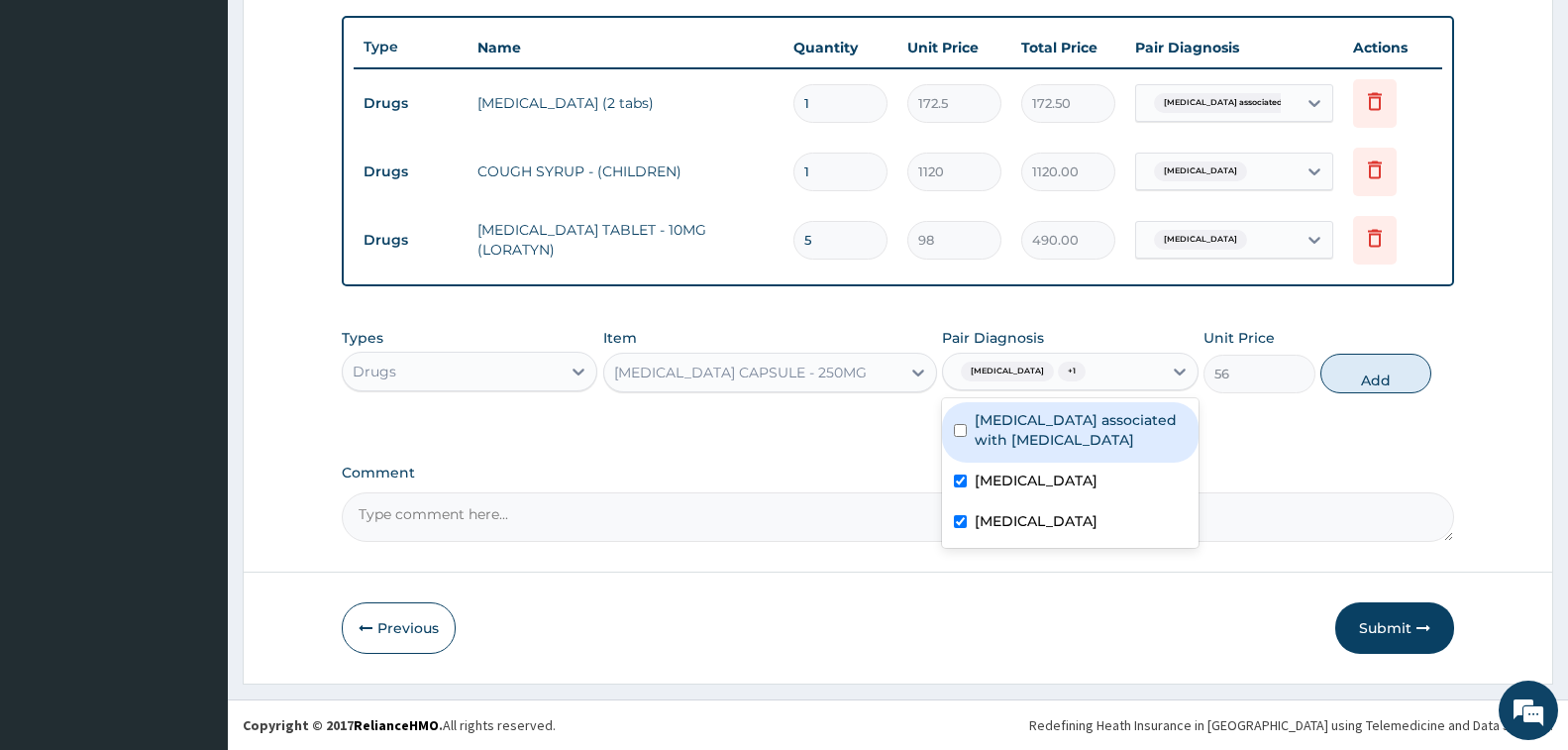
click at [1363, 376] on button "Add" at bounding box center [1376, 374] width 111 height 40
type input "0"
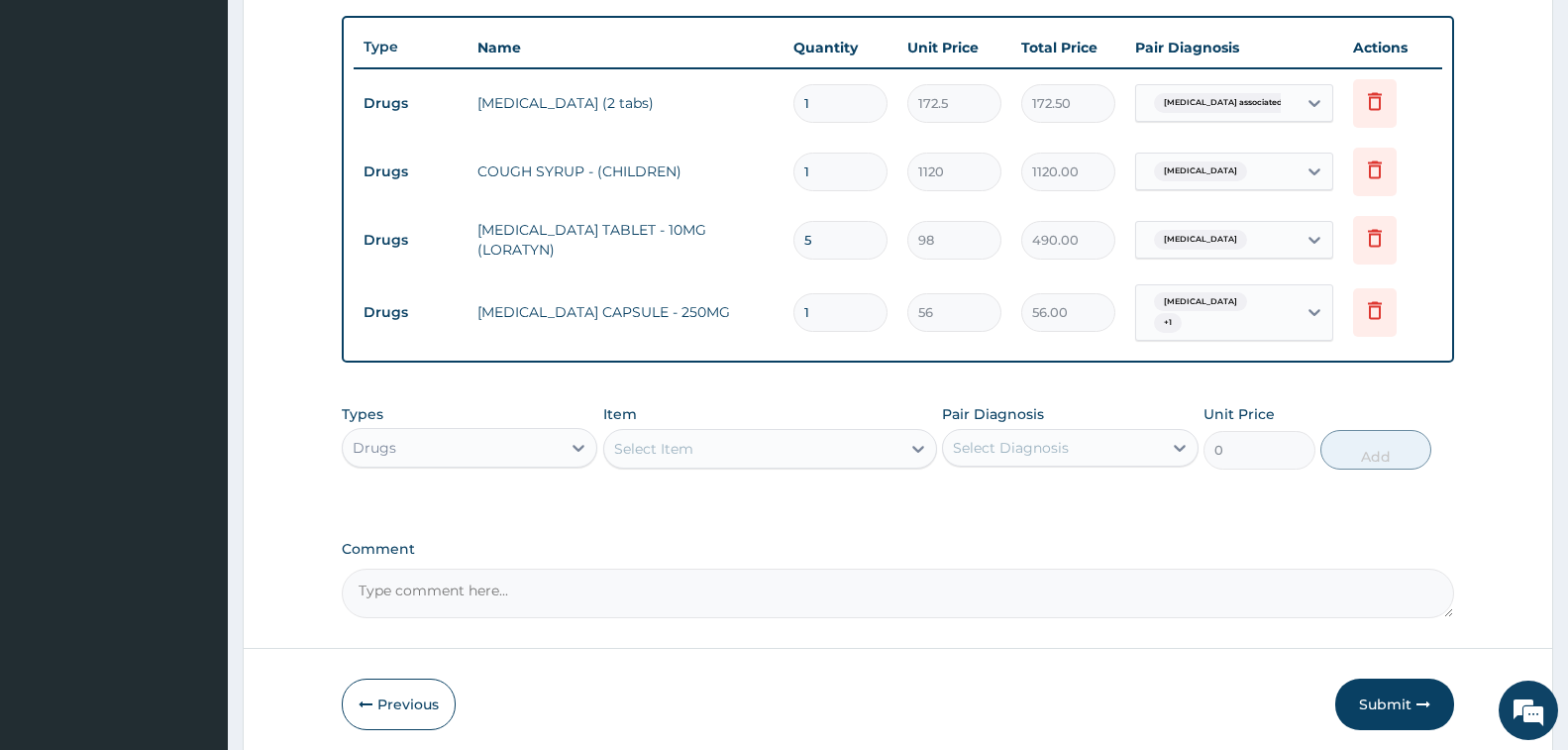
type input "0.00"
type input "9"
type input "504.00"
type input "9"
click at [782, 446] on div "Select Item" at bounding box center [752, 449] width 296 height 32
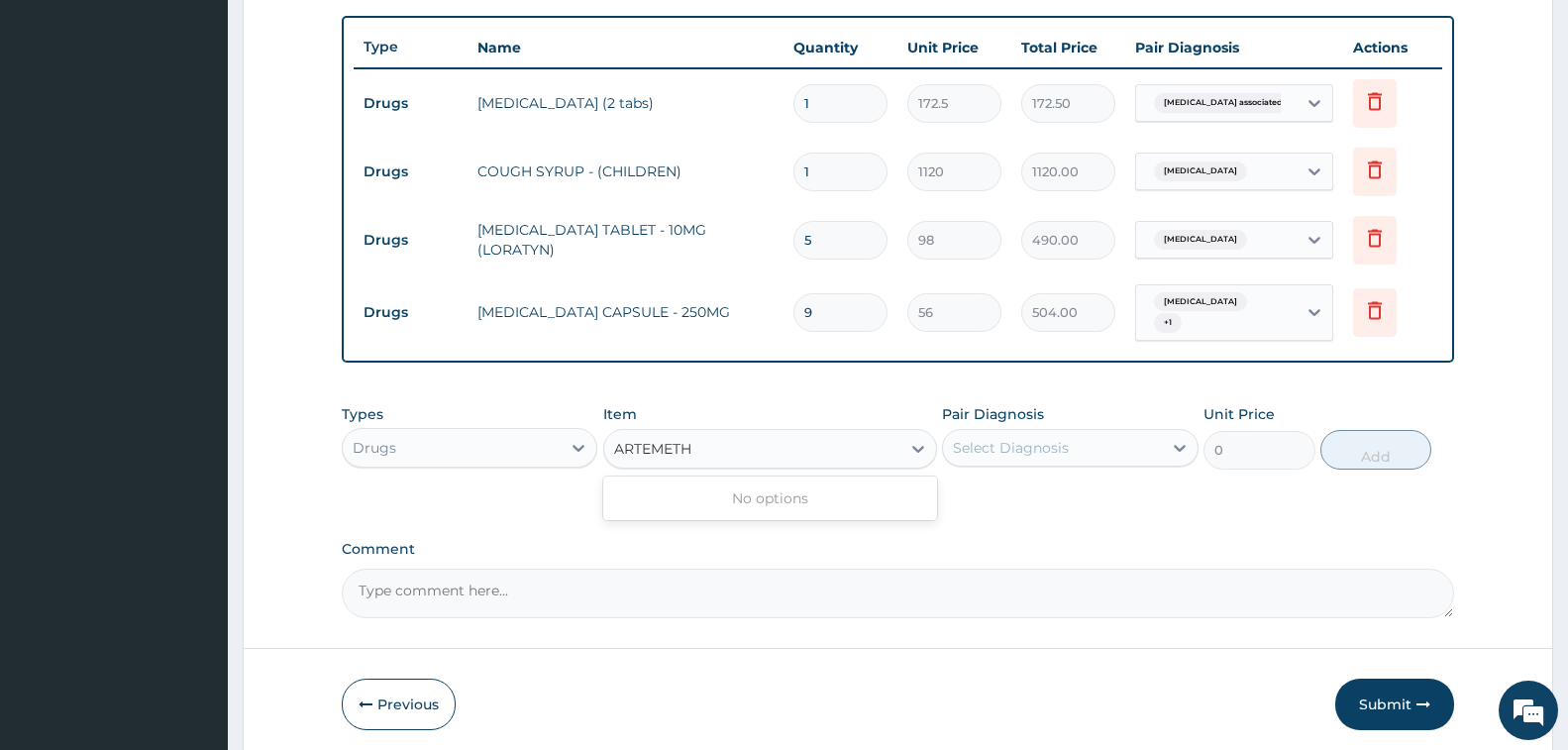
type input "ARTEMET"
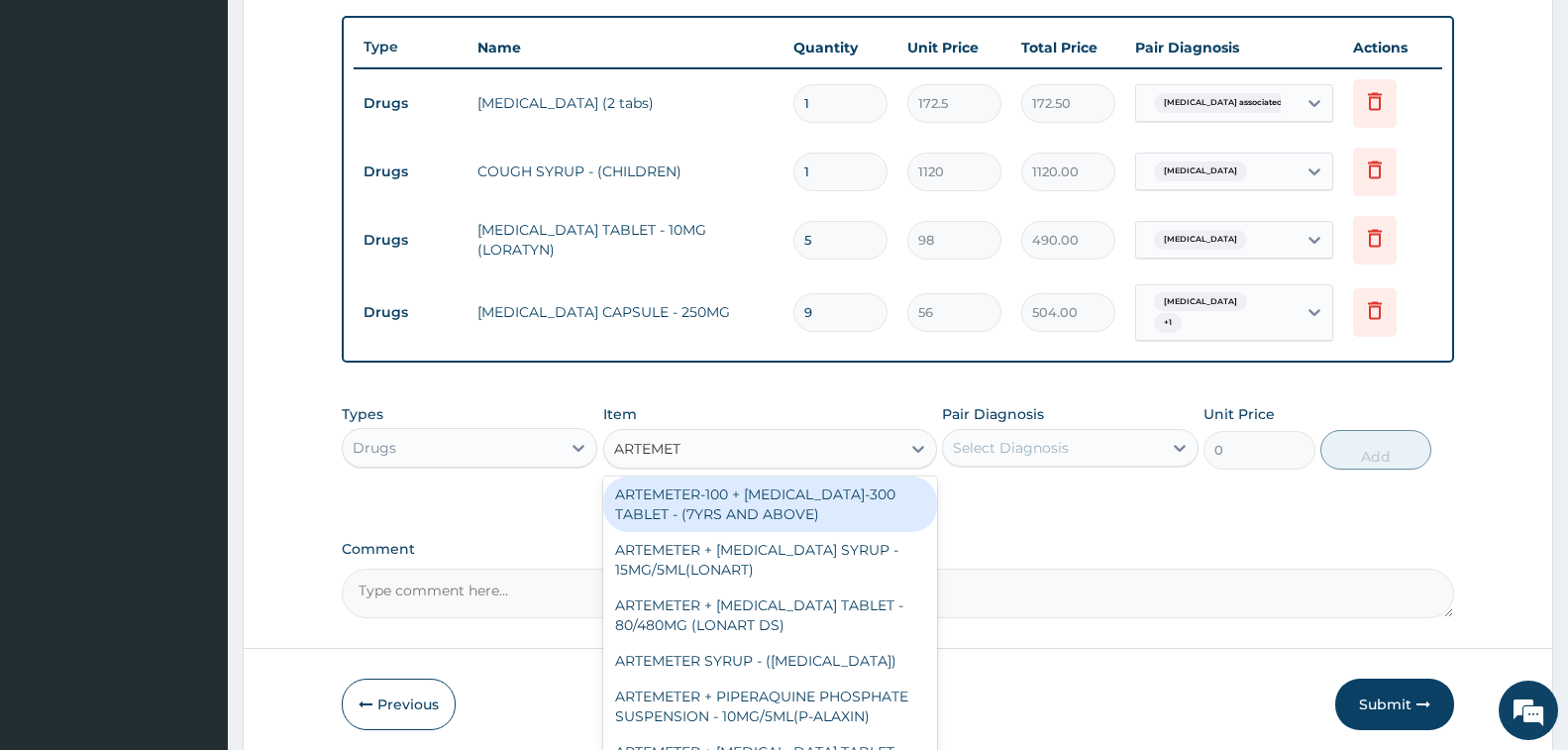
scroll to position [693, 0]
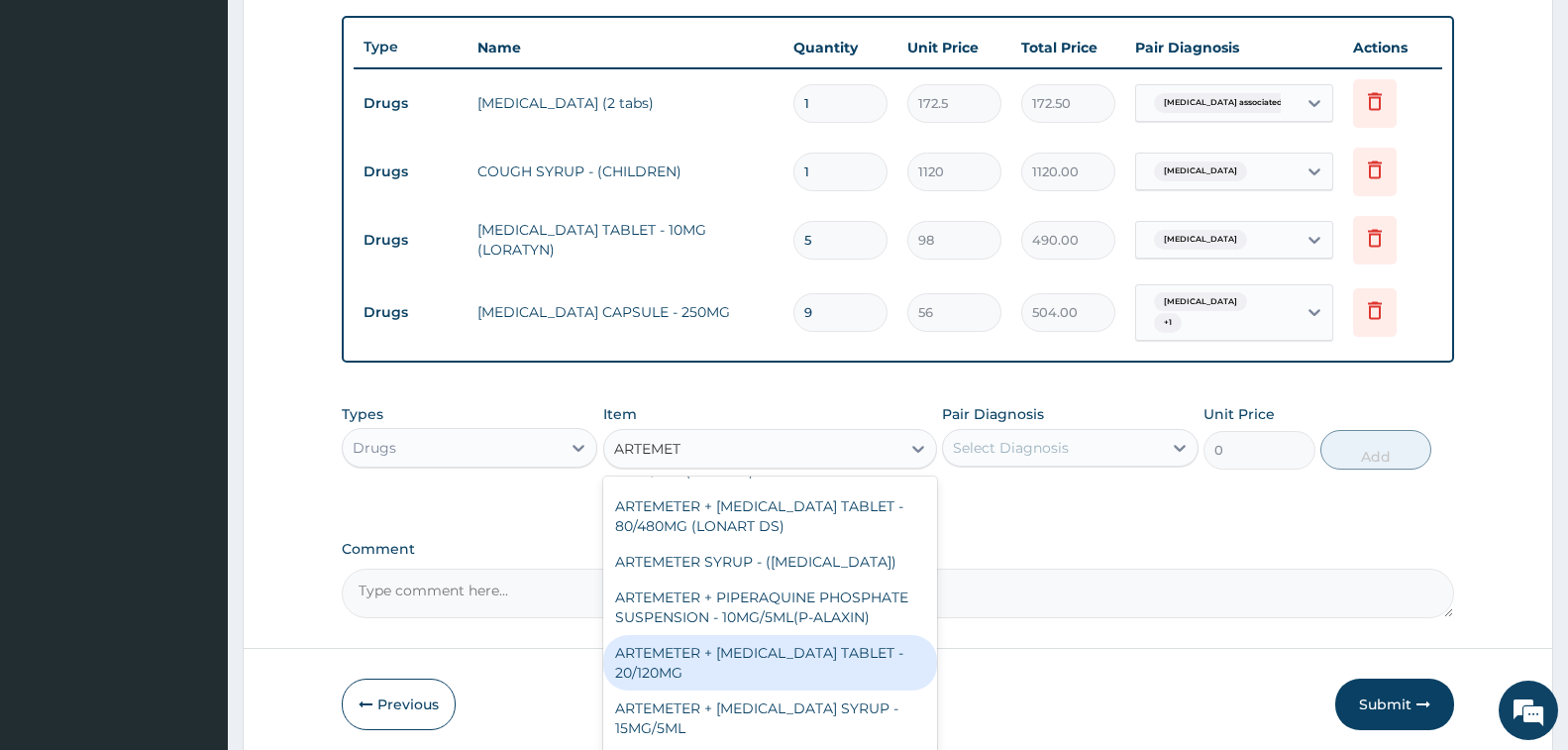
click at [800, 650] on div "ARTEMETER + LUMEFANTRINE TABLET - 20/120MG" at bounding box center [770, 663] width 334 height 56
type input "196"
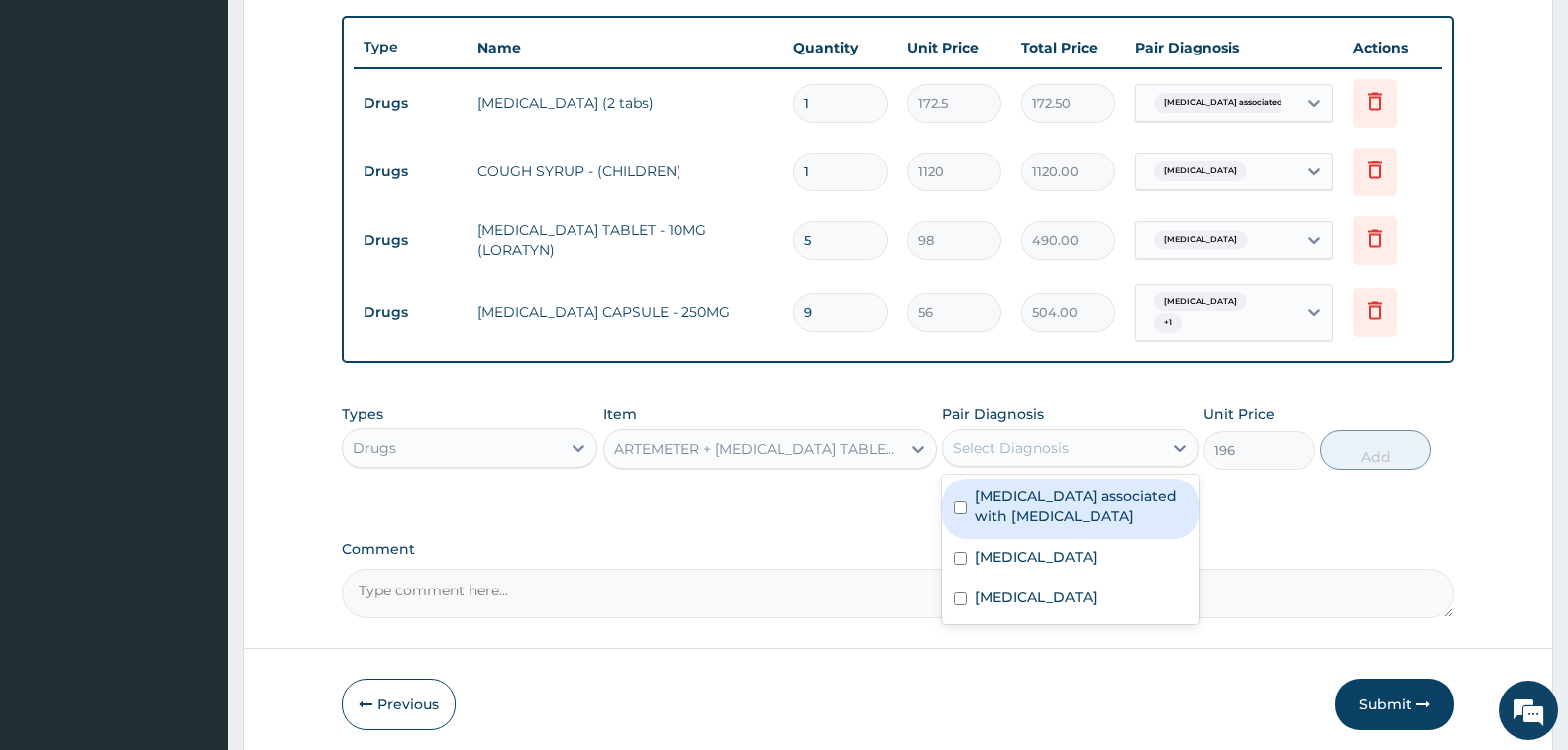
click at [992, 458] on div "Select Diagnosis" at bounding box center [1011, 448] width 116 height 20
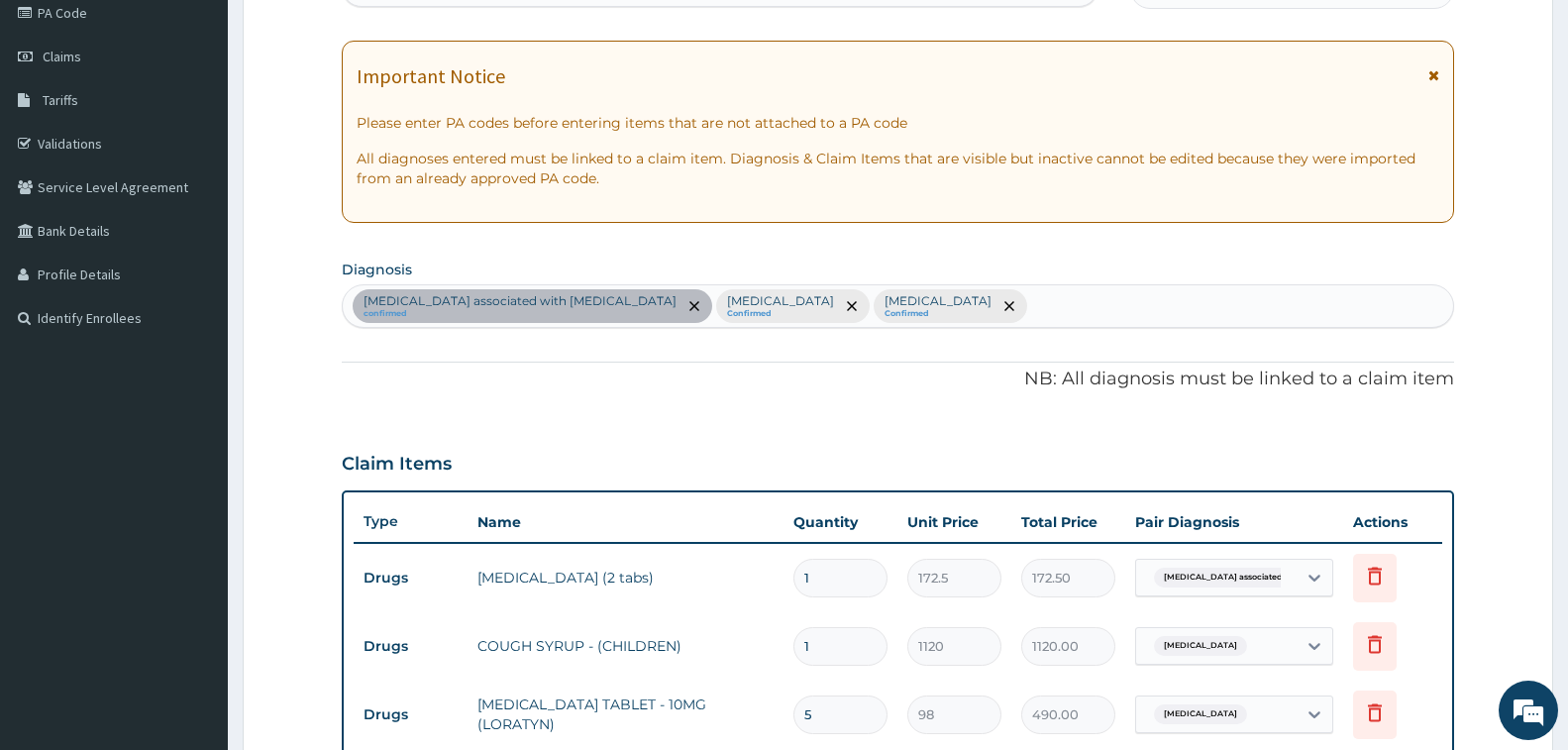
scroll to position [225, 0]
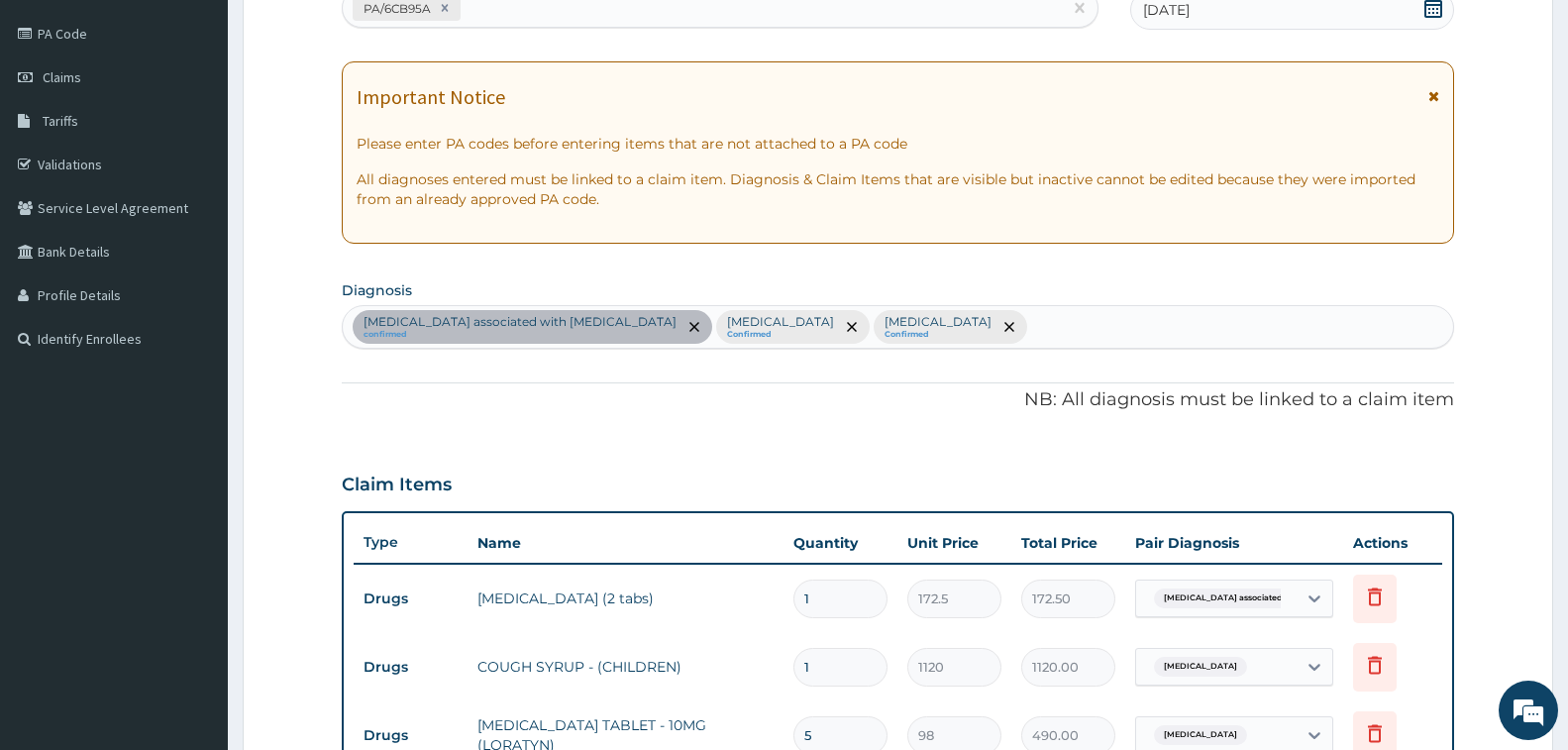
click at [1065, 326] on div "Arthropathy associated with helminthiasis confirmed Allergic rhinitis Confirmed…" at bounding box center [898, 327] width 1111 height 42
type input "PLASMODI"
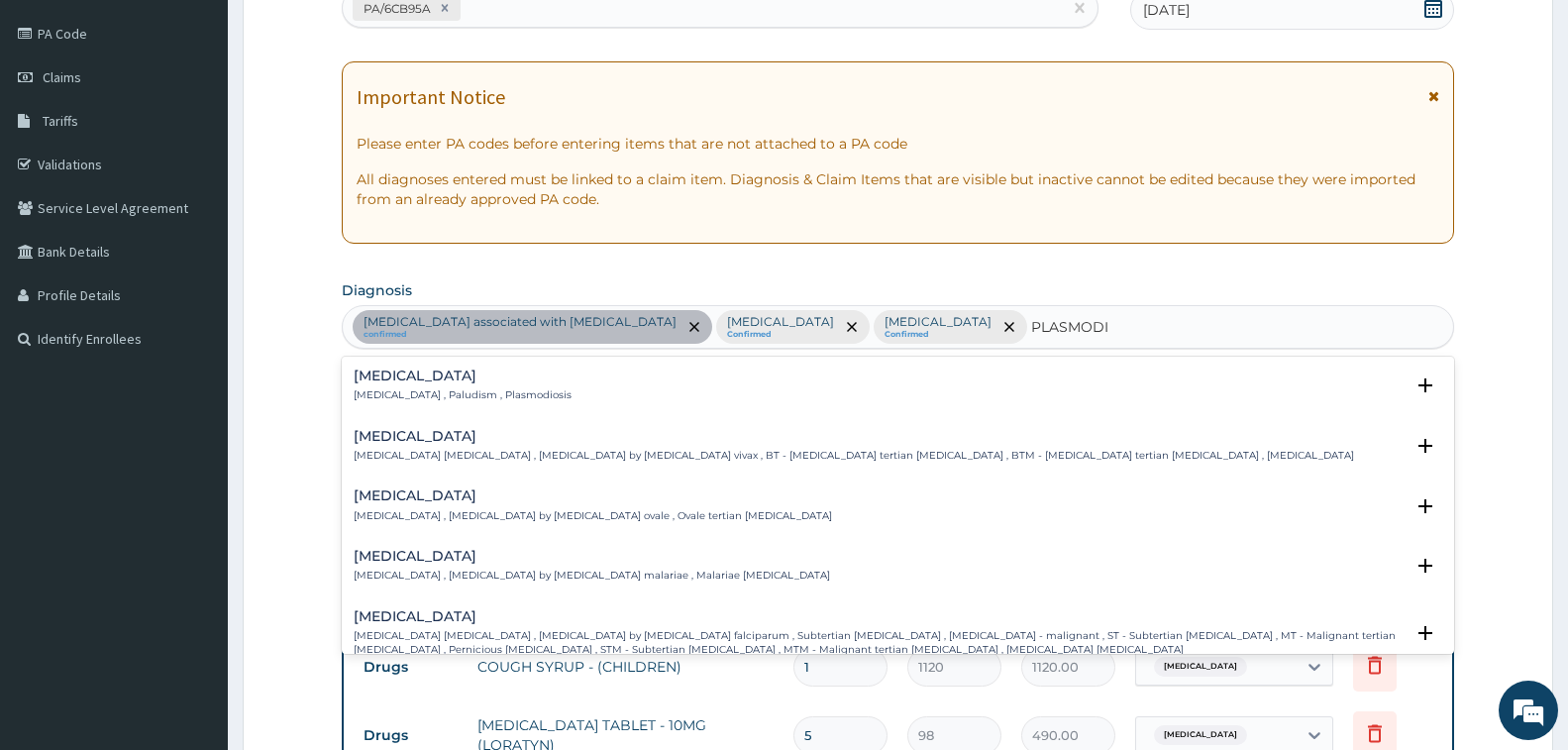
click at [391, 399] on p "Malaria , Paludism , Plasmodiosis" at bounding box center [462, 395] width 218 height 14
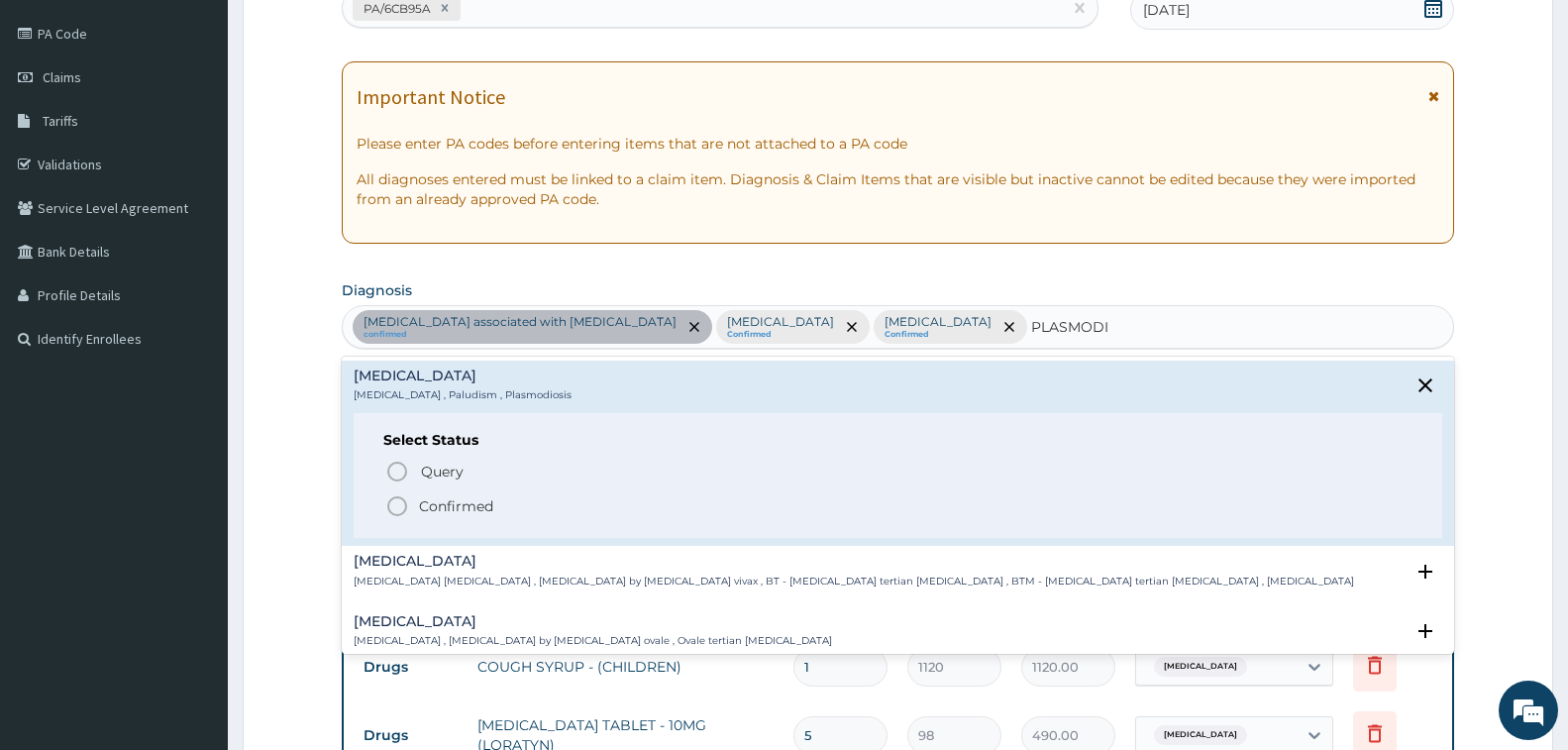
click at [444, 506] on p "Confirmed" at bounding box center [456, 506] width 75 height 20
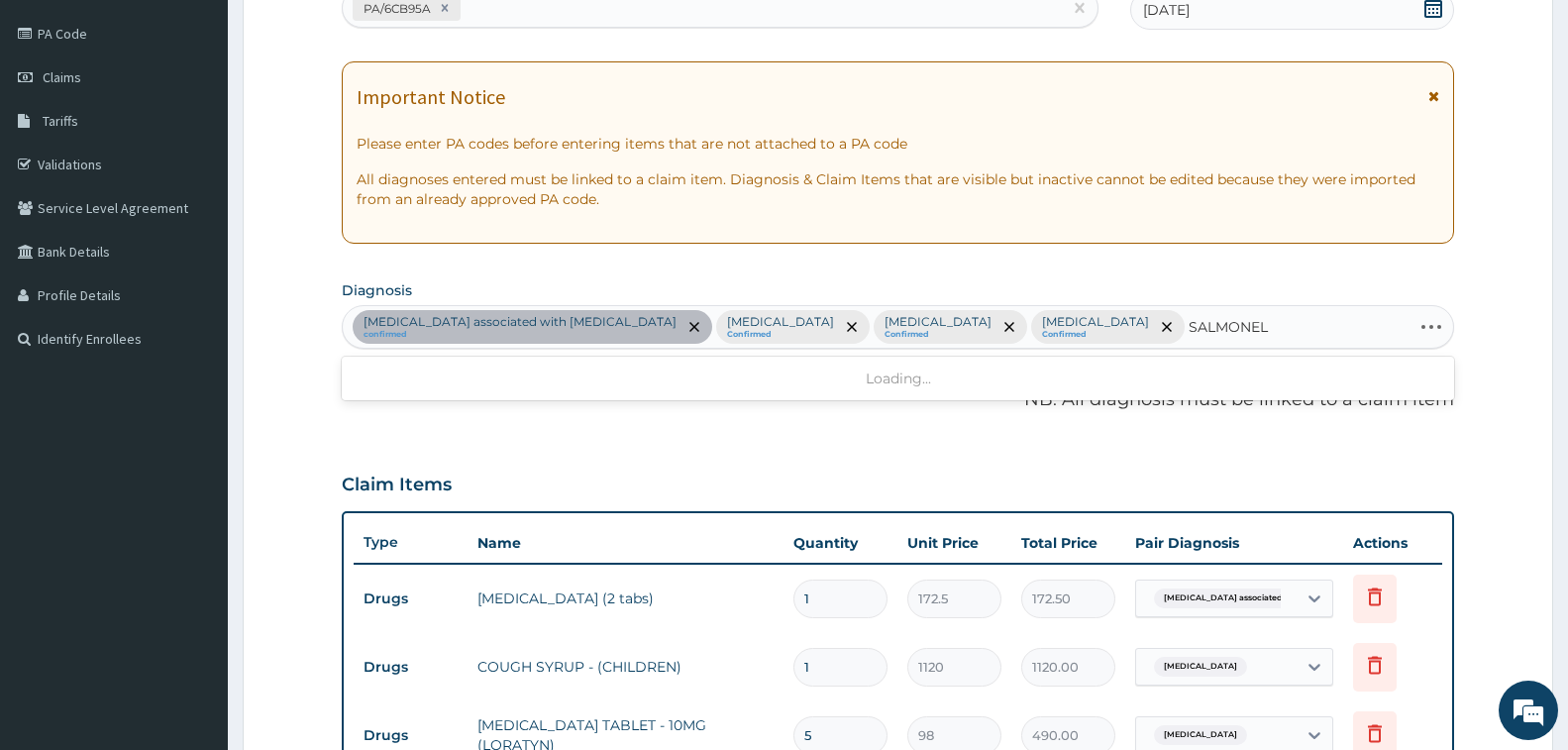
type input "SALMONELL"
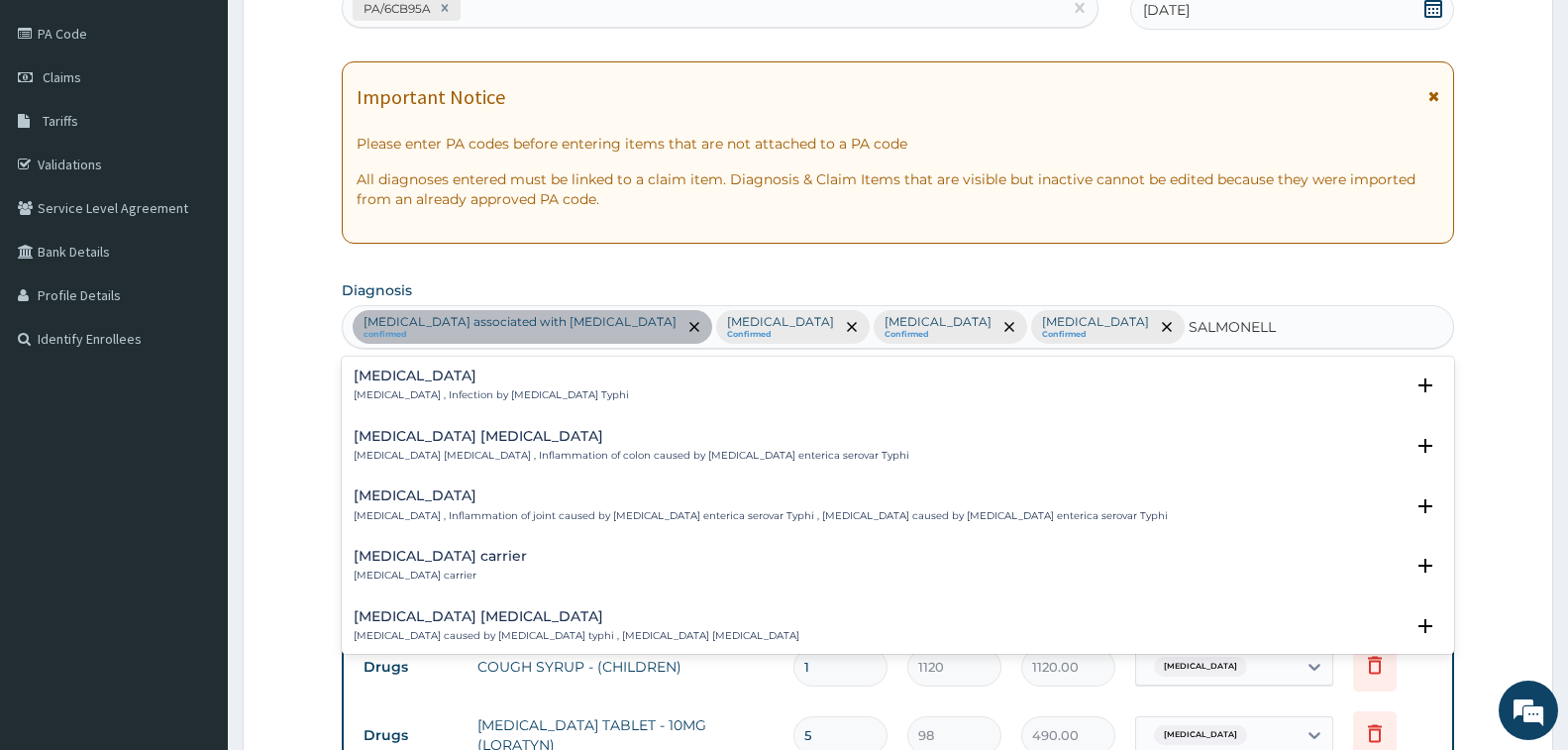
click at [390, 376] on h4 "Typhoid fever" at bounding box center [491, 375] width 275 height 15
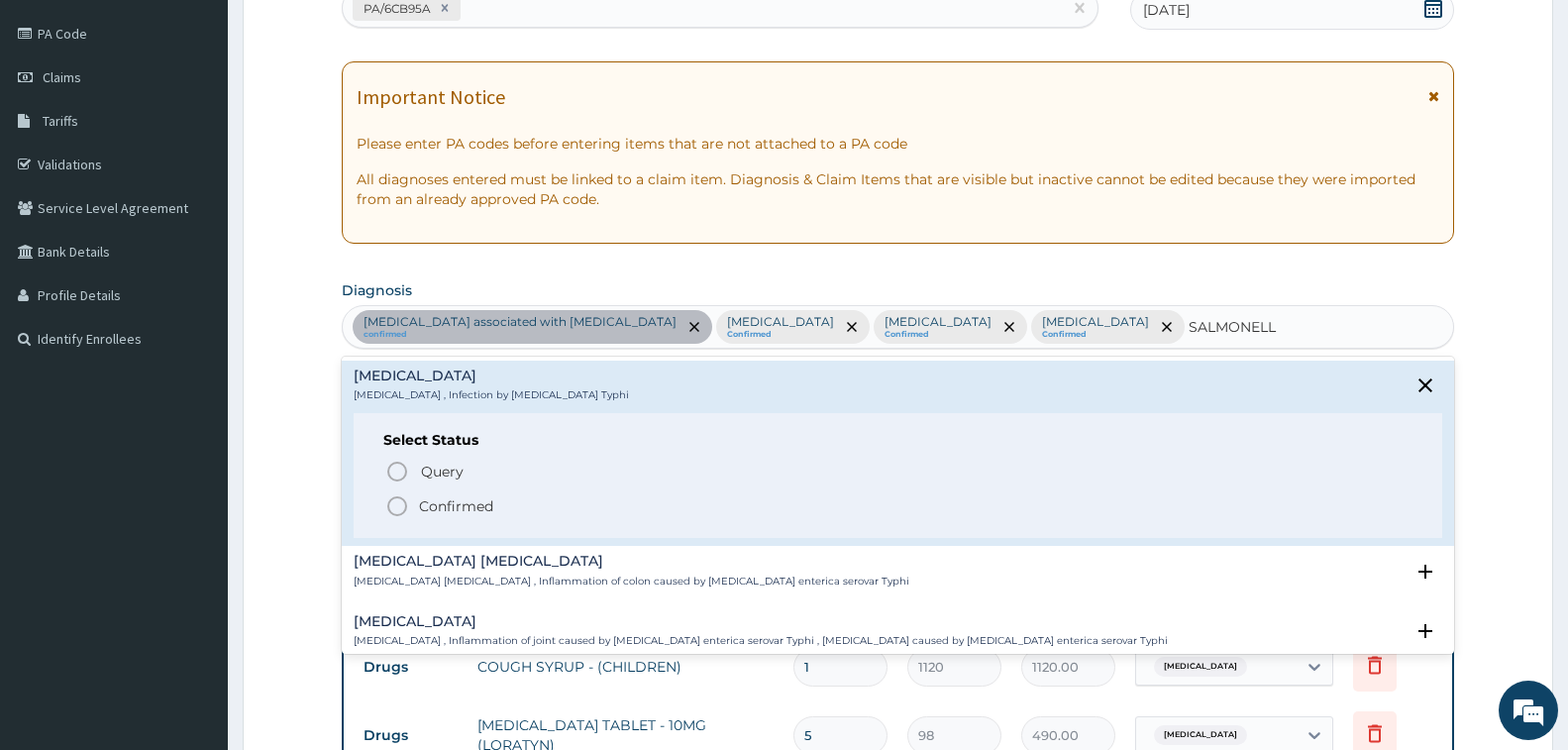
click at [440, 500] on p "Confirmed" at bounding box center [456, 506] width 75 height 20
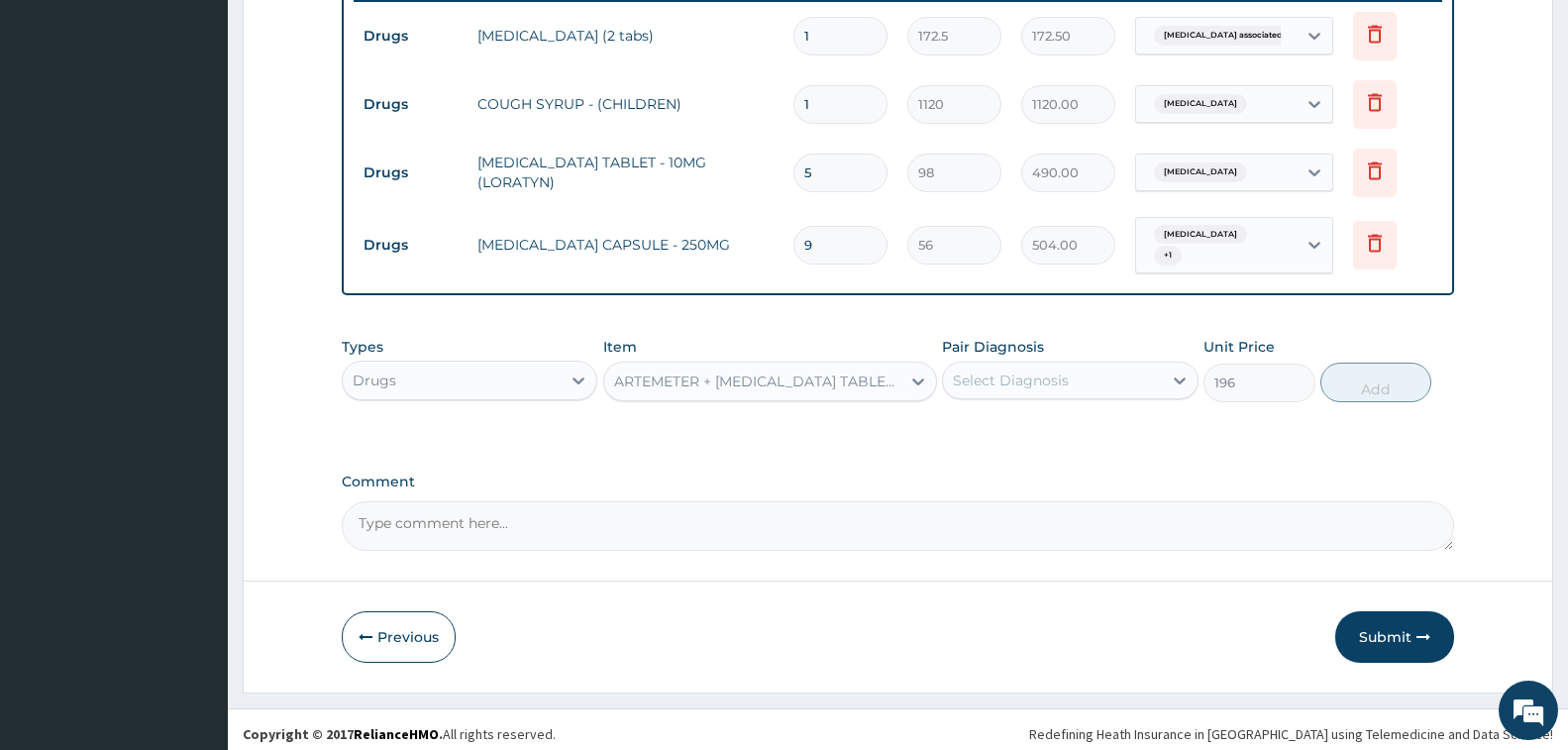
scroll to position [798, 0]
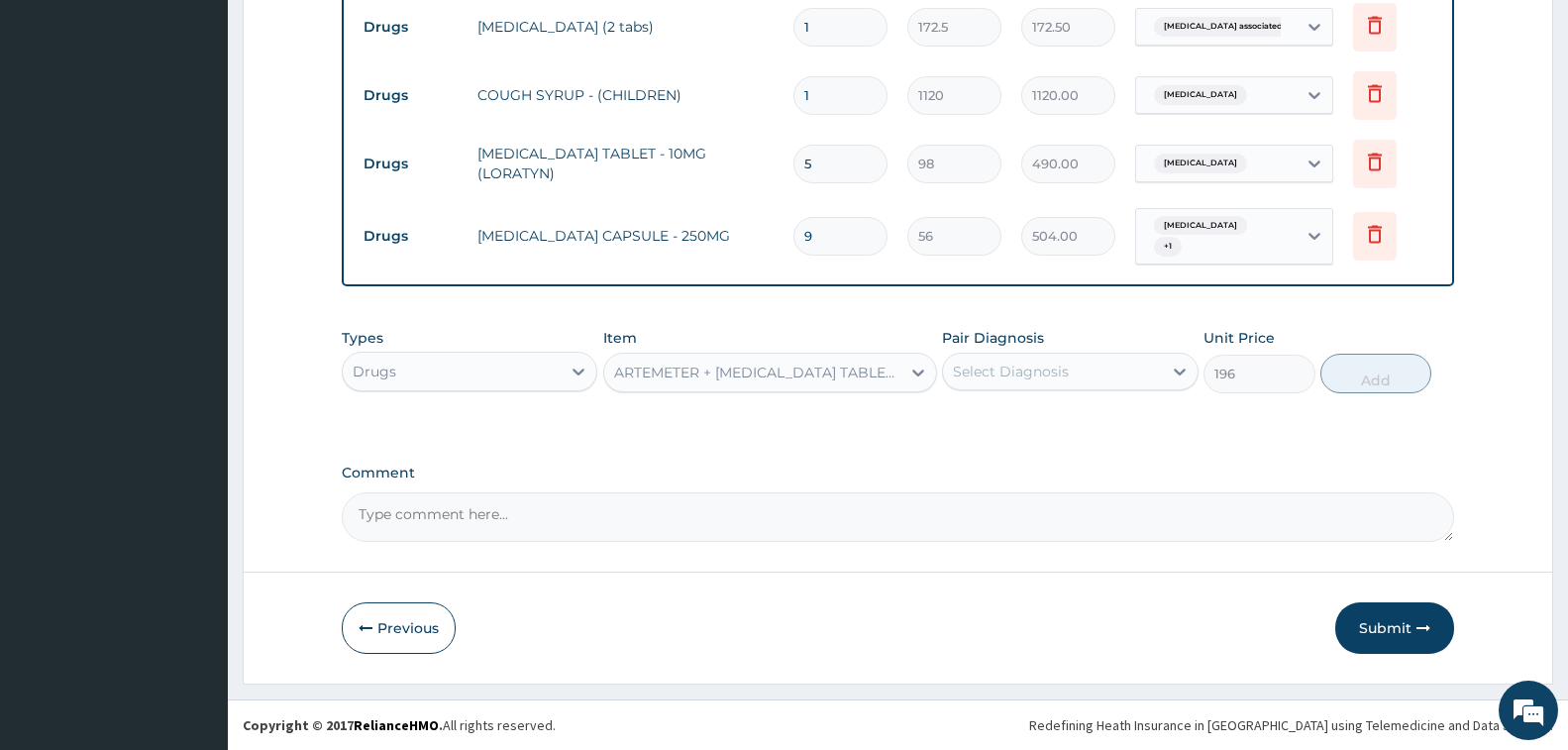
click at [1080, 383] on div "Select Diagnosis" at bounding box center [1051, 372] width 218 height 32
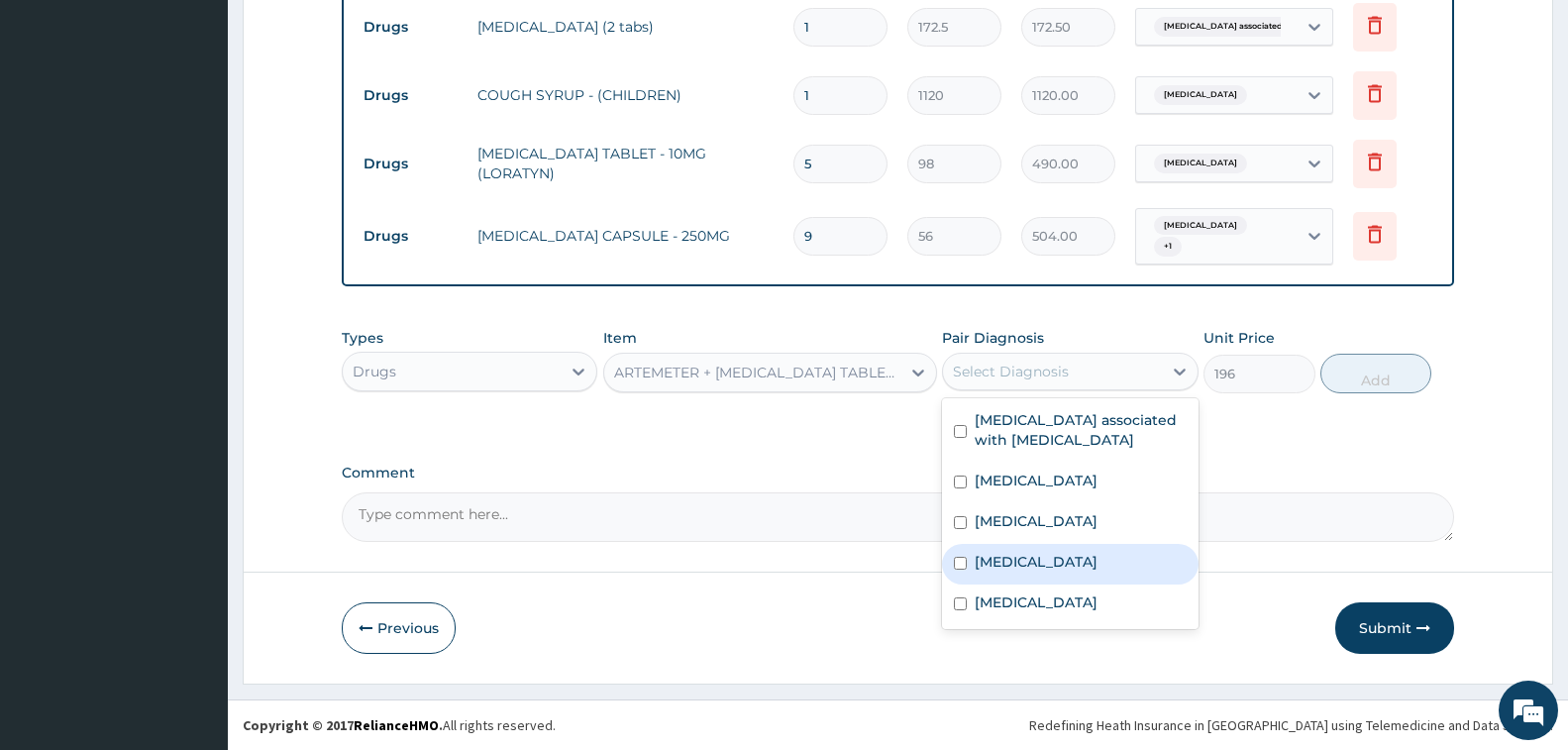
click at [1071, 561] on div "Malaria" at bounding box center [1069, 563] width 255 height 41
checkbox input "true"
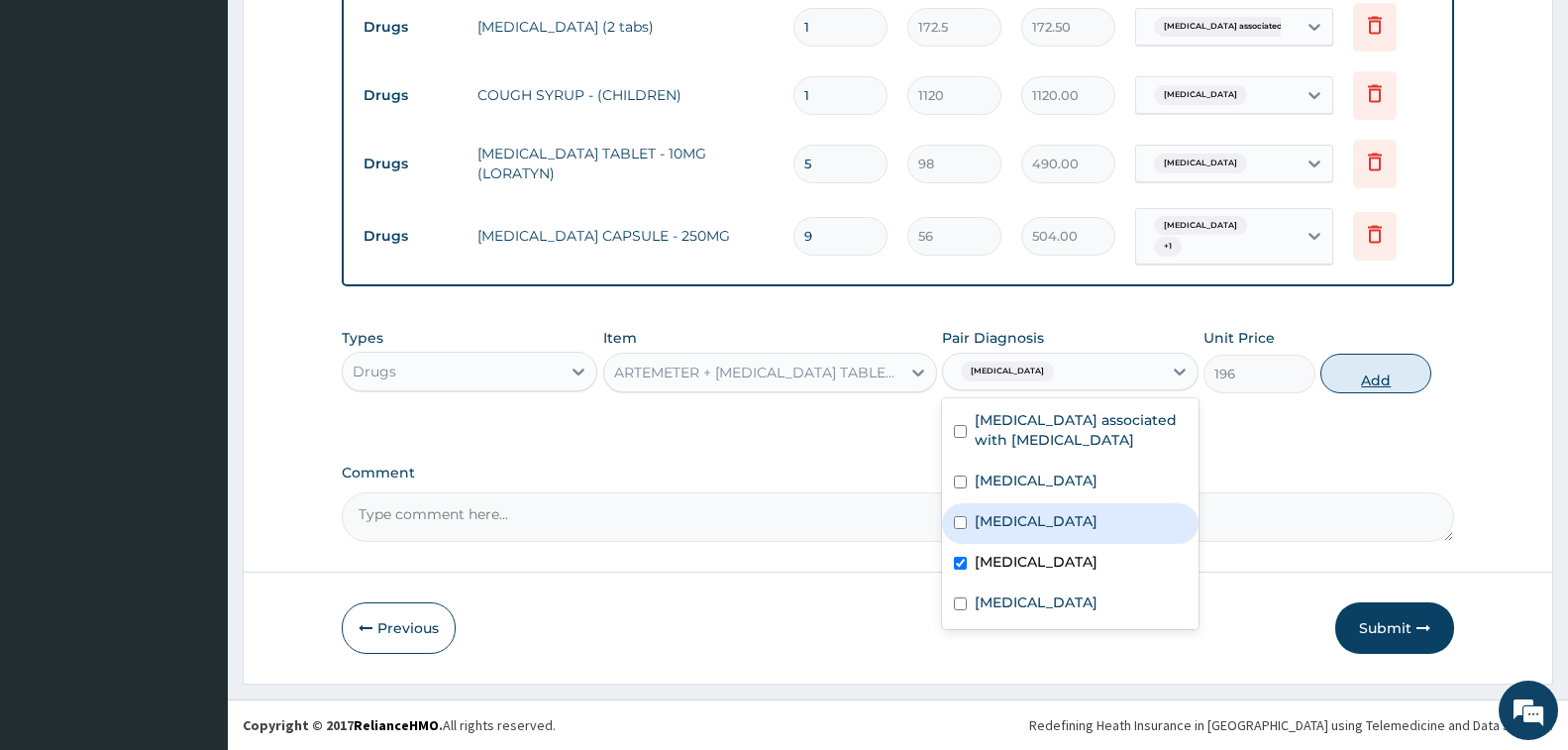
click at [1379, 370] on button "Add" at bounding box center [1376, 374] width 111 height 40
type input "0"
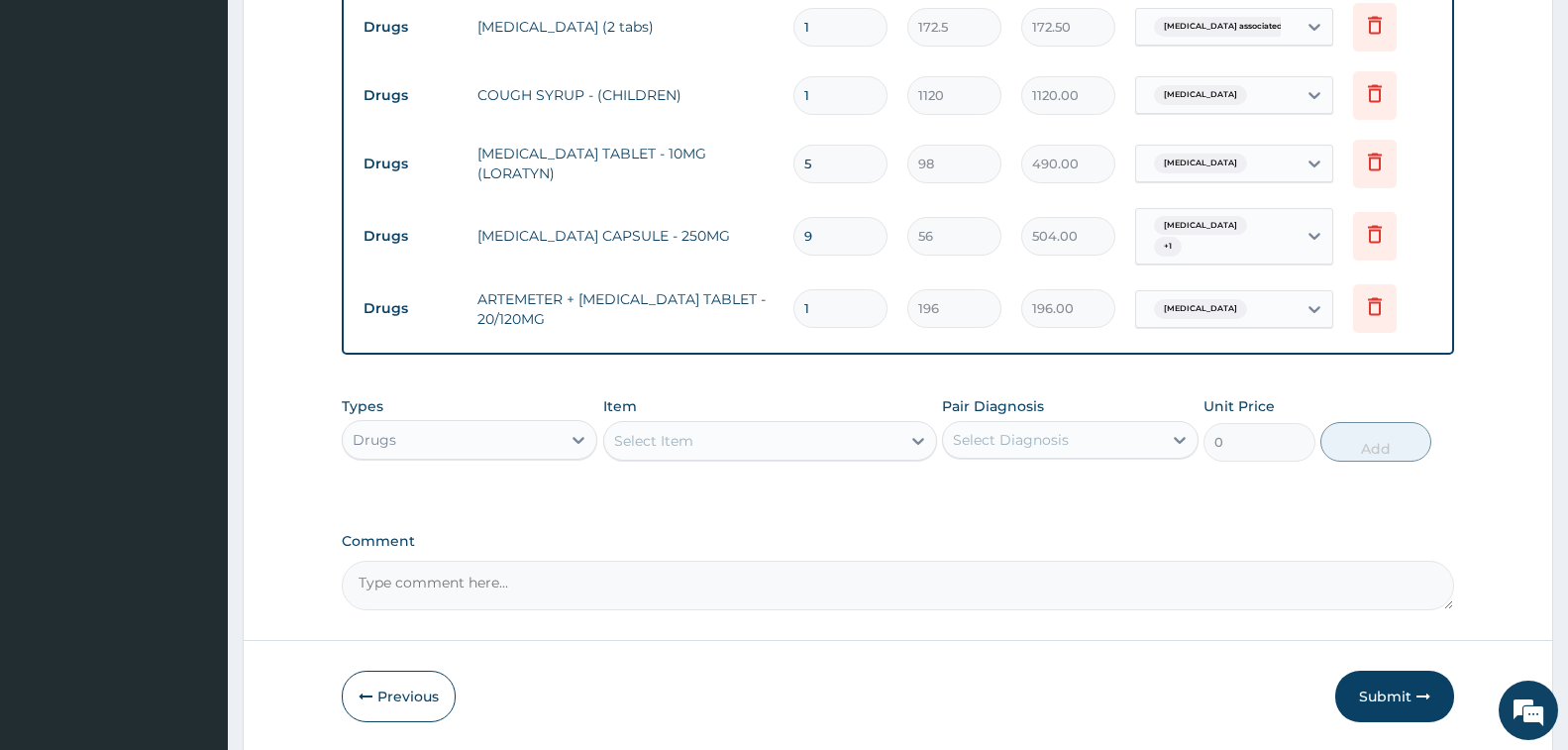
type input "0.00"
type input "2"
type input "392.00"
type input "24"
type input "4704.00"
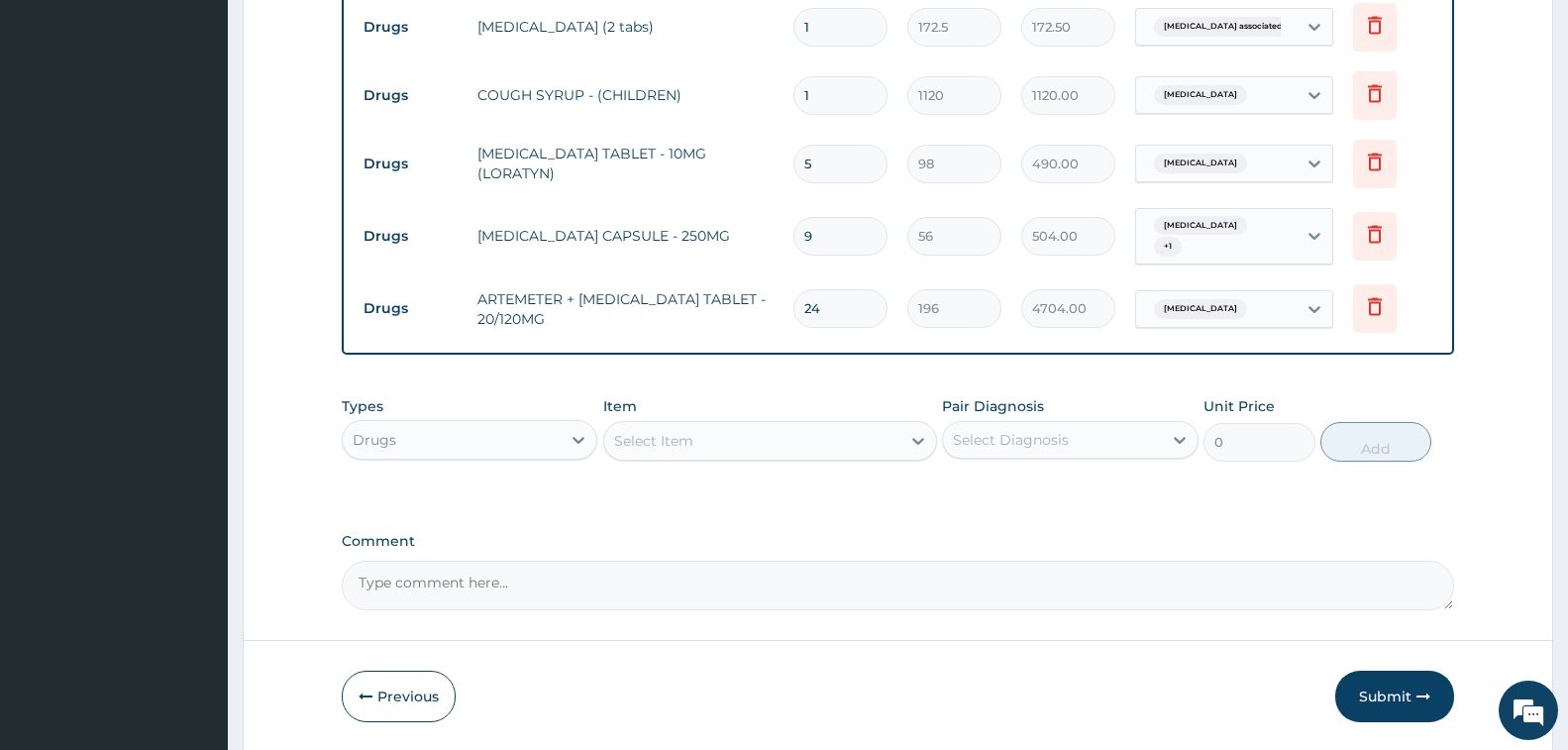
type input "24"
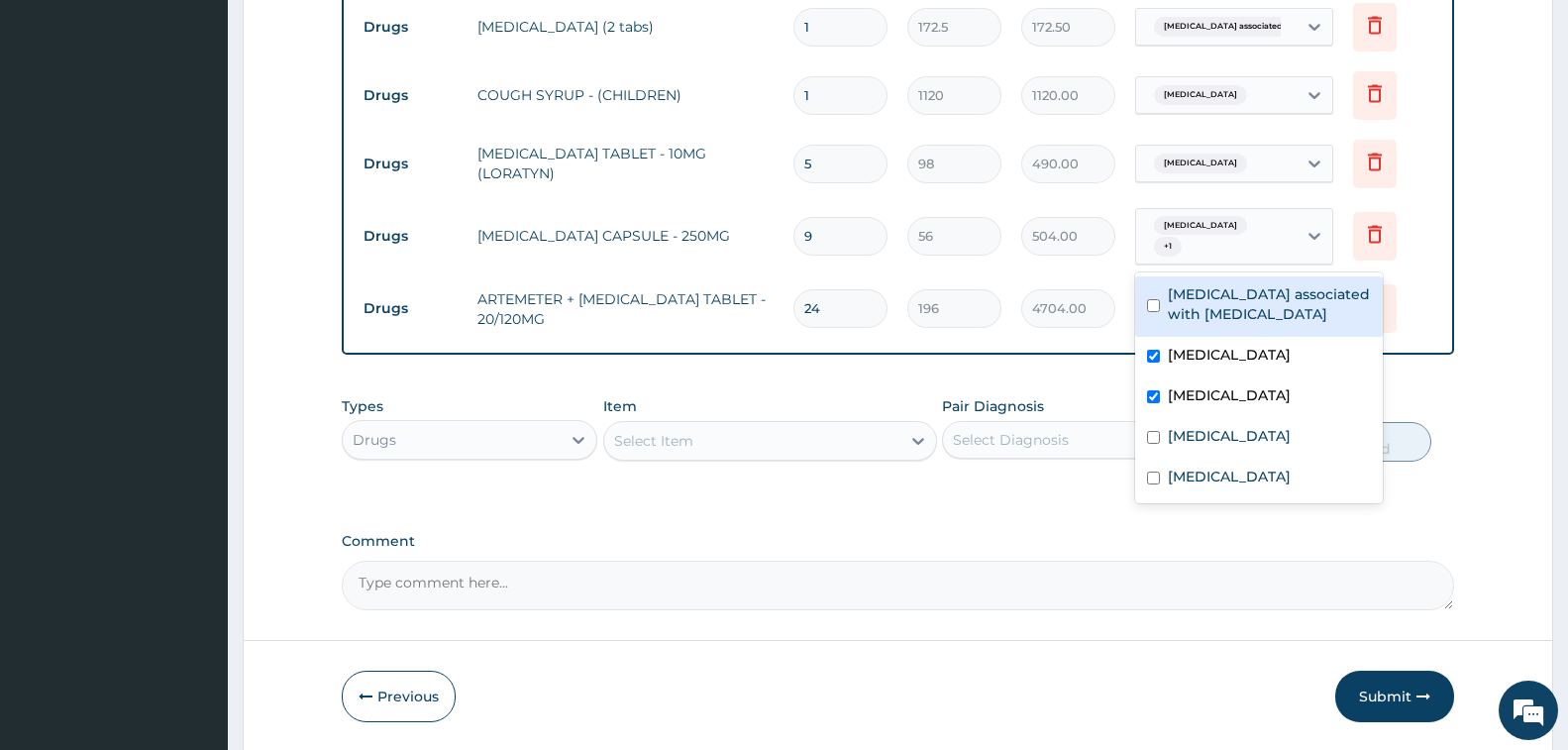
click at [1197, 238] on div "Upper respiratory infection + 1" at bounding box center [1213, 236] width 135 height 48
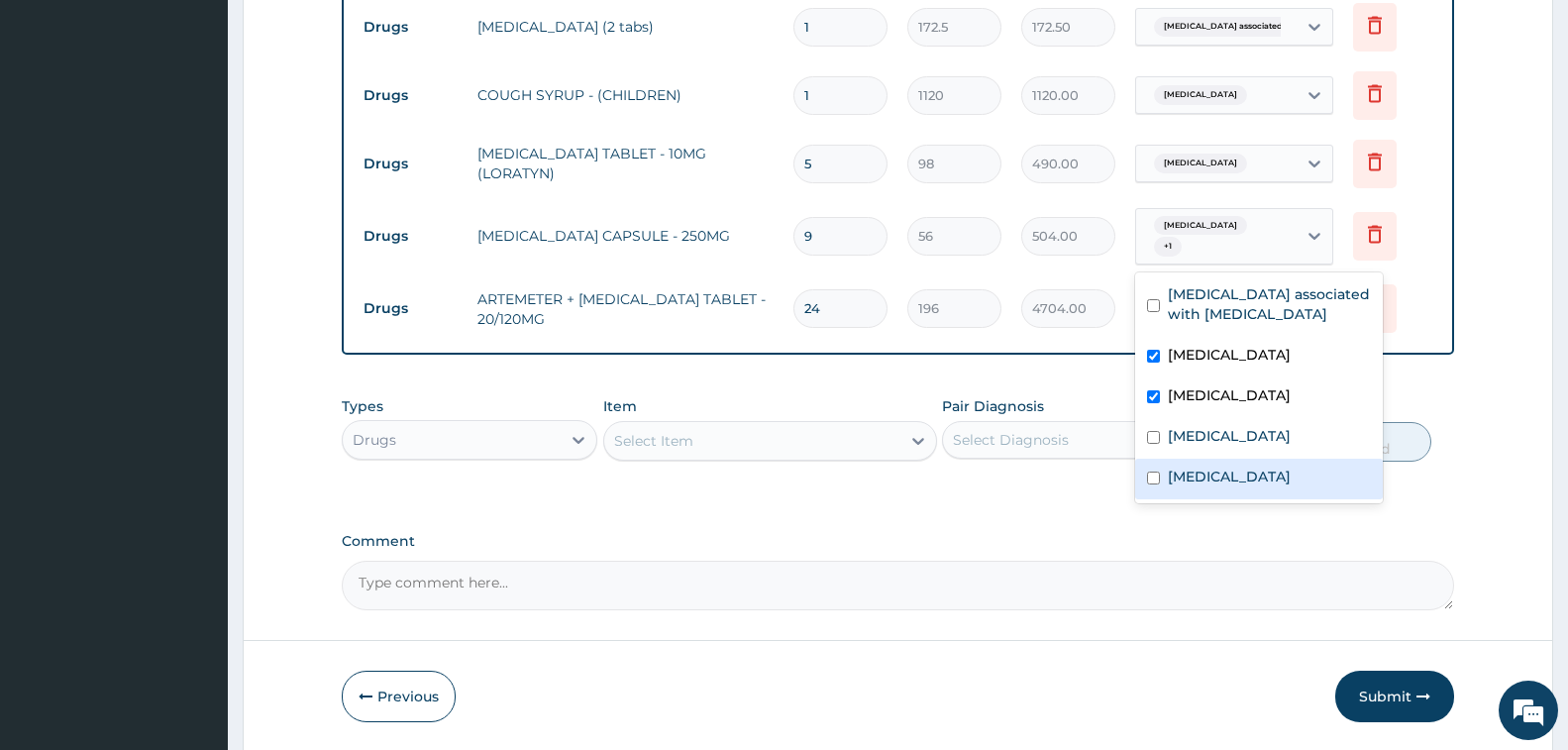
click at [1252, 473] on label "Typhoid fever" at bounding box center [1229, 477] width 123 height 20
checkbox input "true"
click at [1229, 355] on label "Allergic rhinitis" at bounding box center [1229, 355] width 123 height 20
checkbox input "false"
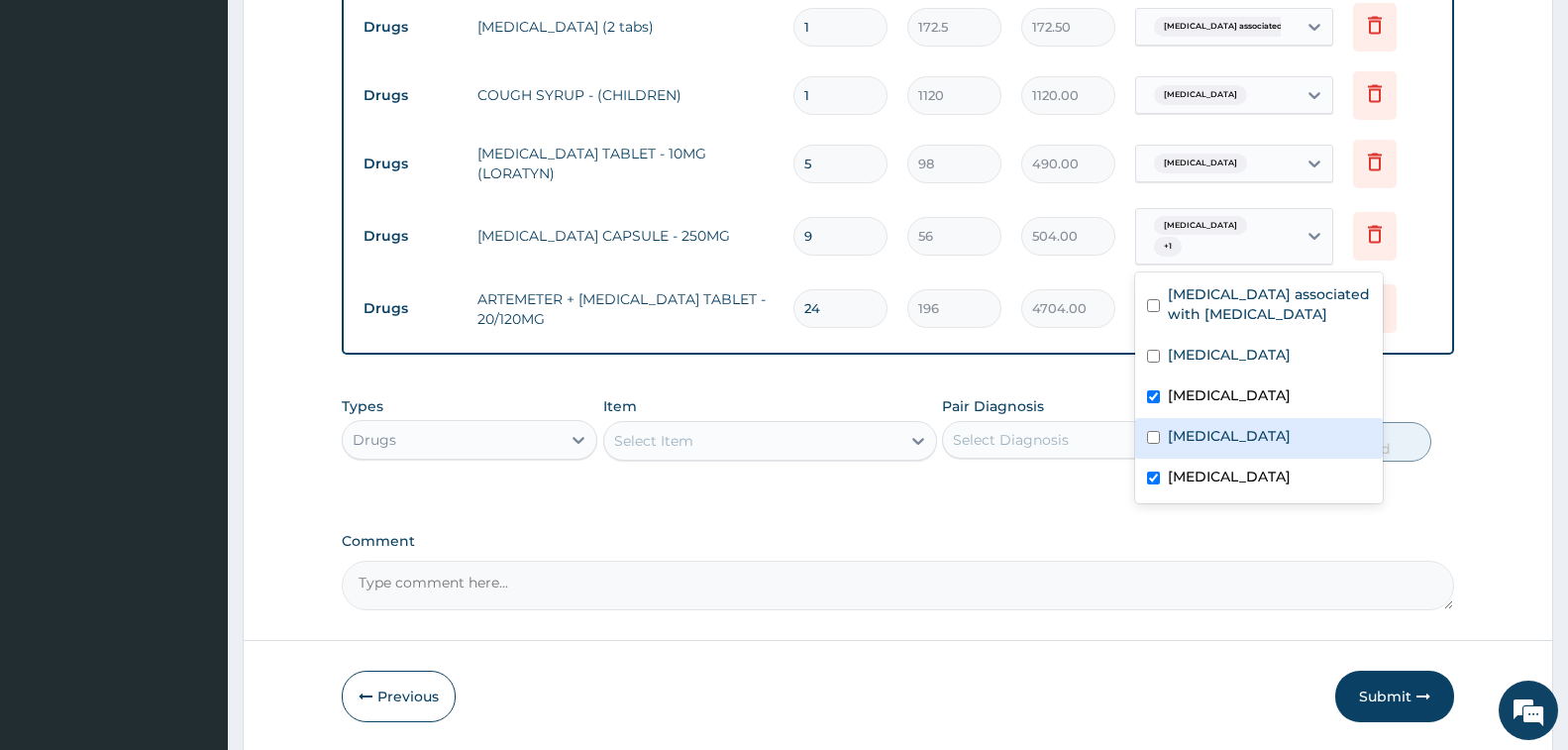
click at [690, 450] on div "Select Item" at bounding box center [654, 441] width 79 height 20
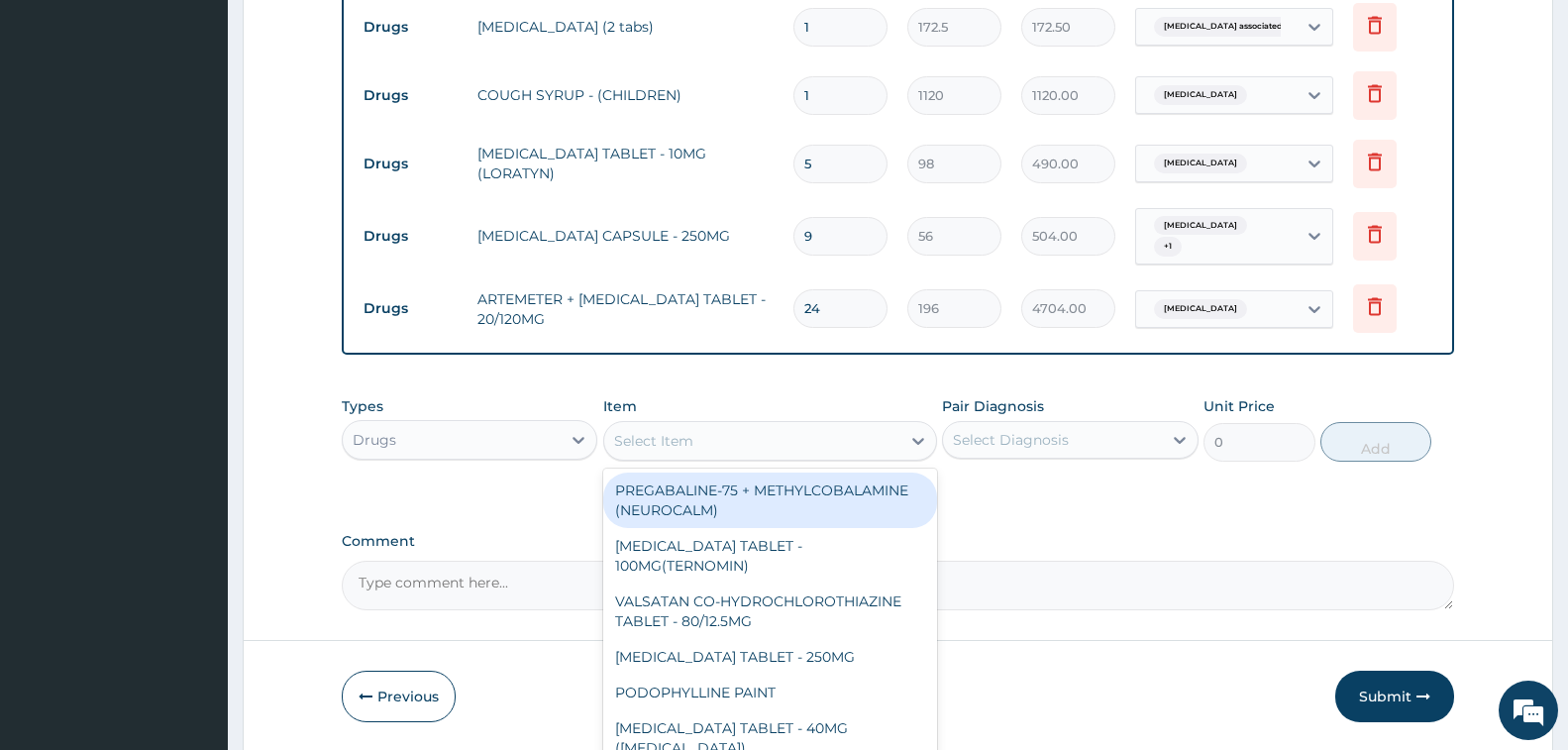
click at [463, 442] on div "Drugs" at bounding box center [451, 440] width 218 height 32
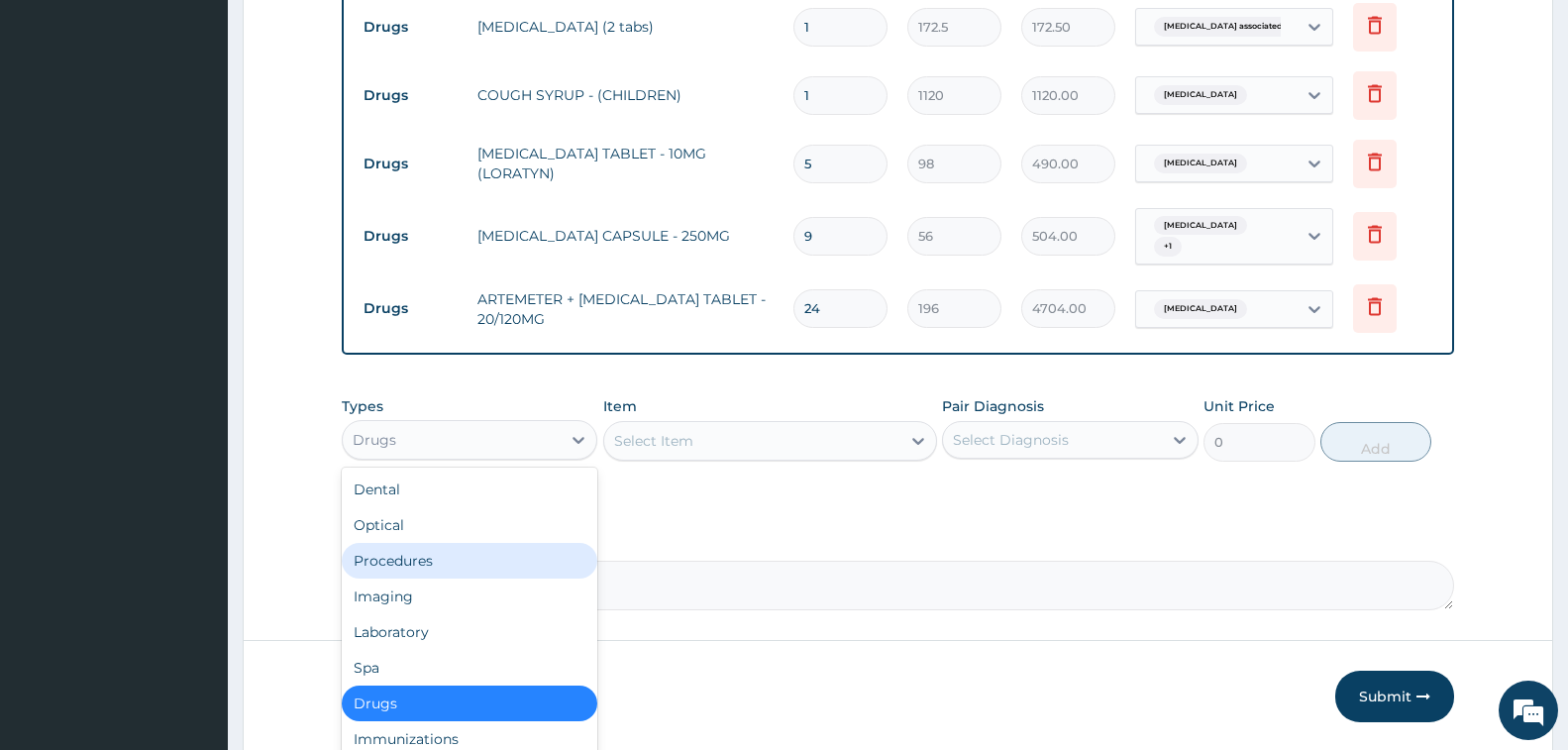
click at [449, 554] on div "Procedures" at bounding box center [469, 560] width 255 height 36
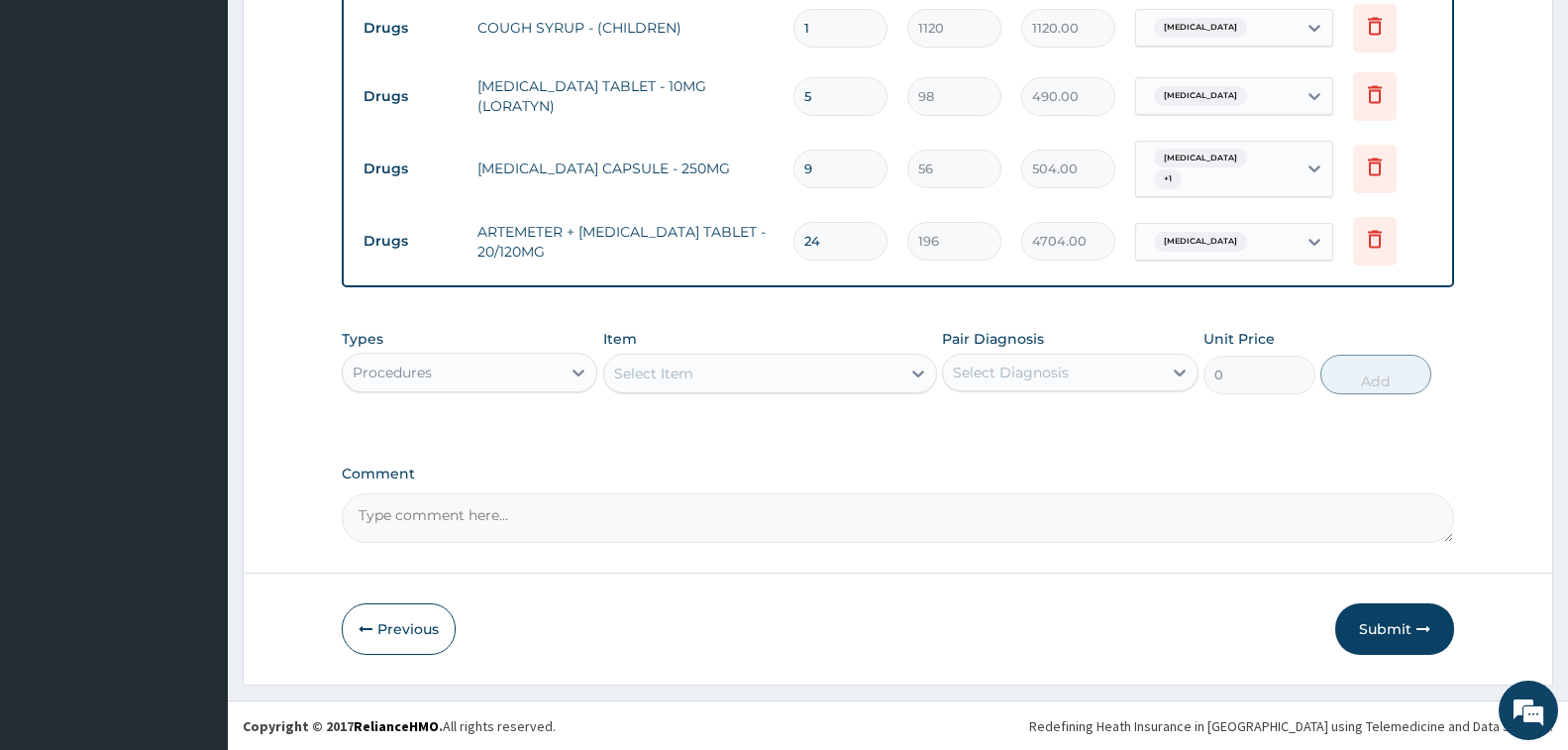
scroll to position [865, 0]
click at [673, 379] on div "Select Item" at bounding box center [654, 373] width 79 height 20
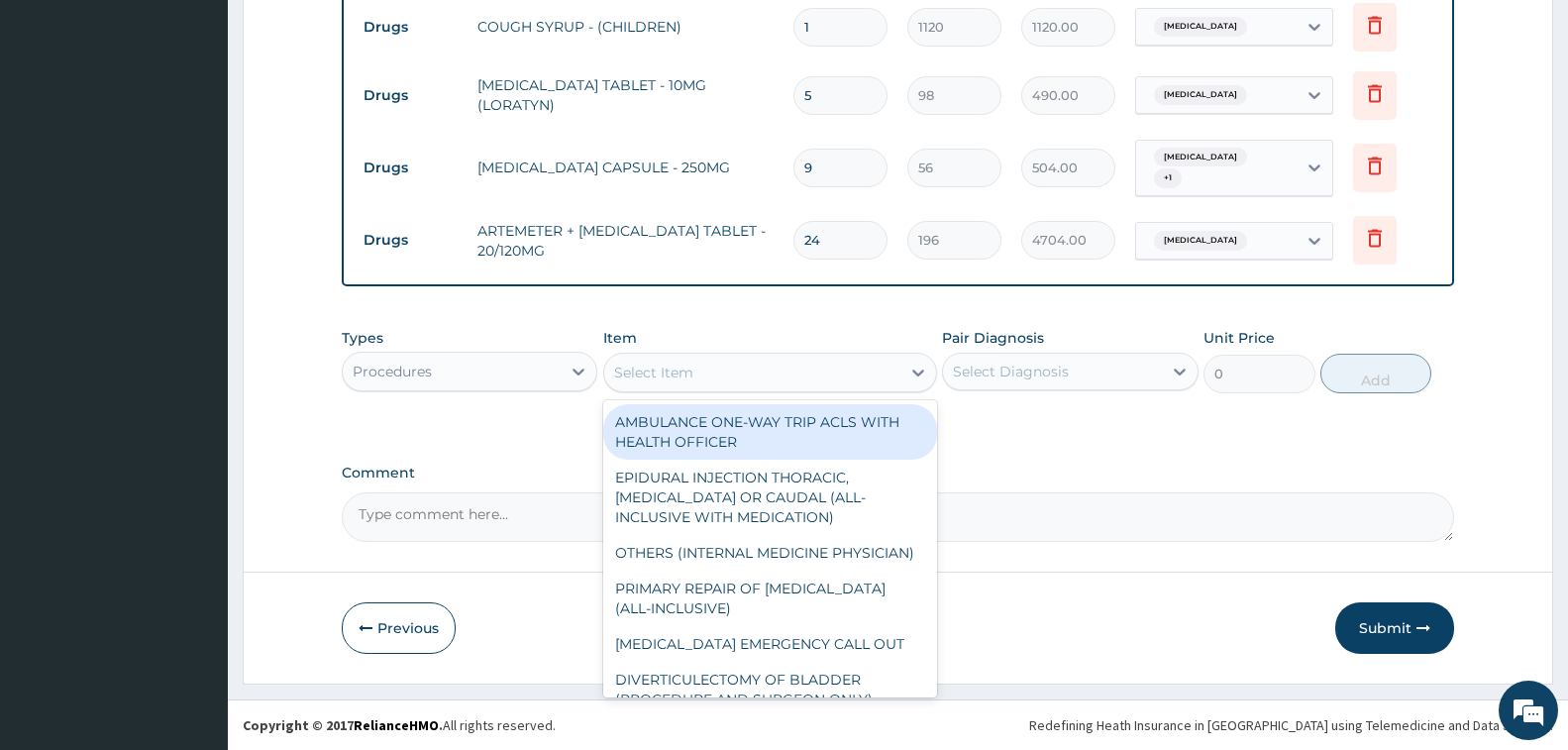
click at [736, 426] on div "AMBULANCE ONE-WAY TRIP ACLS WITH HEALTH OFFICER" at bounding box center [770, 432] width 334 height 56
type input "50000"
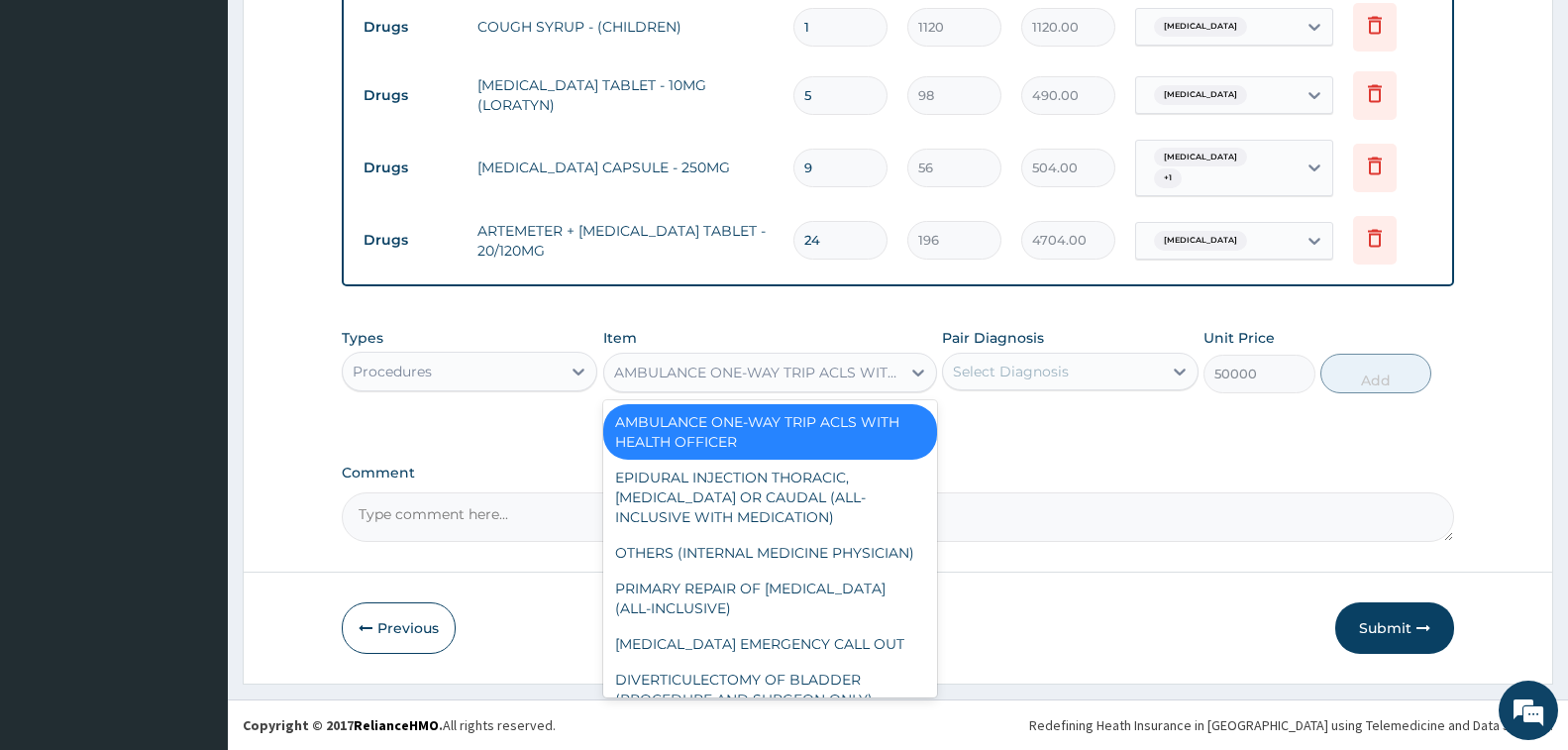
click at [710, 381] on div "AMBULANCE ONE-WAY TRIP ACLS WITH HEALTH OFFICER" at bounding box center [758, 373] width 288 height 20
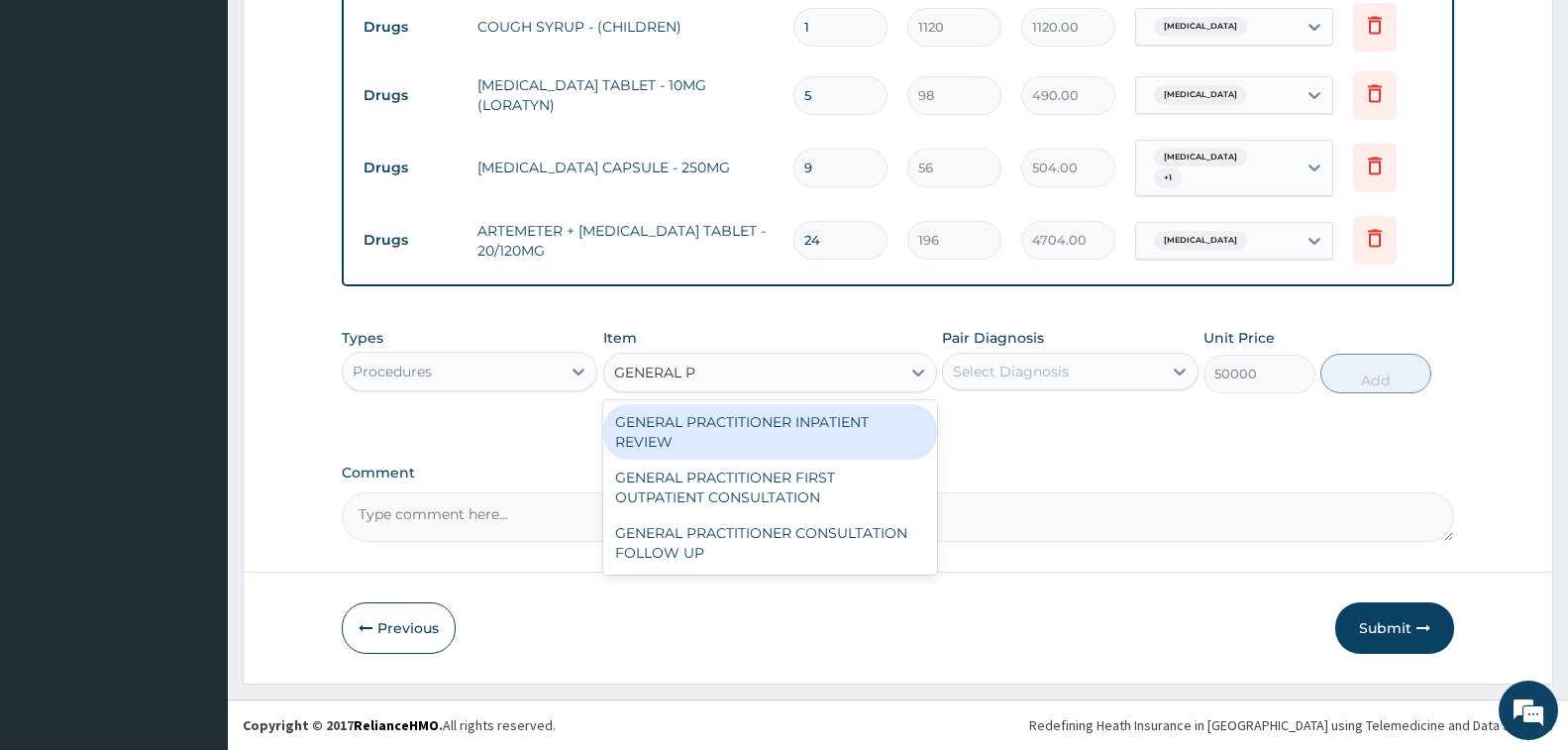
type input "GENERAL PR"
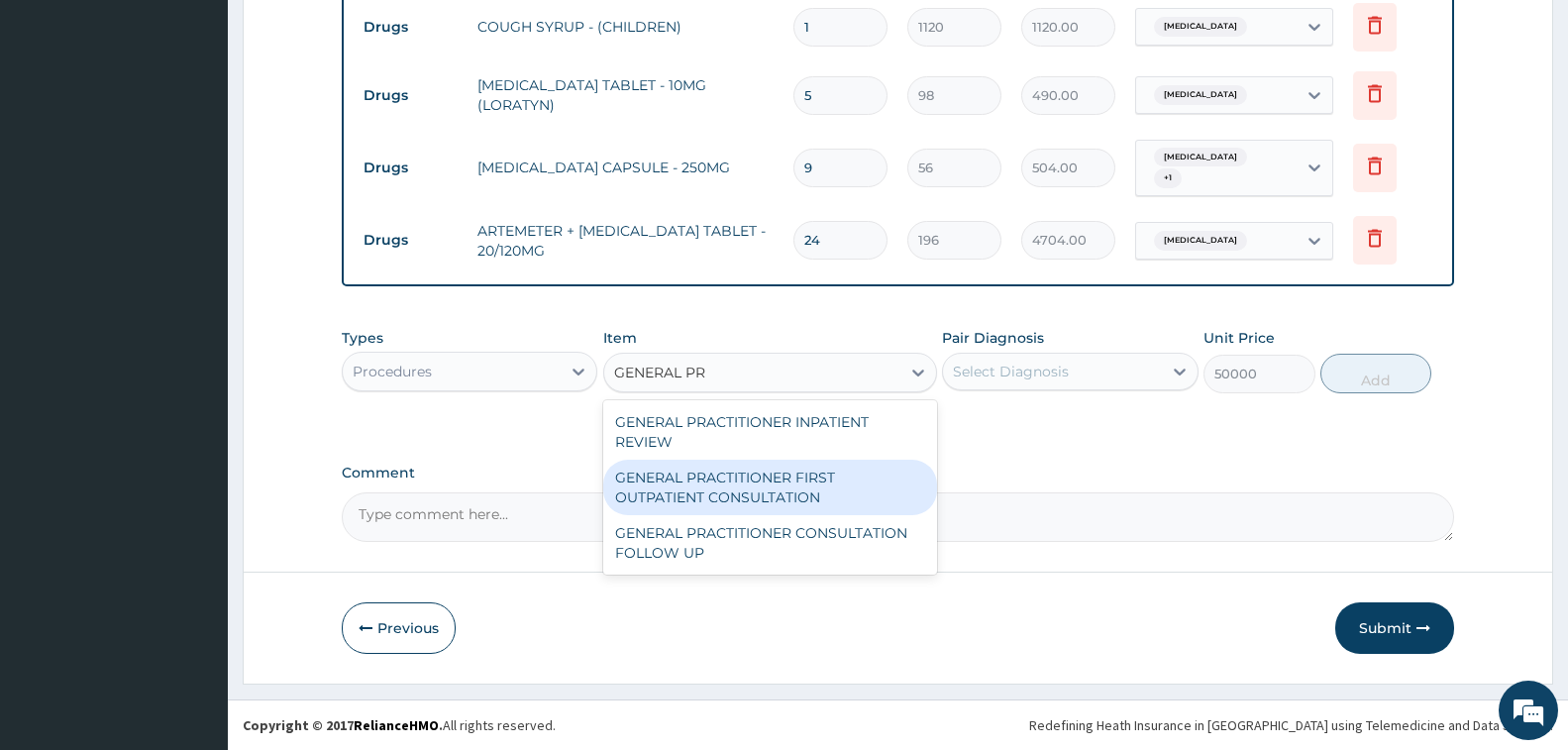
click at [742, 501] on div "GENERAL PRACTITIONER FIRST OUTPATIENT CONSULTATION" at bounding box center [770, 488] width 334 height 56
type input "3750"
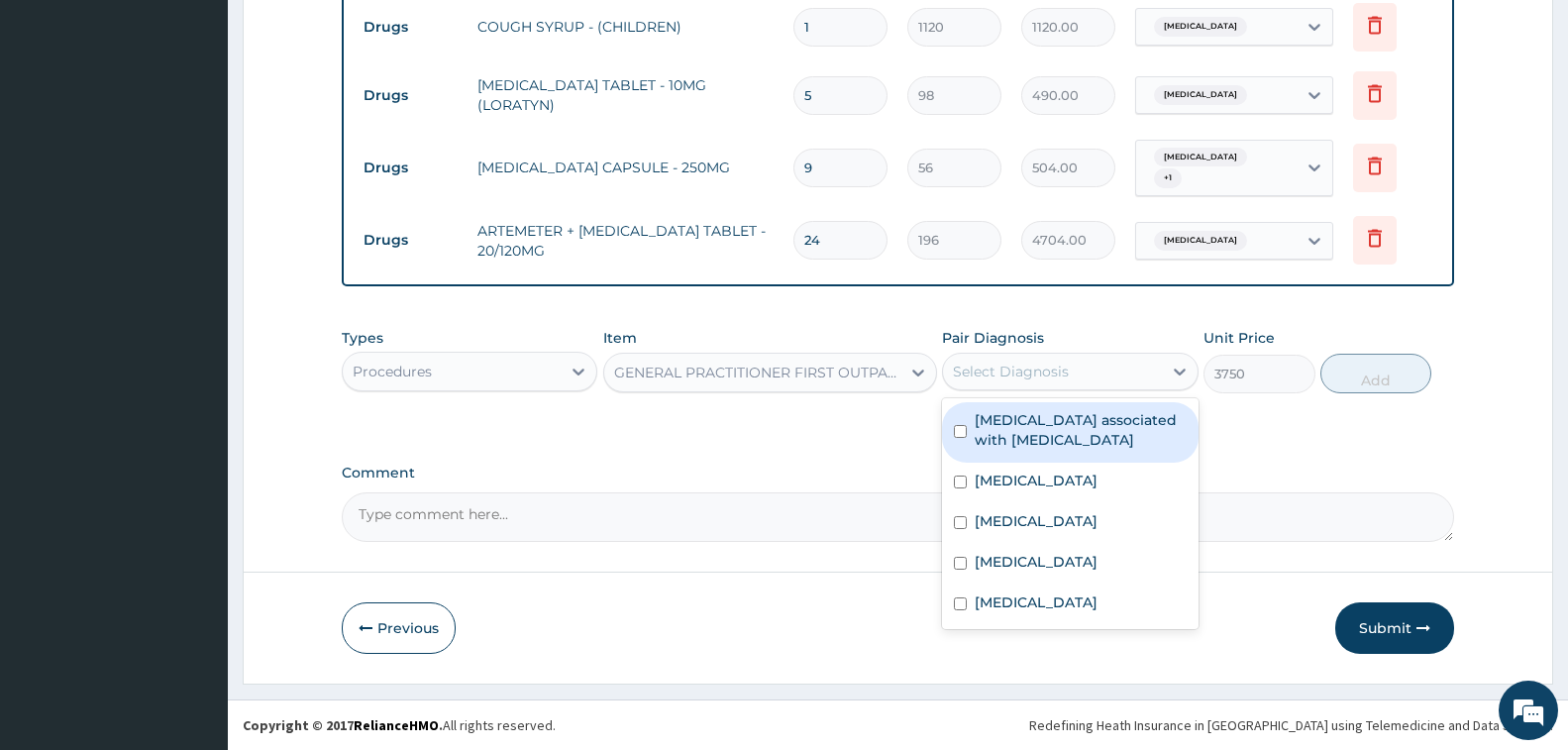
click at [1010, 377] on div "Select Diagnosis" at bounding box center [1011, 372] width 116 height 20
click at [1064, 419] on label "Arthropathy associated with helminthiasis" at bounding box center [1080, 430] width 211 height 40
checkbox input "true"
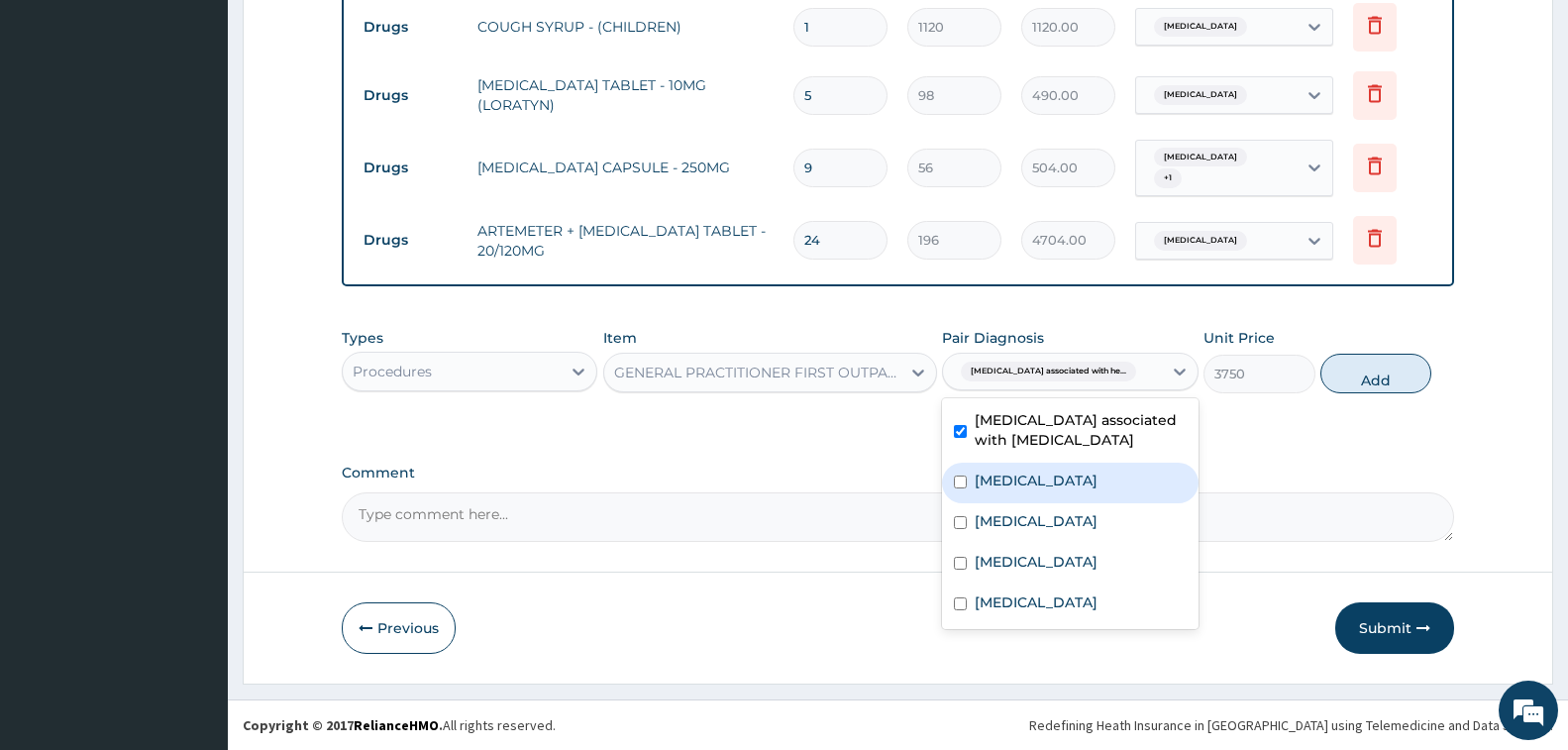
click at [1068, 495] on div "Allergic rhinitis" at bounding box center [1069, 483] width 255 height 41
checkbox input "true"
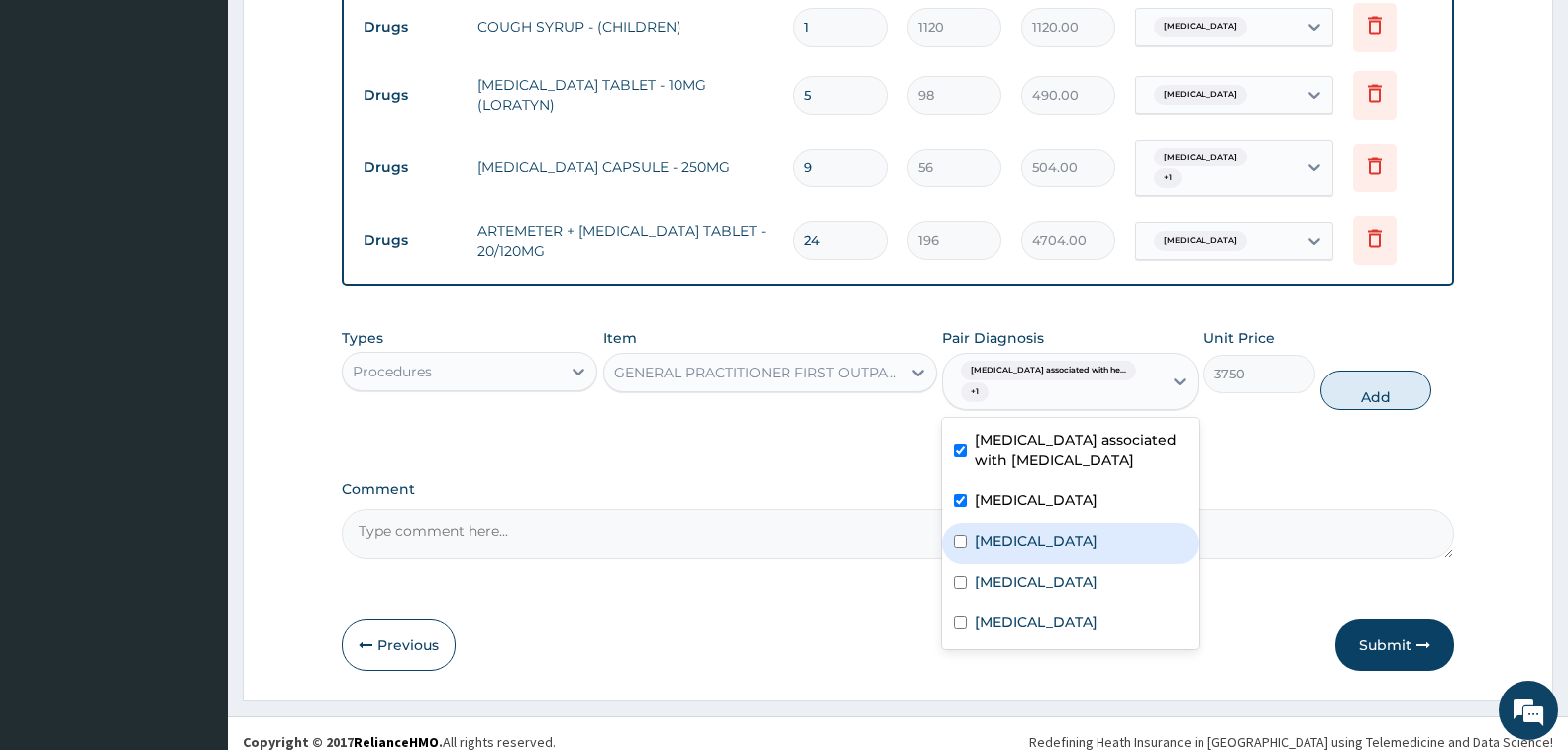
click at [1076, 532] on div "Upper respiratory infection" at bounding box center [1069, 542] width 255 height 41
checkbox input "true"
click at [1075, 567] on div "Malaria" at bounding box center [1069, 583] width 255 height 41
checkbox input "true"
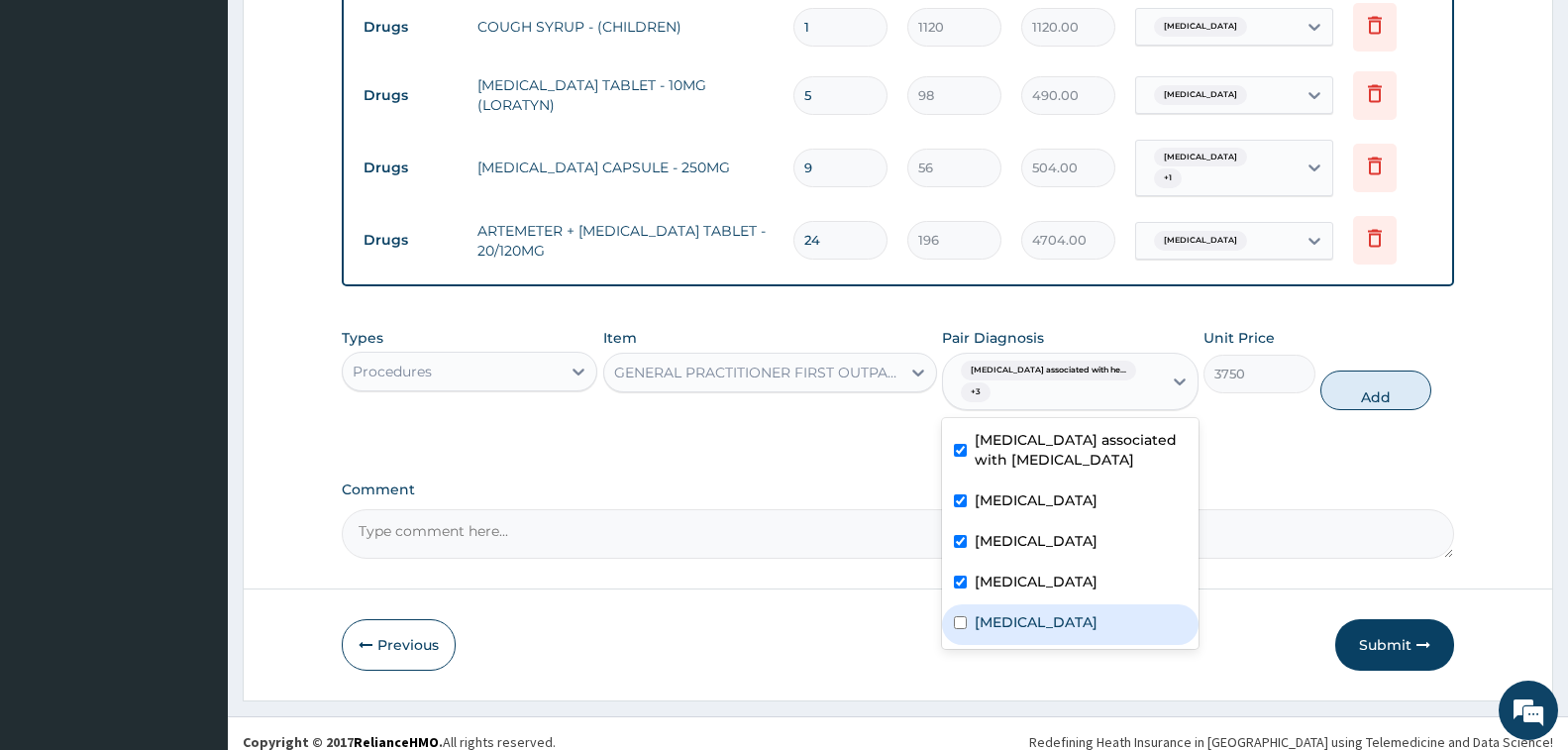
click at [1087, 611] on div "Typhoid fever" at bounding box center [1069, 624] width 255 height 41
checkbox input "true"
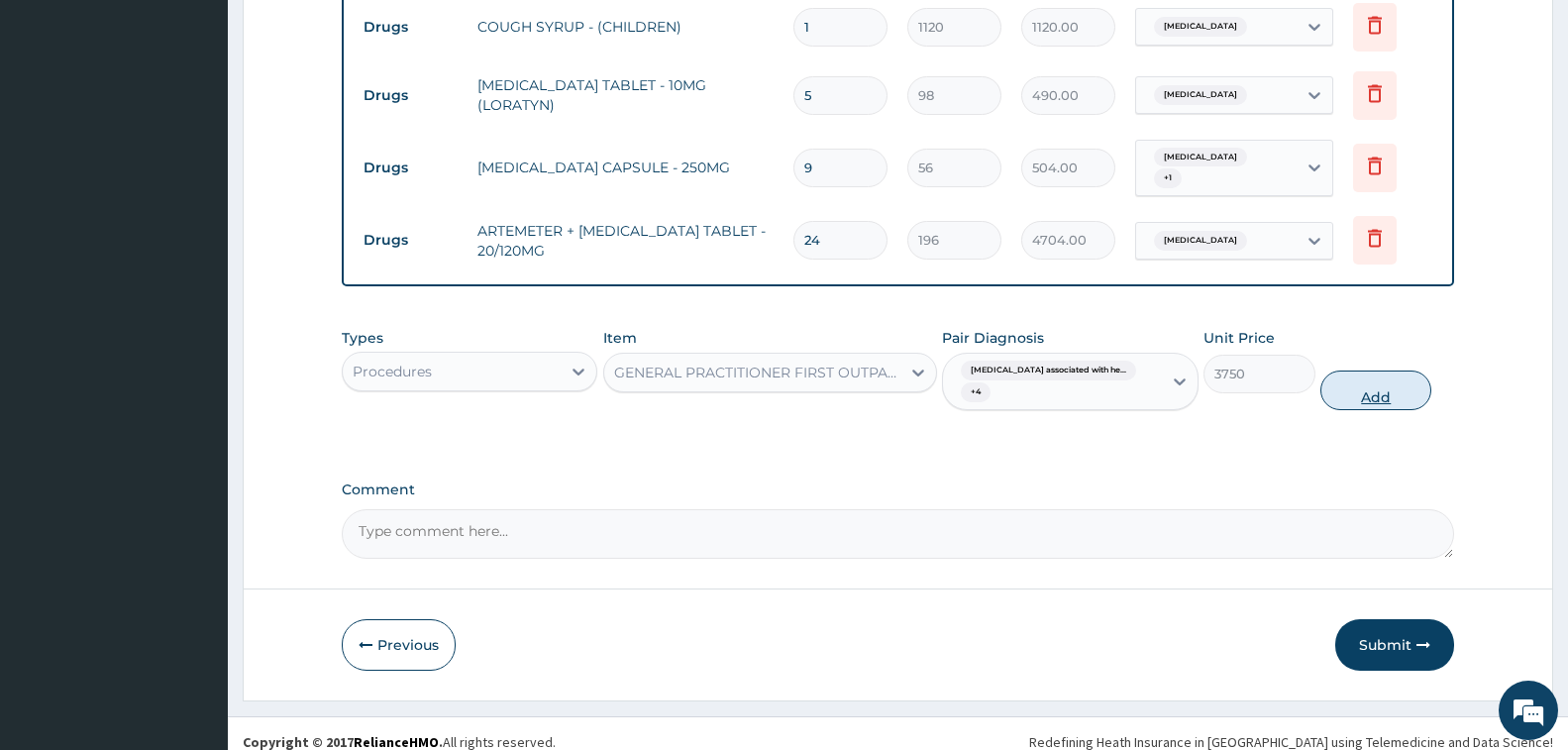
click at [1376, 378] on button "Add" at bounding box center [1376, 390] width 111 height 40
type input "0"
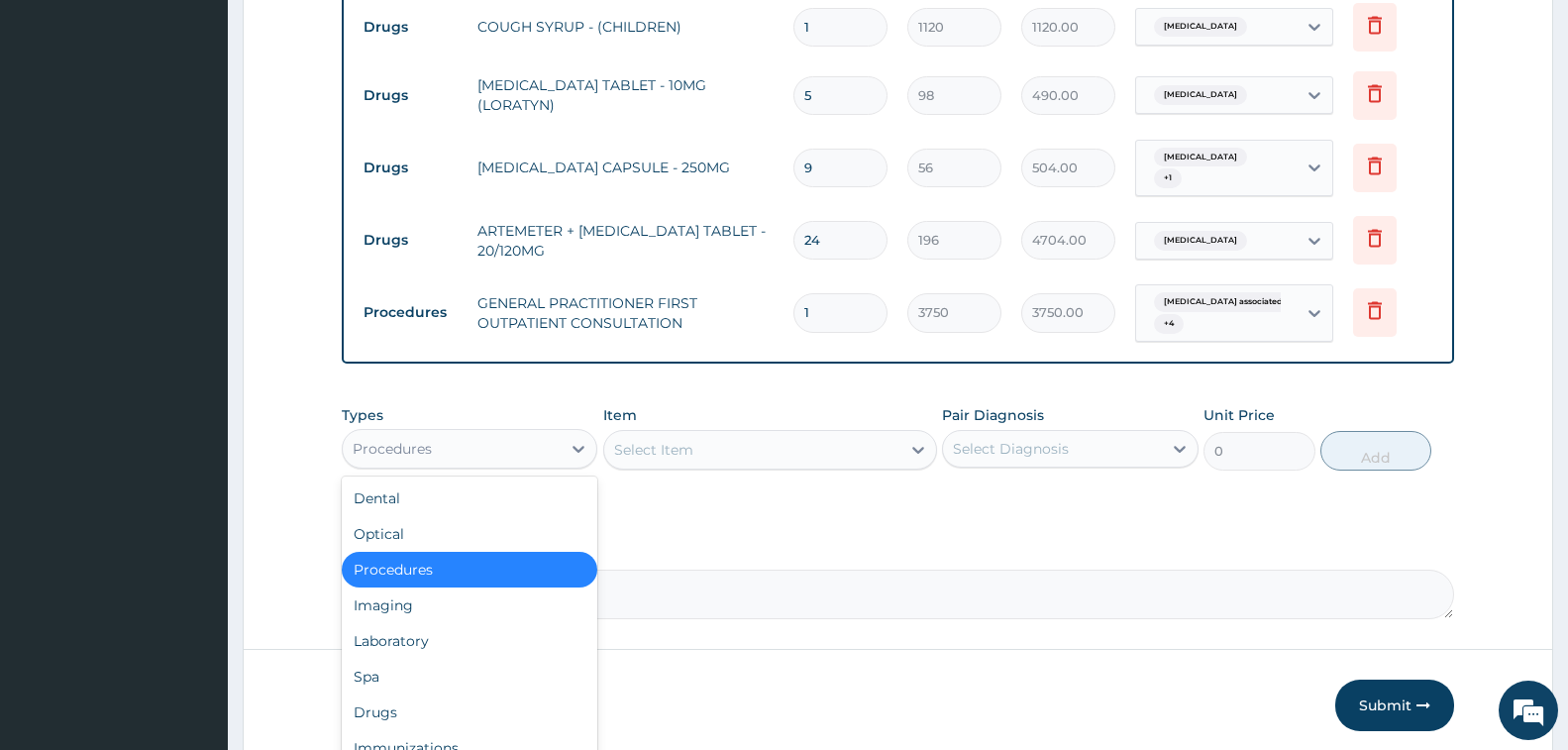
click at [485, 447] on div "Procedures" at bounding box center [451, 449] width 218 height 32
click at [469, 706] on div "Drugs" at bounding box center [469, 712] width 255 height 36
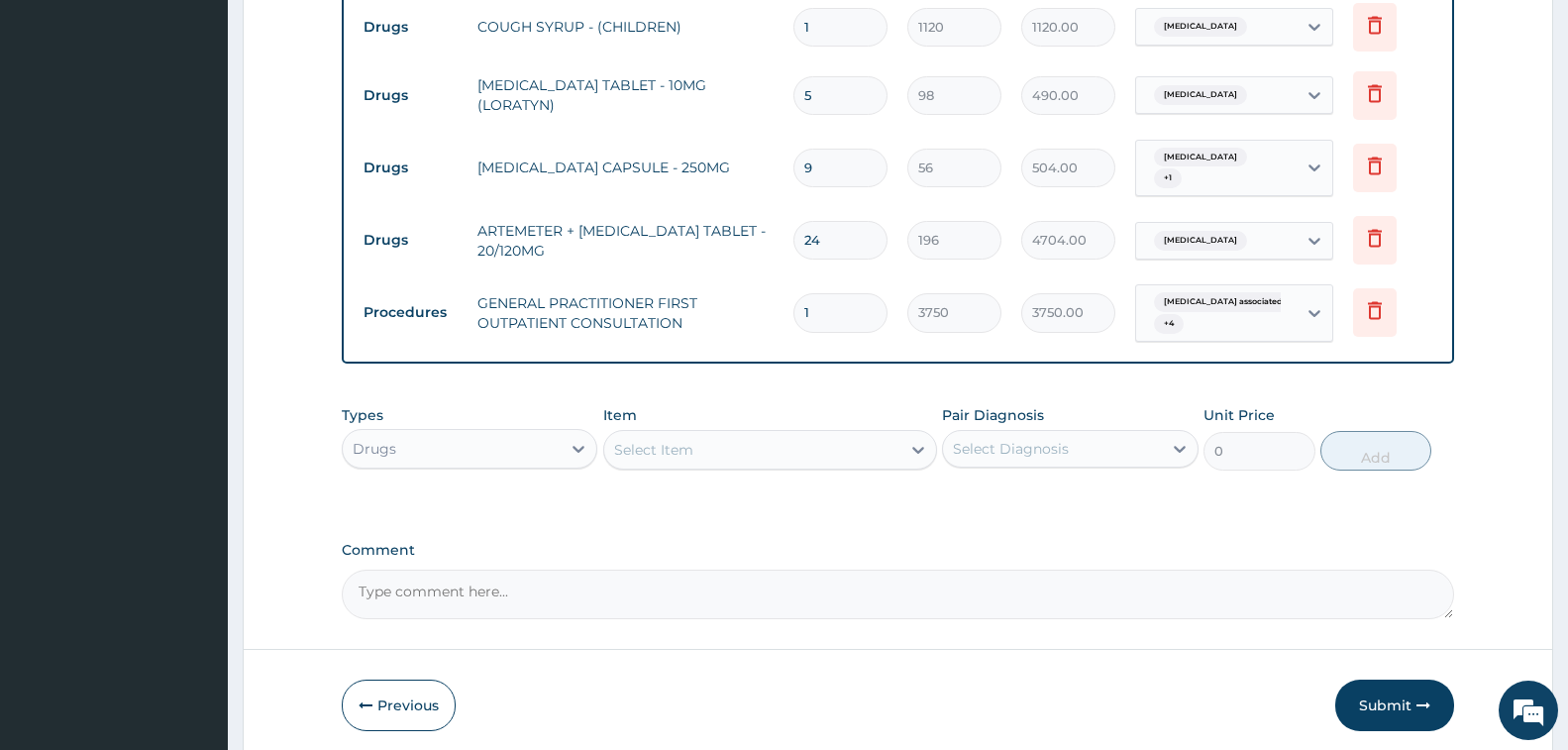
click at [705, 453] on div "Select Item" at bounding box center [752, 450] width 296 height 32
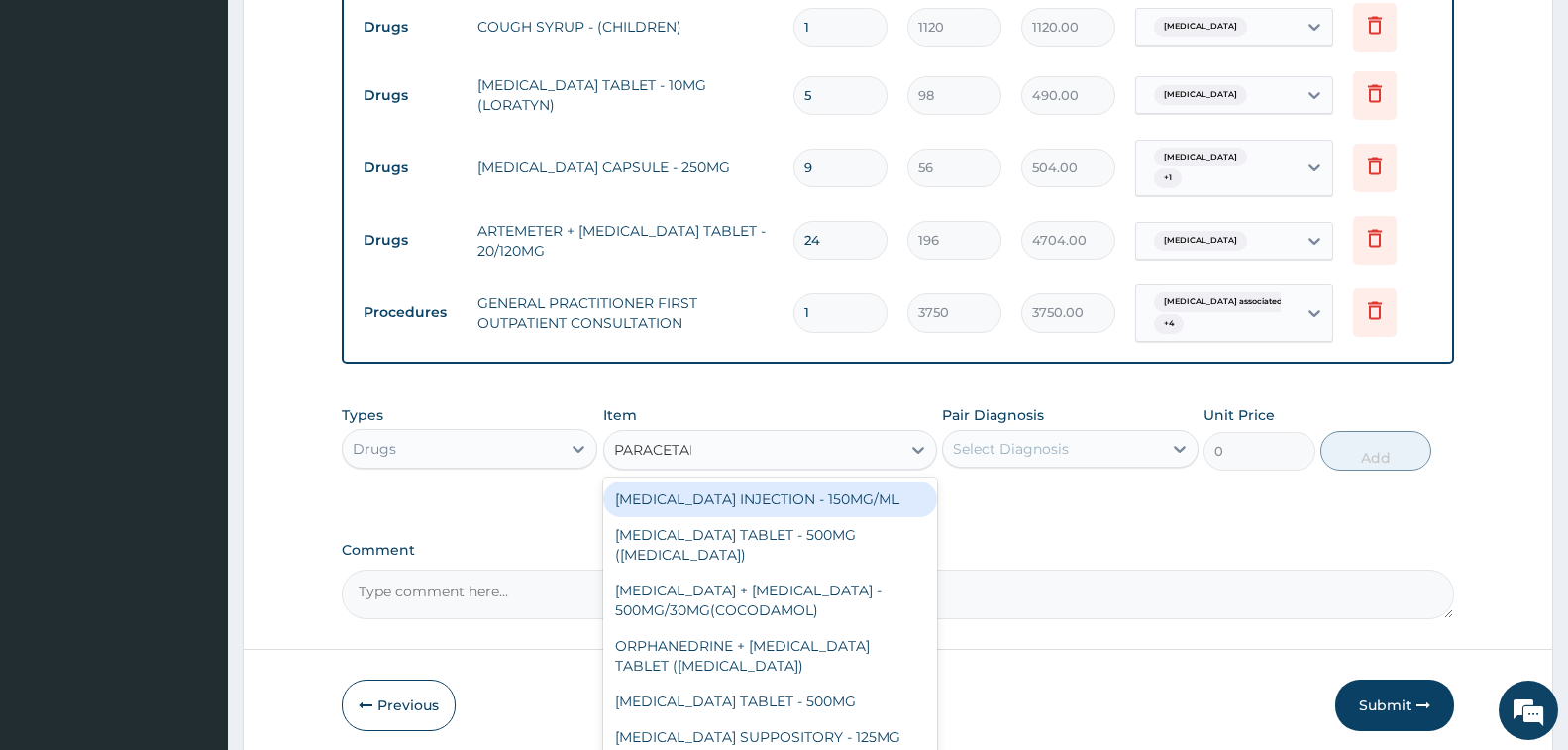
type input "PARACETAMO"
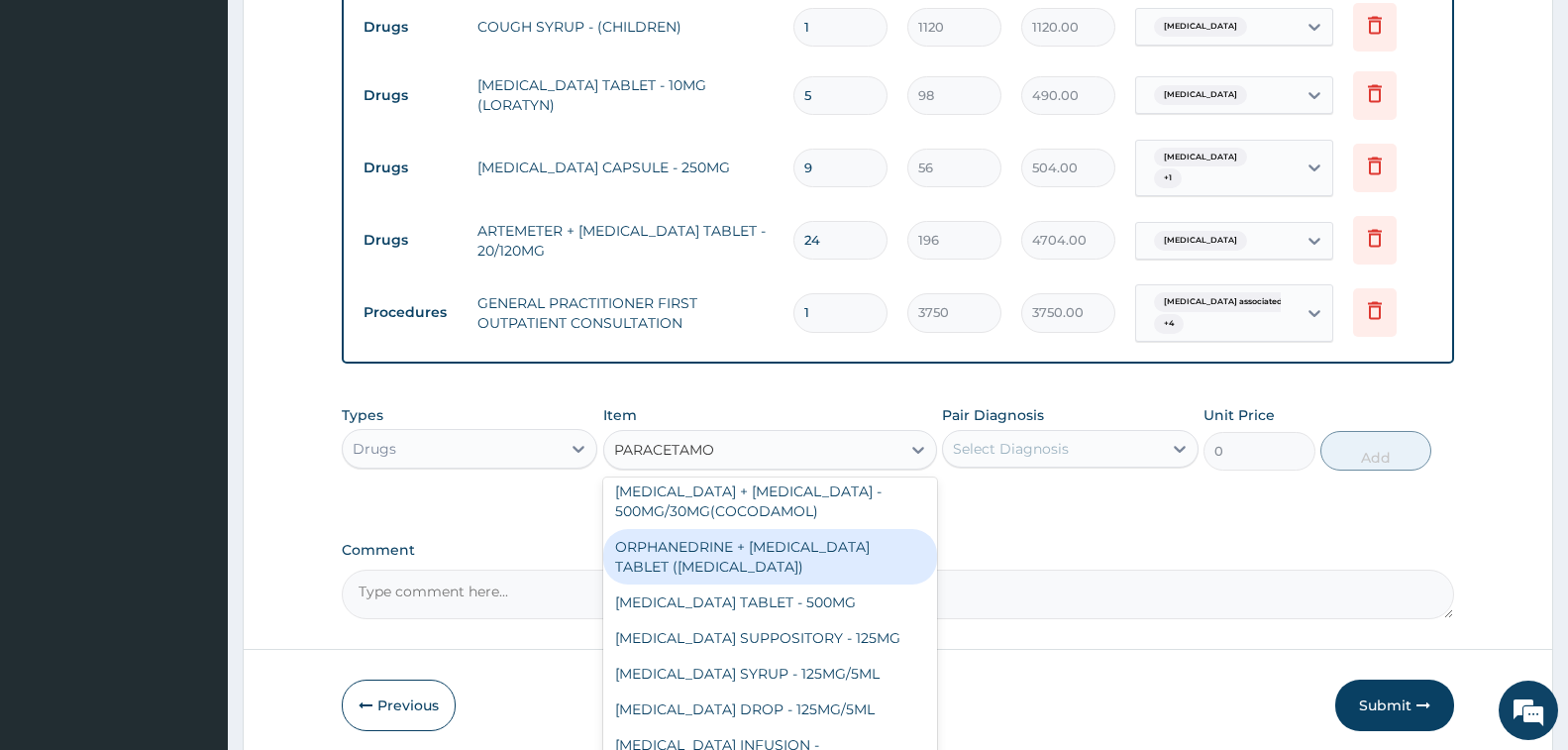
scroll to position [111, 0]
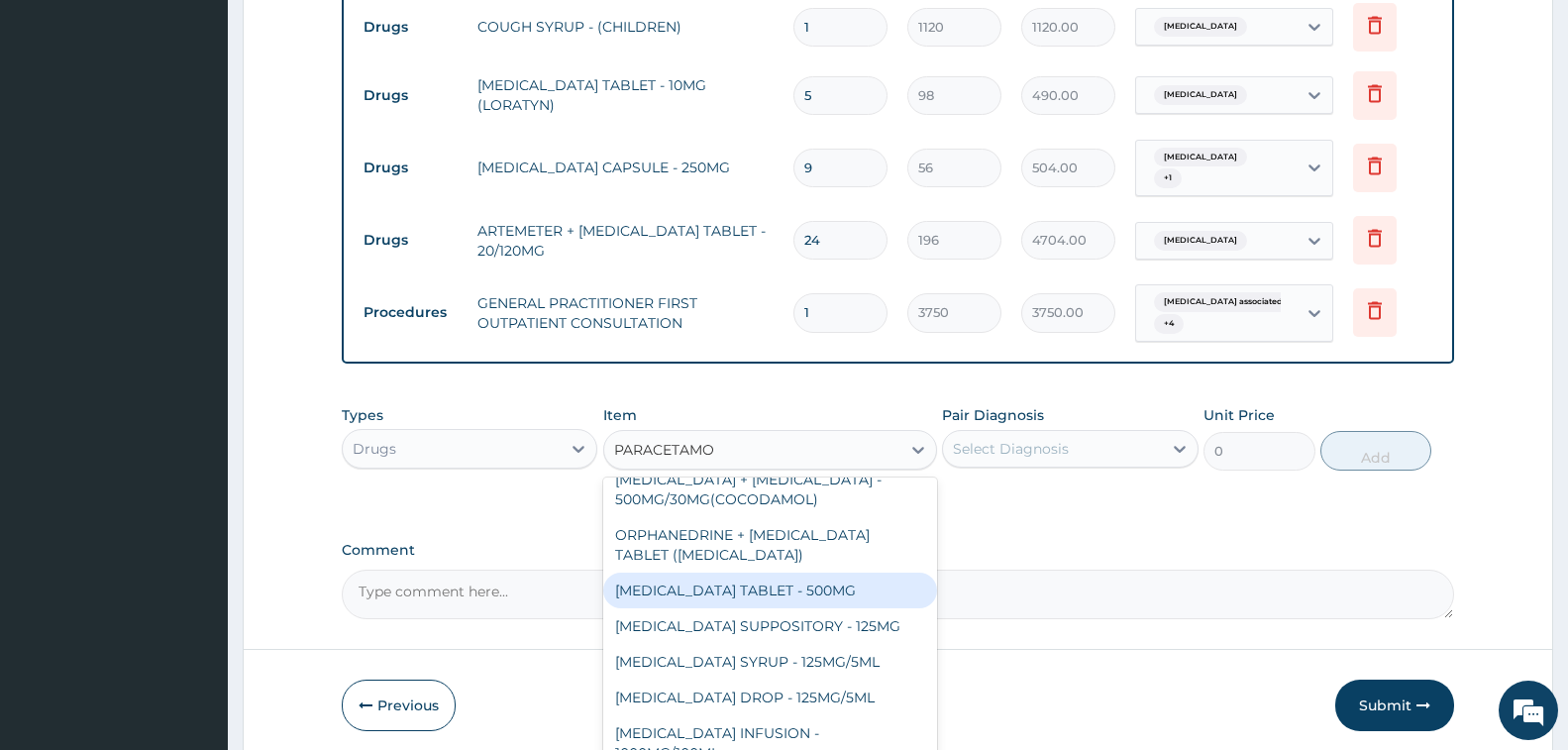
click at [821, 590] on div "PARACETAMOL TABLET - 500MG" at bounding box center [770, 590] width 334 height 36
type input "33.599999999999994"
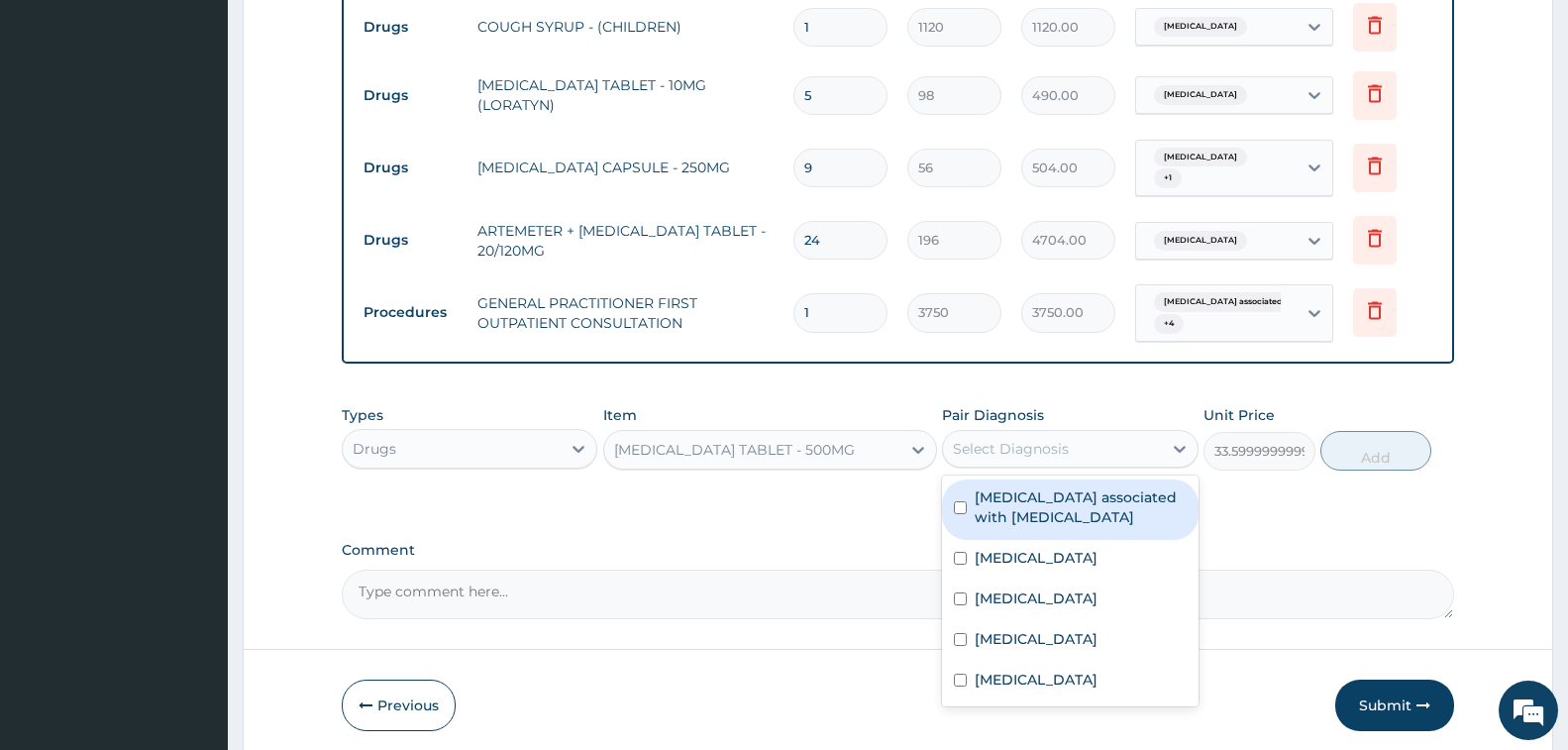
click at [992, 447] on div "Select Diagnosis" at bounding box center [1011, 449] width 116 height 20
click at [1035, 520] on label "Arthropathy associated with helminthiasis" at bounding box center [1080, 507] width 211 height 40
checkbox input "true"
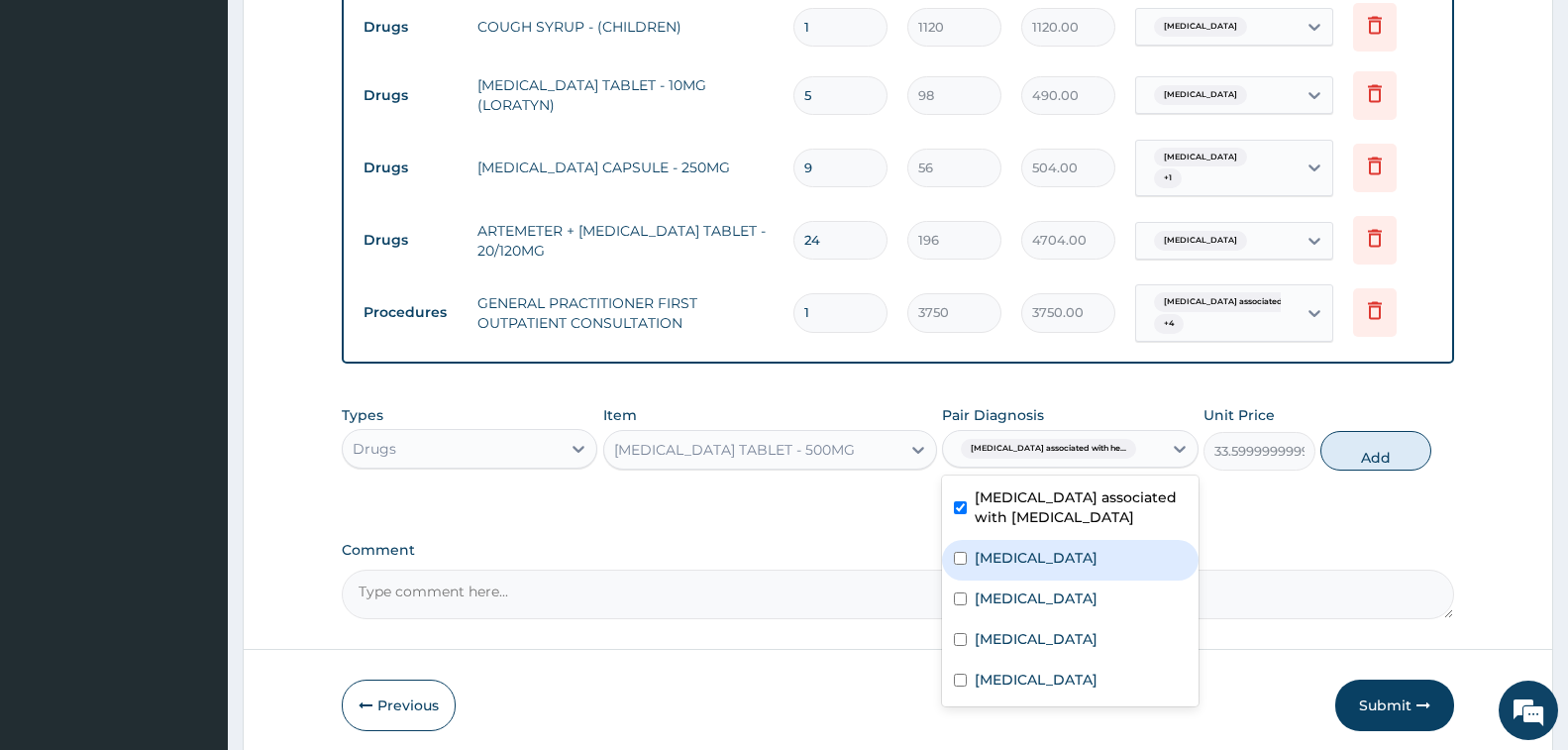
click at [1058, 569] on div "Allergic rhinitis" at bounding box center [1069, 559] width 255 height 41
checkbox input "true"
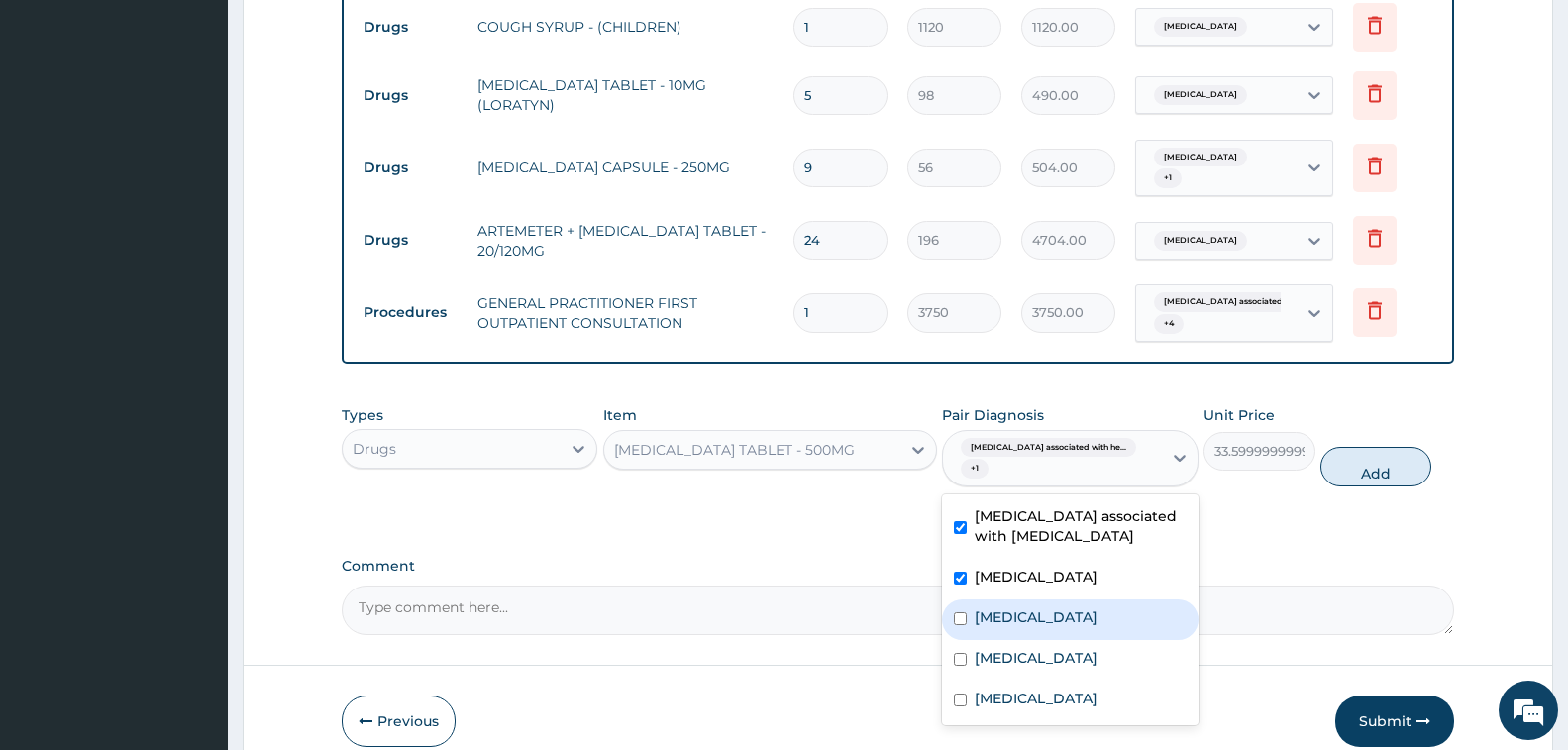
click at [1076, 607] on label "Upper respiratory infection" at bounding box center [1036, 617] width 123 height 20
click at [1076, 638] on div "Upper respiratory infection" at bounding box center [1069, 619] width 255 height 41
checkbox input "false"
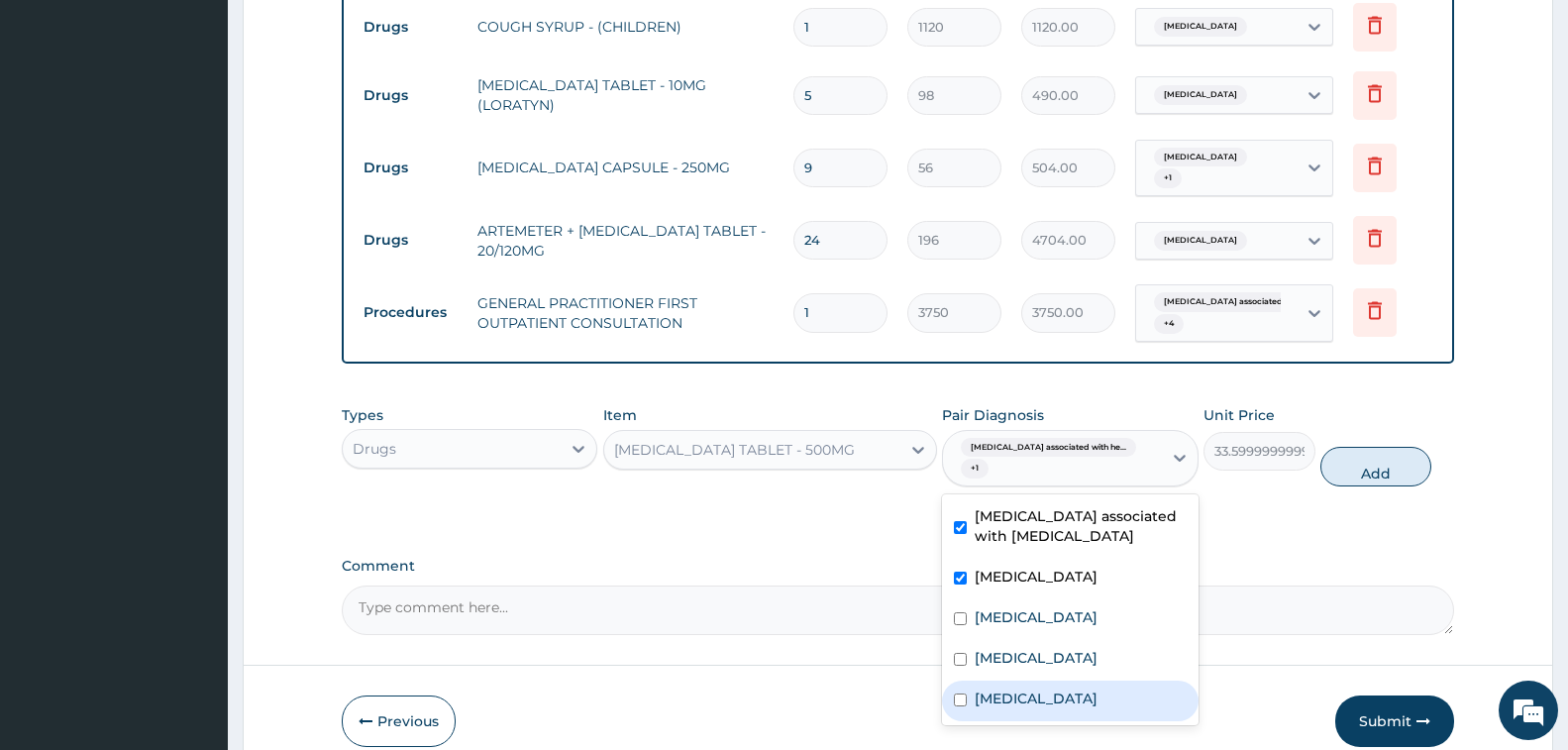
click at [1080, 680] on div "Typhoid fever" at bounding box center [1069, 700] width 255 height 41
checkbox input "true"
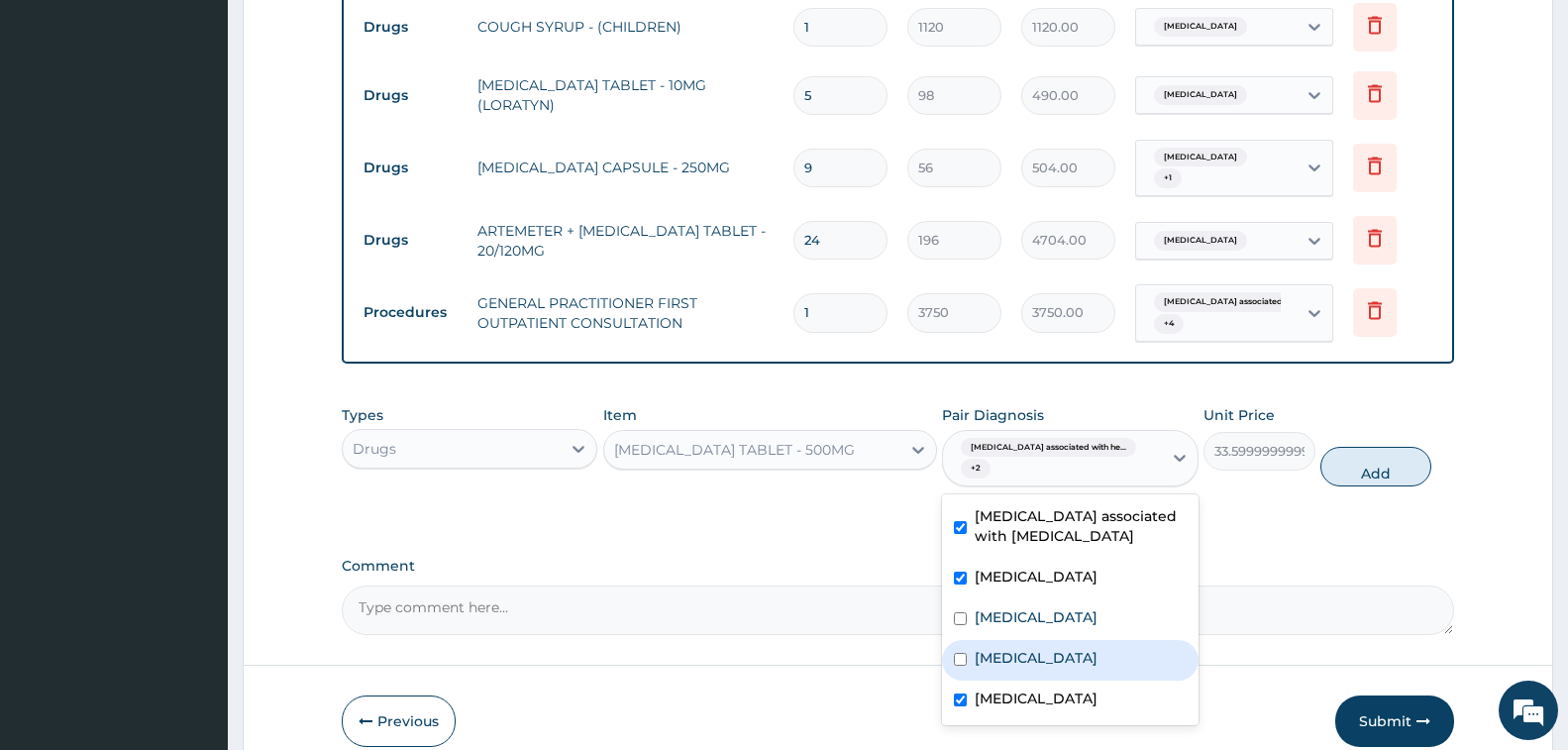
click at [1052, 633] on div "Upper respiratory infection" at bounding box center [1069, 619] width 255 height 41
checkbox input "true"
click at [1052, 665] on div "Malaria" at bounding box center [1069, 660] width 255 height 41
checkbox input "true"
click at [1367, 478] on button "Add" at bounding box center [1376, 467] width 111 height 40
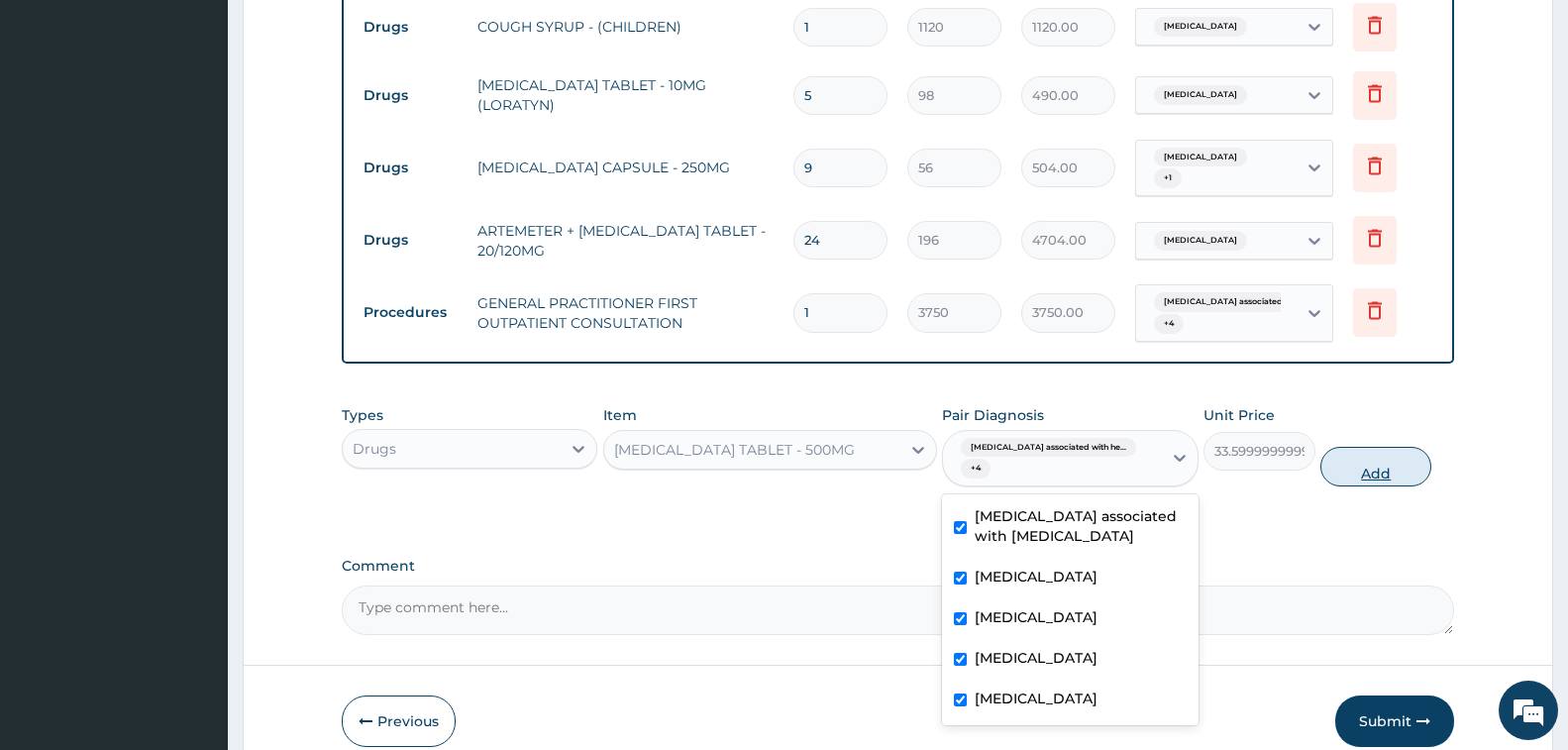
type input "0"
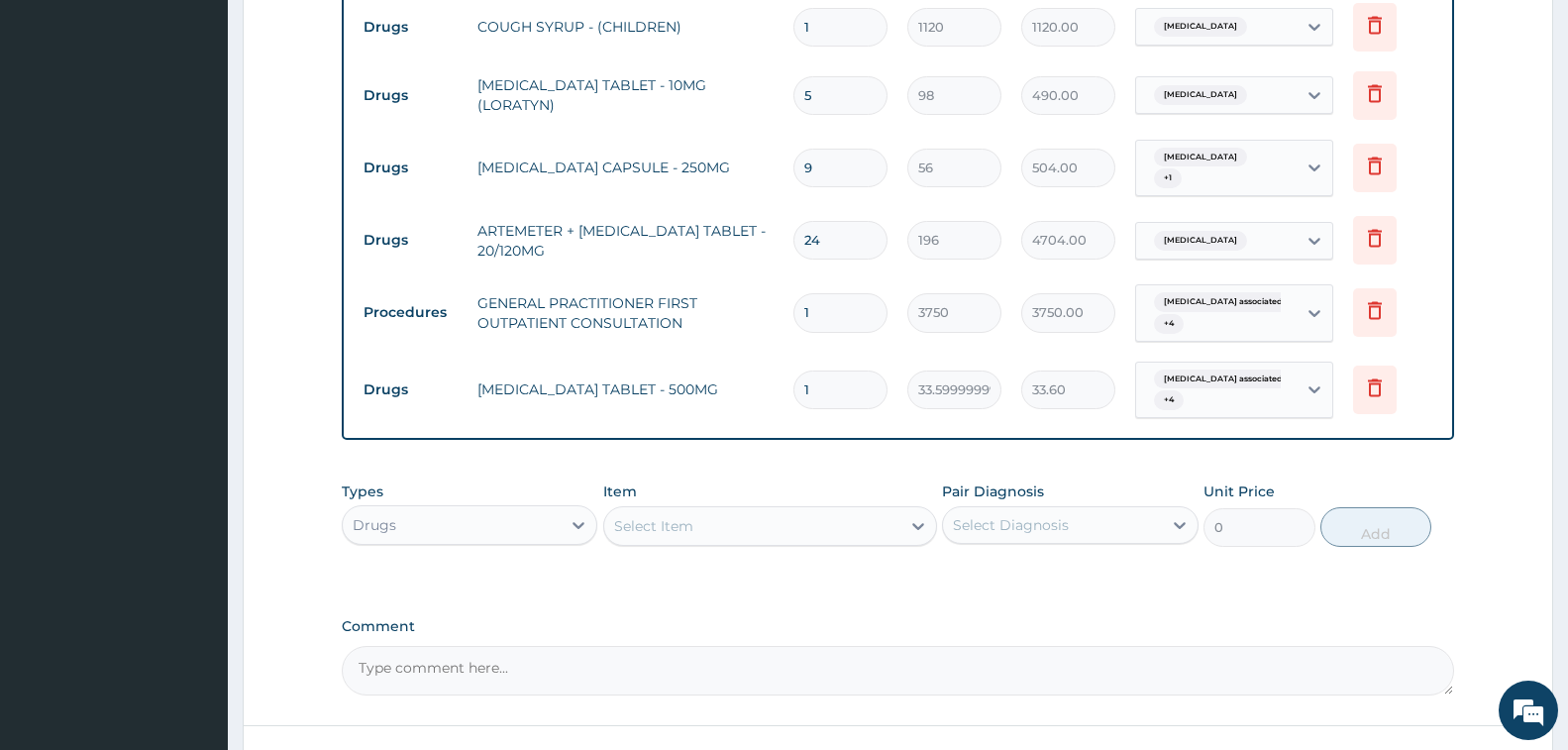
type input "15"
type input "504.00"
type input "15"
click at [1200, 298] on span "Arthropathy associated with he..." at bounding box center [1241, 302] width 175 height 20
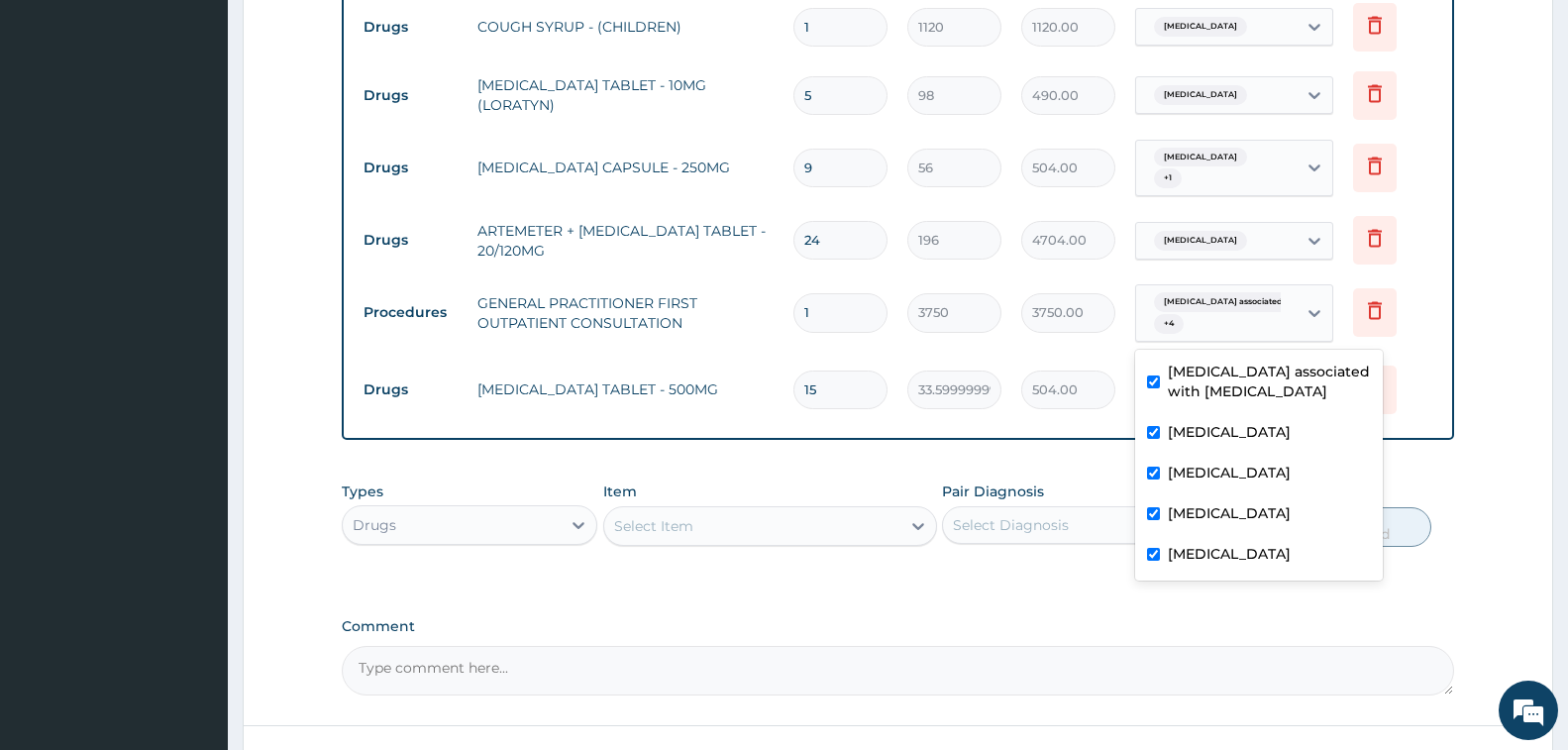
click at [1220, 635] on label "Comment" at bounding box center [898, 626] width 1113 height 17
click at [1220, 646] on textarea "Comment" at bounding box center [898, 671] width 1113 height 50
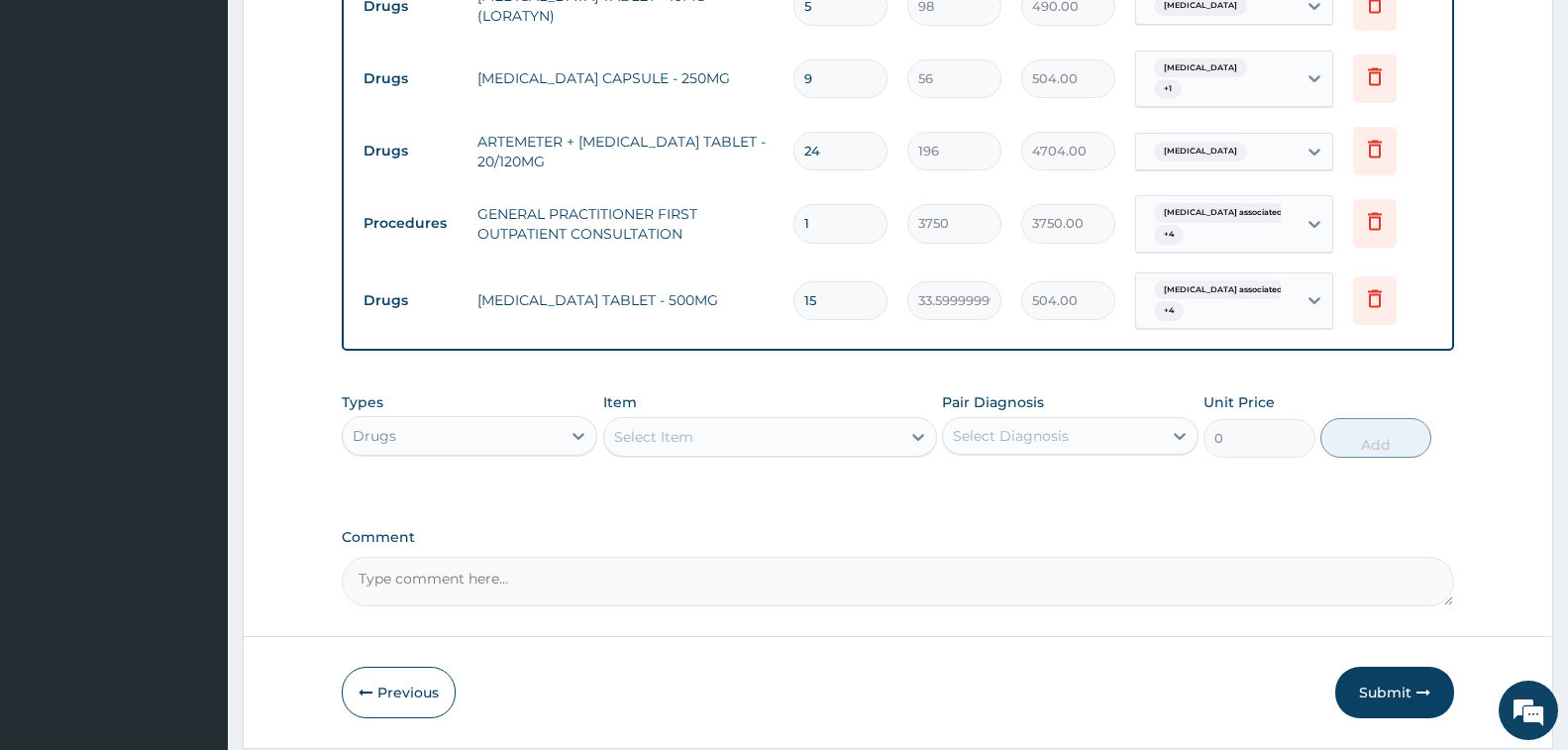
scroll to position [1019, 0]
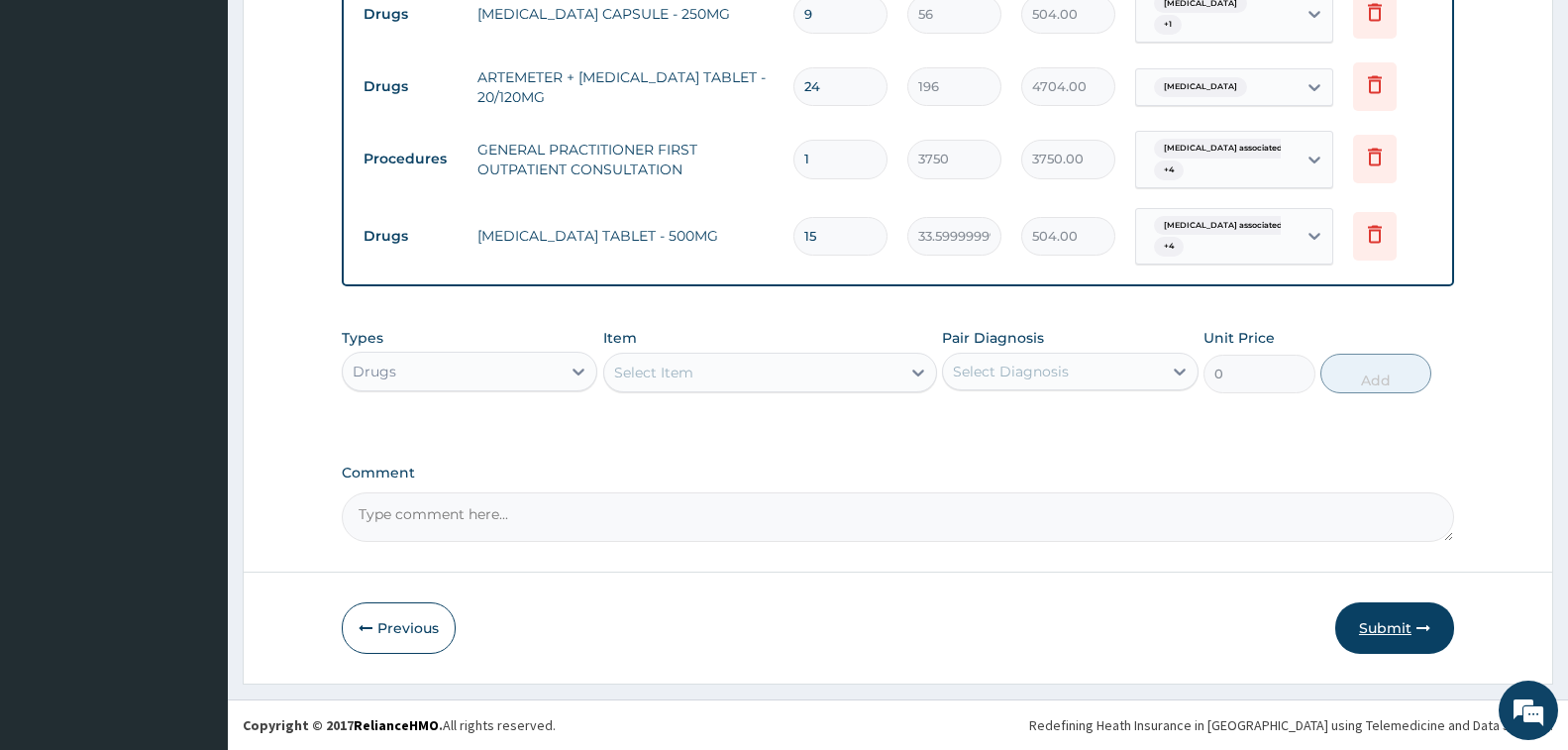
click at [1391, 621] on button "Submit" at bounding box center [1395, 628] width 119 height 52
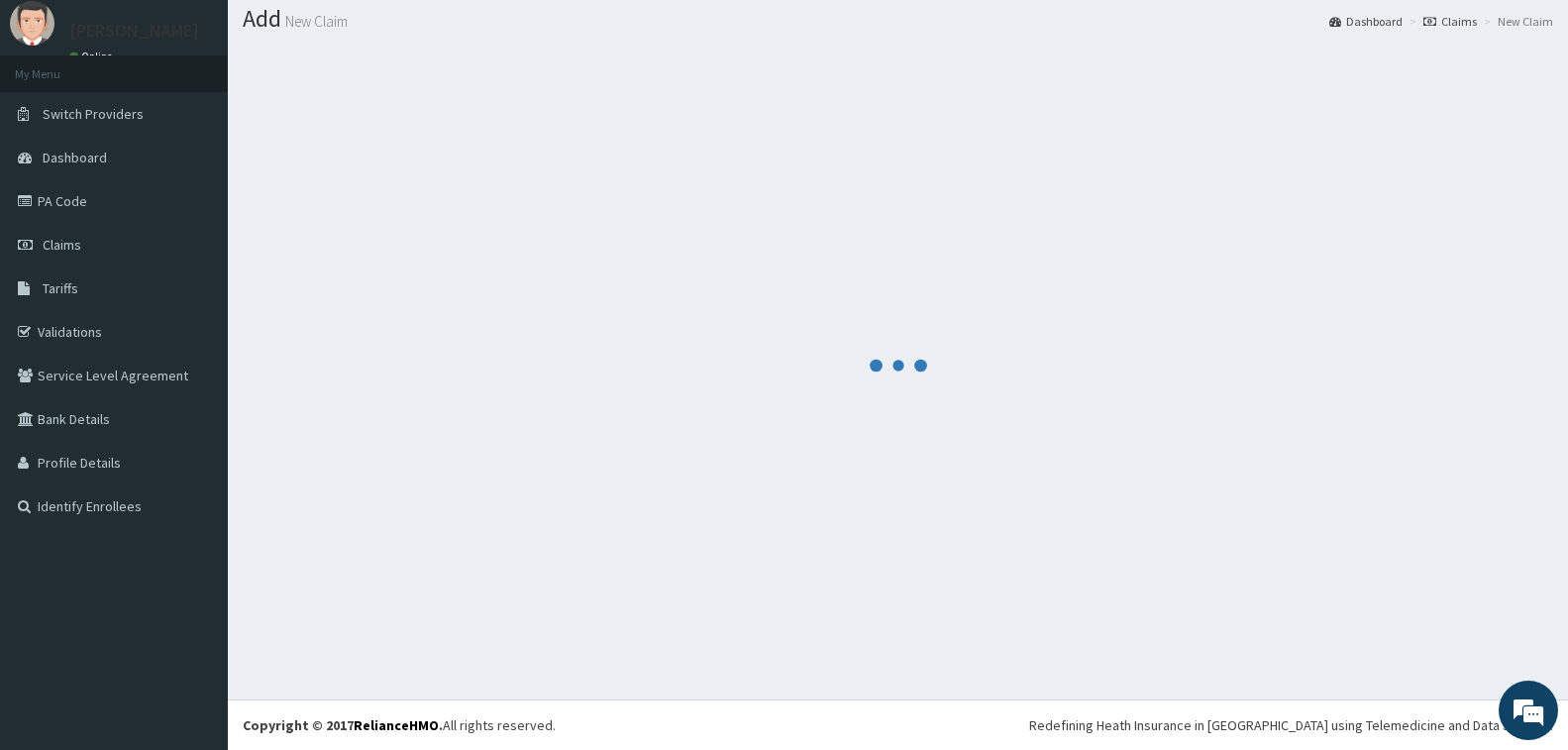
scroll to position [59, 0]
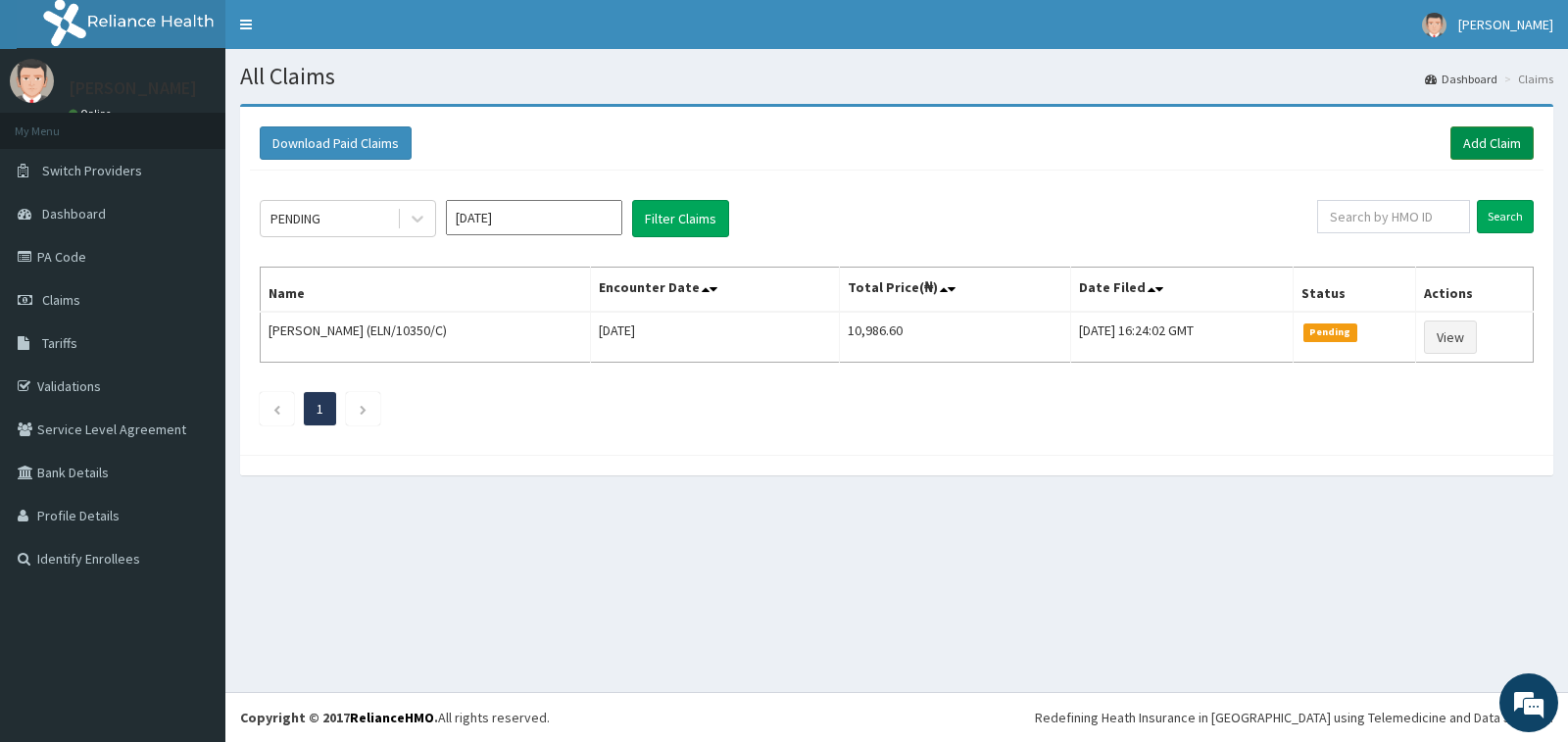
click at [1466, 143] on link "Add Claim" at bounding box center [1491, 143] width 84 height 33
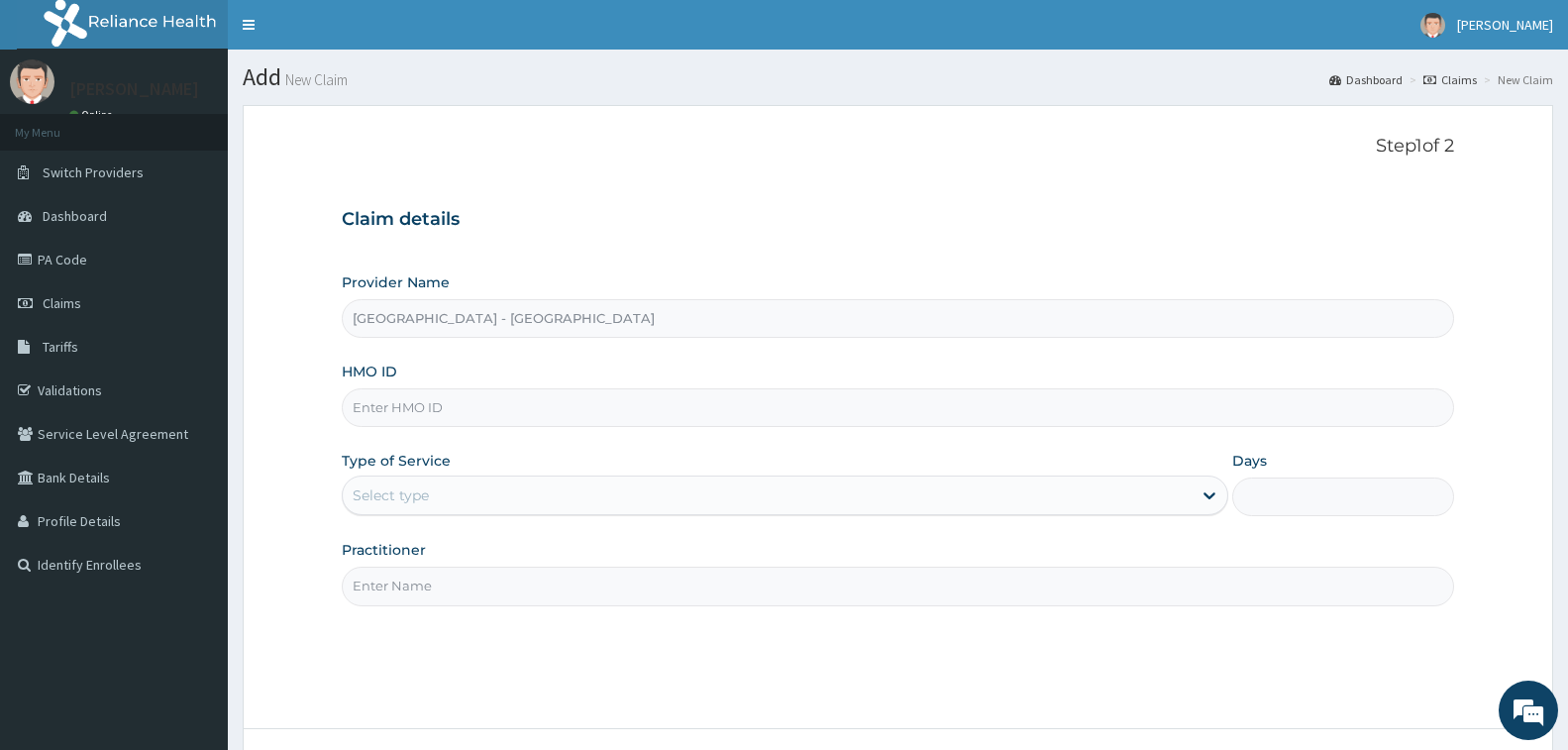
click at [410, 413] on input "HMO ID" at bounding box center [898, 407] width 1113 height 39
type input "GCE/10070/B"
click at [403, 496] on div "Select type" at bounding box center [391, 496] width 77 height 20
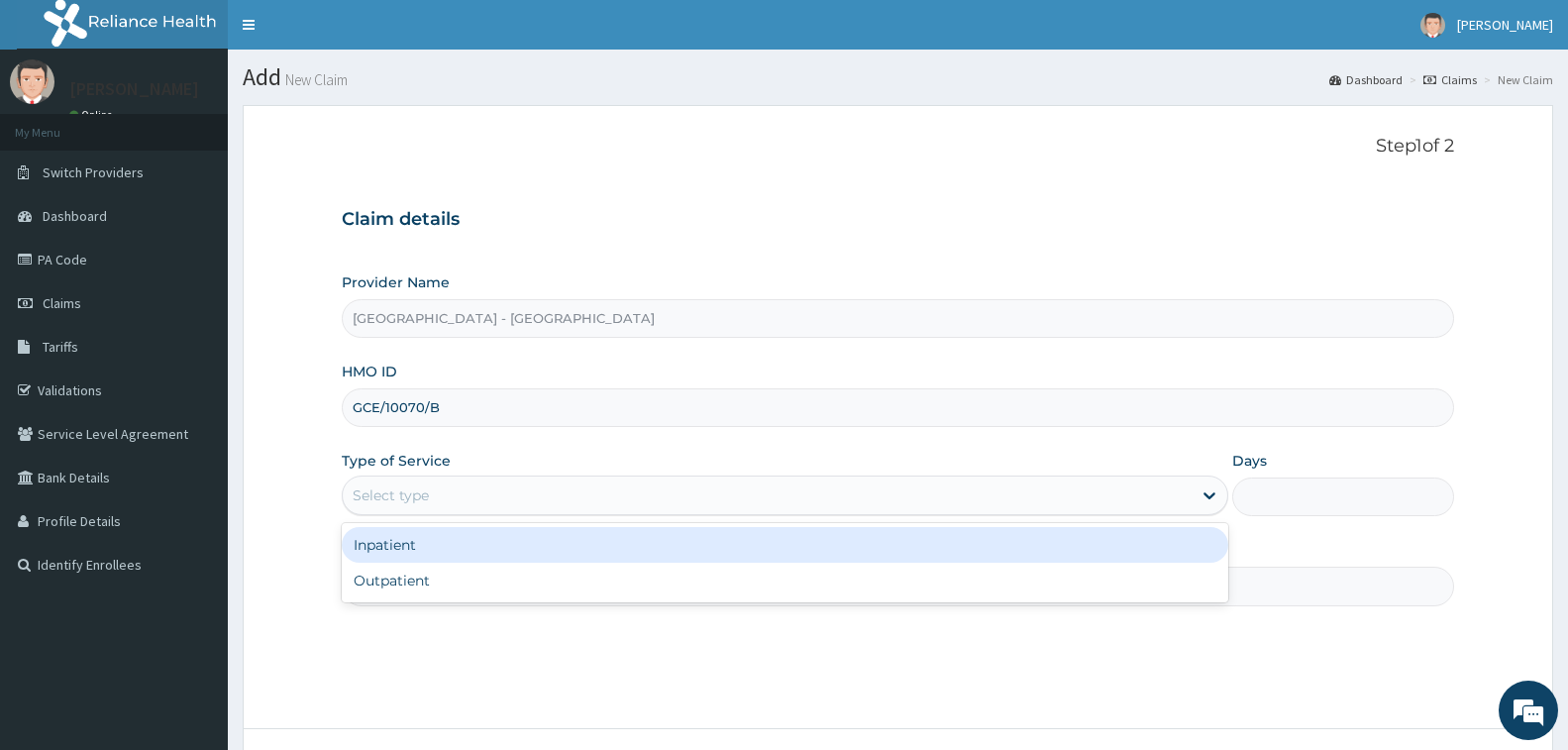
click at [432, 551] on div "Inpatient" at bounding box center [785, 544] width 886 height 36
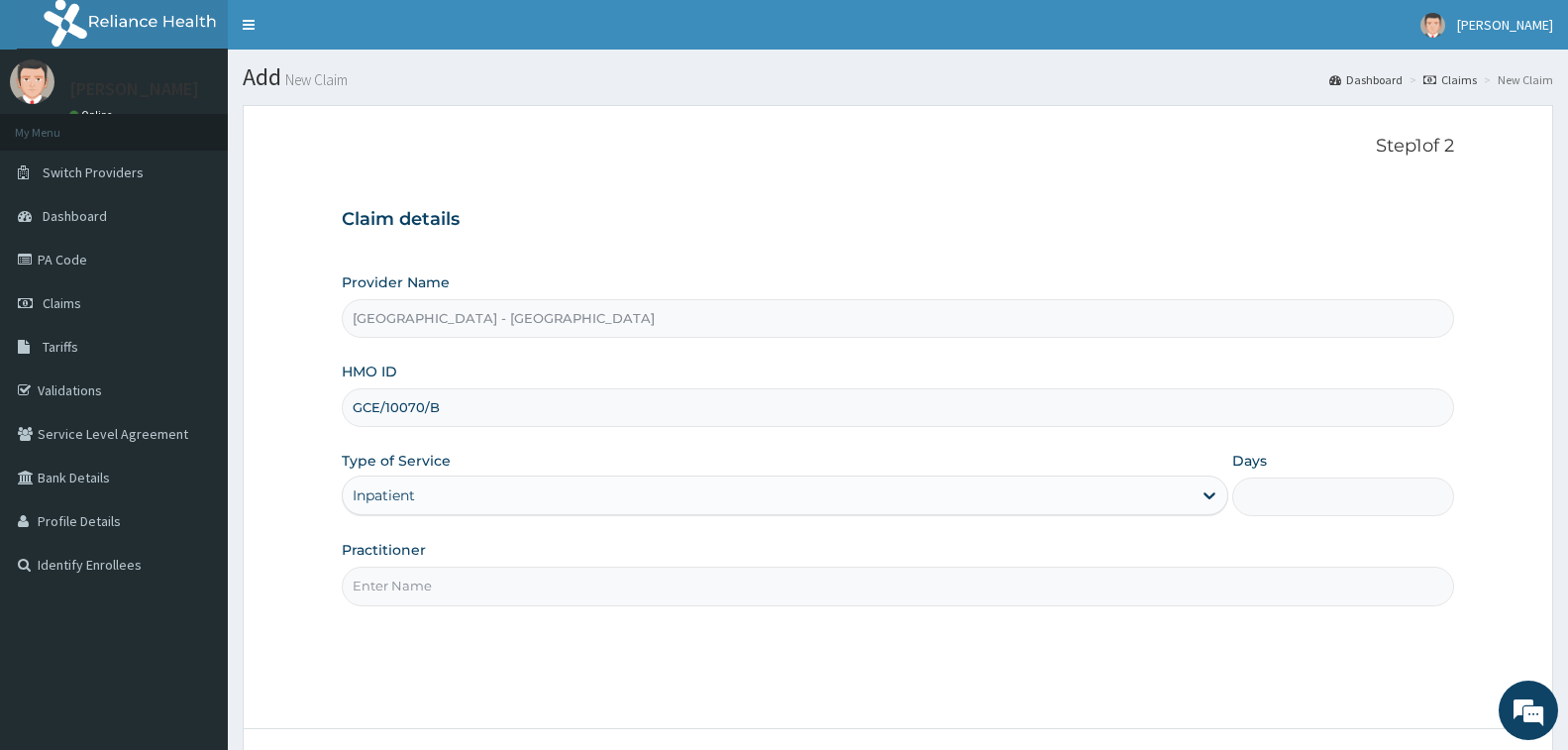
click at [436, 595] on input "Practitioner" at bounding box center [898, 585] width 1113 height 39
type input "[PERSON_NAME]"
click at [1278, 504] on input "Days" at bounding box center [1342, 497] width 222 height 39
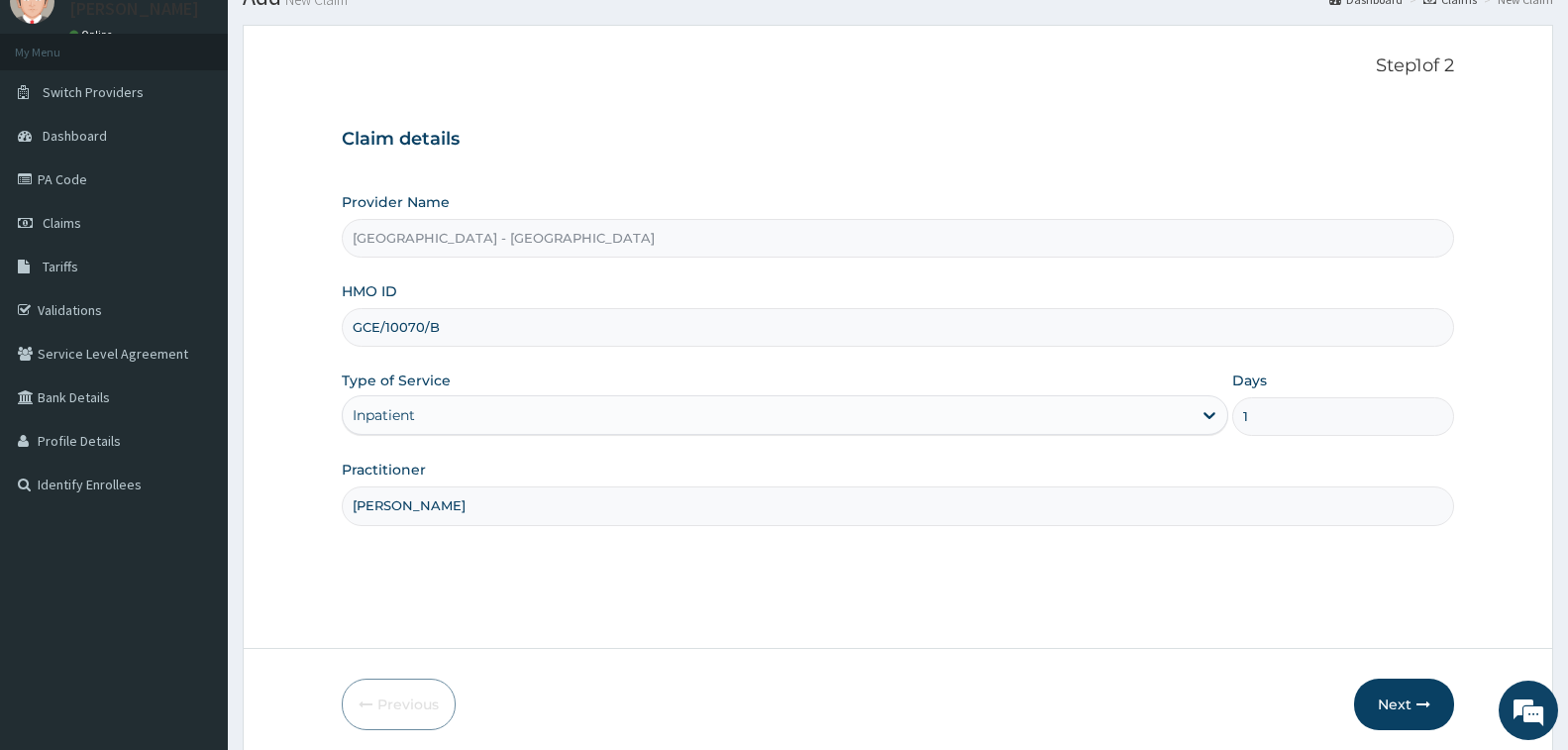
scroll to position [157, 0]
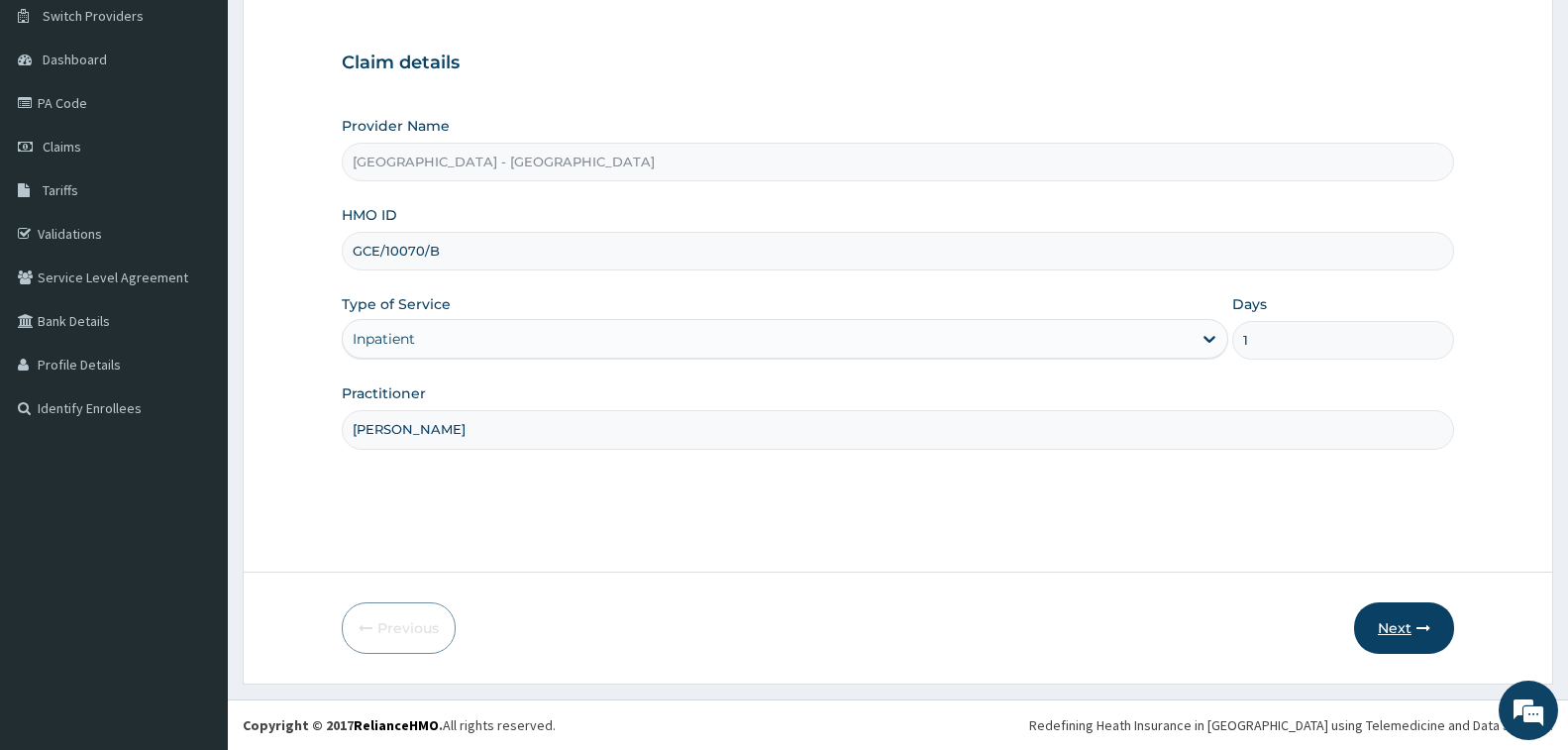
type input "1"
click at [1410, 624] on button "Next" at bounding box center [1404, 628] width 100 height 52
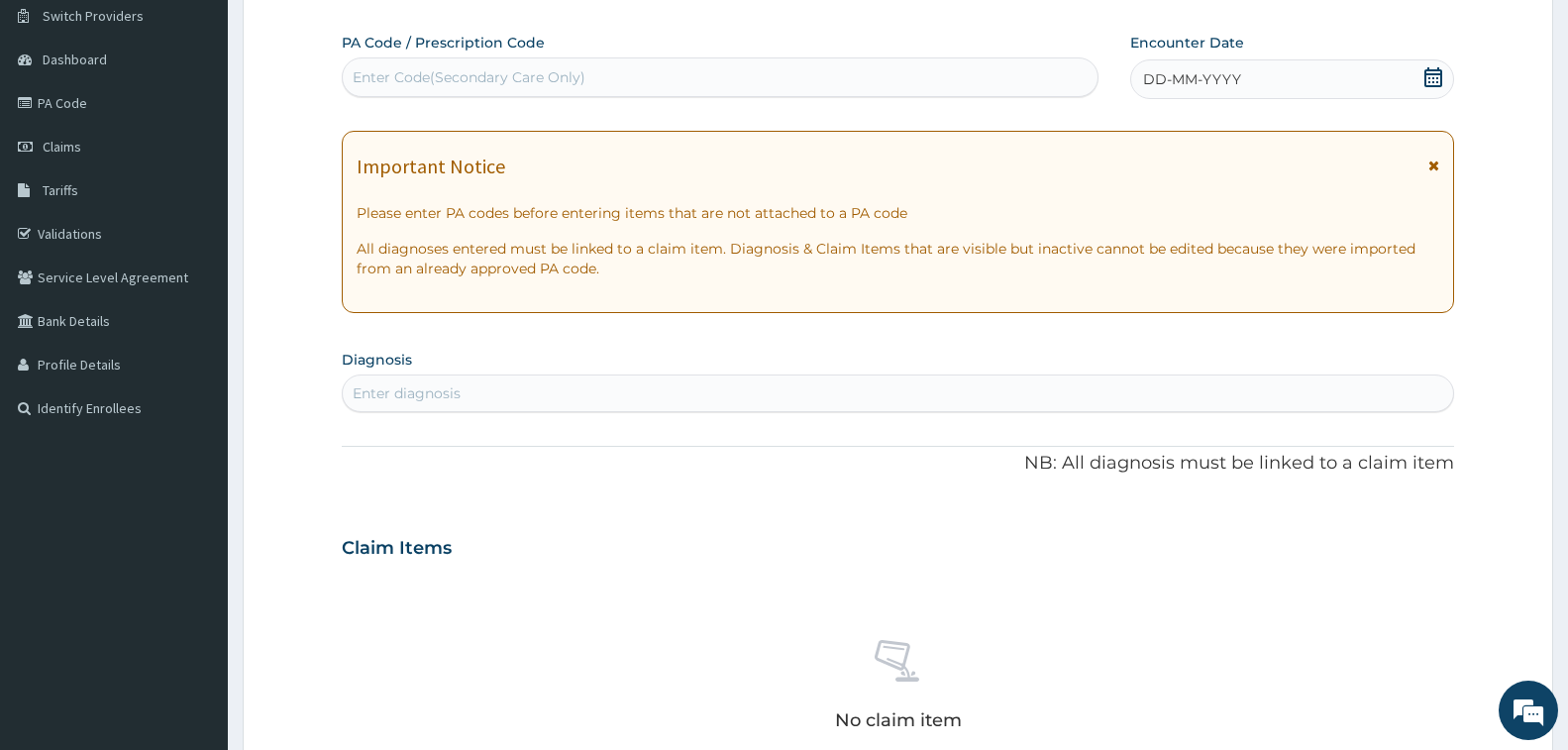
click at [567, 69] on div "Enter Code(Secondary Care Only)" at bounding box center [469, 77] width 233 height 20
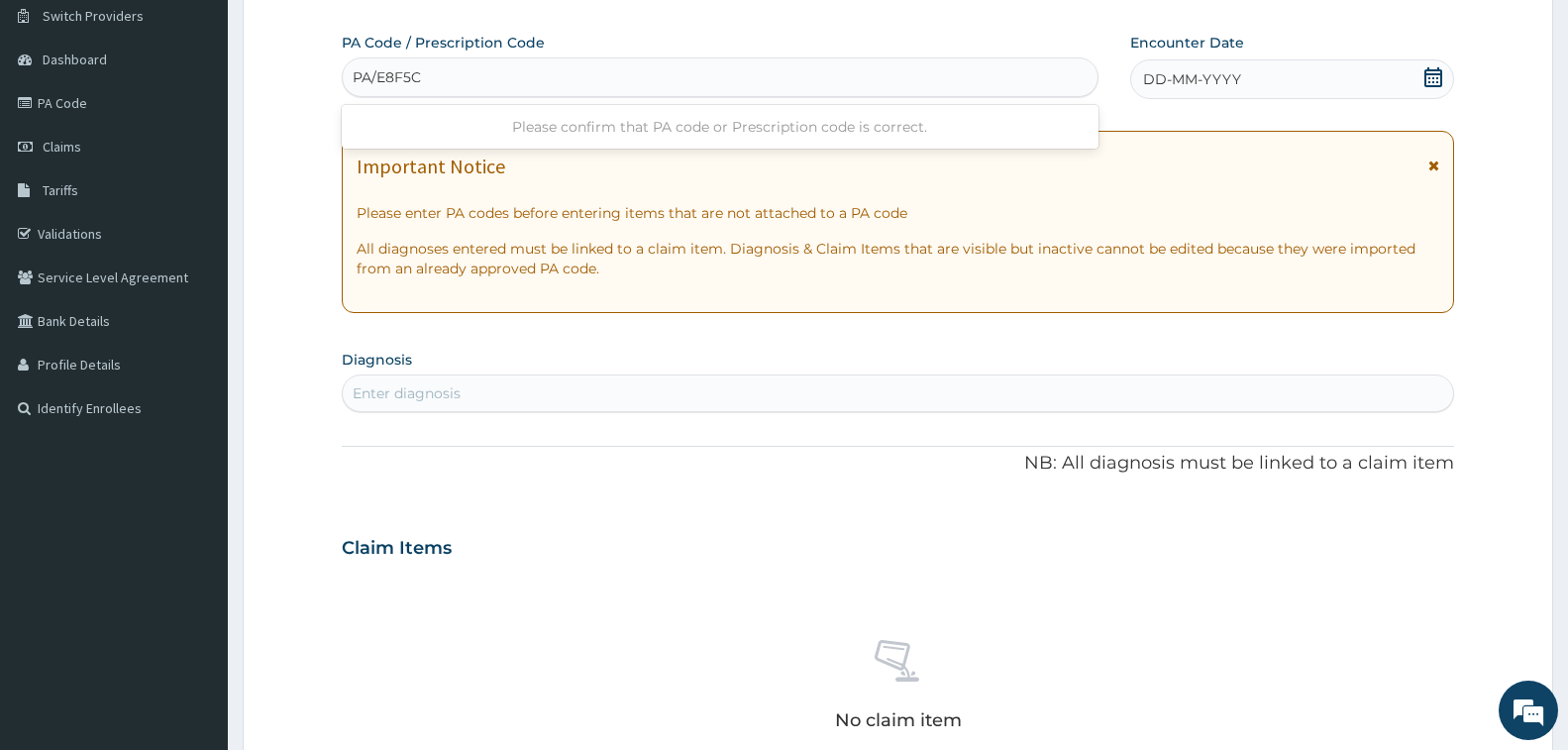
type input "PA/E8F5CB"
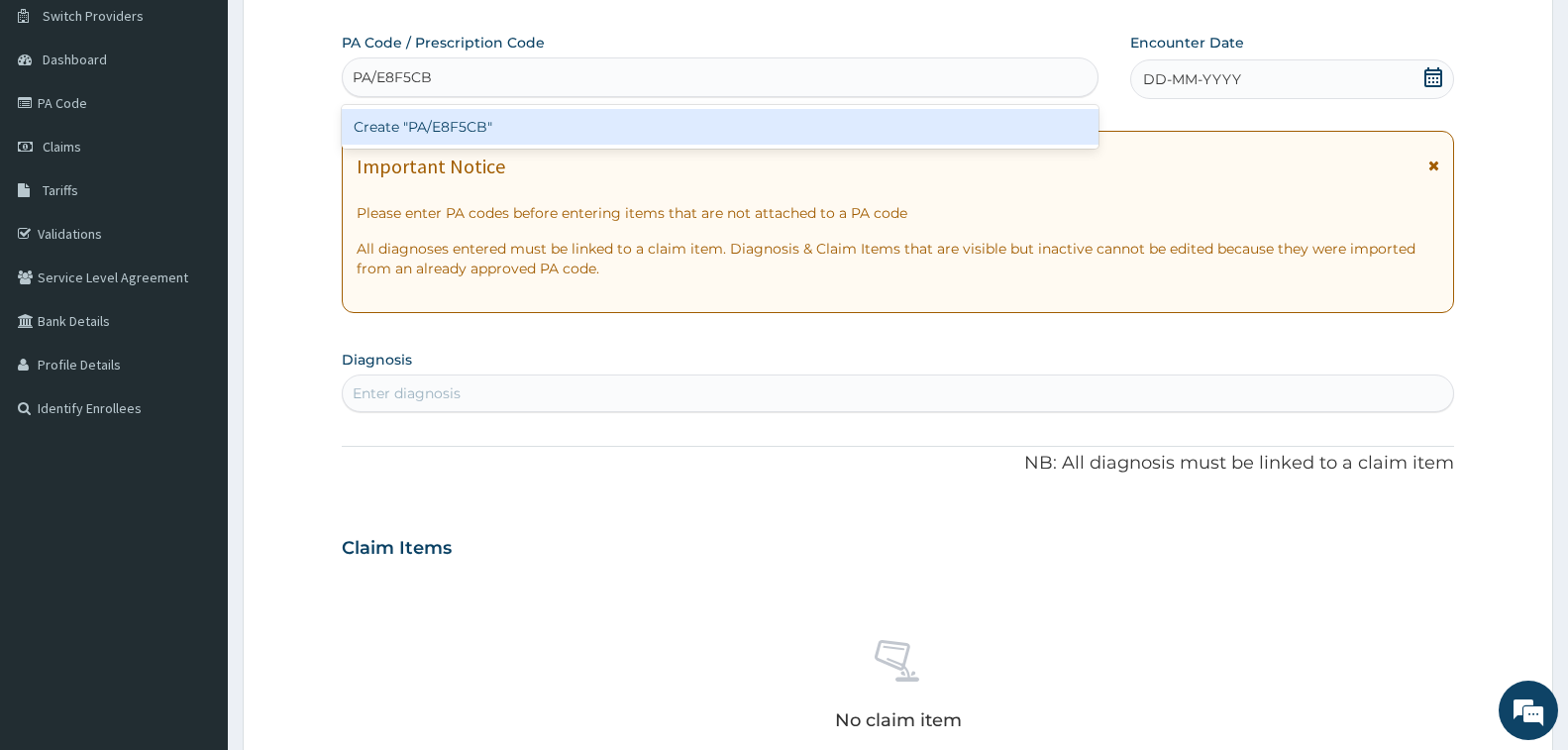
click at [439, 129] on div "Create "PA/E8F5CB"" at bounding box center [720, 127] width 757 height 36
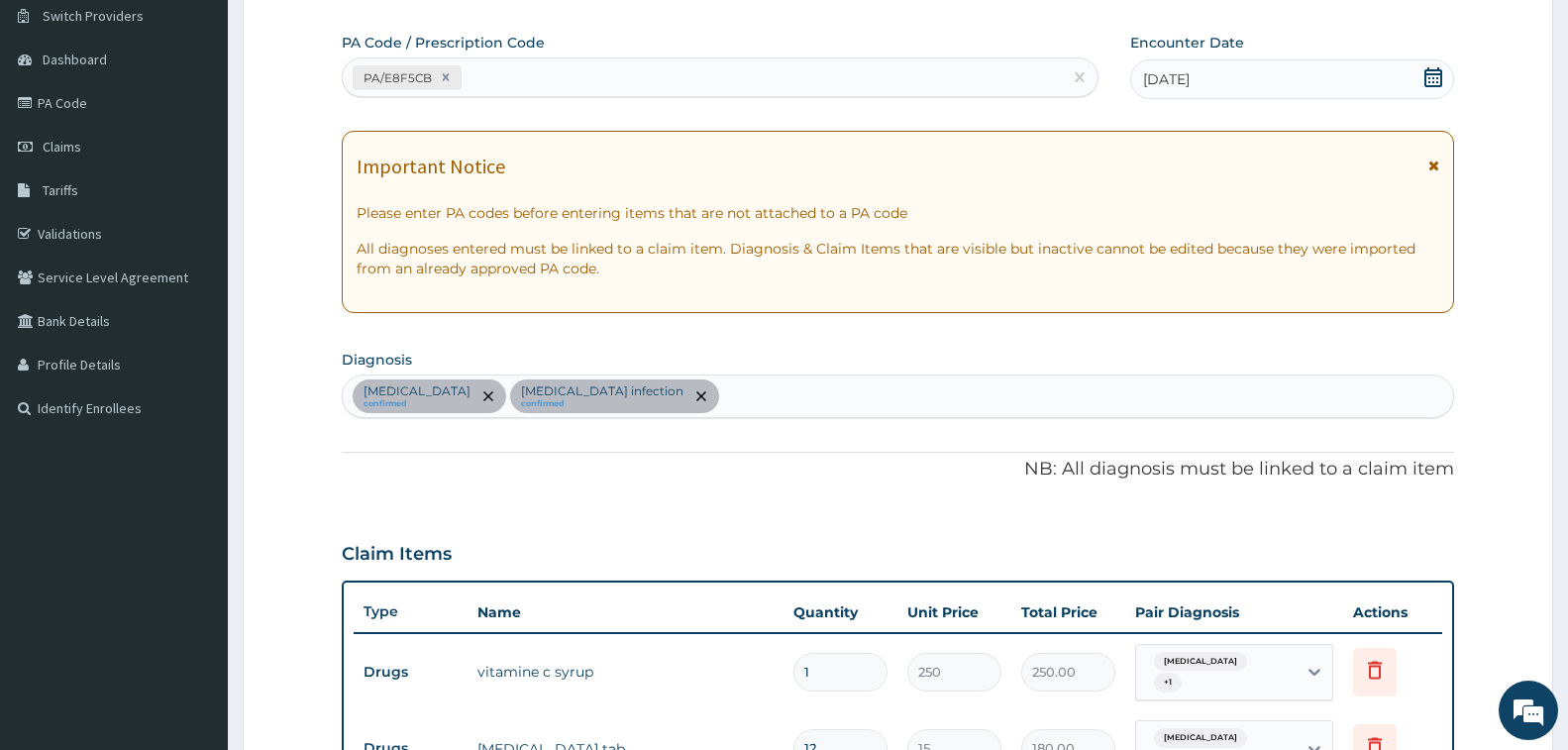
scroll to position [735, 0]
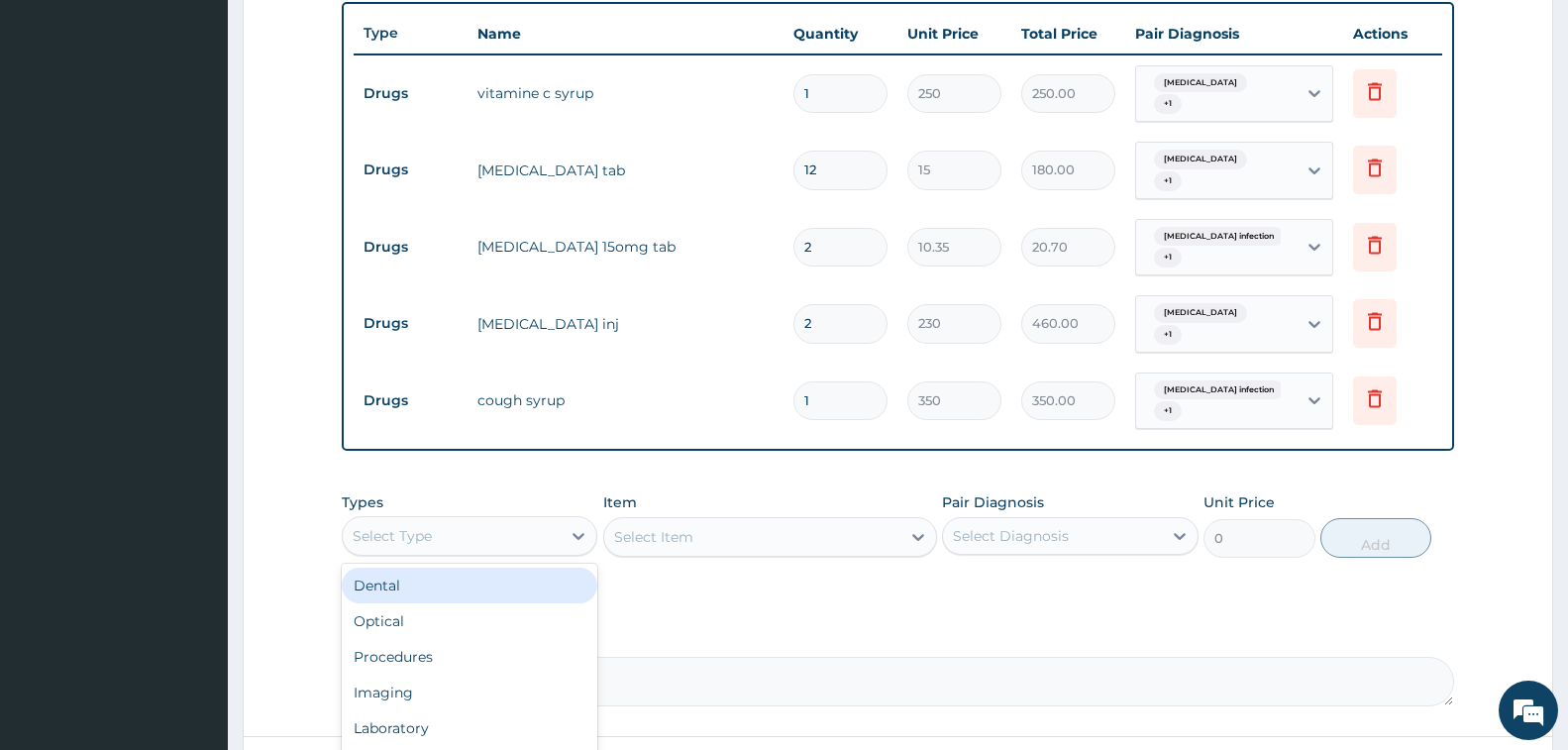
click at [381, 523] on div "Select Type" at bounding box center [451, 535] width 218 height 32
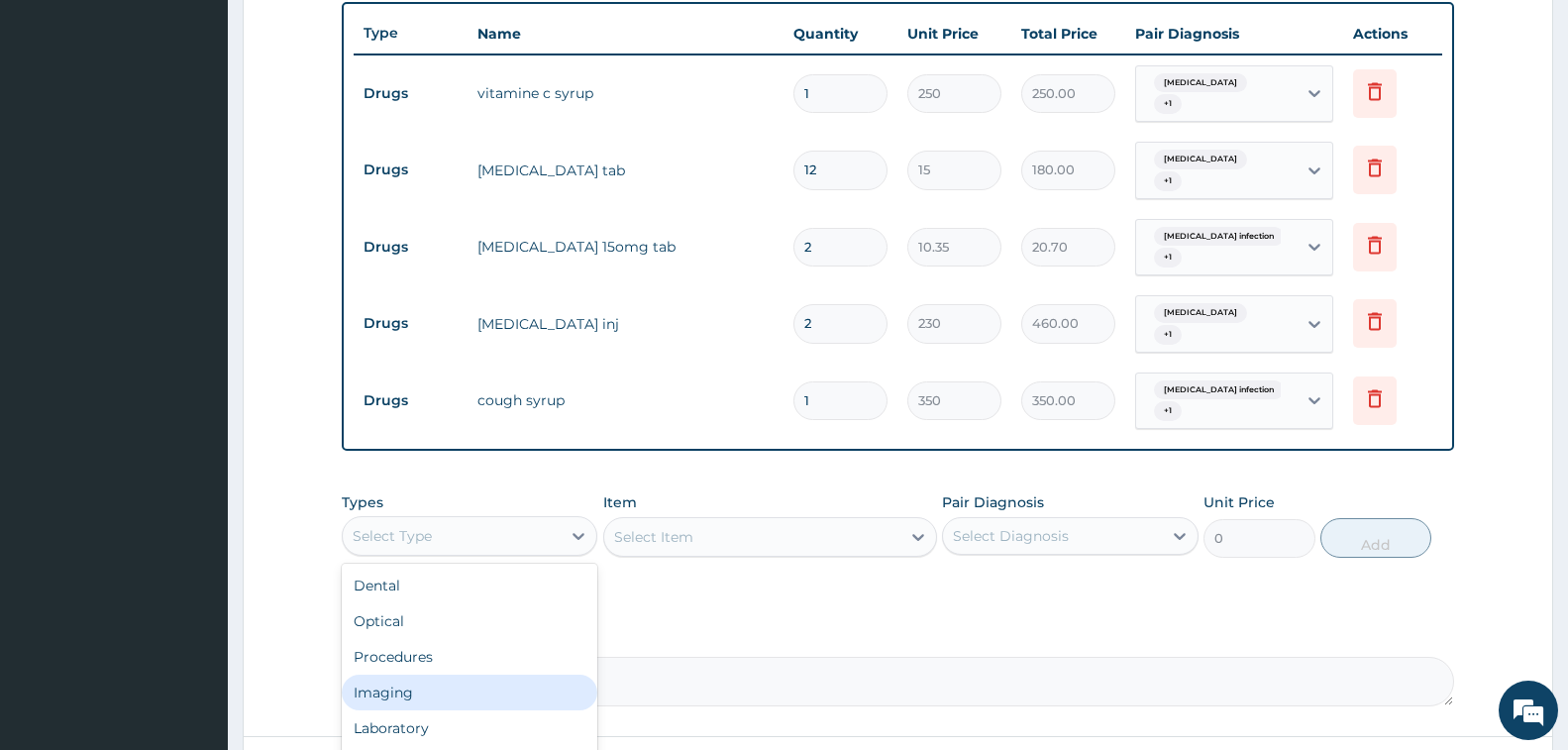
scroll to position [68, 0]
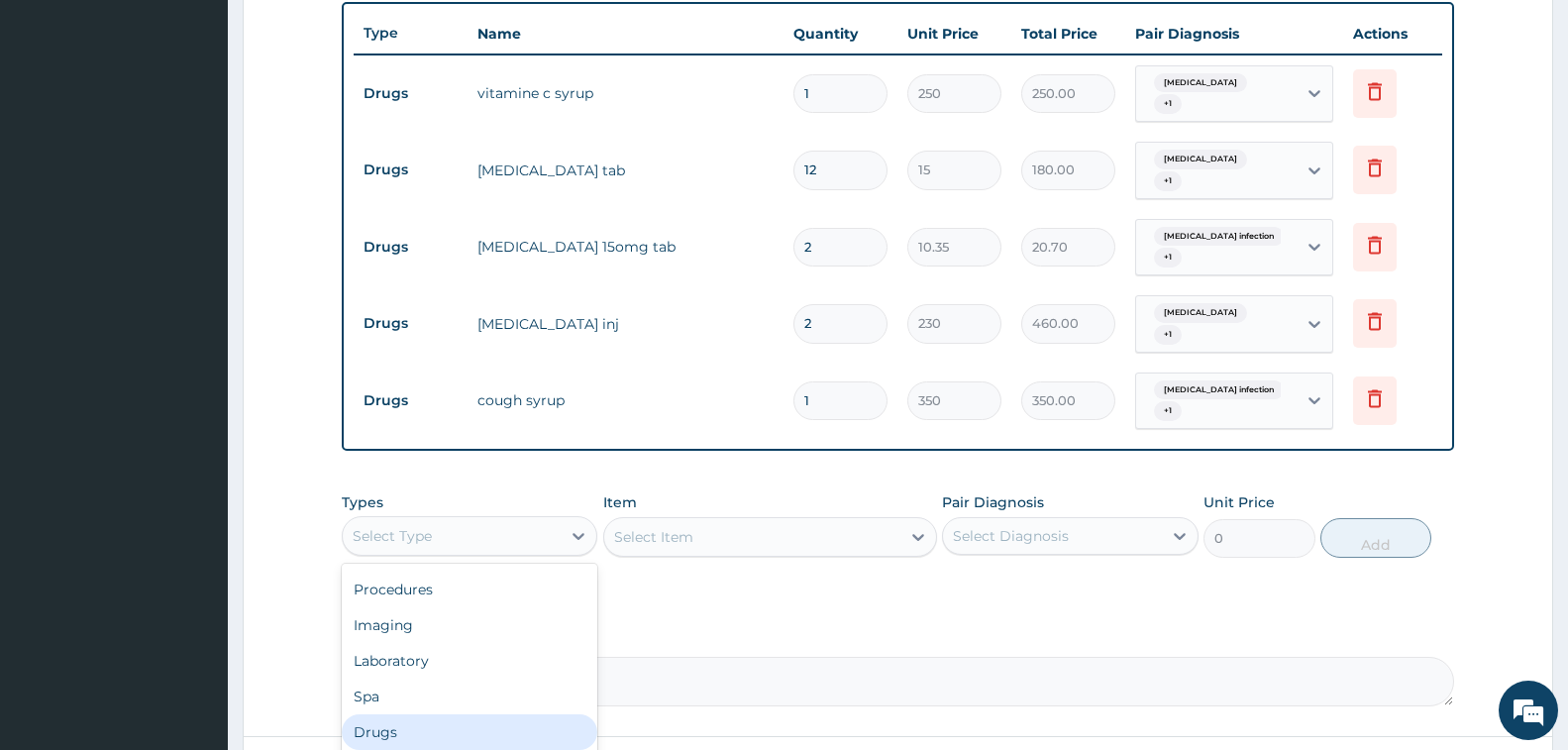
click at [461, 714] on div "Drugs" at bounding box center [469, 732] width 255 height 36
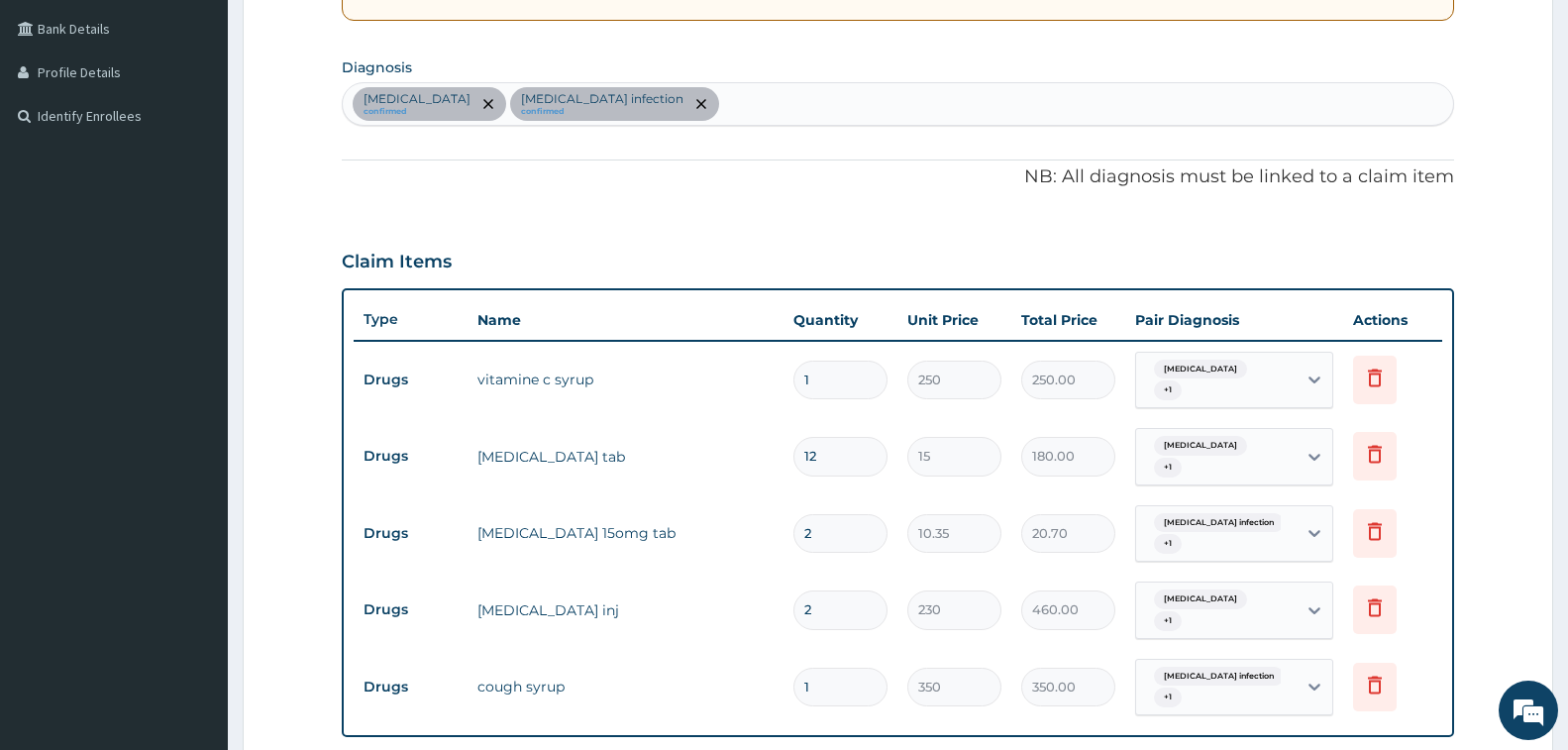
scroll to position [239, 0]
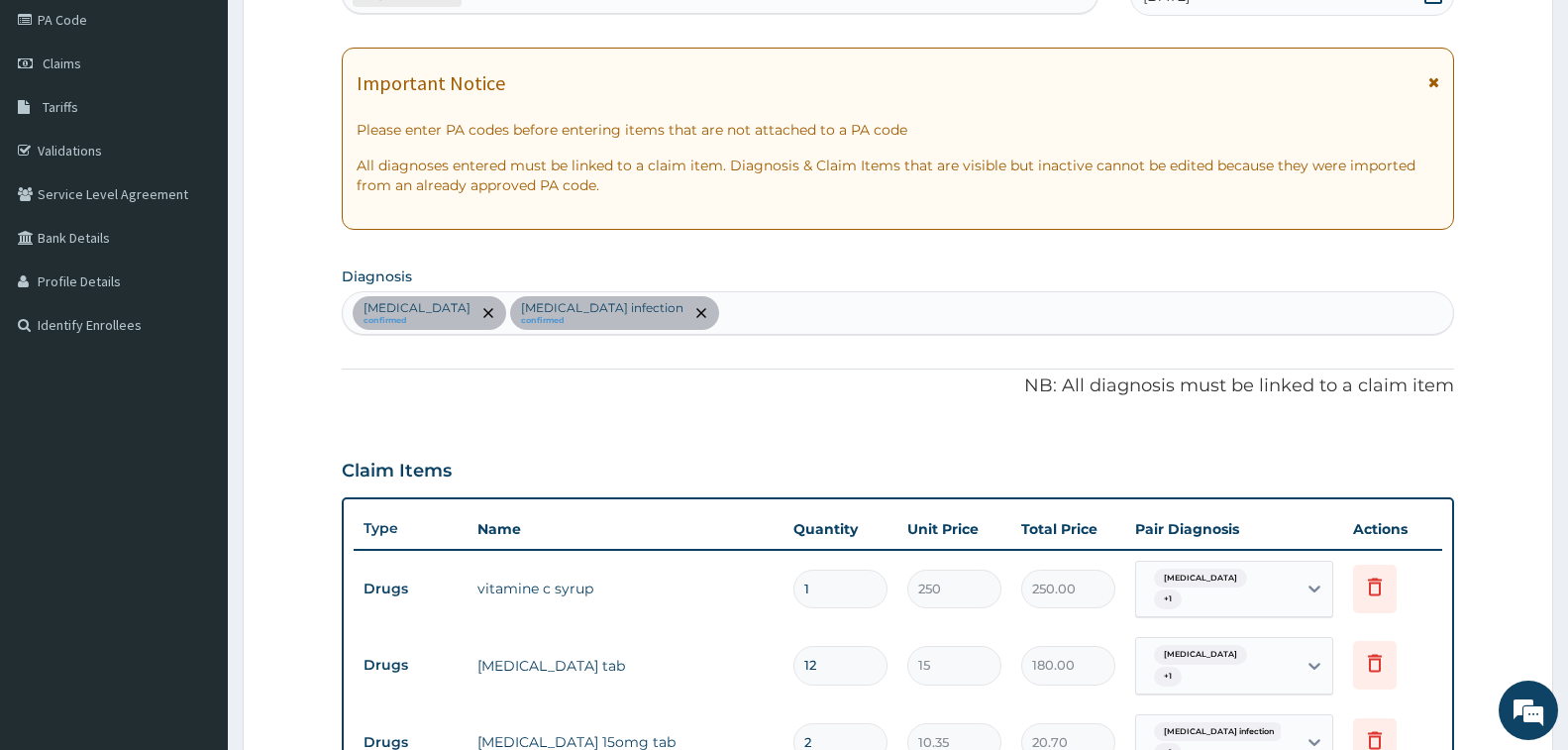
click at [713, 302] on div "[MEDICAL_DATA] confirmed [MEDICAL_DATA] infection confirmed" at bounding box center [898, 313] width 1111 height 42
type input "ALLERGIC RHINI"
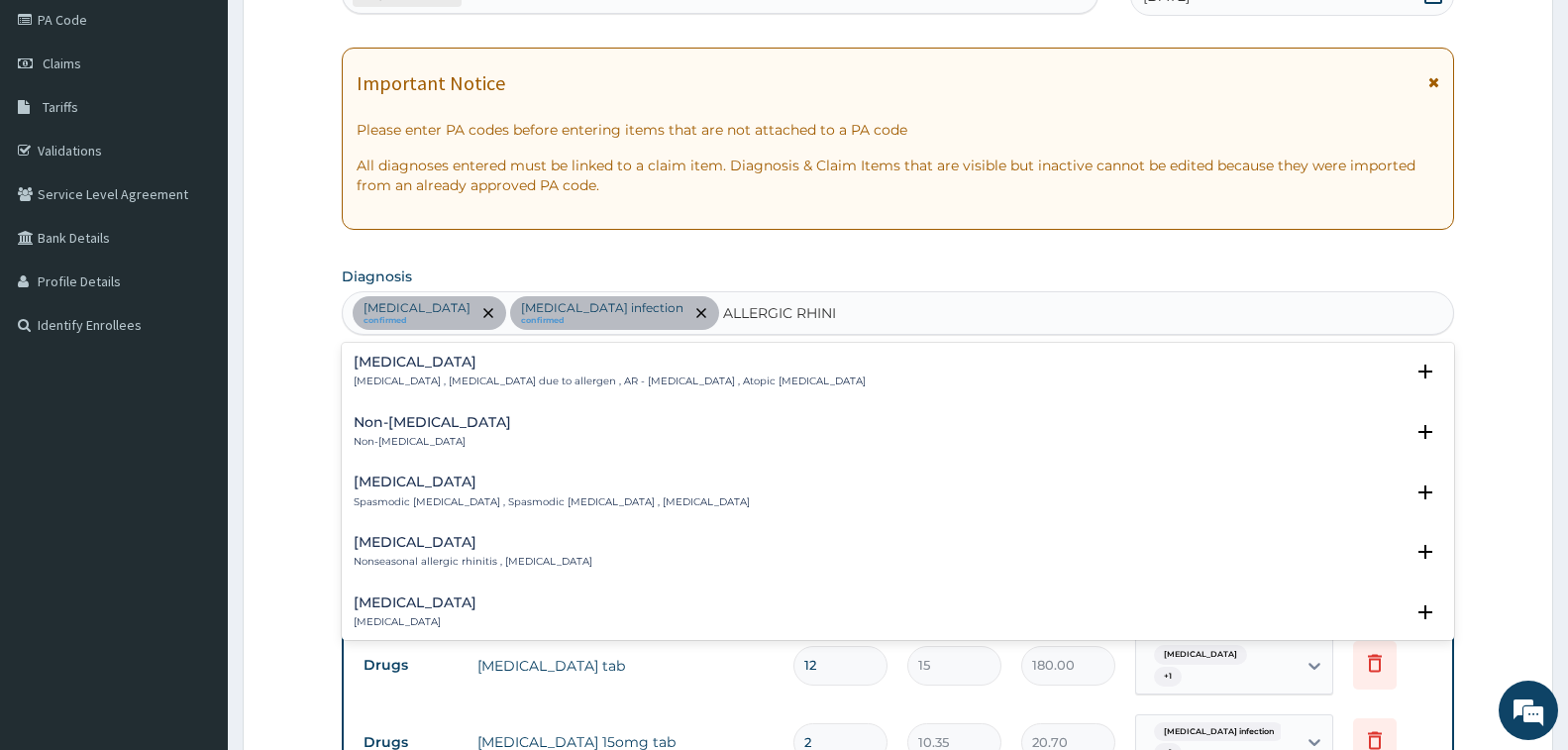
click at [454, 364] on h4 "[MEDICAL_DATA]" at bounding box center [609, 362] width 512 height 15
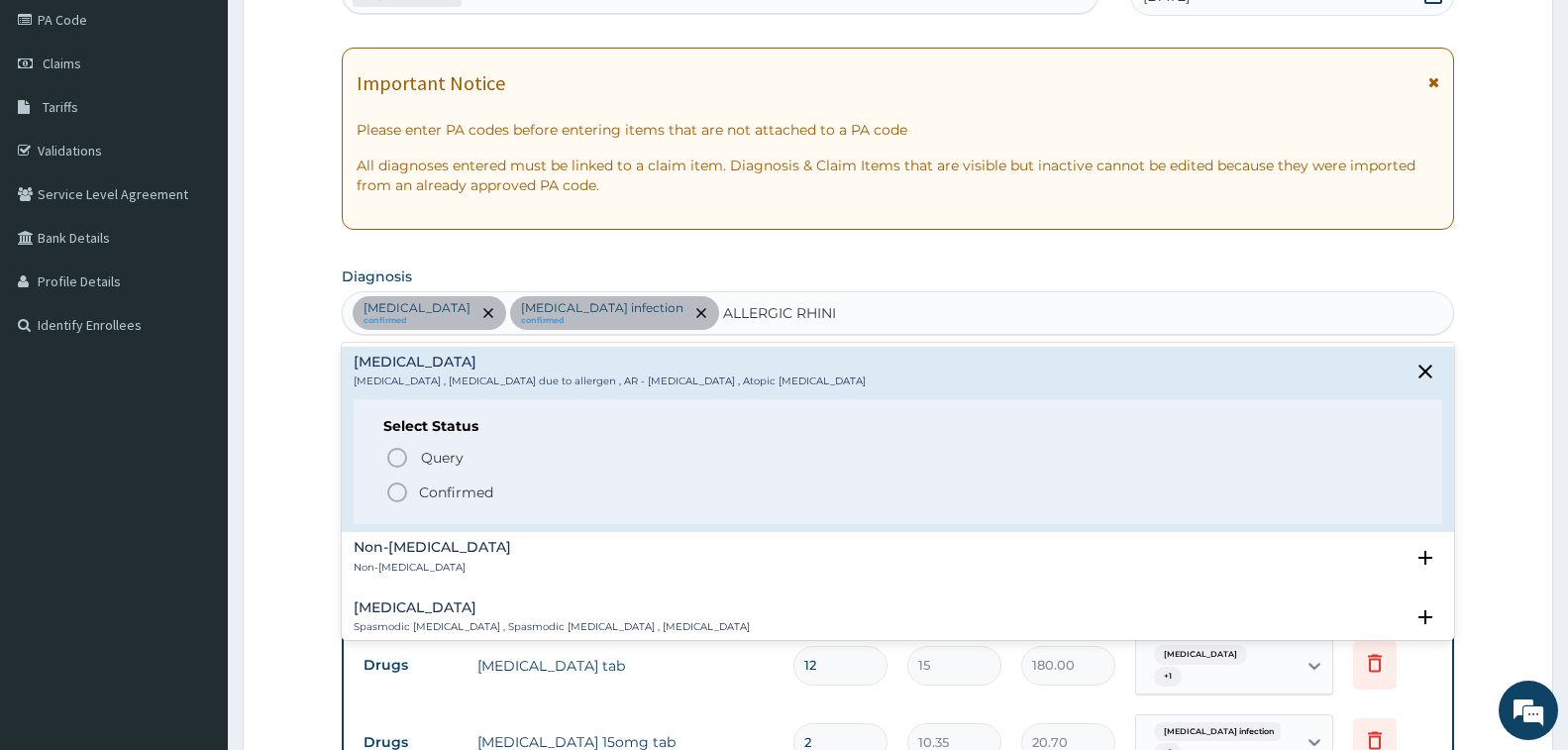
click at [466, 494] on p "Confirmed" at bounding box center [456, 493] width 75 height 20
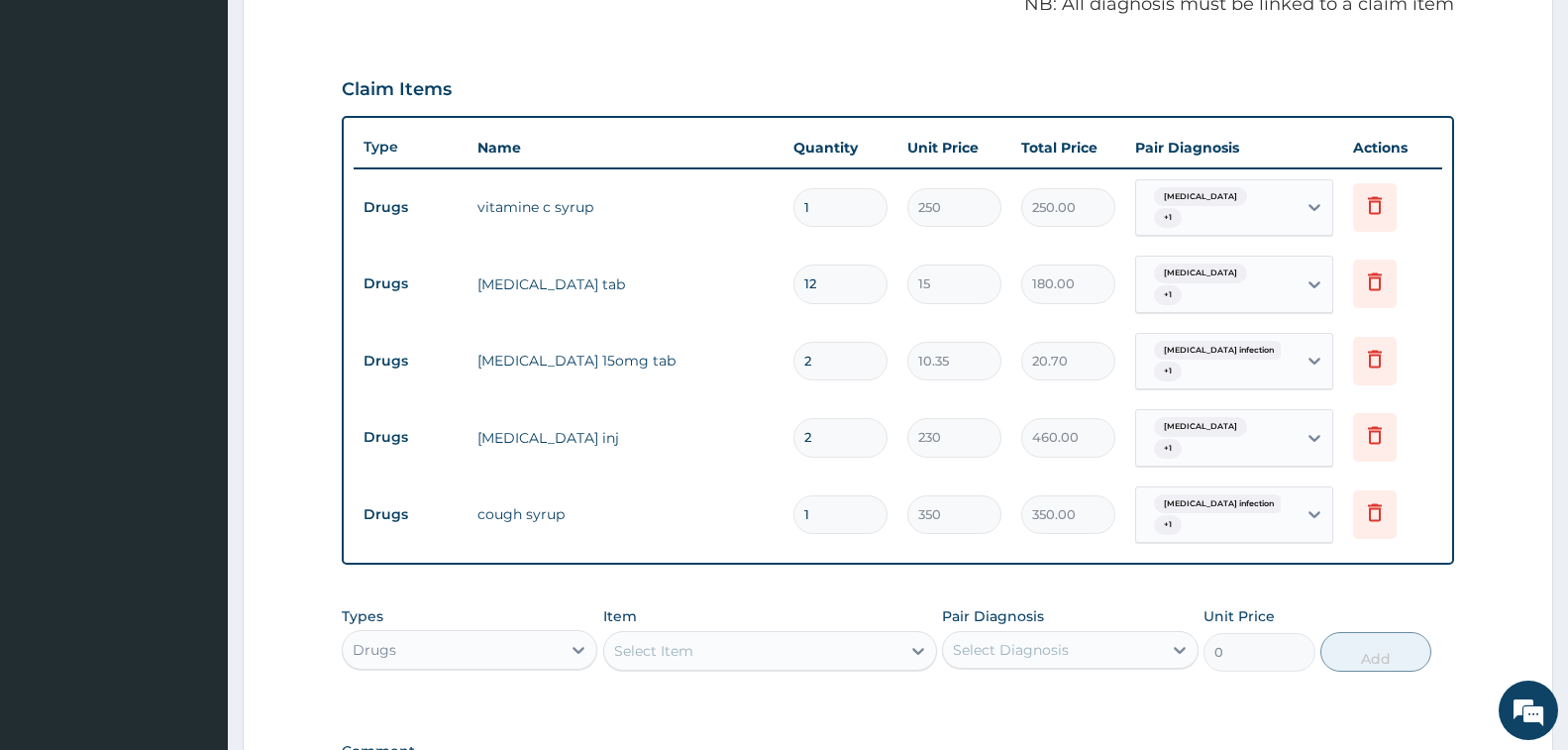
scroll to position [735, 0]
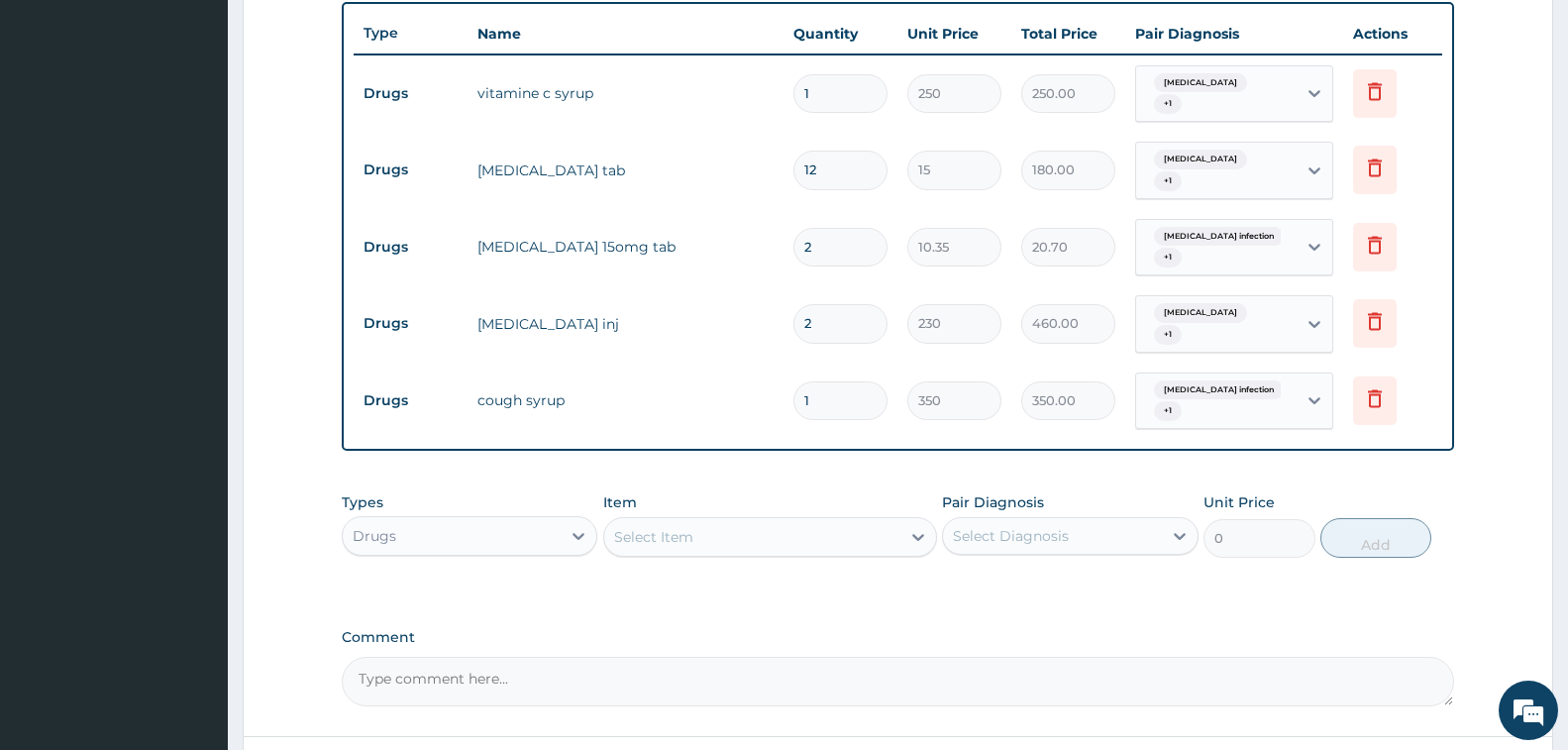
click at [754, 521] on div "Select Item" at bounding box center [752, 536] width 296 height 32
type input "DEXTROS"
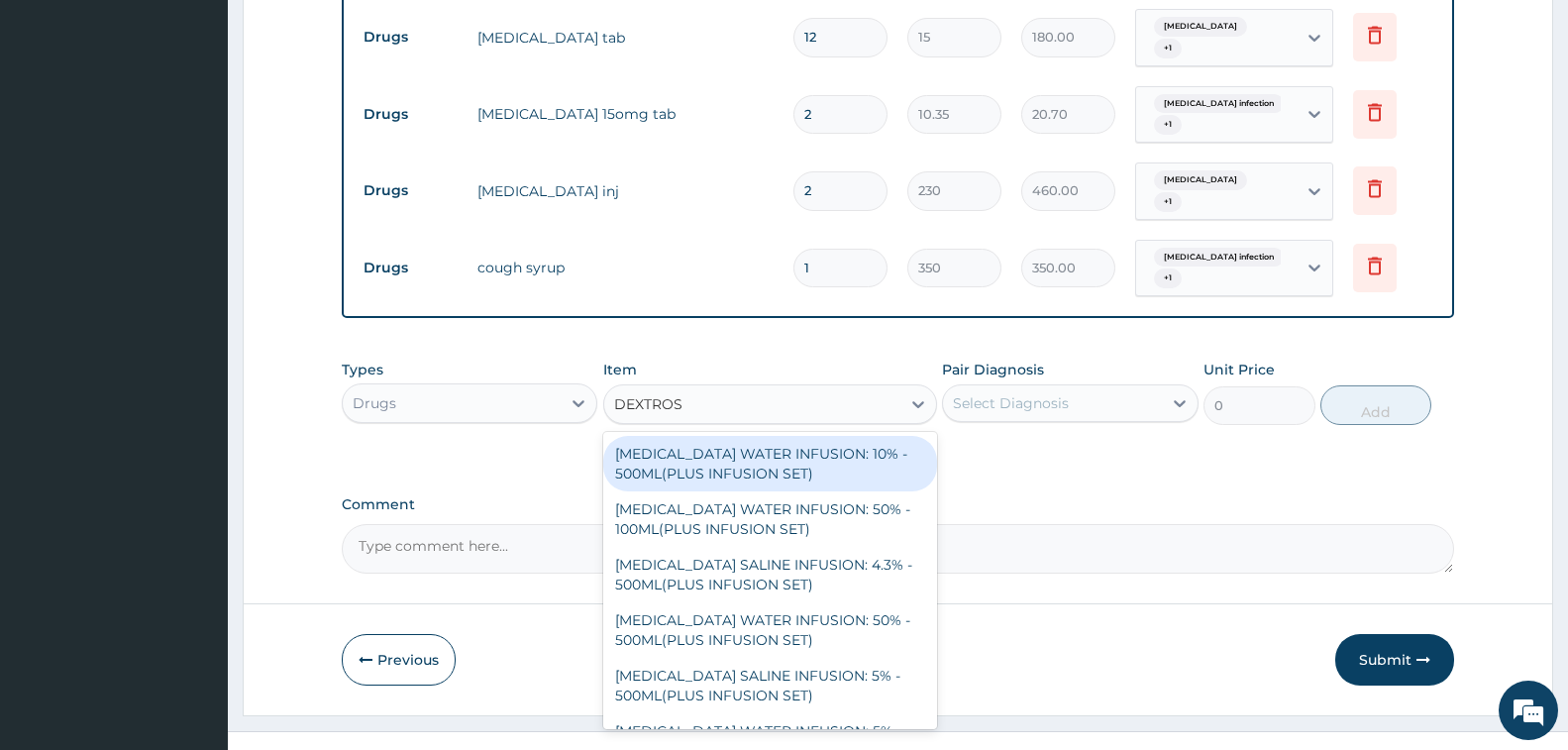
scroll to position [874, 0]
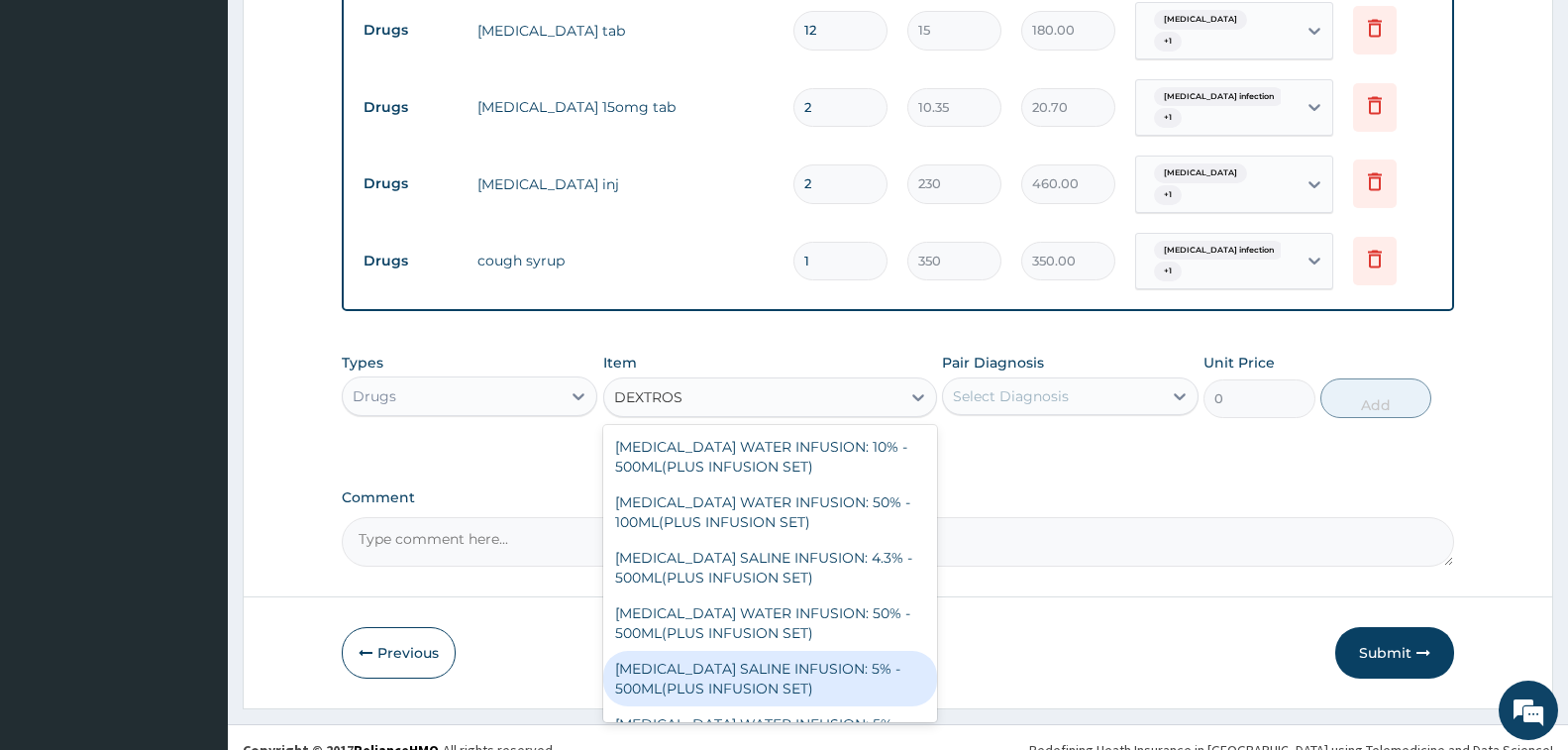
click at [751, 654] on div "[MEDICAL_DATA] SALINE INFUSION: 5% - 500ML(PLUS INFUSION SET)" at bounding box center [770, 678] width 334 height 56
type input "1092"
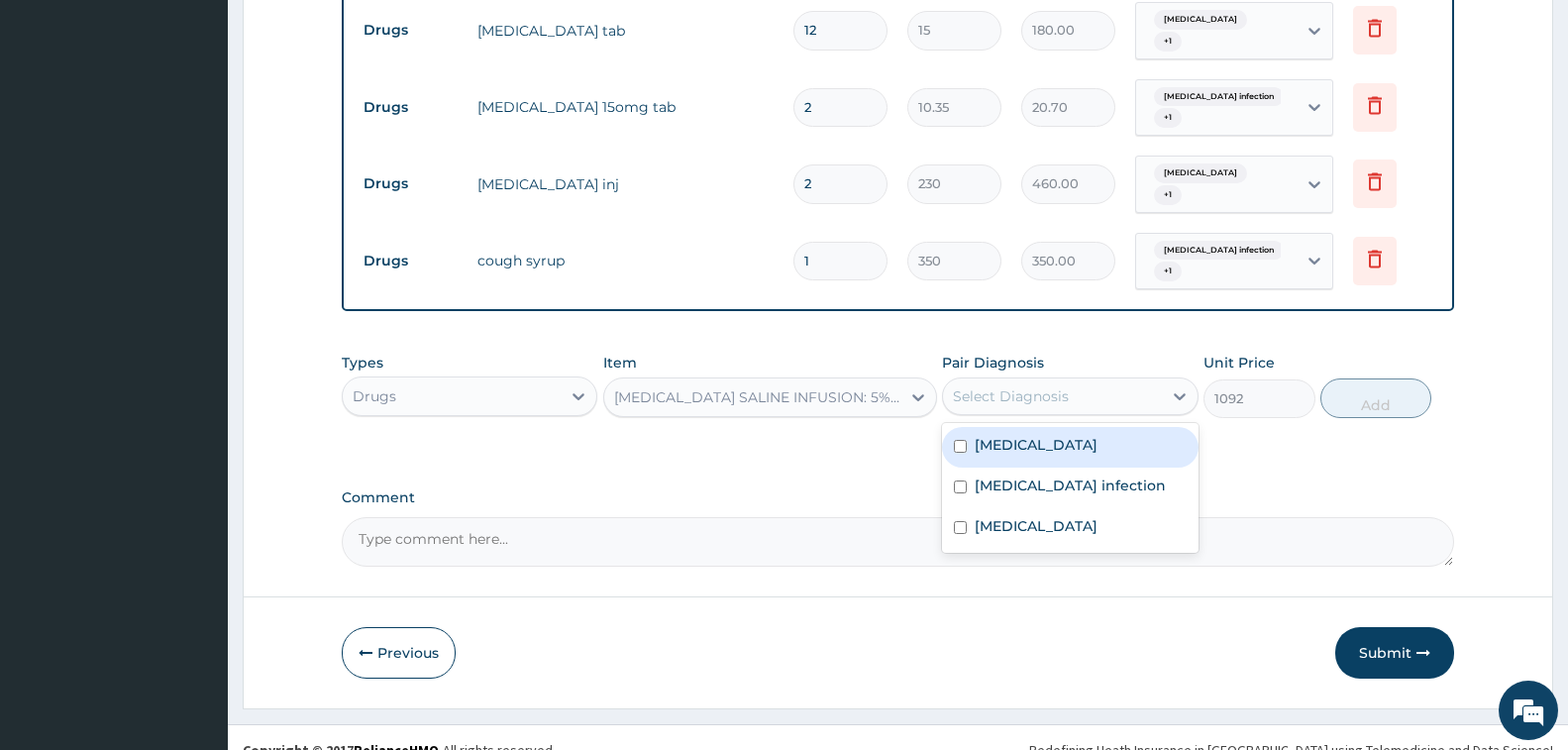
click at [986, 380] on div "Select Diagnosis" at bounding box center [1051, 396] width 218 height 32
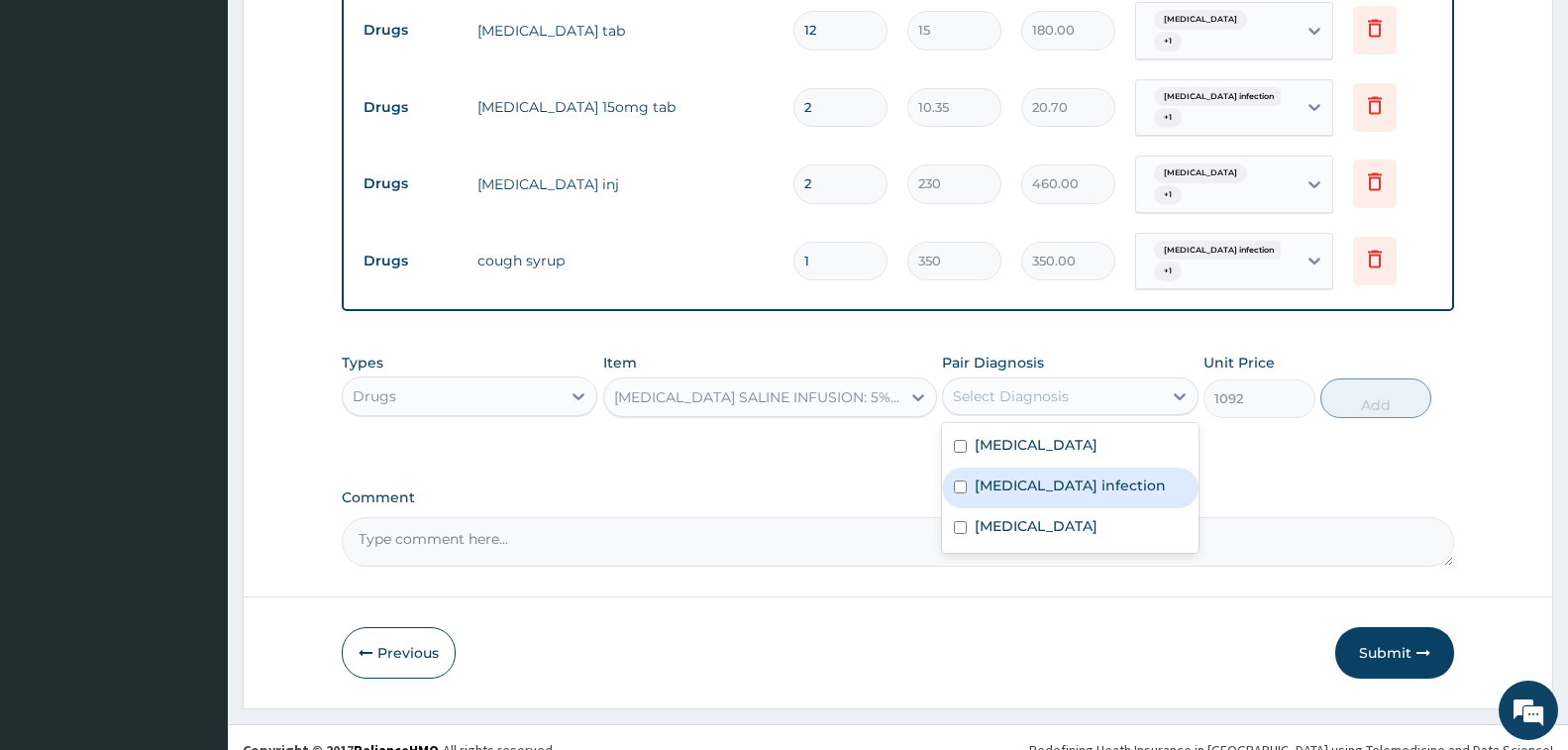
click at [1037, 476] on label "Salmonella infection" at bounding box center [1070, 486] width 191 height 20
checkbox input "true"
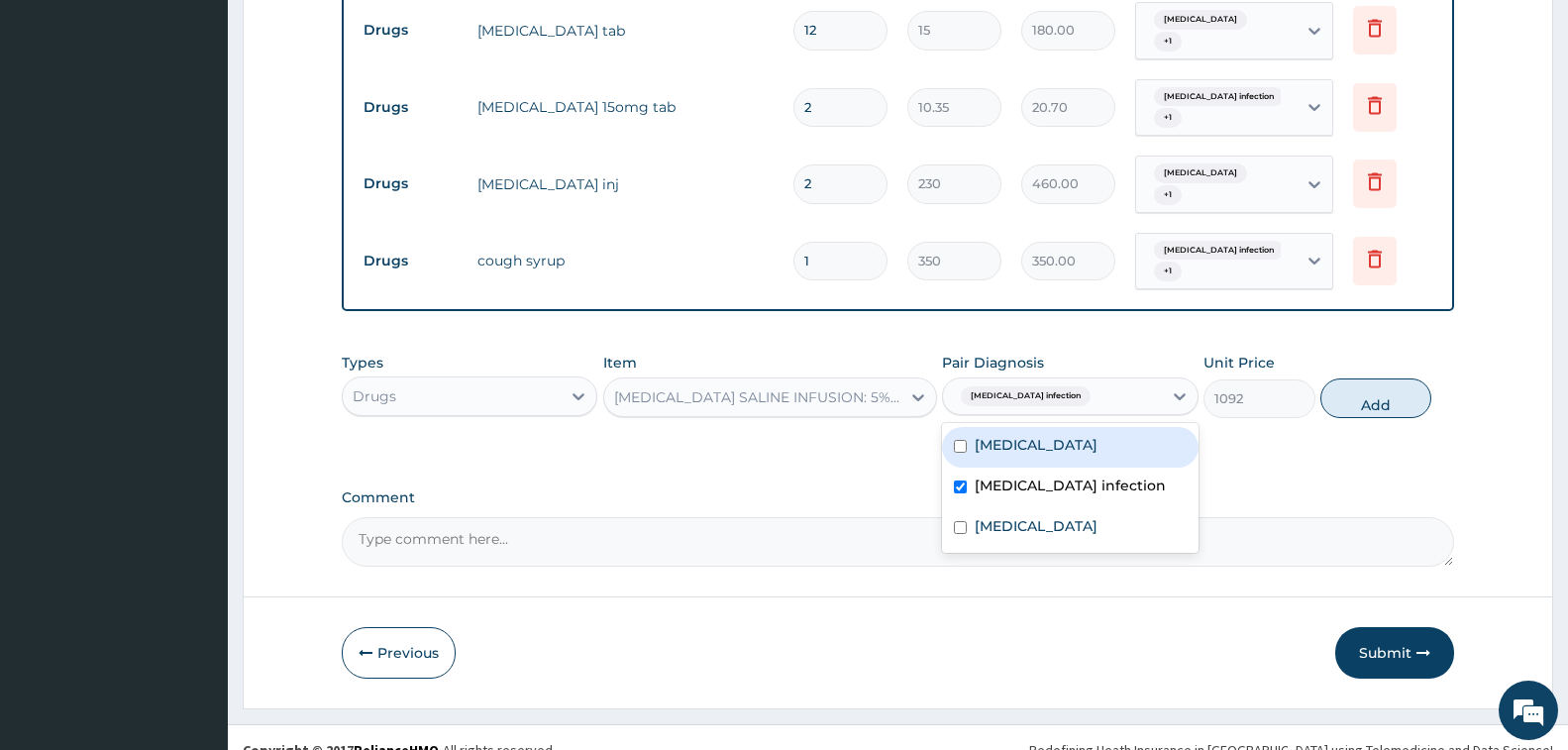
click at [1021, 435] on label "Malaria" at bounding box center [1036, 445] width 123 height 20
checkbox input "true"
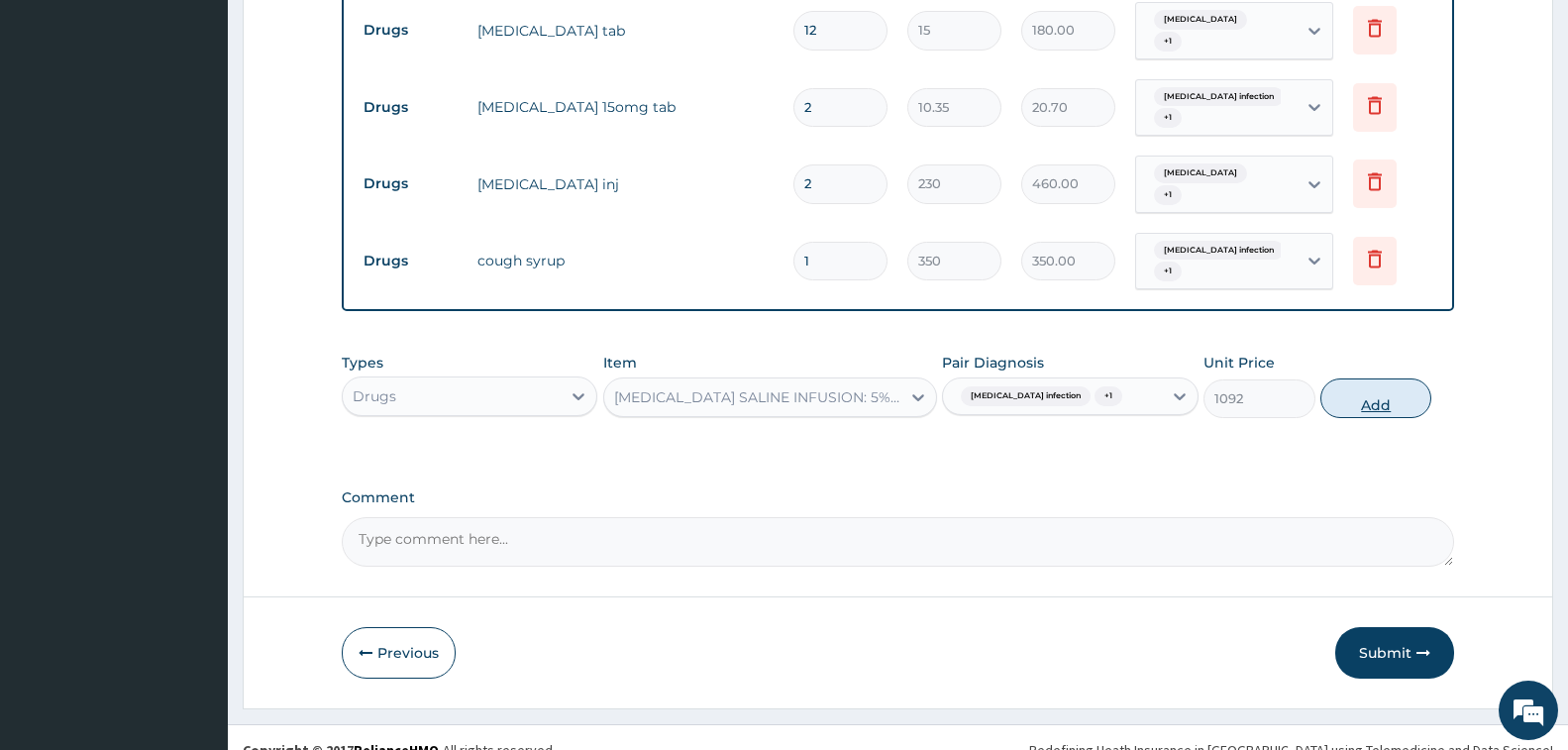
click at [1368, 378] on button "Add" at bounding box center [1376, 398] width 111 height 40
type input "0"
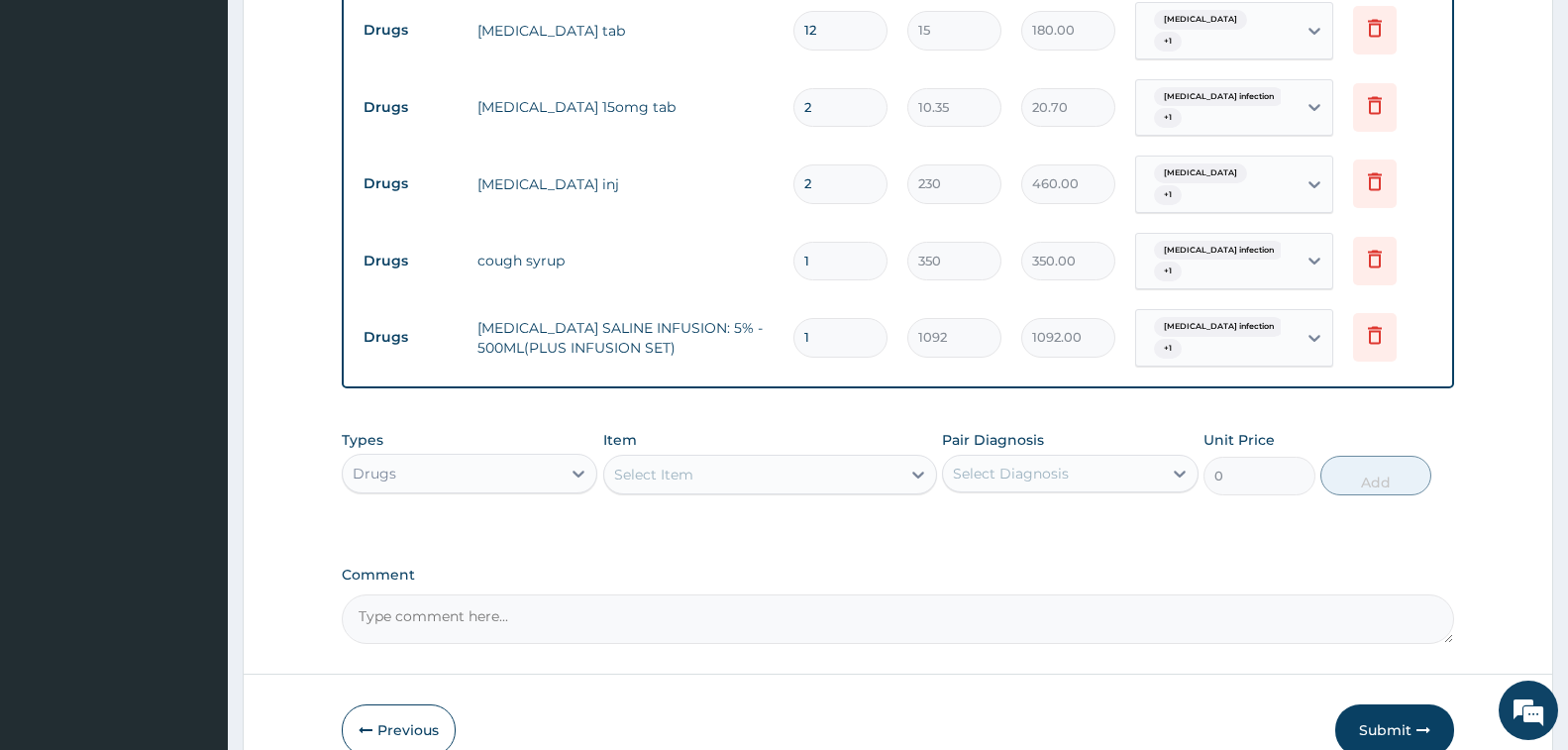
click at [722, 459] on div "Select Item" at bounding box center [752, 475] width 296 height 32
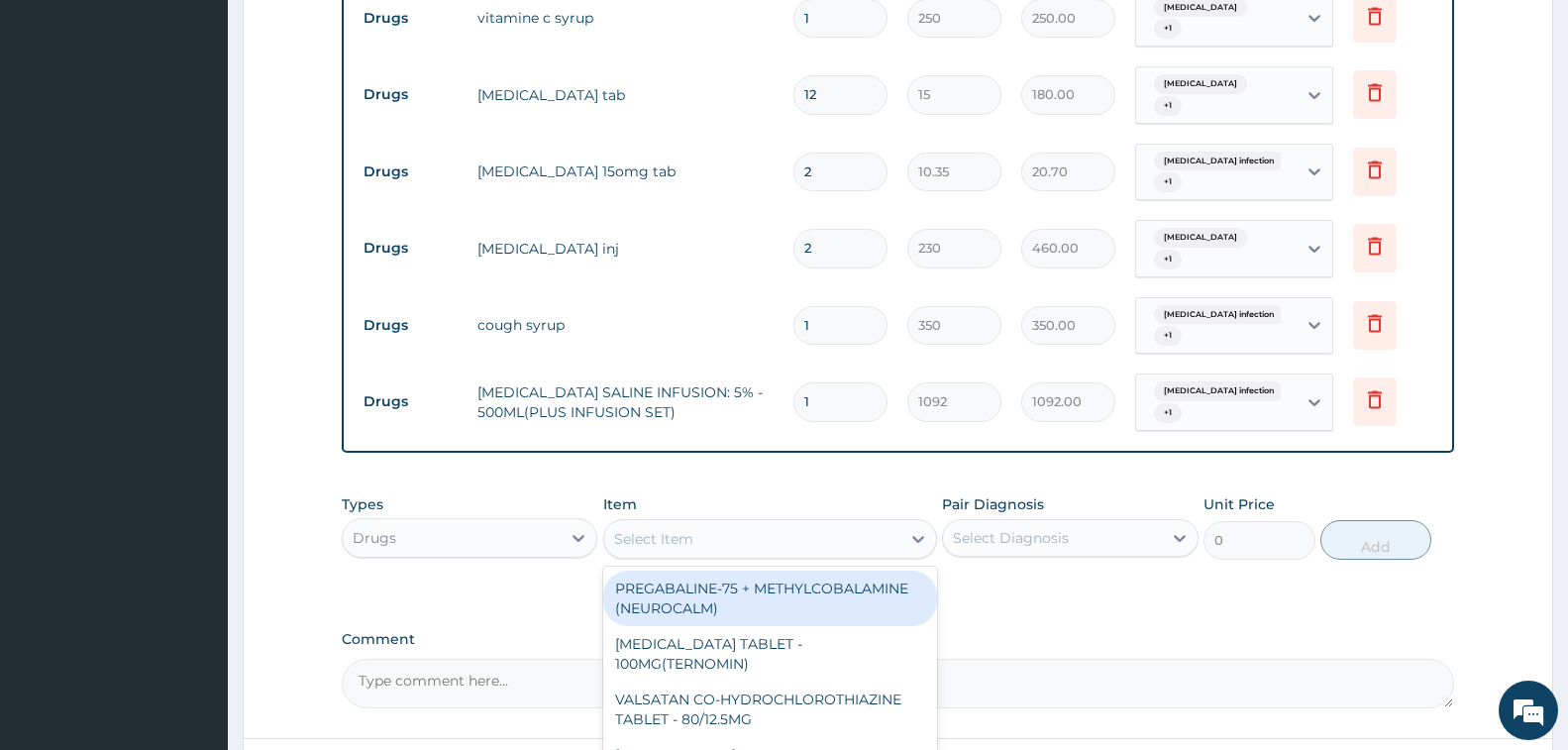
scroll to position [776, 0]
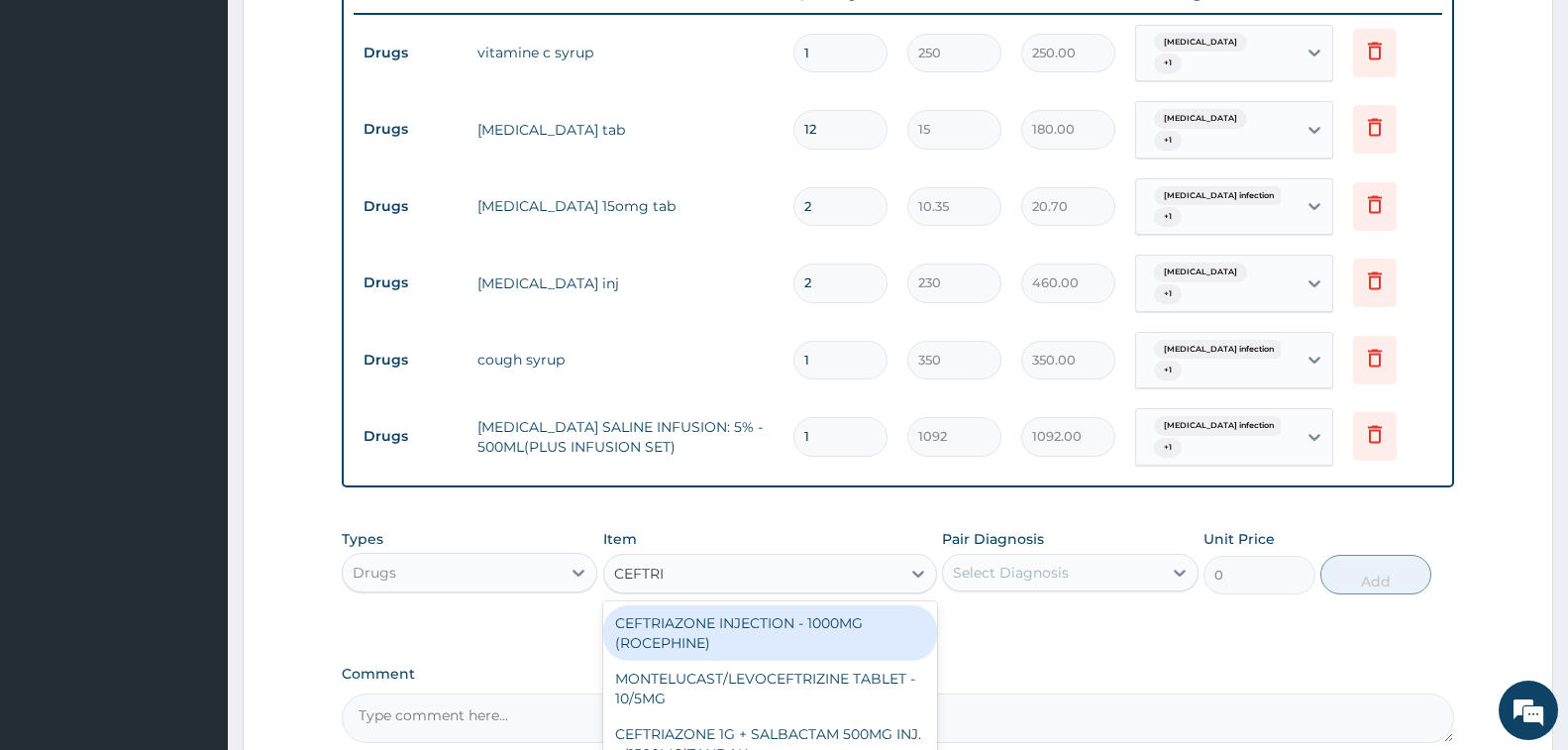
type input "CEFTRIA"
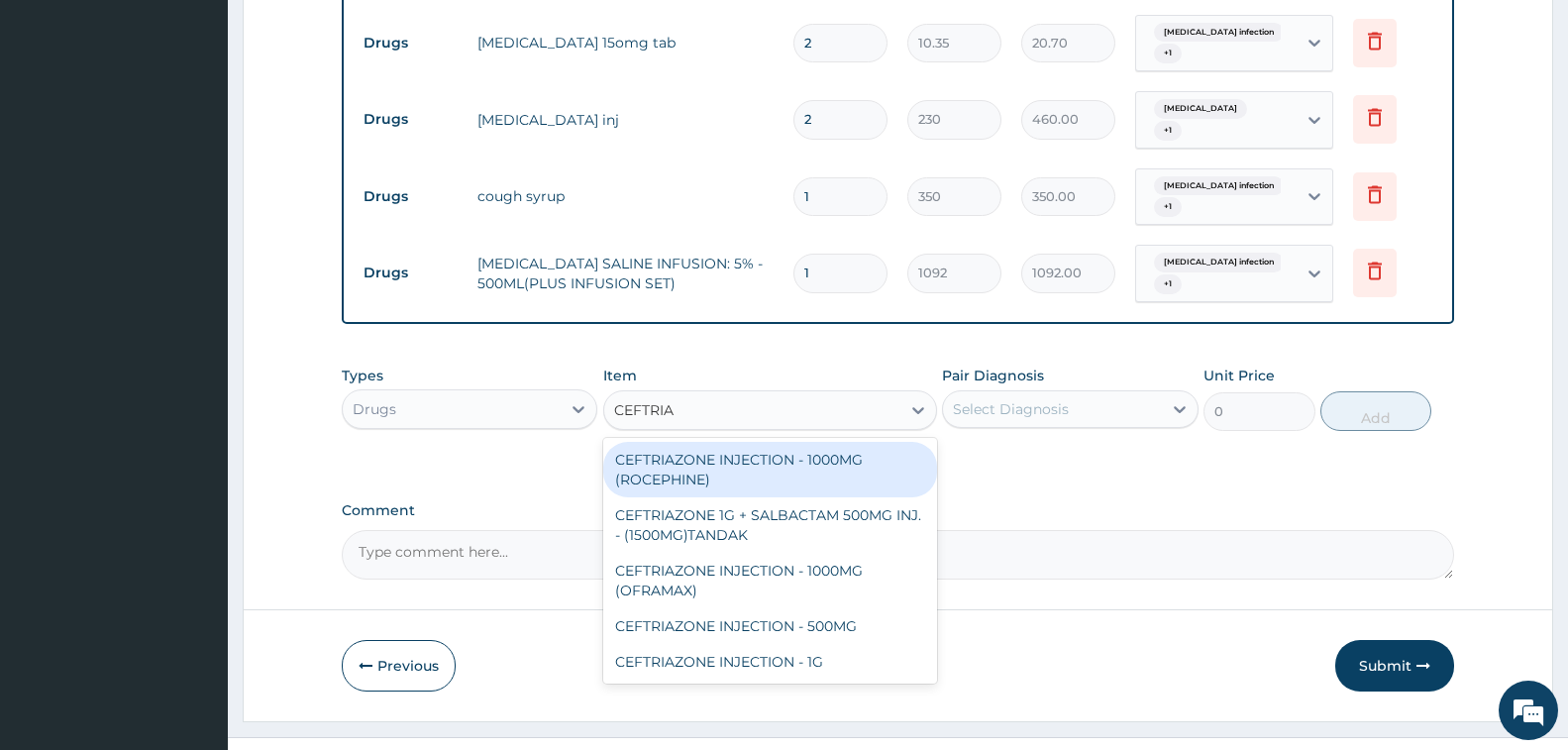
scroll to position [951, 0]
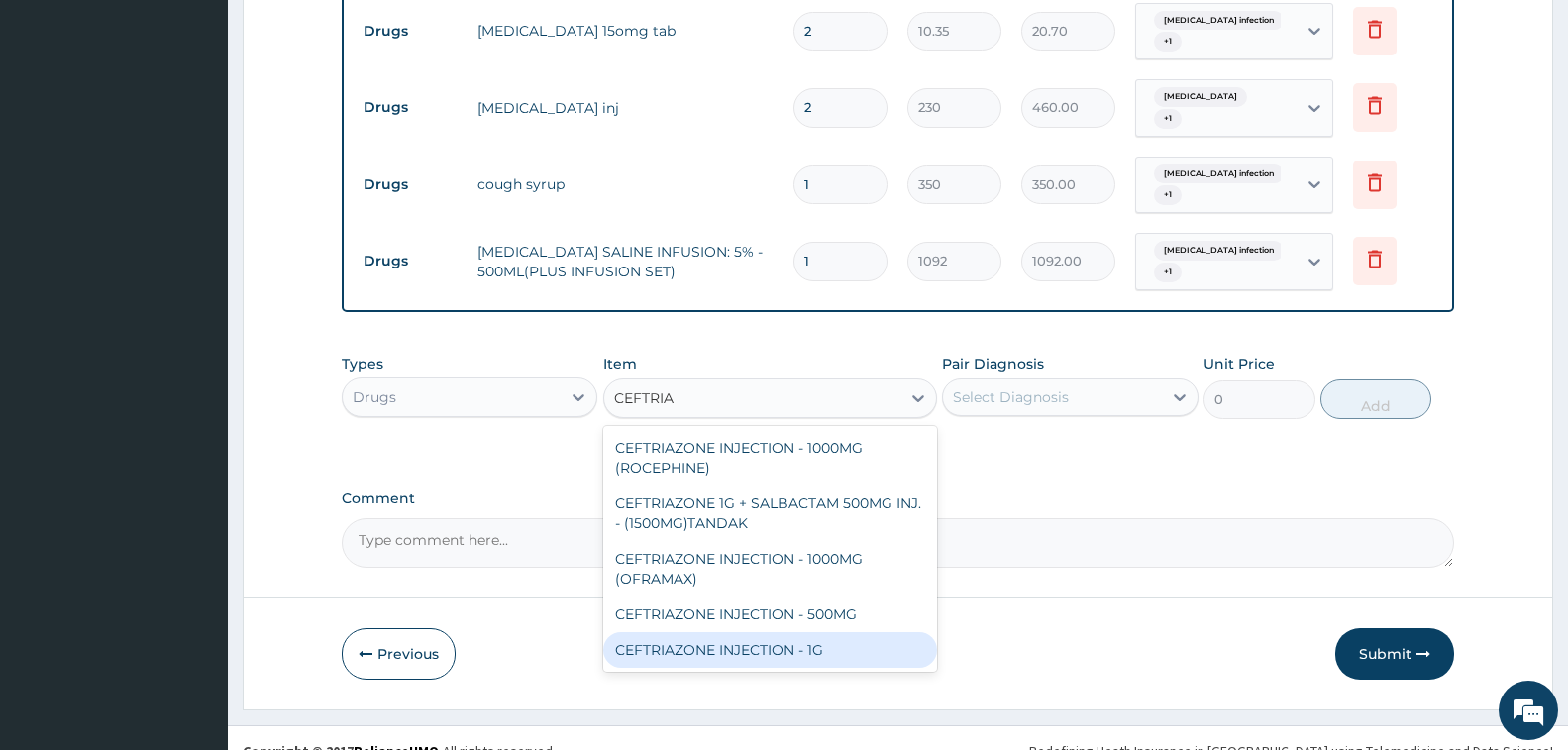
click at [815, 632] on div "CEFTRIAZONE INJECTION - 1G" at bounding box center [770, 650] width 334 height 36
type input "1652"
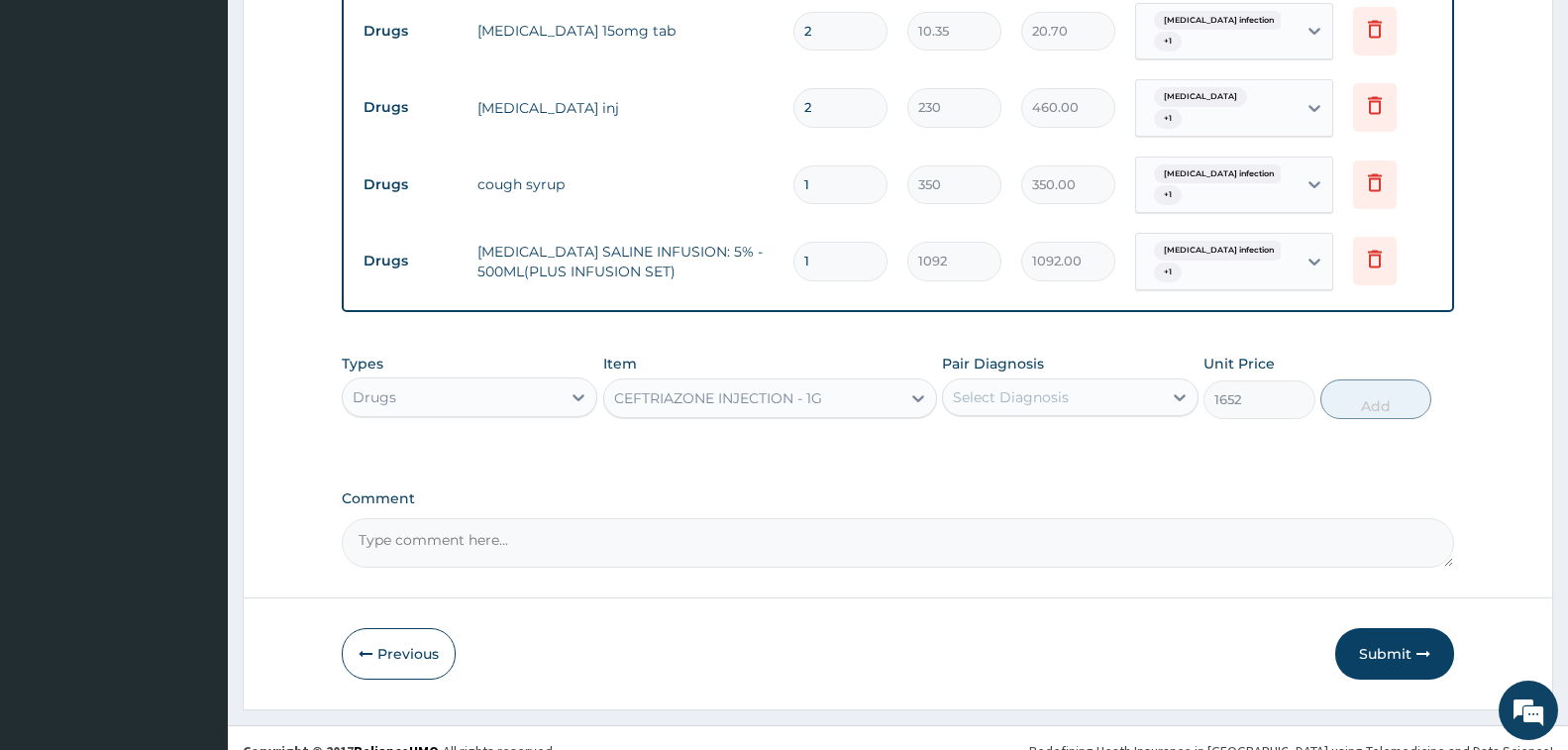
click at [1020, 387] on div "Select Diagnosis" at bounding box center [1011, 397] width 116 height 20
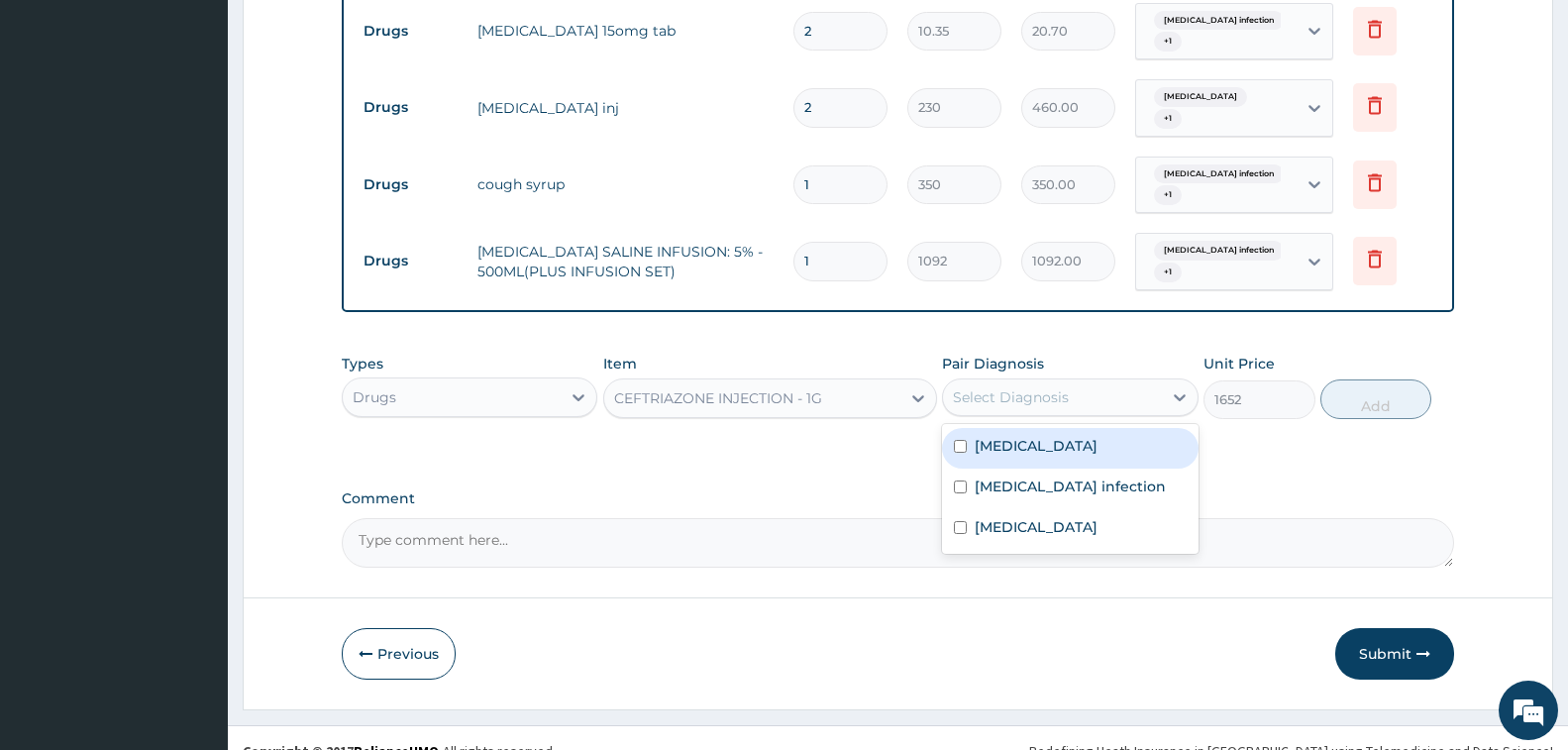
click at [1032, 435] on div "Malaria" at bounding box center [1069, 448] width 255 height 41
checkbox input "true"
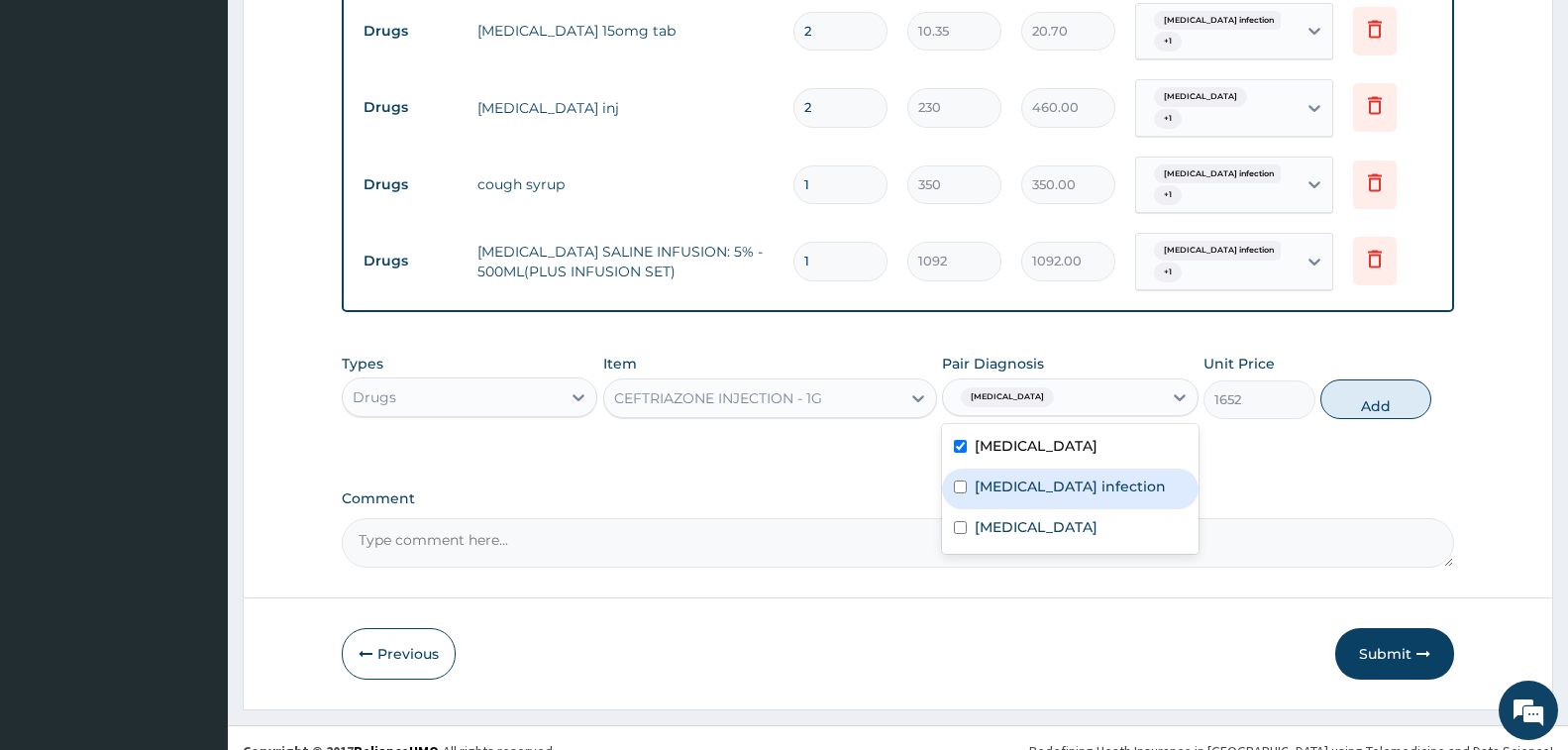
click at [1051, 477] on div "Salmonella infection" at bounding box center [1069, 489] width 255 height 41
checkbox input "true"
click at [1372, 379] on button "Add" at bounding box center [1376, 399] width 111 height 40
type input "0"
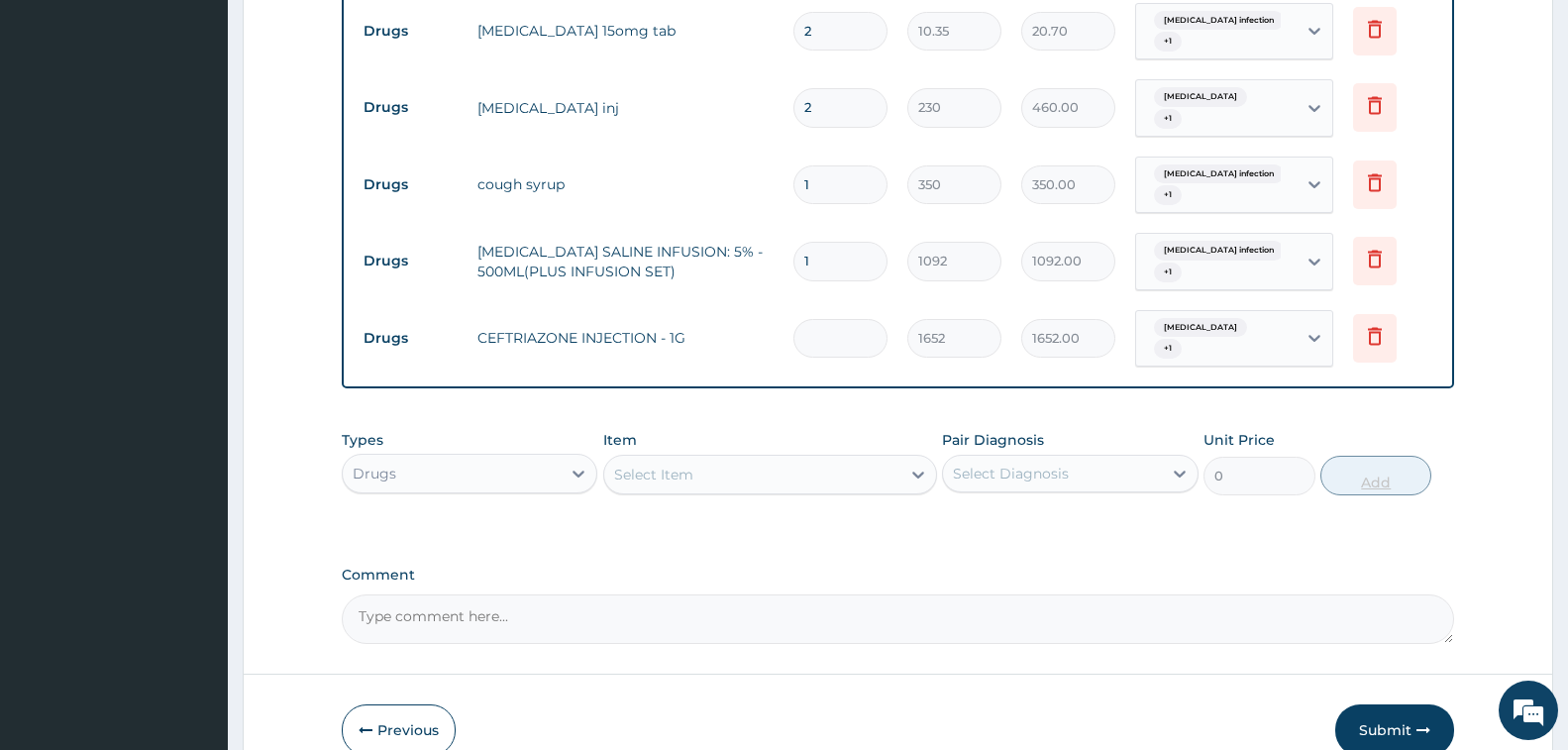
type input "0.00"
type input "2"
type input "3304.00"
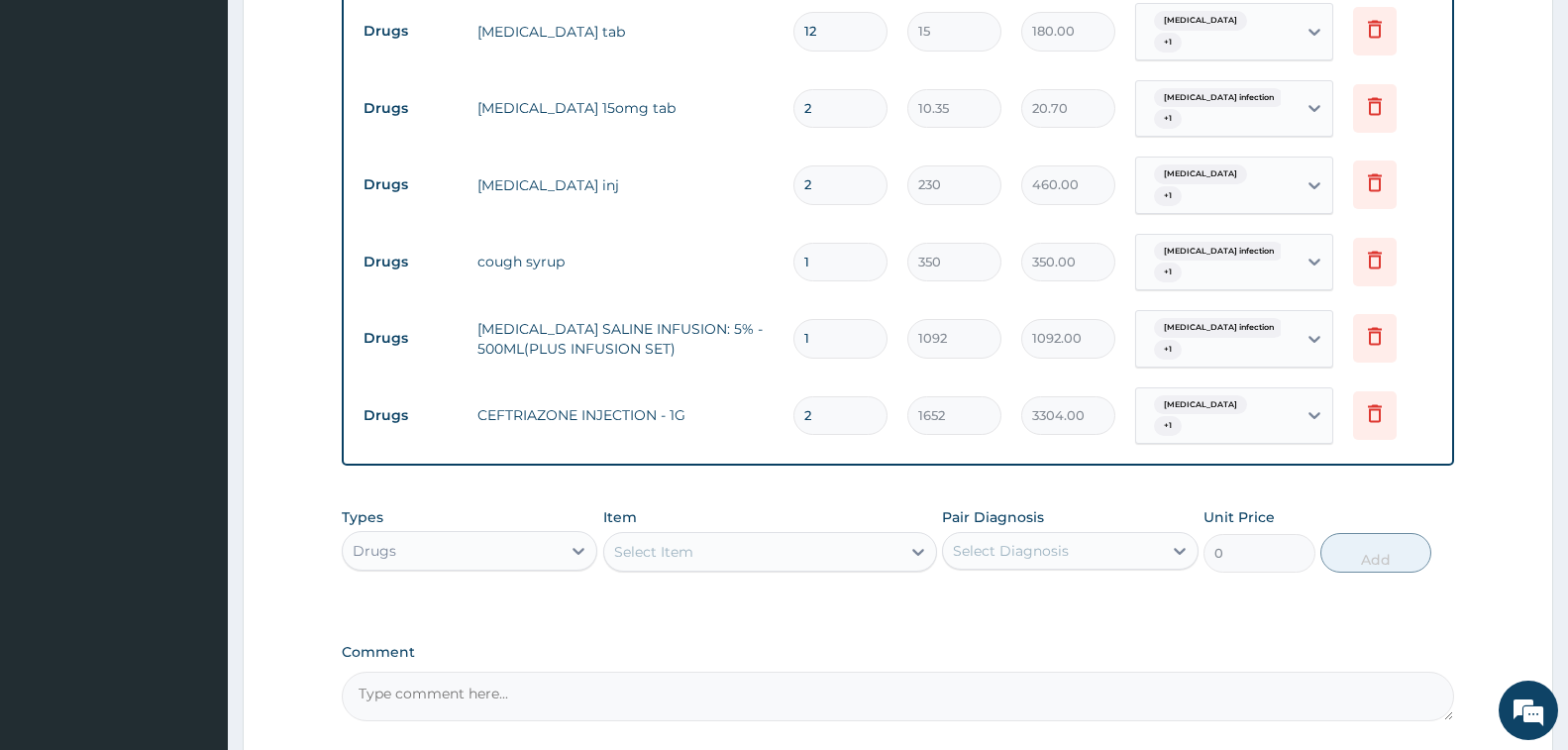
scroll to position [851, 0]
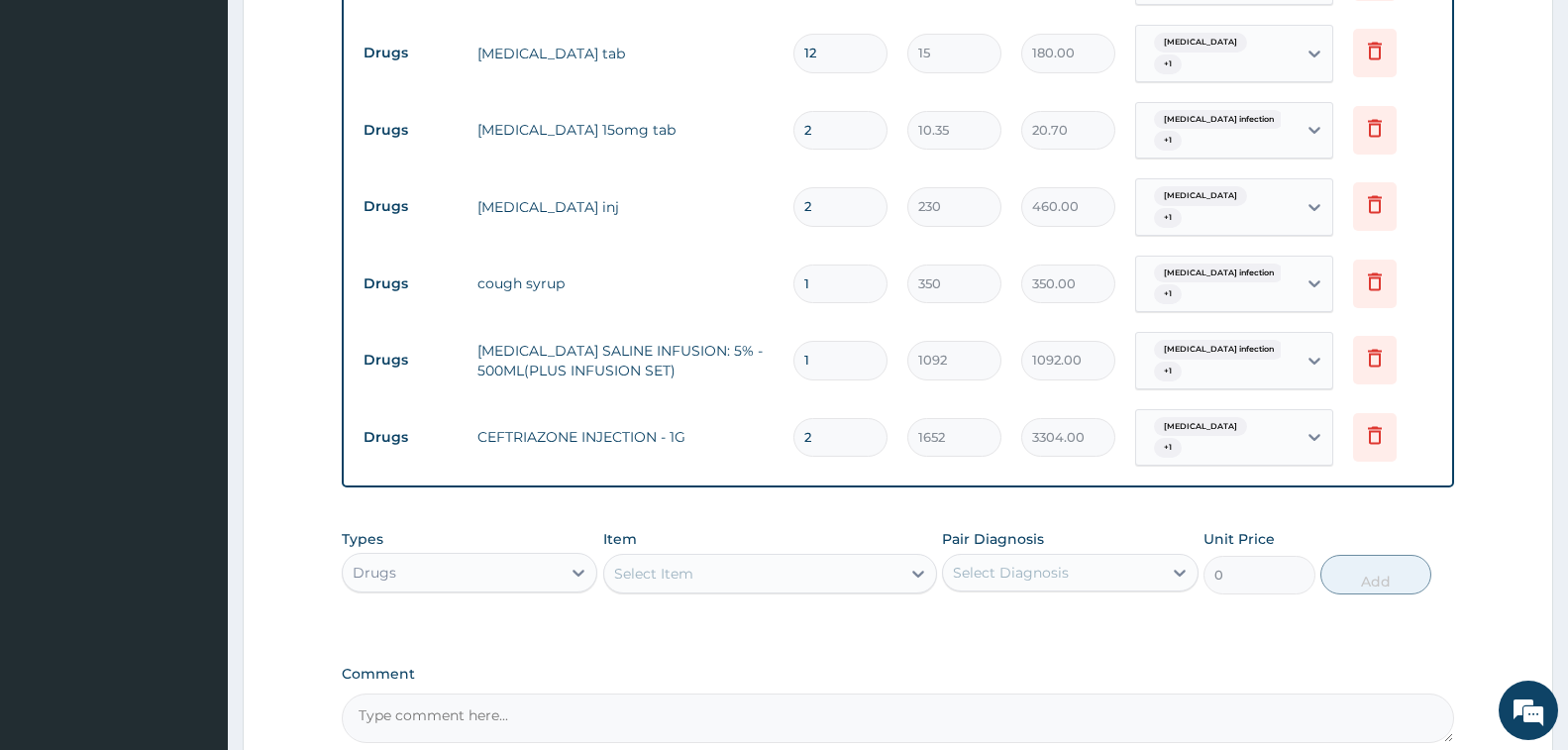
type input "2"
click at [747, 557] on div "Select Item" at bounding box center [752, 573] width 296 height 32
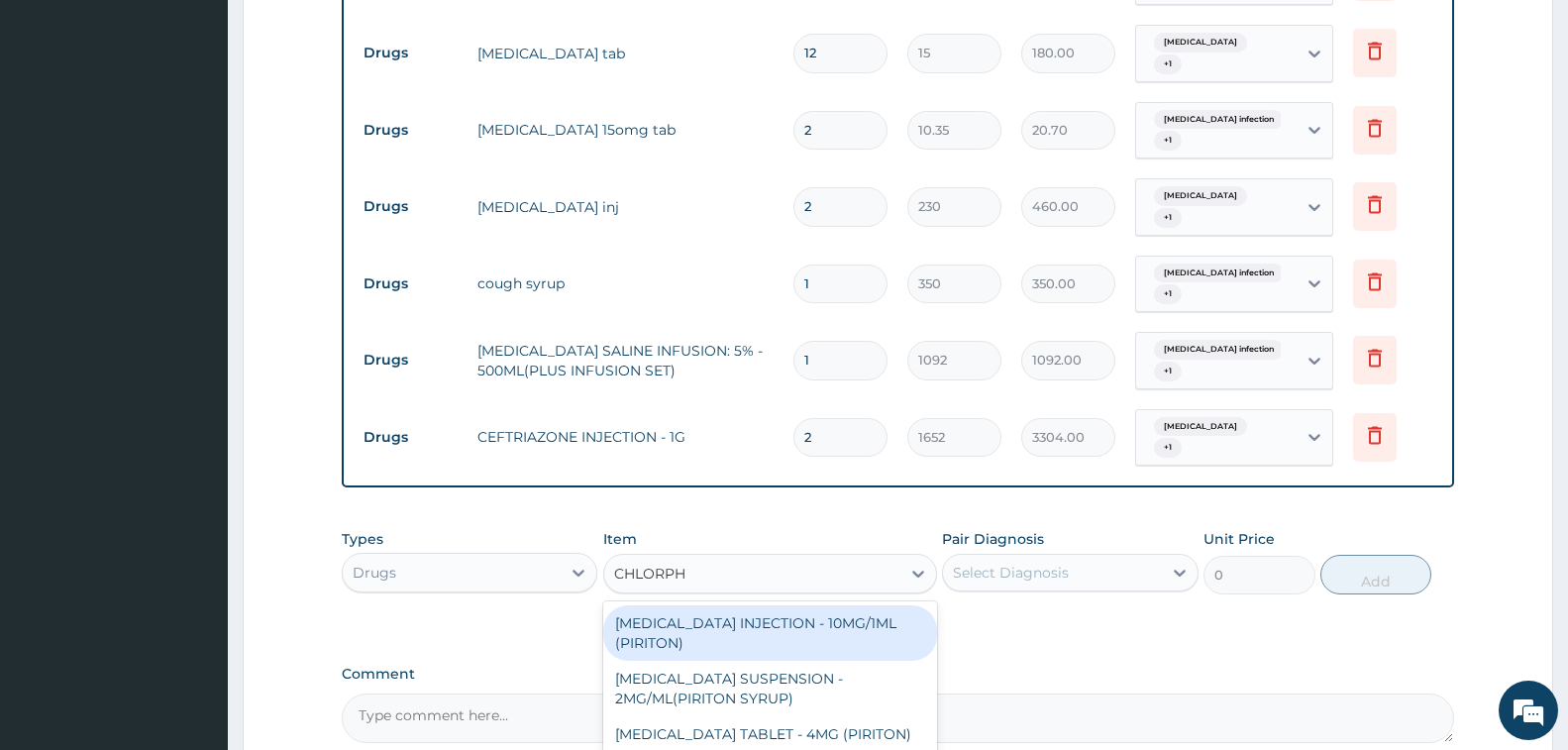
type input "CHLORPHE"
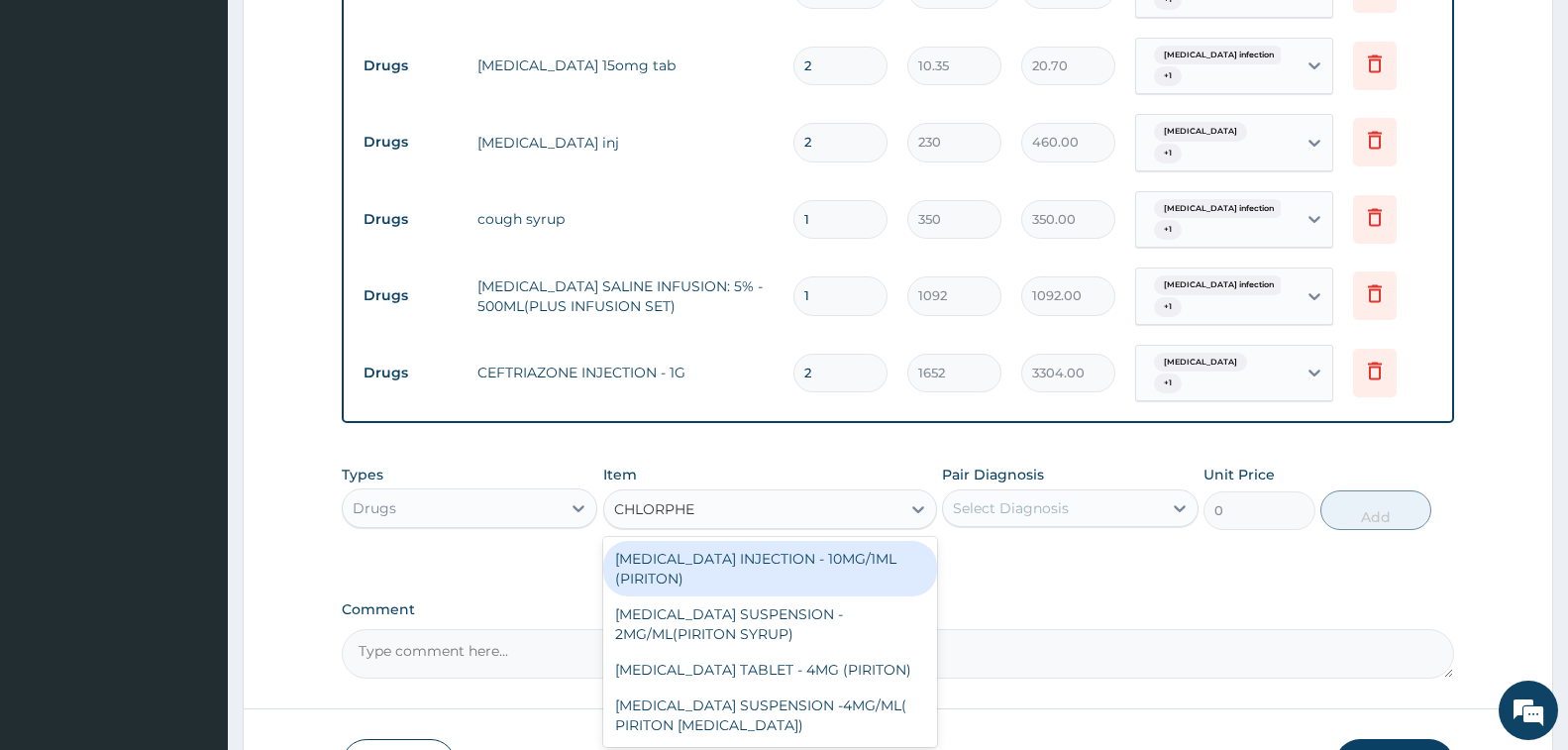
scroll to position [951, 0]
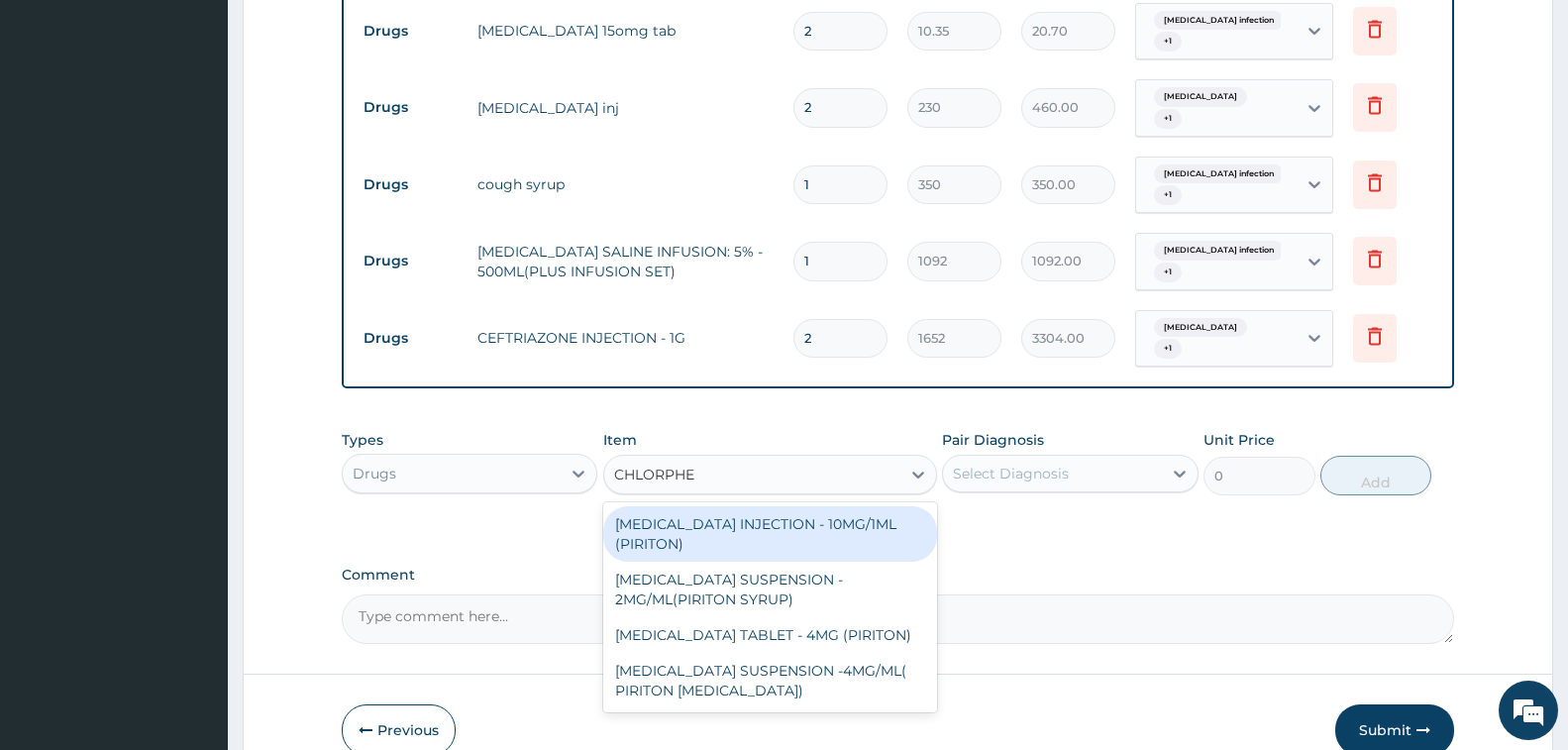
click at [829, 506] on div "CHLORPHENIRAMINE INJECTION - 10MG/1ML (PIRITON)" at bounding box center [770, 533] width 334 height 56
type input "364"
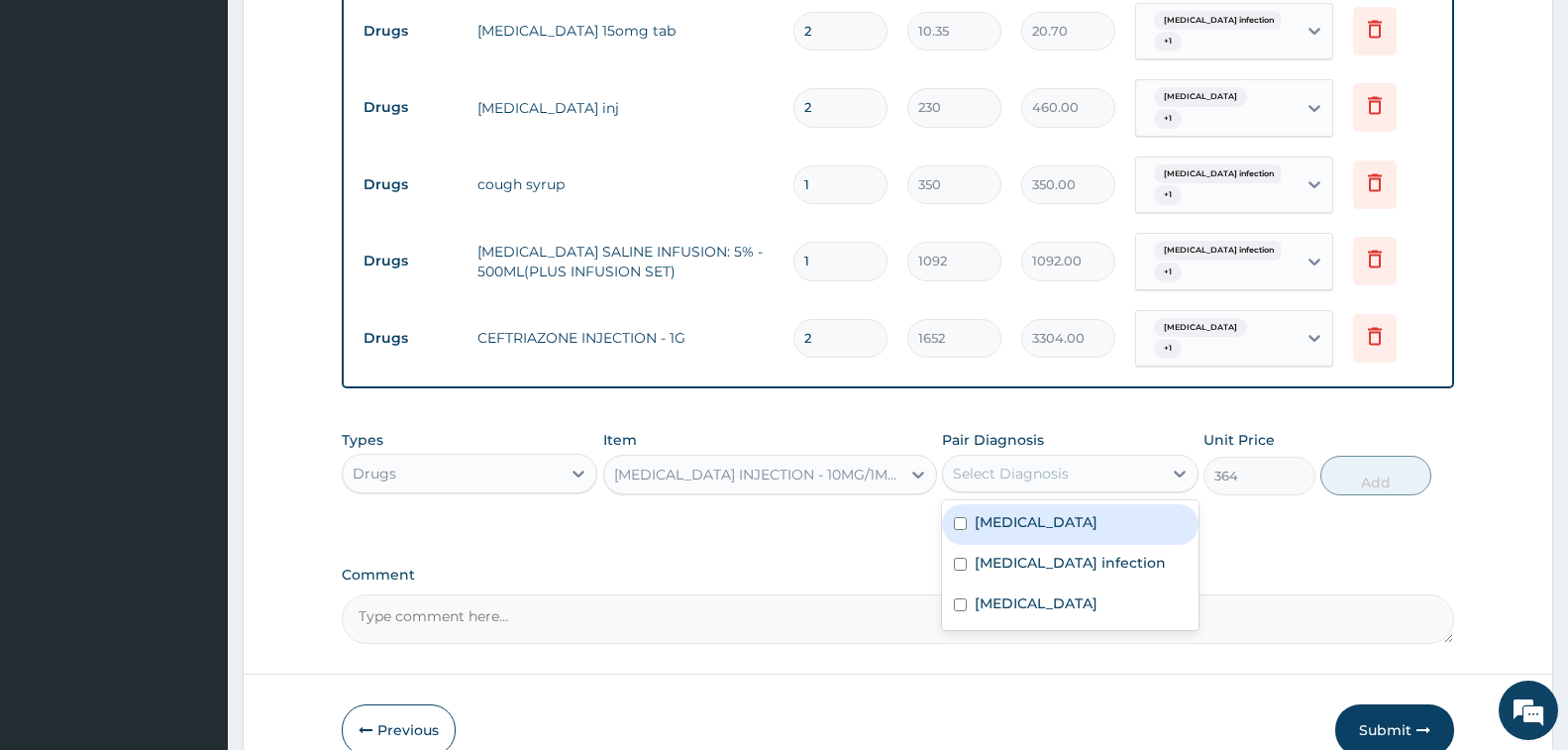
click at [1036, 464] on div "Select Diagnosis" at bounding box center [1011, 474] width 116 height 20
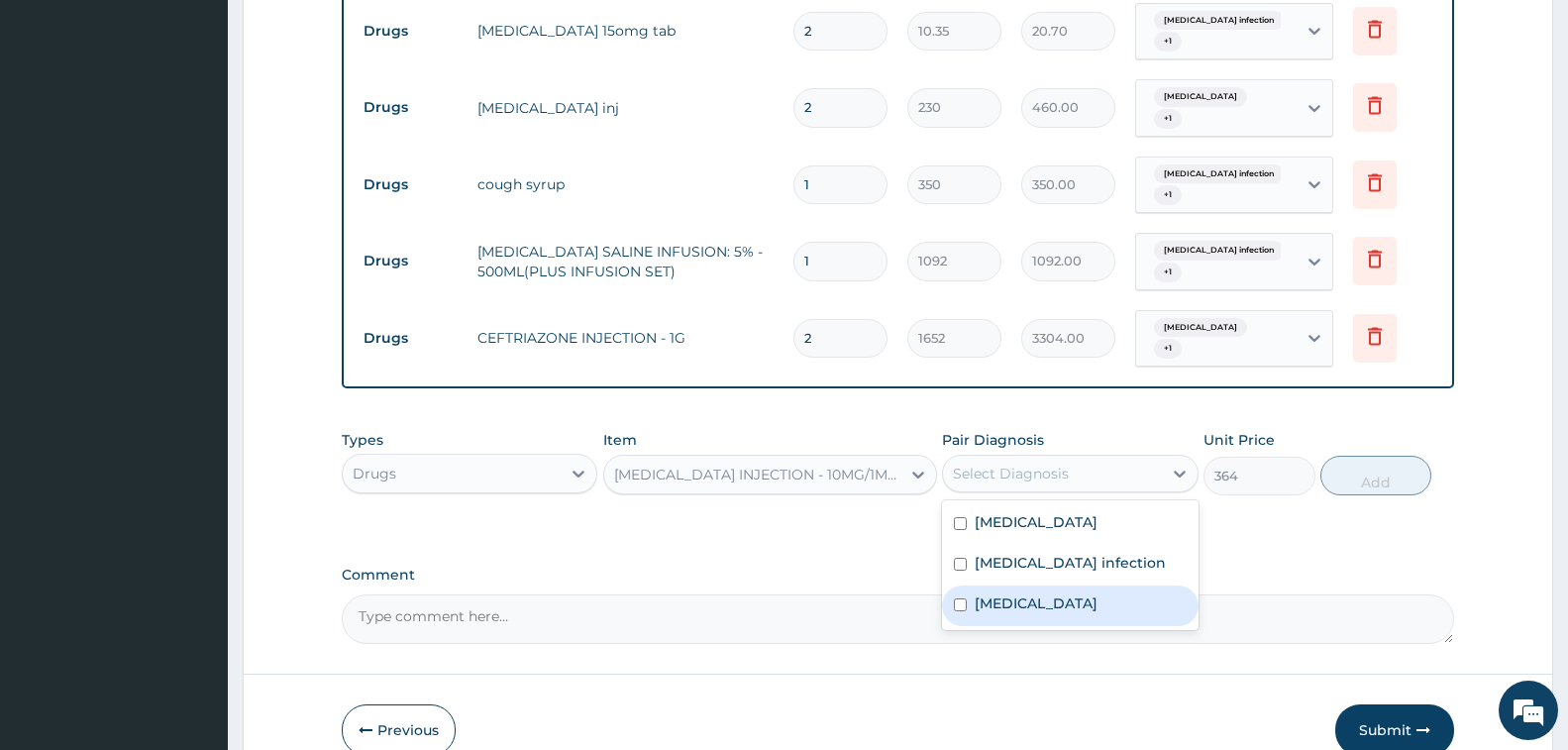
click at [1069, 593] on label "Allergic rhinitis" at bounding box center [1036, 603] width 123 height 20
checkbox input "true"
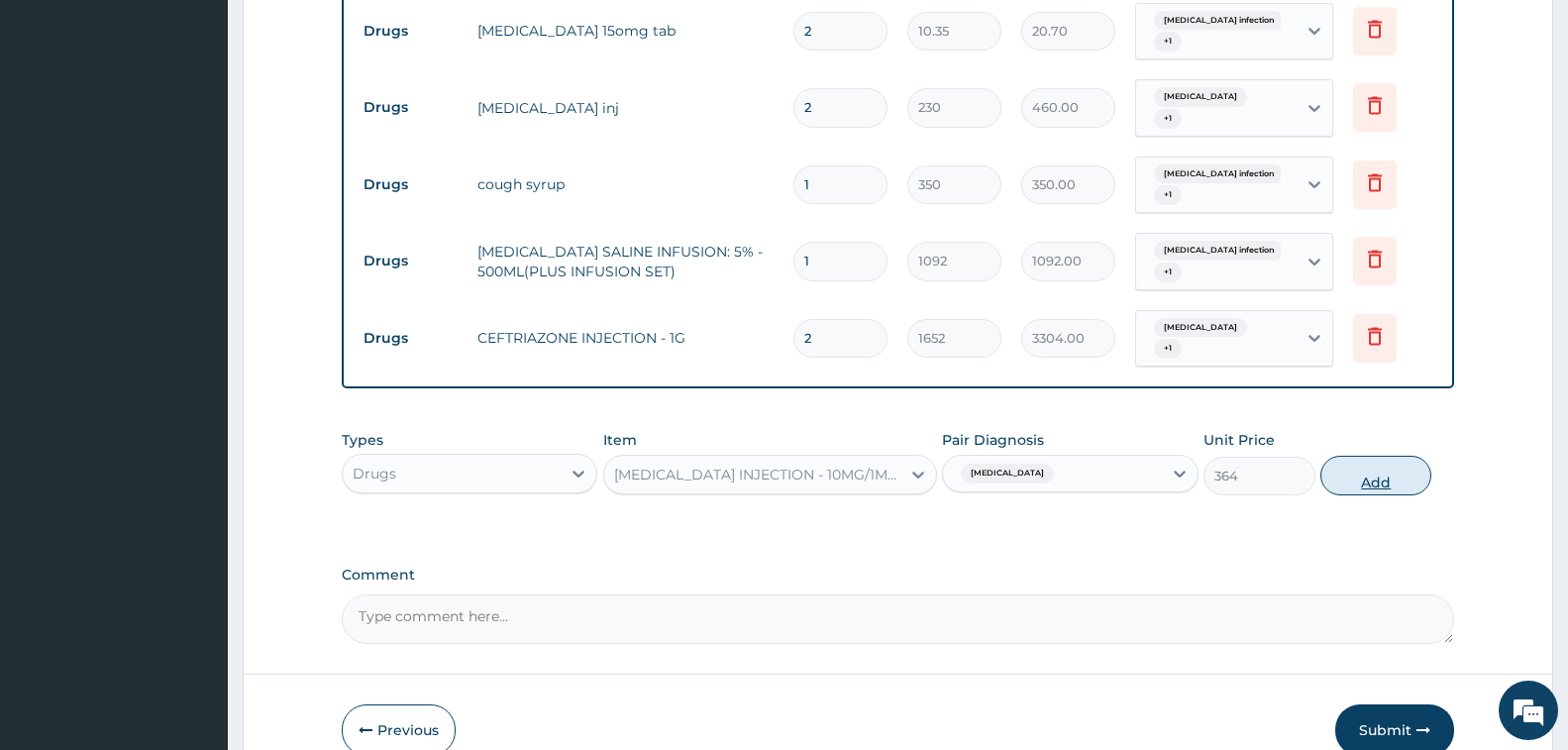
click at [1377, 456] on button "Add" at bounding box center [1376, 476] width 111 height 40
type input "0"
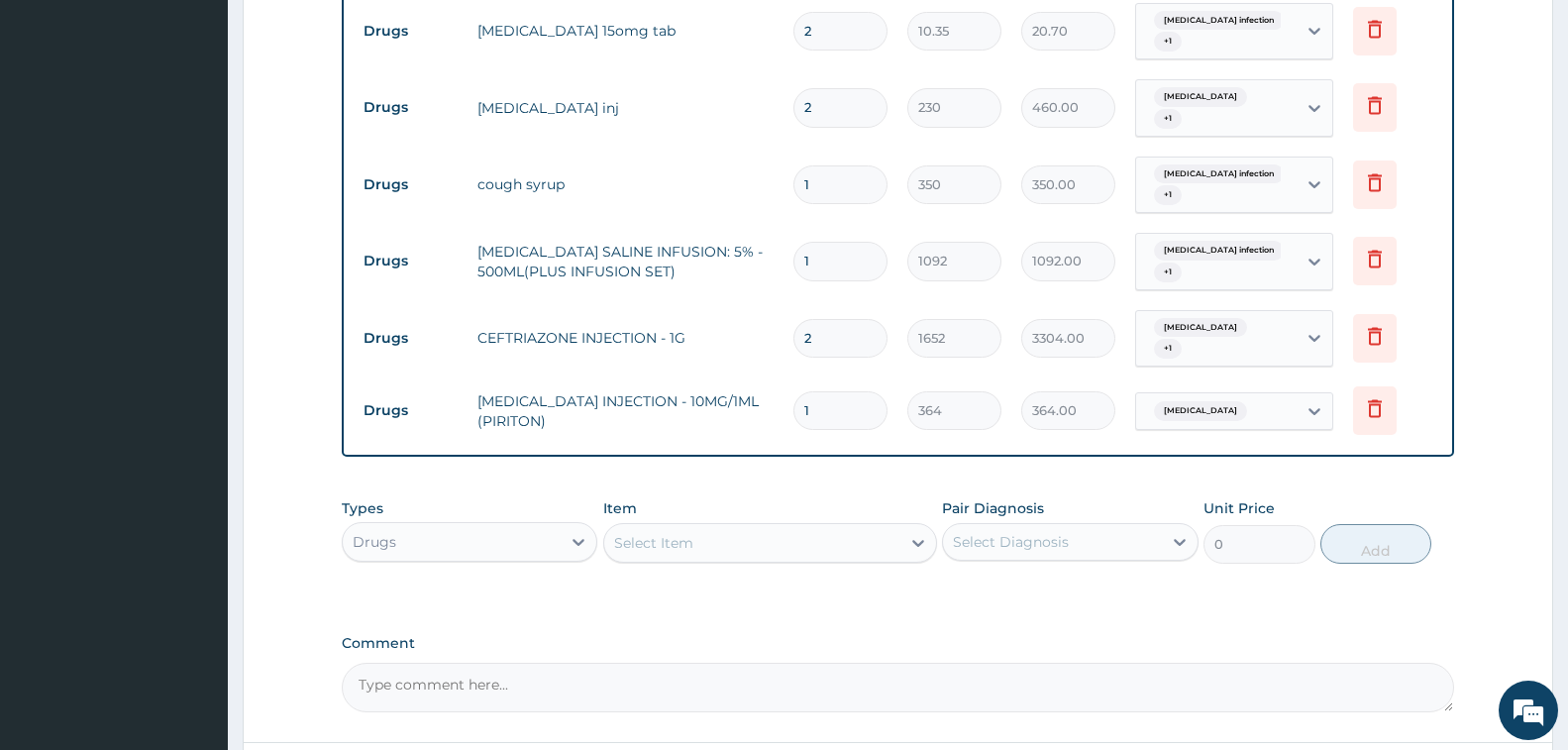
click at [779, 526] on div "Select Item" at bounding box center [752, 542] width 296 height 32
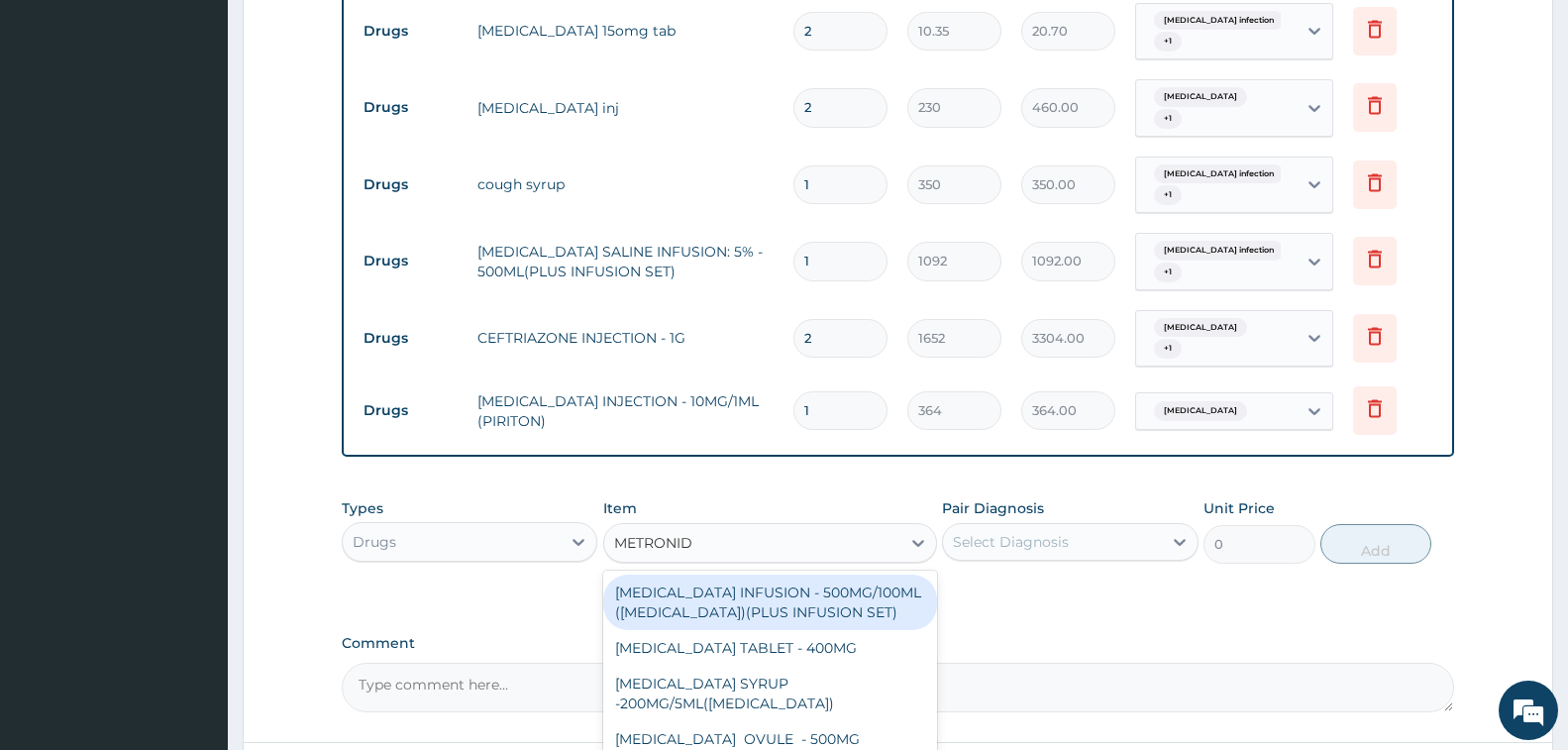
type input "METRONIDA"
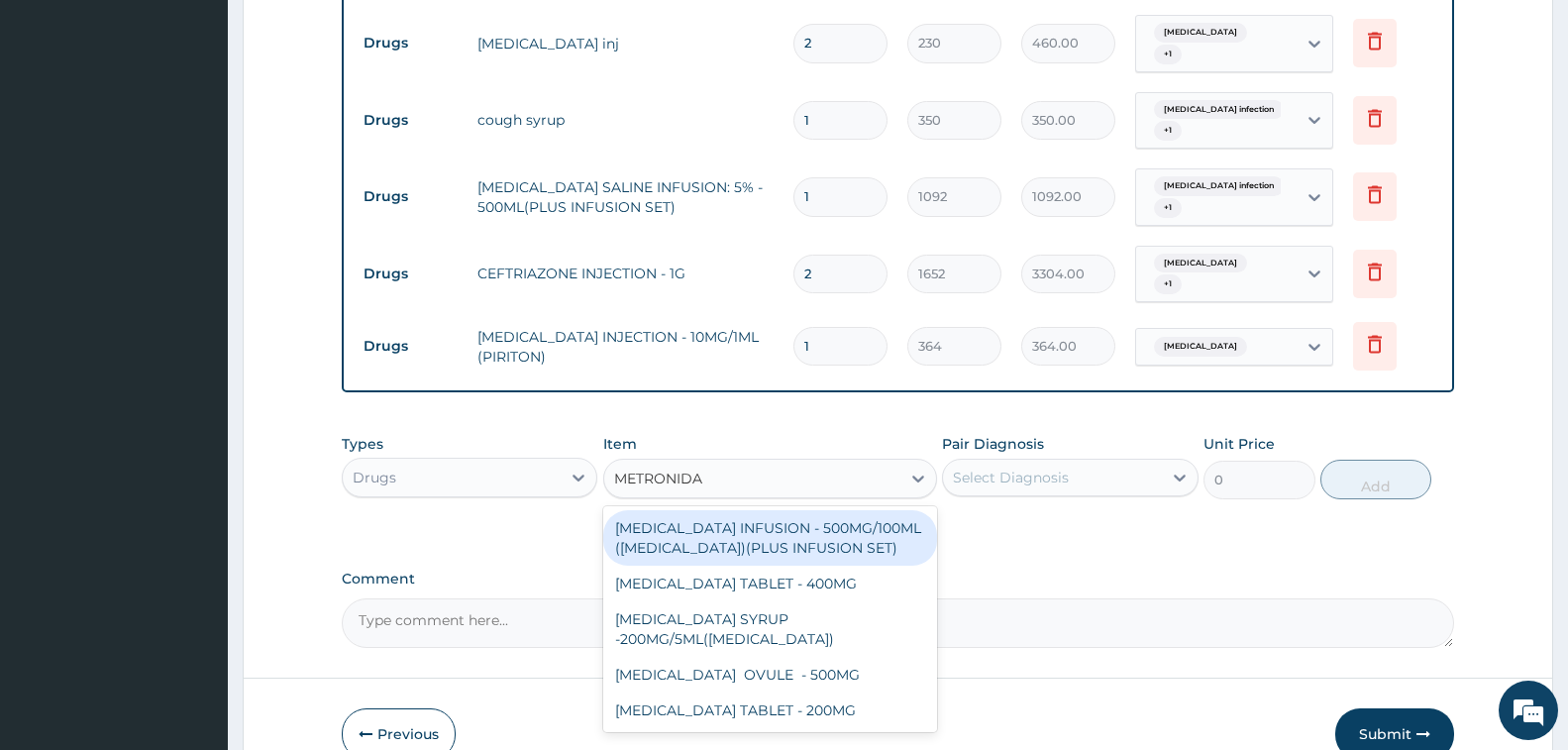
scroll to position [1050, 0]
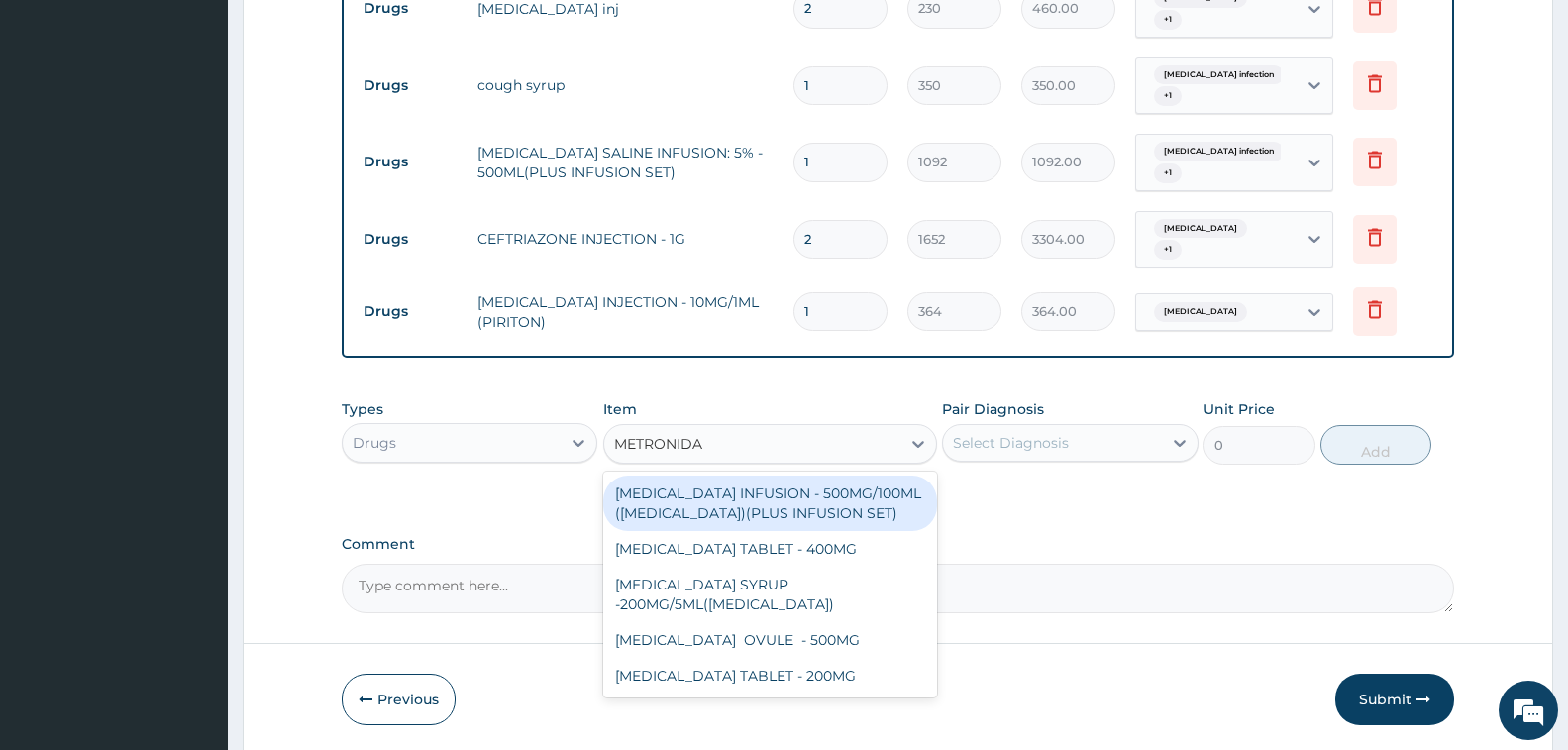
click at [791, 481] on div "METRONIDAZOLE INFUSION - 500MG/100ML (FLAGYL)(PLUS INFUSION SET)" at bounding box center [770, 504] width 334 height 56
type input "923.9999999999999"
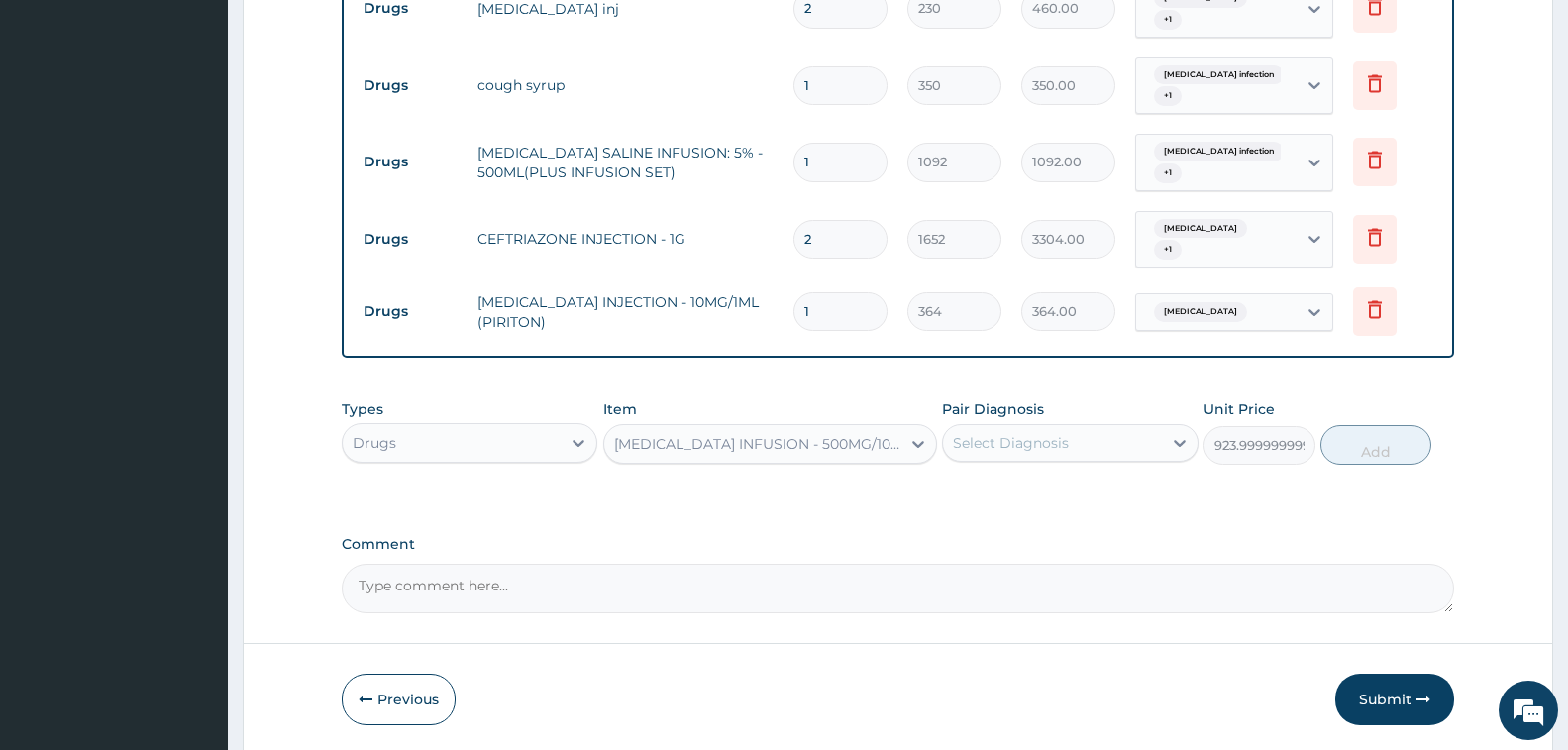
click at [1007, 433] on div "Select Diagnosis" at bounding box center [1011, 443] width 116 height 20
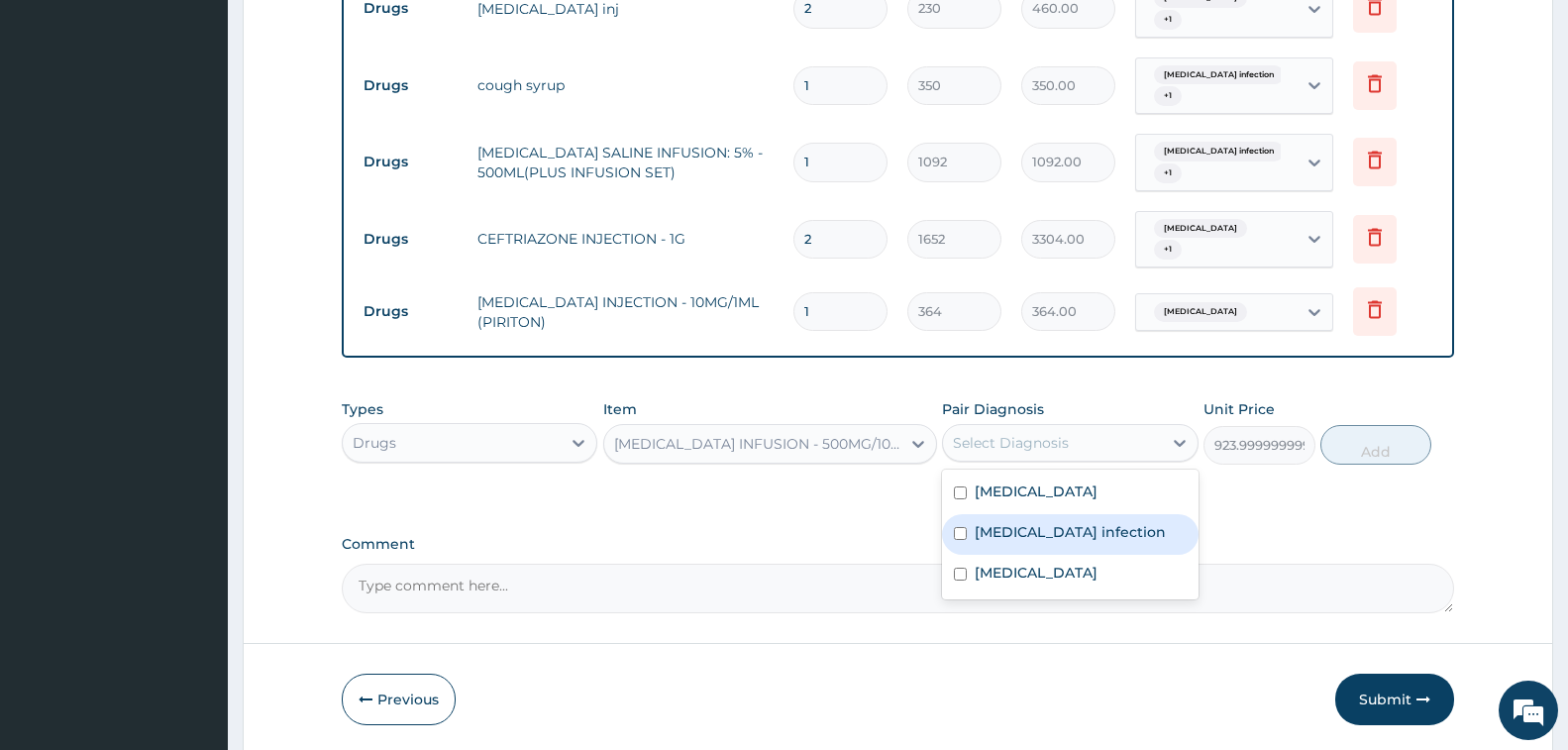
click at [1045, 522] on label "Salmonella infection" at bounding box center [1070, 531] width 191 height 20
checkbox input "true"
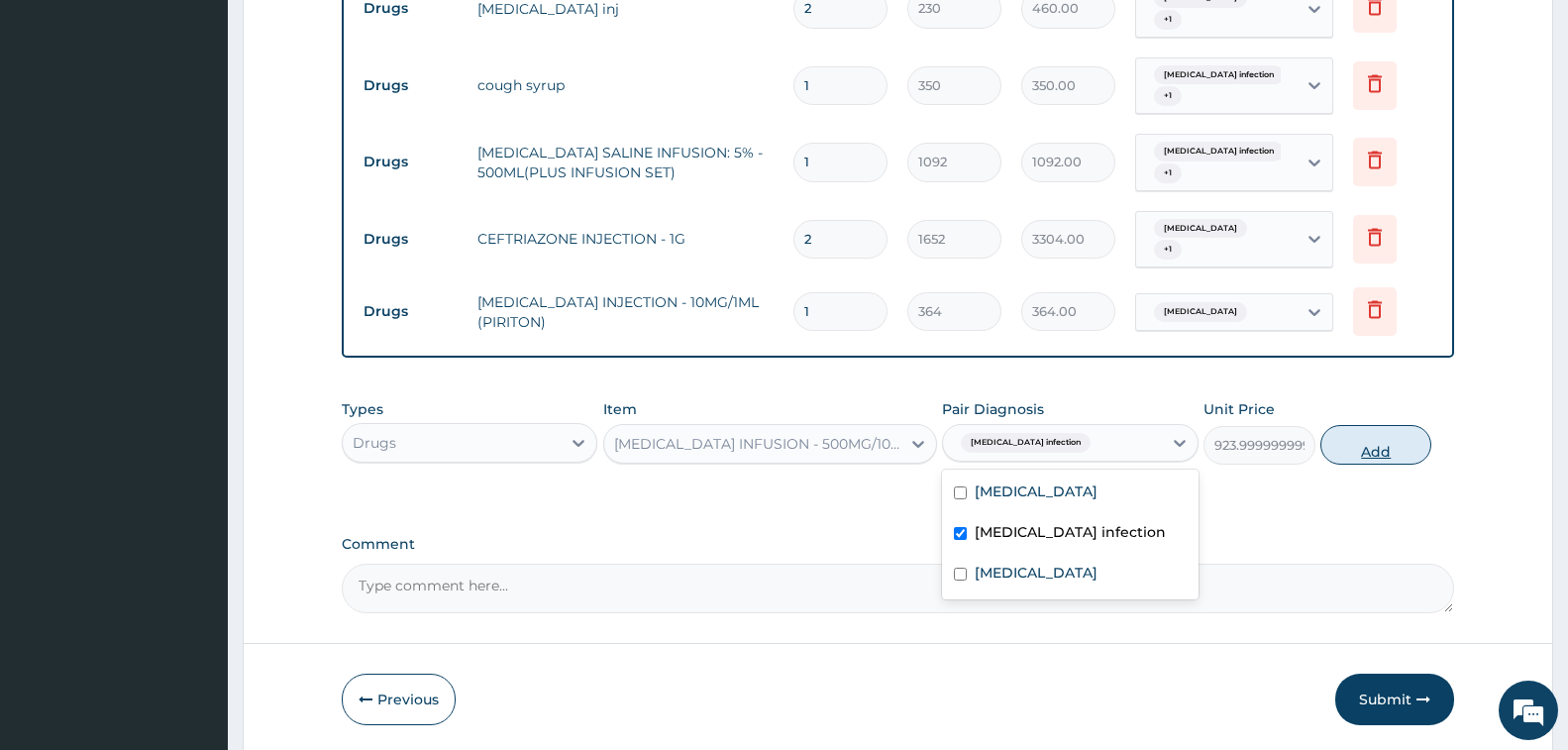
click at [1372, 425] on button "Add" at bounding box center [1376, 445] width 111 height 40
type input "0"
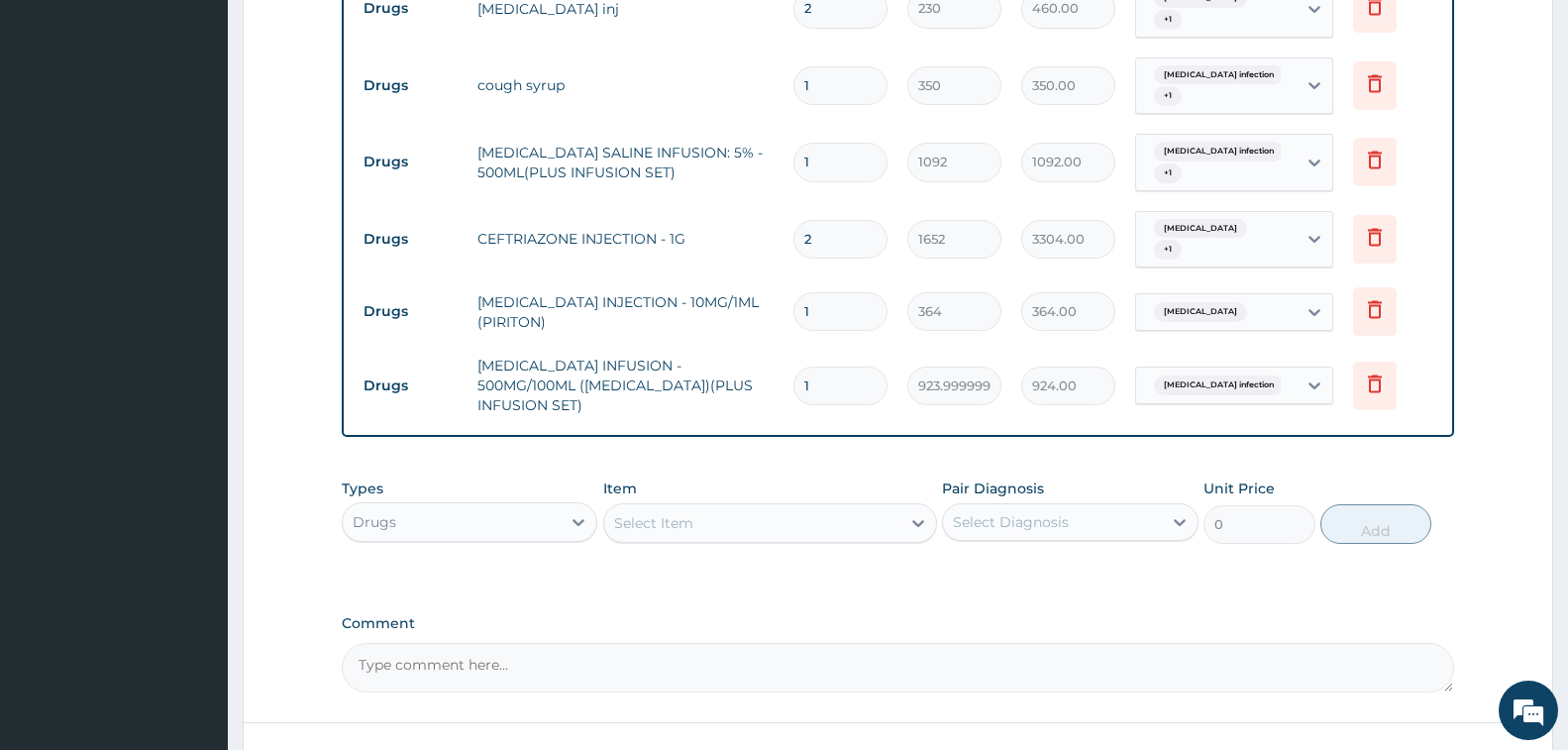
type input "0.00"
type input "2"
type input "1848.00"
type input "2"
click at [770, 507] on div "Select Item" at bounding box center [752, 523] width 296 height 32
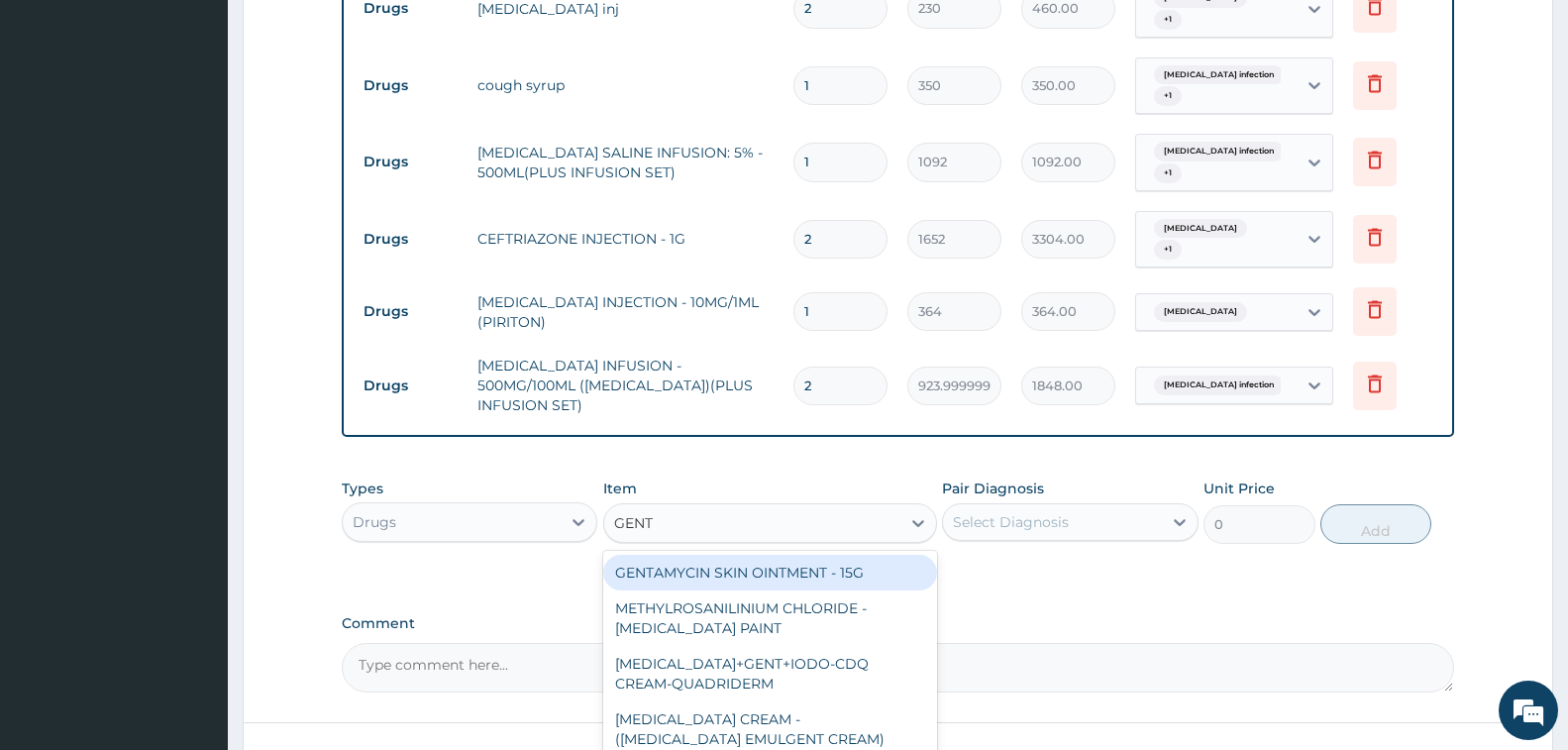
type input "GENTA"
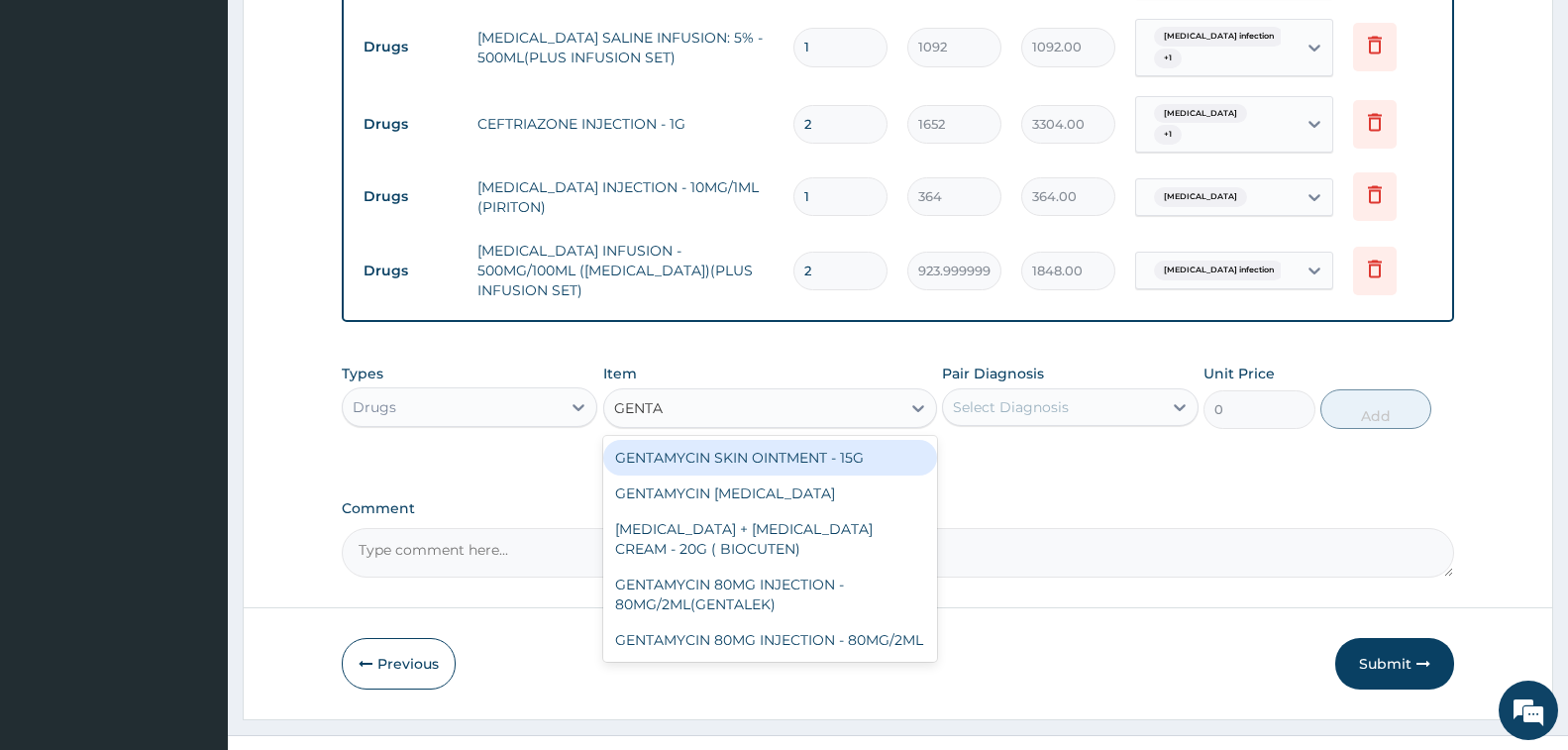
scroll to position [1166, 0]
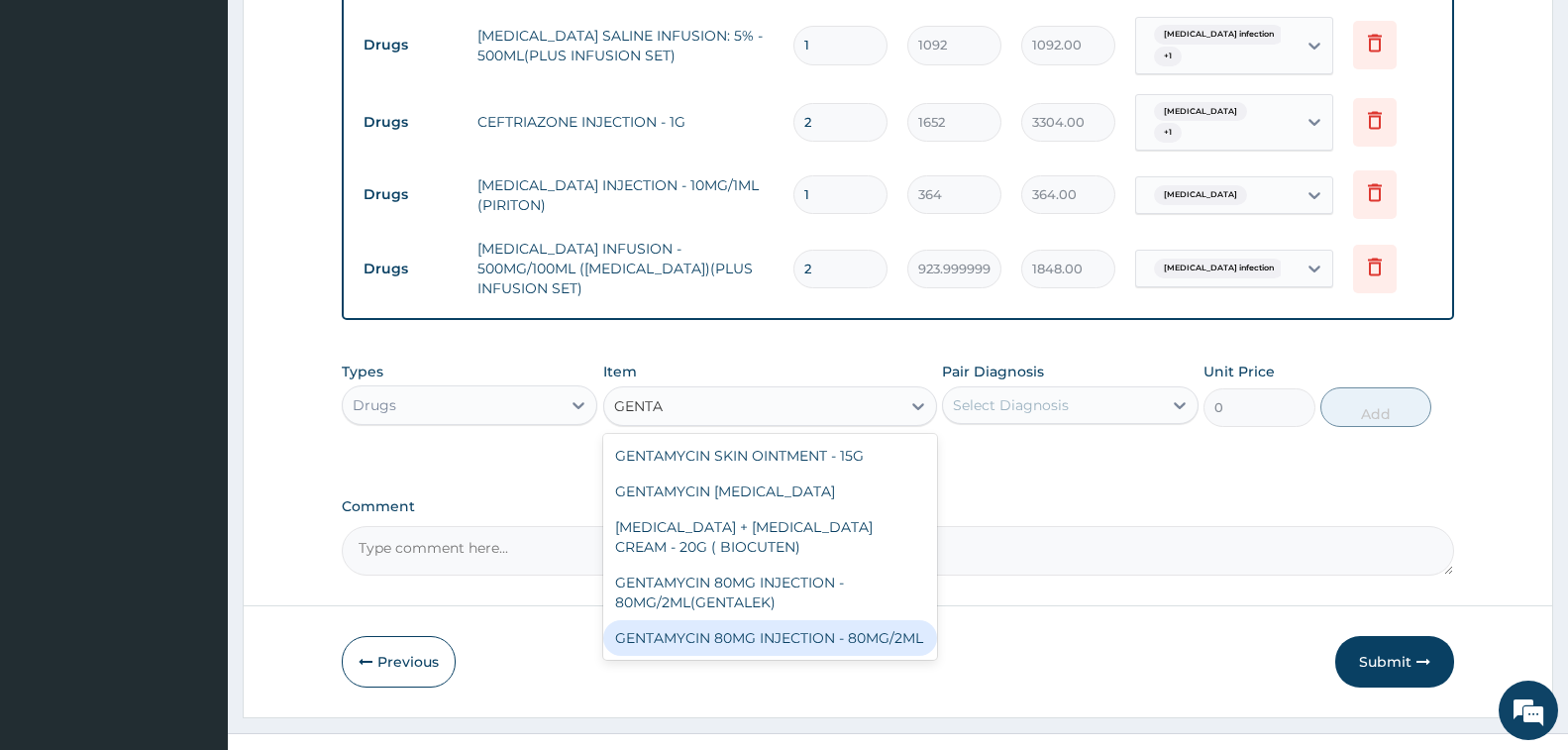
click at [825, 620] on div "GENTAMYCIN 80MG INJECTION - 80MG/2ML" at bounding box center [770, 638] width 334 height 36
type input "280"
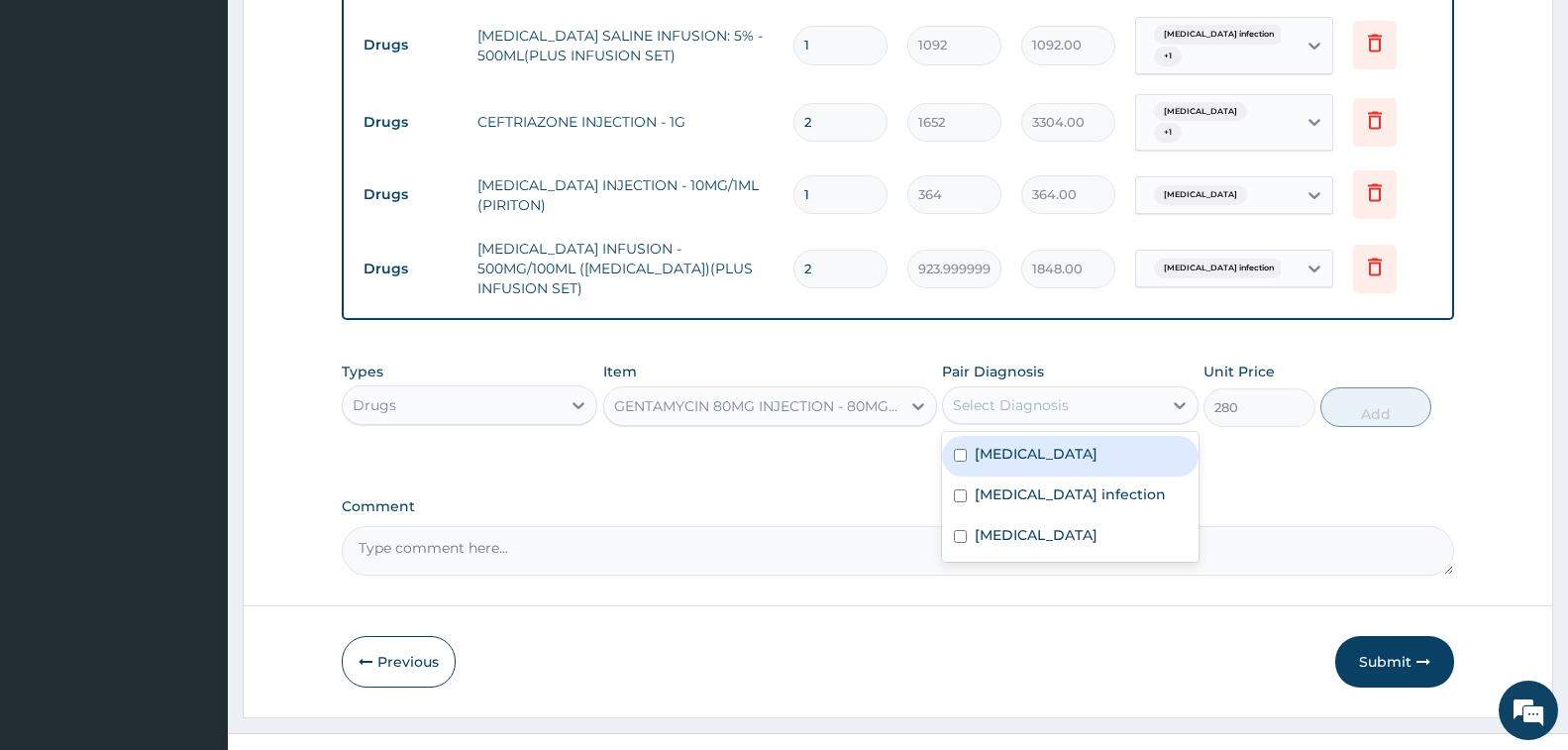
click at [1052, 395] on div "Select Diagnosis" at bounding box center [1011, 405] width 116 height 20
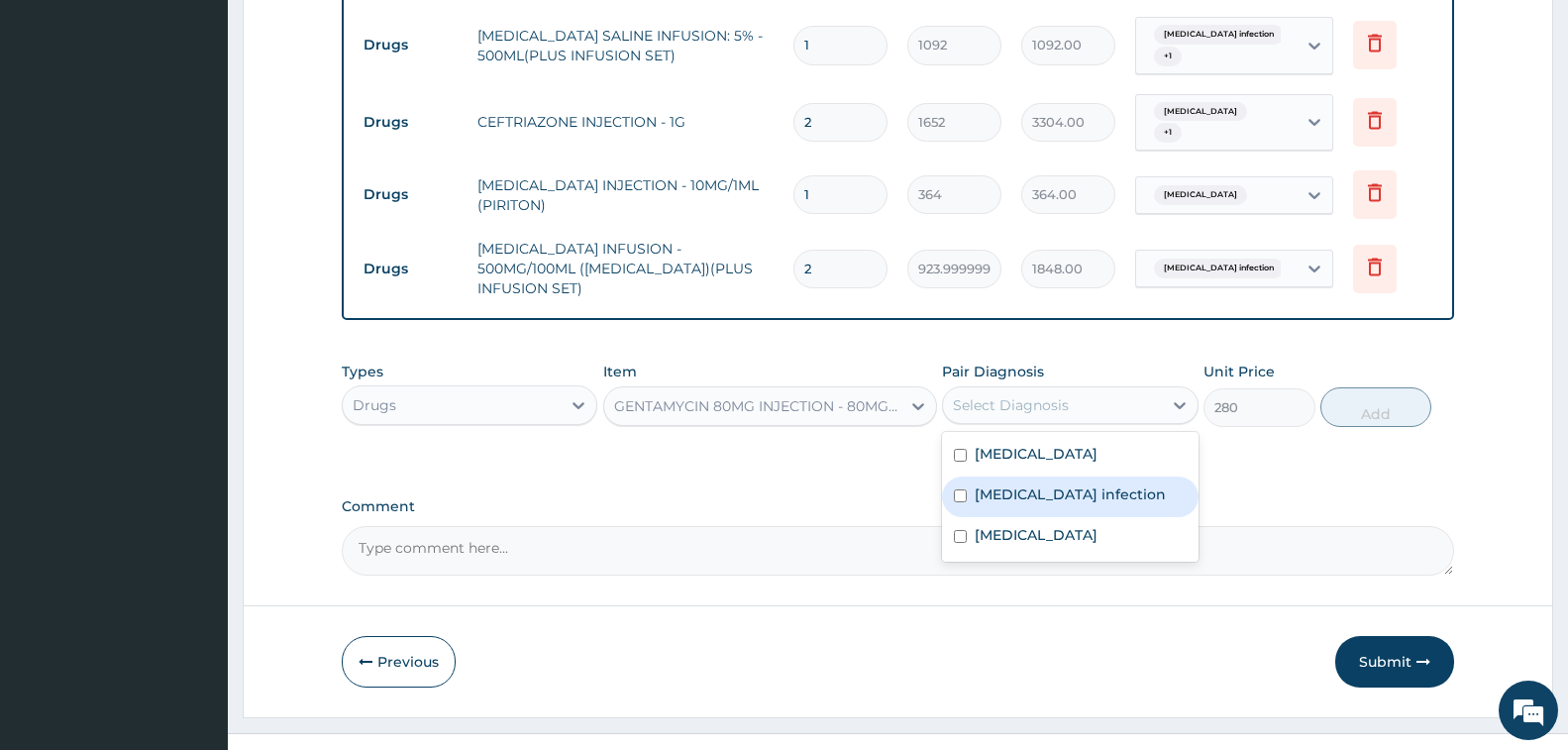
click at [1058, 485] on label "Salmonella infection" at bounding box center [1070, 495] width 191 height 20
checkbox input "true"
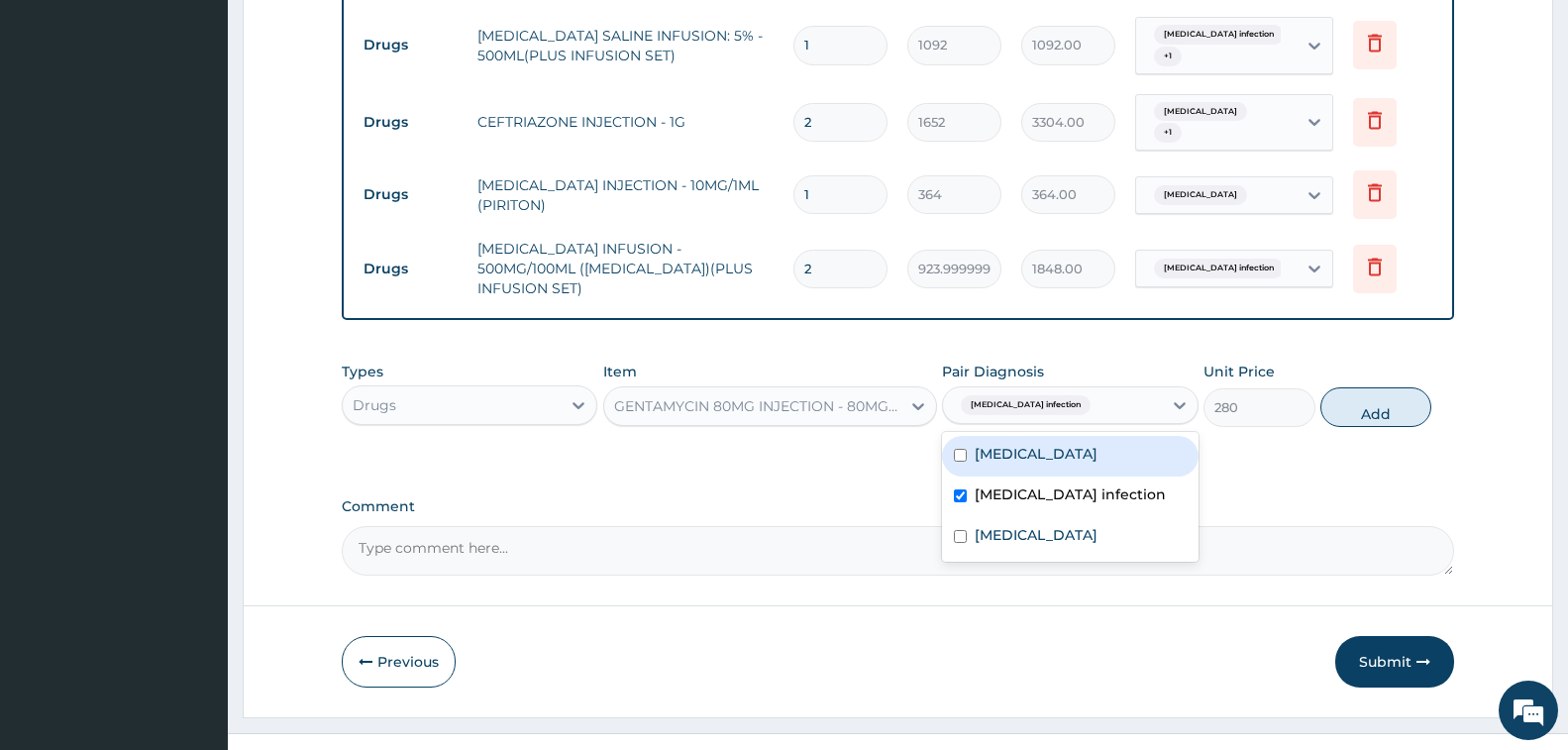
click at [1041, 436] on div "Malaria" at bounding box center [1069, 456] width 255 height 41
checkbox input "true"
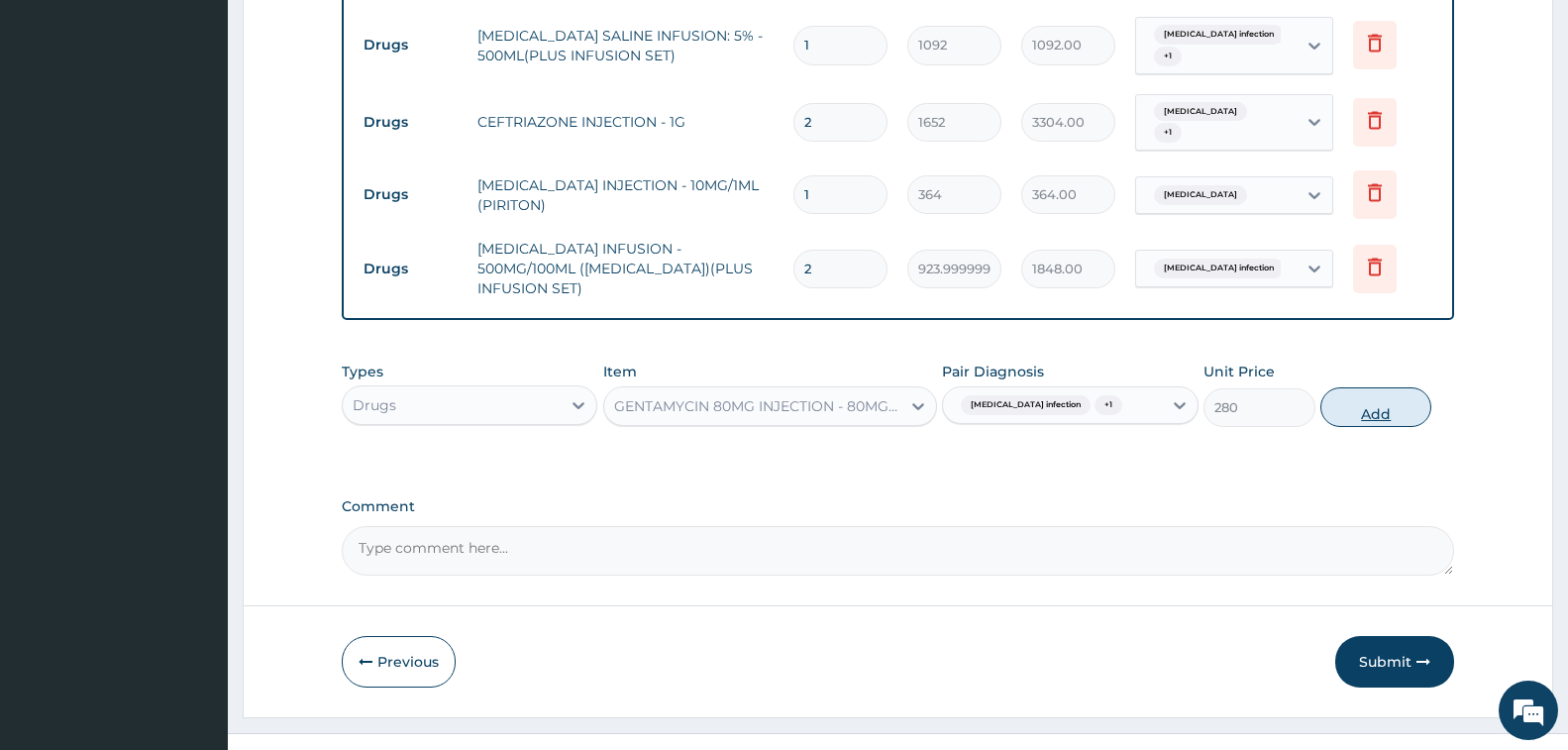
click at [1392, 387] on button "Add" at bounding box center [1376, 407] width 111 height 40
type input "0"
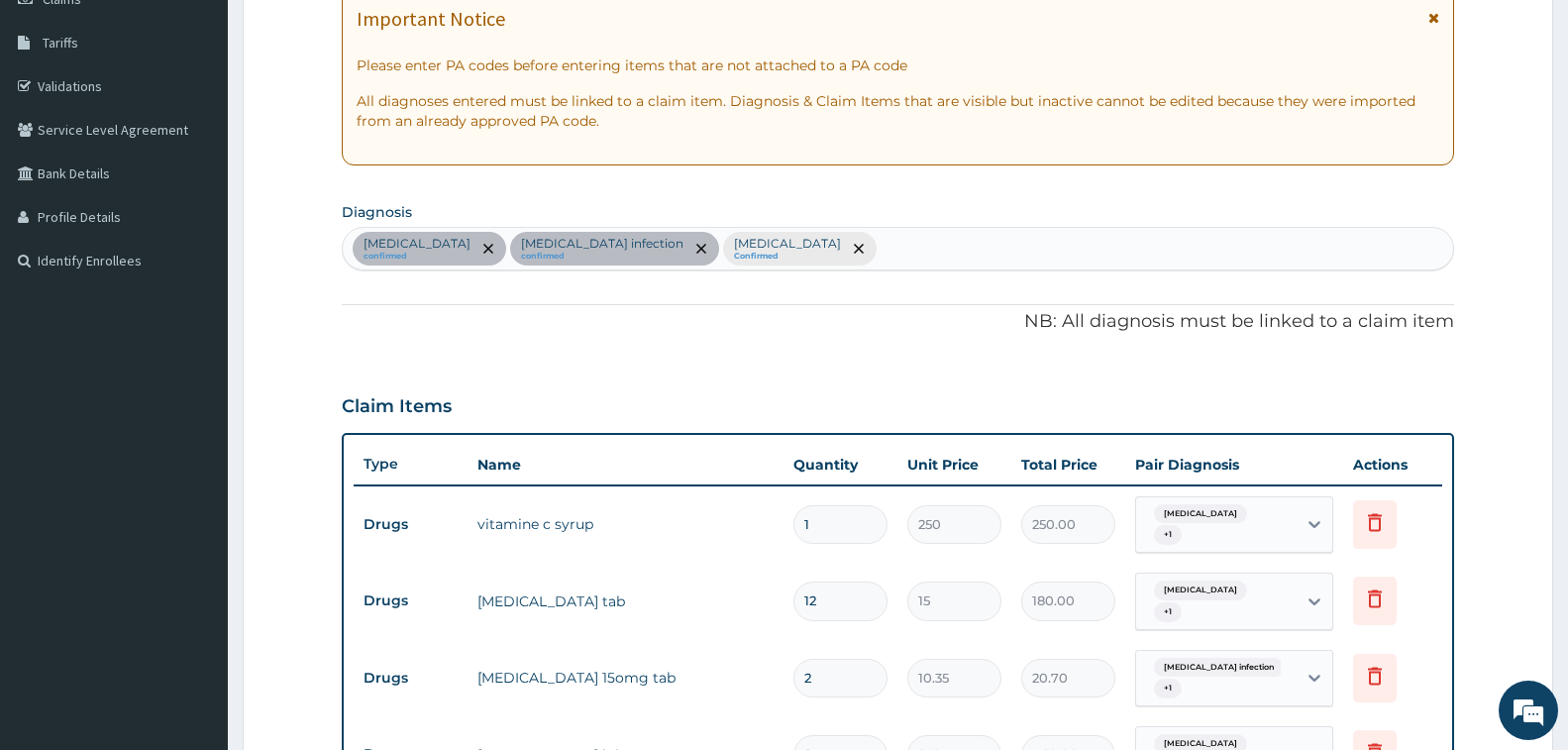
scroll to position [77, 0]
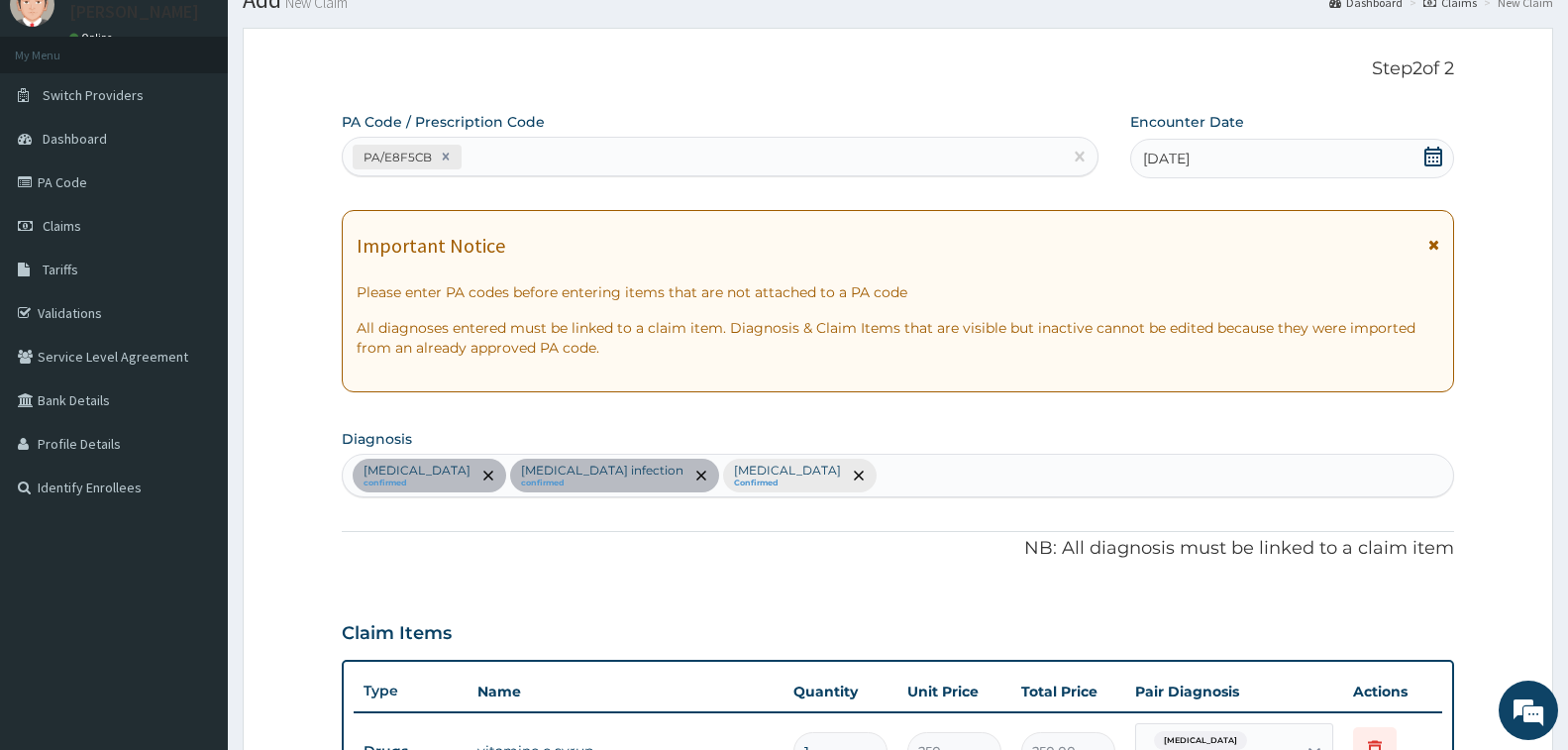
click at [862, 474] on div "Malaria confirmed Salmonella infection confirmed Allergic rhinitis Confirmed" at bounding box center [898, 476] width 1111 height 42
type input "MYALGIA"
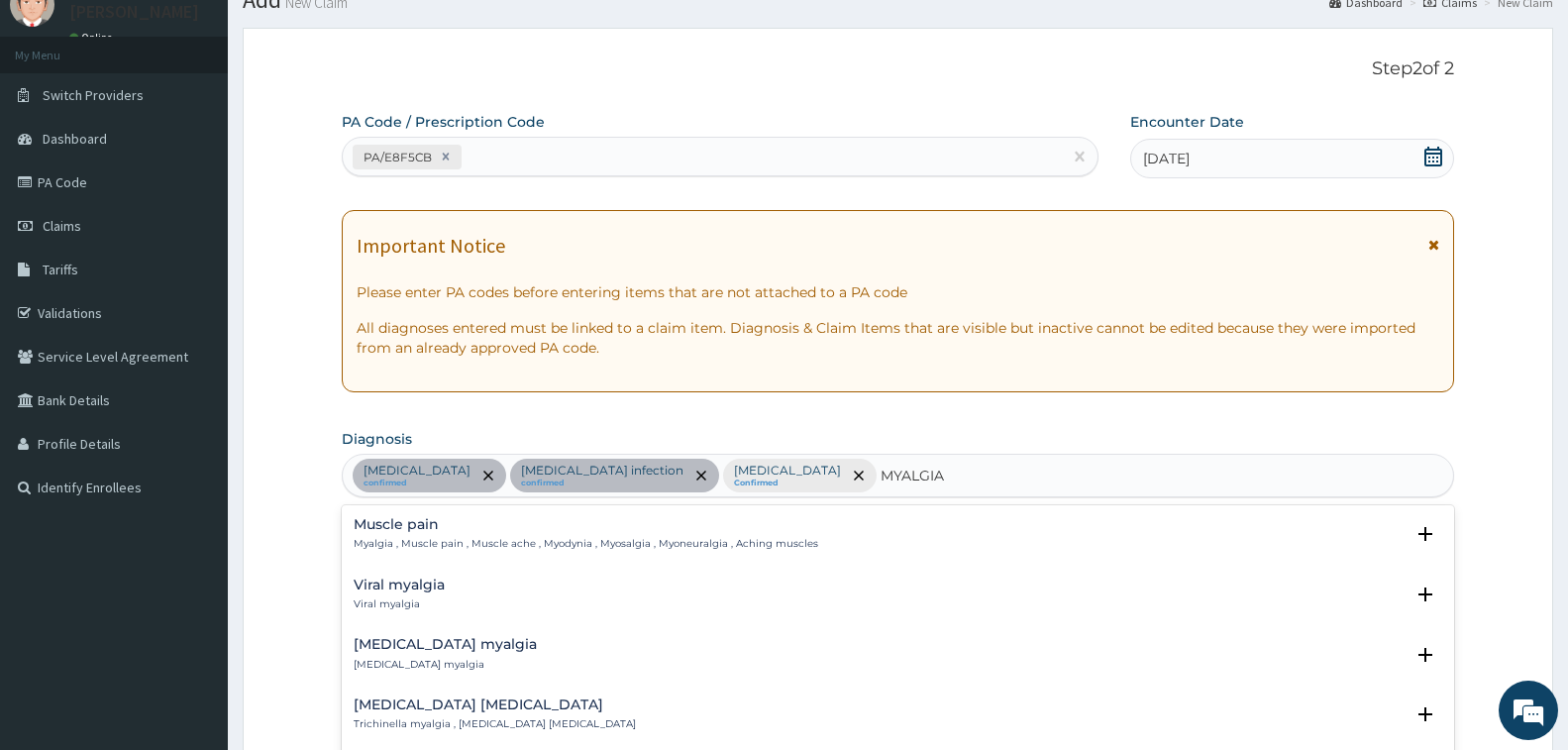
click at [418, 525] on h4 "Muscle pain" at bounding box center [586, 524] width 465 height 15
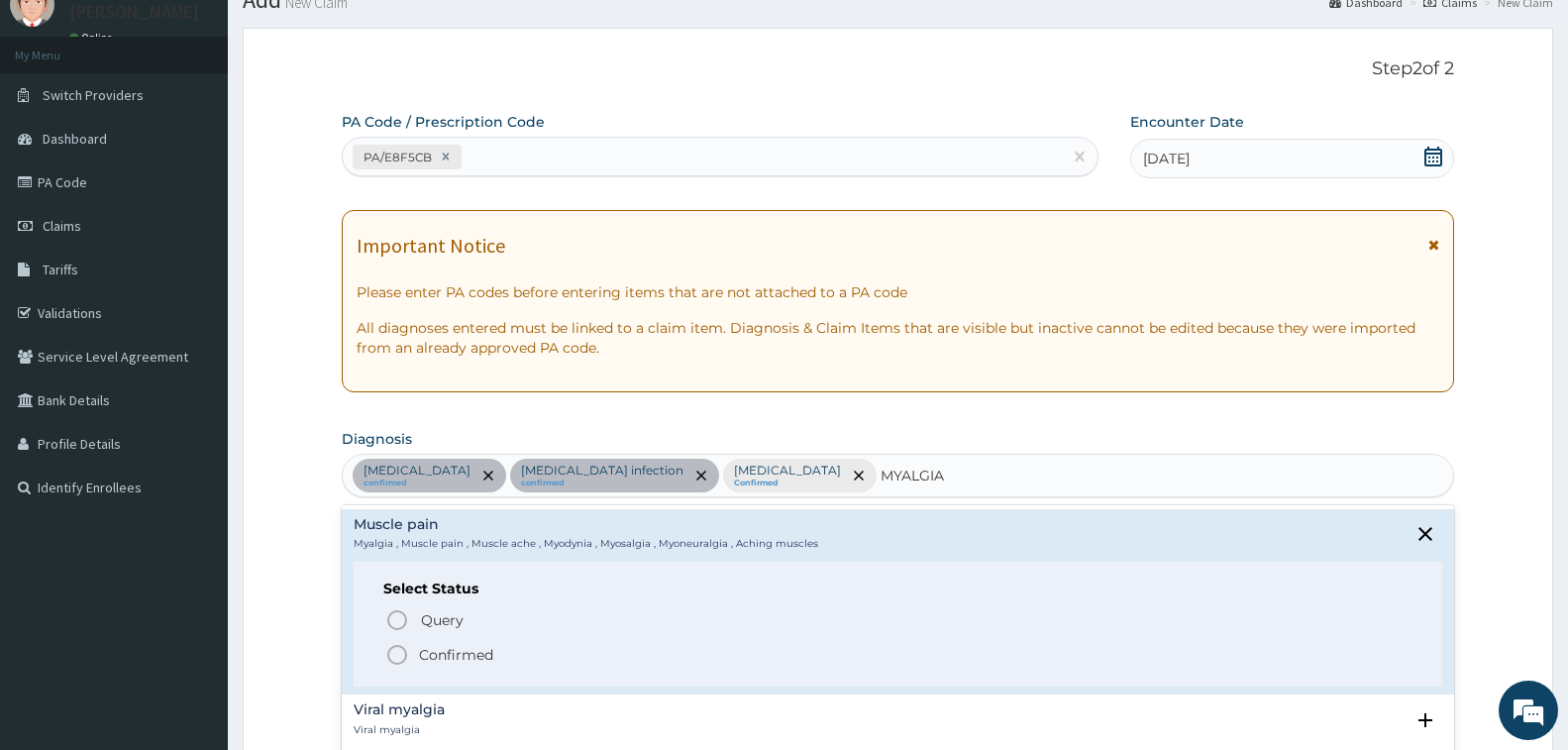
click at [444, 653] on p "Confirmed" at bounding box center [456, 655] width 75 height 20
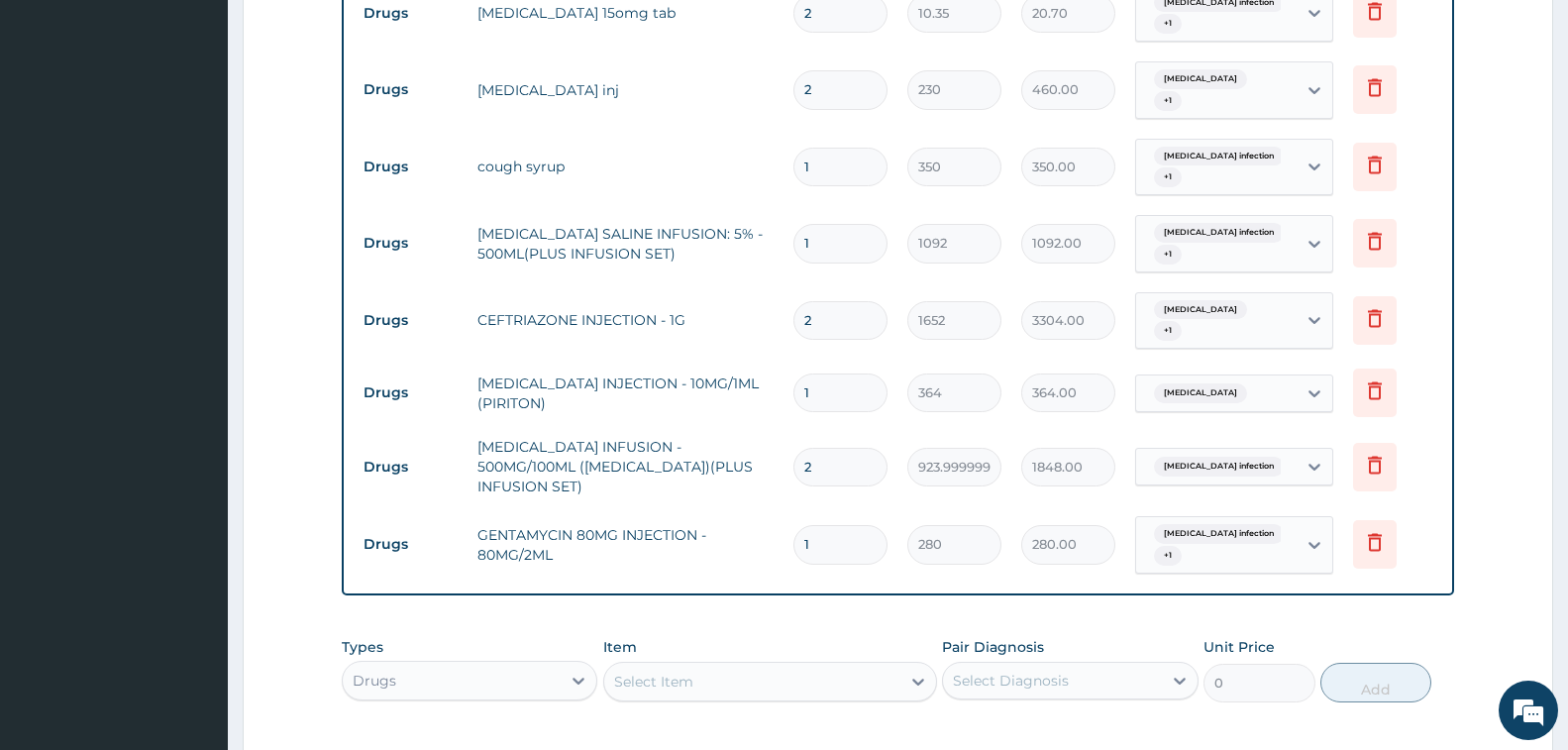
scroll to position [1244, 0]
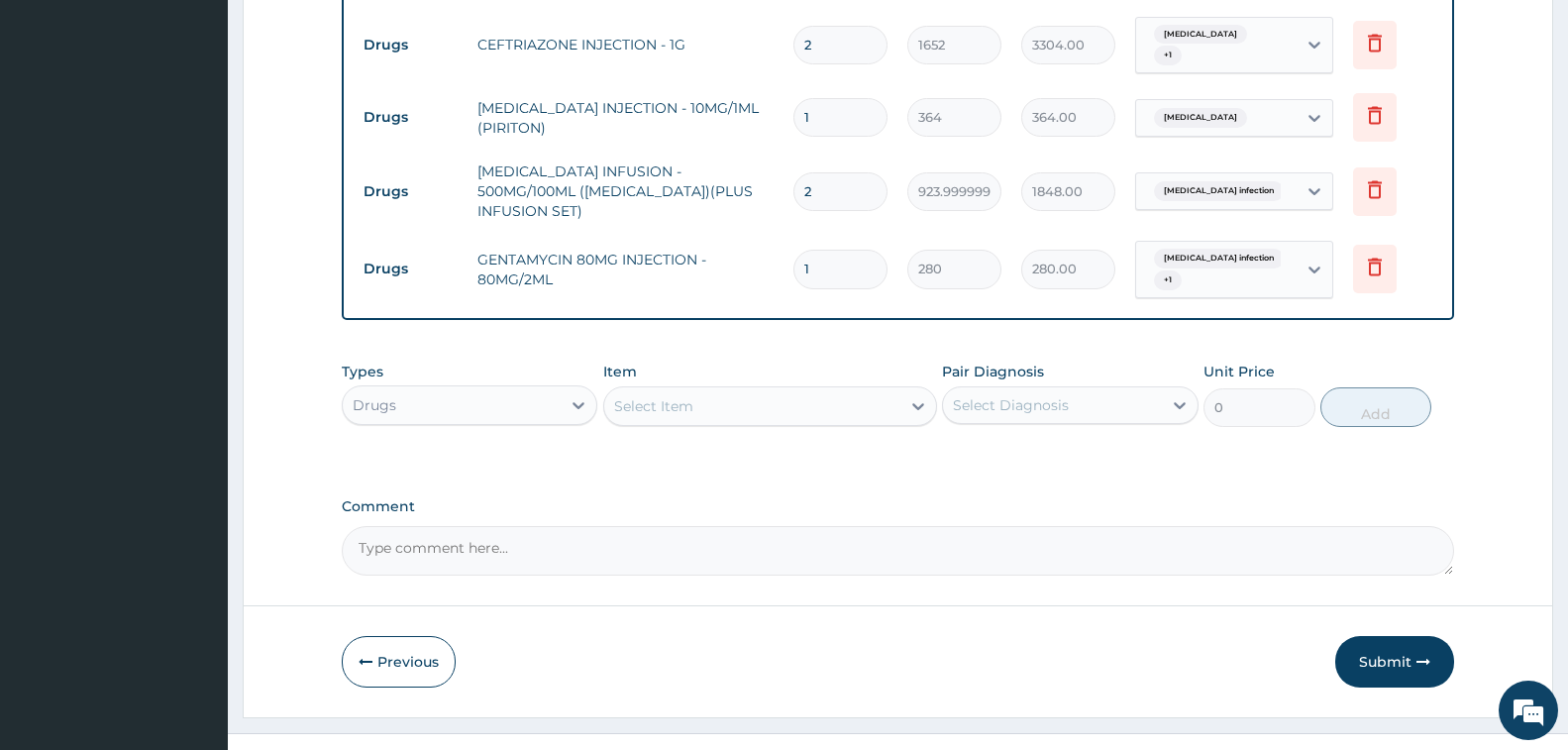
click at [698, 390] on div "Select Item" at bounding box center [752, 406] width 296 height 32
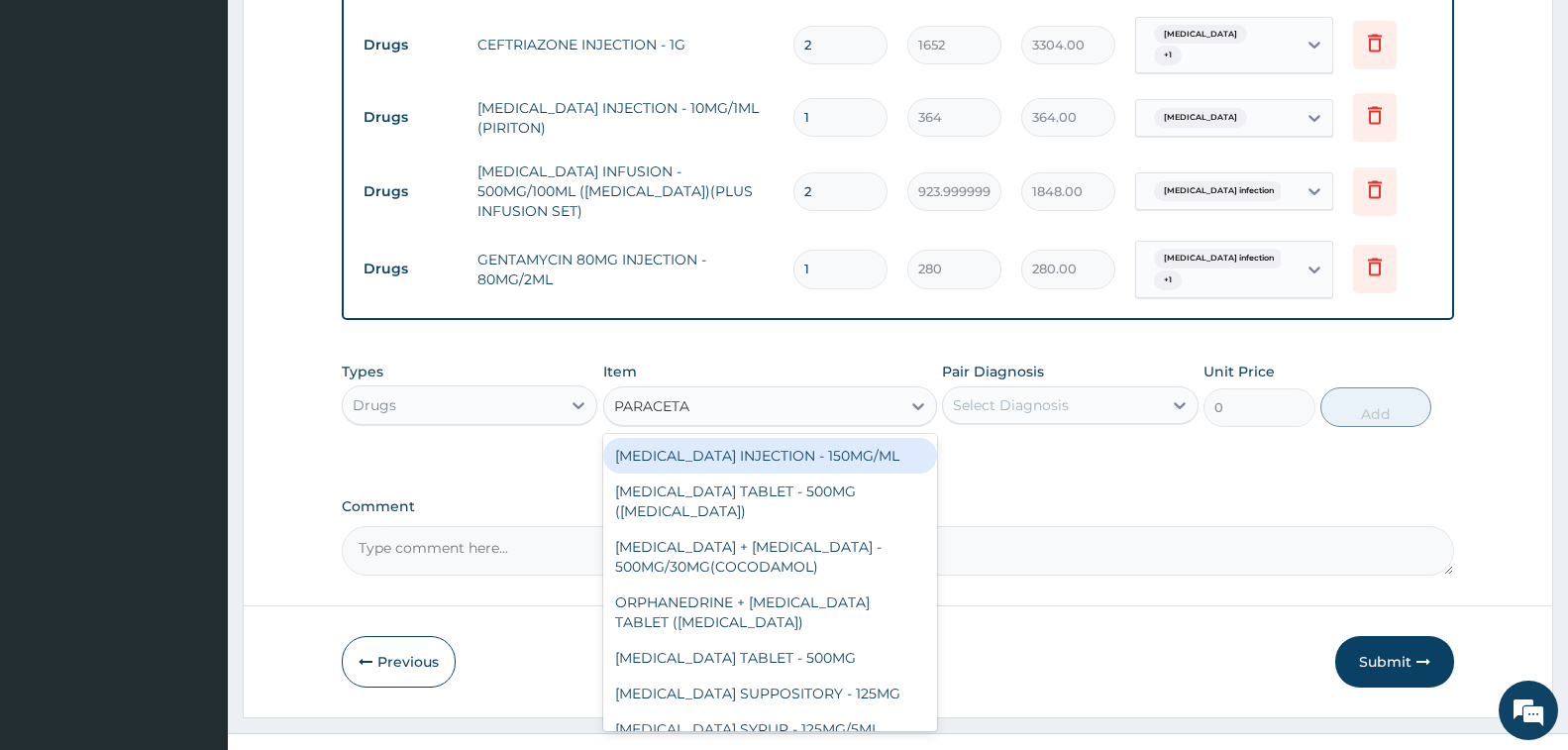
type input "PARACETAM"
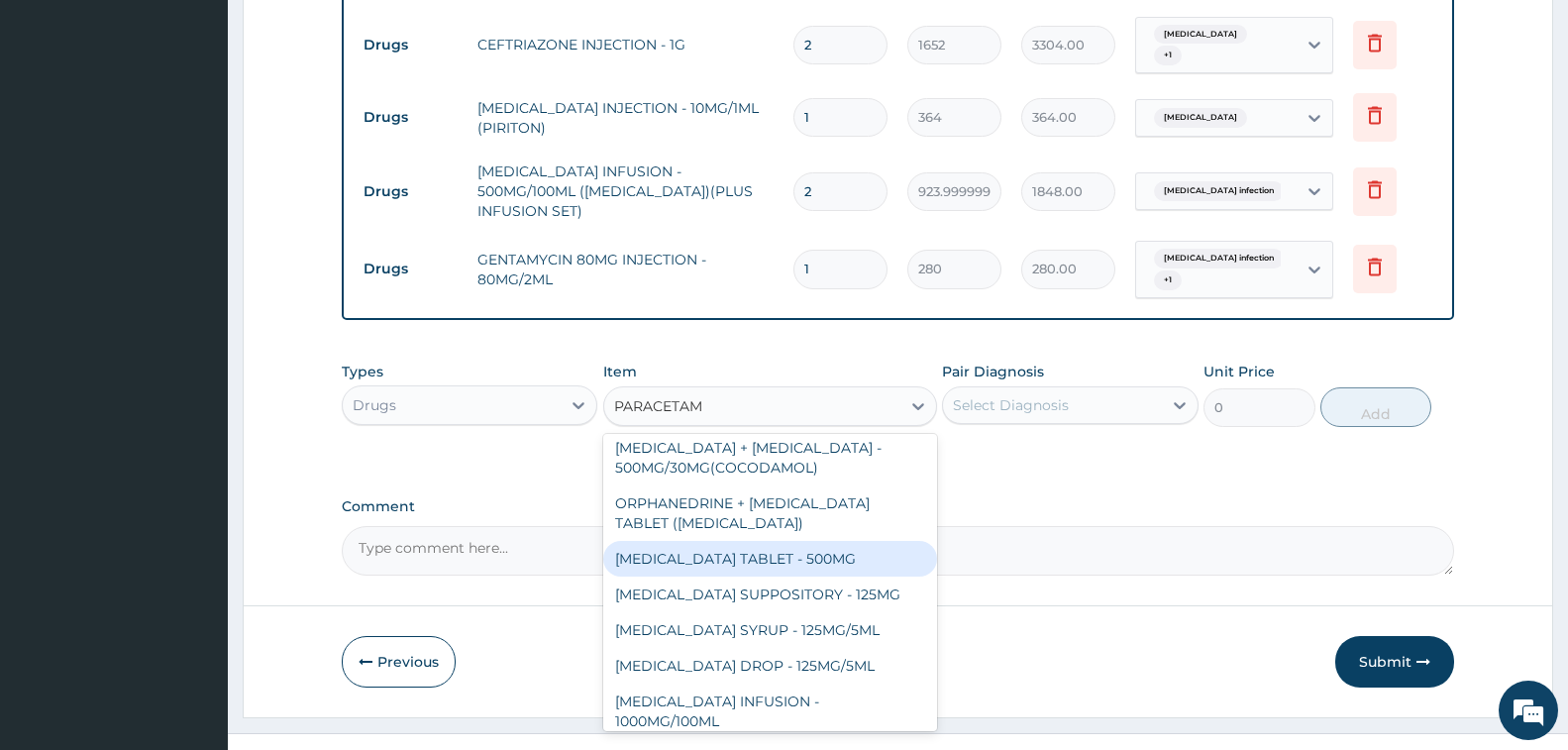
scroll to position [111, 0]
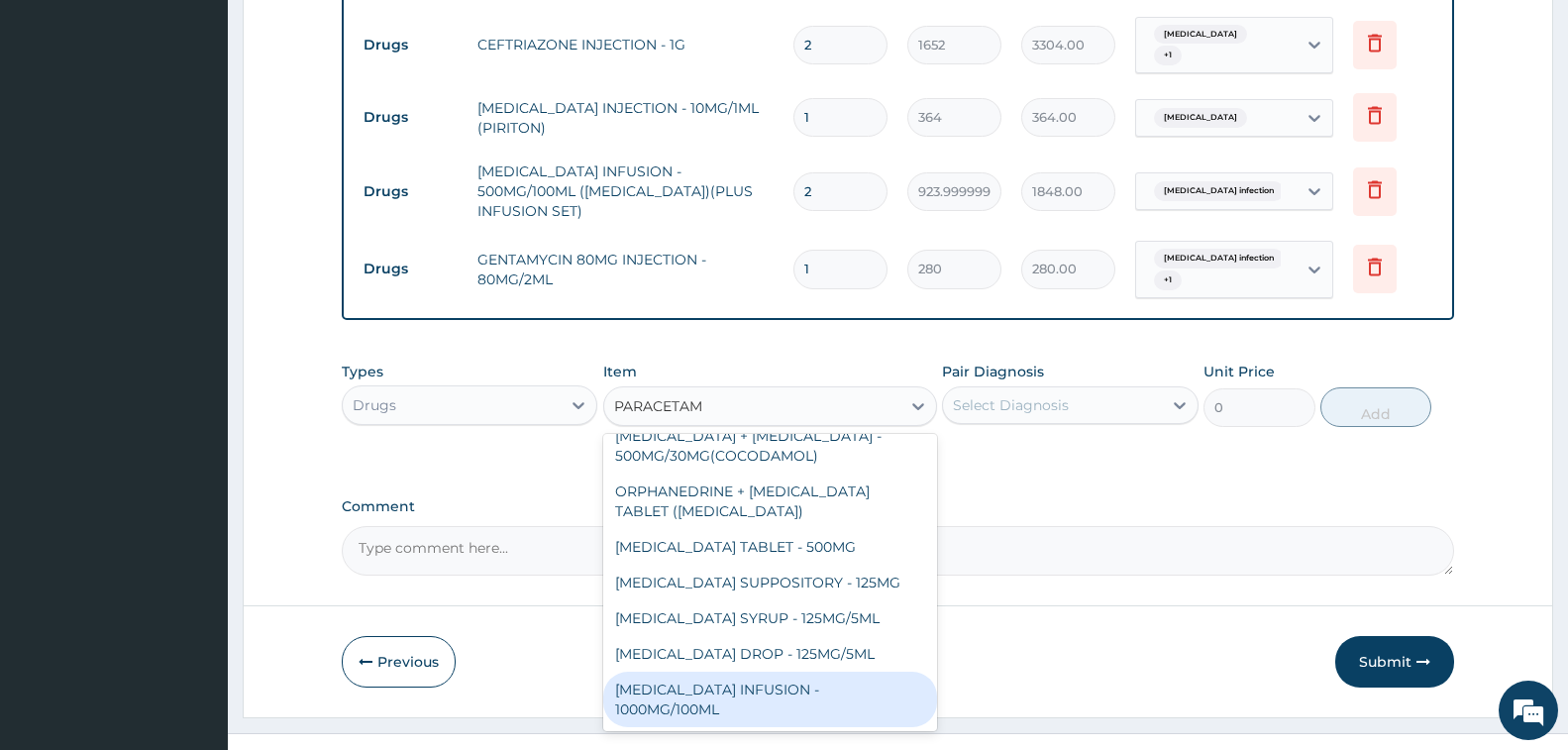
click at [737, 672] on div "PARACETAMOL INFUSION - 1000MG/100ML" at bounding box center [770, 699] width 334 height 56
type input "1819.9999999999998"
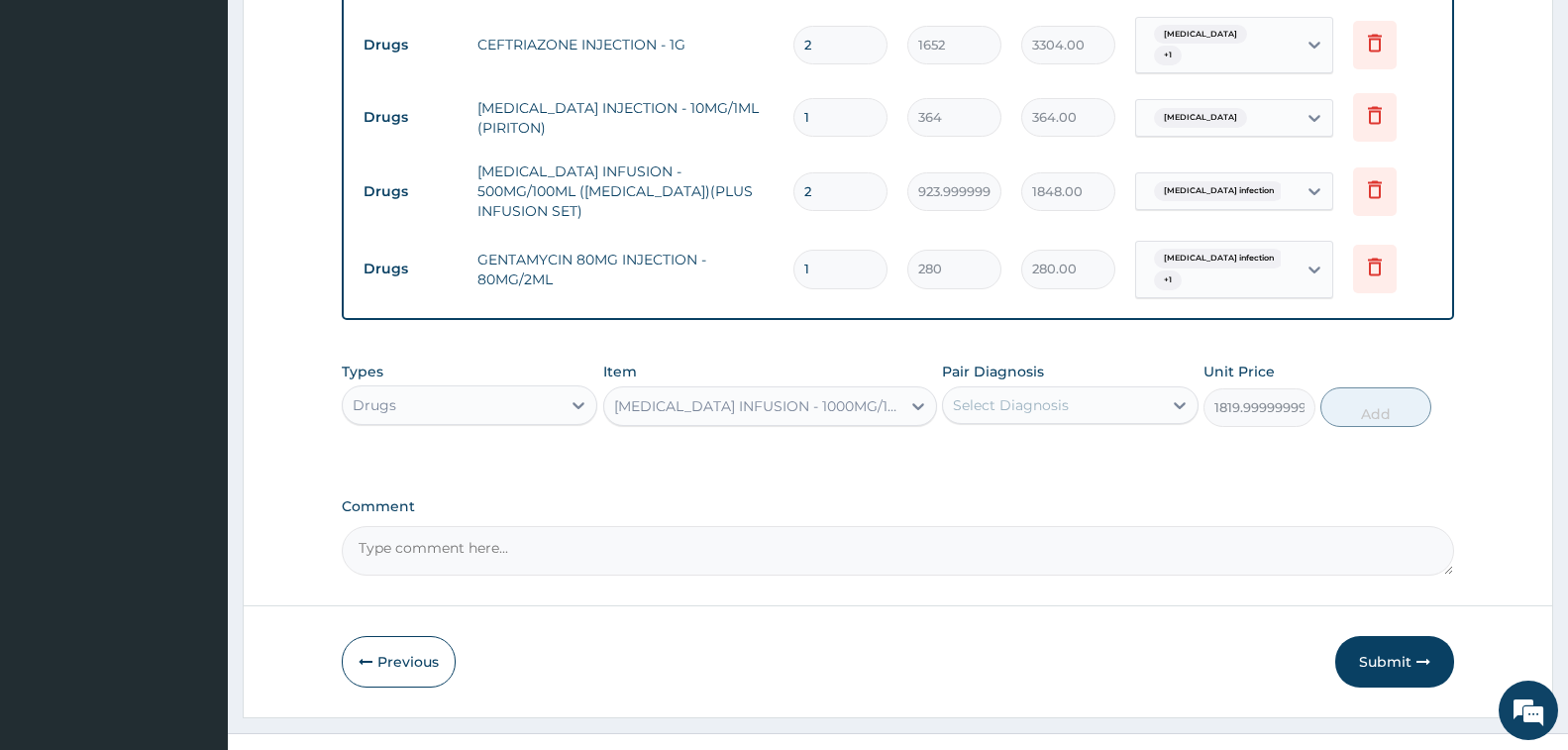
click at [1028, 395] on div "Select Diagnosis" at bounding box center [1011, 405] width 116 height 20
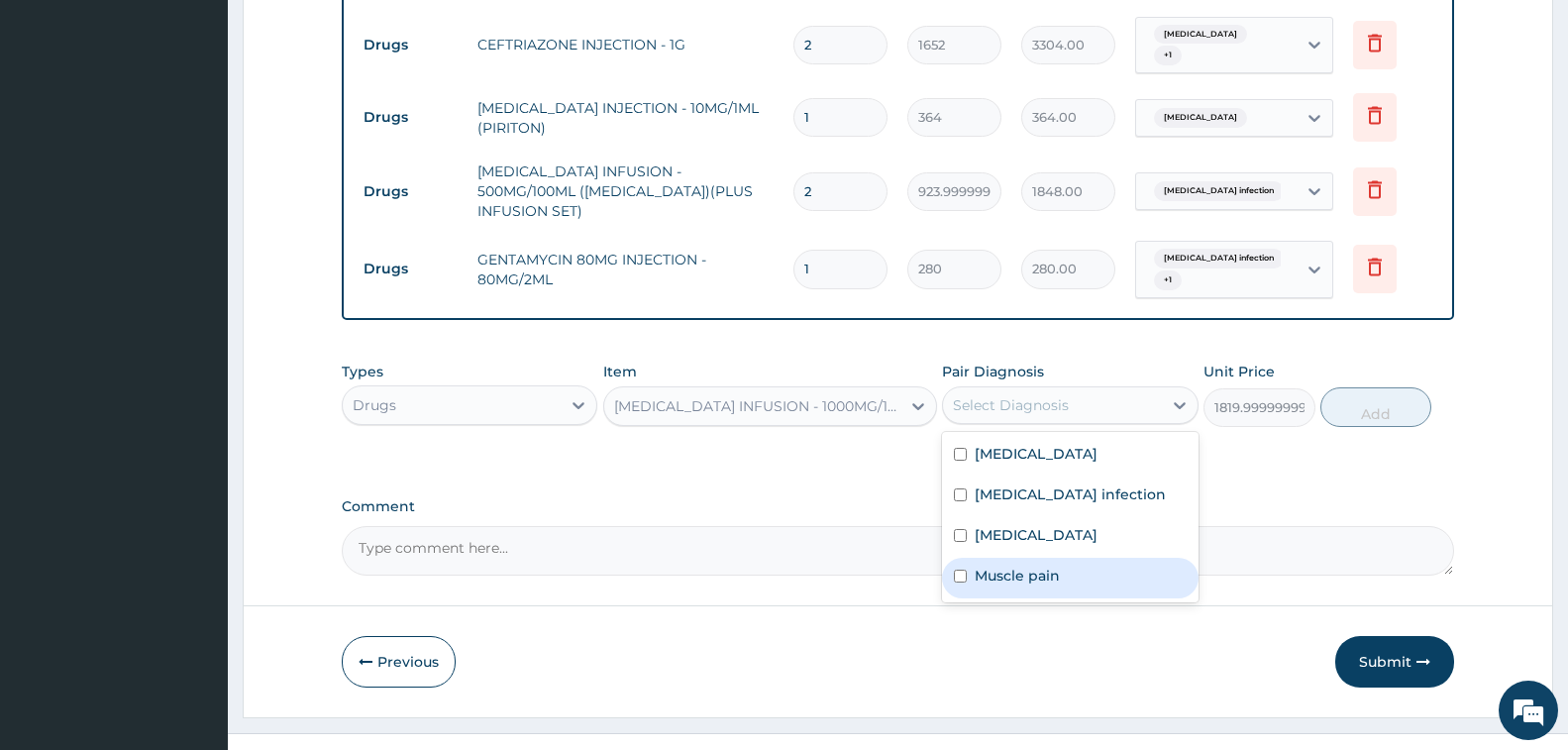
click at [1066, 557] on div "Muscle pain" at bounding box center [1069, 577] width 255 height 41
checkbox input "true"
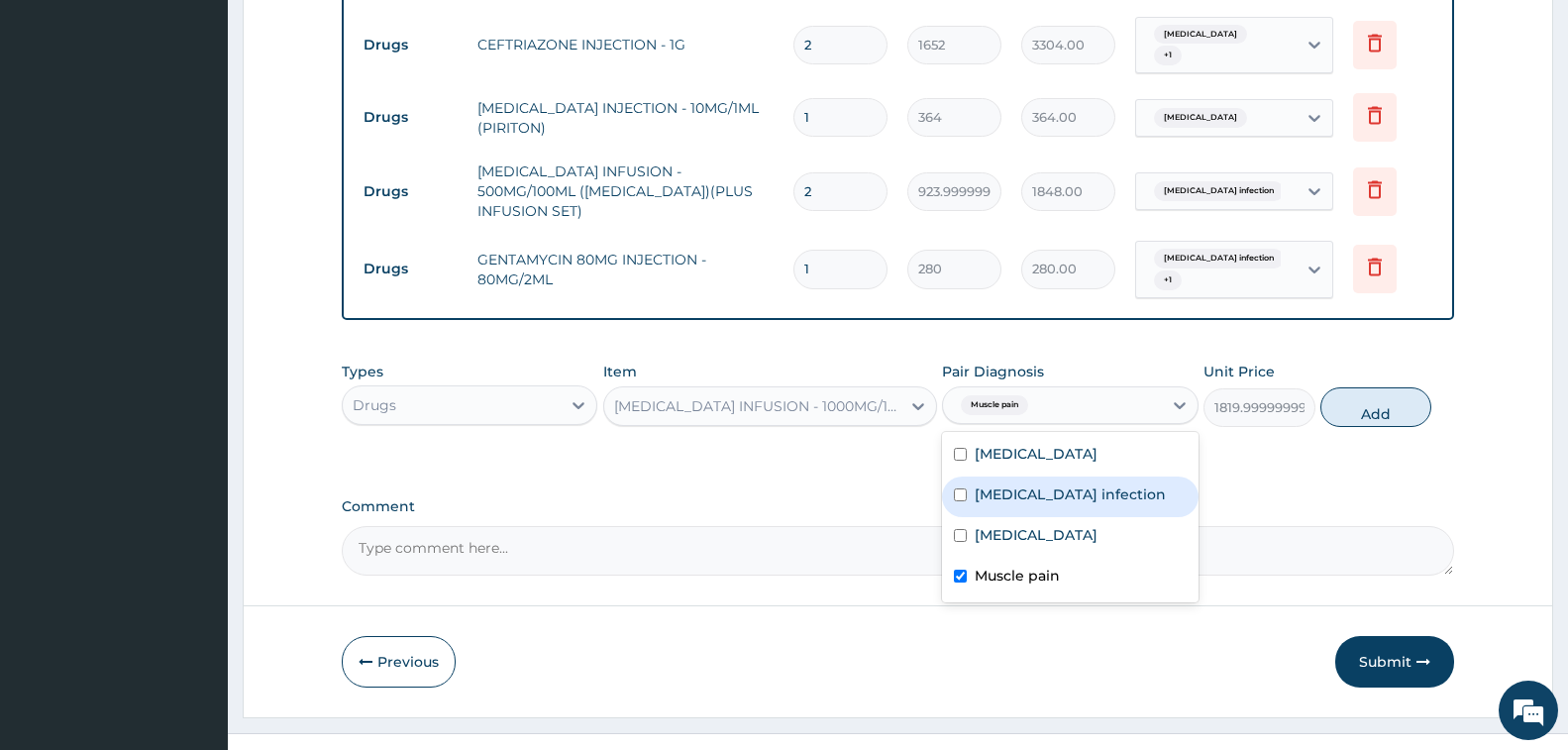
click at [1130, 477] on div "Salmonella infection" at bounding box center [1069, 497] width 255 height 41
checkbox input "true"
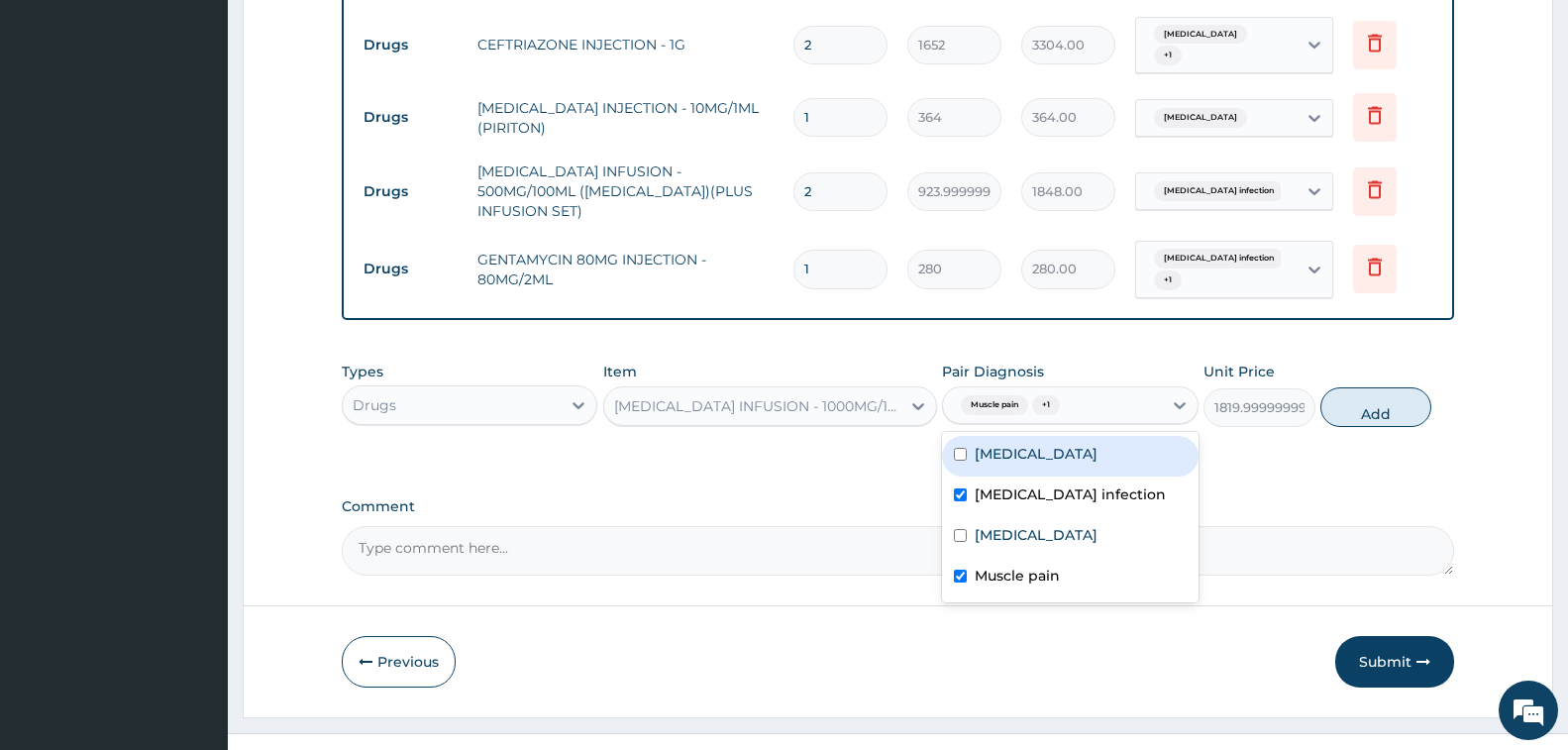
click at [1089, 436] on div "Malaria" at bounding box center [1069, 456] width 255 height 41
checkbox input "true"
click at [1354, 387] on button "Add" at bounding box center [1376, 407] width 111 height 40
type input "0"
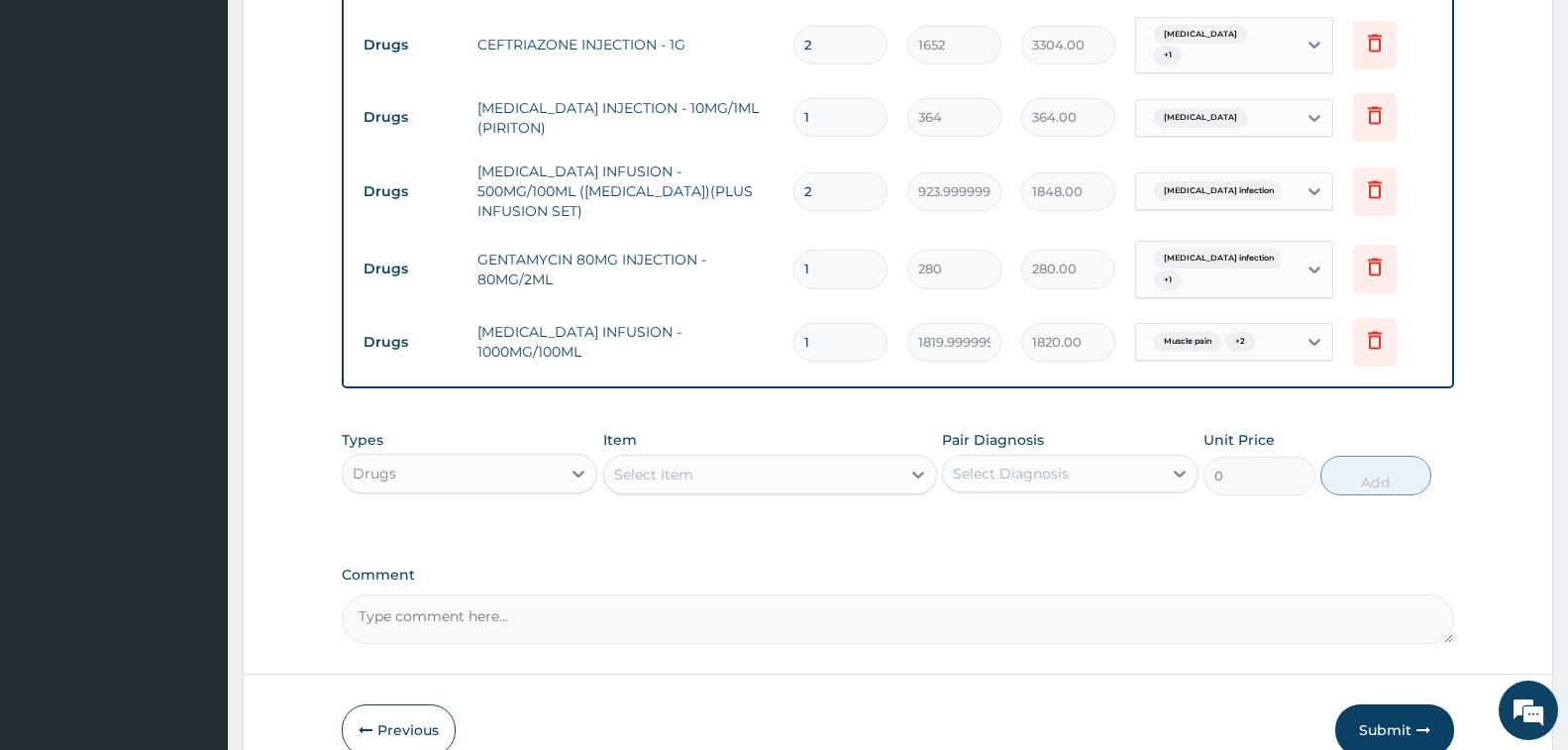
click at [767, 459] on div "Select Item" at bounding box center [752, 475] width 296 height 32
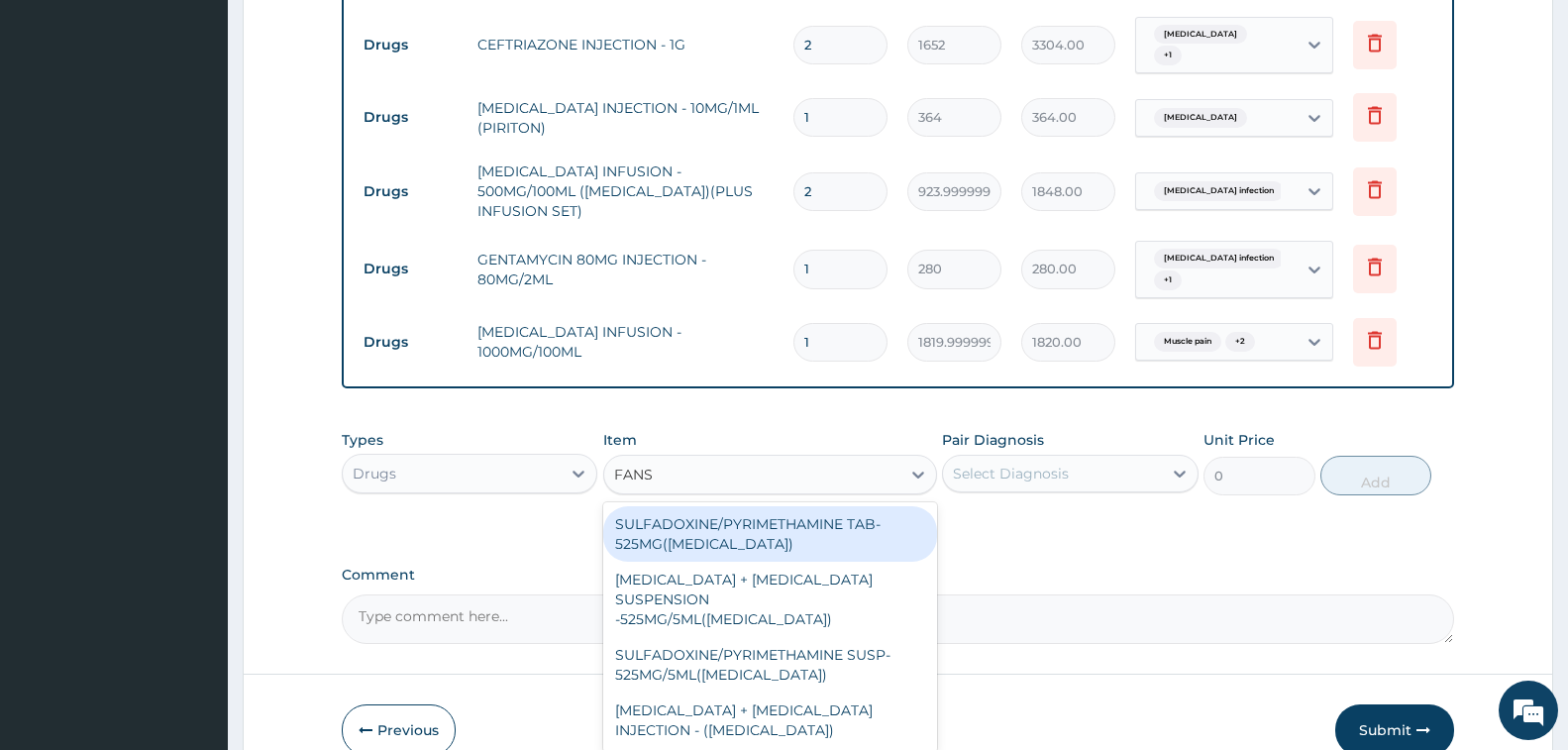
type input "FANSI"
click at [819, 506] on div "SULFADOXINE/PYRIMETHAMINE TAB- 525MG(FANSIDAR)" at bounding box center [770, 533] width 334 height 56
type input "210"
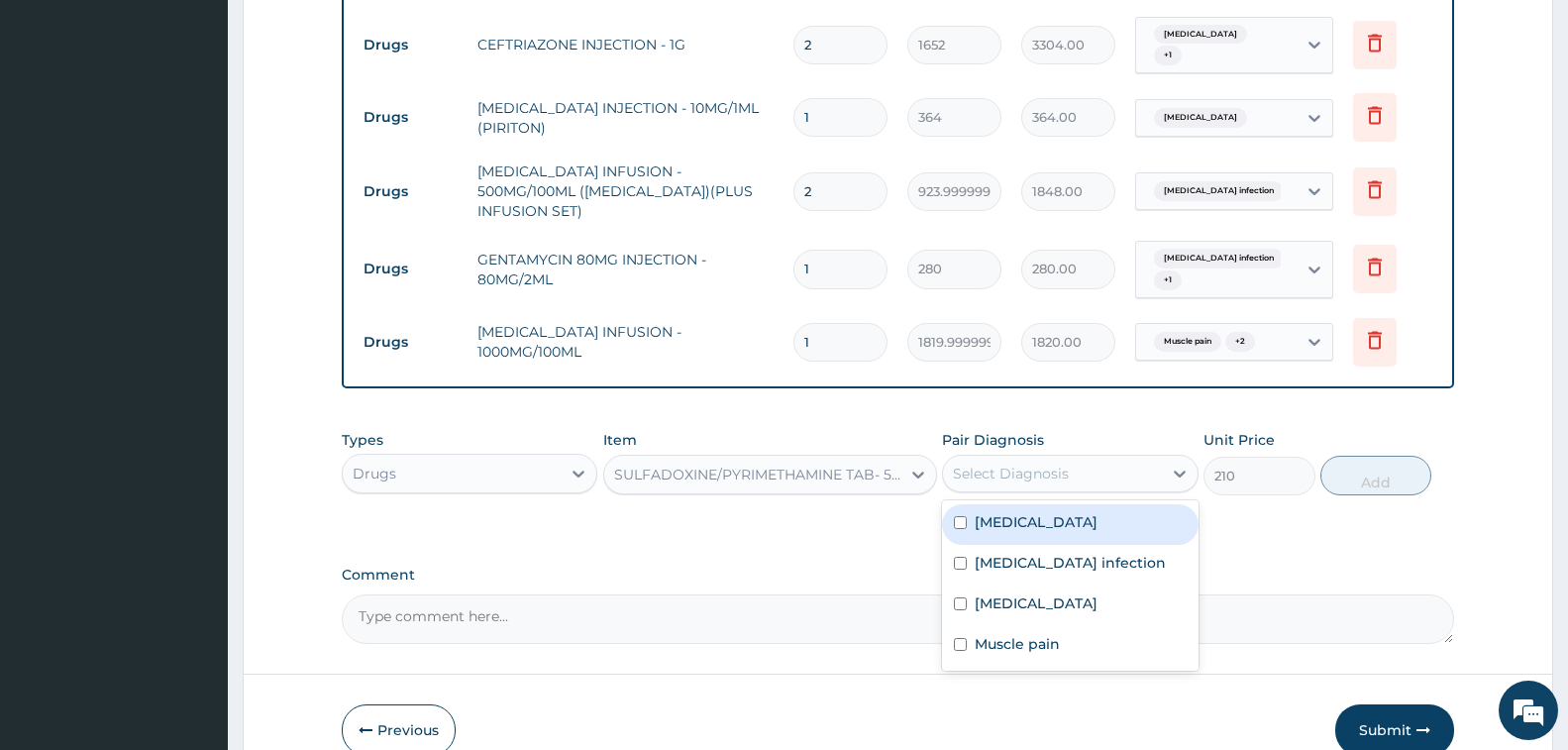
click at [1052, 464] on div "Select Diagnosis" at bounding box center [1011, 474] width 116 height 20
click at [1062, 504] on div "Malaria" at bounding box center [1069, 524] width 255 height 41
checkbox input "true"
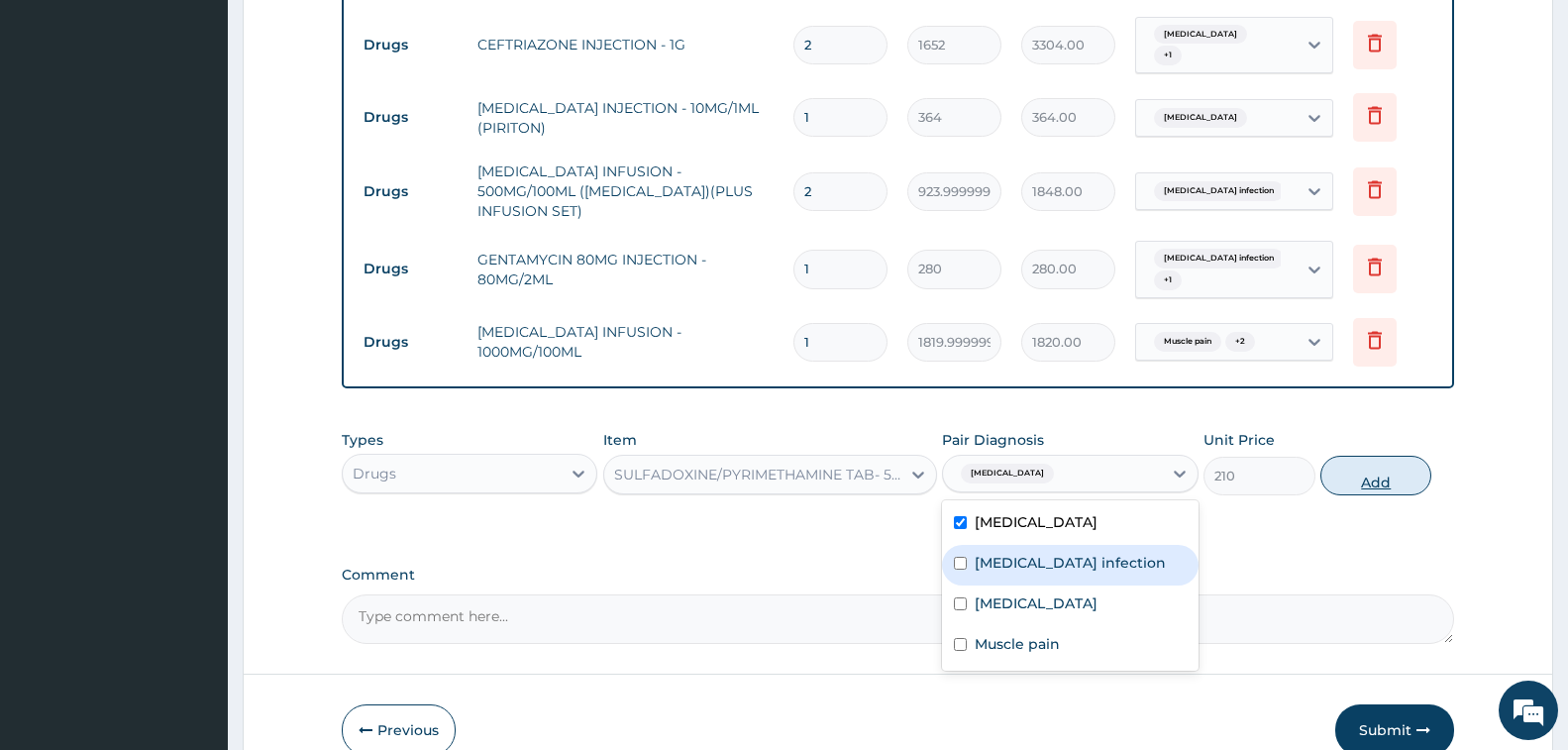
click at [1377, 456] on button "Add" at bounding box center [1376, 476] width 111 height 40
type input "0"
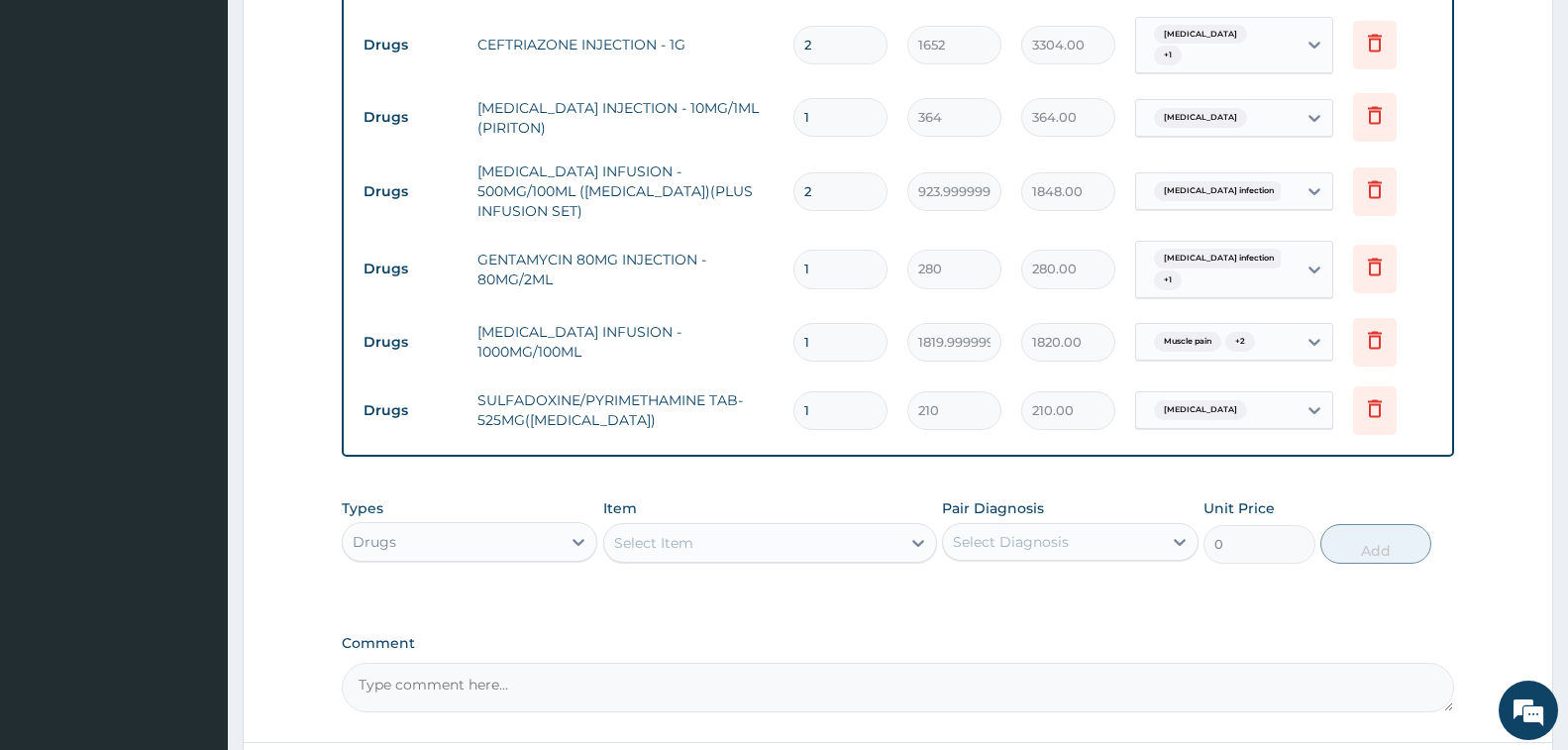
click at [708, 526] on div "Select Item" at bounding box center [752, 542] width 296 height 32
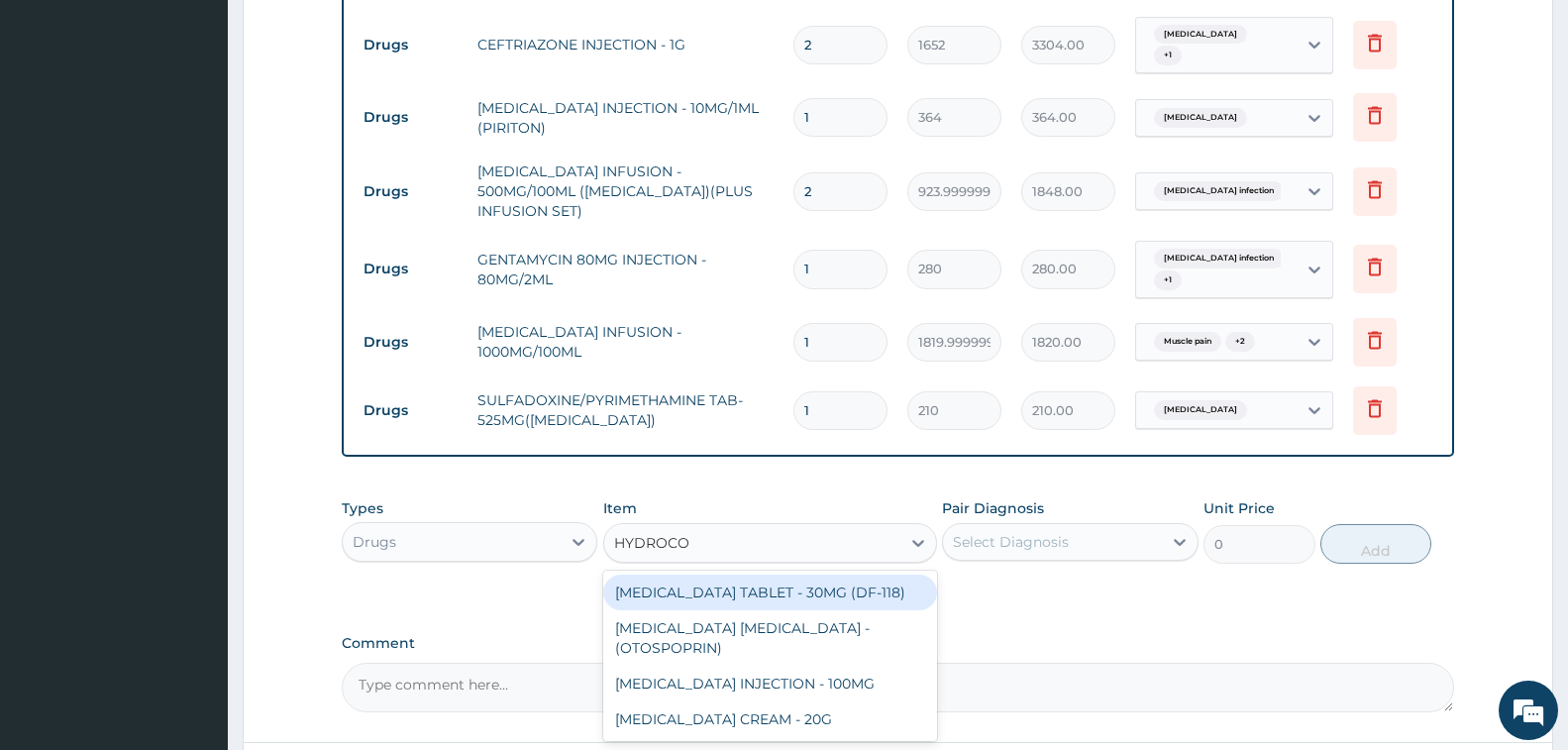
type input "HYDROCOR"
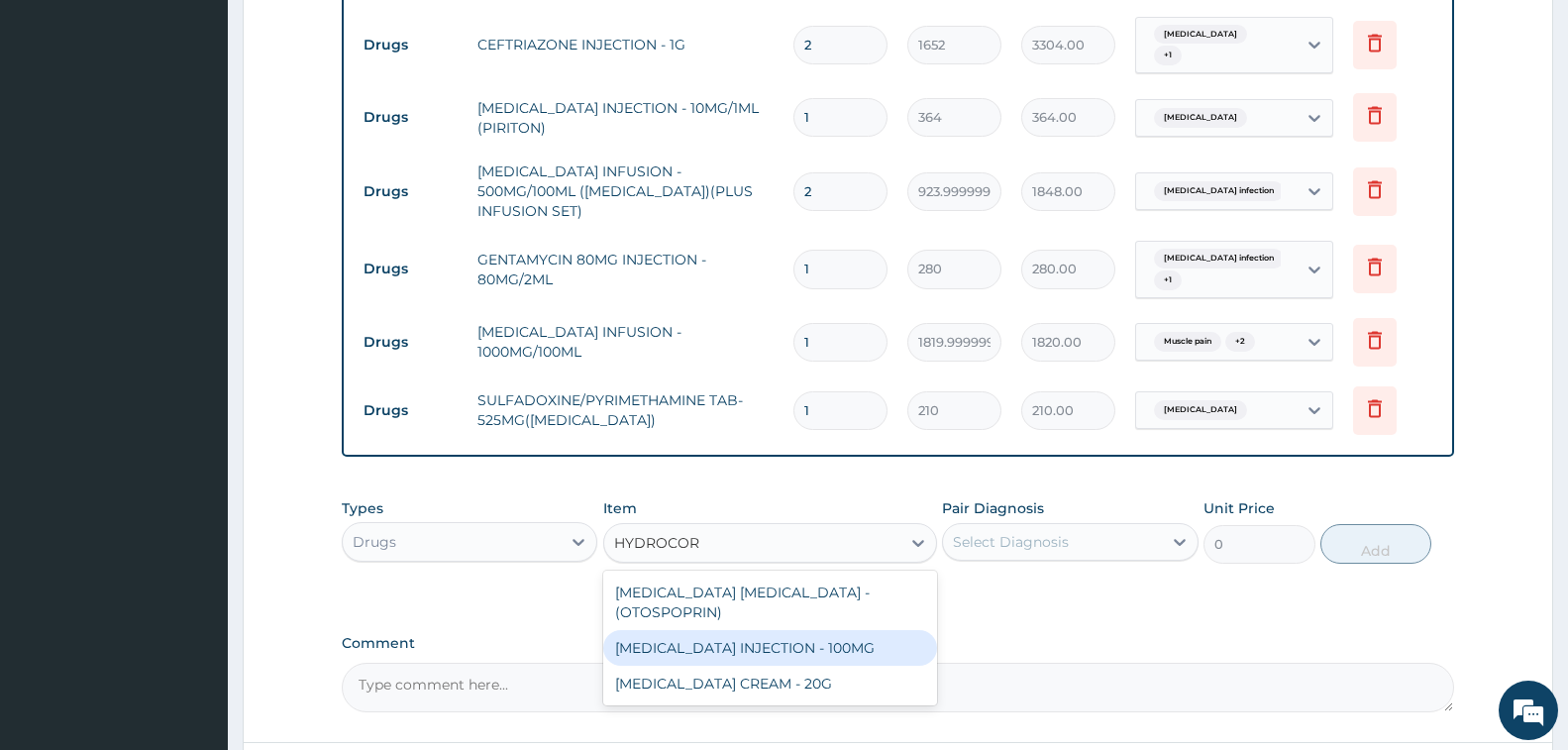
click at [832, 630] on div "HYDROCORTISONE INJECTION - 100MG" at bounding box center [770, 648] width 334 height 36
type input "840"
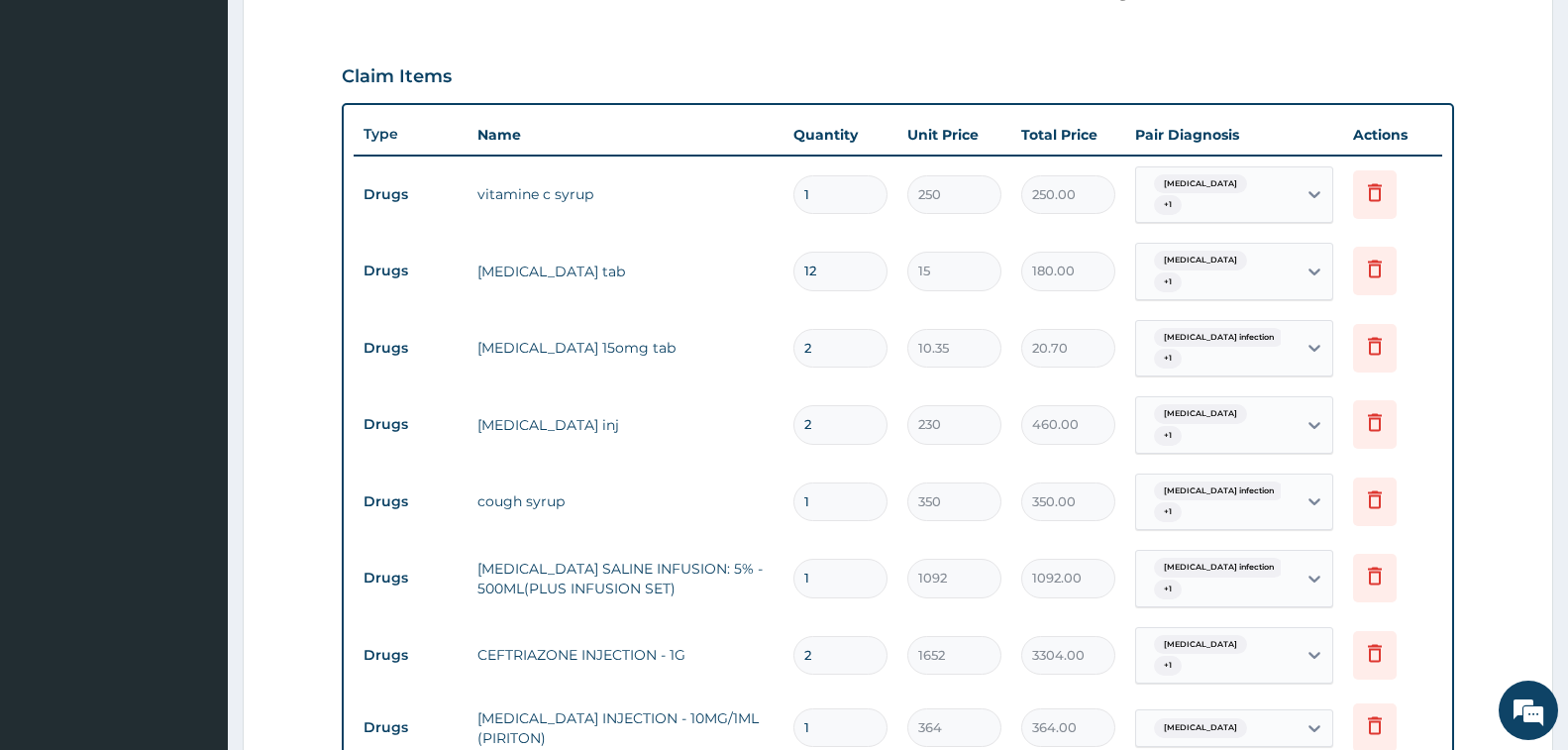
scroll to position [452, 0]
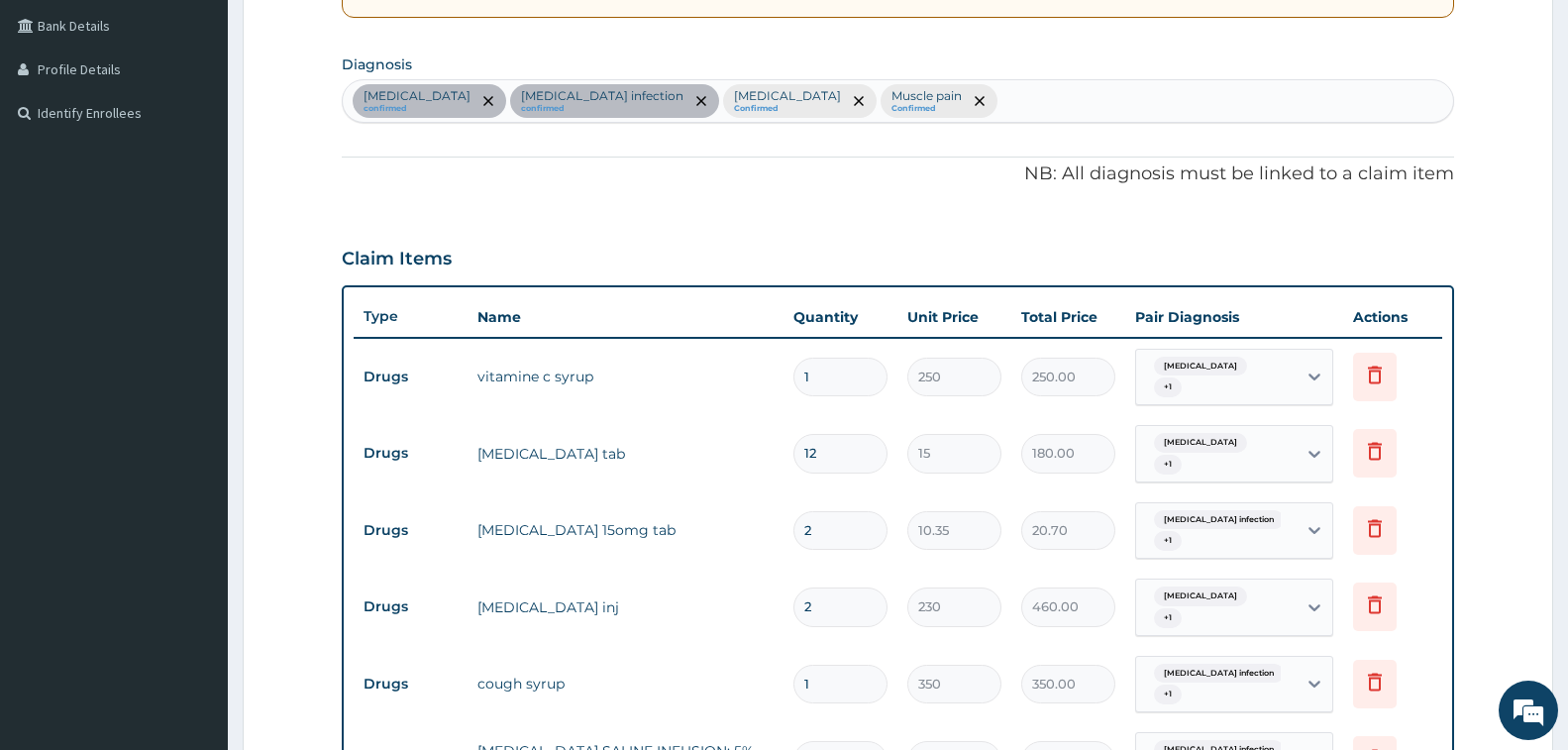
click at [962, 90] on div "Malaria confirmed Salmonella infection confirmed Allergic rhinitis Confirmed Mu…" at bounding box center [898, 101] width 1111 height 42
type input "UPPER RESPIRA"
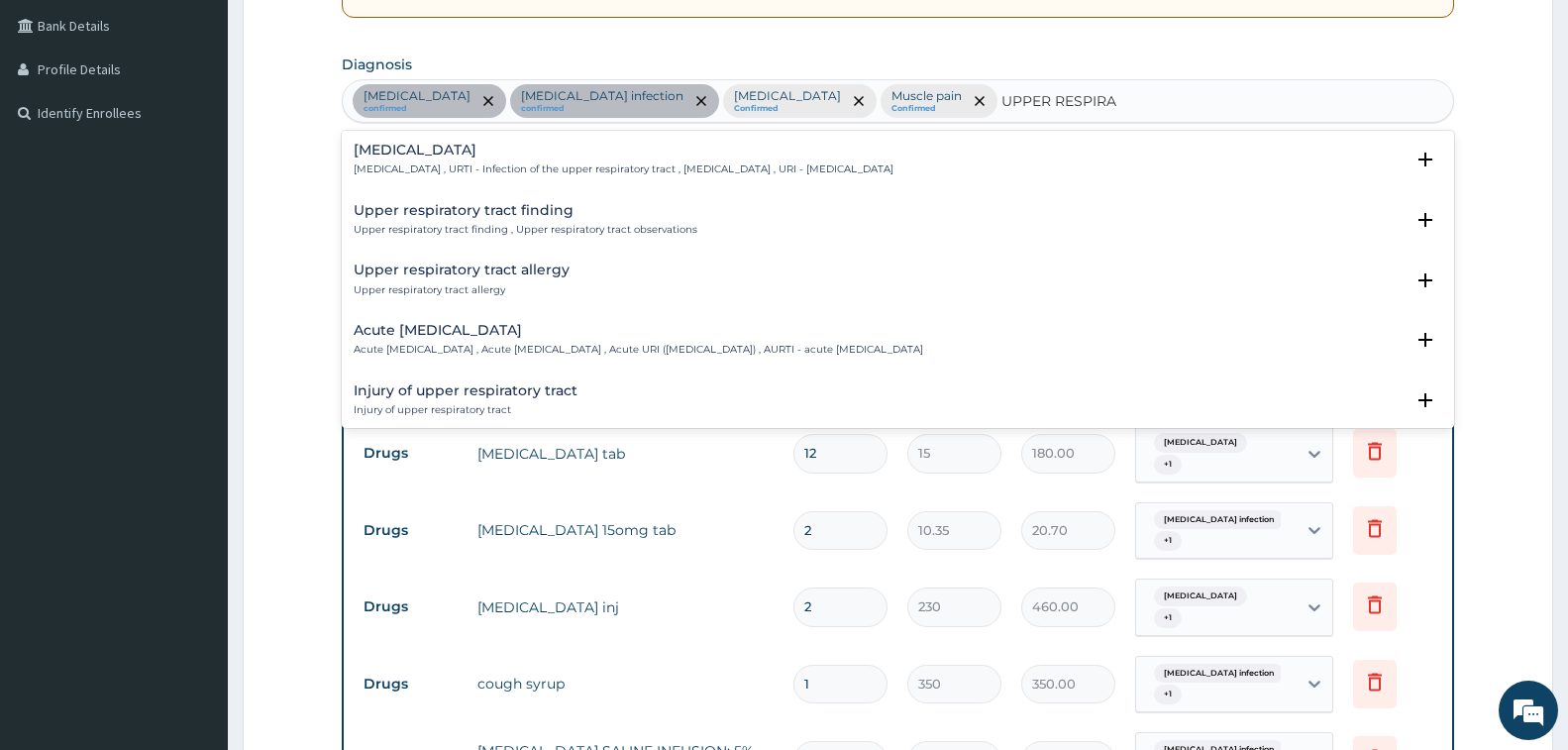
click at [472, 160] on div "Upper respiratory infection Upper respiratory infection , URTI - Infection of t…" at bounding box center [623, 160] width 540 height 35
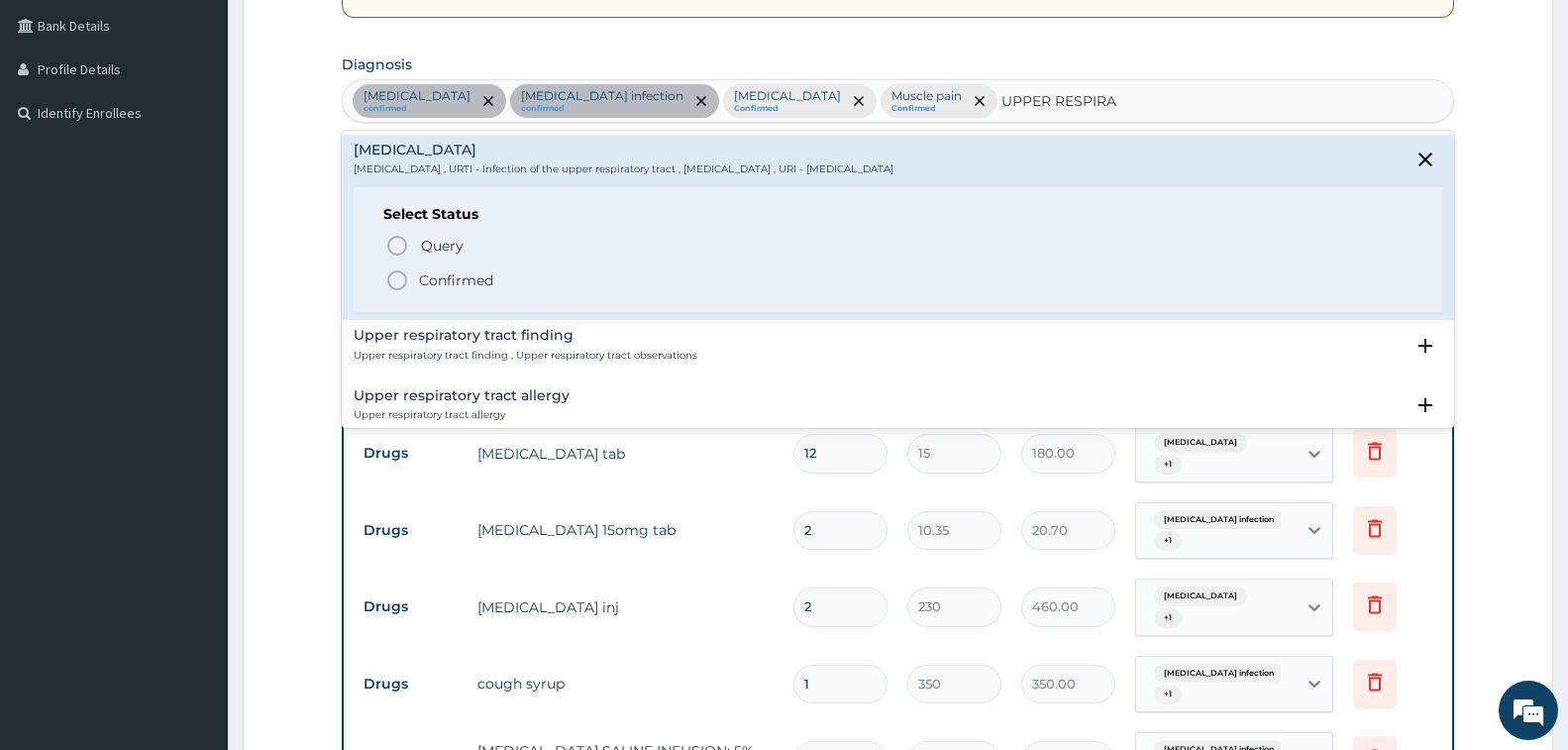
click at [485, 274] on p "Confirmed" at bounding box center [456, 280] width 75 height 20
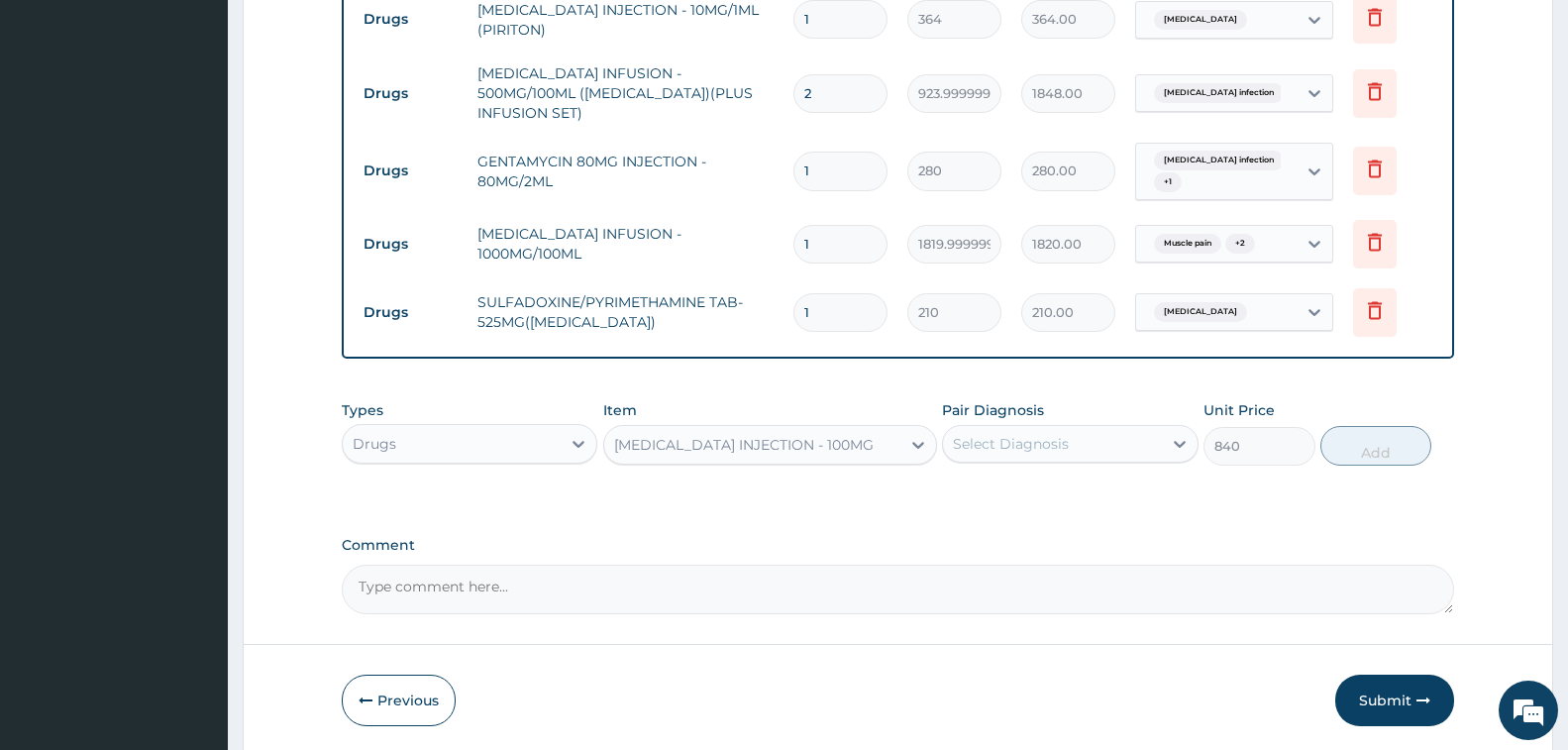
scroll to position [1343, 0]
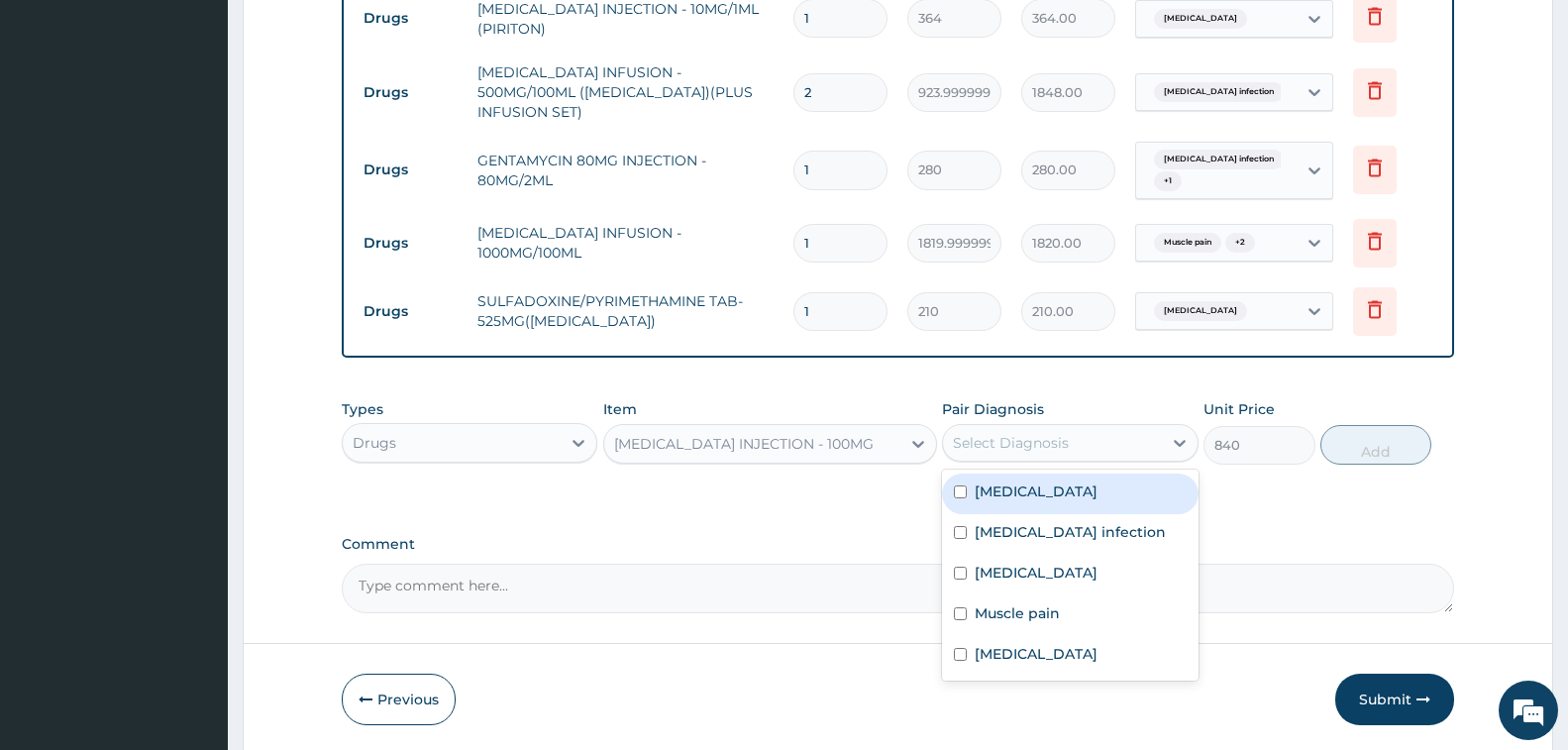
click at [1040, 433] on div "Select Diagnosis" at bounding box center [1011, 443] width 116 height 20
click at [1025, 474] on div "Malaria" at bounding box center [1069, 494] width 255 height 41
checkbox input "true"
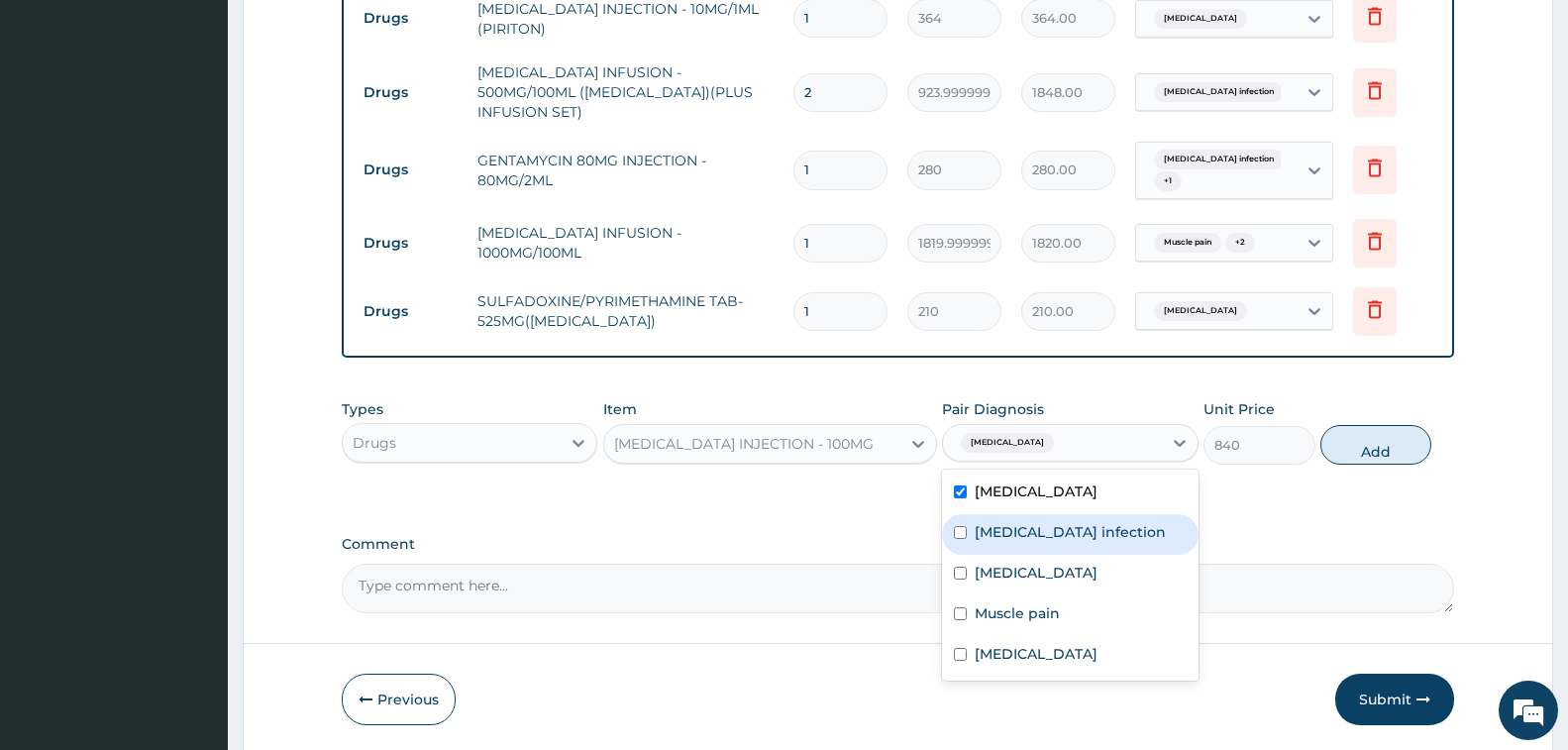
click at [1048, 522] on label "Salmonella infection" at bounding box center [1070, 531] width 191 height 20
checkbox input "true"
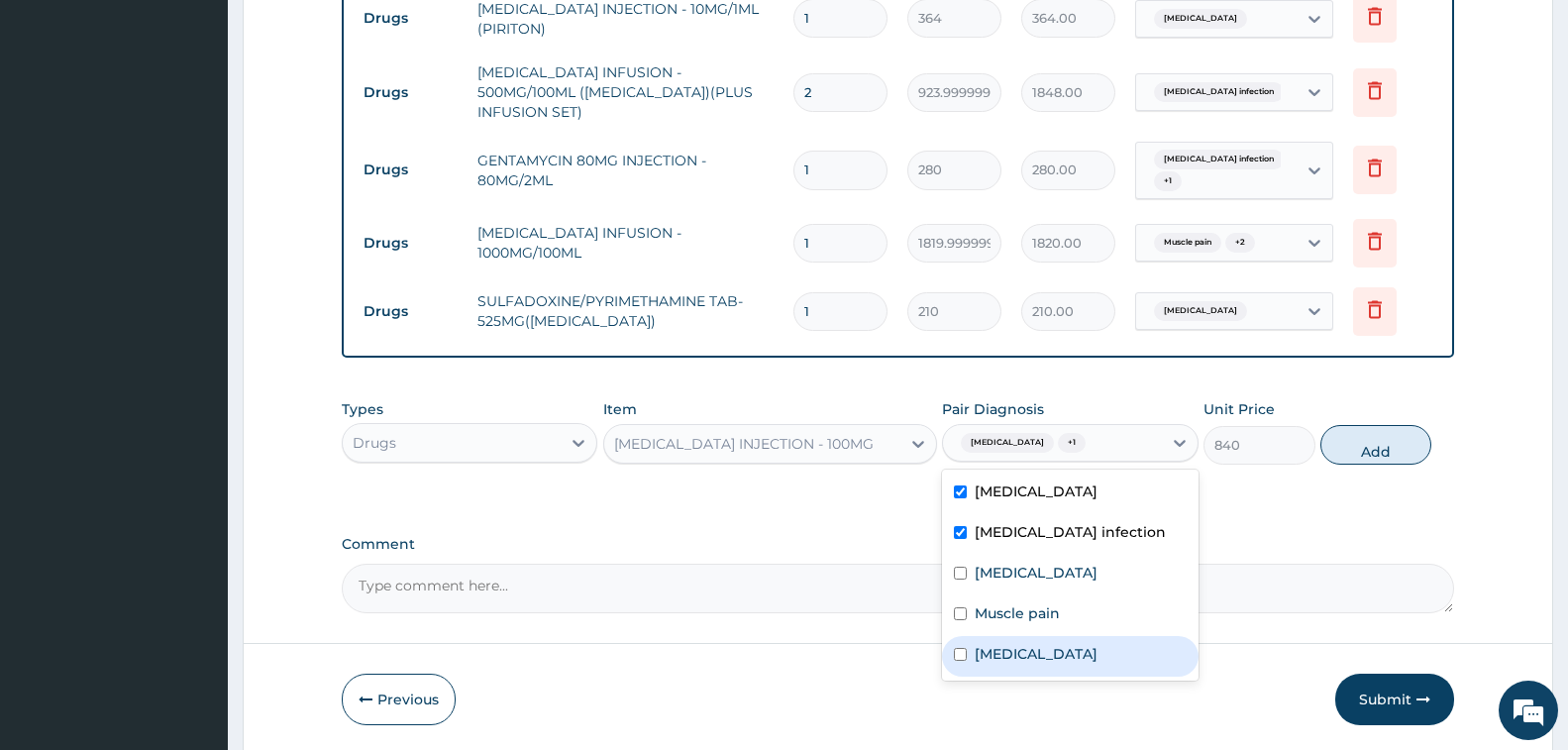
click at [1073, 644] on label "Upper respiratory infection" at bounding box center [1036, 654] width 123 height 20
checkbox input "true"
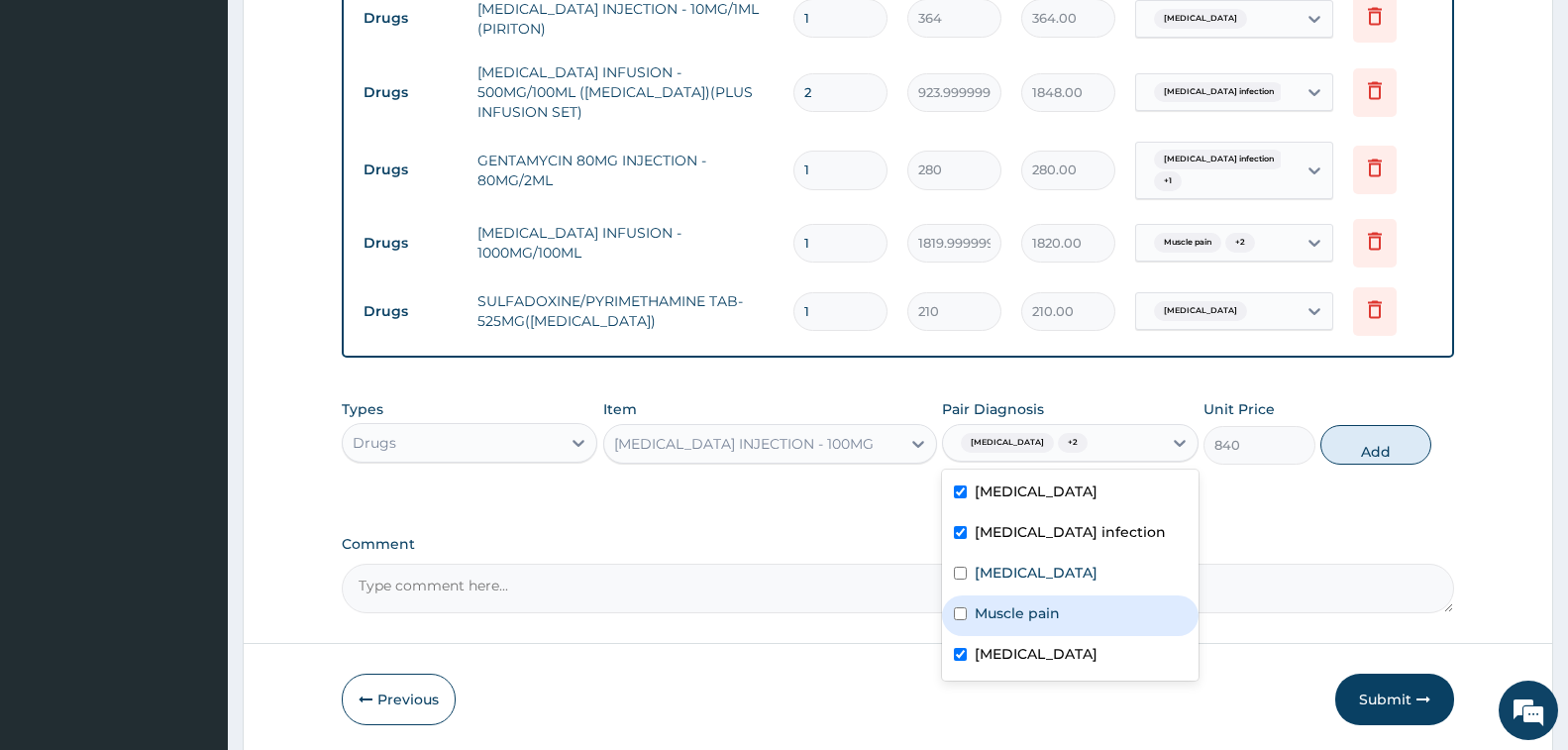
click at [1055, 595] on div "Muscle pain" at bounding box center [1069, 615] width 255 height 41
checkbox input "true"
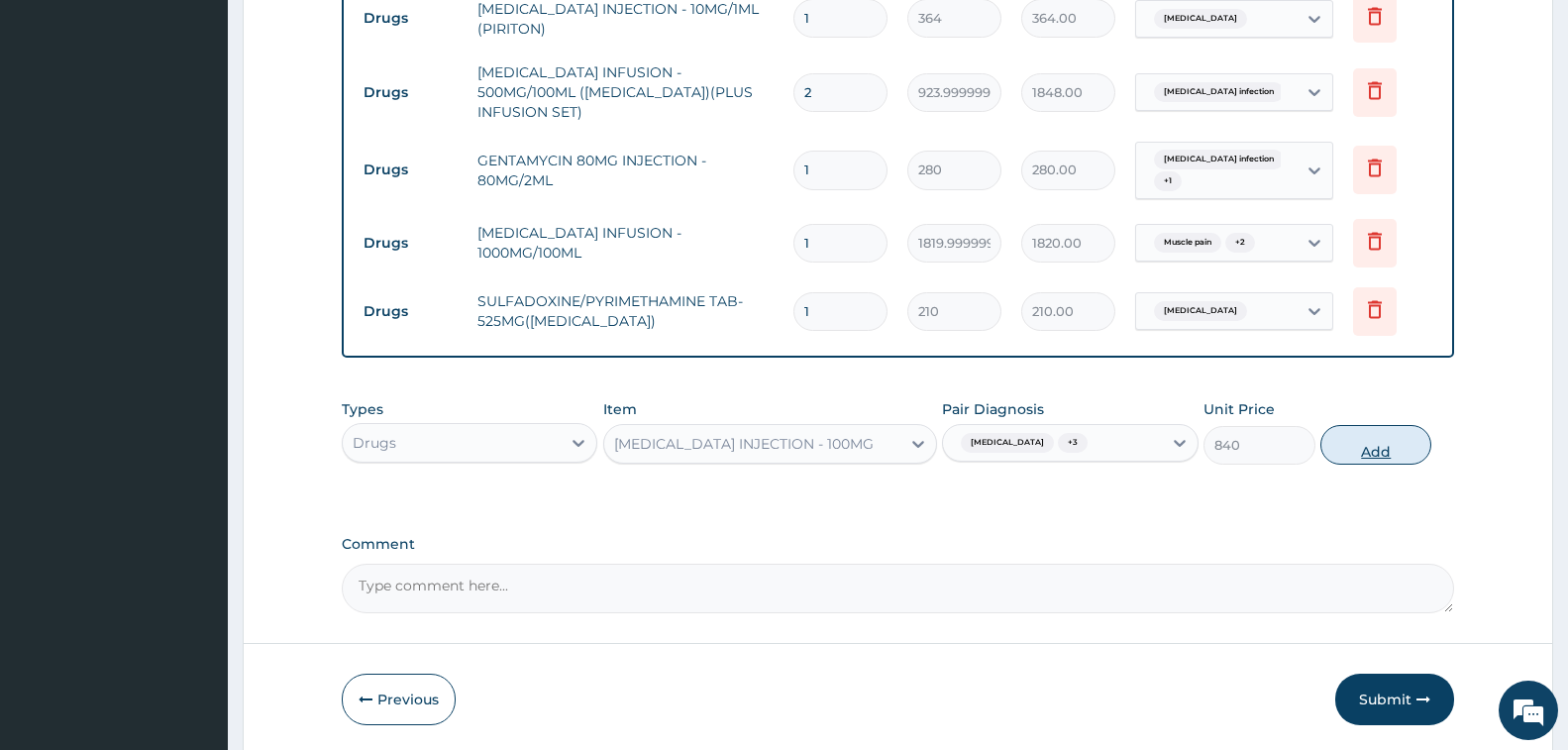
click at [1363, 425] on button "Add" at bounding box center [1376, 445] width 111 height 40
type input "0"
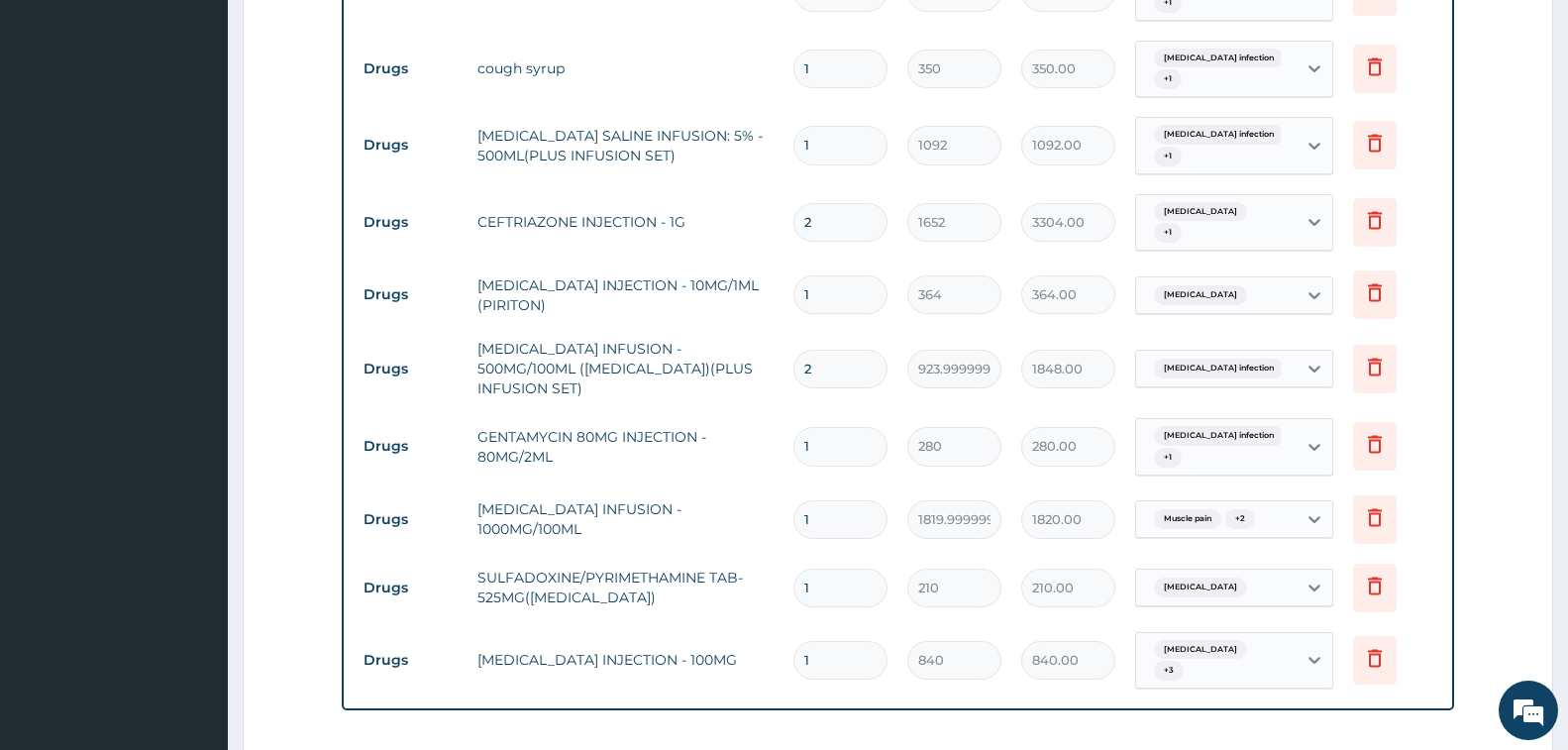
scroll to position [650, 0]
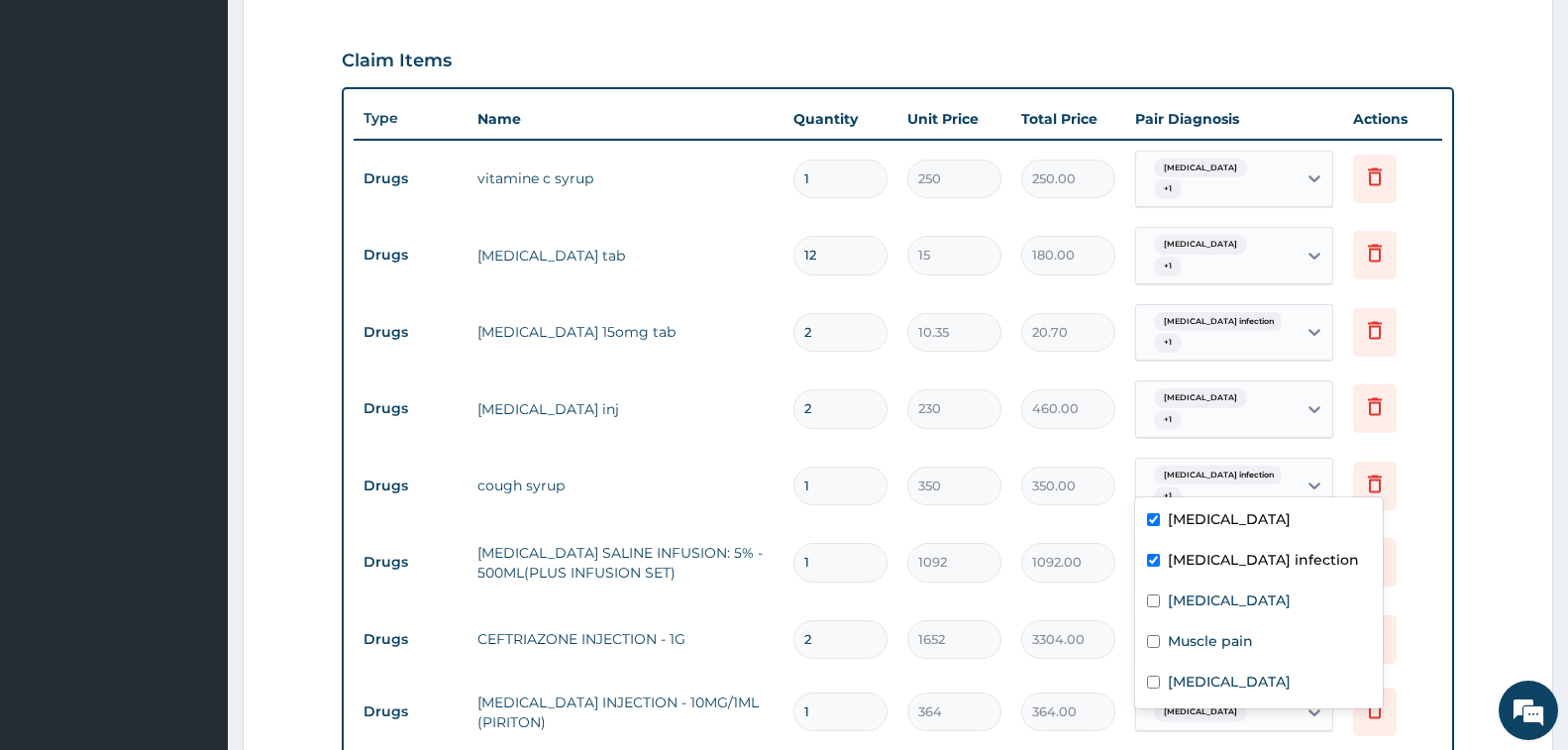
click at [1256, 466] on div "Salmonella infection + 1" at bounding box center [1213, 487] width 135 height 48
click at [1236, 676] on label "Upper respiratory infection" at bounding box center [1229, 681] width 123 height 20
checkbox input "true"
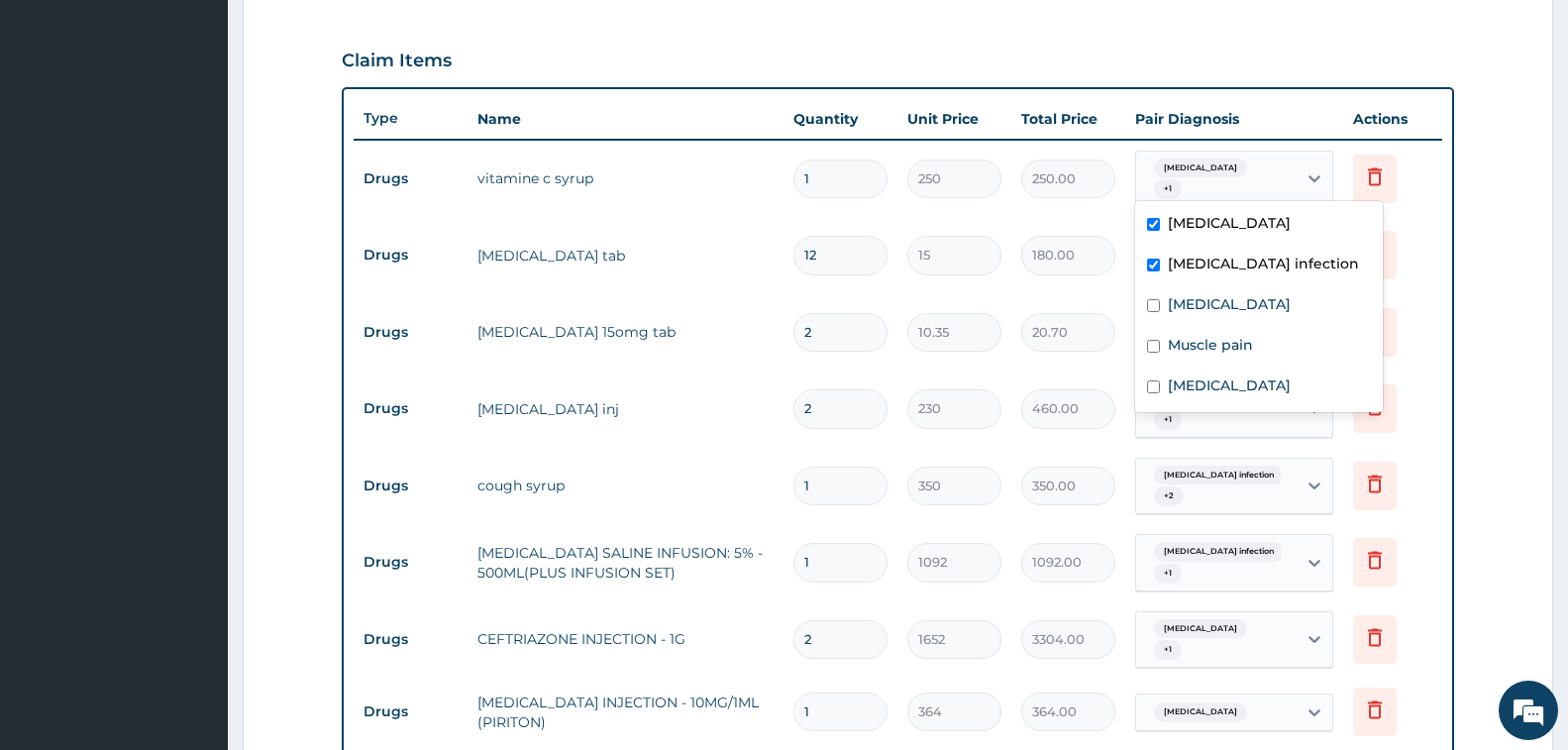
click at [1205, 180] on div "Malaria + 1" at bounding box center [1213, 180] width 135 height 48
click at [1230, 378] on label "Upper respiratory infection" at bounding box center [1229, 385] width 123 height 20
checkbox input "true"
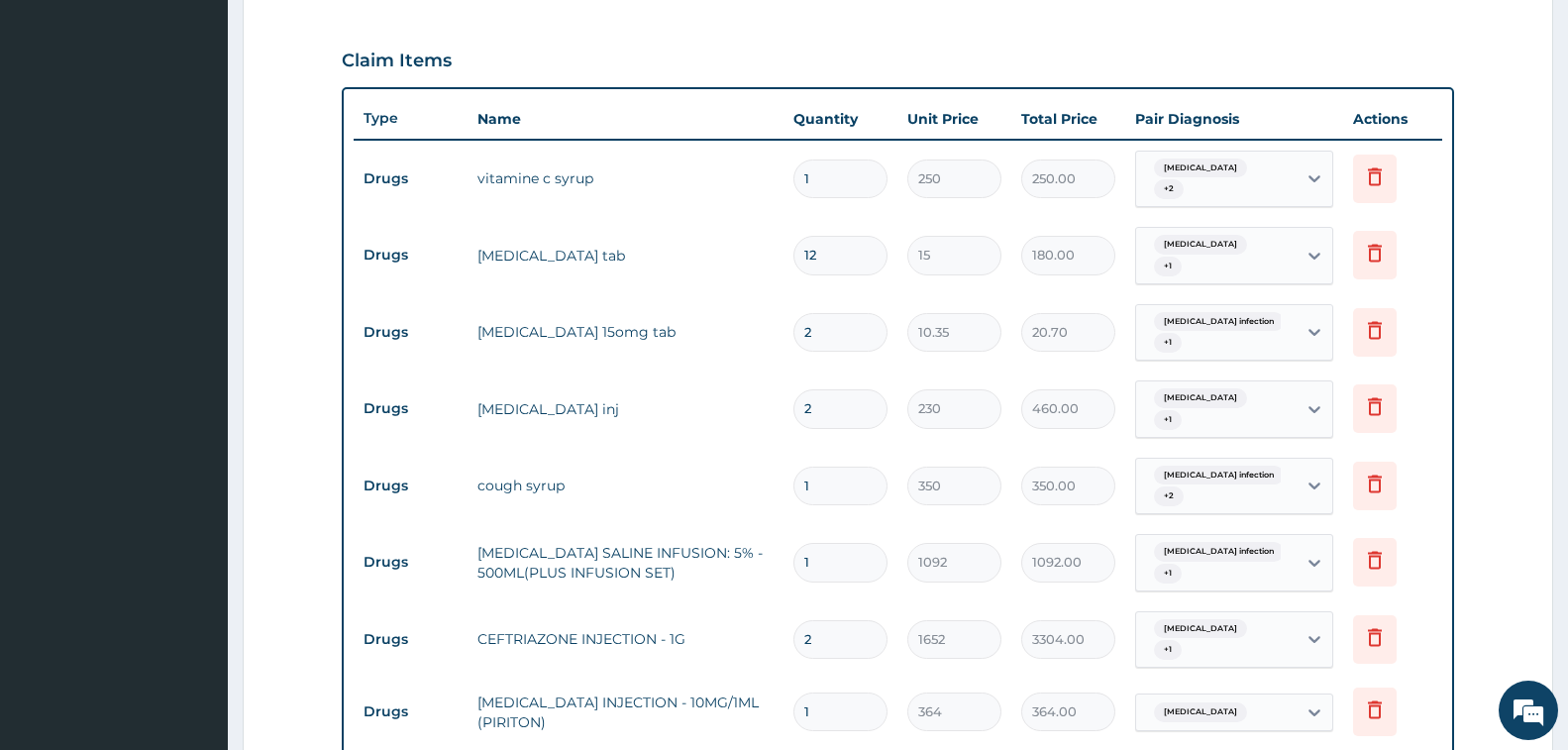
drag, startPoint x: 1447, startPoint y: 361, endPoint x: 1458, endPoint y: 358, distance: 11.4
click at [1449, 361] on div "Type Name Quantity Unit Price Total Price Pair Diagnosis Actions Drugs vitamine…" at bounding box center [898, 608] width 1113 height 1041
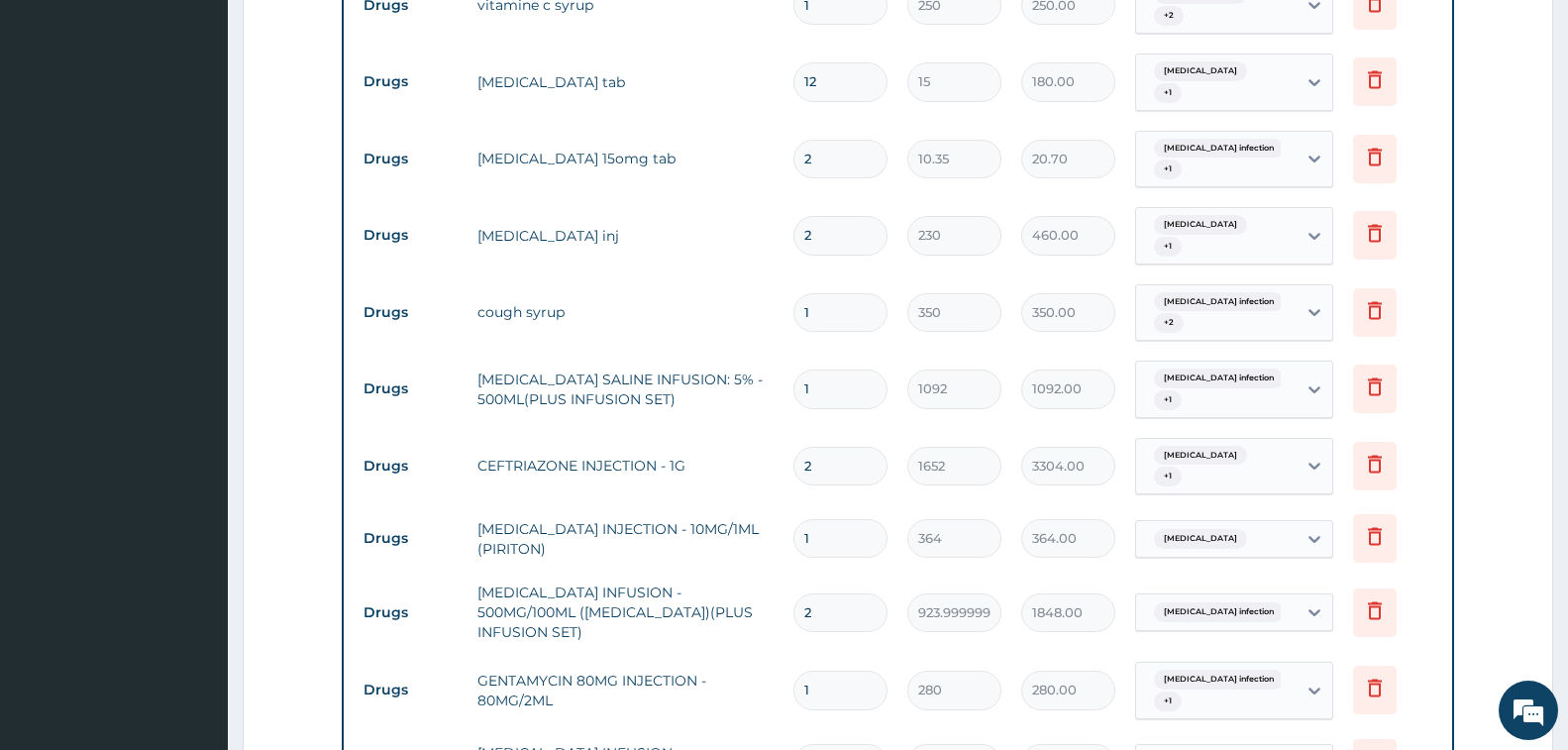
scroll to position [847, 0]
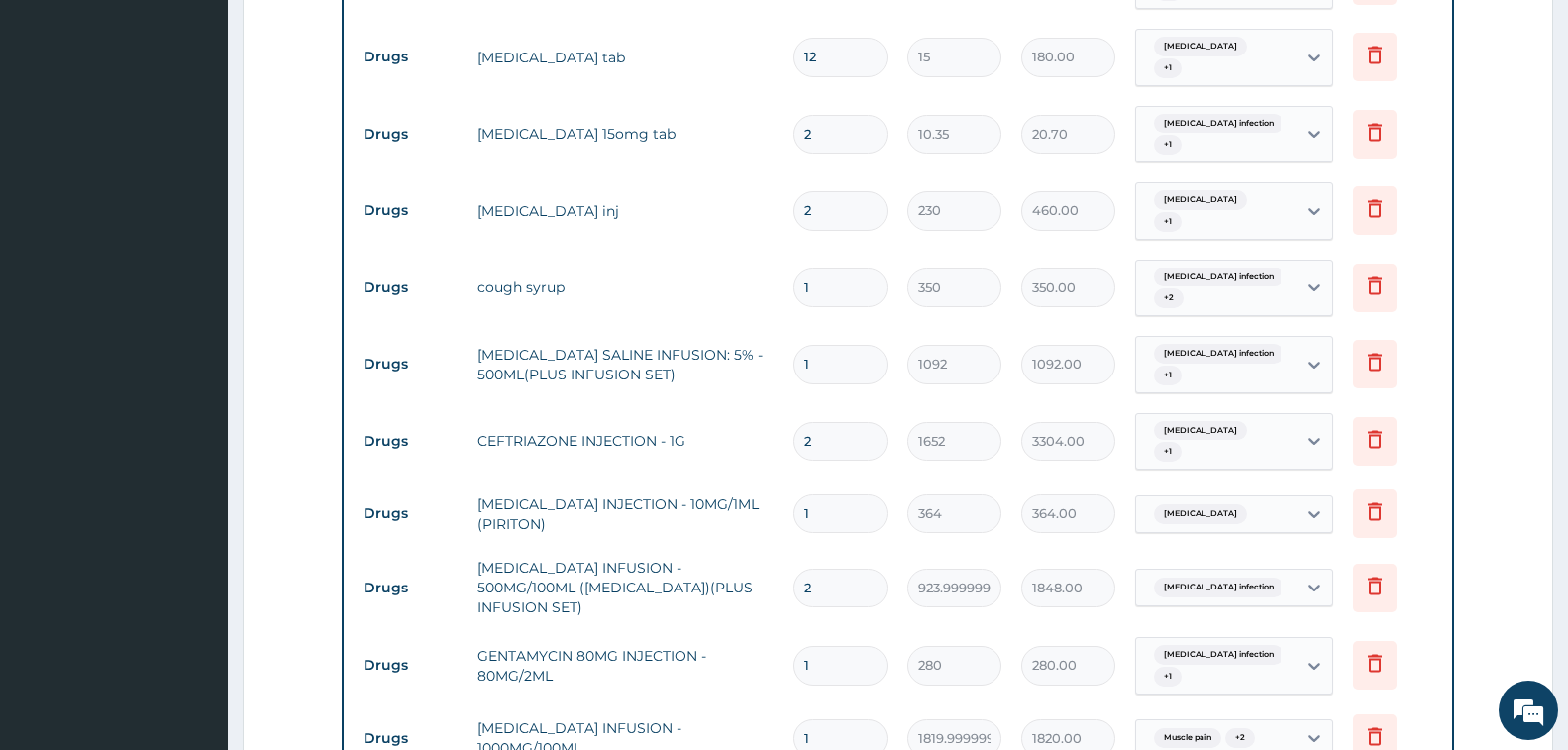
click at [1182, 192] on span "Malaria" at bounding box center [1200, 200] width 93 height 20
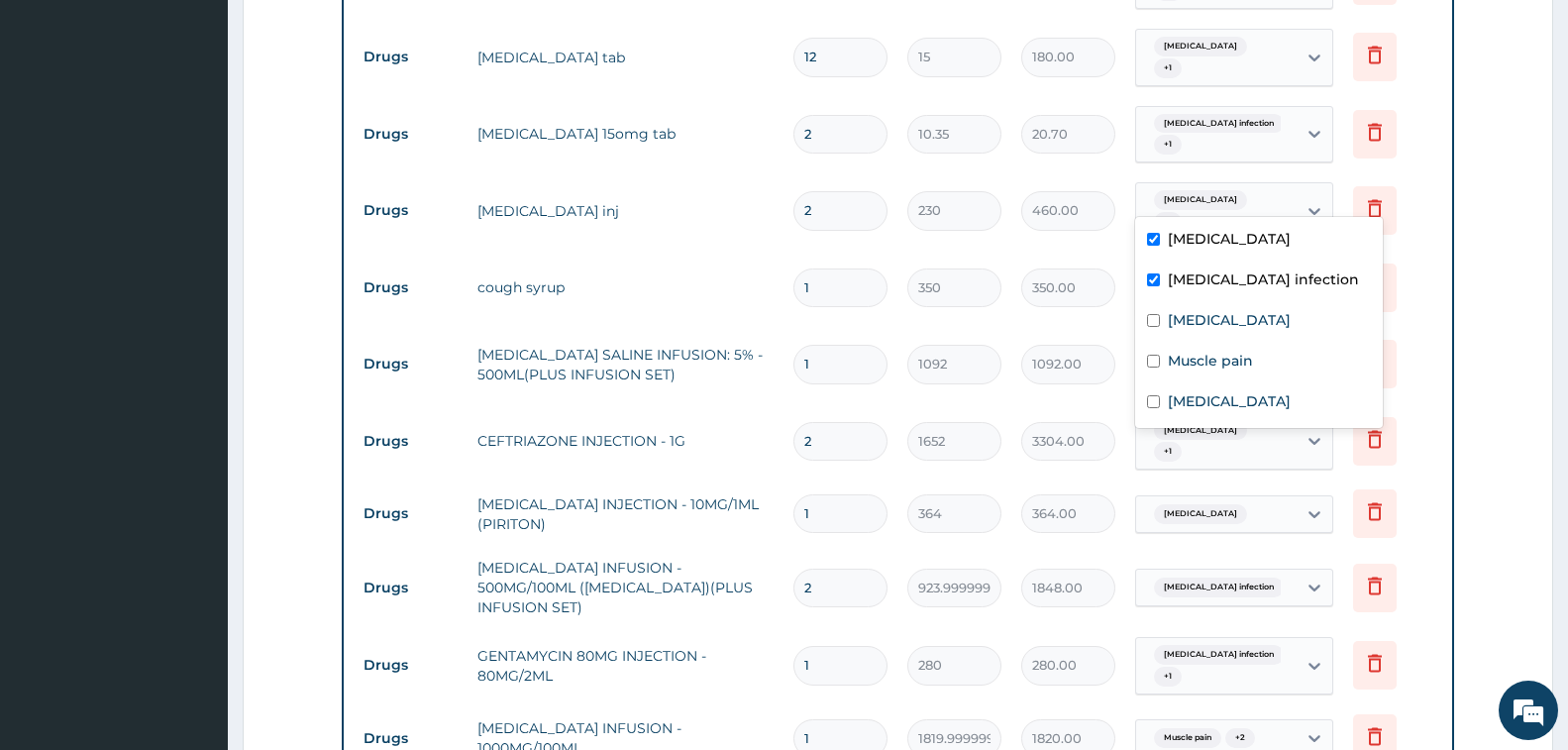
click at [1471, 300] on form "Step 2 of 2 PA Code / Prescription Code PA/E8F5CB Encounter Date 06-08-2025 Imp…" at bounding box center [897, 292] width 1311 height 2070
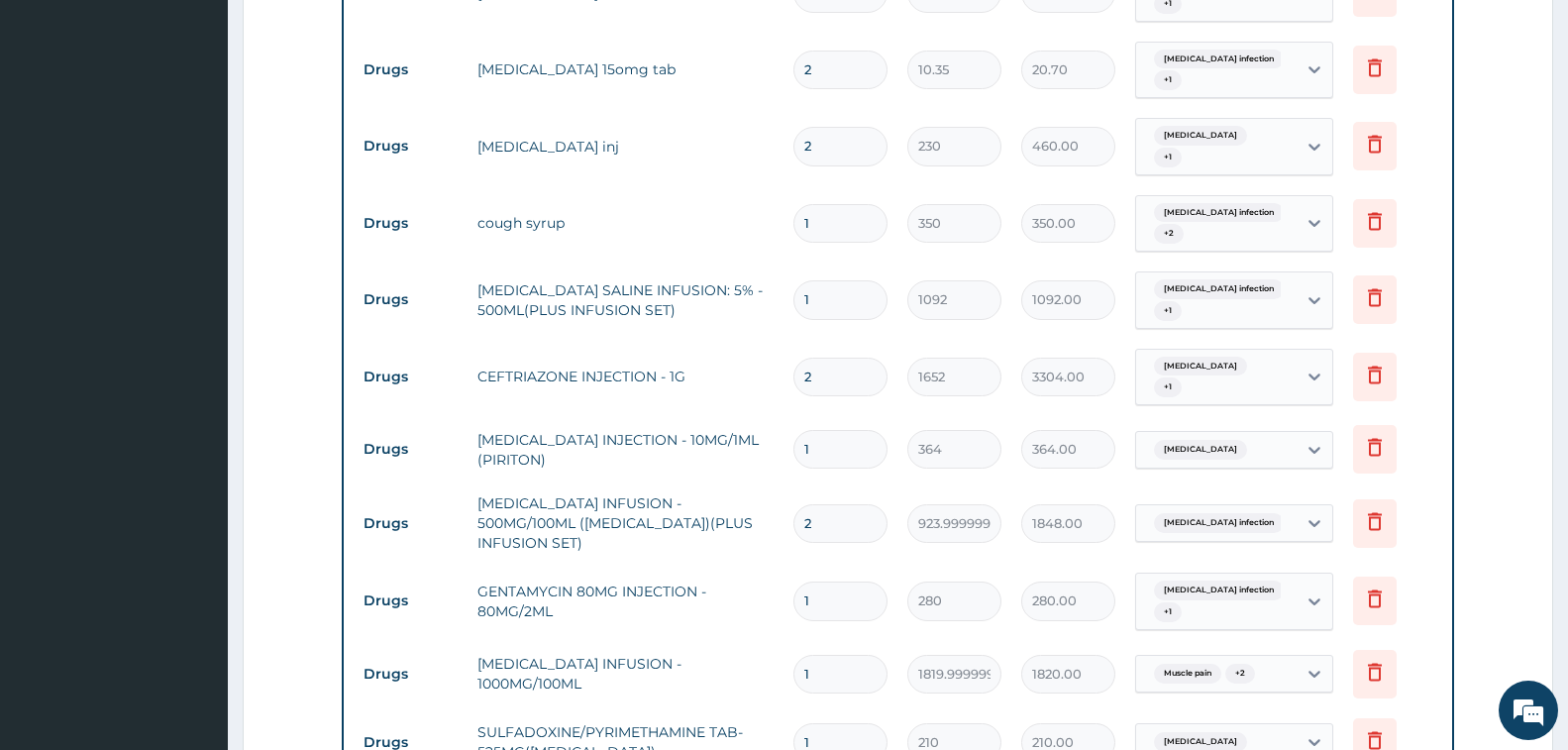
scroll to position [947, 0]
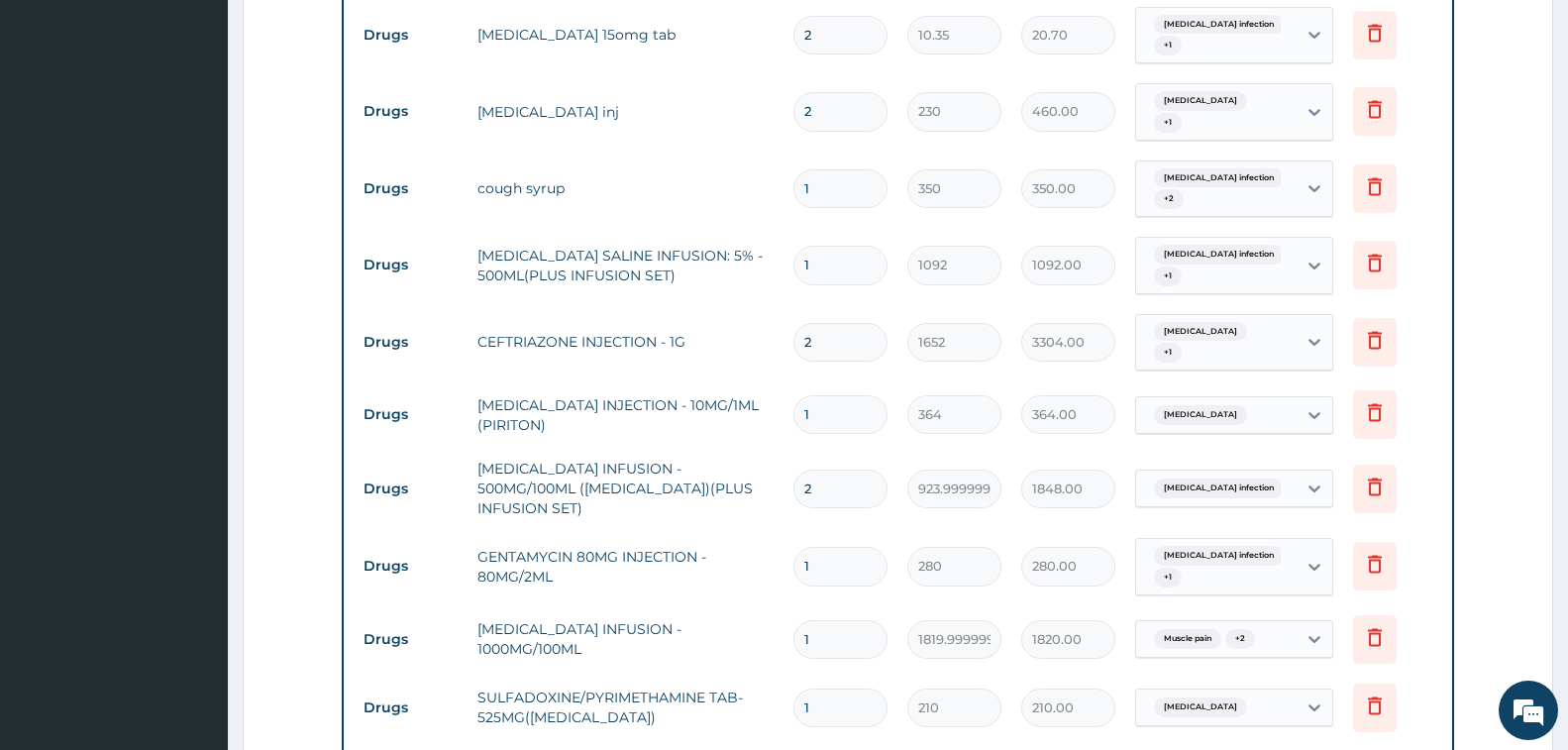
click at [1261, 241] on div "Salmonella infection + 1" at bounding box center [1213, 265] width 135 height 48
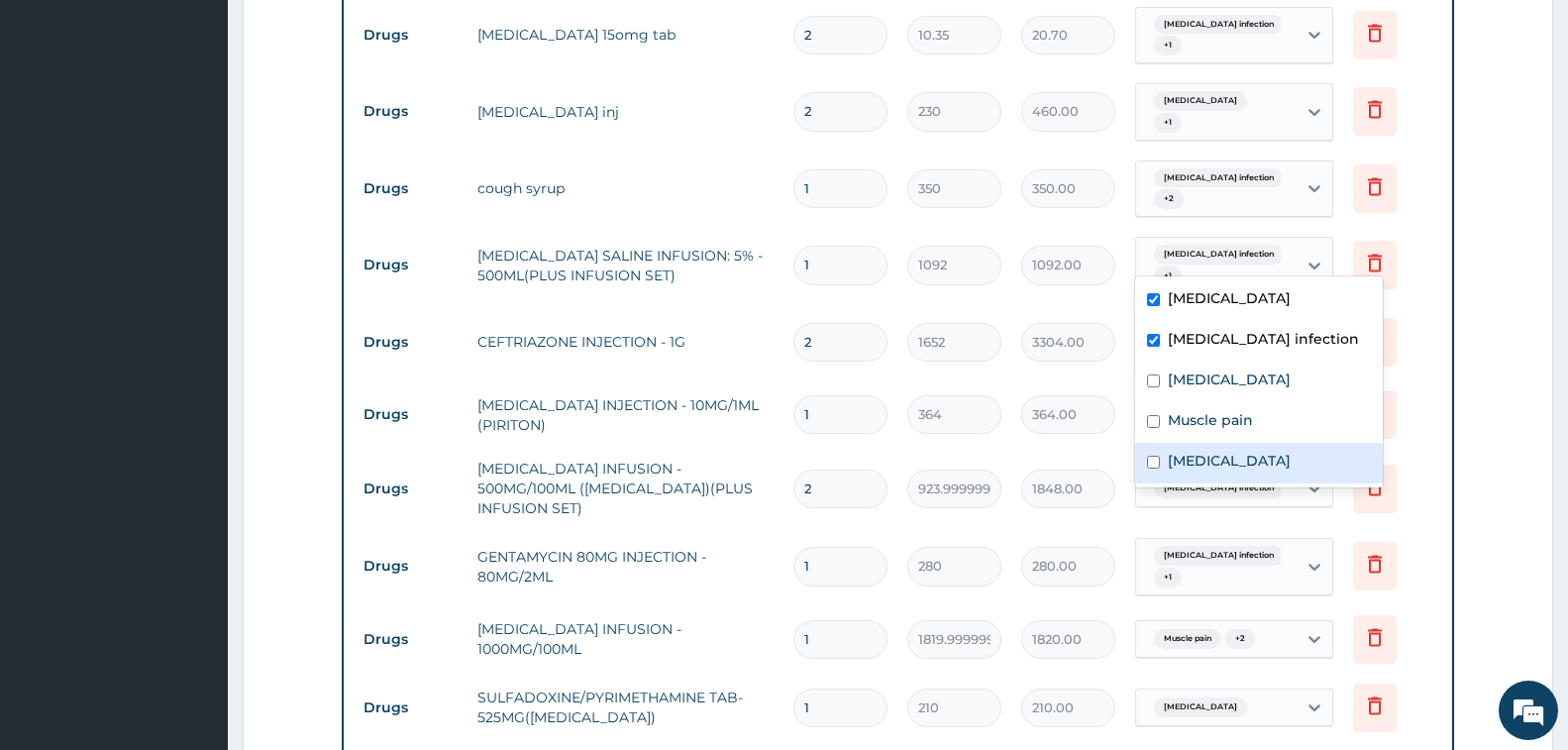
drag, startPoint x: 1266, startPoint y: 460, endPoint x: 1246, endPoint y: 440, distance: 28.3
click at [1266, 462] on label "Upper respiratory infection" at bounding box center [1229, 461] width 123 height 20
checkbox input "true"
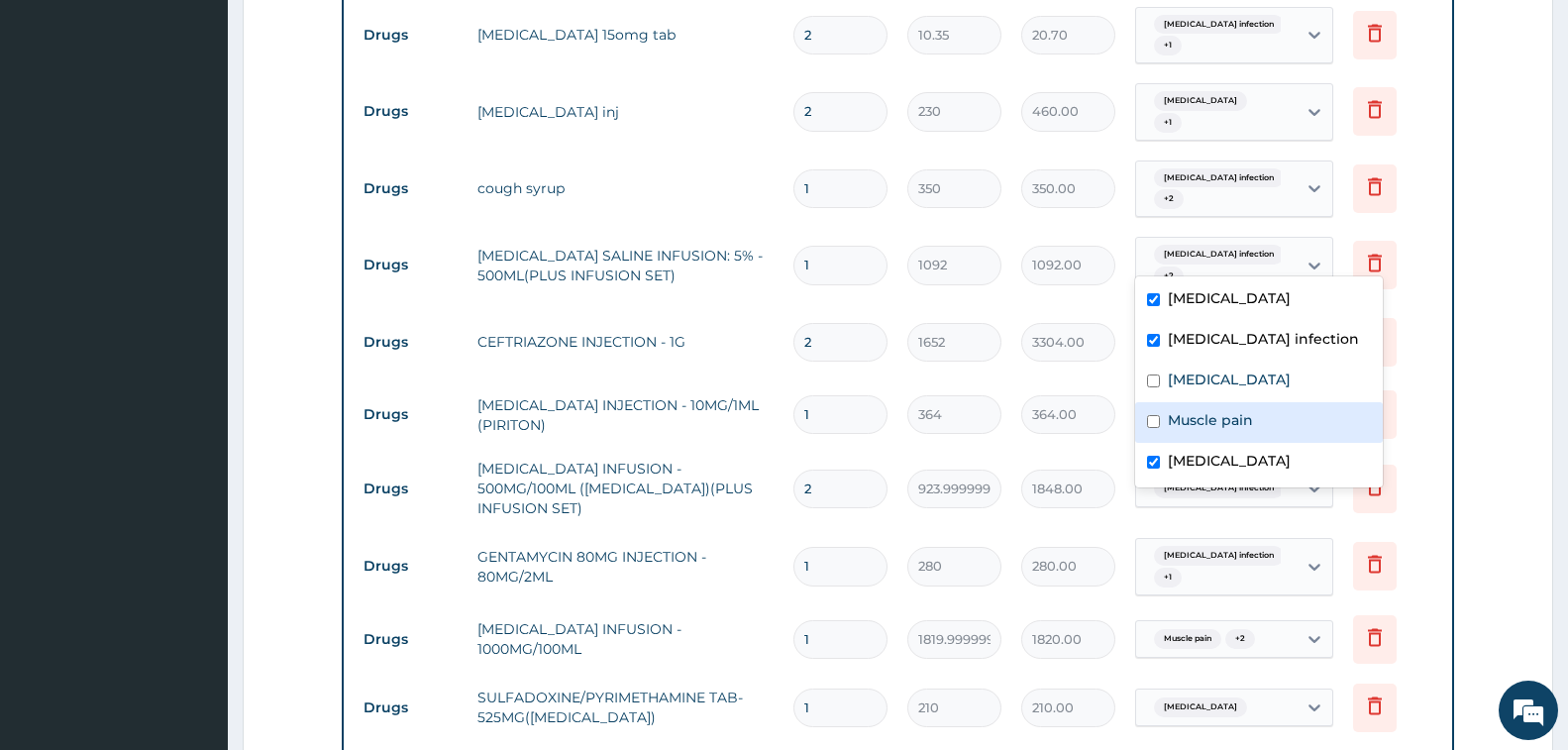
click at [1236, 419] on label "Muscle pain" at bounding box center [1210, 420] width 85 height 20
checkbox input "true"
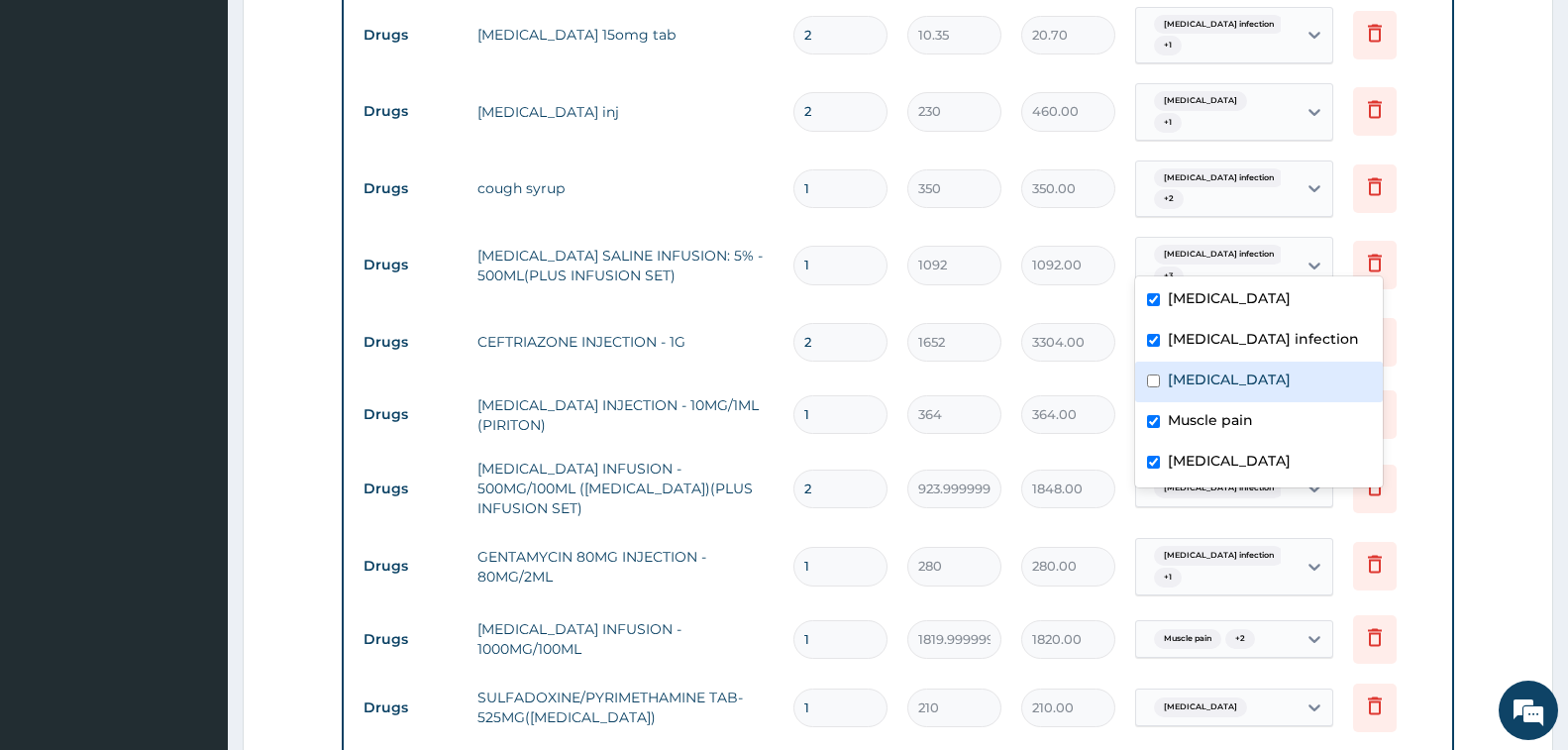
click at [1235, 382] on label "Allergic rhinitis" at bounding box center [1229, 379] width 123 height 20
checkbox input "true"
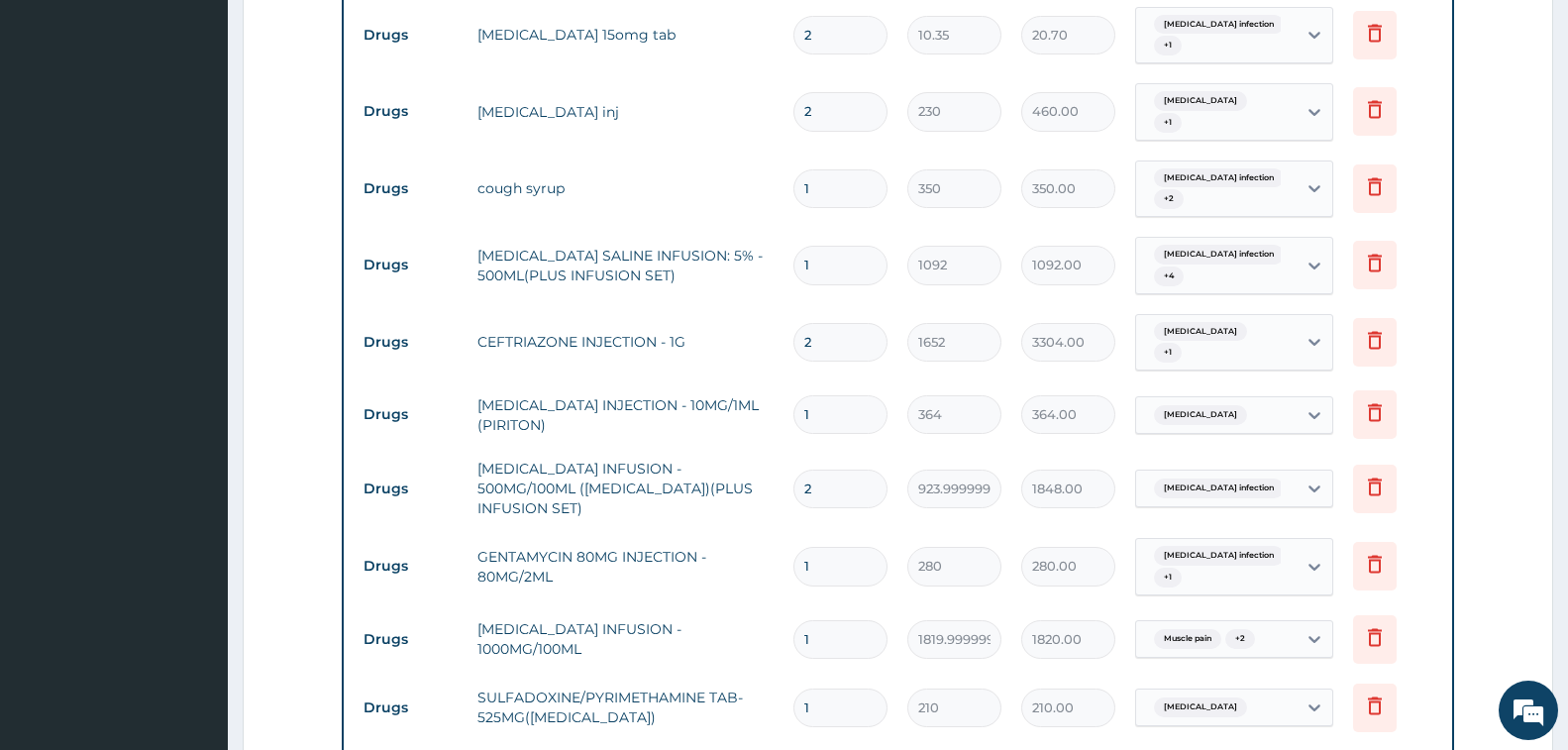
click at [1460, 337] on form "Step 2 of 2 PA Code / Prescription Code PA/E8F5CB Encounter Date 06-08-2025 Imp…" at bounding box center [897, 194] width 1311 height 2070
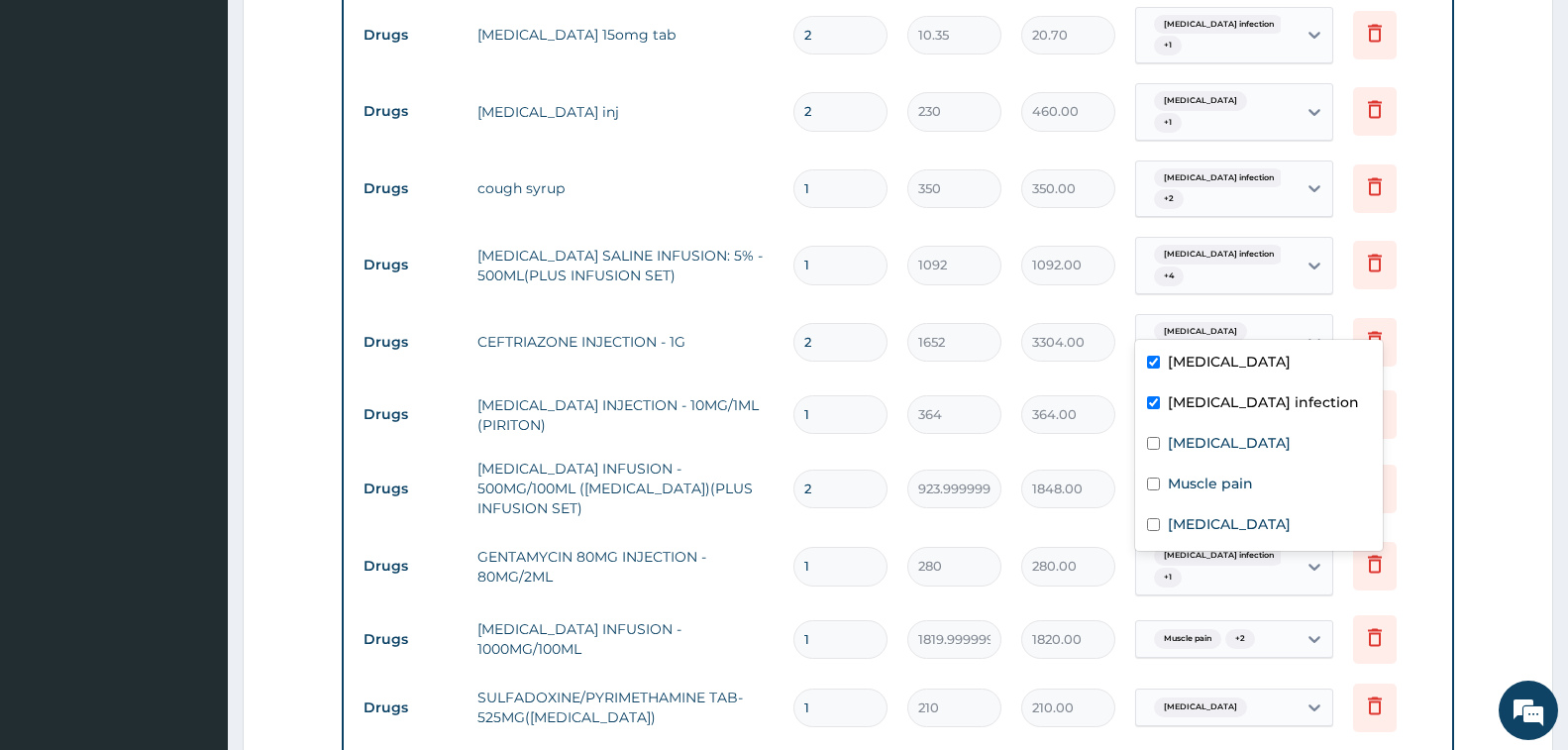
click at [1238, 320] on div "Malaria + 1" at bounding box center [1216, 343] width 161 height 56
click at [1244, 534] on div "Upper respiratory infection" at bounding box center [1259, 525] width 247 height 41
checkbox input "true"
click at [1474, 422] on form "Step 2 of 2 PA Code / Prescription Code PA/E8F5CB Encounter Date 06-08-2025 Imp…" at bounding box center [897, 194] width 1311 height 2070
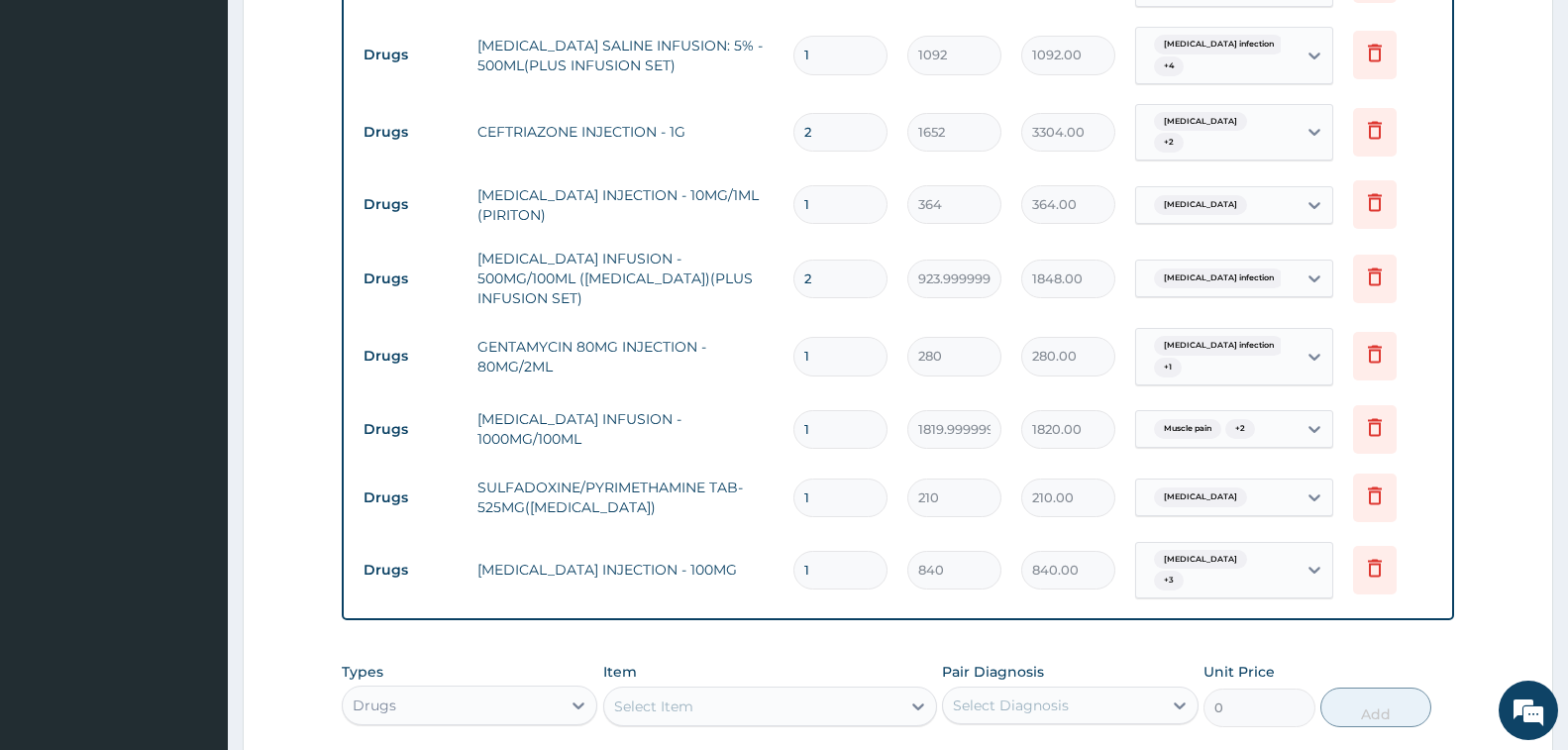
scroll to position [1244, 0]
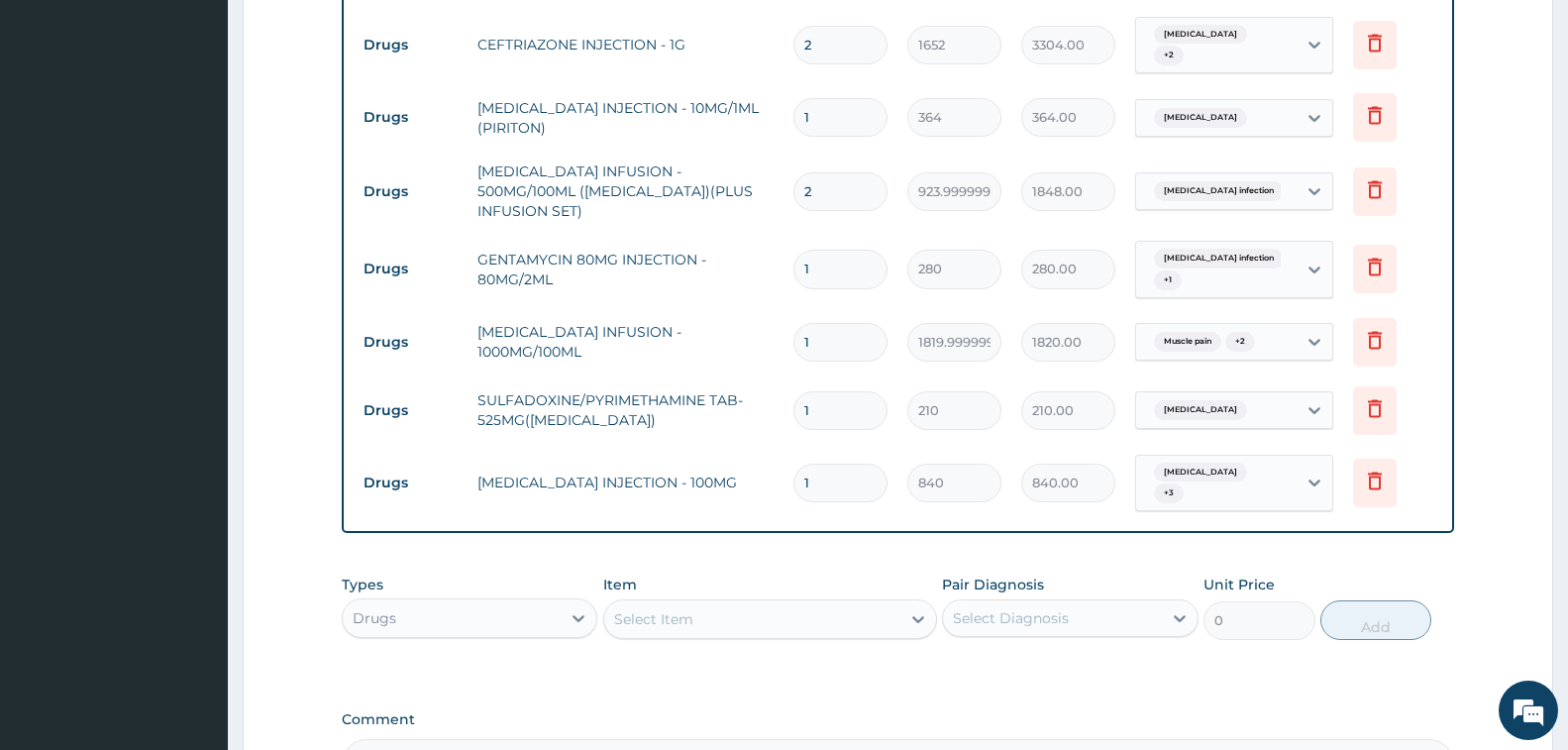
click at [1170, 181] on span "Salmonella infection" at bounding box center [1218, 191] width 130 height 20
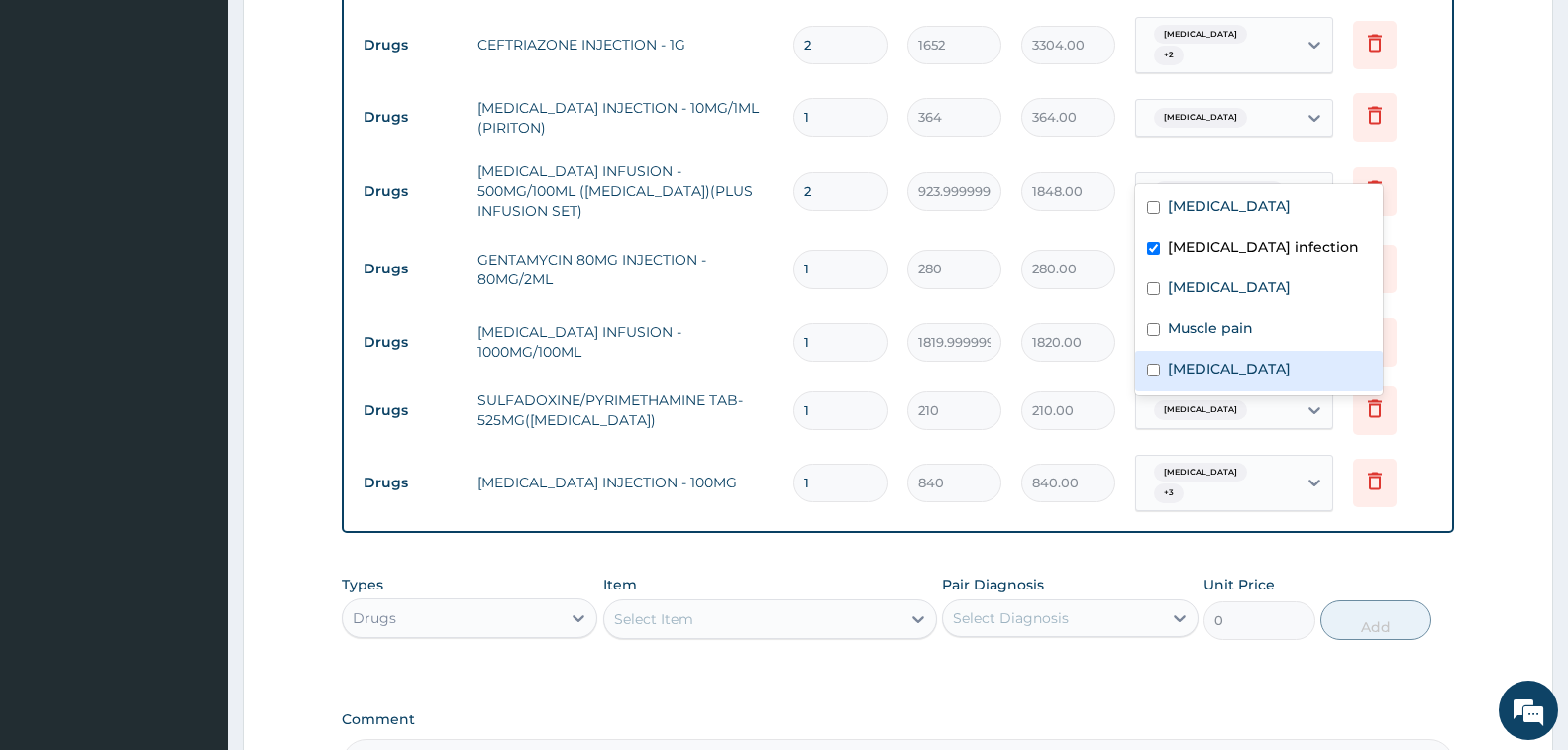
click at [1215, 383] on div "Upper respiratory infection" at bounding box center [1259, 371] width 247 height 41
checkbox input "true"
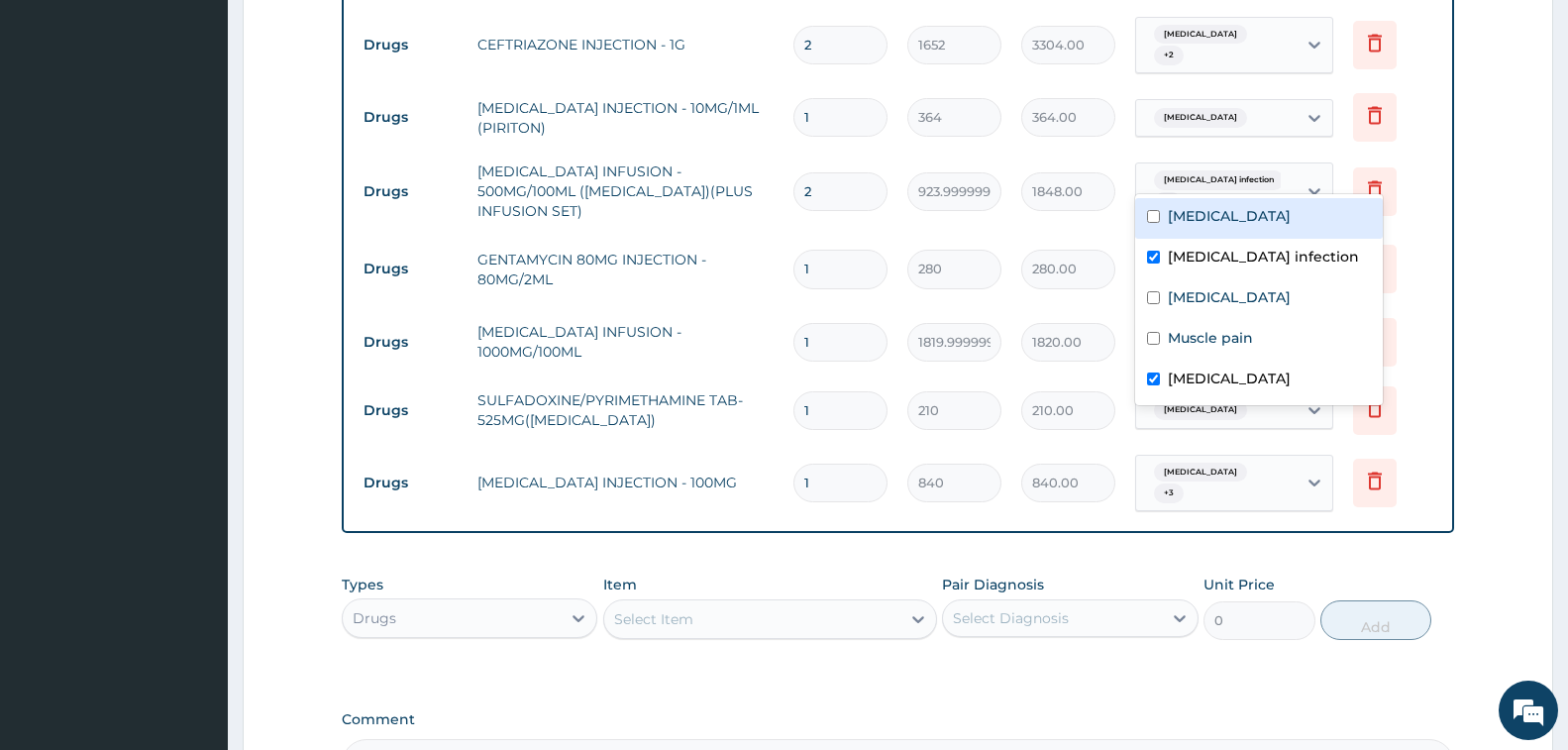
click at [1179, 225] on div "Malaria" at bounding box center [1259, 218] width 247 height 41
checkbox input "true"
click at [1433, 308] on td "Delete" at bounding box center [1393, 342] width 99 height 69
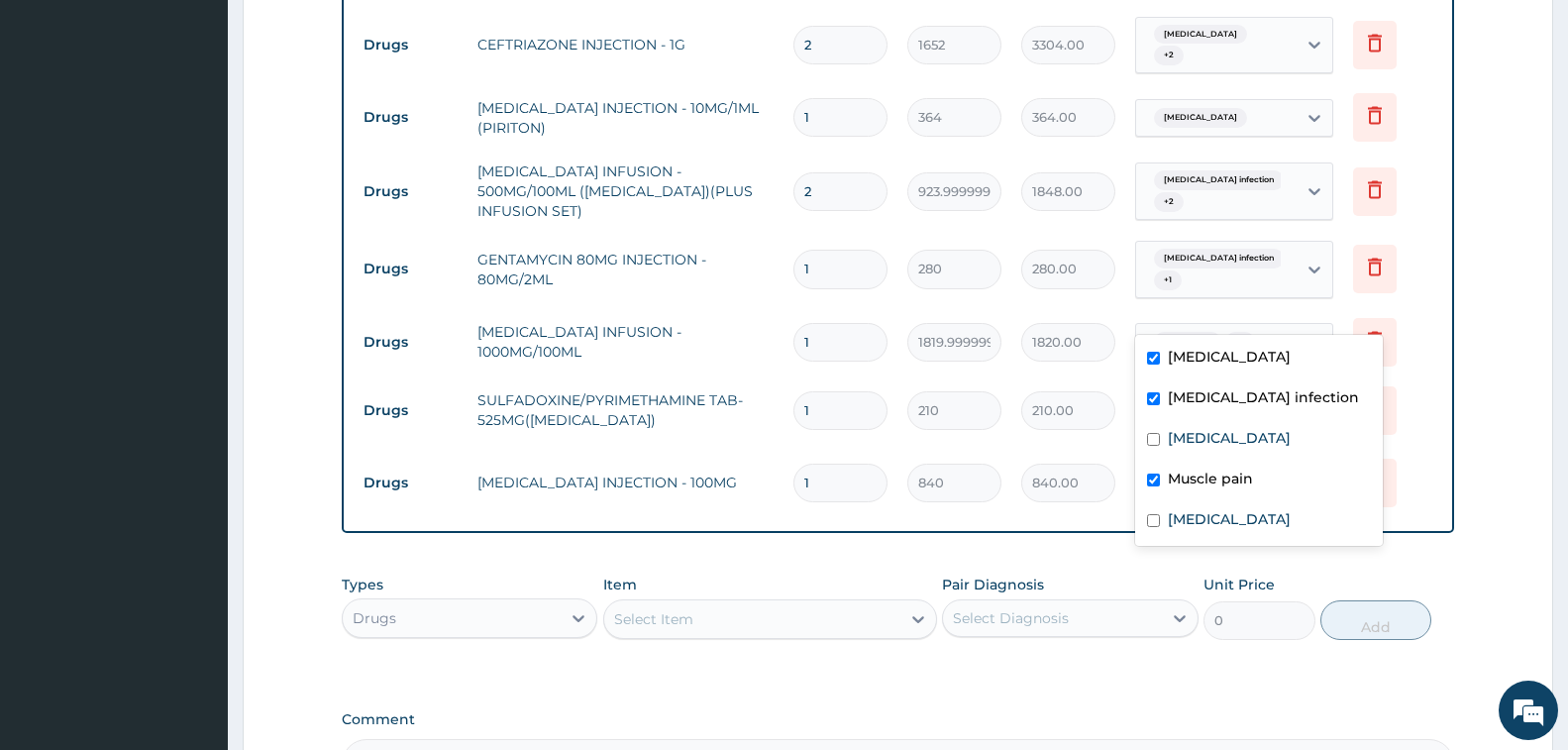
click at [1202, 332] on span "Muscle pain" at bounding box center [1187, 342] width 68 height 20
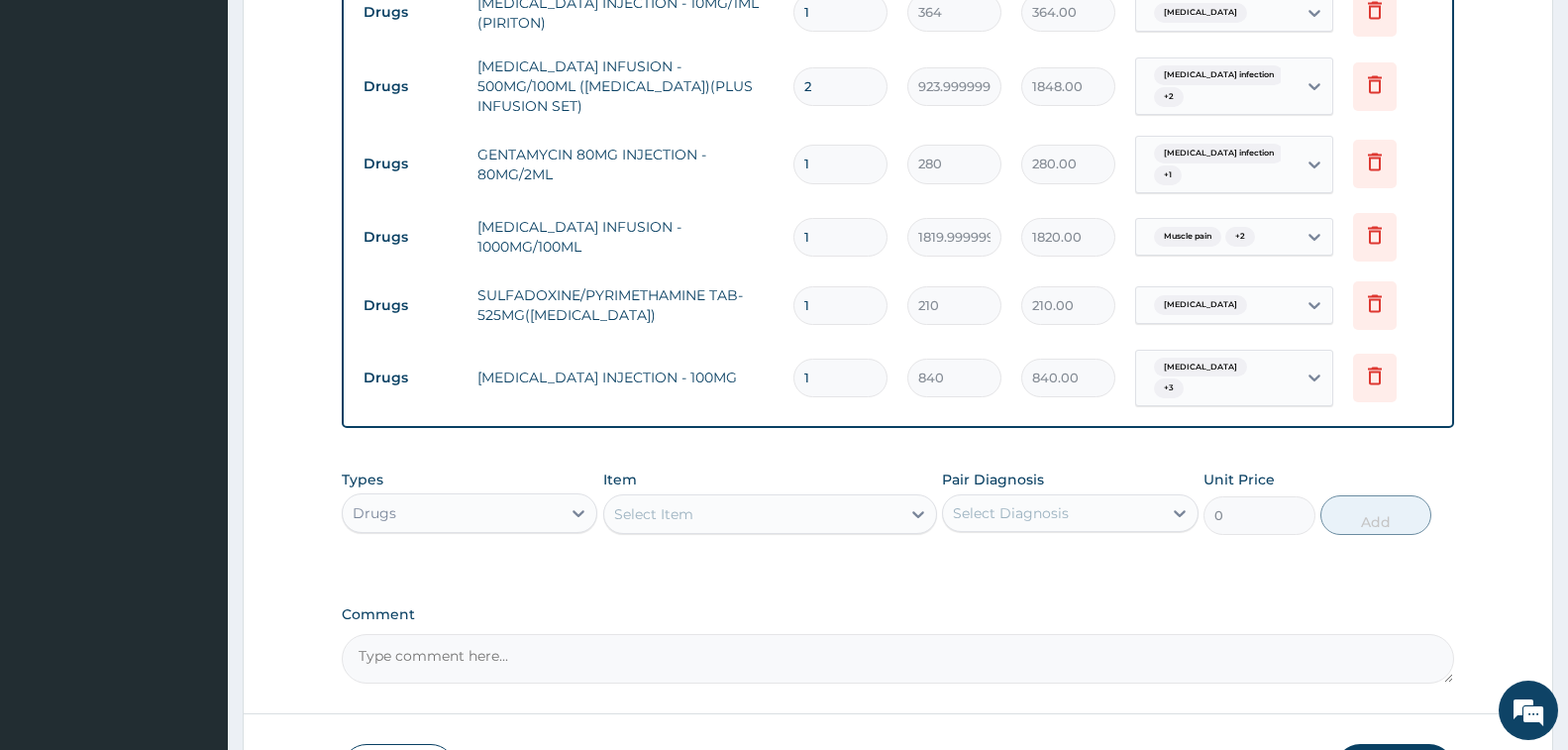
scroll to position [1442, 0]
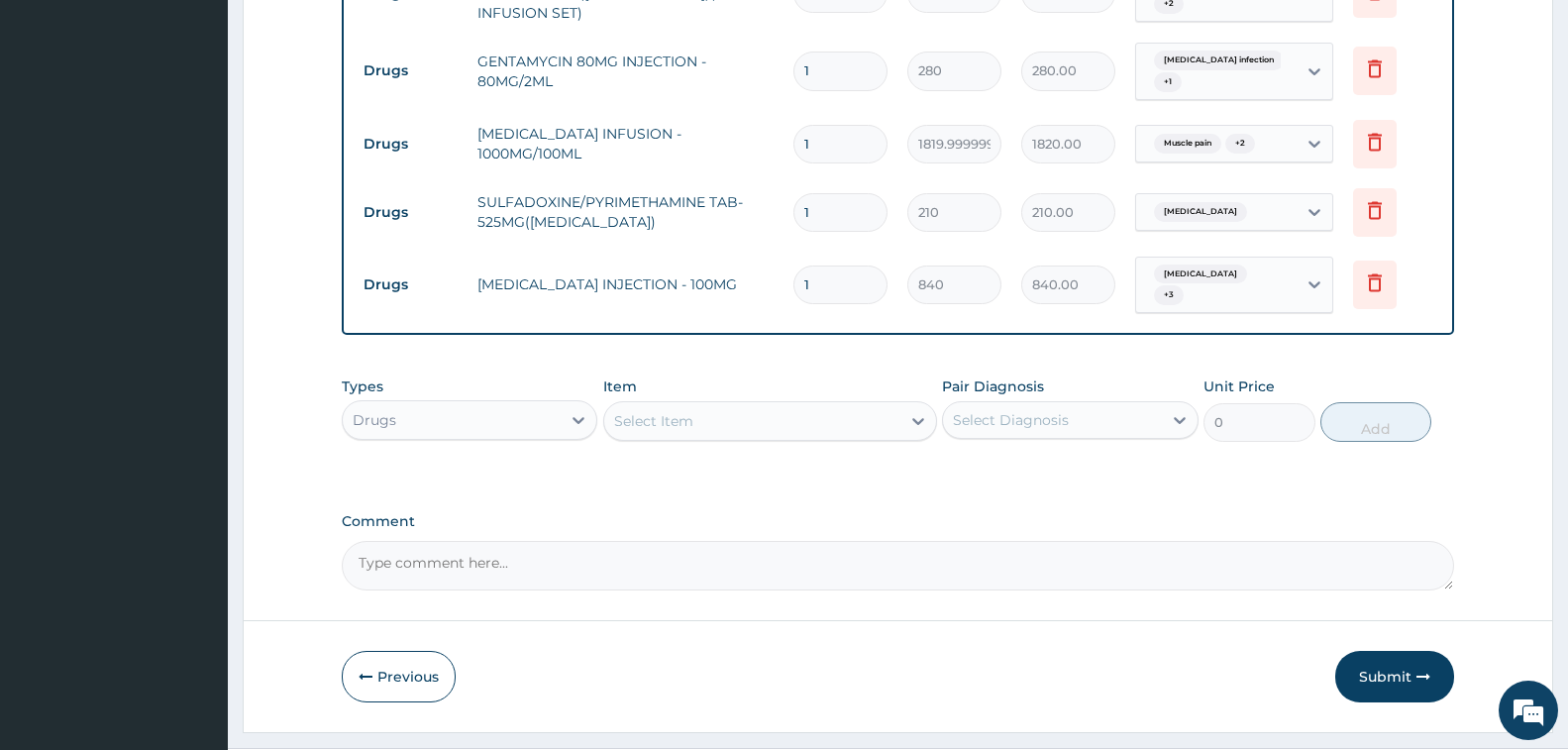
click at [437, 404] on div "Drugs" at bounding box center [451, 420] width 218 height 32
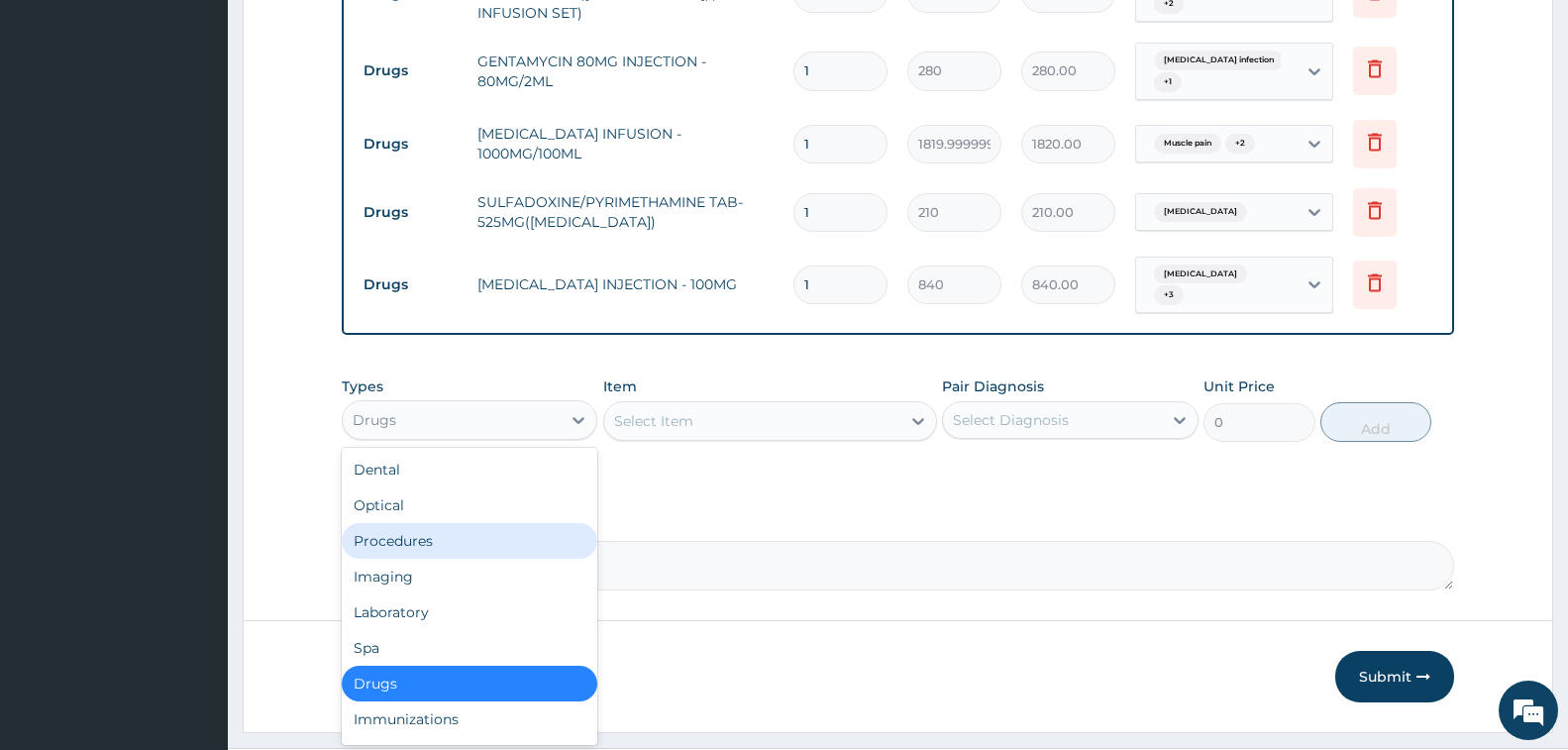
click at [464, 523] on div "Procedures" at bounding box center [469, 540] width 255 height 36
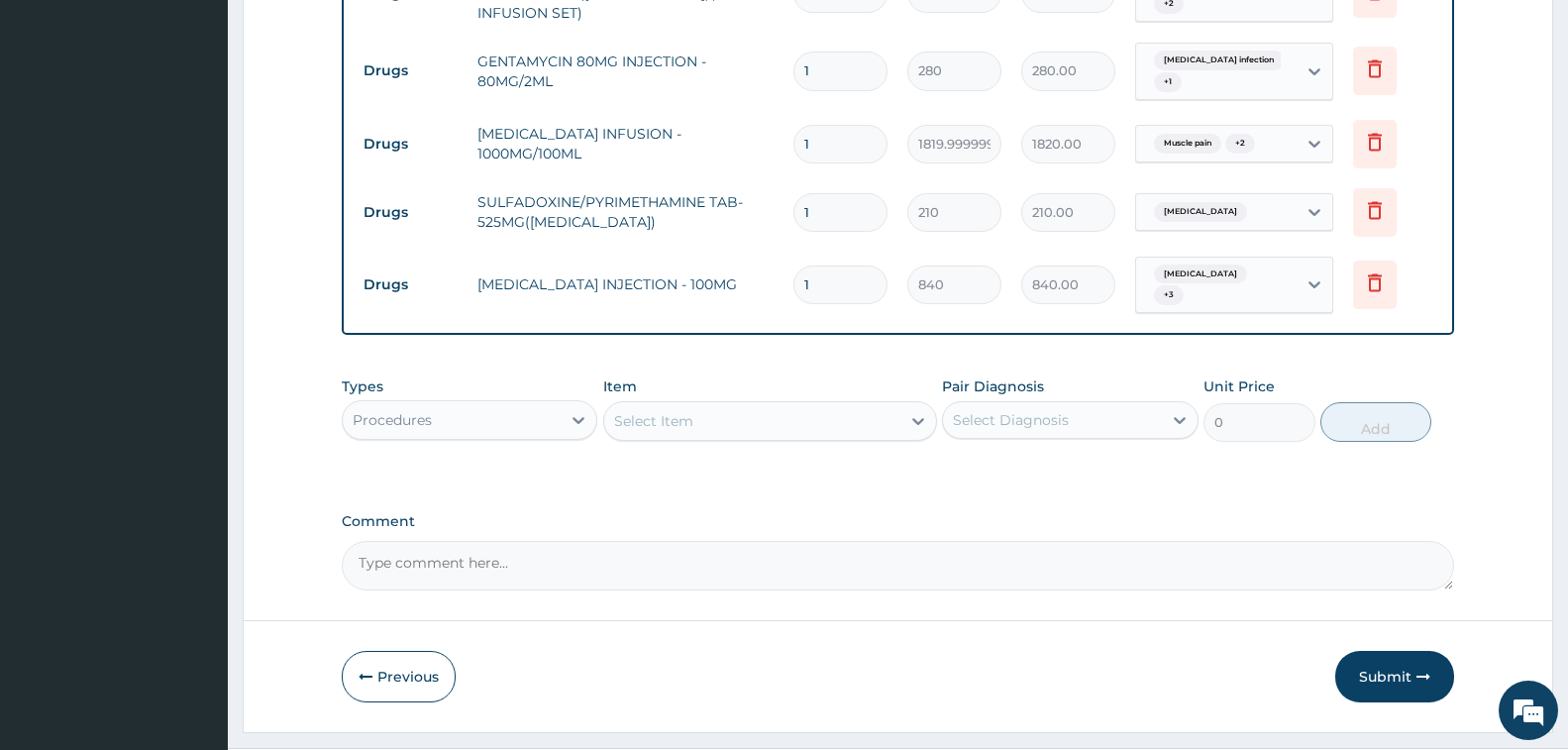
click at [721, 376] on div "Item Select Item" at bounding box center [770, 409] width 334 height 66
click at [752, 405] on div "Select Item" at bounding box center [752, 421] width 296 height 32
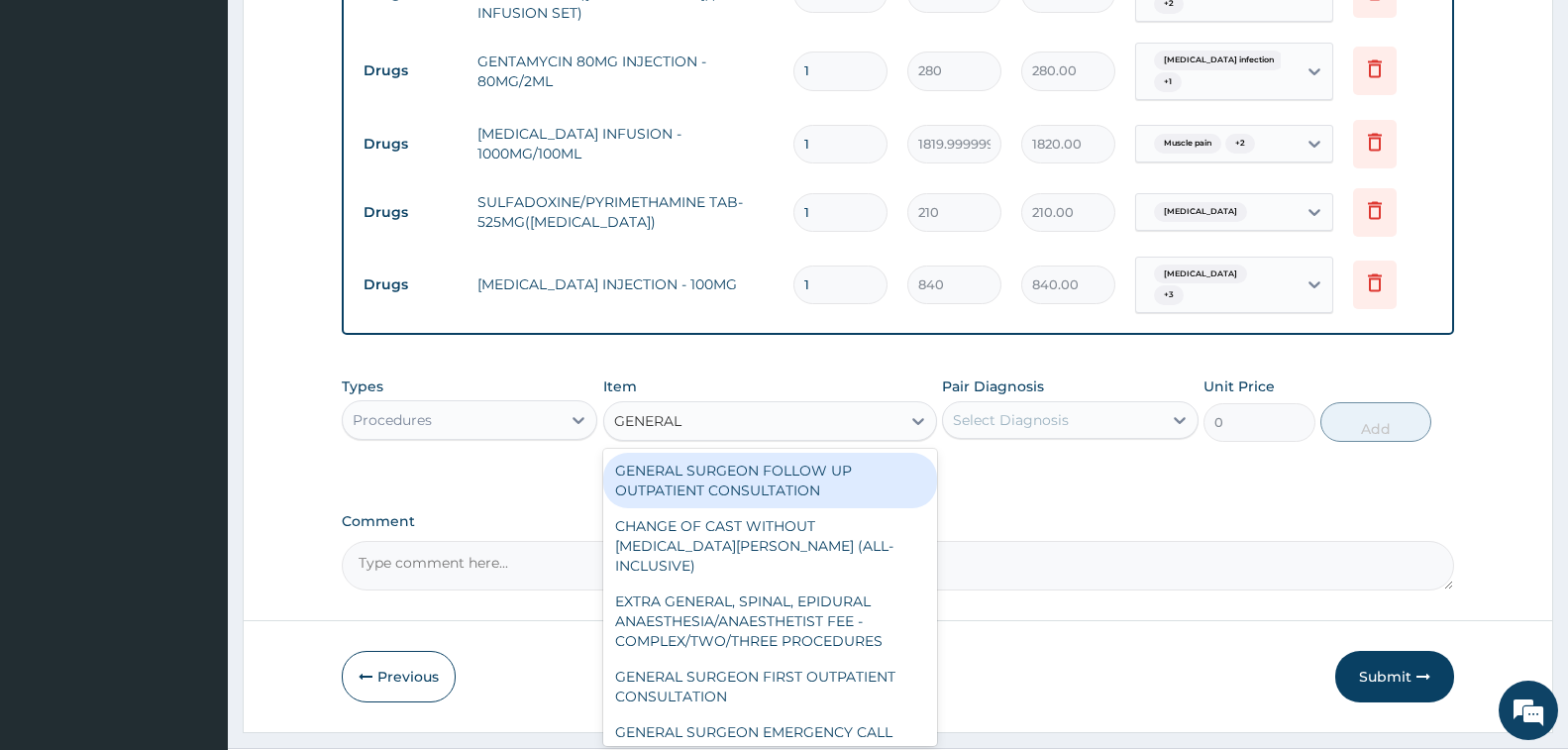
type input "GENERAL P"
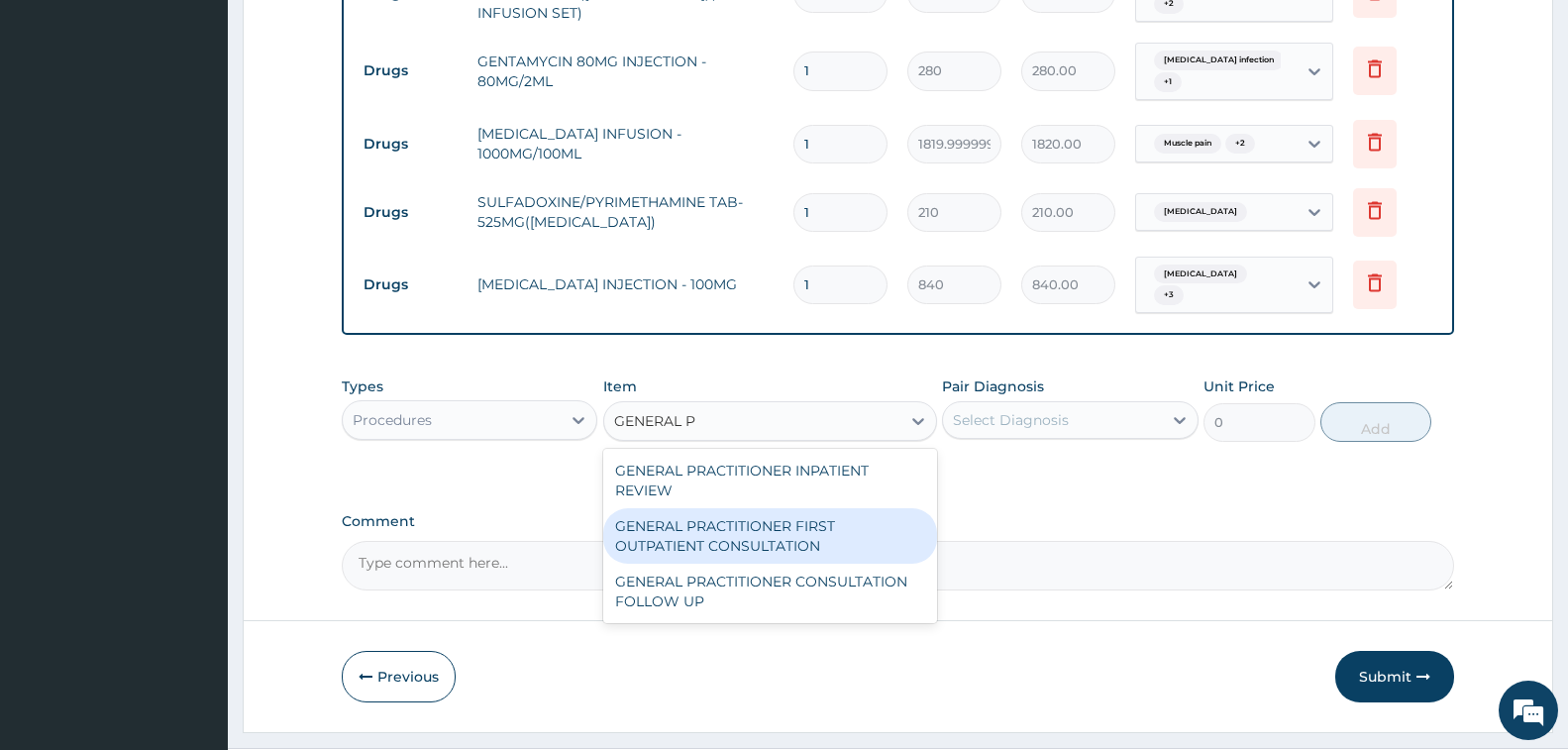
click at [778, 508] on div "GENERAL PRACTITIONER FIRST OUTPATIENT CONSULTATION" at bounding box center [770, 535] width 334 height 56
type input "3750"
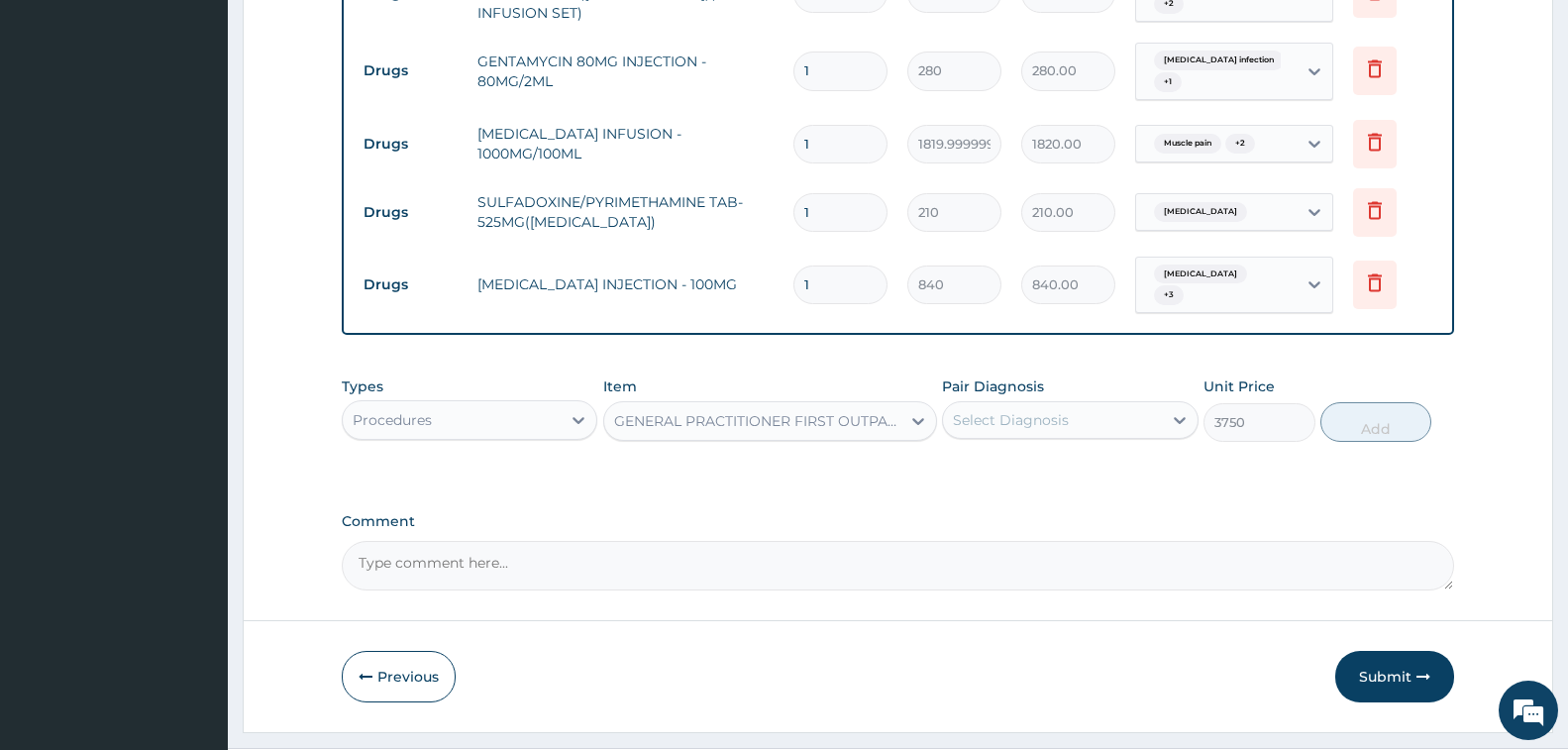
click at [1061, 376] on div "Pair Diagnosis Select Diagnosis" at bounding box center [1069, 409] width 255 height 66
click at [1072, 404] on div "Select Diagnosis" at bounding box center [1051, 420] width 218 height 32
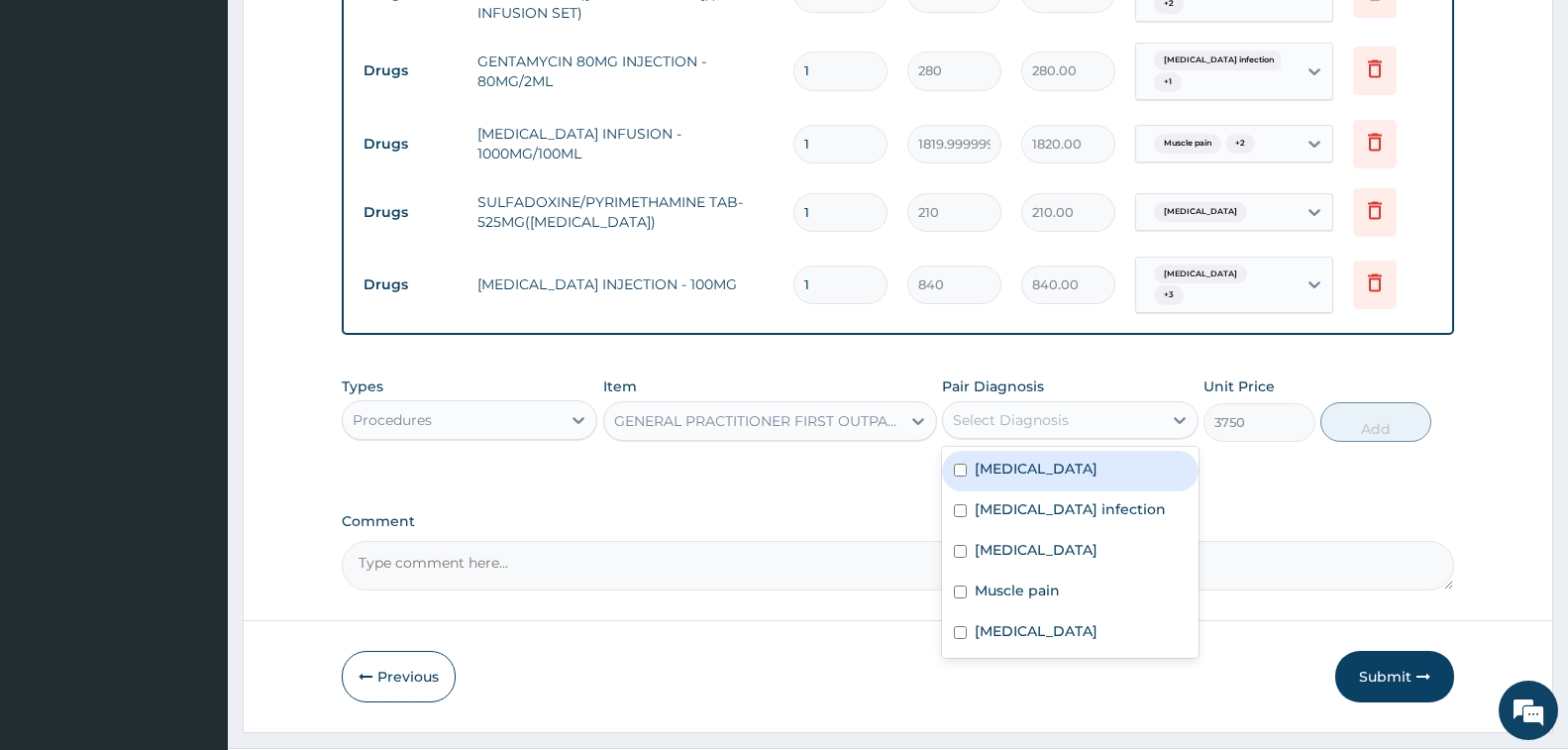
click at [1081, 451] on div "Malaria" at bounding box center [1069, 471] width 255 height 41
checkbox input "true"
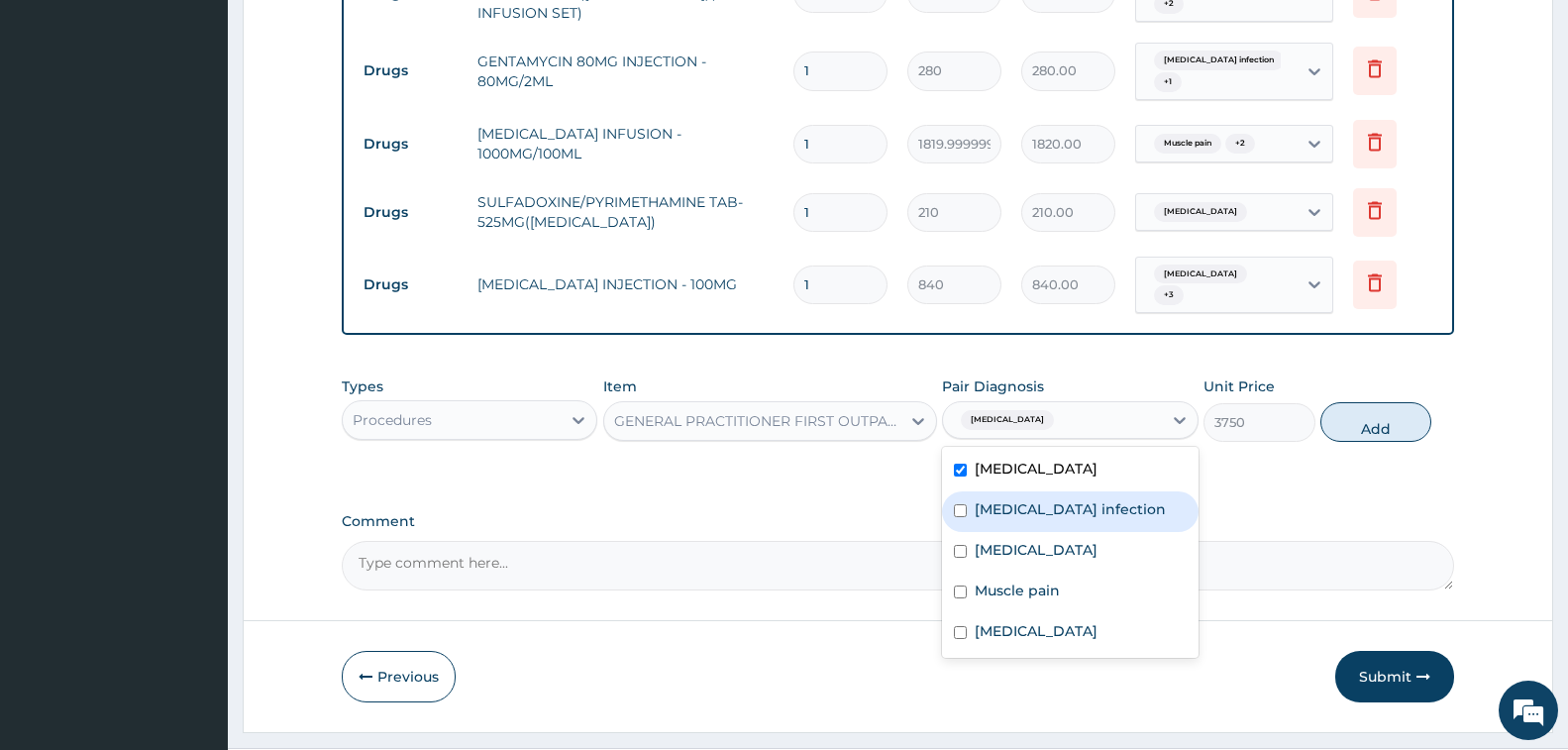
click at [1093, 499] on label "Salmonella infection" at bounding box center [1070, 509] width 191 height 20
checkbox input "true"
click at [1097, 531] on div "Allergic rhinitis" at bounding box center [1069, 551] width 255 height 41
checkbox input "true"
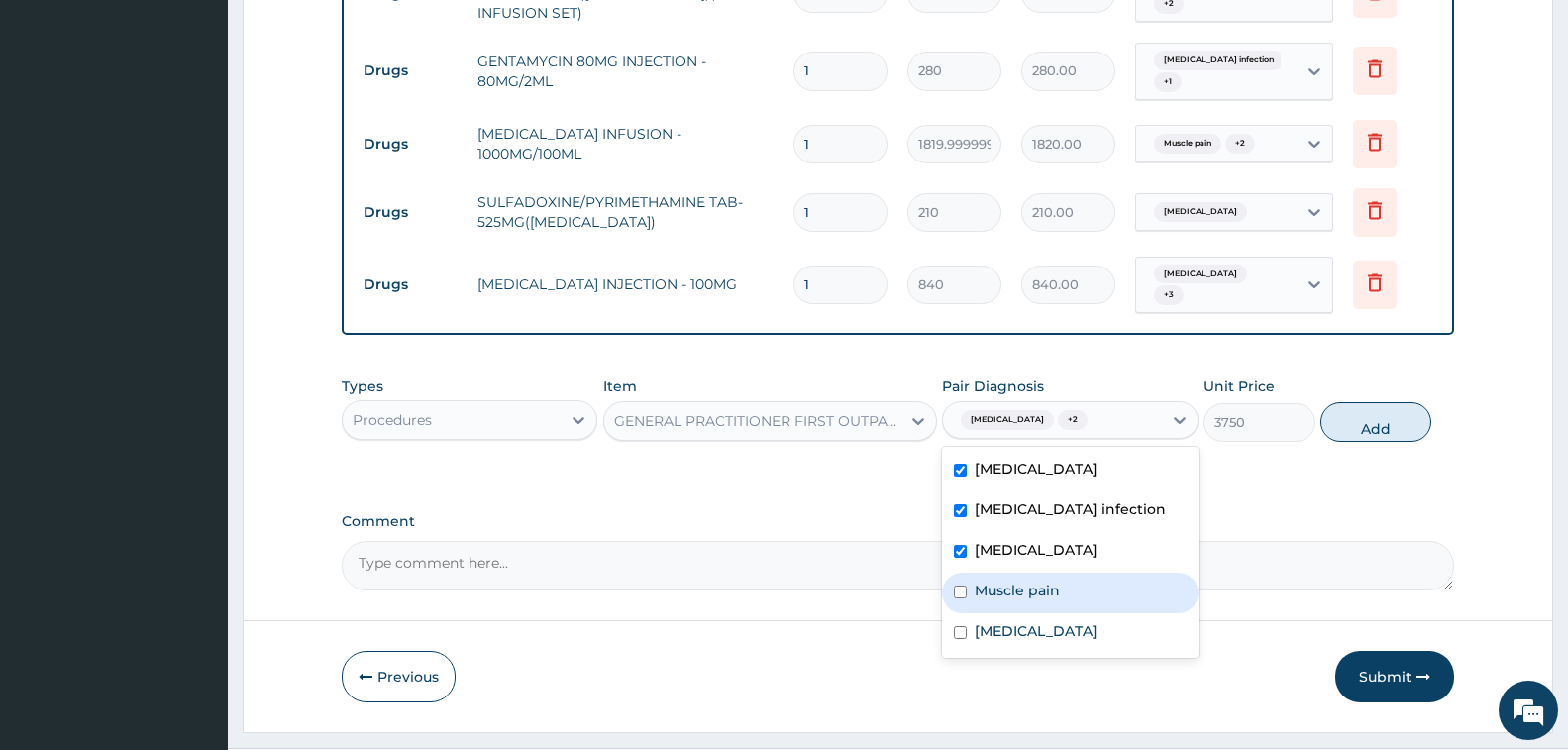
drag, startPoint x: 1099, startPoint y: 555, endPoint x: 1112, endPoint y: 580, distance: 28.2
click at [1099, 572] on div "Muscle pain" at bounding box center [1069, 592] width 255 height 41
checkbox input "true"
click at [1098, 621] on label "Upper respiratory infection" at bounding box center [1036, 631] width 123 height 20
checkbox input "true"
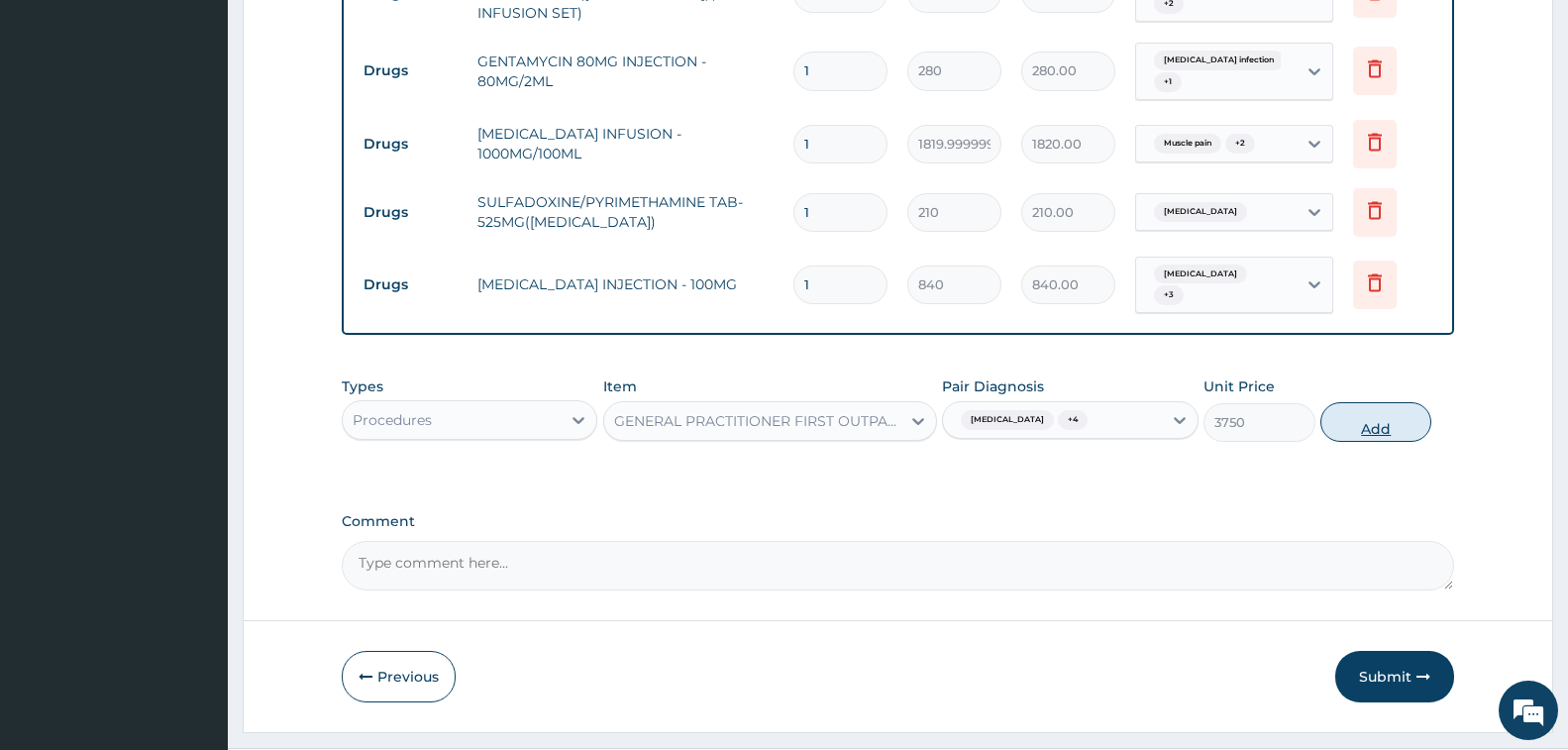
click at [1352, 402] on button "Add" at bounding box center [1376, 422] width 111 height 40
type input "0"
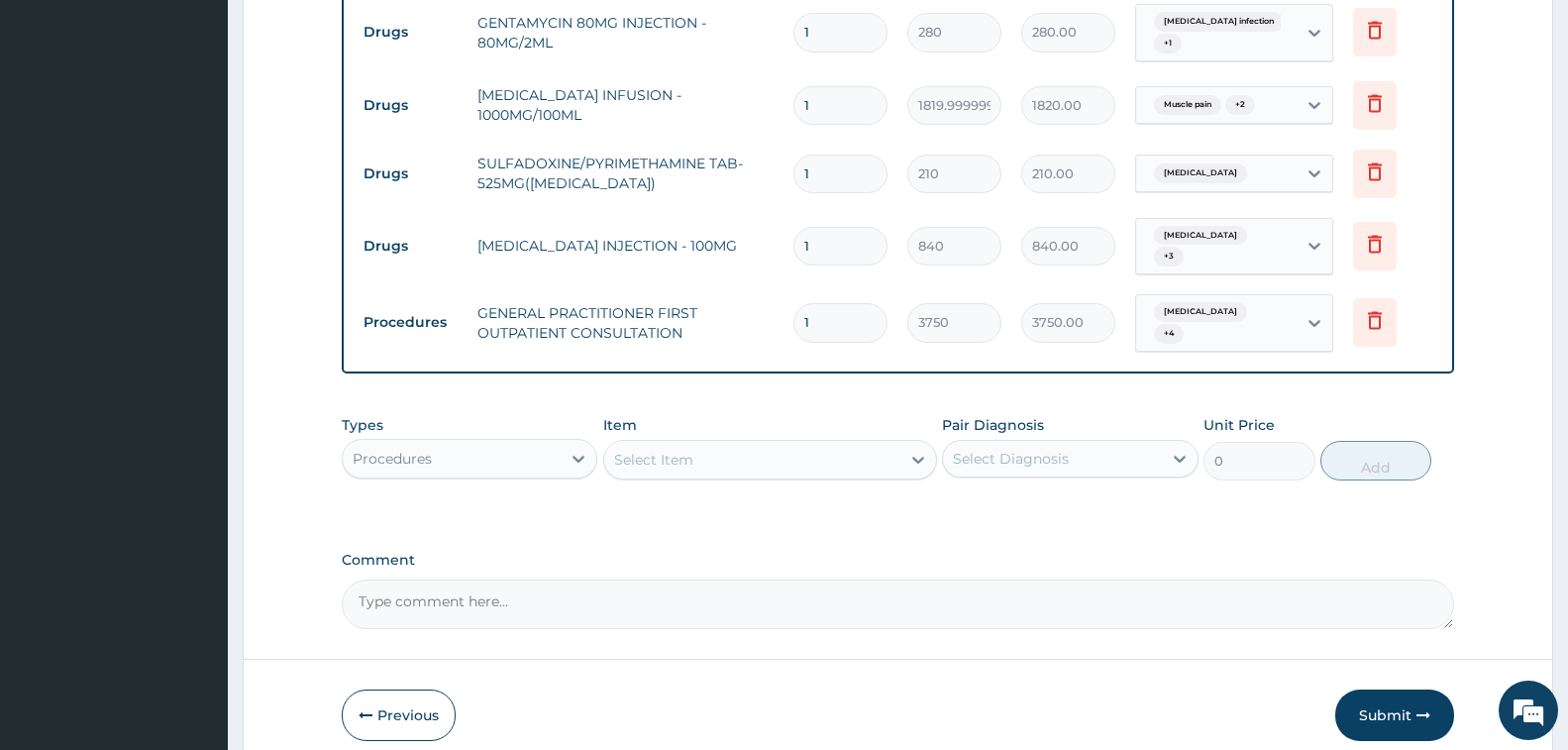
scroll to position [1517, 0]
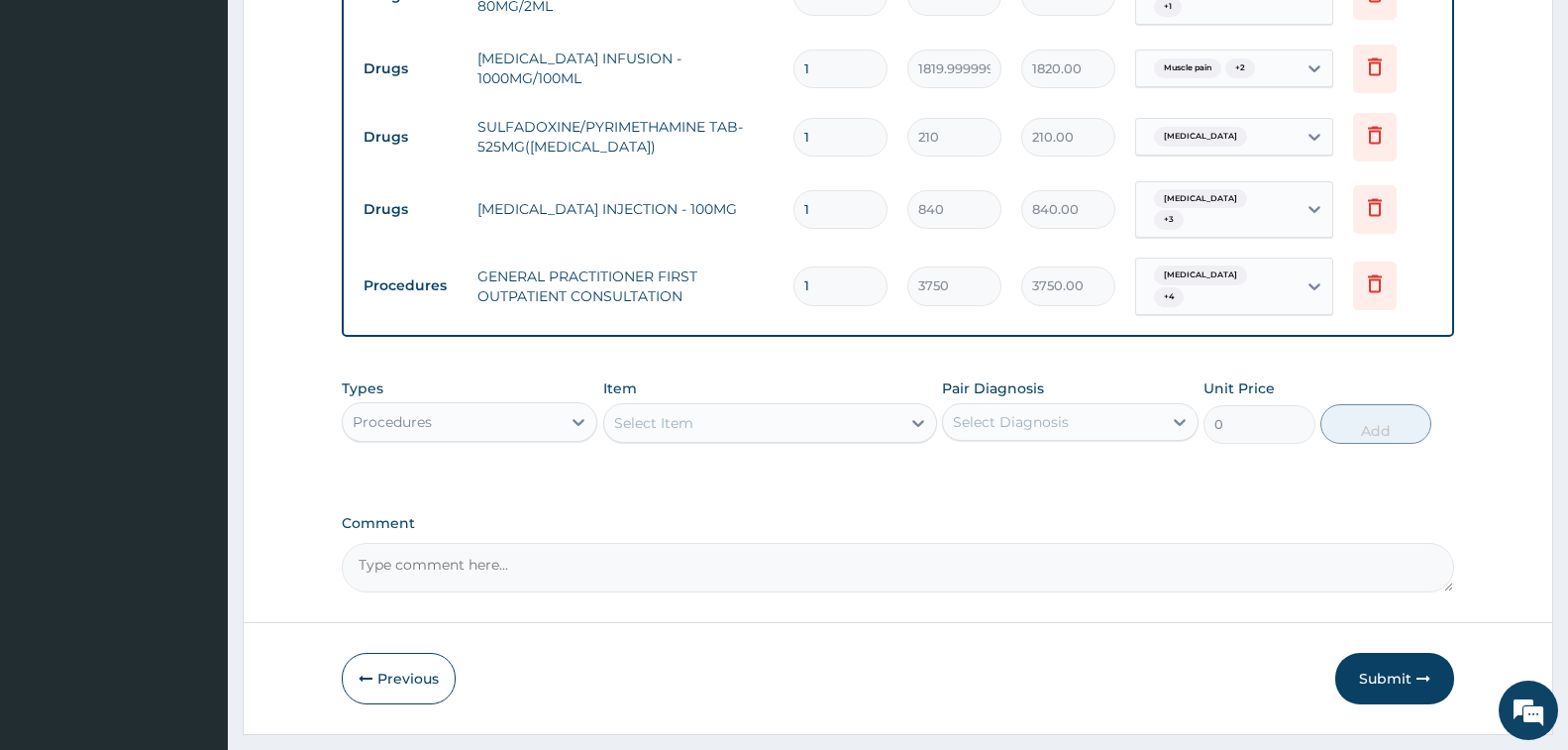
click at [654, 413] on div "Select Item" at bounding box center [654, 423] width 79 height 20
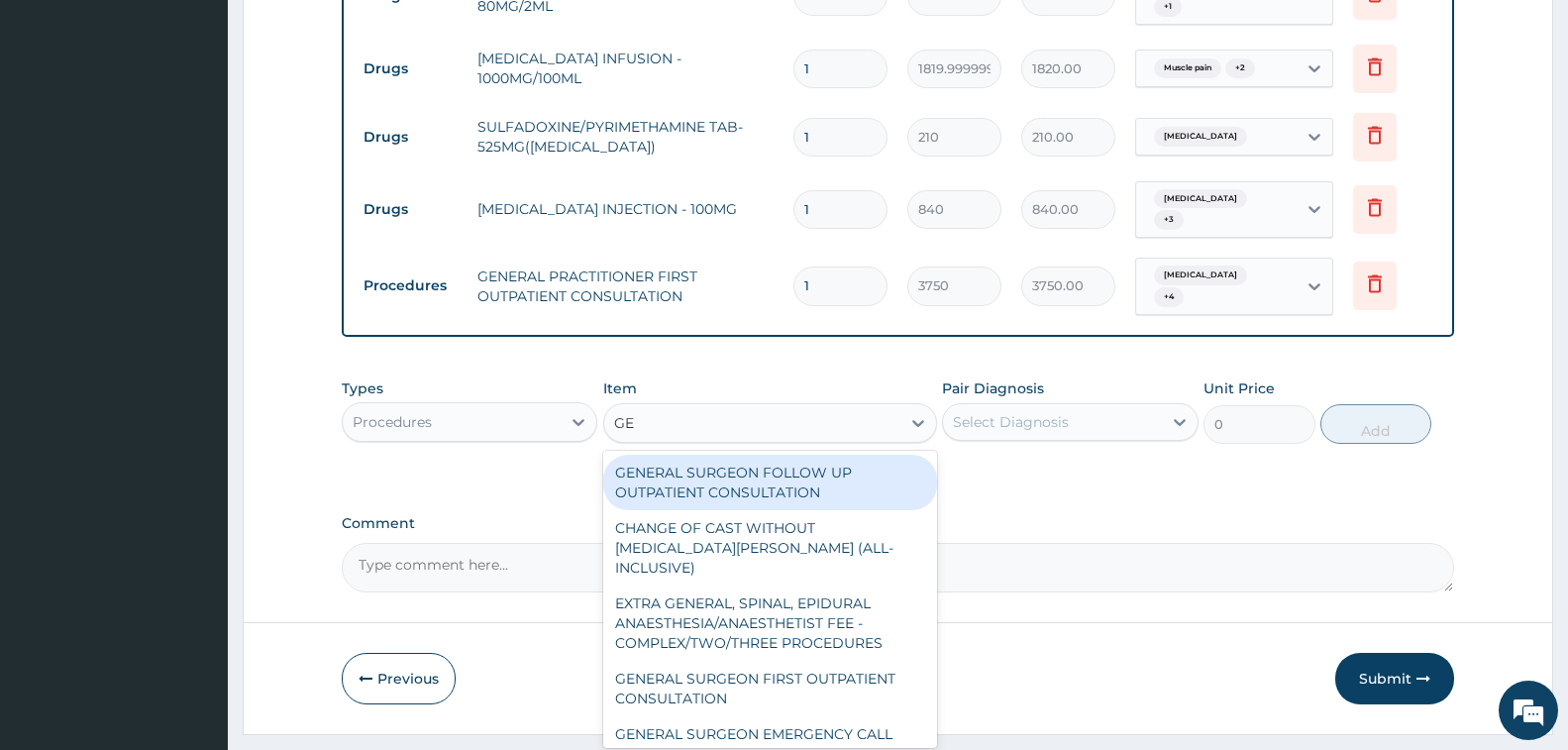
type input "G"
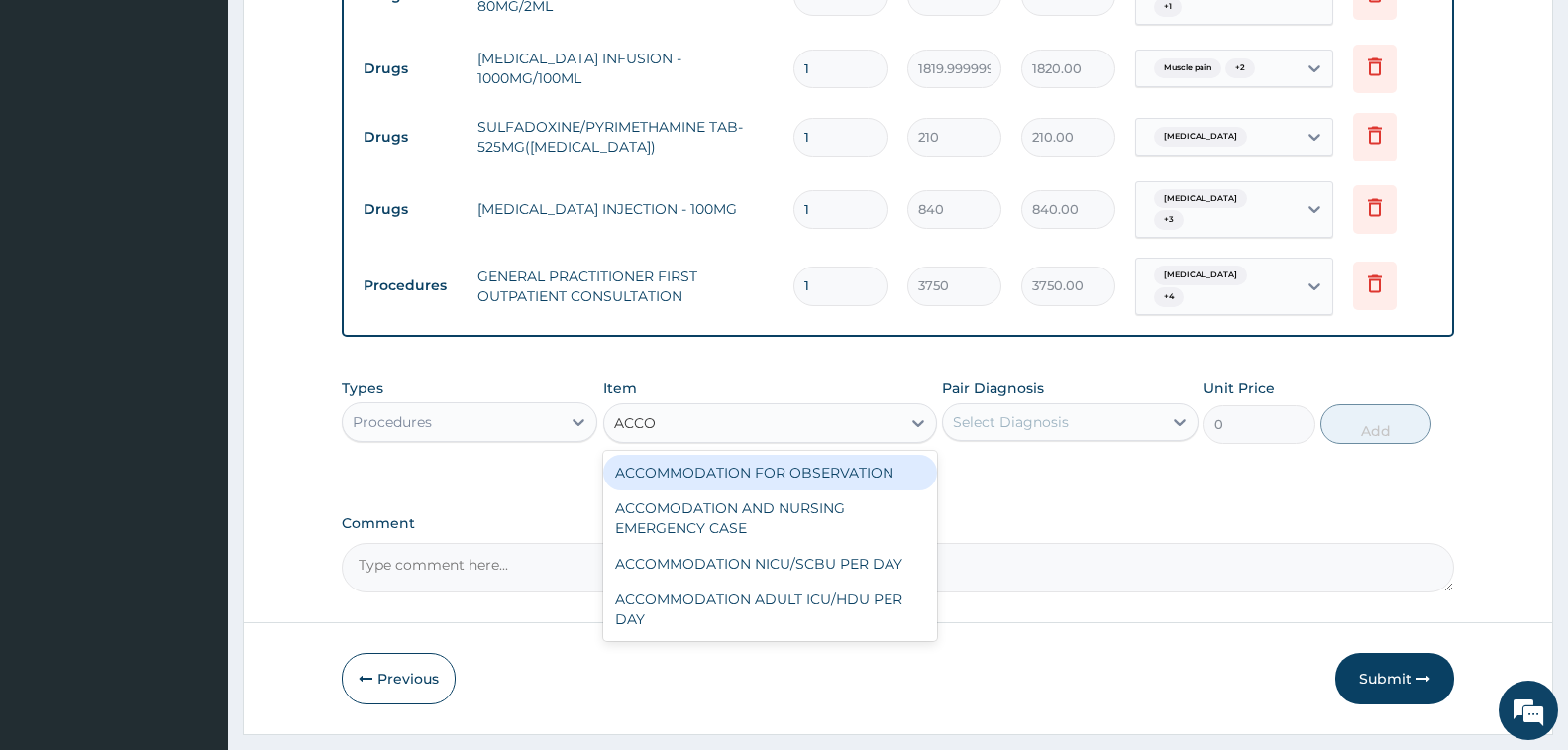
type input "ACCOM"
click at [833, 455] on div "ACCOMMODATION FOR OBSERVATION" at bounding box center [770, 473] width 334 height 36
type input "3750"
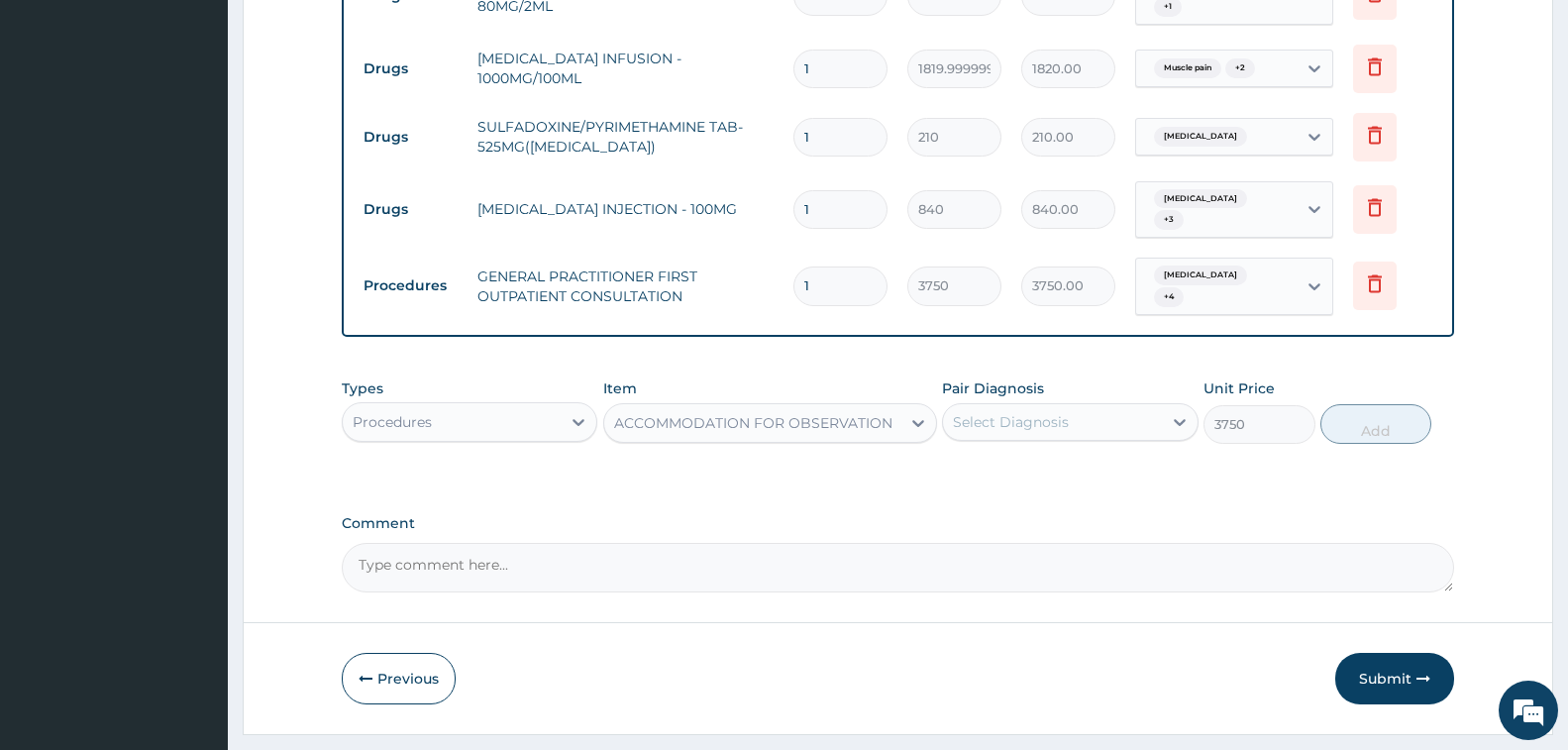
click at [1042, 406] on div "Select Diagnosis" at bounding box center [1051, 422] width 218 height 32
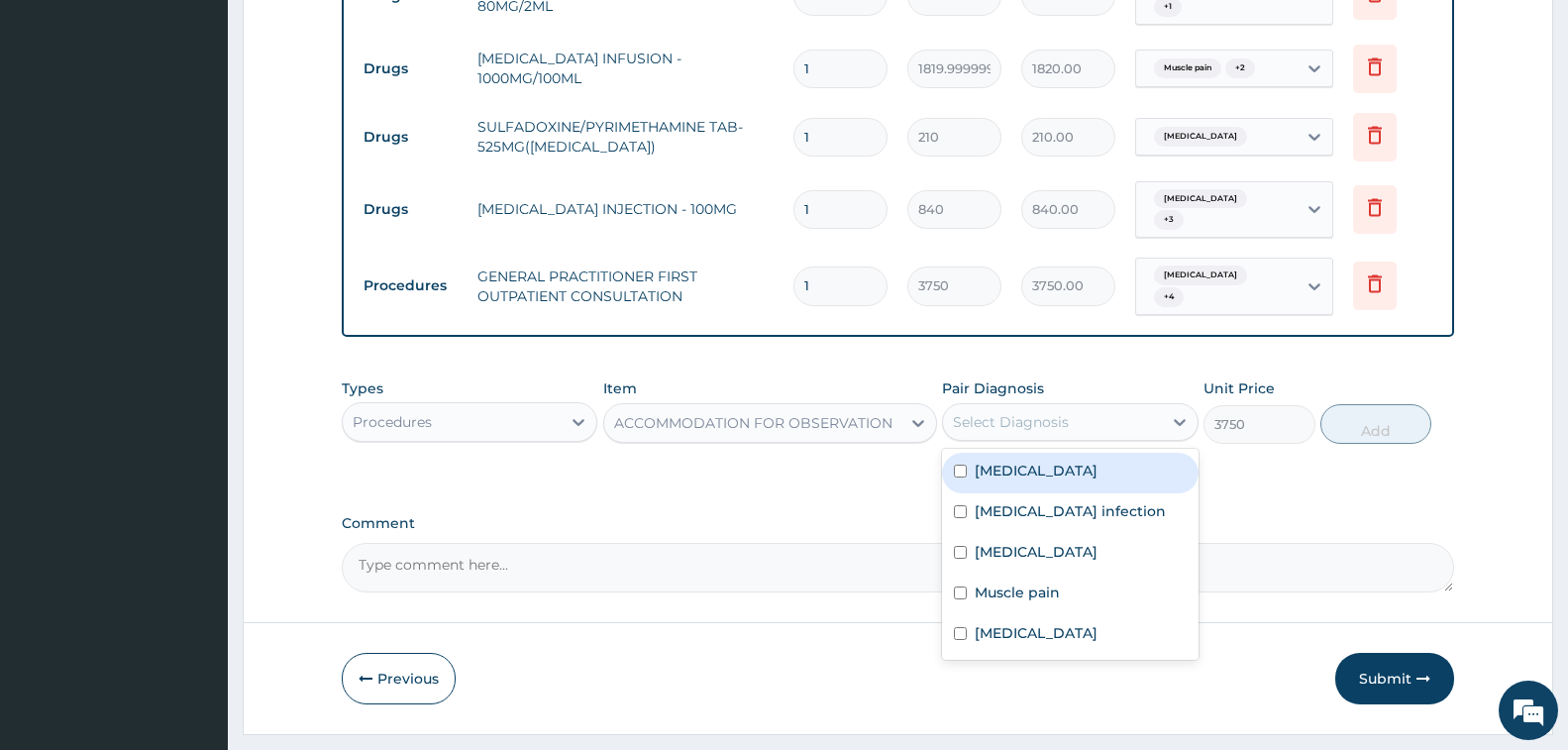
click at [1064, 453] on div "Malaria" at bounding box center [1069, 473] width 255 height 41
checkbox input "true"
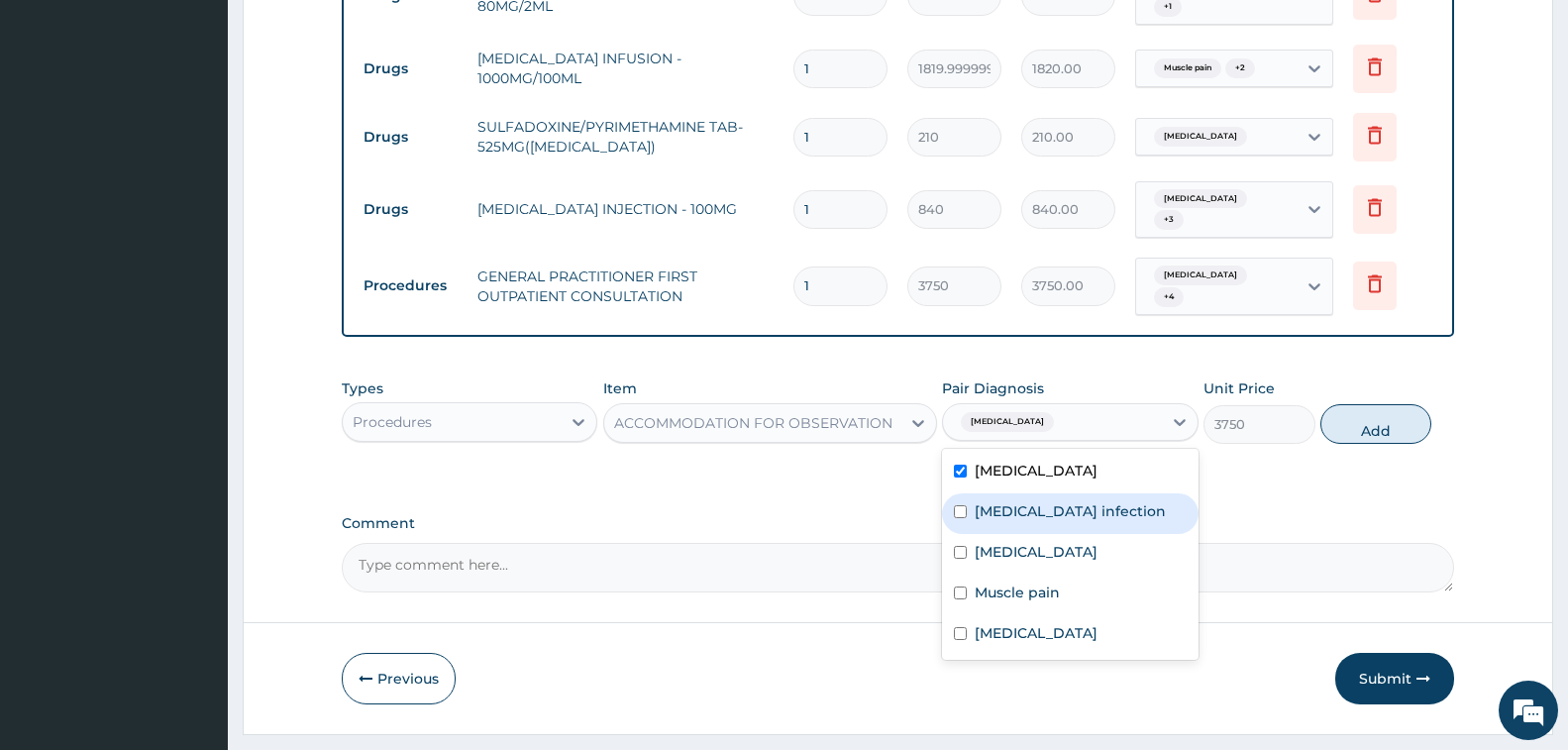
drag, startPoint x: 1080, startPoint y: 466, endPoint x: 1083, endPoint y: 487, distance: 21.2
click at [1081, 501] on label "Salmonella infection" at bounding box center [1070, 511] width 191 height 20
checkbox input "true"
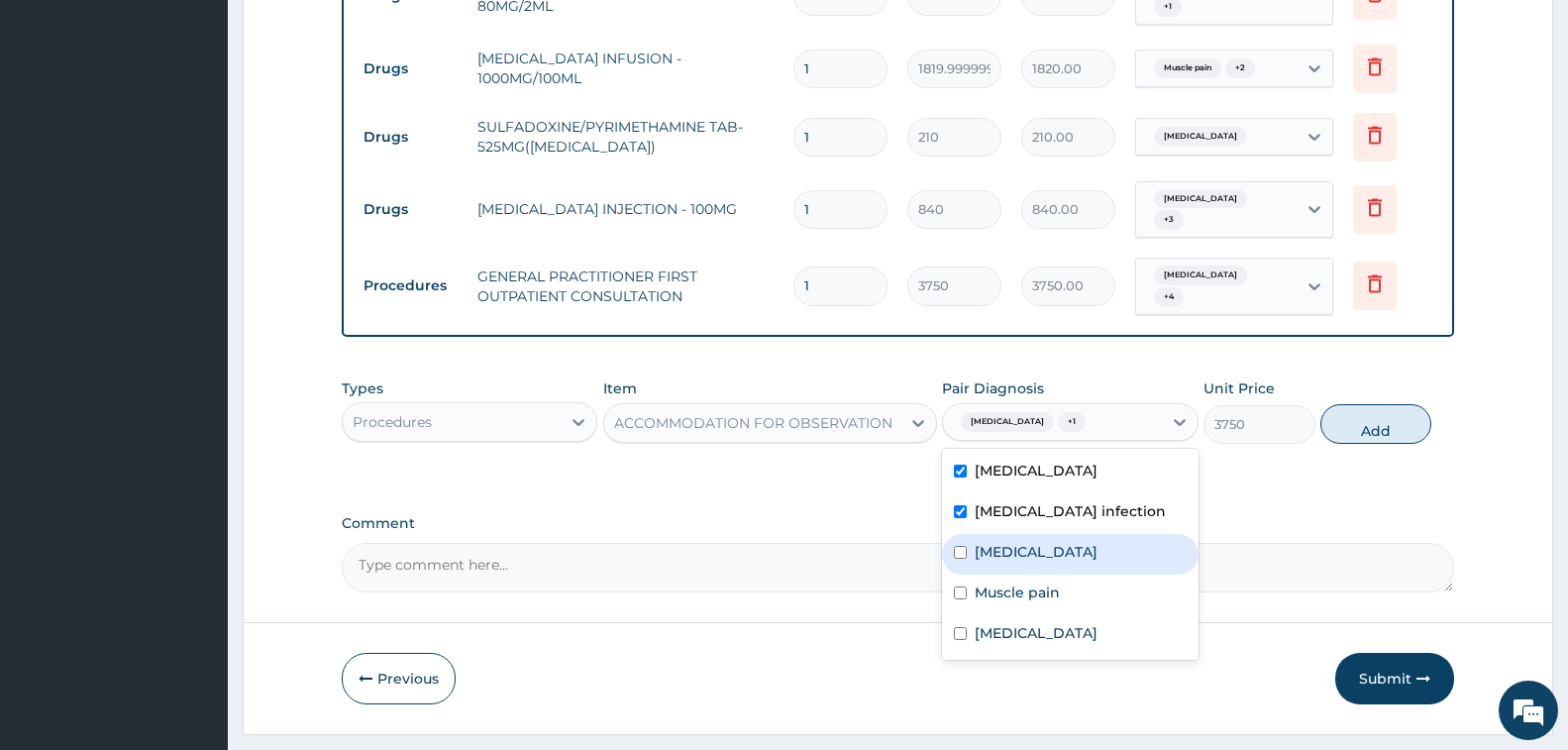
click at [1088, 533] on div "Allergic rhinitis" at bounding box center [1069, 553] width 255 height 41
checkbox input "true"
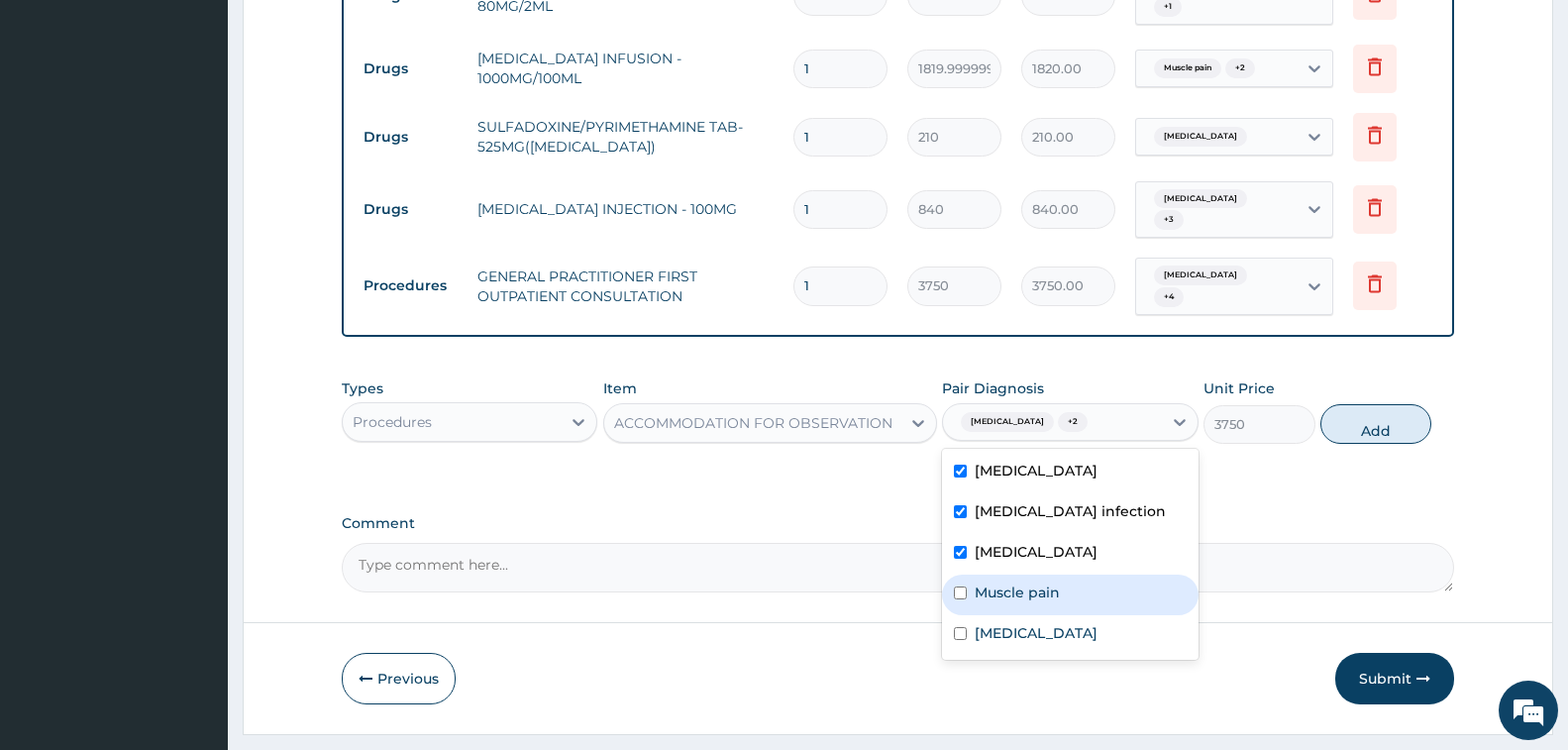
drag, startPoint x: 1093, startPoint y: 546, endPoint x: 1103, endPoint y: 568, distance: 24.2
click at [1093, 574] on div "Muscle pain" at bounding box center [1069, 594] width 255 height 41
checkbox input "true"
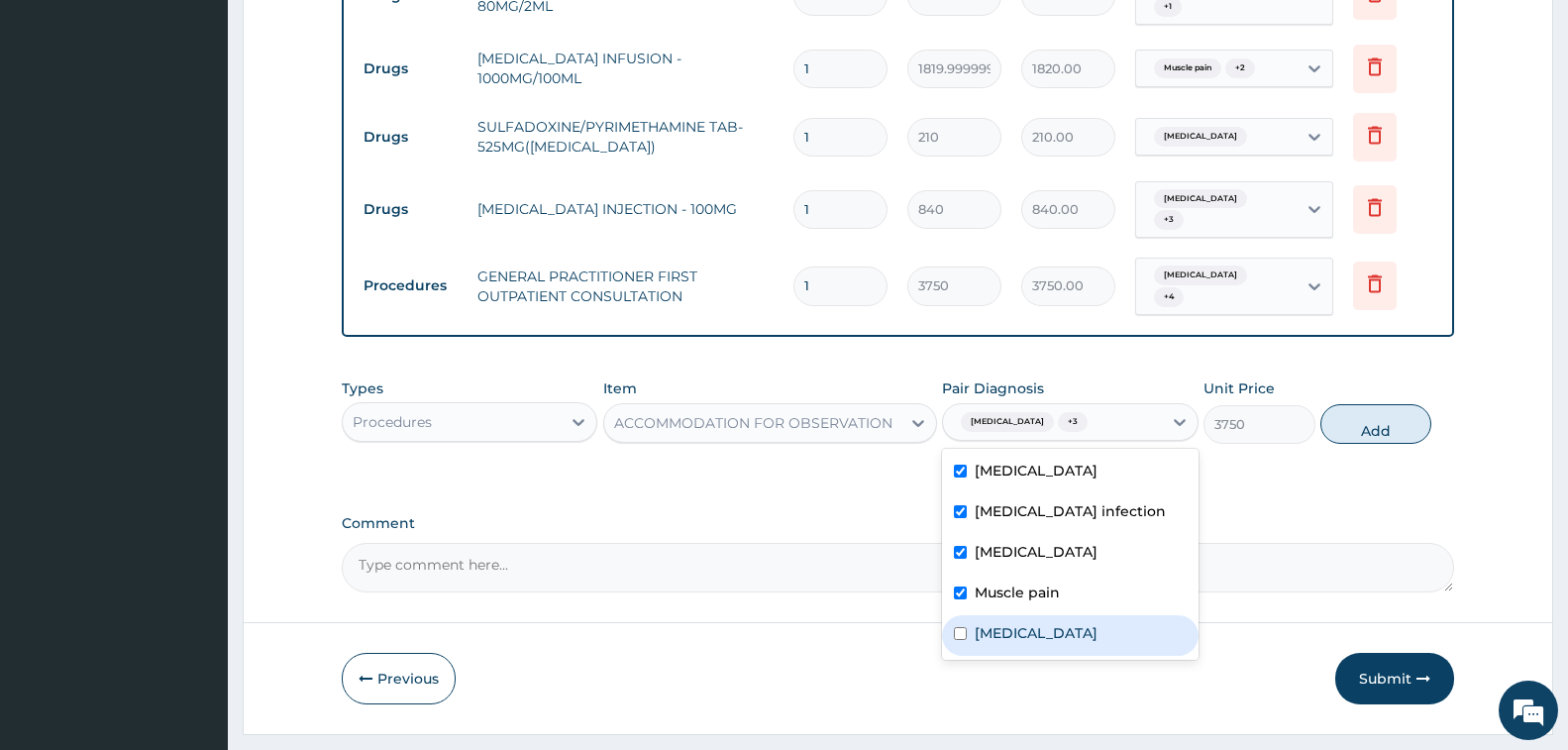
click at [1098, 623] on label "Upper respiratory infection" at bounding box center [1036, 633] width 123 height 20
checkbox input "true"
click at [1363, 404] on button "Add" at bounding box center [1376, 424] width 111 height 40
type input "0"
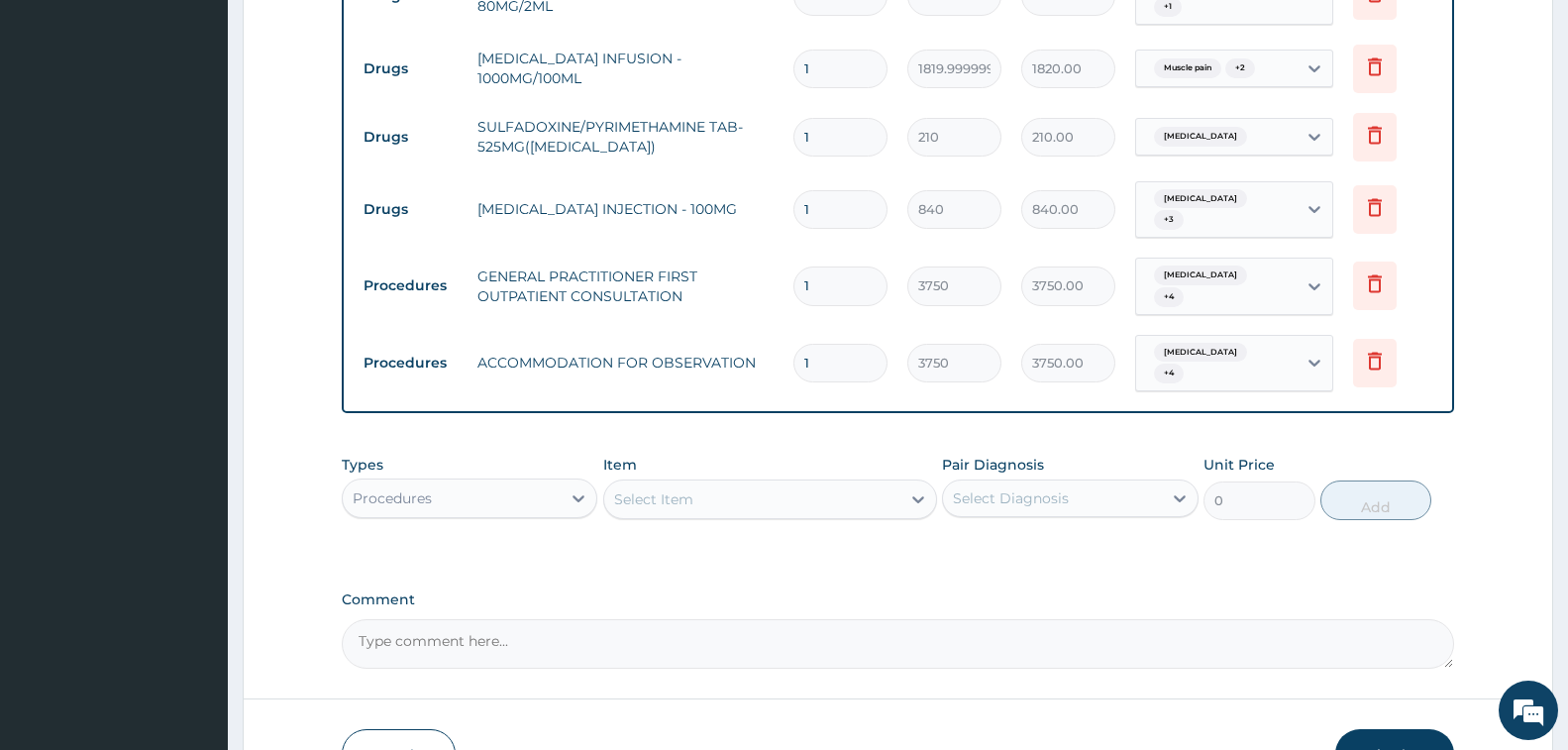
scroll to position [1585, 0]
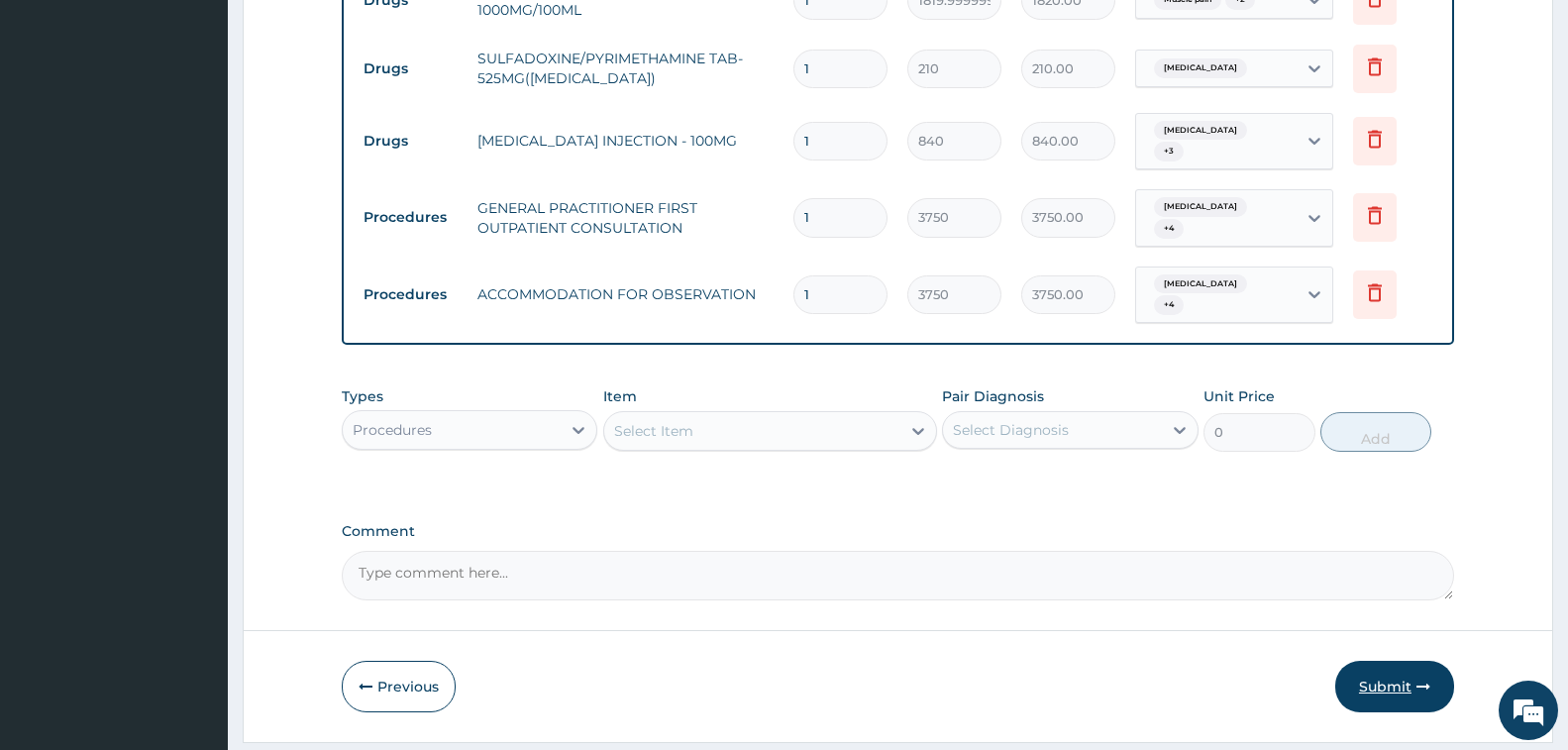
click at [1401, 661] on button "Submit" at bounding box center [1395, 686] width 119 height 52
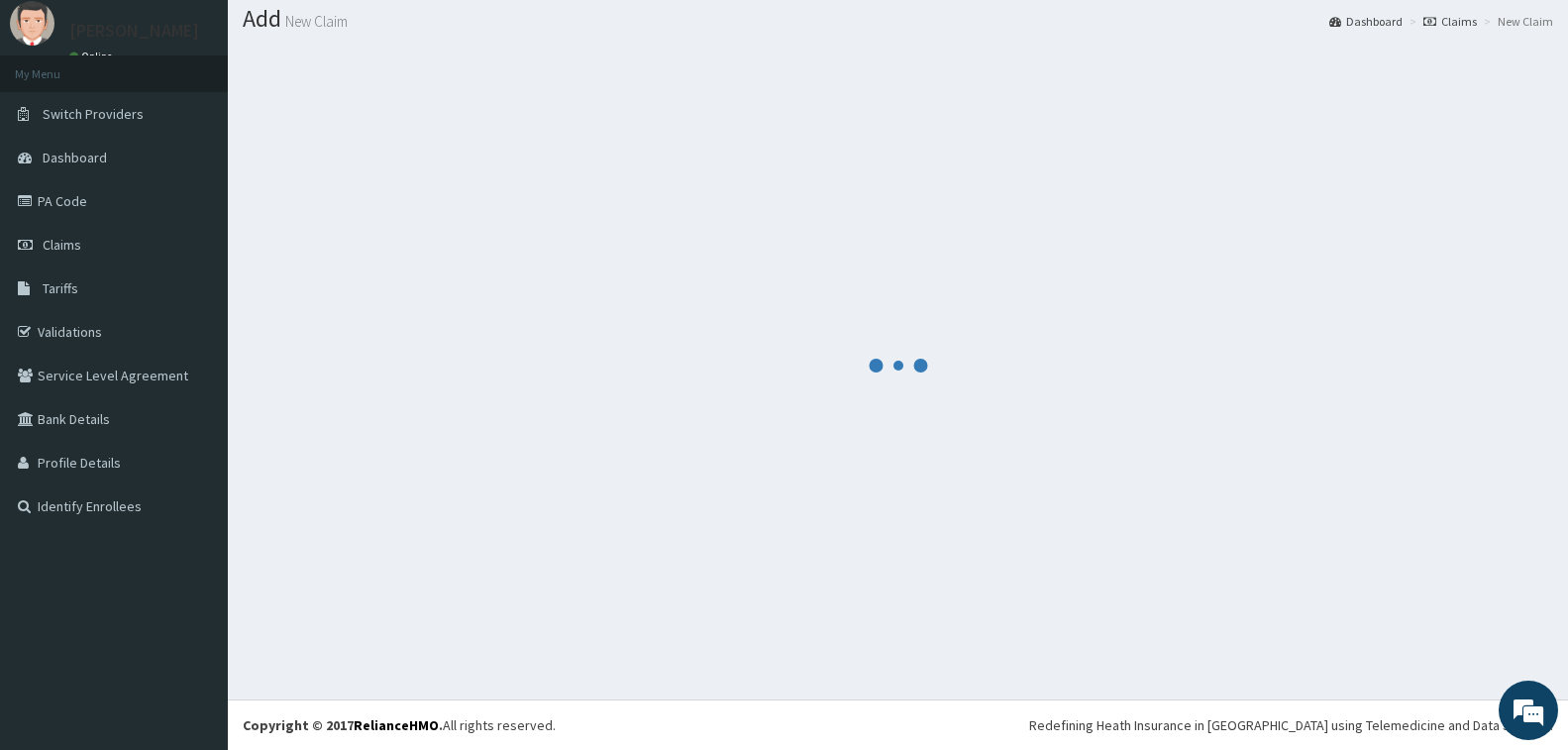
scroll to position [59, 0]
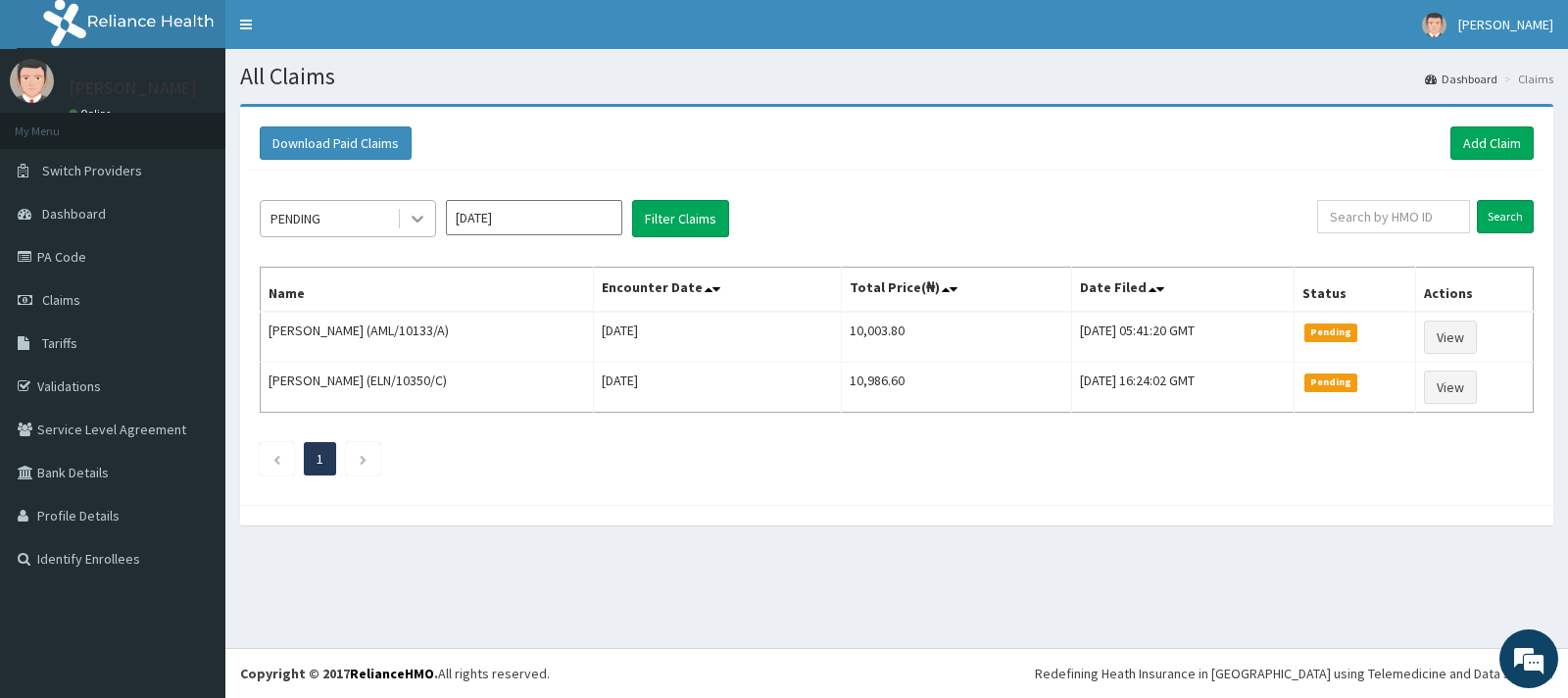
click at [414, 215] on icon at bounding box center [418, 218] width 20 height 20
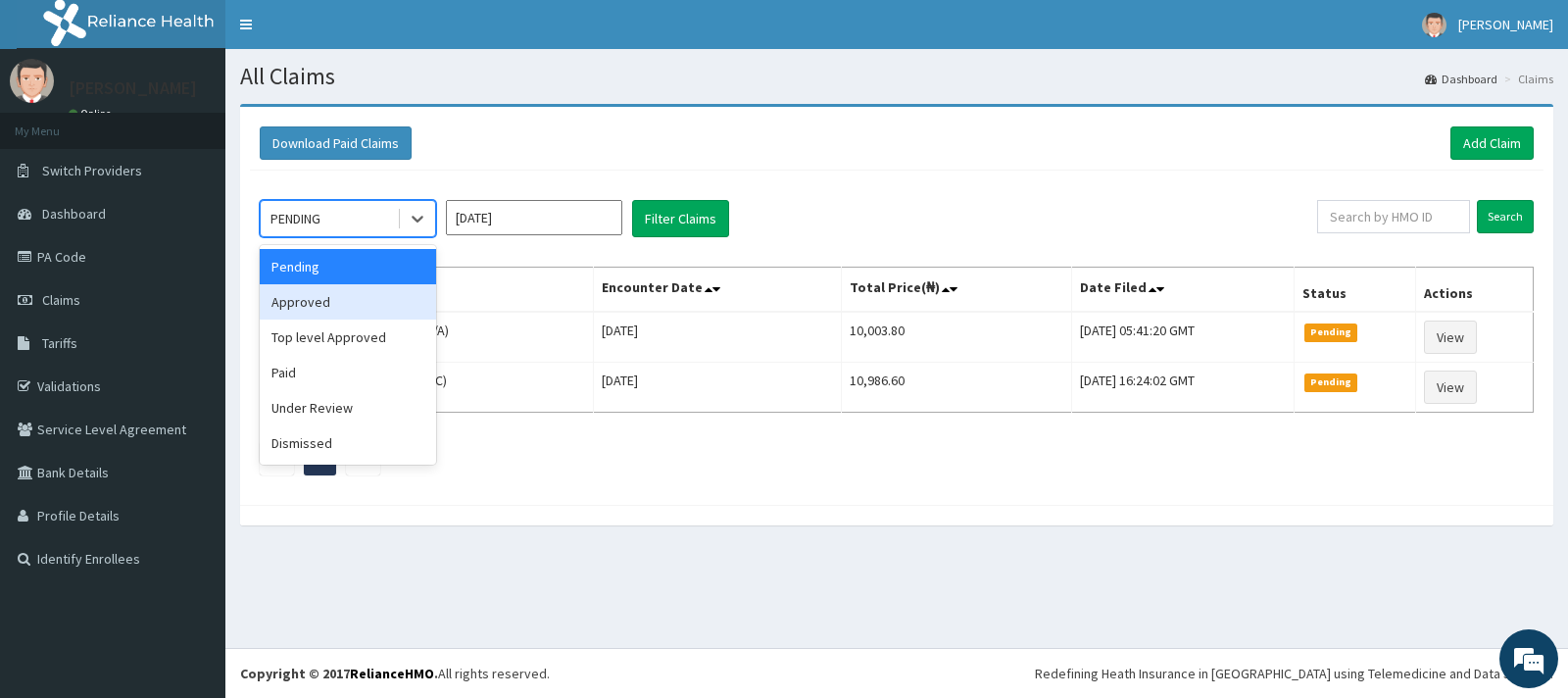
click at [382, 303] on div "Approved" at bounding box center [347, 302] width 176 height 35
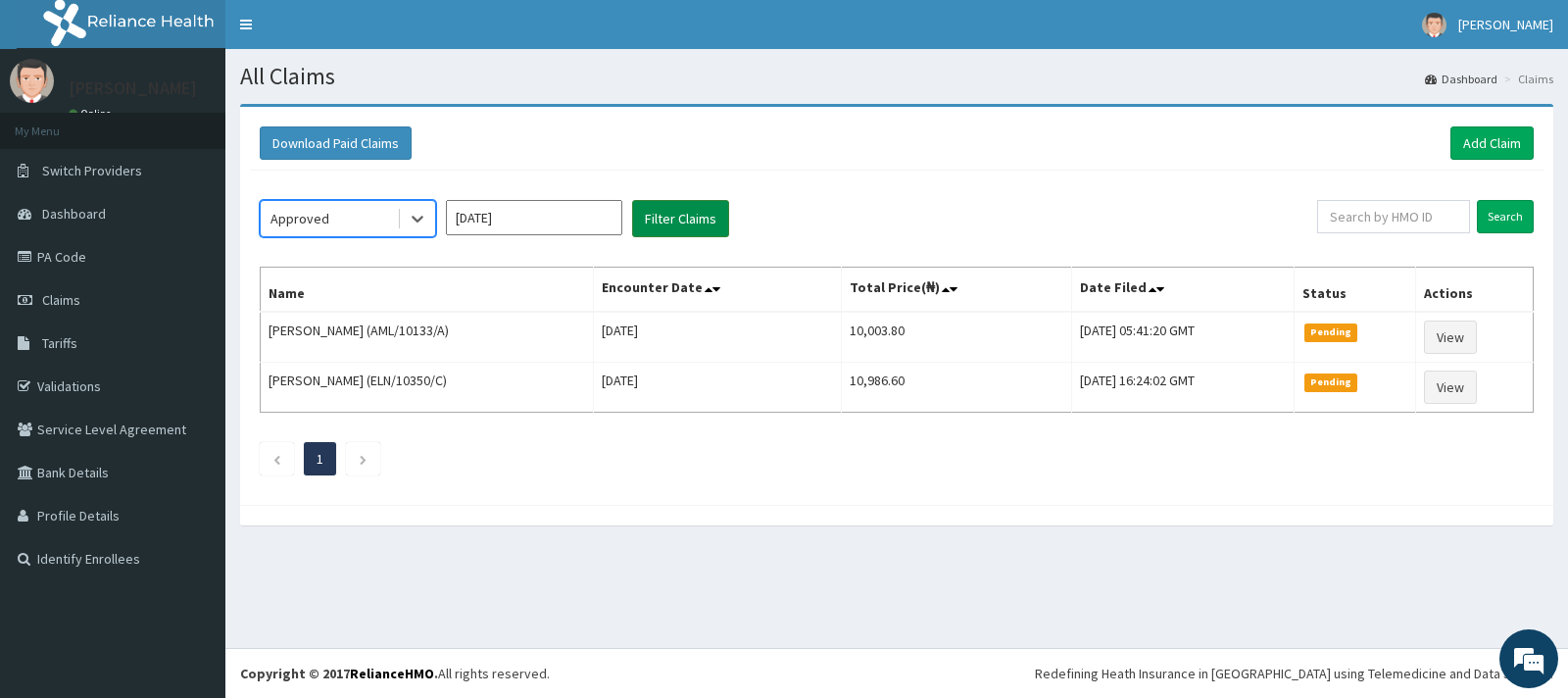
click at [701, 232] on button "Filter Claims" at bounding box center [680, 218] width 97 height 37
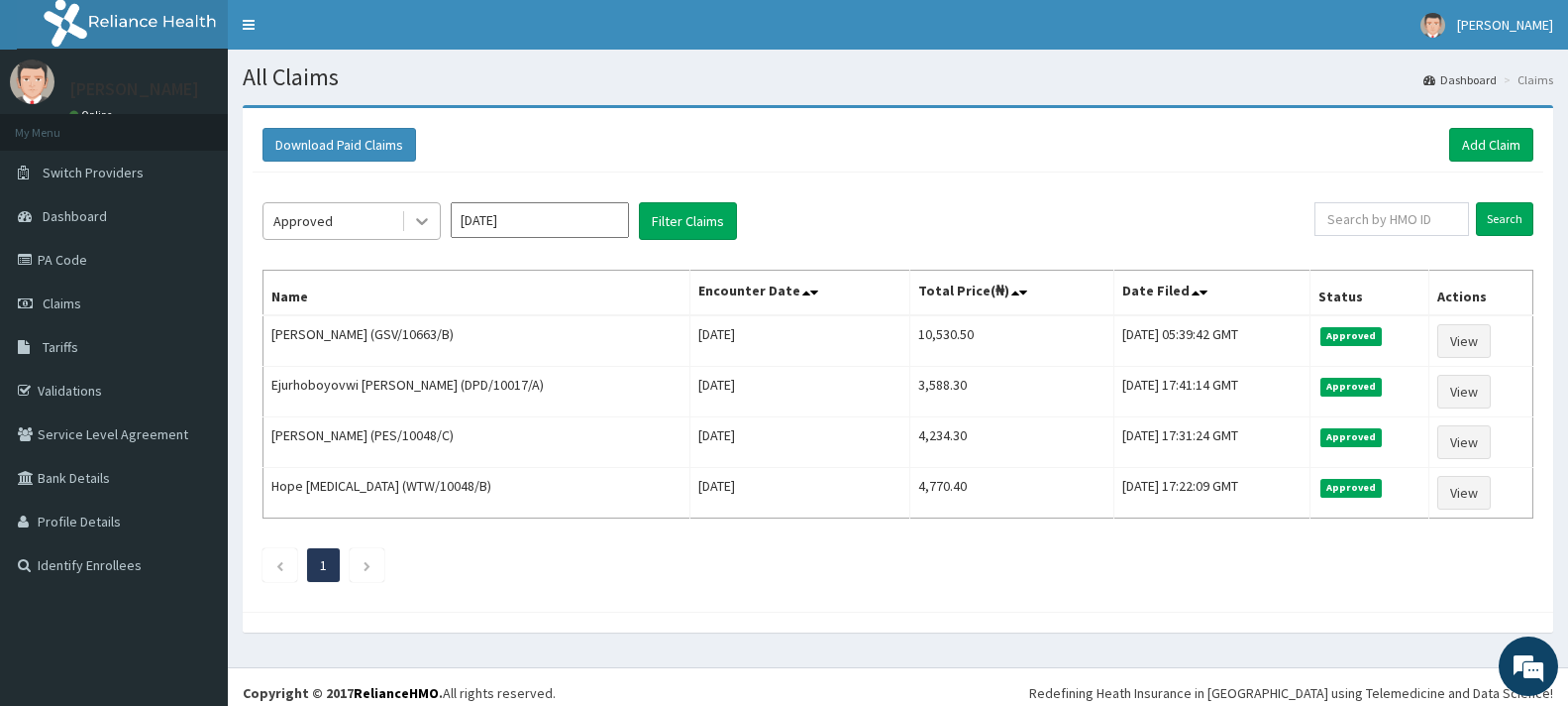
click at [422, 223] on icon at bounding box center [422, 222] width 12 height 7
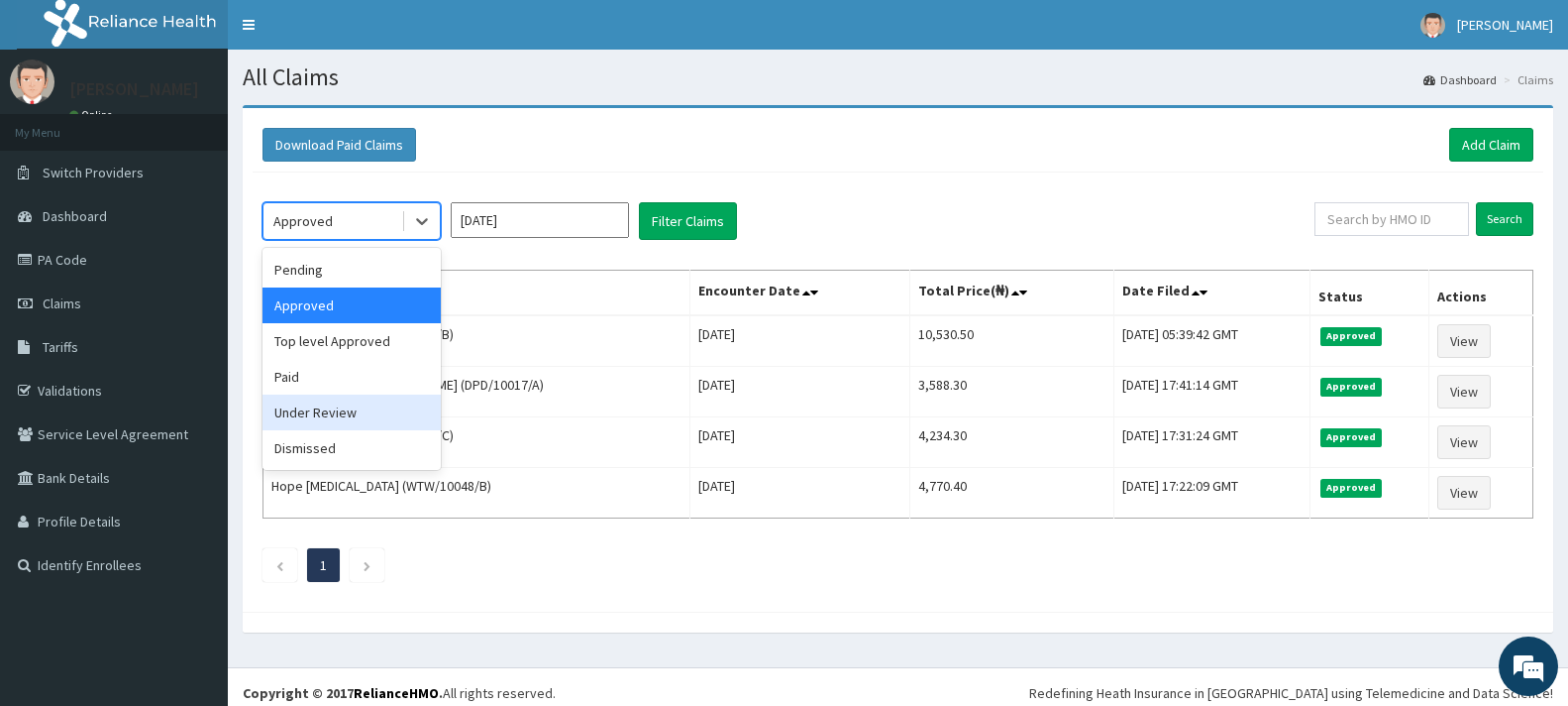
click at [374, 407] on div "Under Review" at bounding box center [351, 413] width 178 height 36
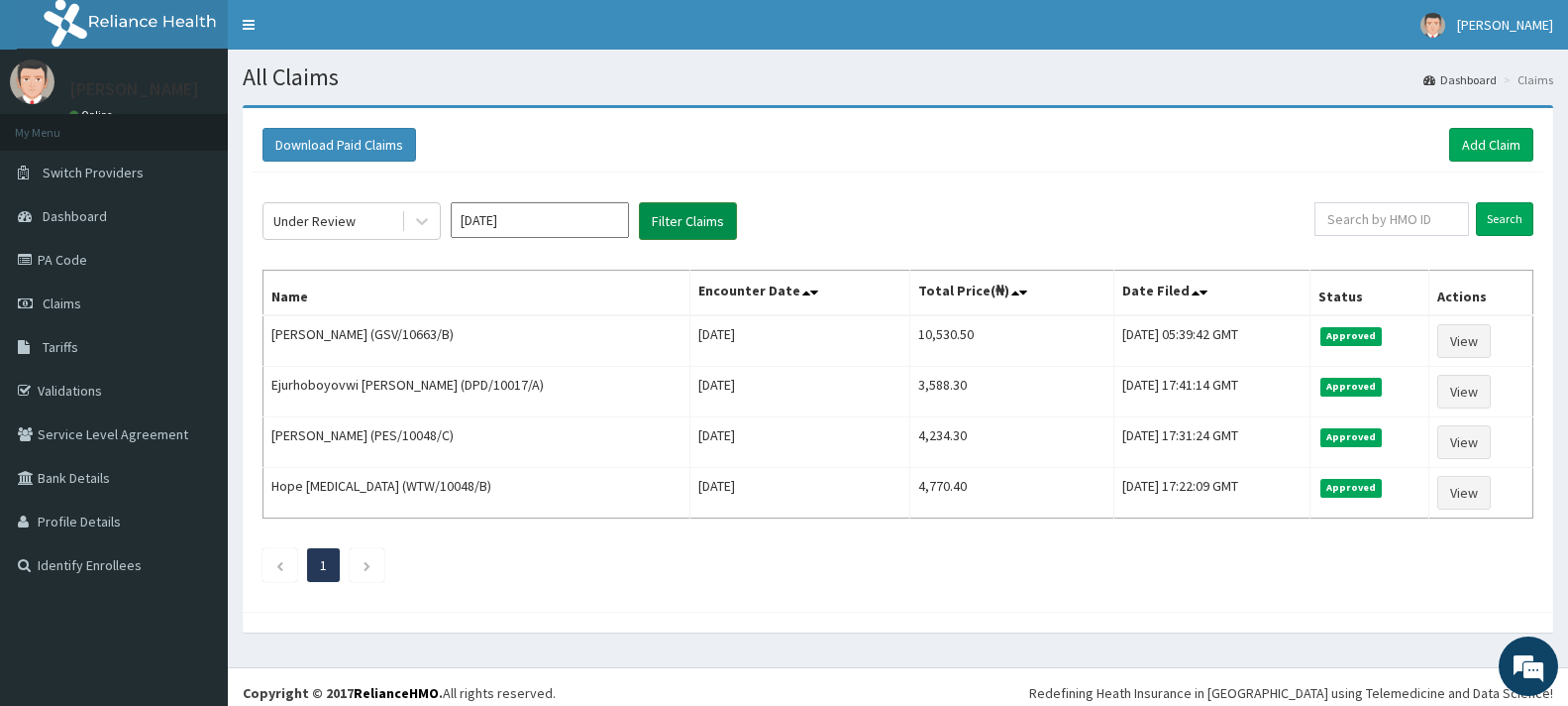
click at [702, 224] on button "Filter Claims" at bounding box center [688, 221] width 98 height 38
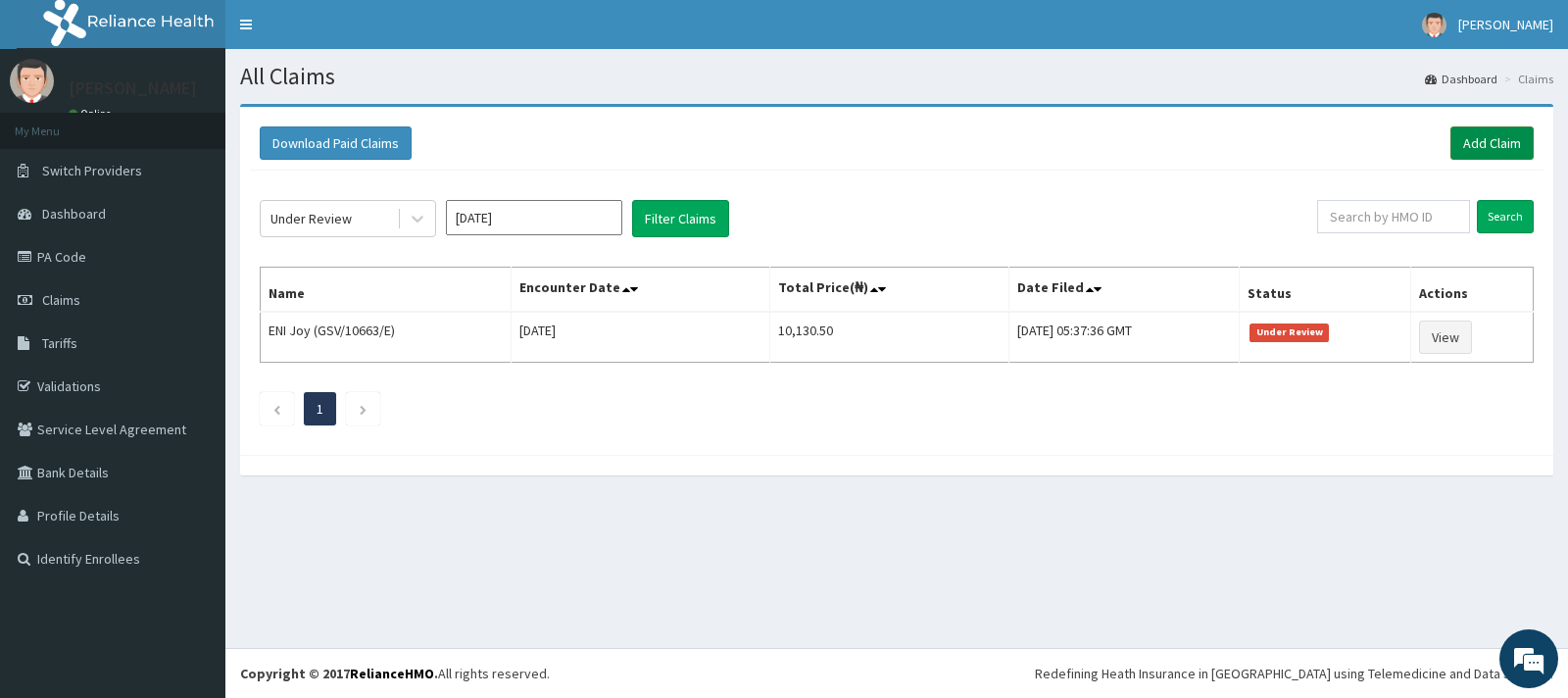
click at [1481, 149] on link "Add Claim" at bounding box center [1491, 144] width 84 height 33
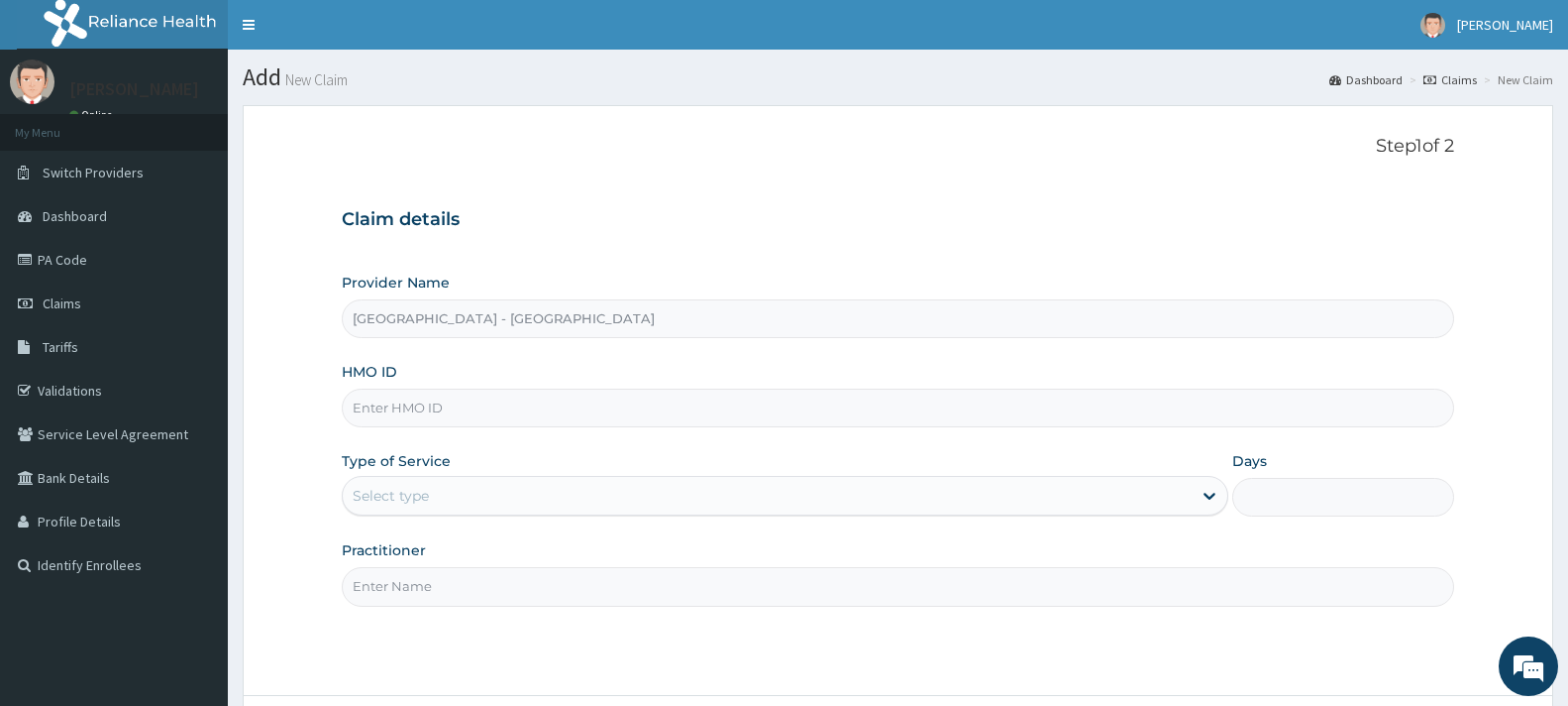
click at [446, 406] on input "HMO ID" at bounding box center [898, 408] width 1113 height 39
type input "GSV/11105/A"
click at [400, 502] on div "Select type" at bounding box center [391, 496] width 77 height 20
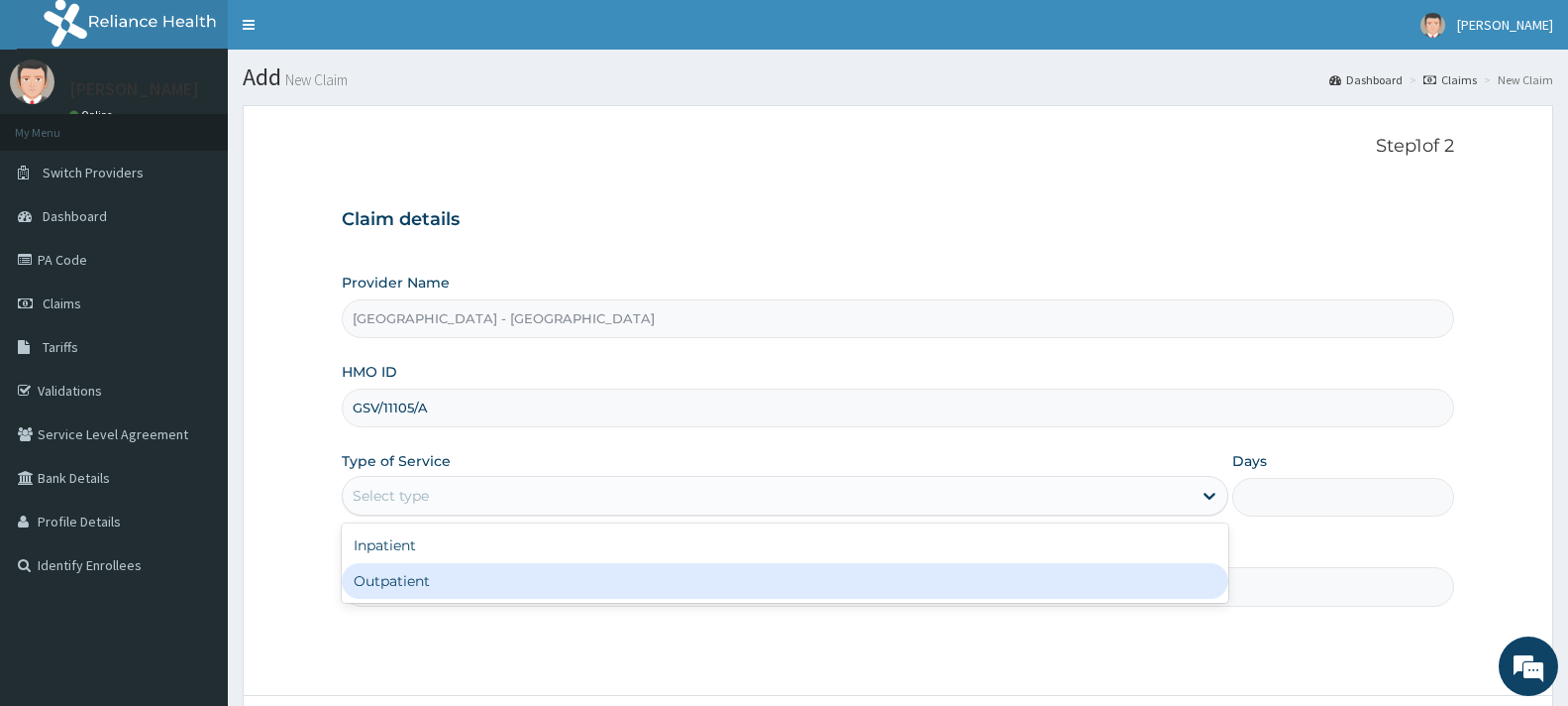
click at [447, 592] on div "Outpatient" at bounding box center [785, 581] width 886 height 36
type input "1"
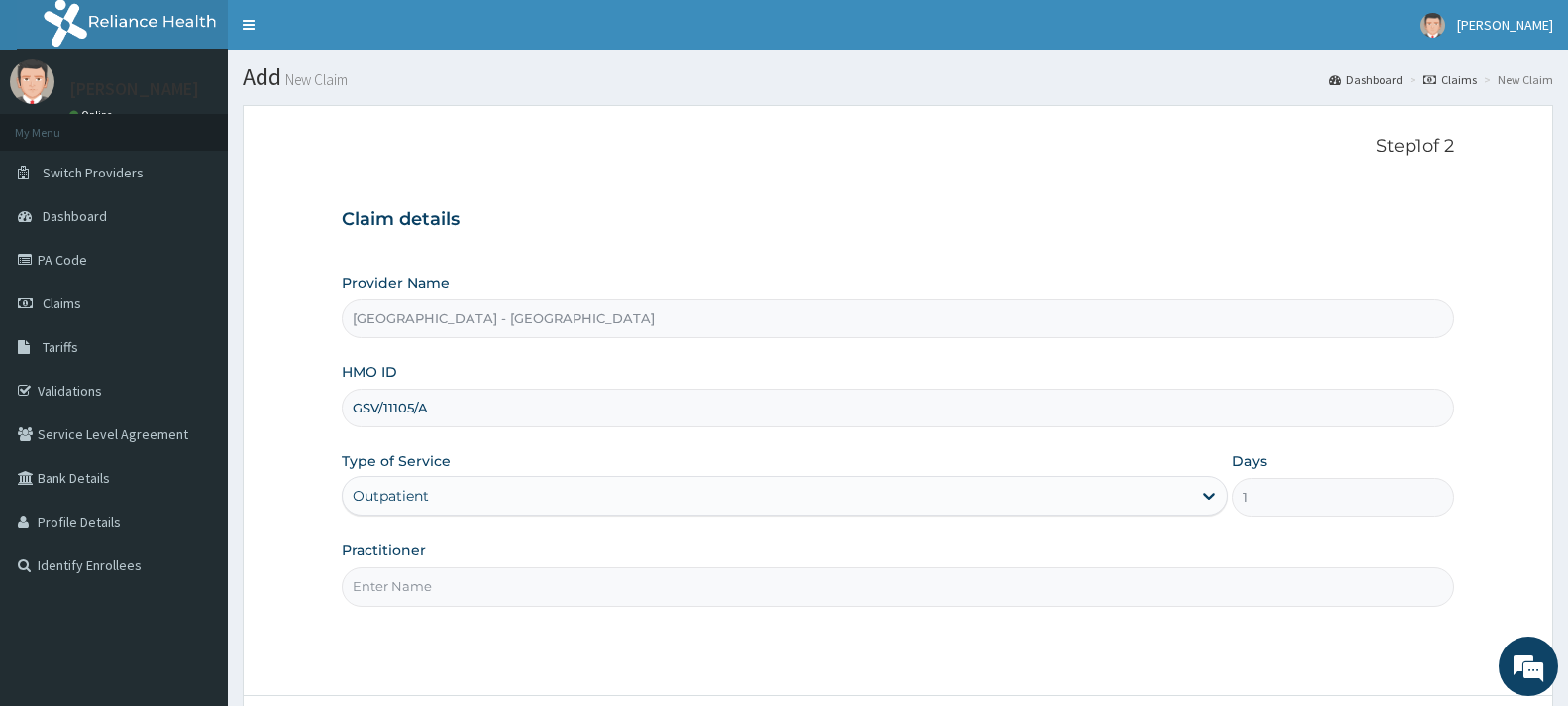
click at [447, 592] on input "Practitioner" at bounding box center [898, 586] width 1113 height 39
type input "[PERSON_NAME]"
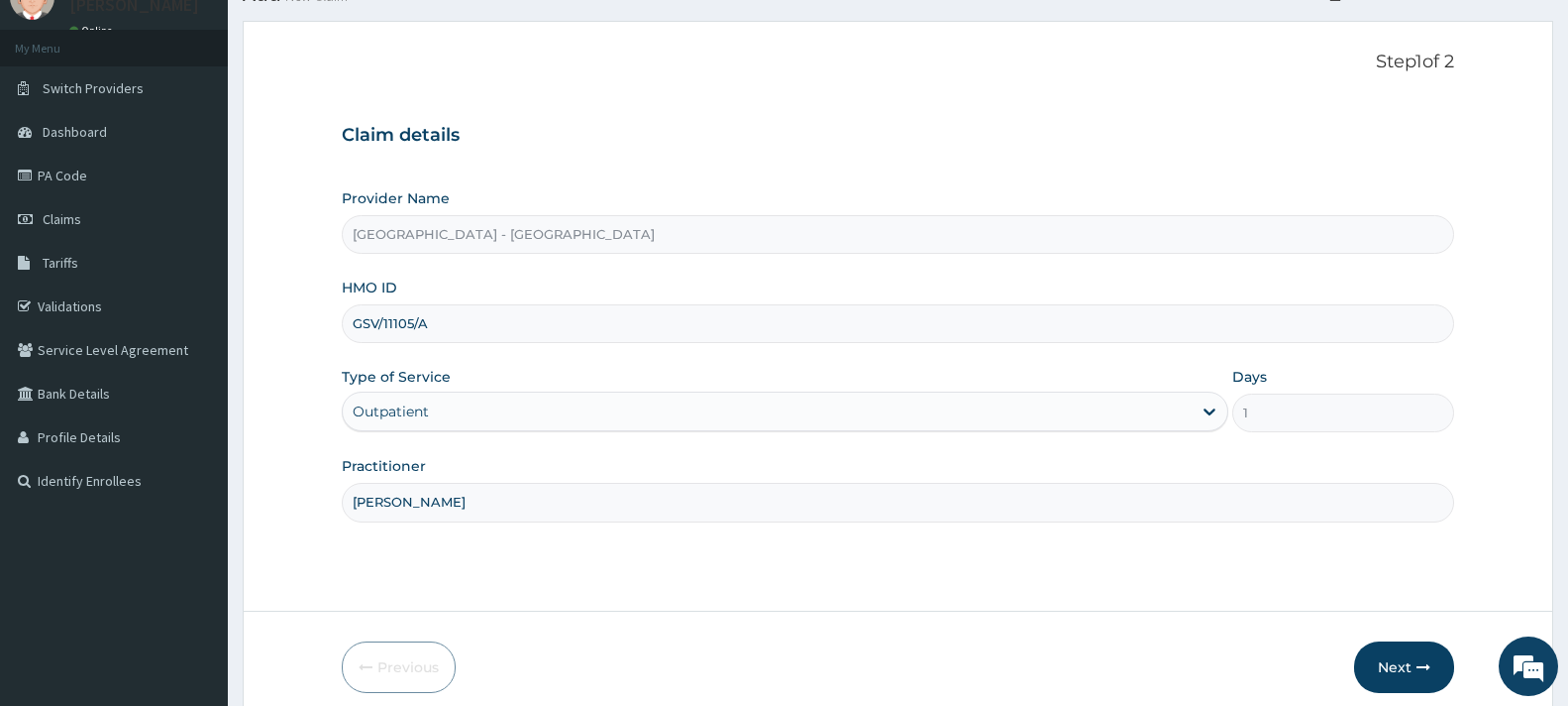
scroll to position [167, 0]
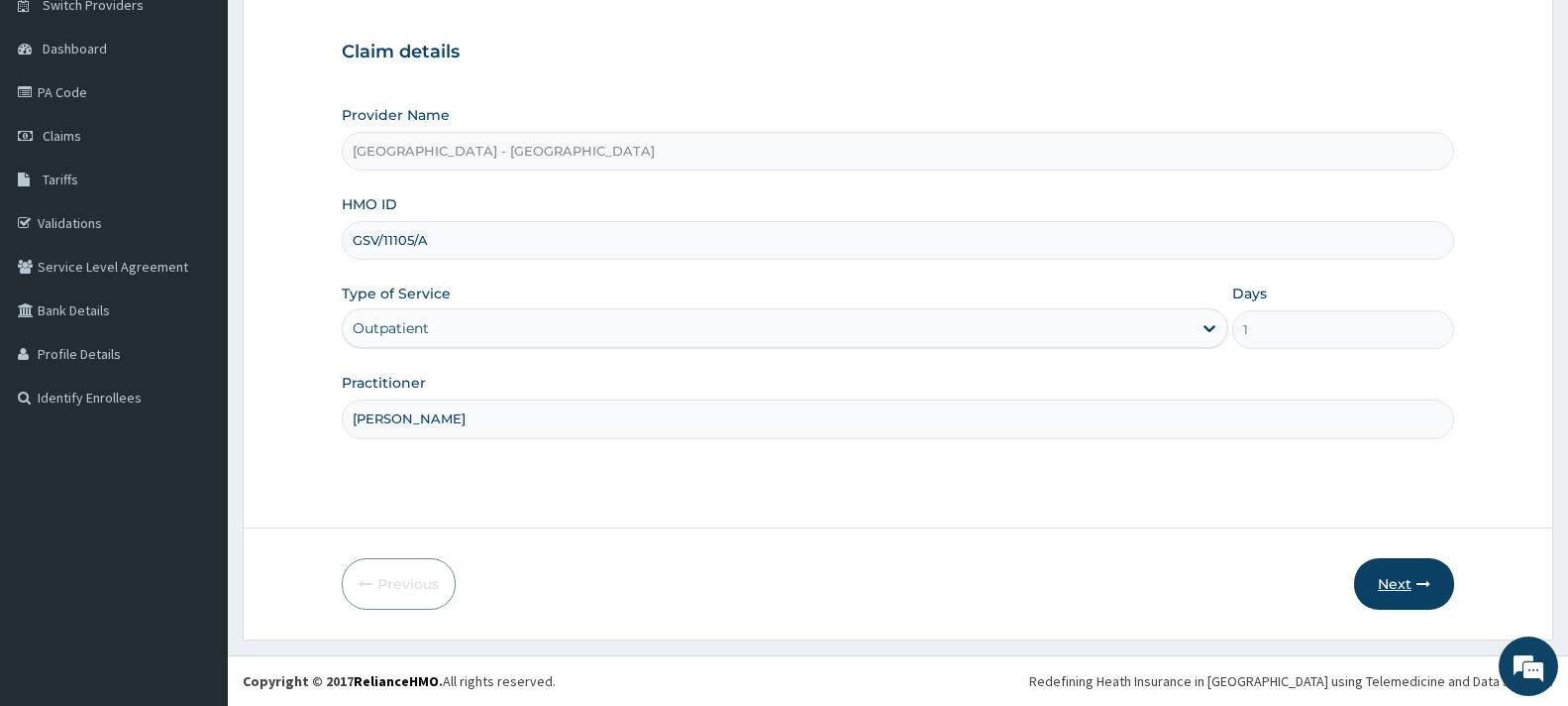
click at [1412, 577] on button "Next" at bounding box center [1404, 584] width 100 height 52
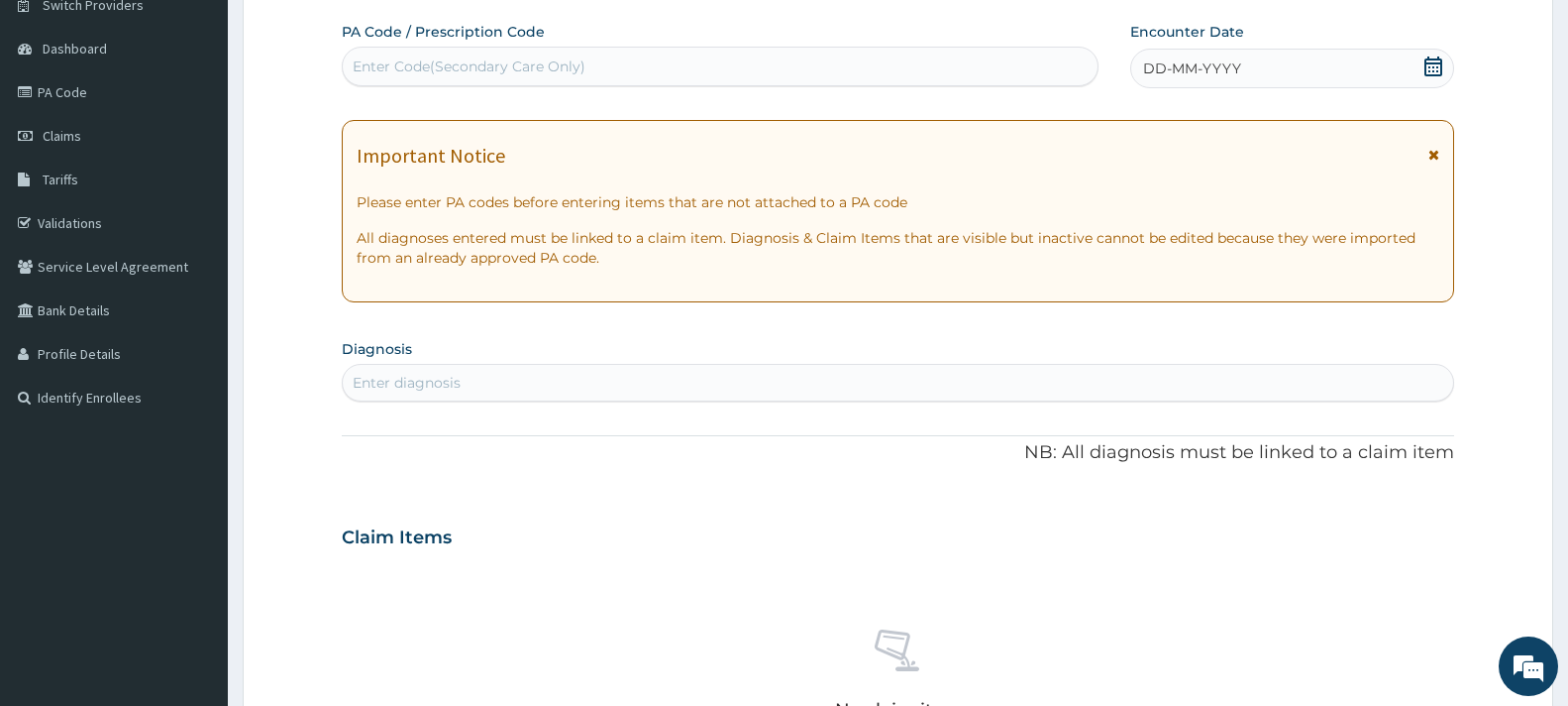
click at [488, 62] on div "Enter Code(Secondary Care Only)" at bounding box center [469, 67] width 233 height 20
type input "PA/676E3D"
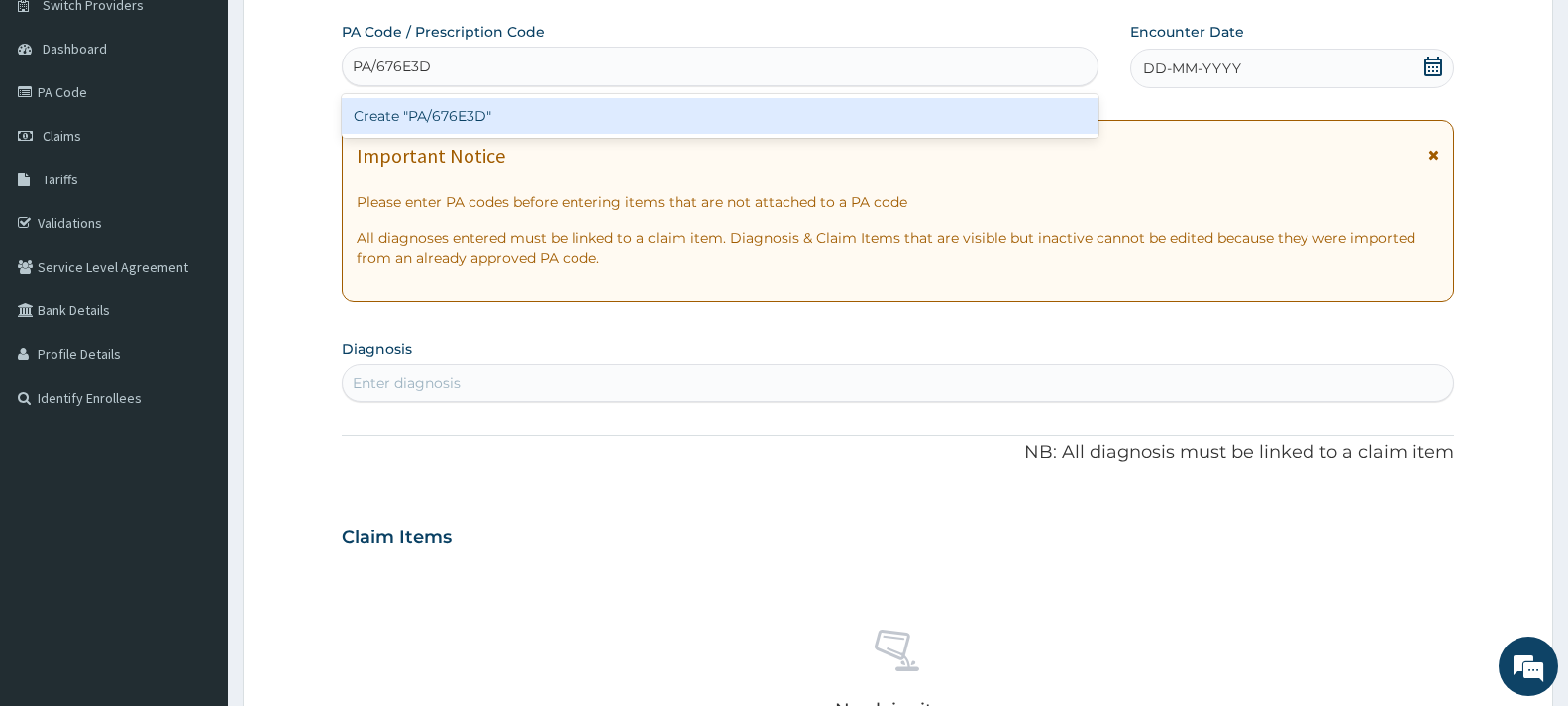
click at [416, 116] on div "Create "PA/676E3D"" at bounding box center [720, 116] width 757 height 36
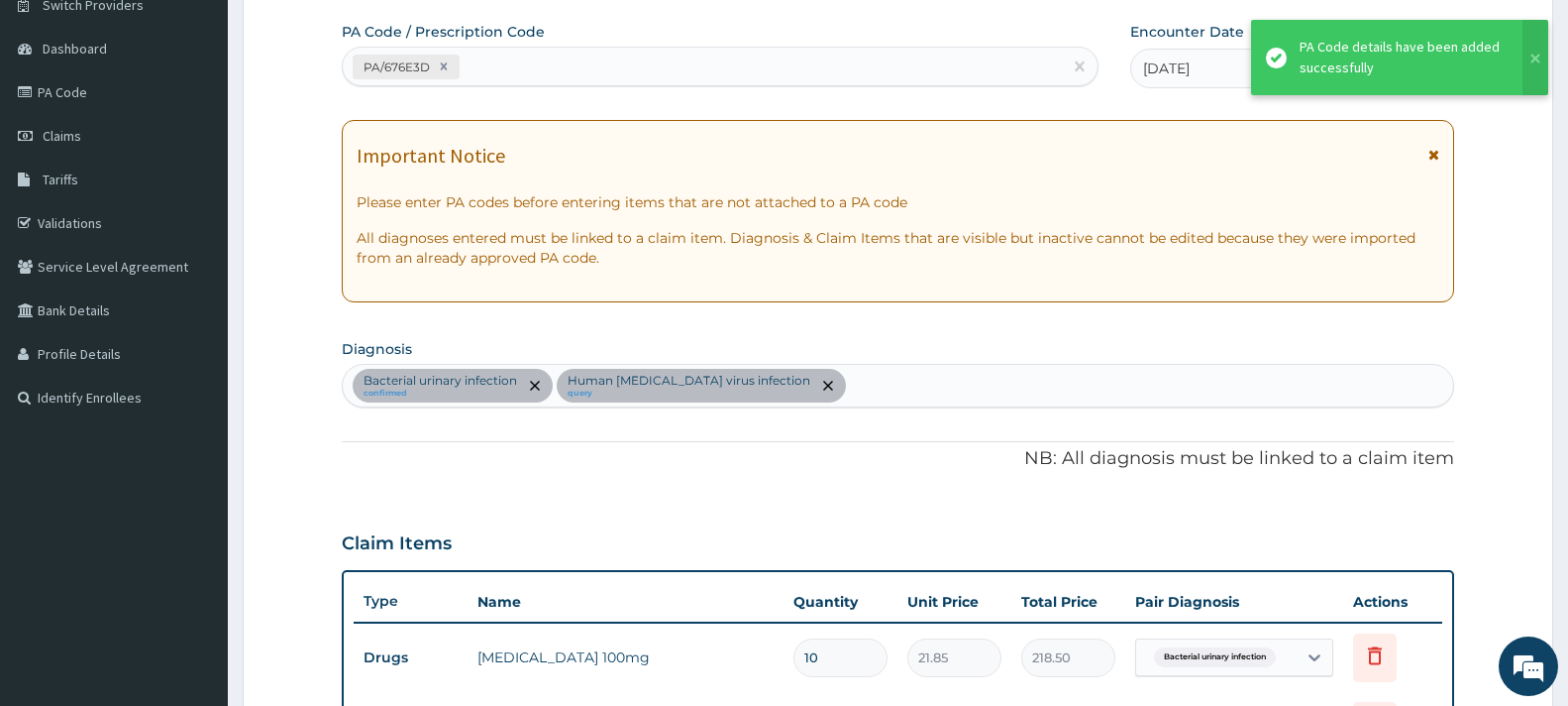
scroll to position [677, 0]
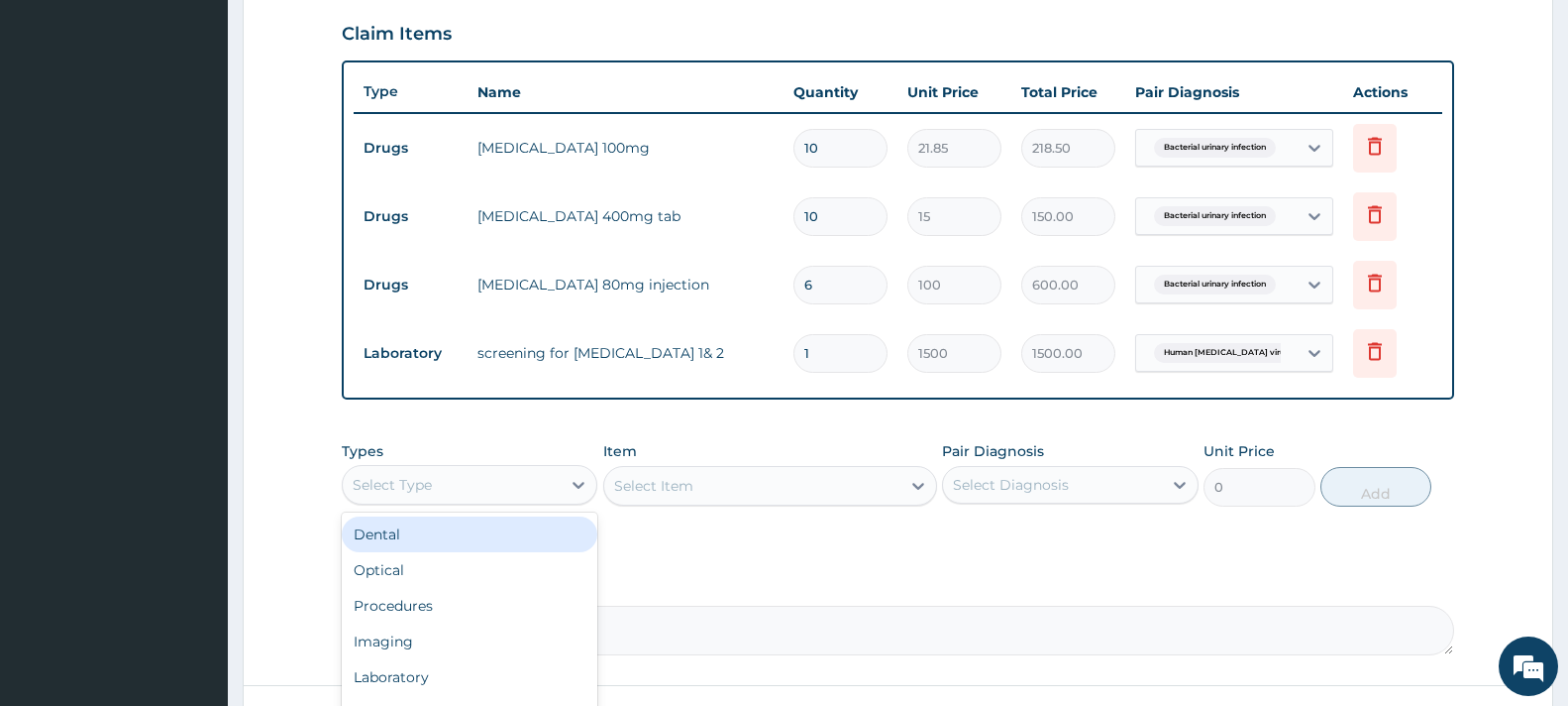
click at [493, 477] on div "Select Type" at bounding box center [451, 485] width 218 height 32
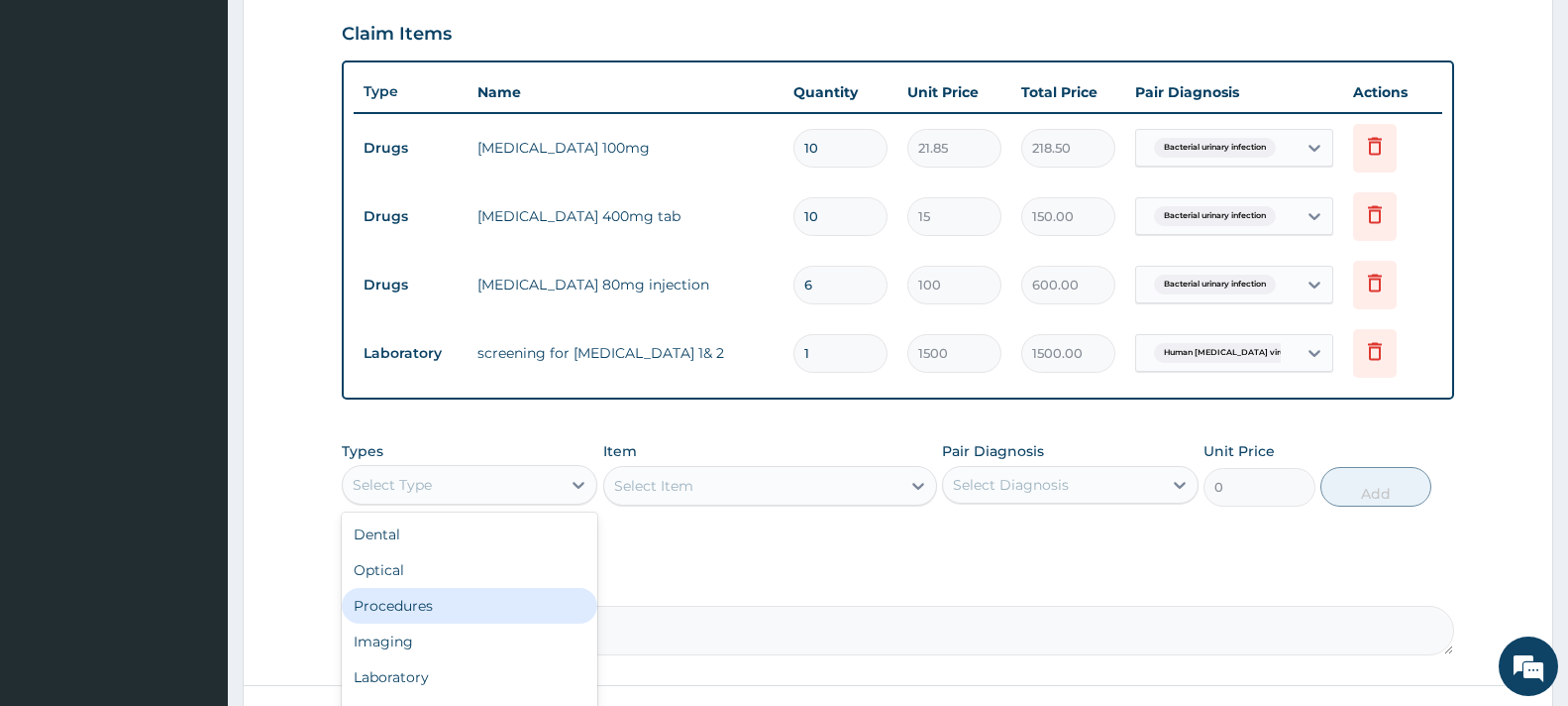
click at [485, 605] on div "Procedures" at bounding box center [469, 606] width 255 height 36
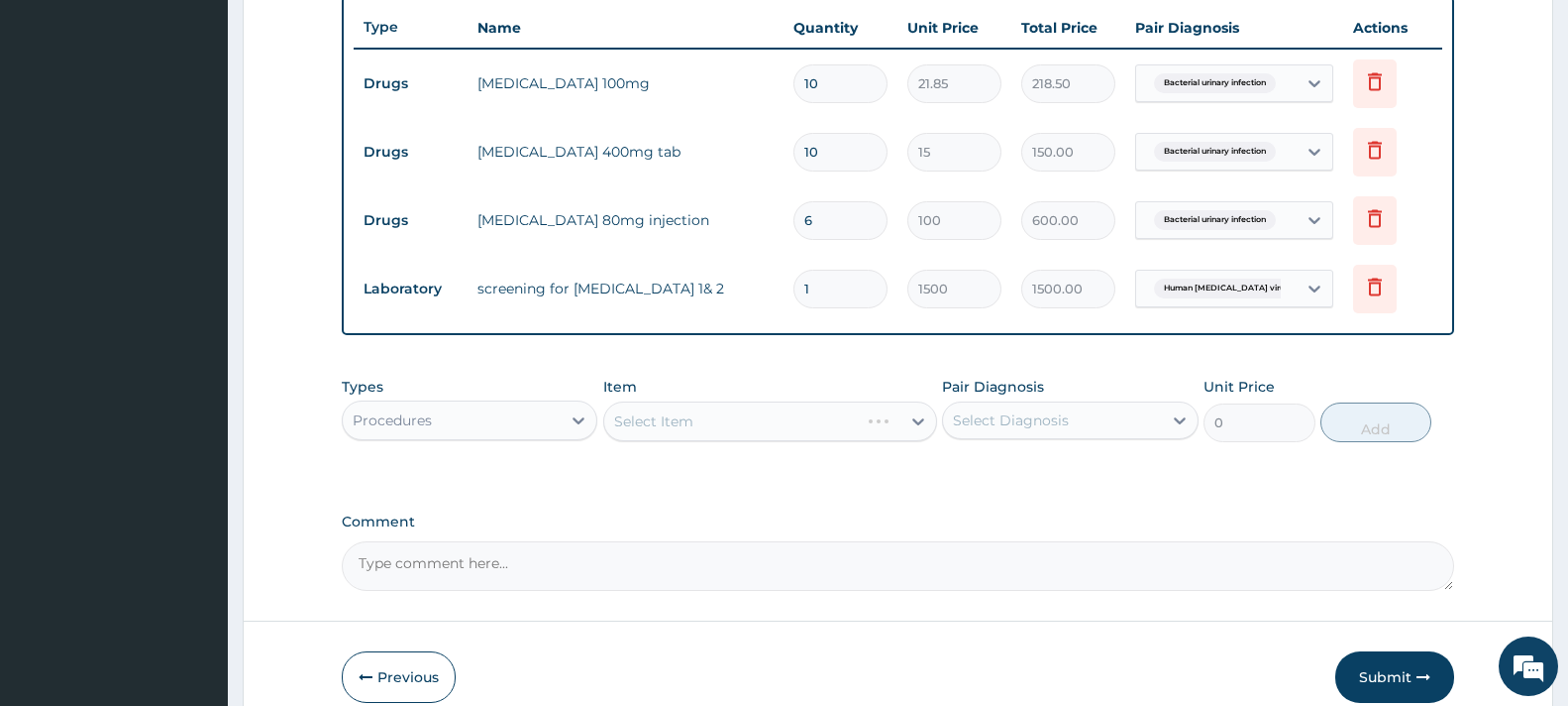
scroll to position [777, 0]
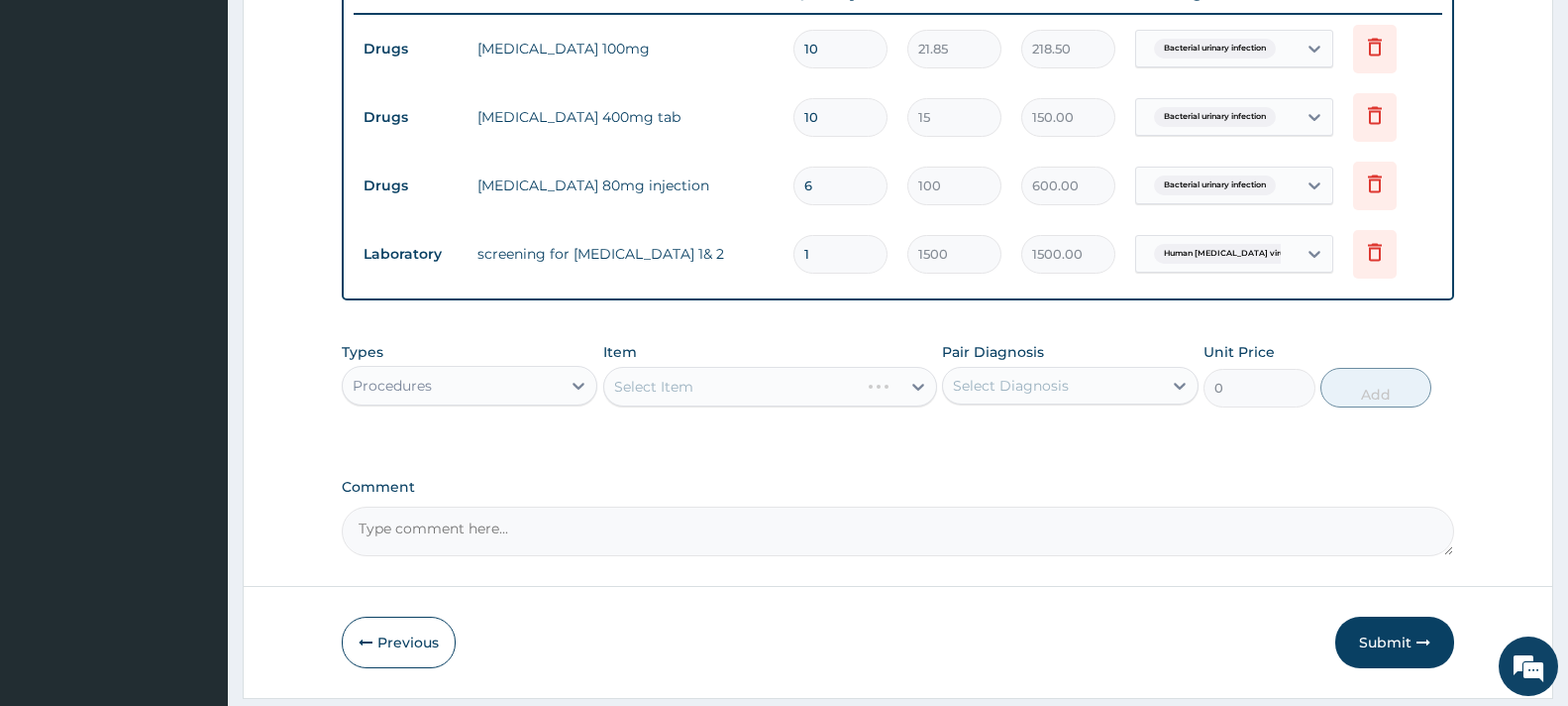
click at [710, 378] on div "Select Item" at bounding box center [770, 387] width 334 height 40
click at [706, 381] on div "Select Item" at bounding box center [752, 387] width 296 height 32
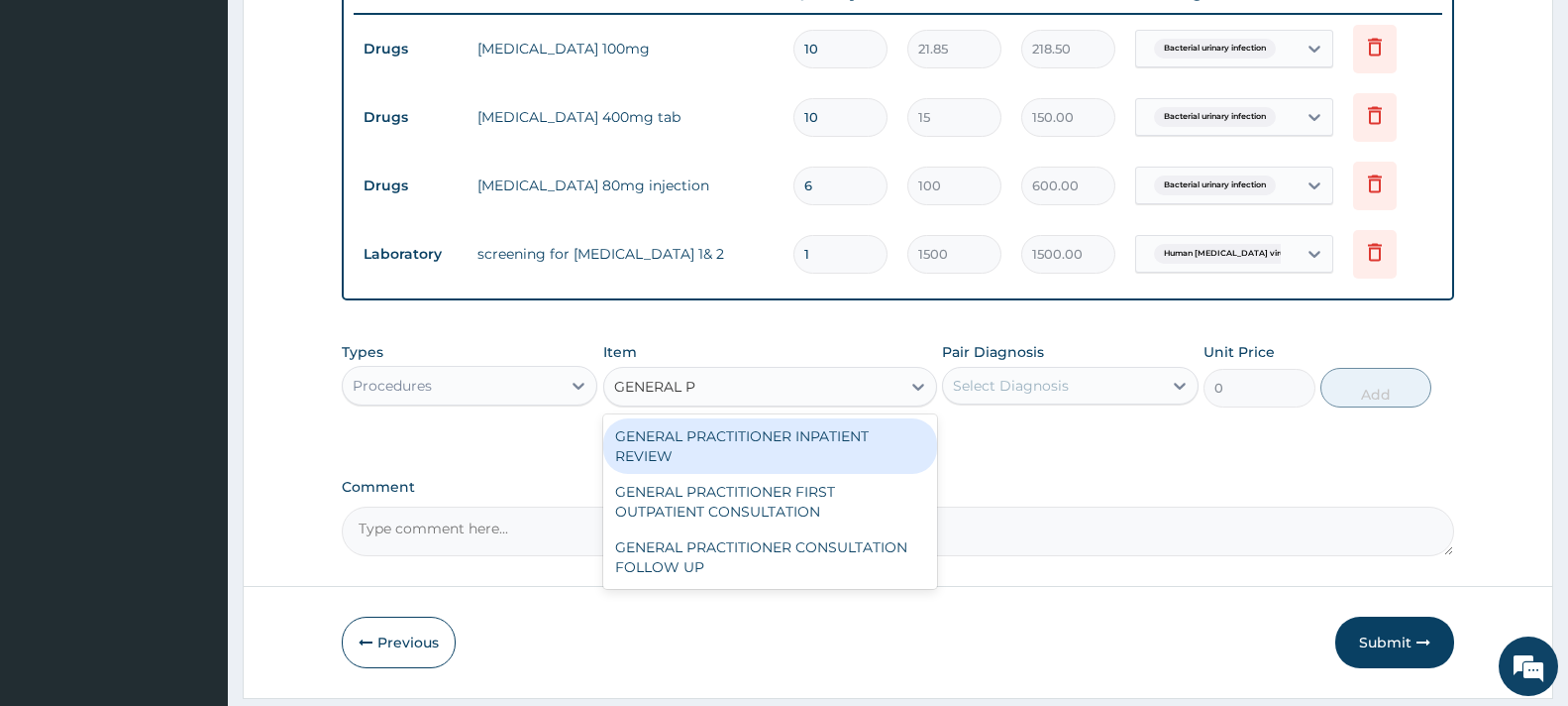
type input "GENERAL PR"
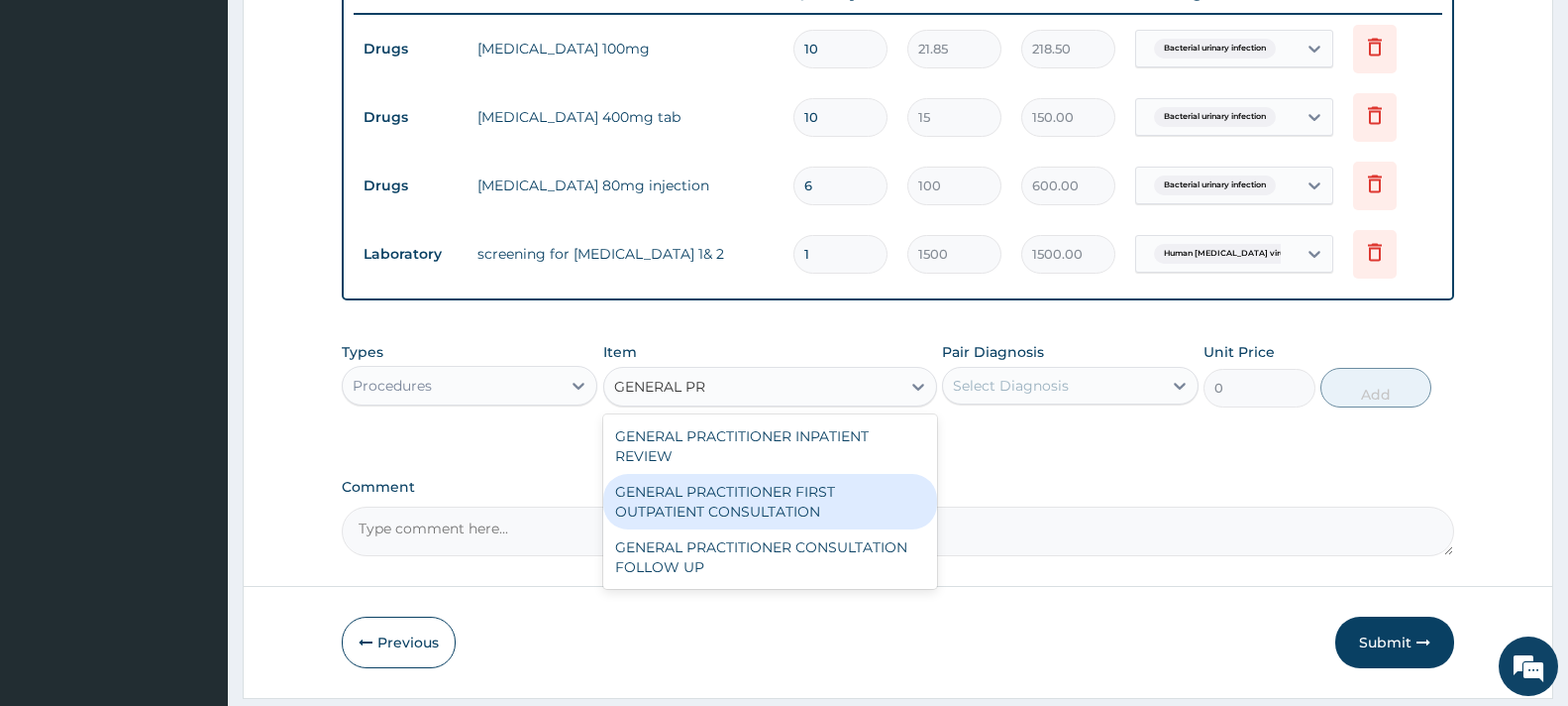
click at [757, 502] on div "GENERAL PRACTITIONER FIRST OUTPATIENT CONSULTATION" at bounding box center [770, 502] width 334 height 56
type input "3750"
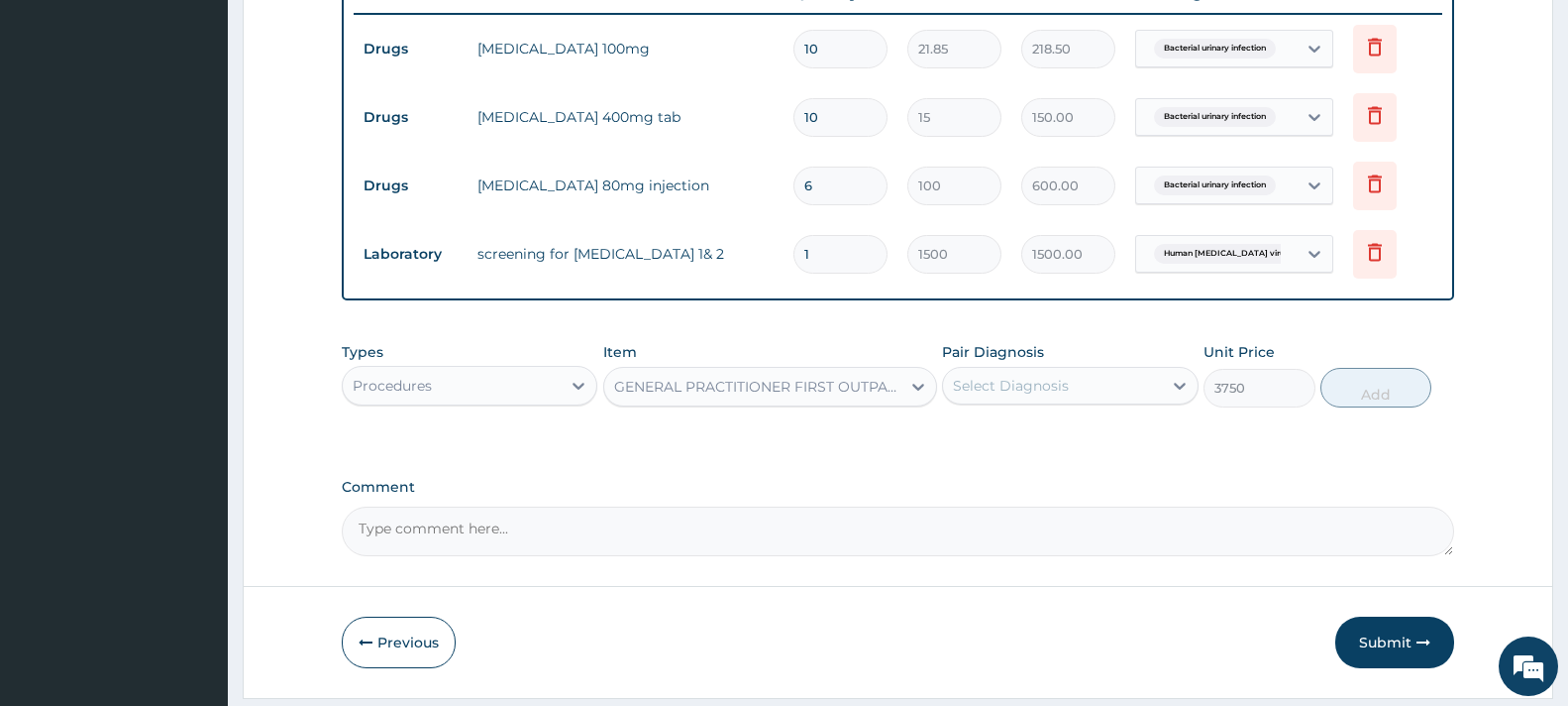
click at [1089, 378] on div "Select Diagnosis" at bounding box center [1051, 386] width 218 height 32
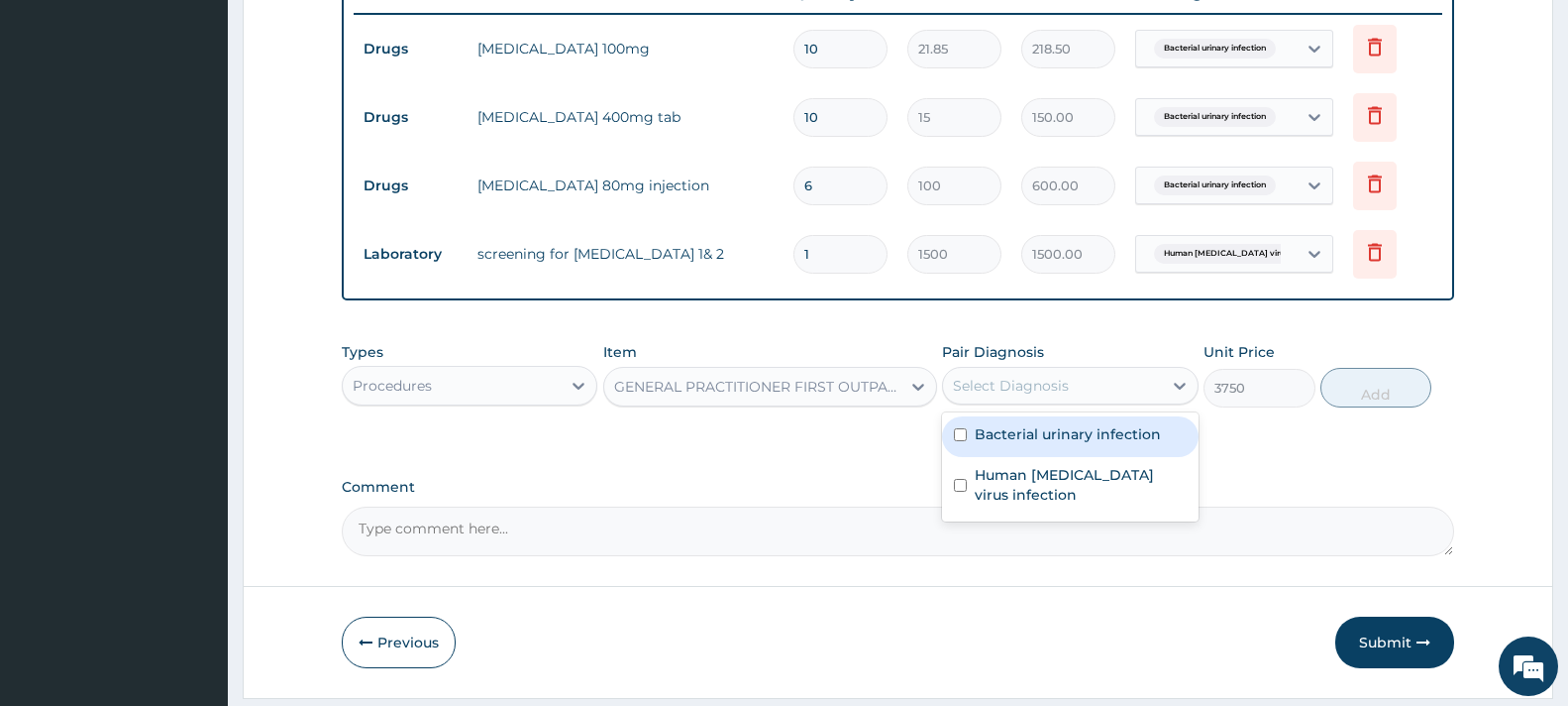
click at [1069, 441] on label "Bacterial urinary infection" at bounding box center [1067, 435] width 186 height 20
checkbox input "true"
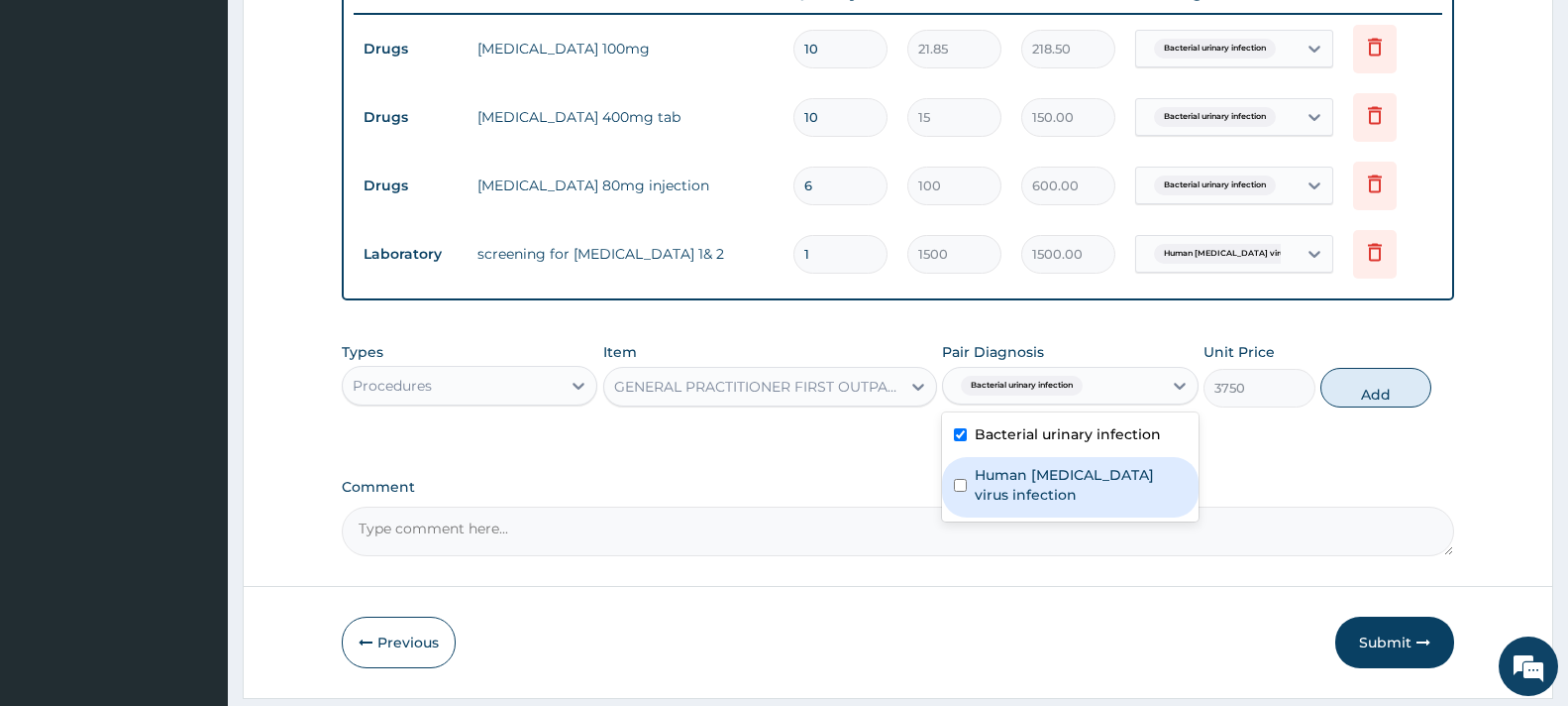
click at [1063, 488] on label "Human immunodeficiency virus infection" at bounding box center [1080, 485] width 211 height 40
checkbox input "true"
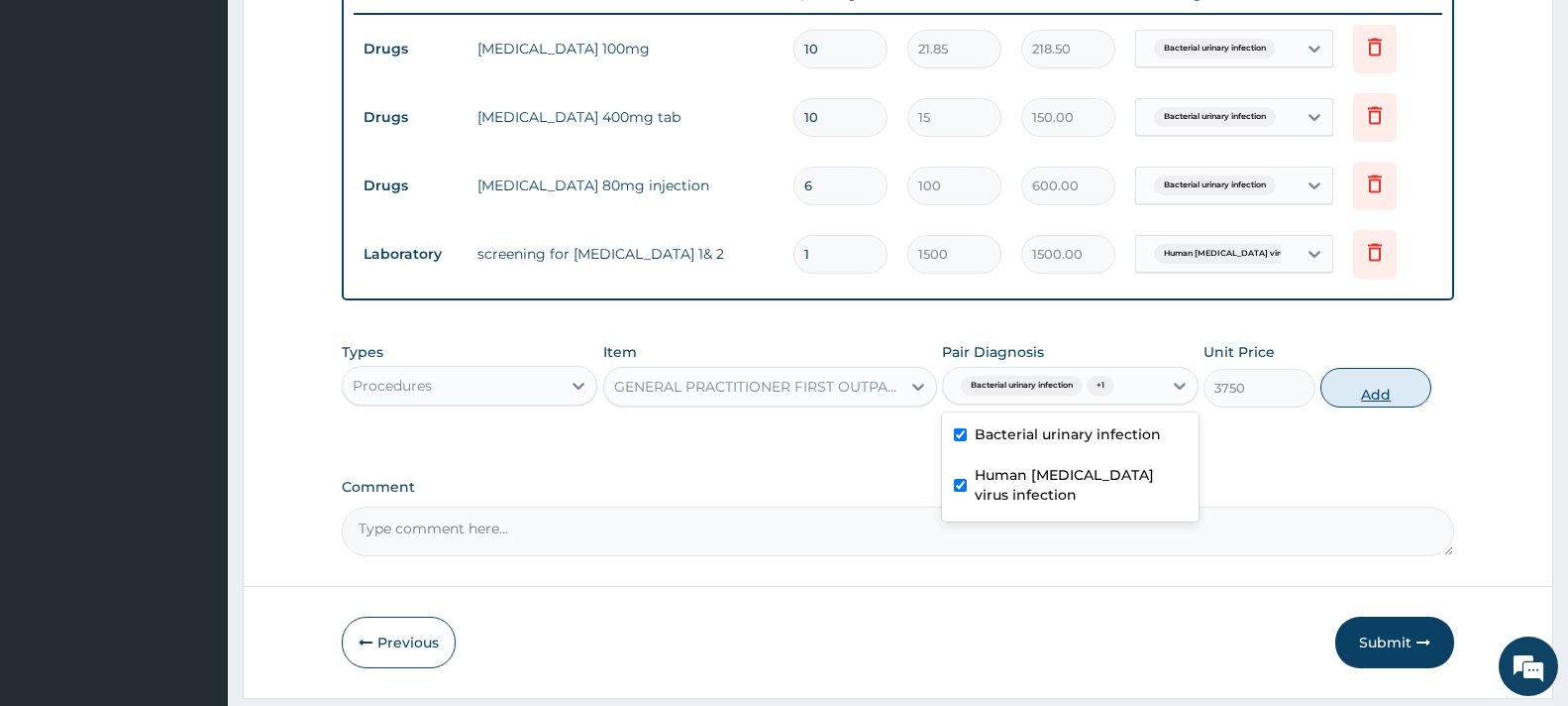
click at [1367, 387] on button "Add" at bounding box center [1376, 388] width 111 height 40
type input "0"
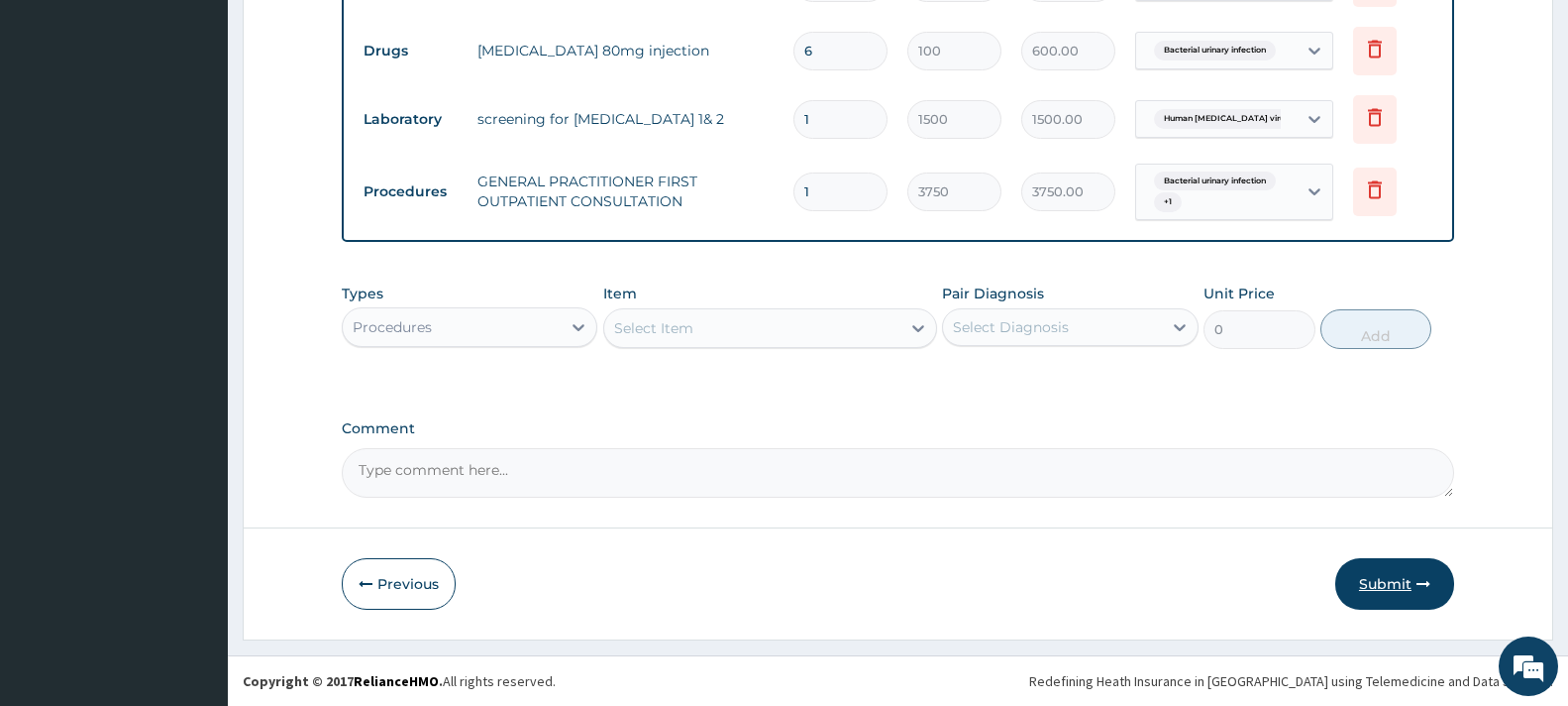
click at [1379, 585] on button "Submit" at bounding box center [1395, 584] width 119 height 52
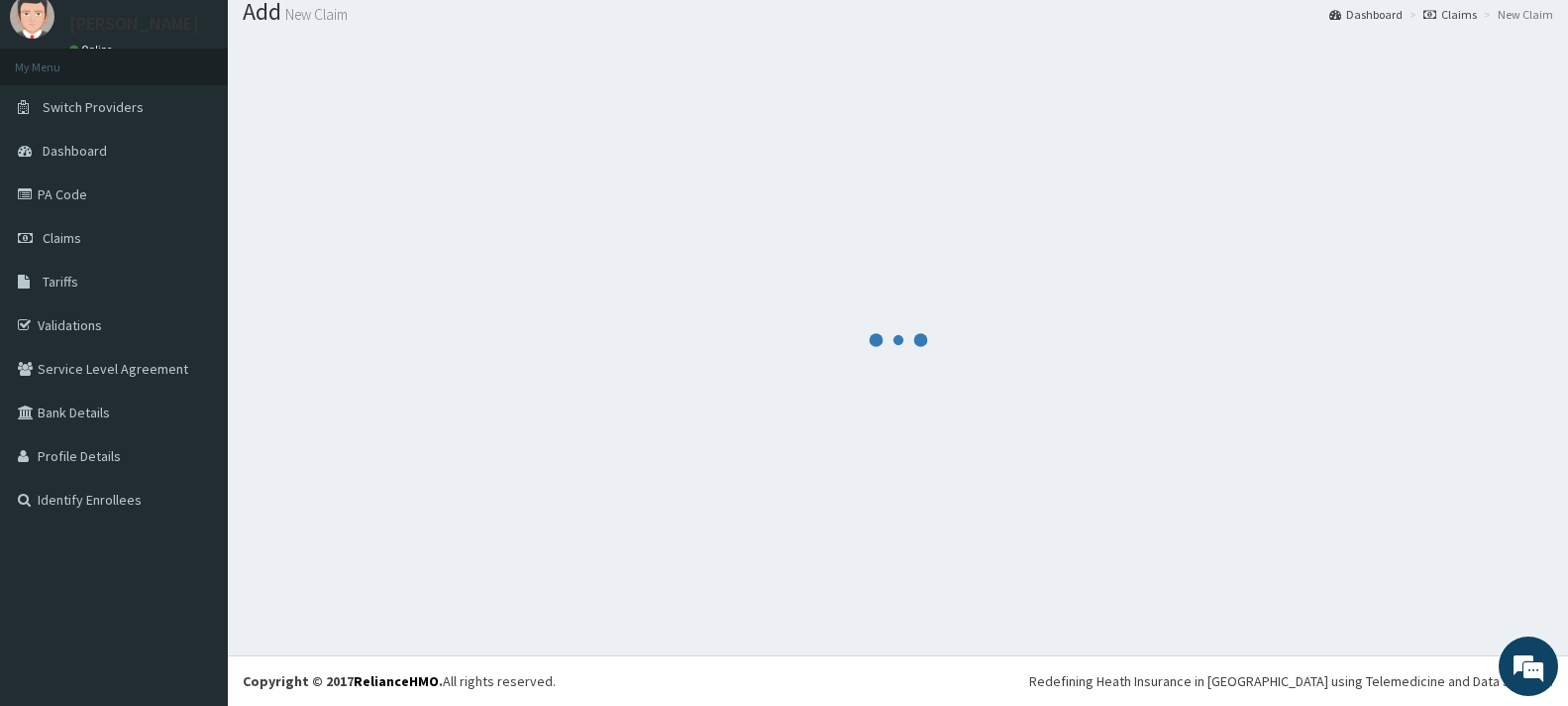
scroll to position [66, 0]
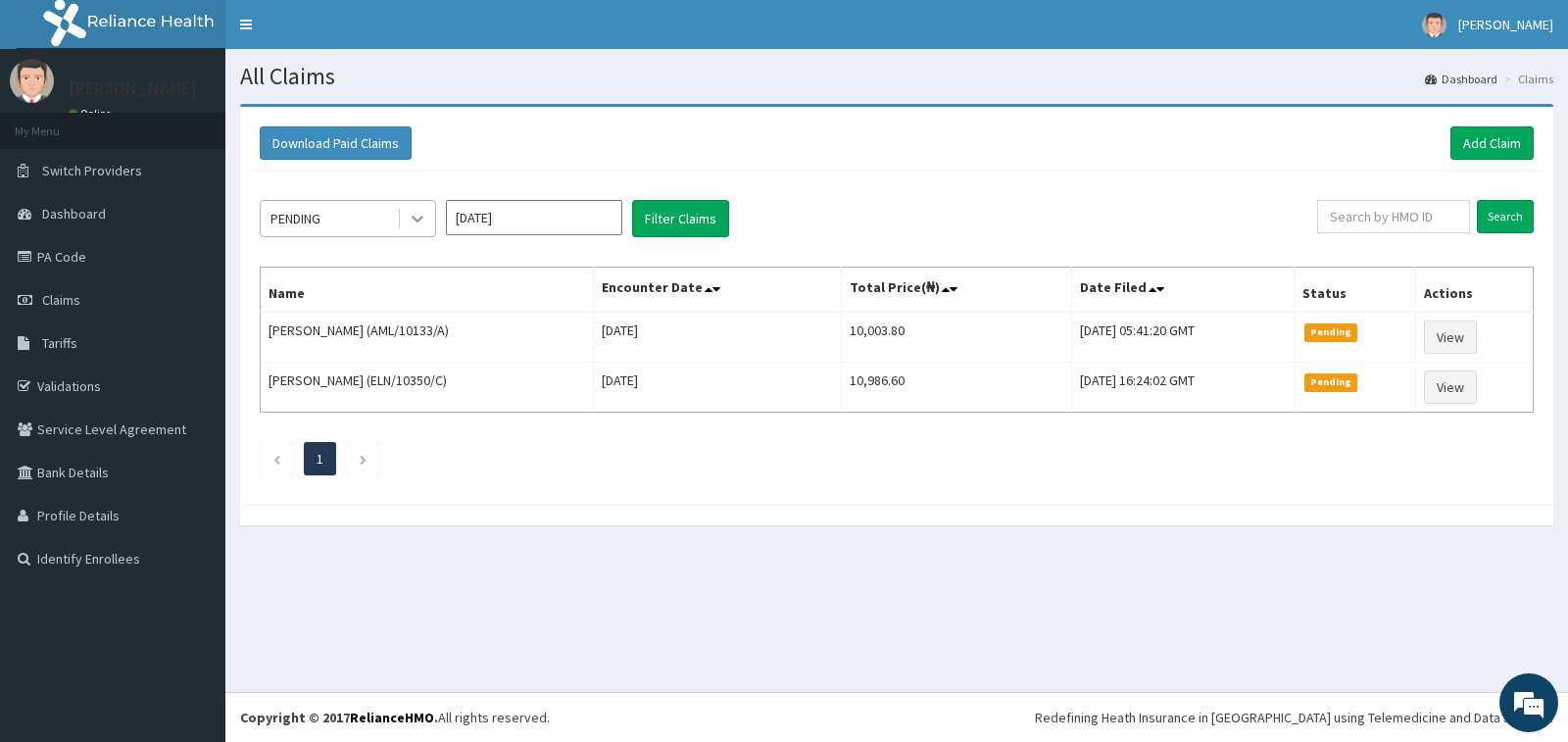
click at [411, 215] on icon at bounding box center [418, 218] width 20 height 20
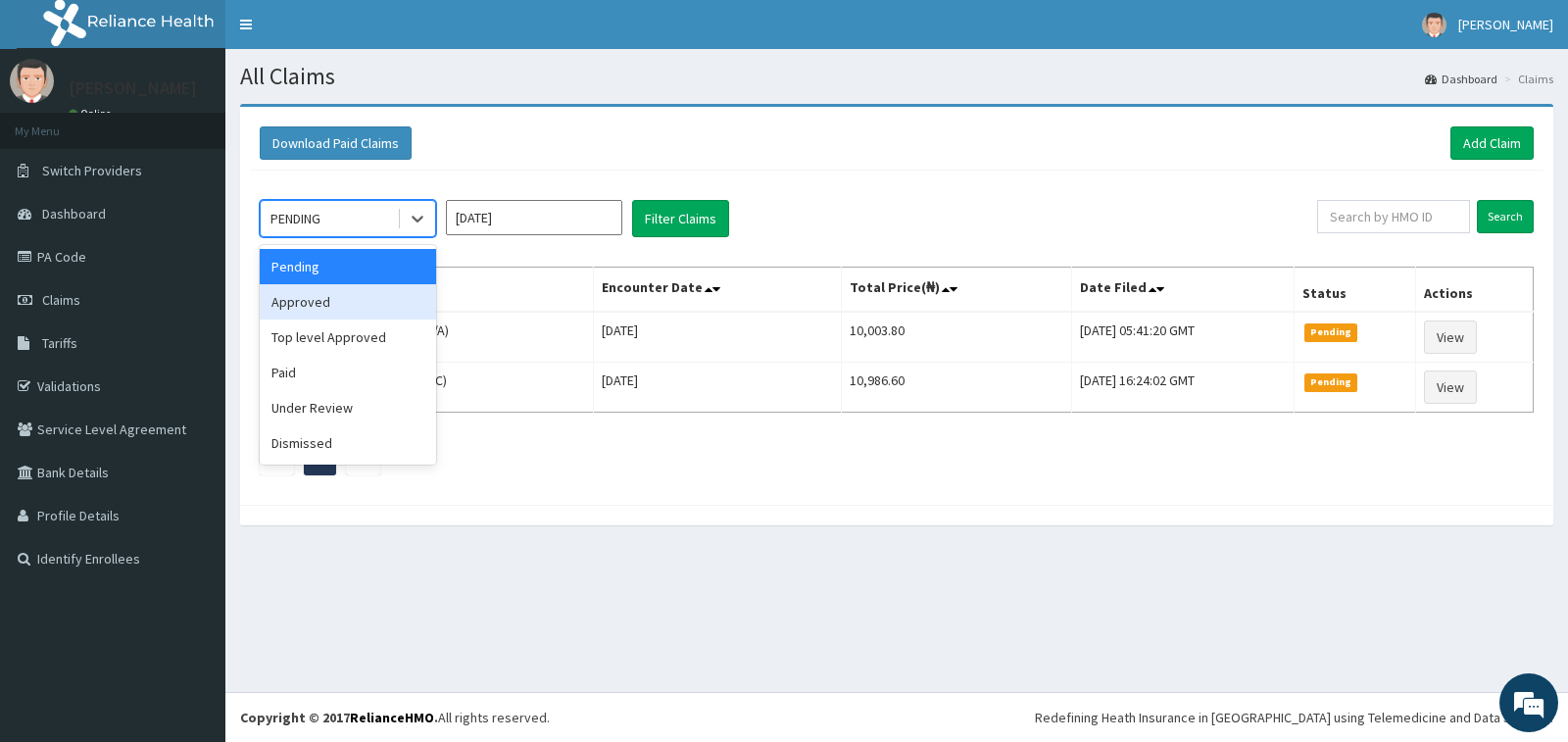
click at [387, 313] on div "Approved" at bounding box center [347, 302] width 176 height 35
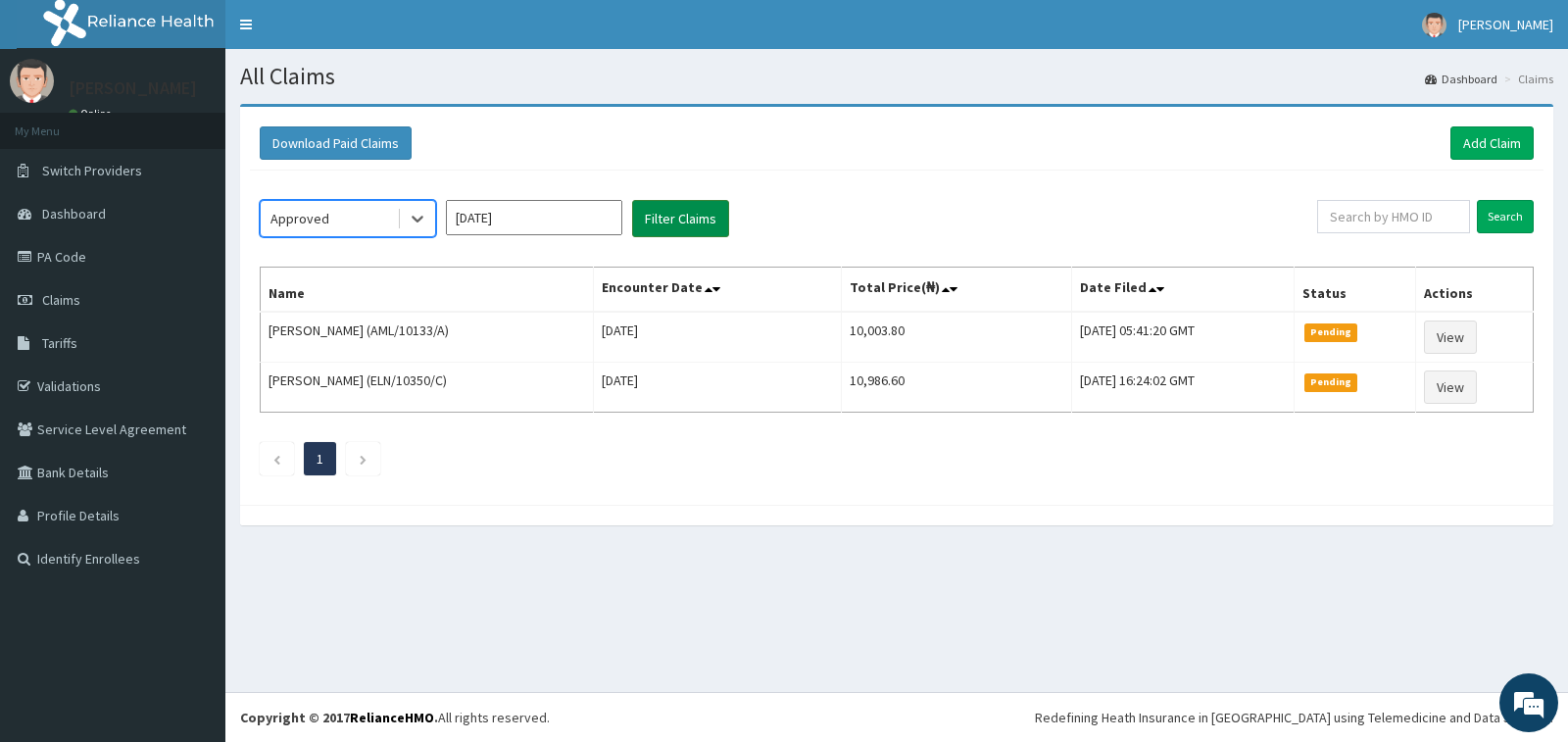
click at [688, 206] on button "Filter Claims" at bounding box center [680, 218] width 97 height 37
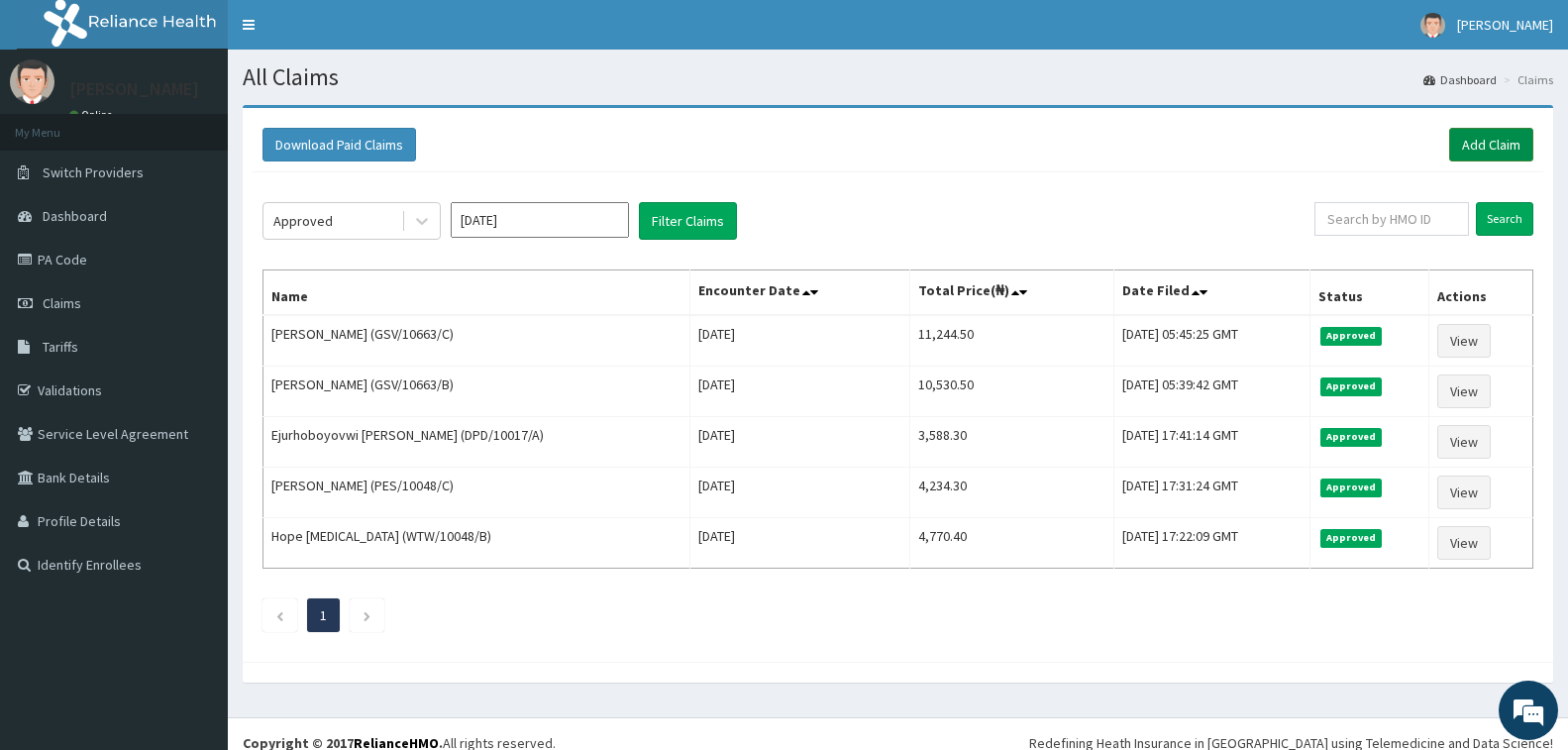
click at [1491, 145] on link "Add Claim" at bounding box center [1491, 145] width 84 height 34
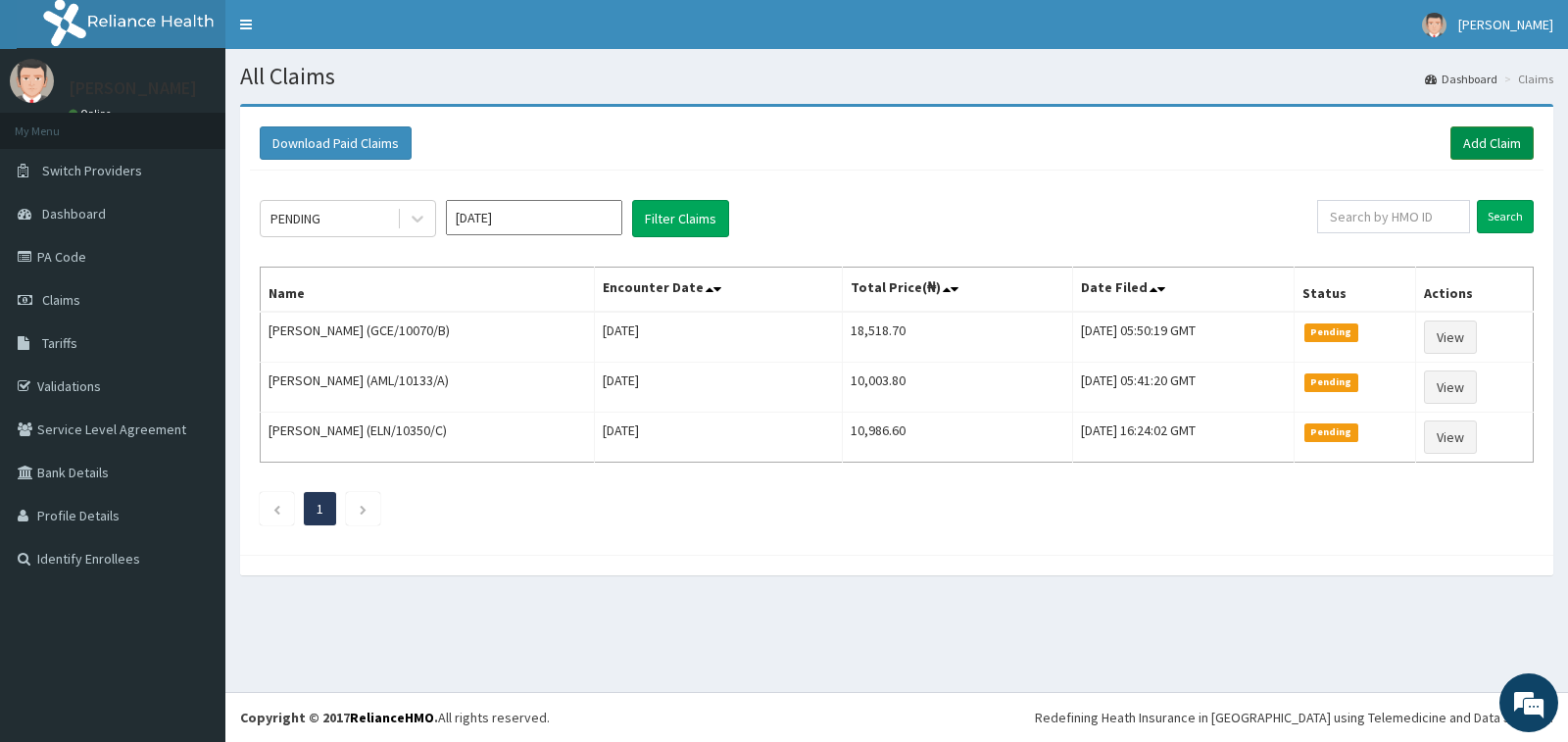
click at [1463, 137] on link "Add Claim" at bounding box center [1491, 143] width 84 height 33
